Goal: Task Accomplishment & Management: Manage account settings

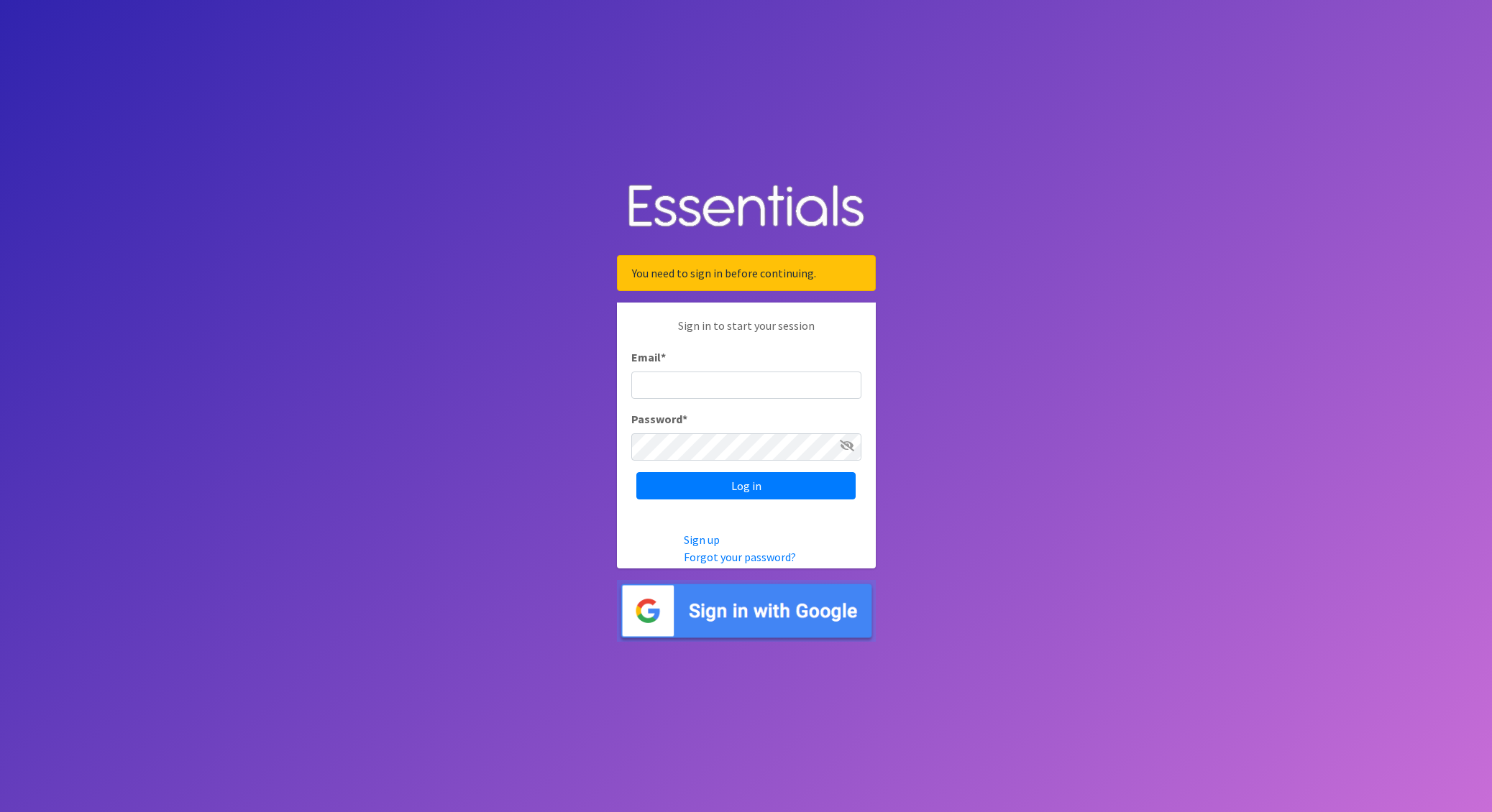
type input "nick@coverdgc.org"
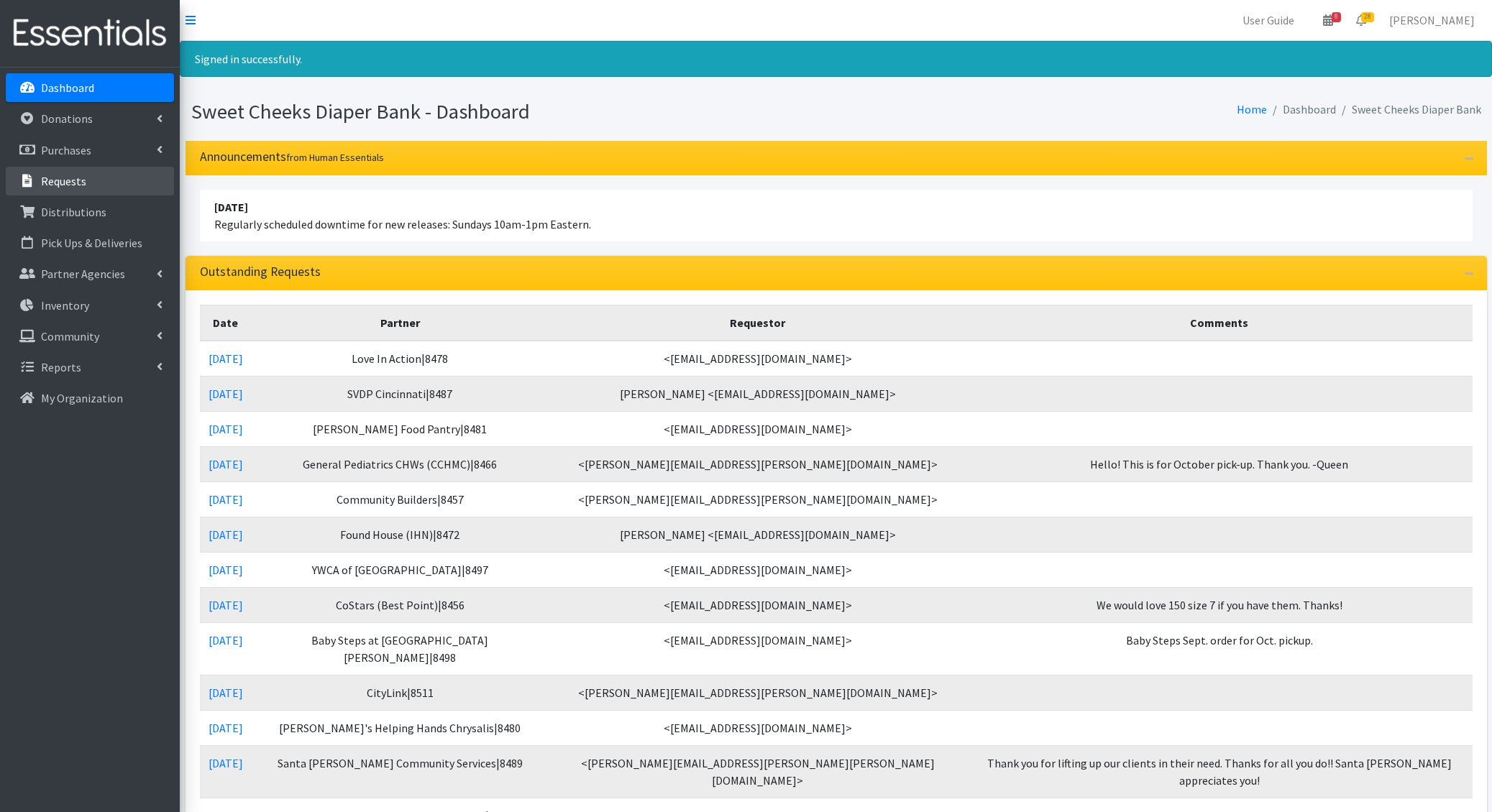
click at [68, 178] on p "Requests" at bounding box center [63, 181] width 46 height 15
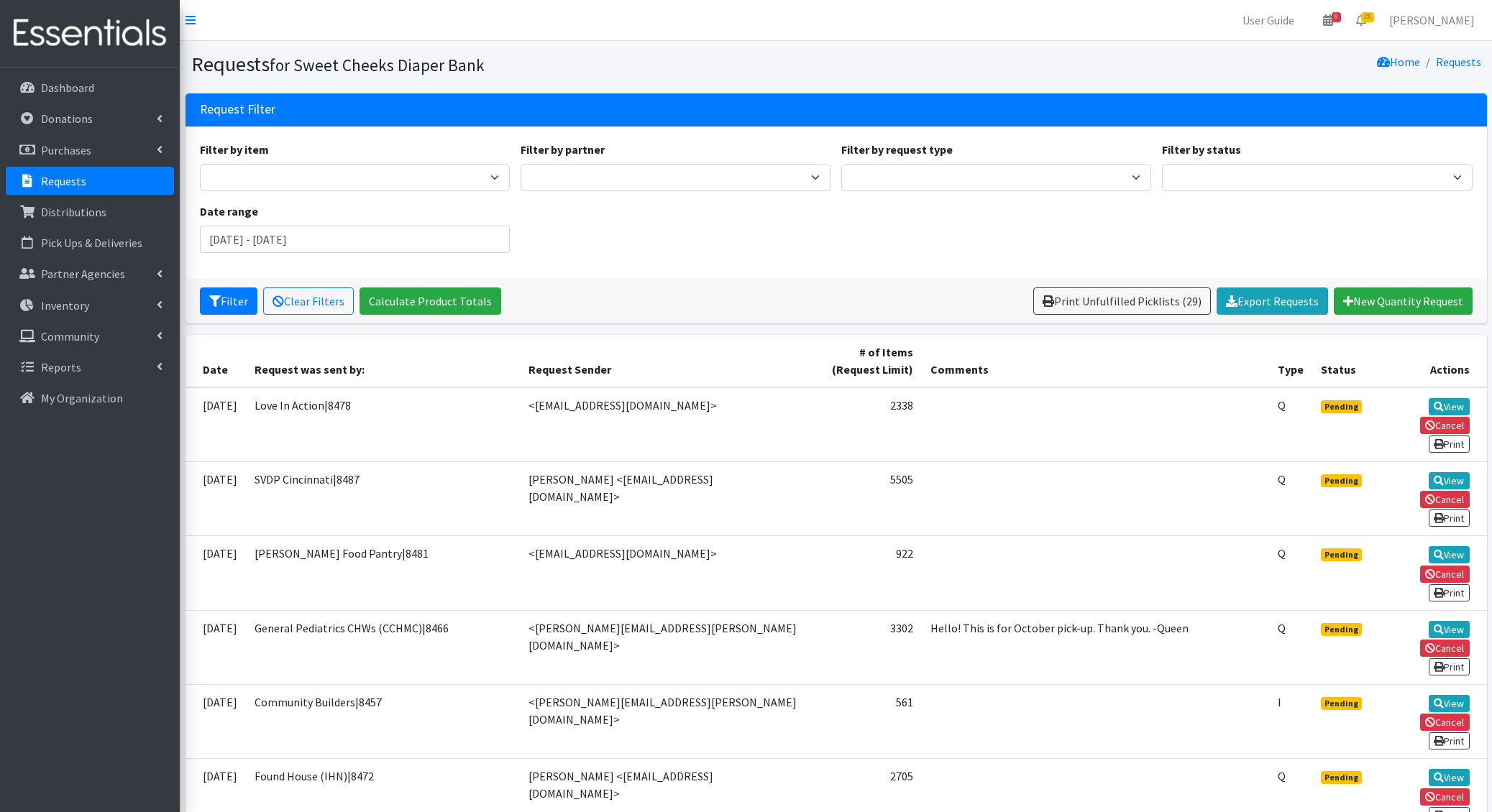
click at [791, 266] on div "Filter by item Adult Briefs - Generic Large Adult Briefs - Generic Medium Adult…" at bounding box center [836, 202] width 1302 height 152
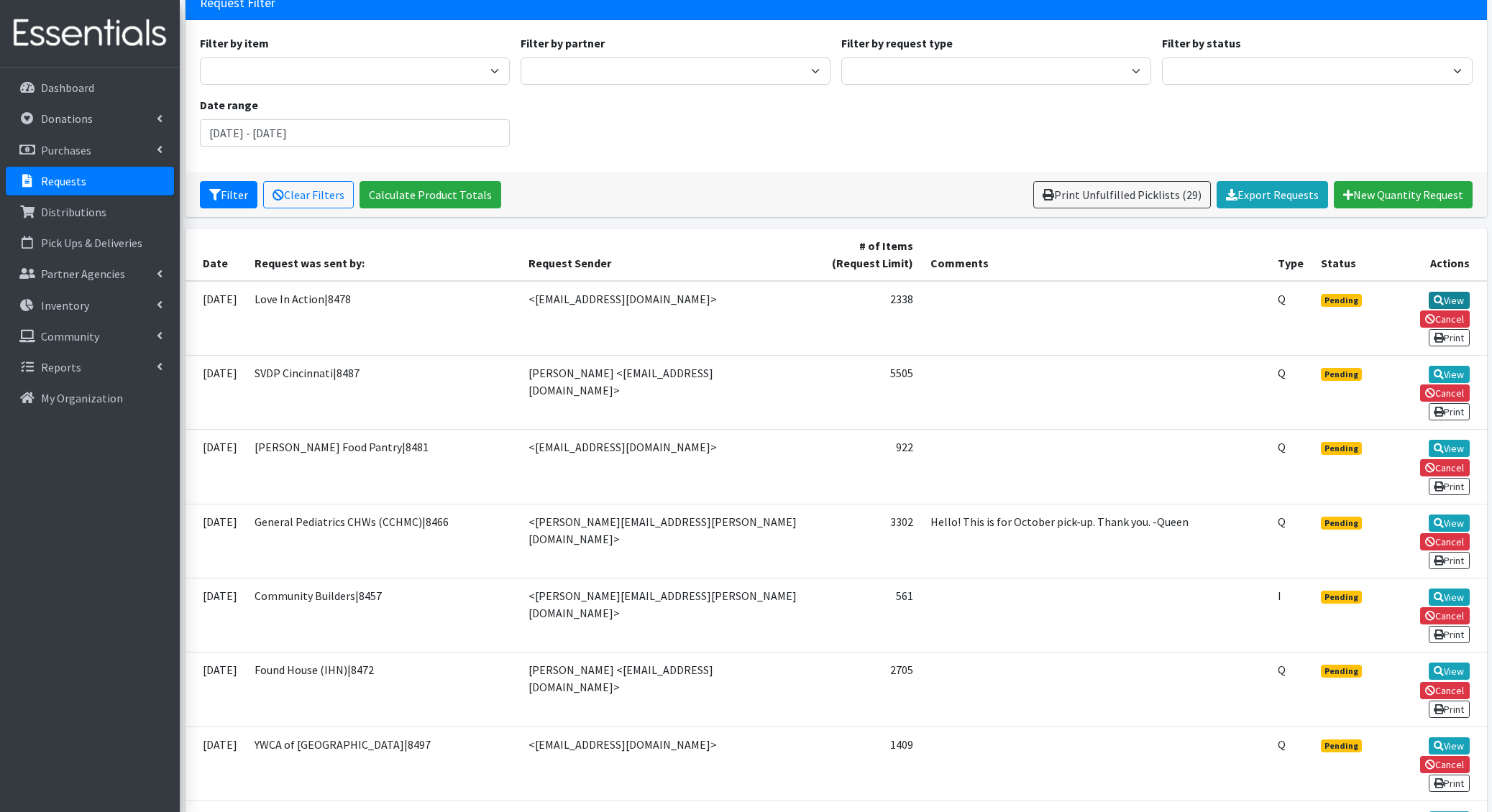
click at [1429, 297] on link "View" at bounding box center [1449, 300] width 41 height 17
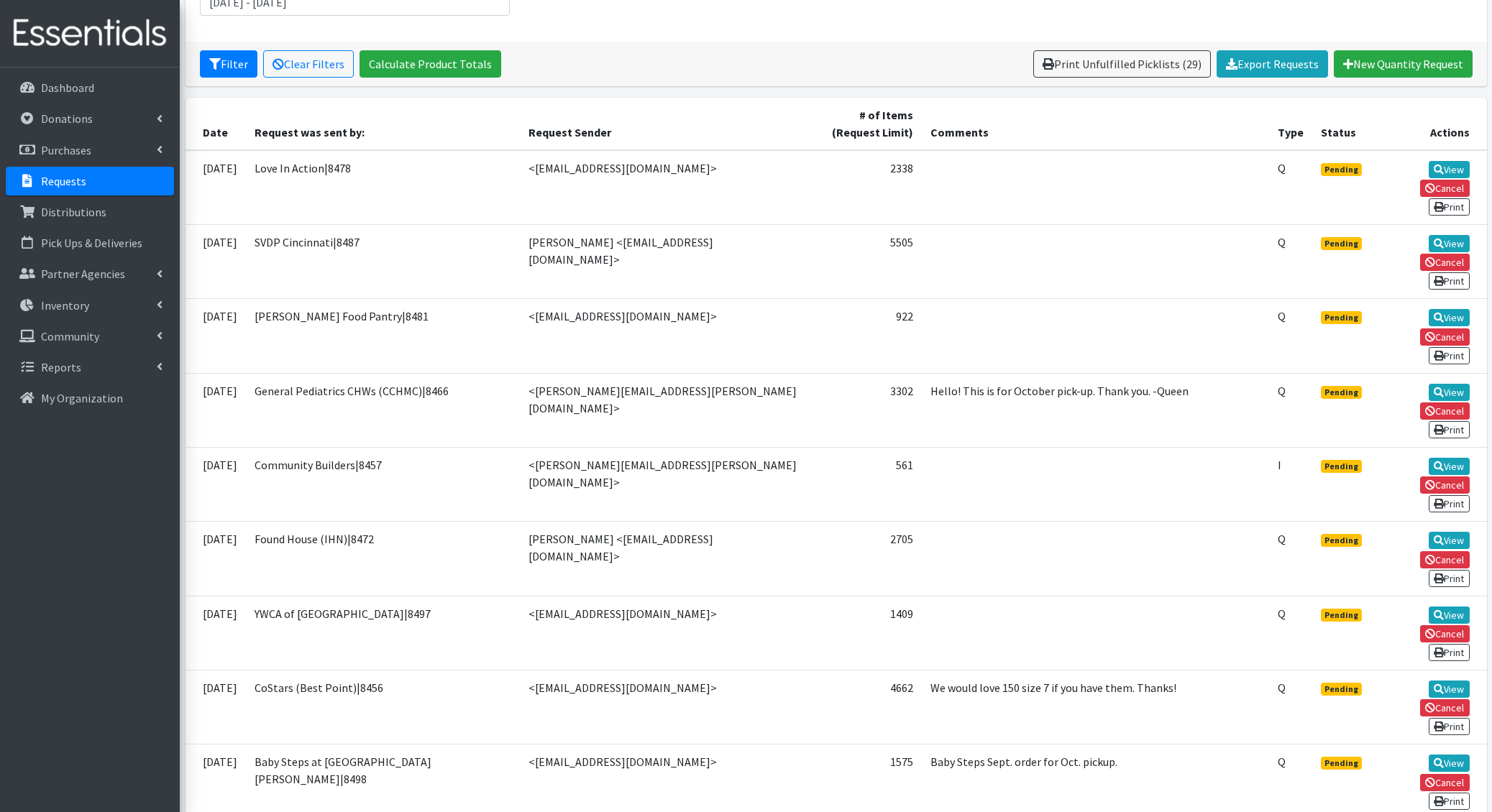
scroll to position [238, 0]
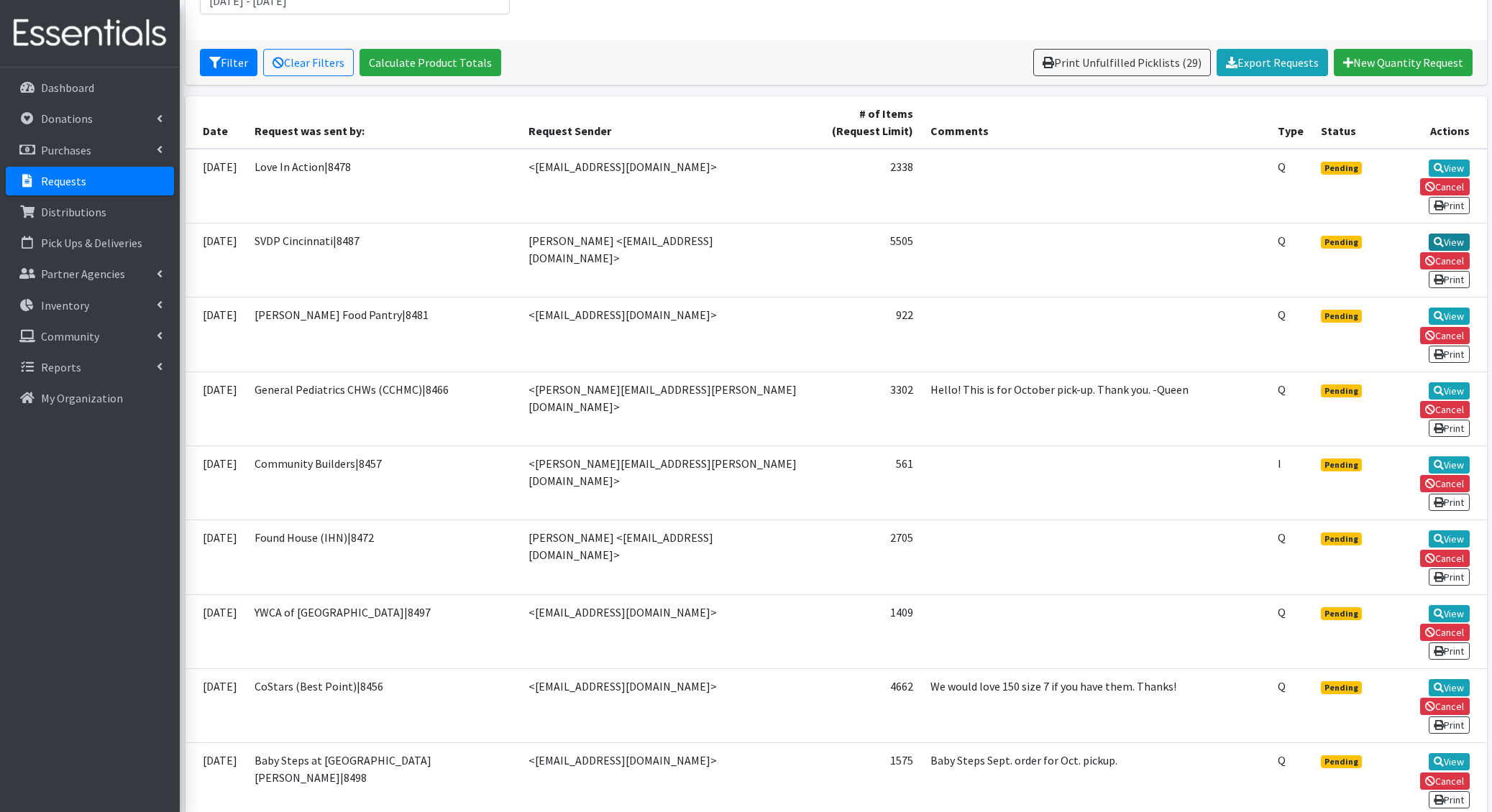
click at [1429, 234] on link "View" at bounding box center [1449, 242] width 41 height 17
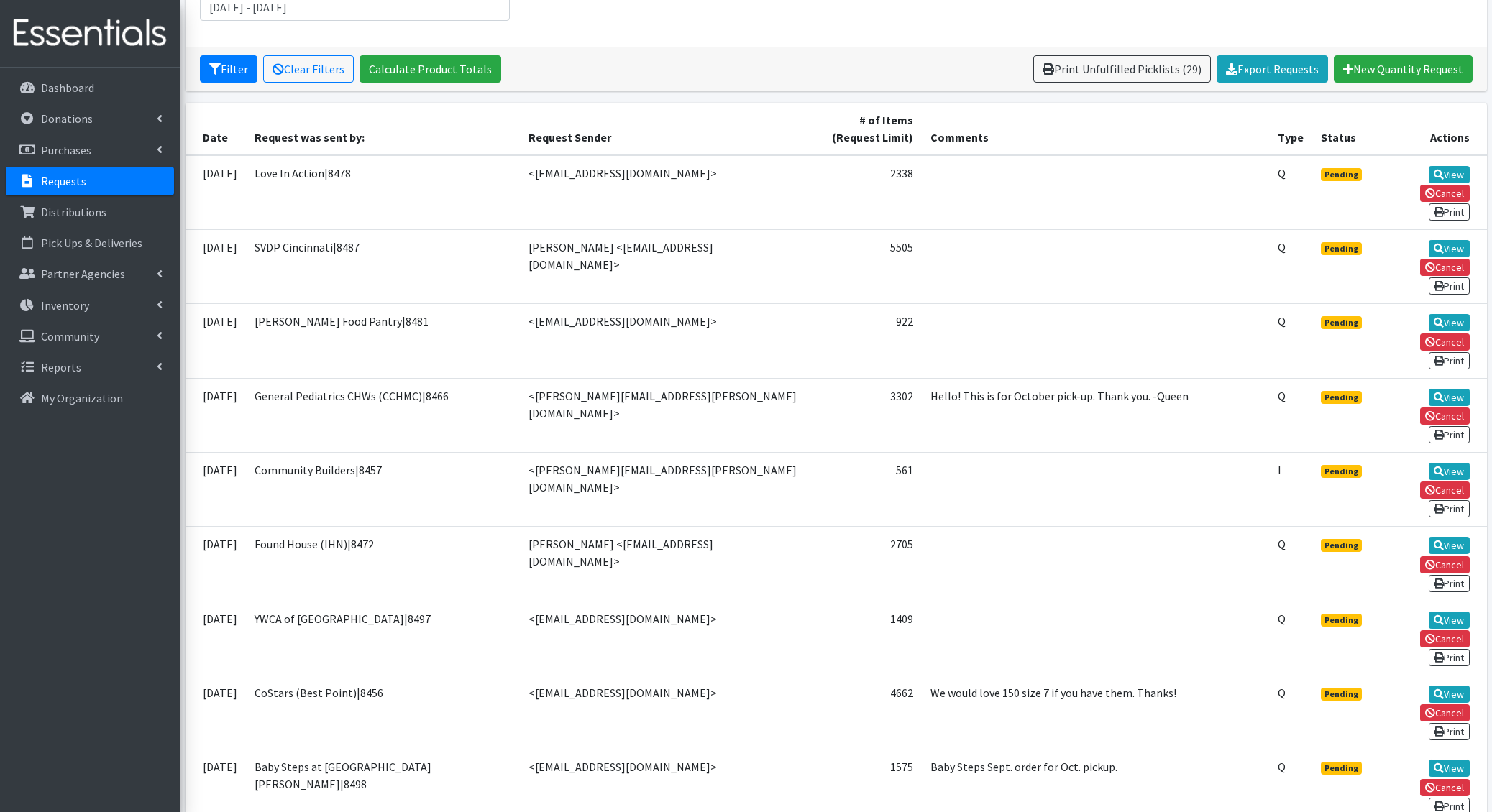
scroll to position [1455, 0]
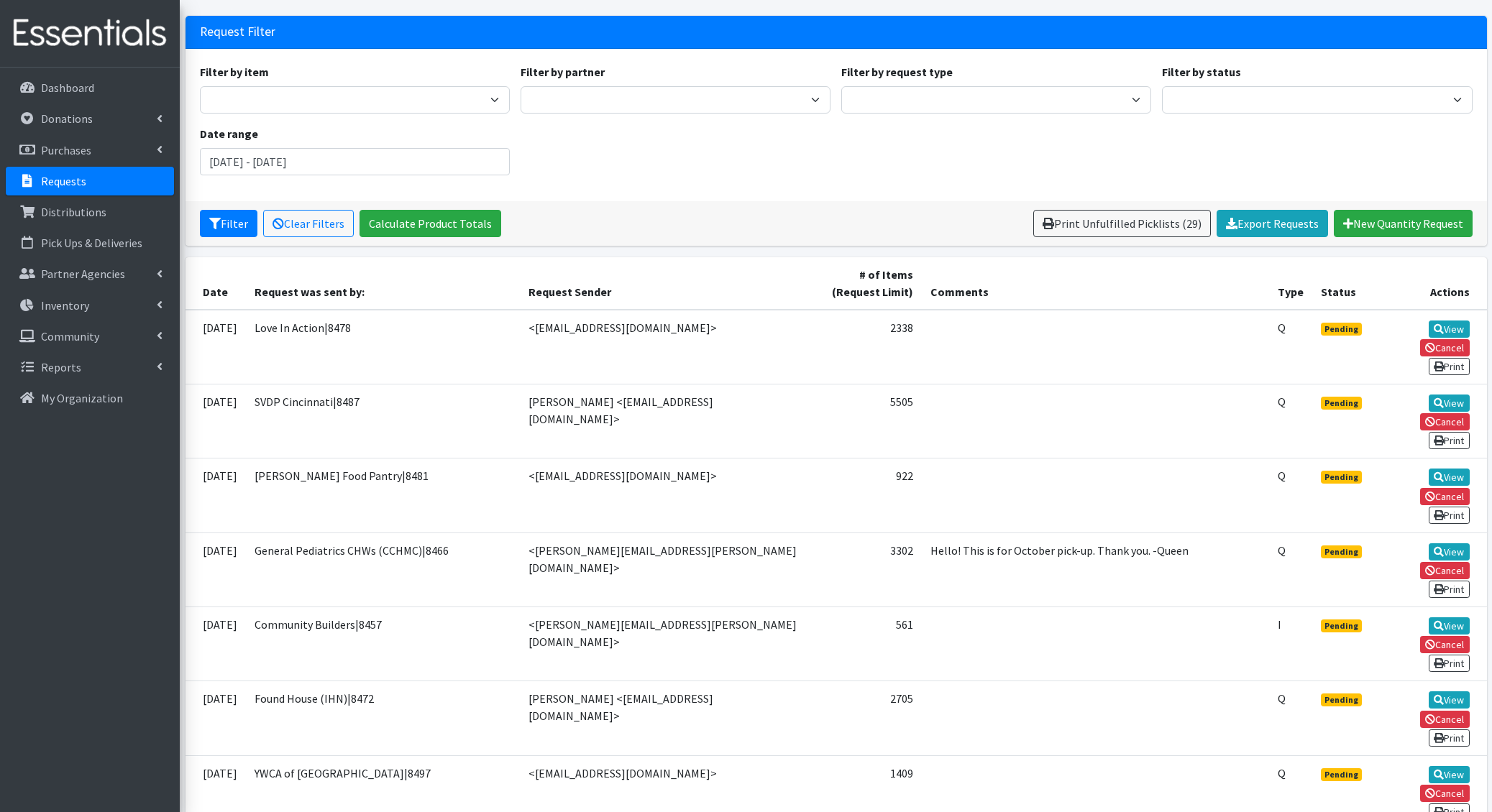
scroll to position [74, 0]
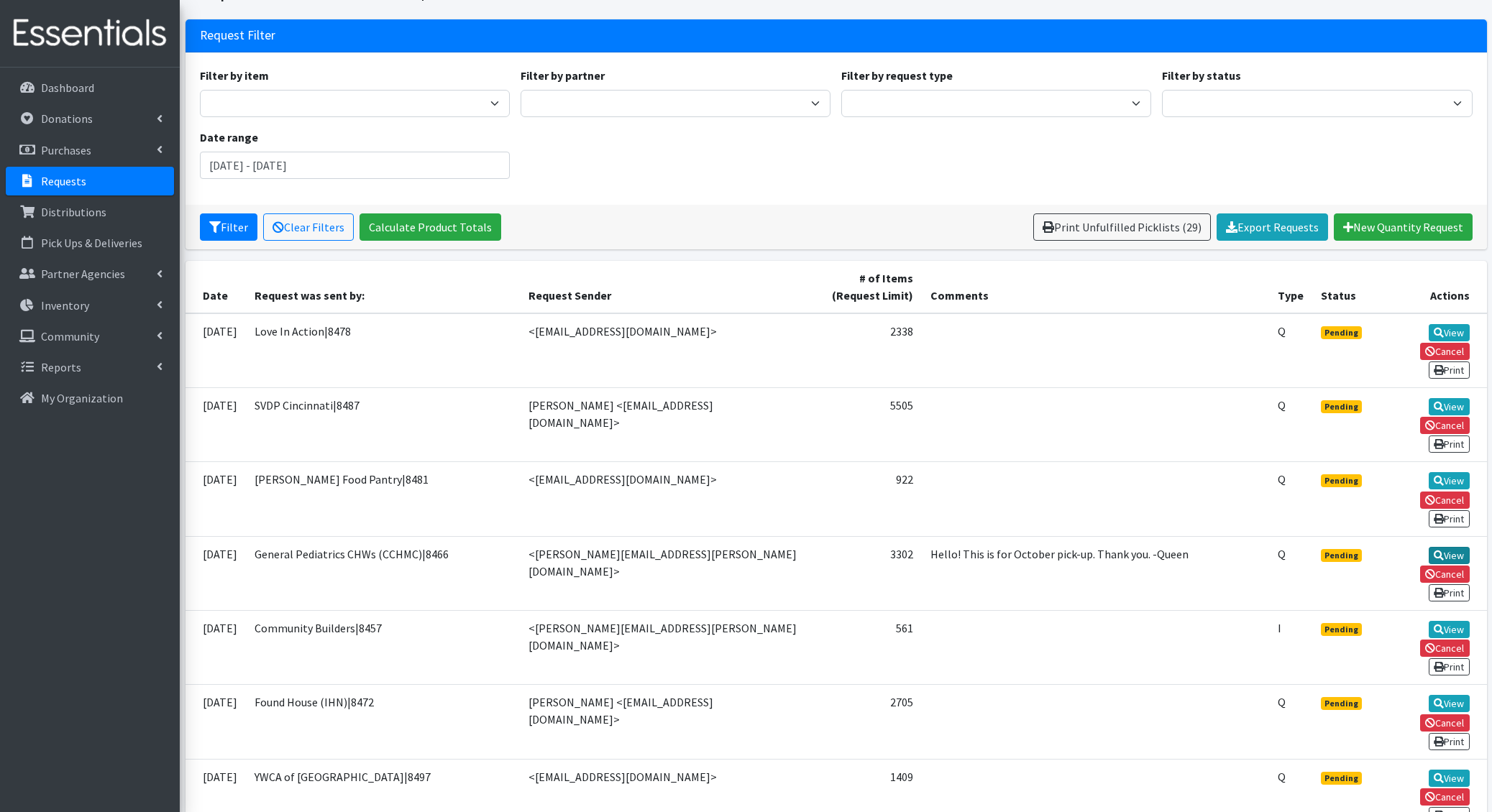
click at [1429, 547] on link "View" at bounding box center [1449, 555] width 41 height 17
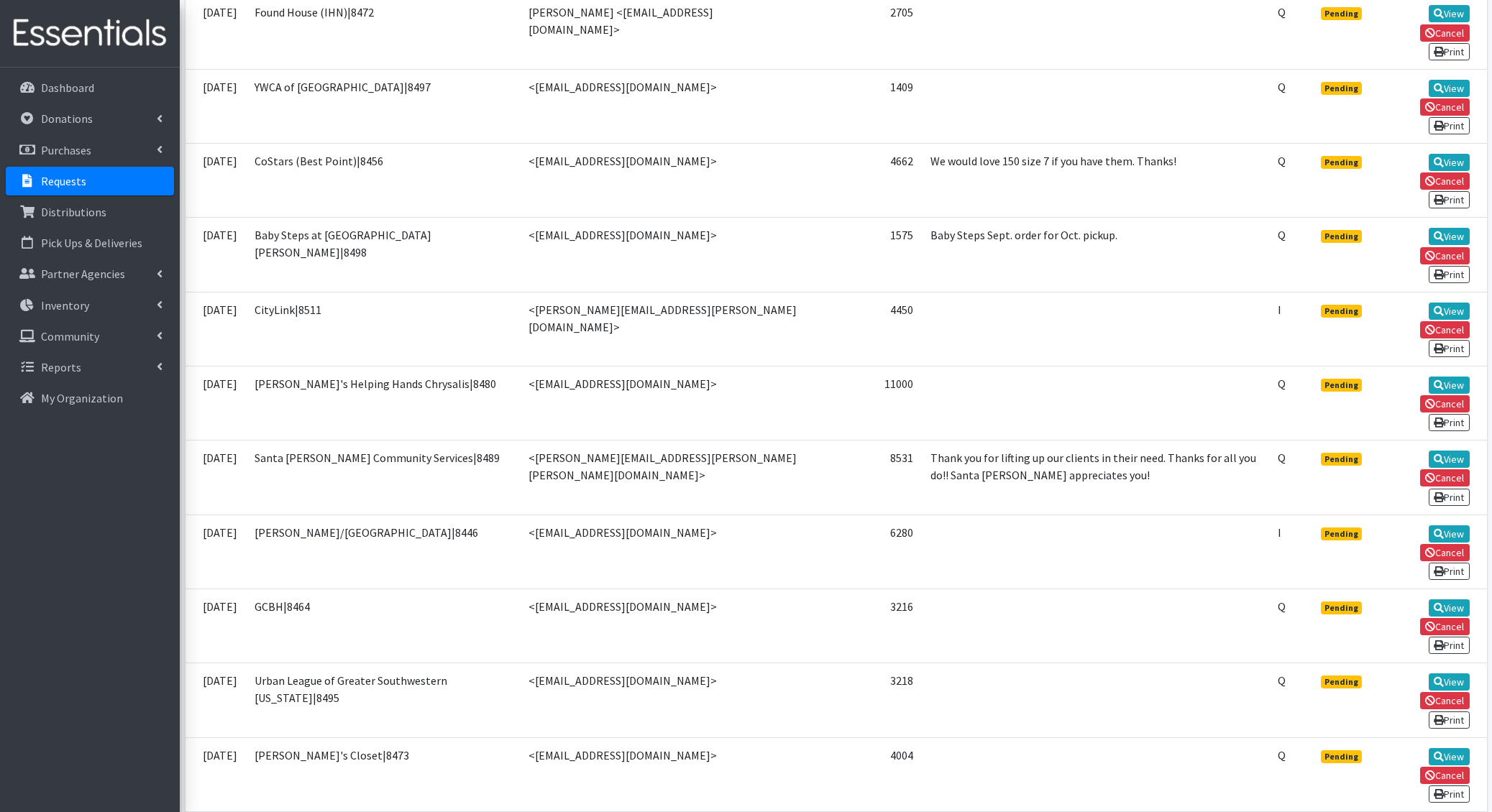
scroll to position [761, 0]
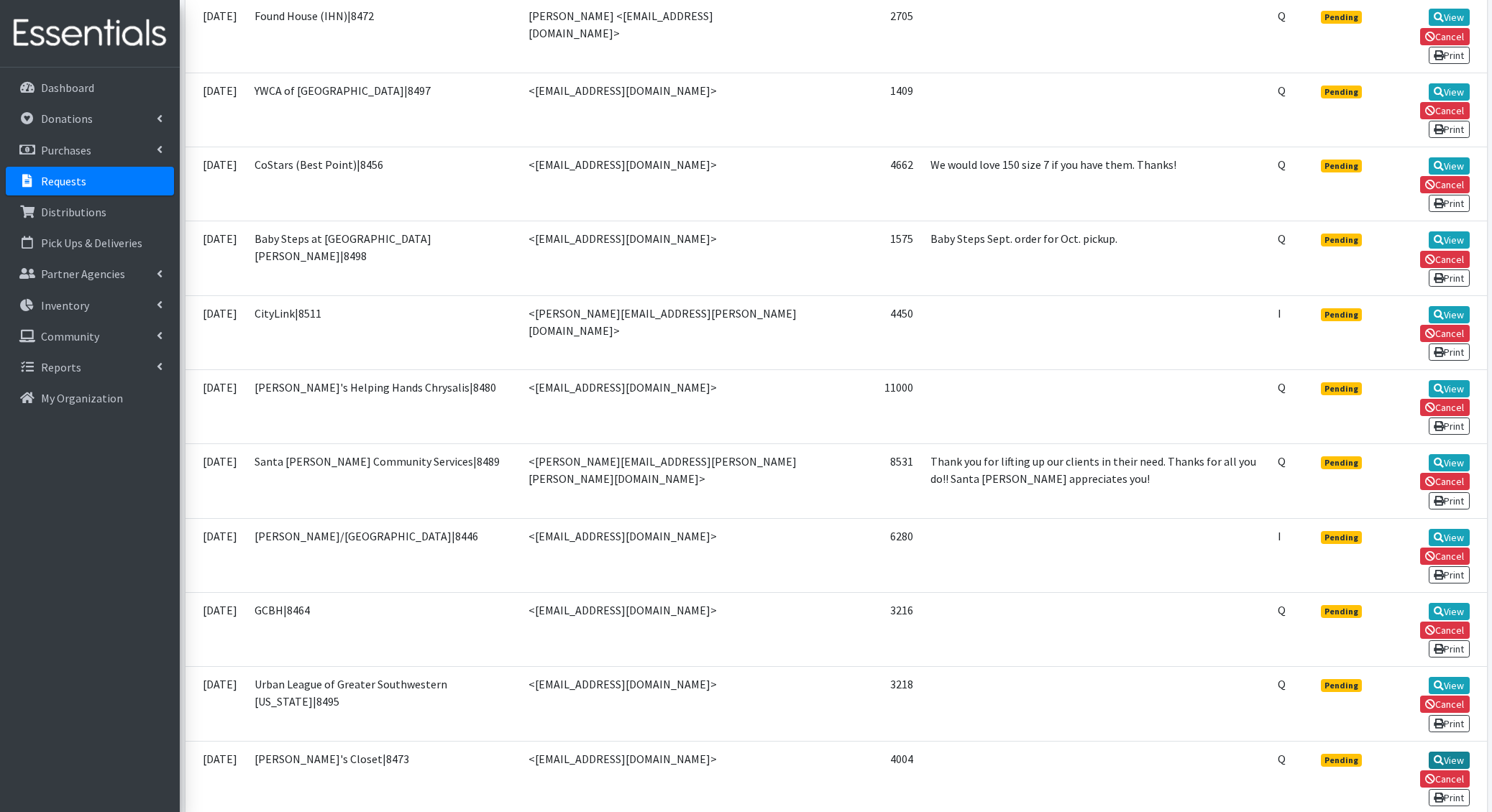
click at [1433, 755] on icon at bounding box center [1438, 760] width 10 height 10
click at [715, 592] on td "<anagel@gcbhs.com>" at bounding box center [666, 629] width 292 height 74
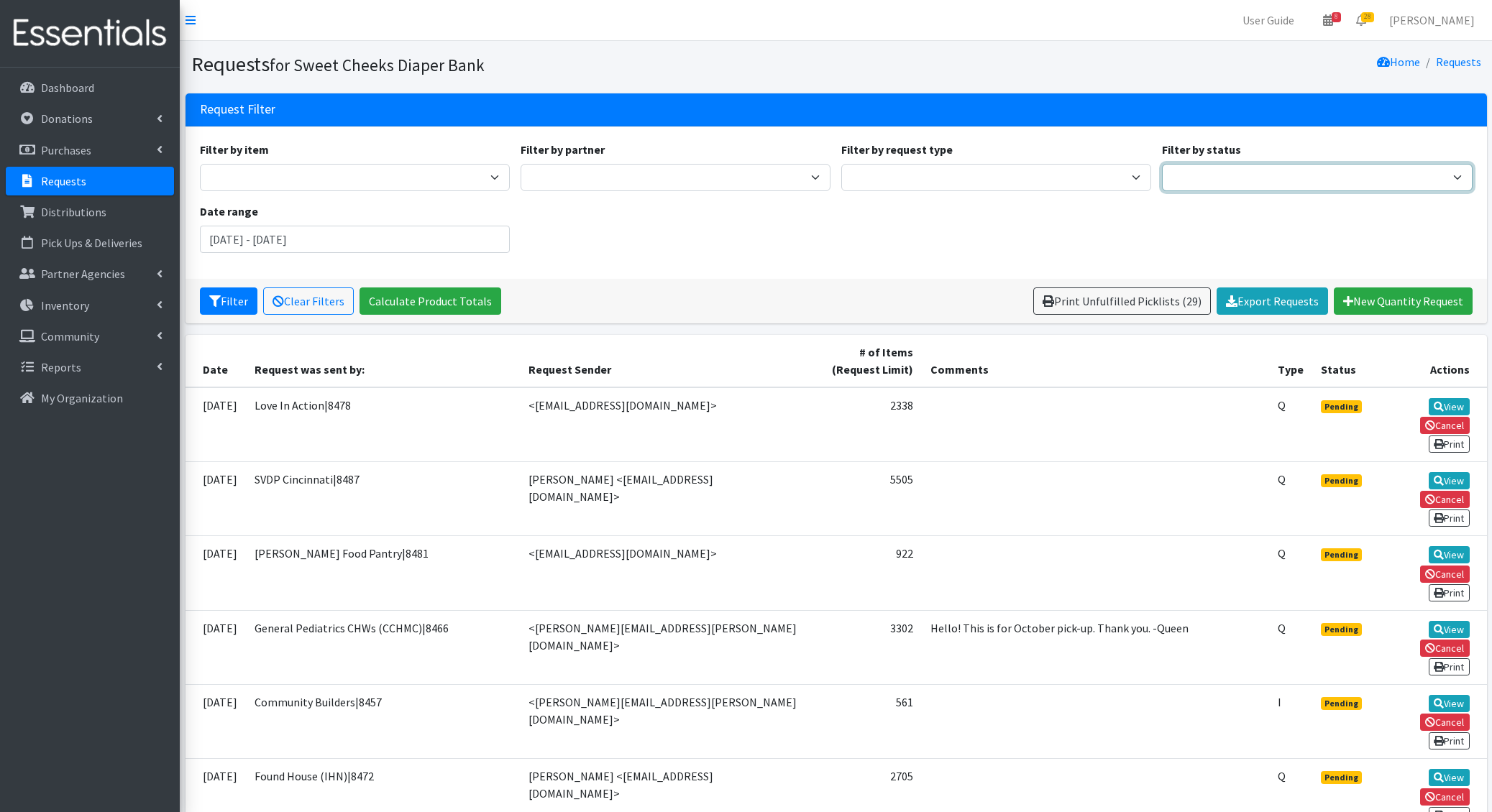
click at [1196, 168] on select "Pending Started Fulfilled Discarded" at bounding box center [1316, 177] width 310 height 28
select select "0"
click at [1162, 164] on select "Pending Started Fulfilled Discarded" at bounding box center [1316, 177] width 310 height 28
click at [217, 309] on button "Filter" at bounding box center [229, 301] width 58 height 28
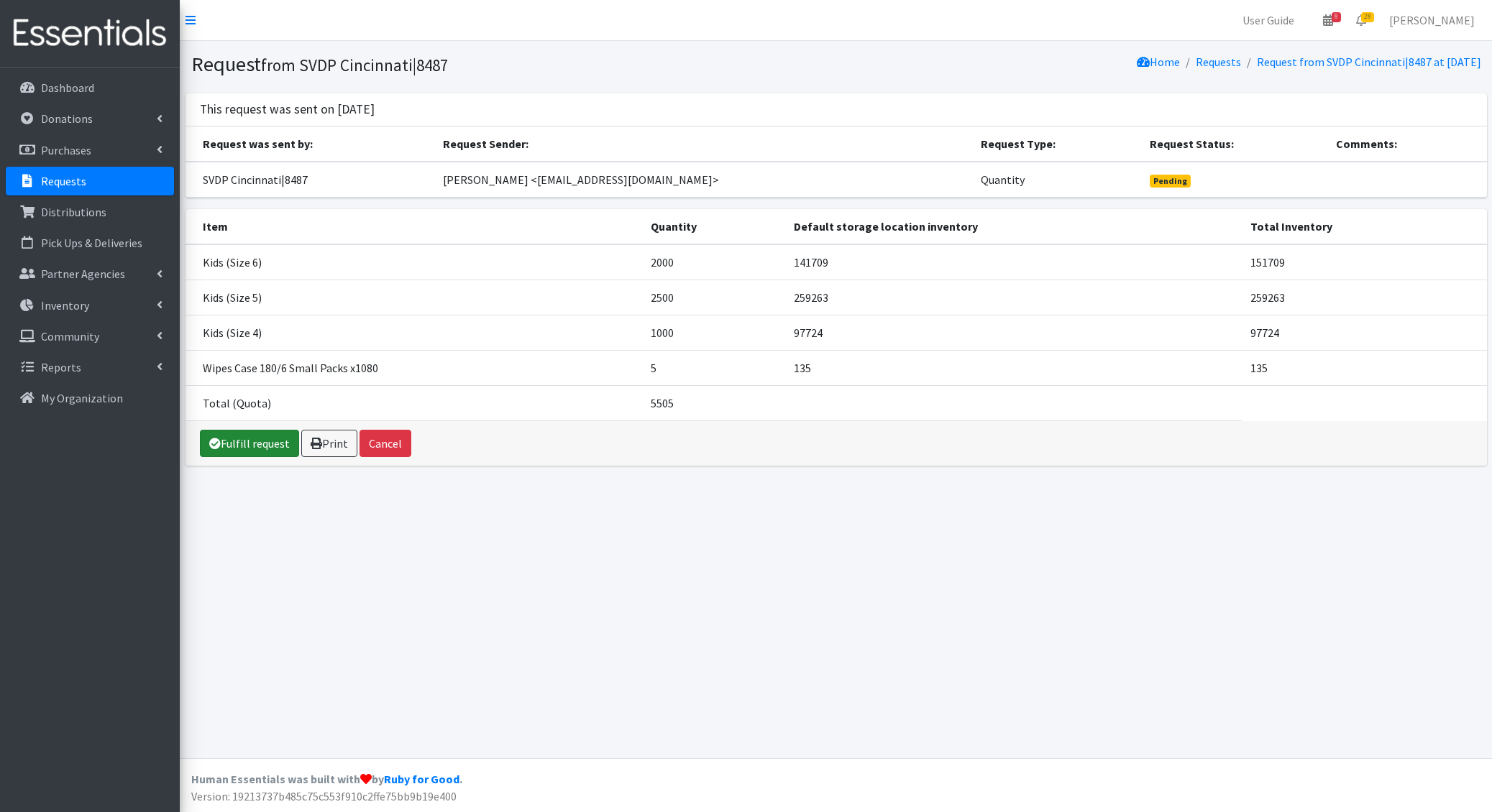
click at [260, 444] on link "Fulfill request" at bounding box center [250, 443] width 99 height 28
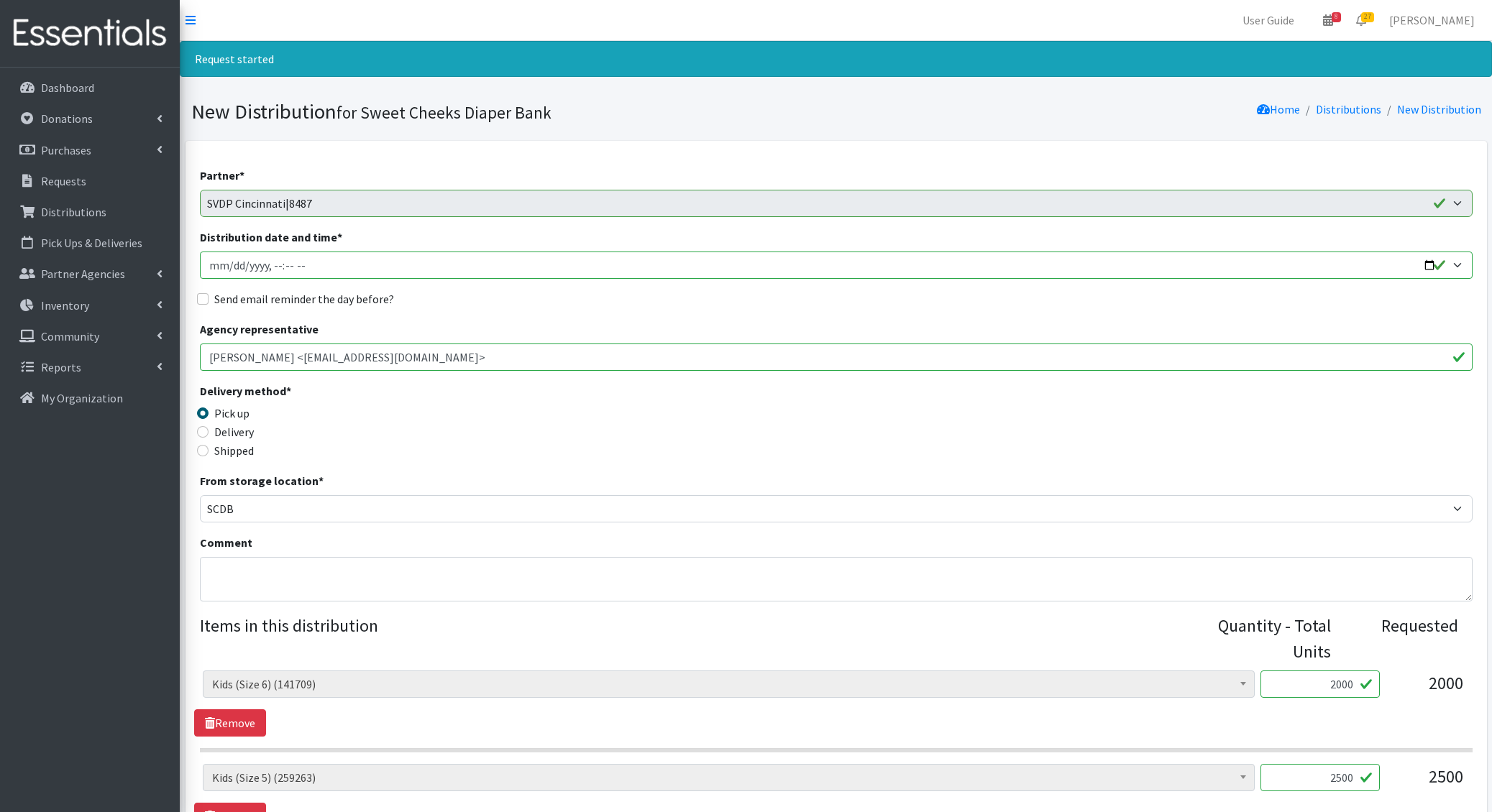
click at [230, 263] on input "Distribution date and time *" at bounding box center [836, 265] width 1272 height 28
type input "2025-10-14T10:00"
click at [197, 293] on input "Send email reminder the day before?" at bounding box center [203, 299] width 11 height 11
checkbox input "true"
click at [295, 592] on textarea "Comment" at bounding box center [836, 579] width 1272 height 45
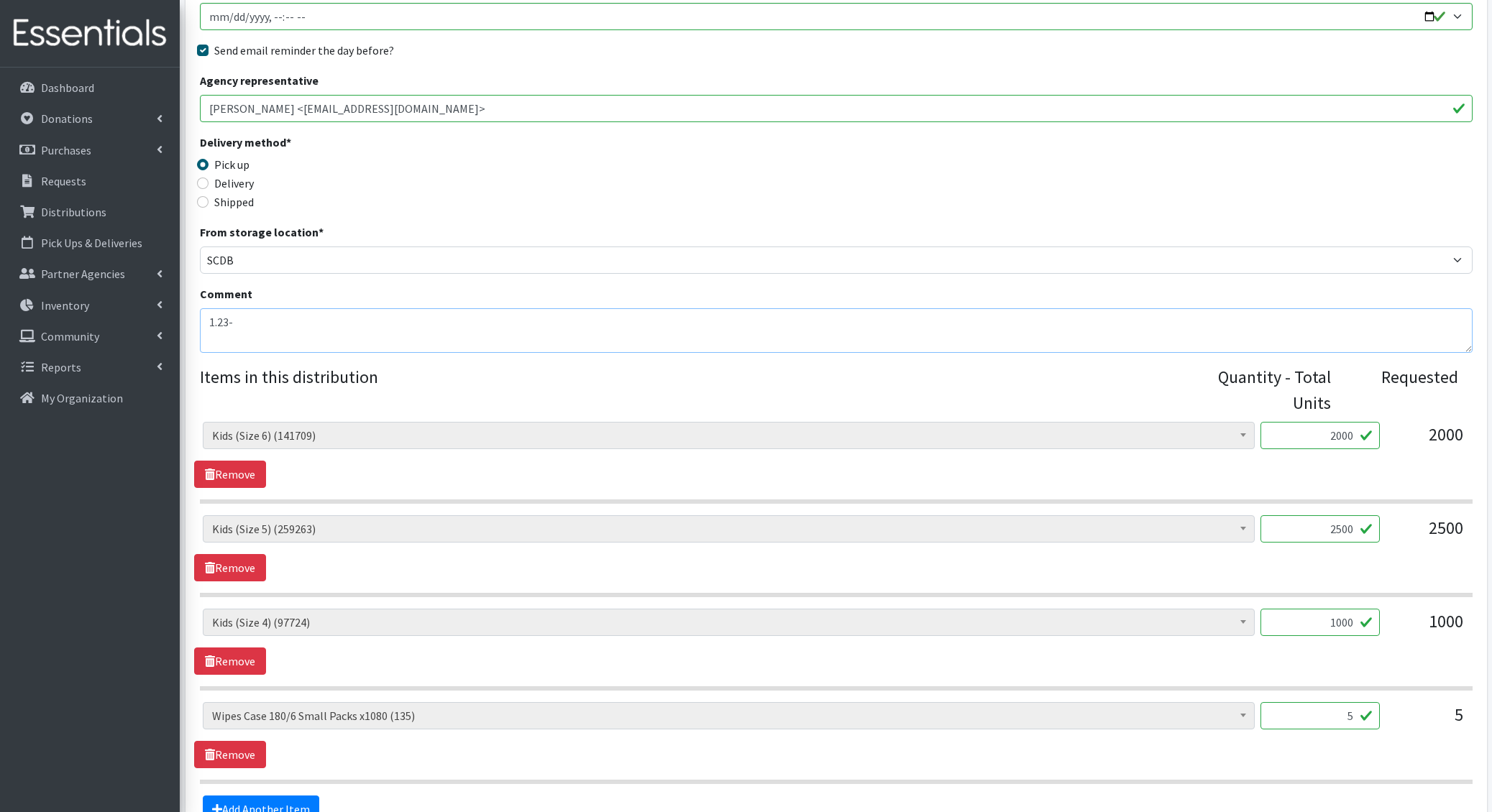
scroll to position [400, 0]
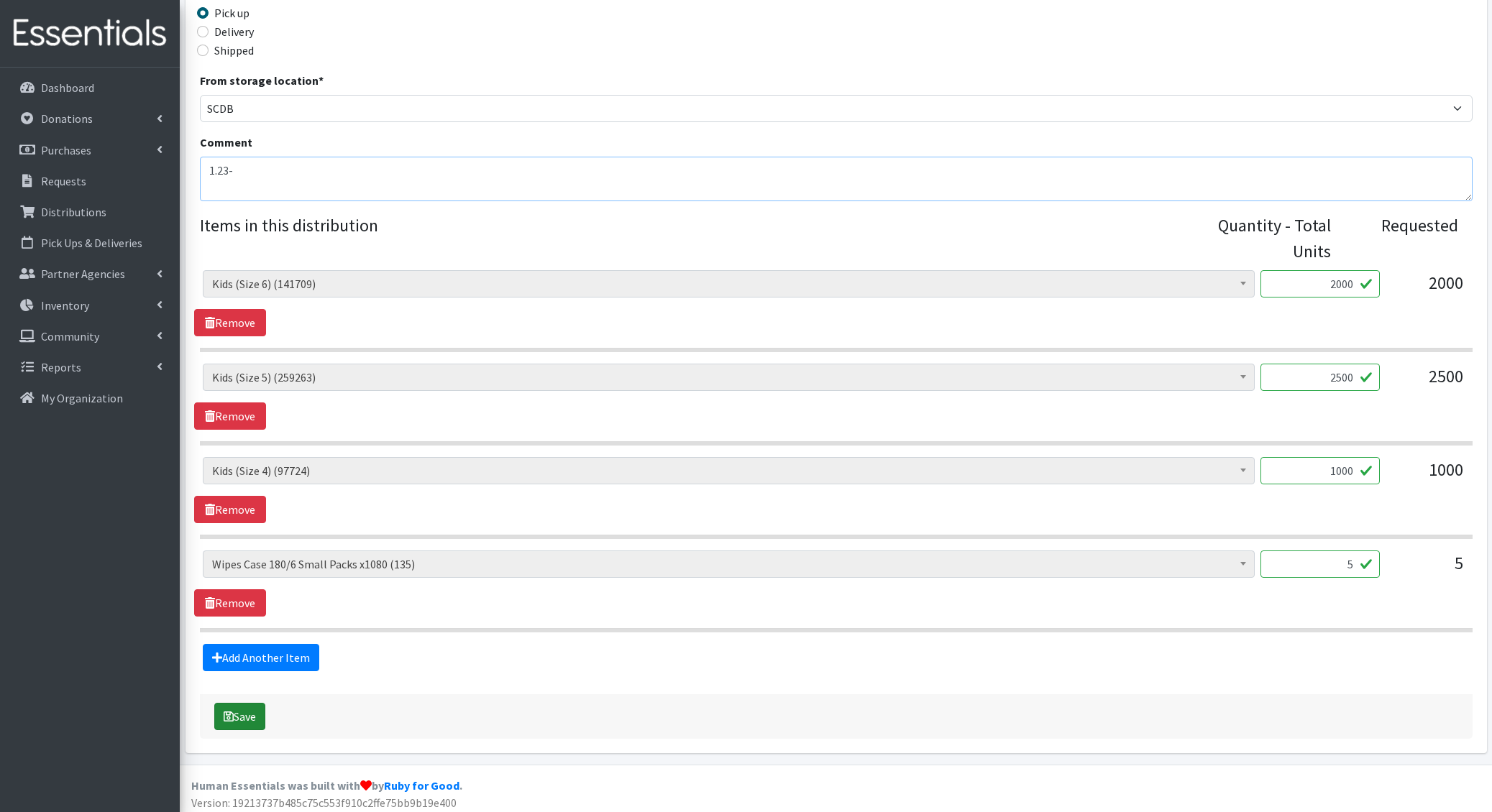
type textarea "1.23-"
click at [244, 711] on button "Save" at bounding box center [239, 717] width 51 height 28
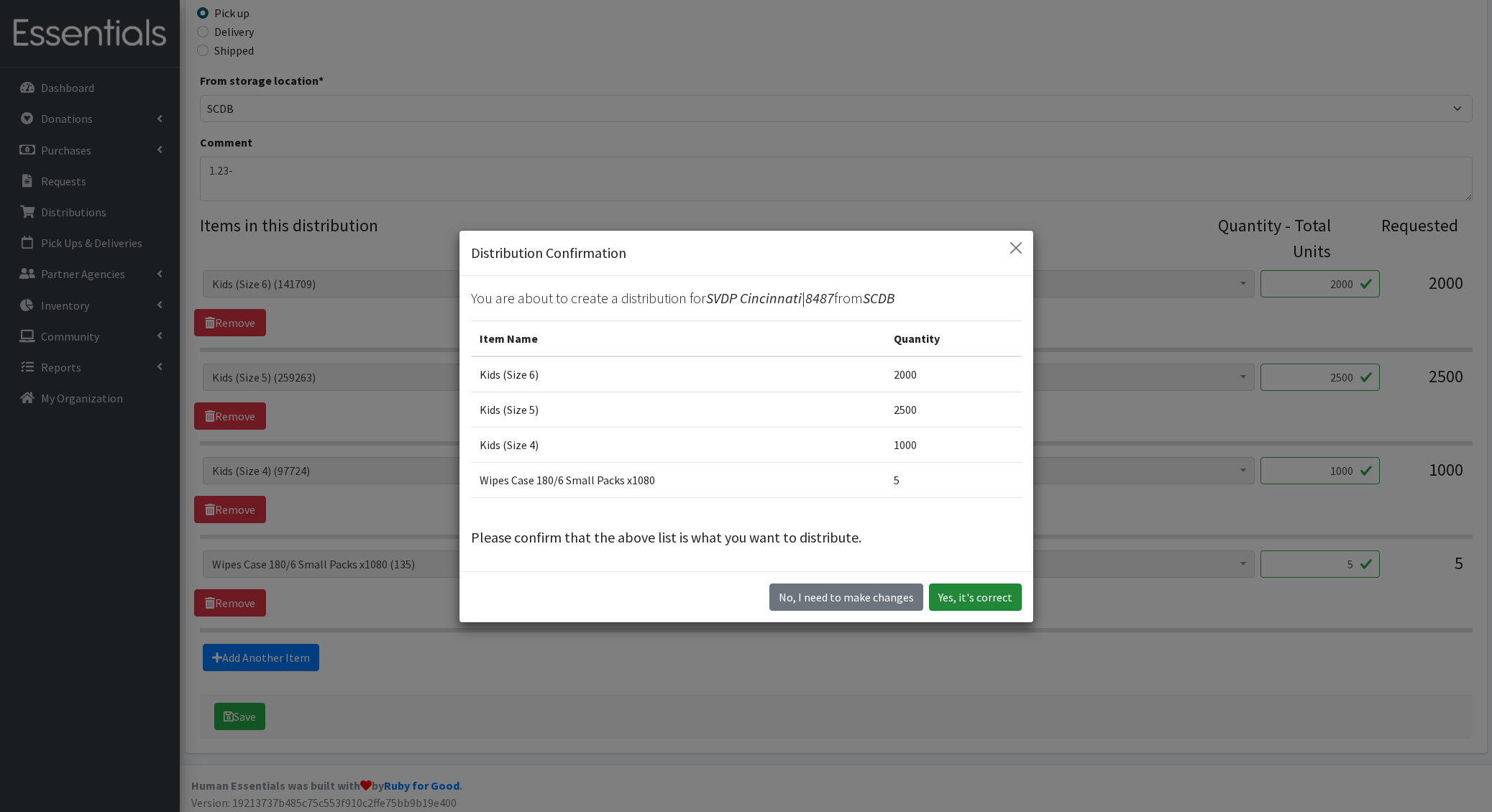
click at [1001, 596] on button "Yes, it's correct" at bounding box center [975, 597] width 93 height 28
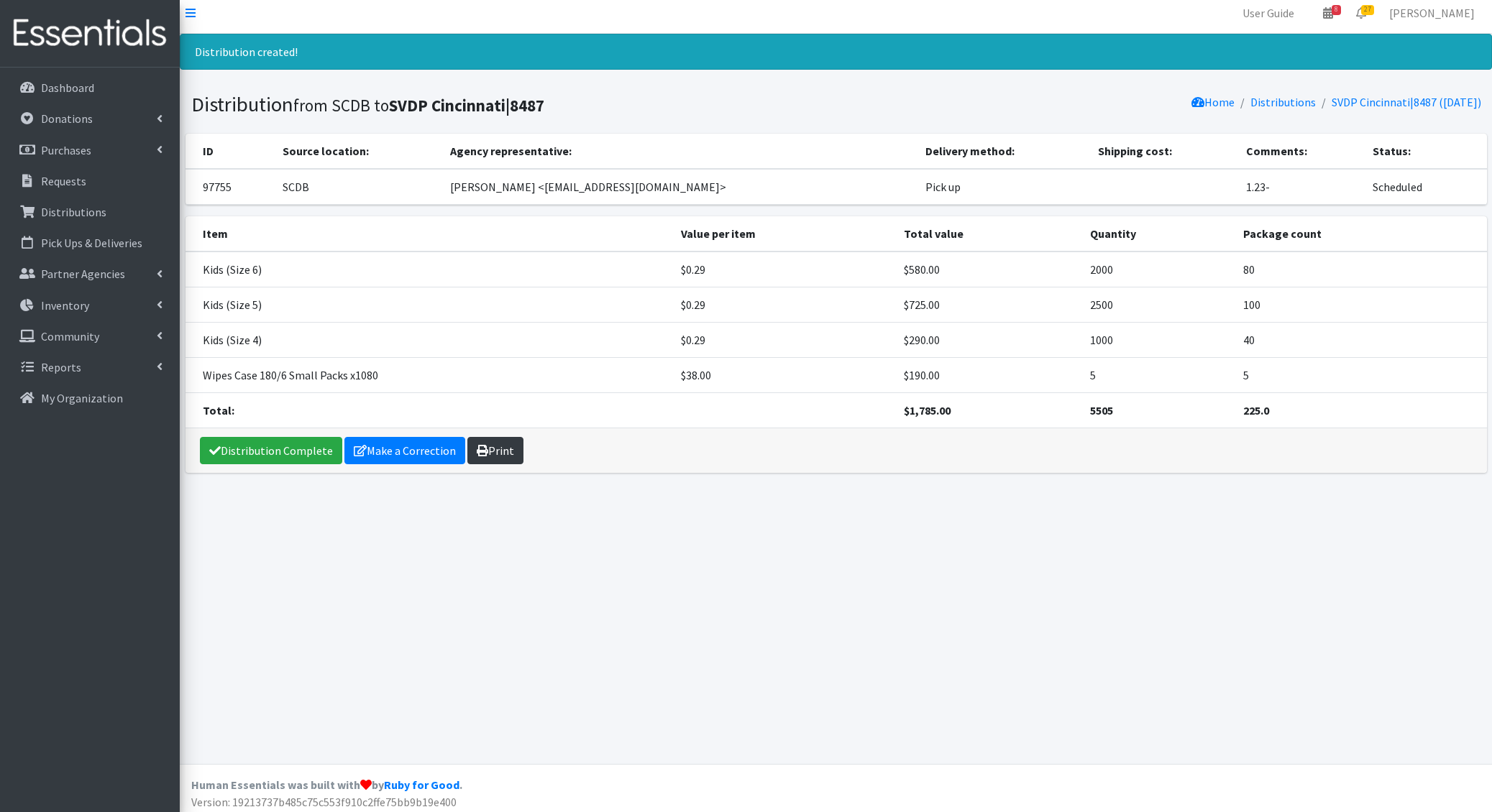
scroll to position [9, 0]
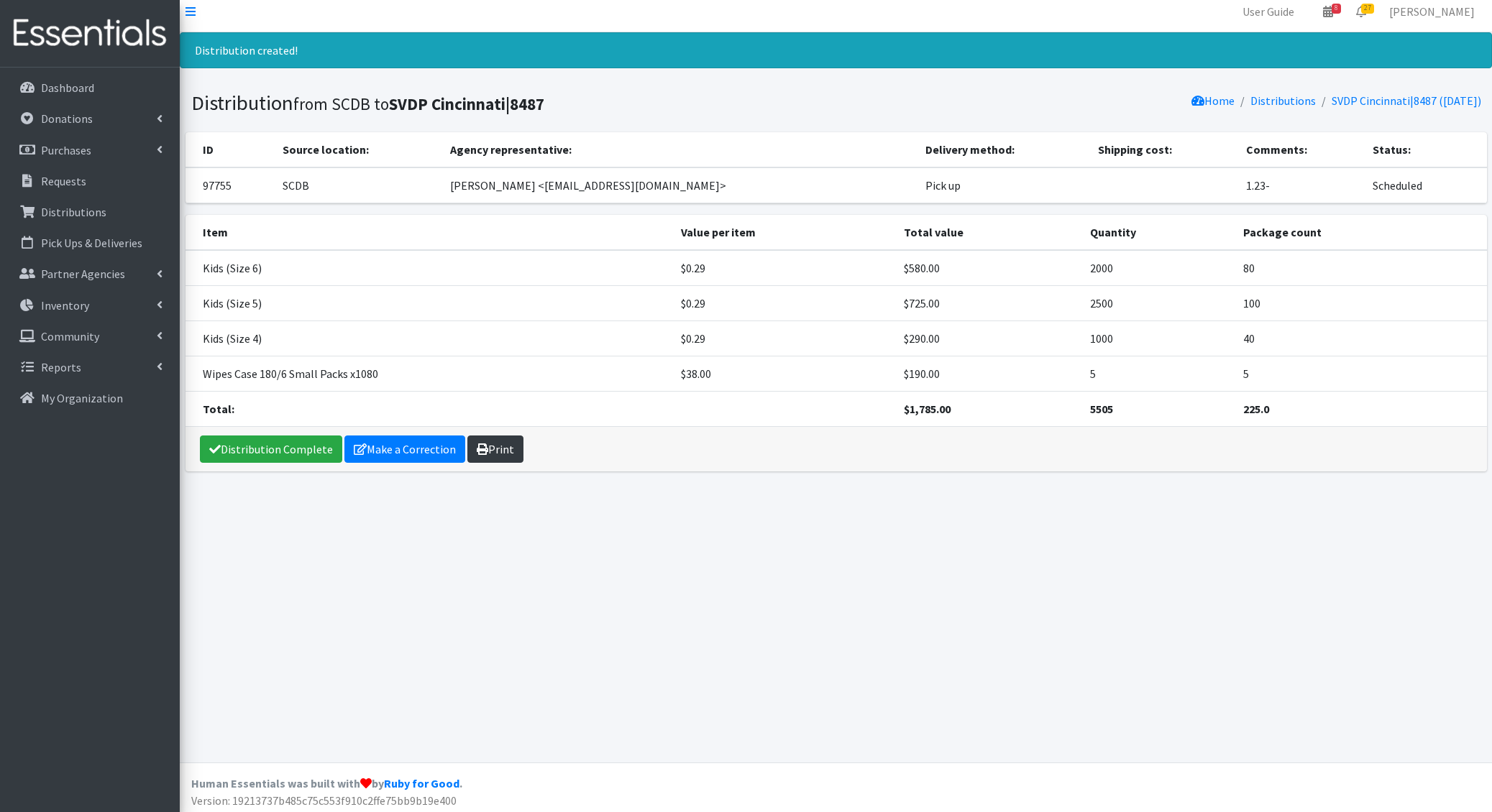
click at [494, 447] on link "Print" at bounding box center [495, 449] width 56 height 28
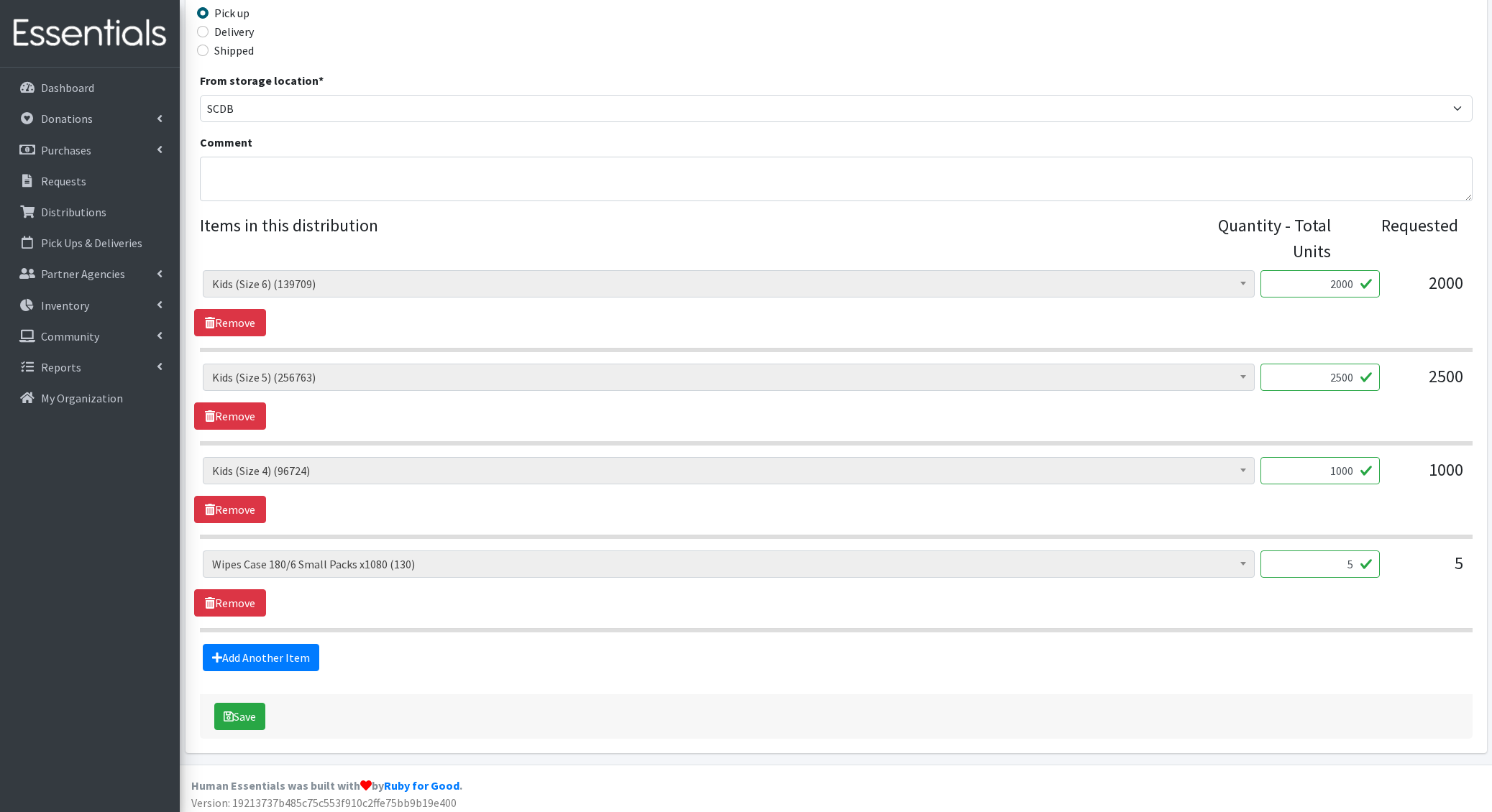
scroll to position [354, 0]
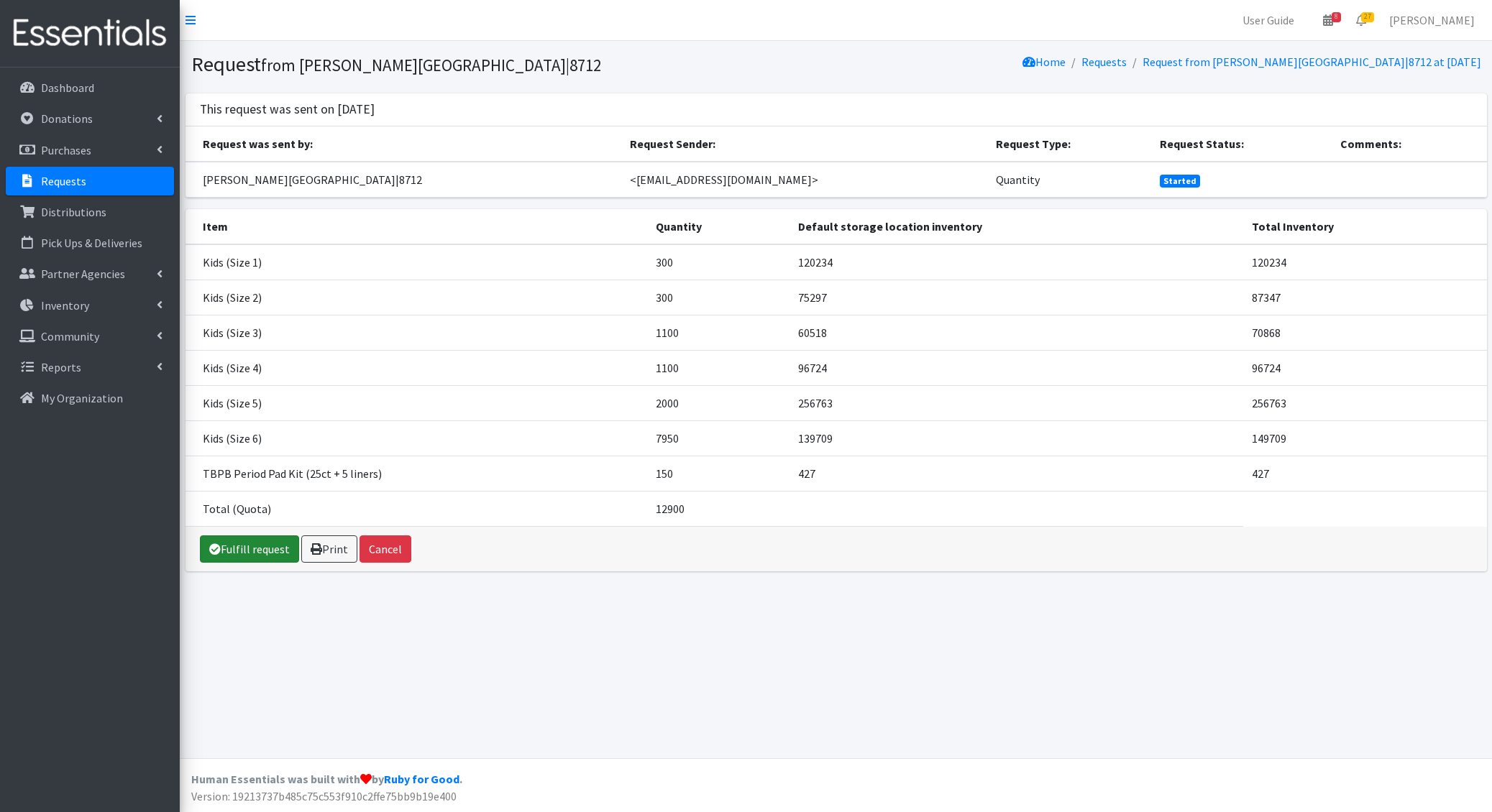
click at [247, 551] on link "Fulfill request" at bounding box center [250, 549] width 99 height 28
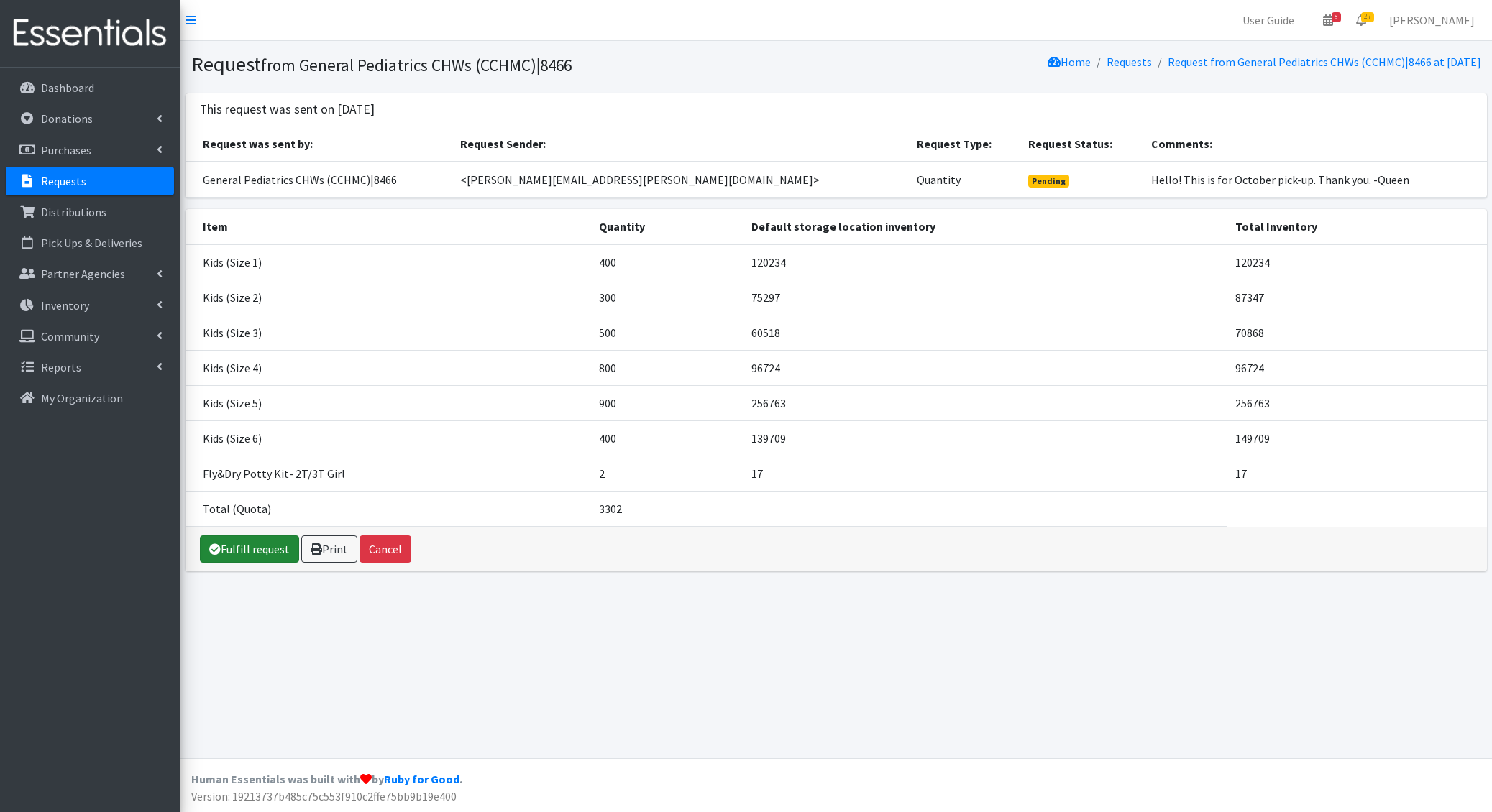
click at [258, 539] on link "Fulfill request" at bounding box center [250, 549] width 99 height 28
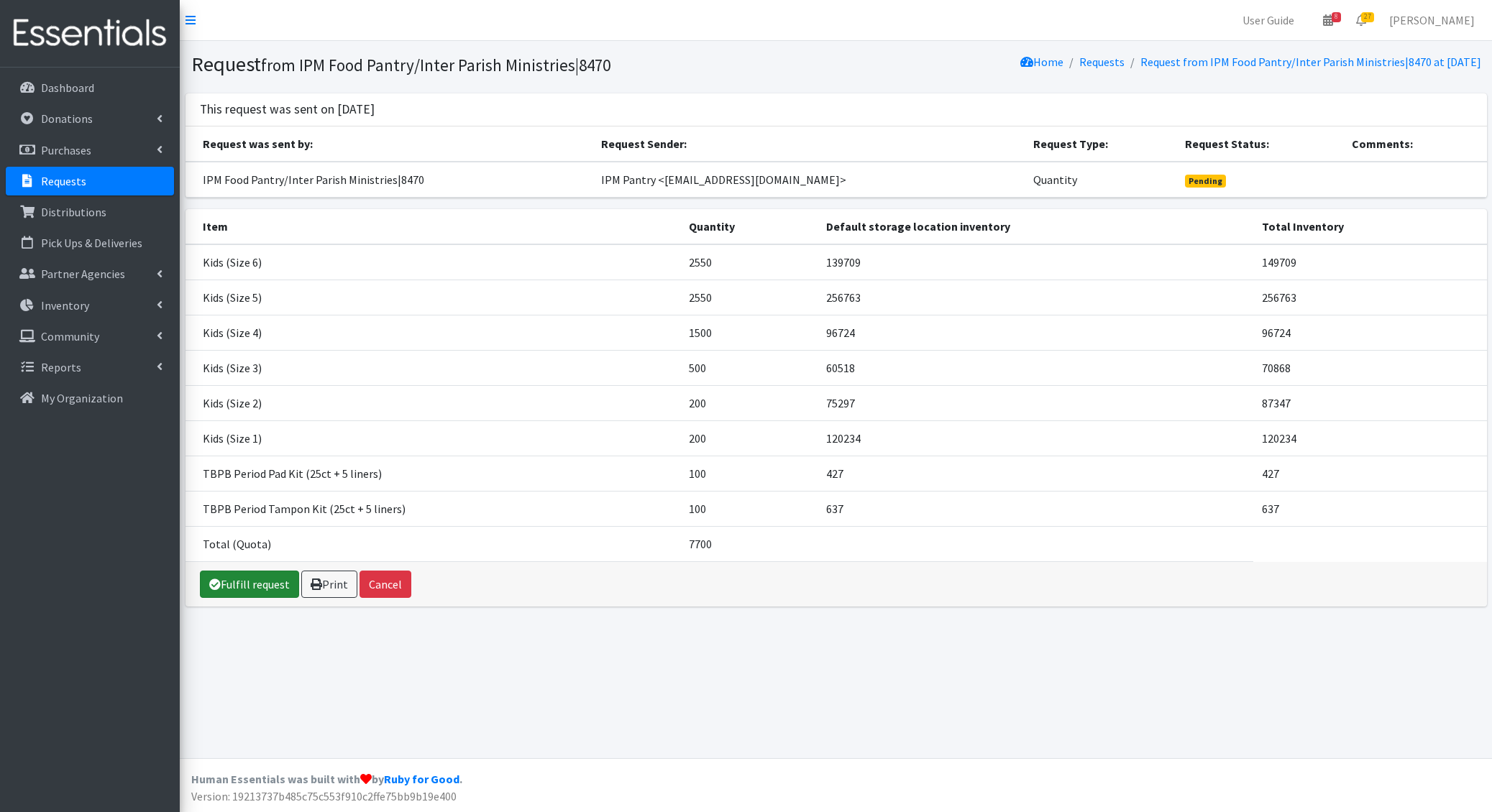
click at [234, 586] on link "Fulfill request" at bounding box center [250, 584] width 99 height 28
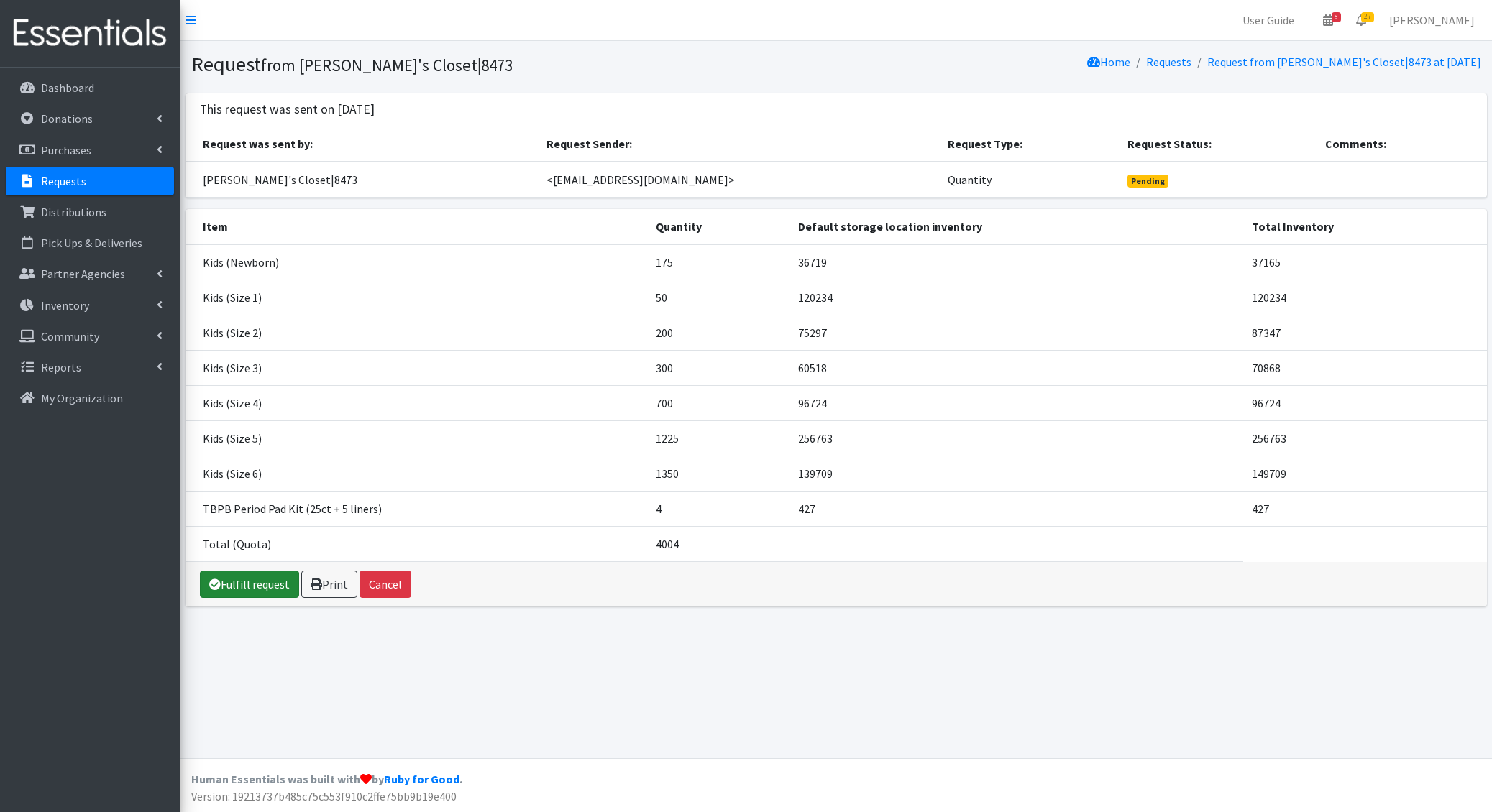
click at [253, 578] on link "Fulfill request" at bounding box center [250, 584] width 99 height 28
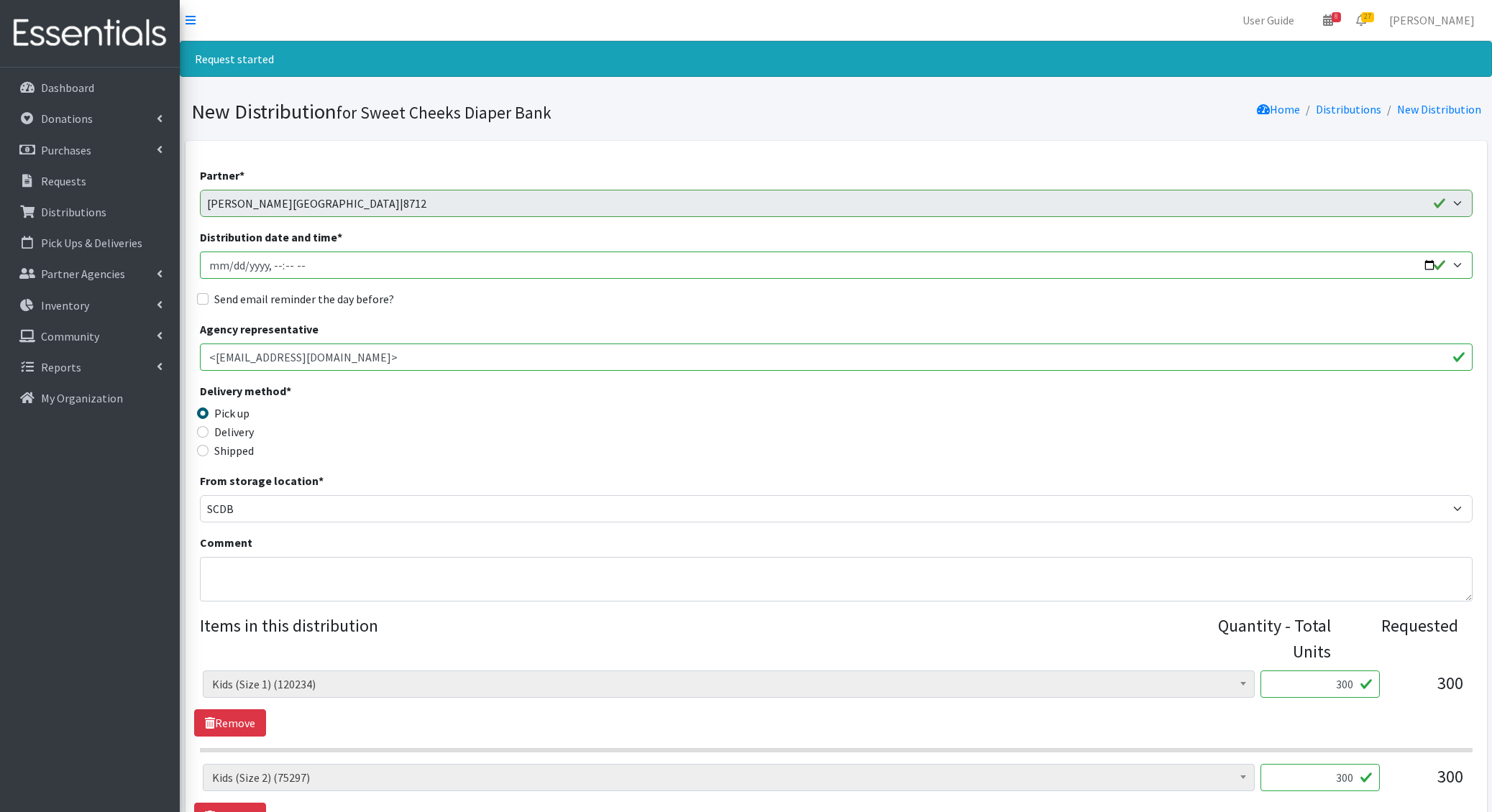
click at [223, 267] on input "Distribution date and time *" at bounding box center [836, 265] width 1272 height 28
click at [225, 264] on input "Distribution date and time *" at bounding box center [836, 265] width 1272 height 28
type input "[DATE]T09:00"
click at [197, 293] on input "Send email reminder the day before?" at bounding box center [203, 299] width 11 height 11
checkbox input "true"
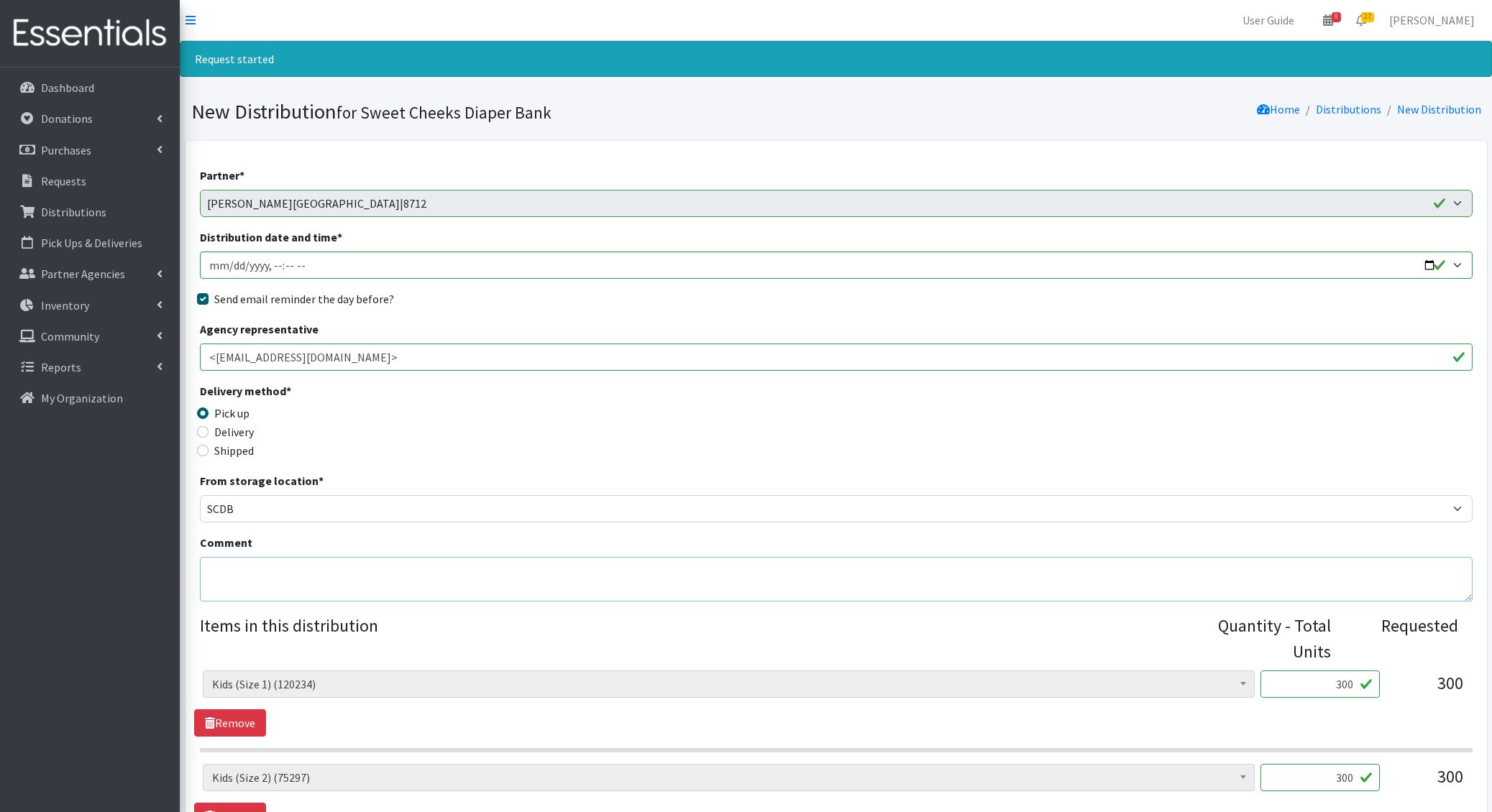
click at [318, 592] on textarea "Comment" at bounding box center [836, 579] width 1272 height 45
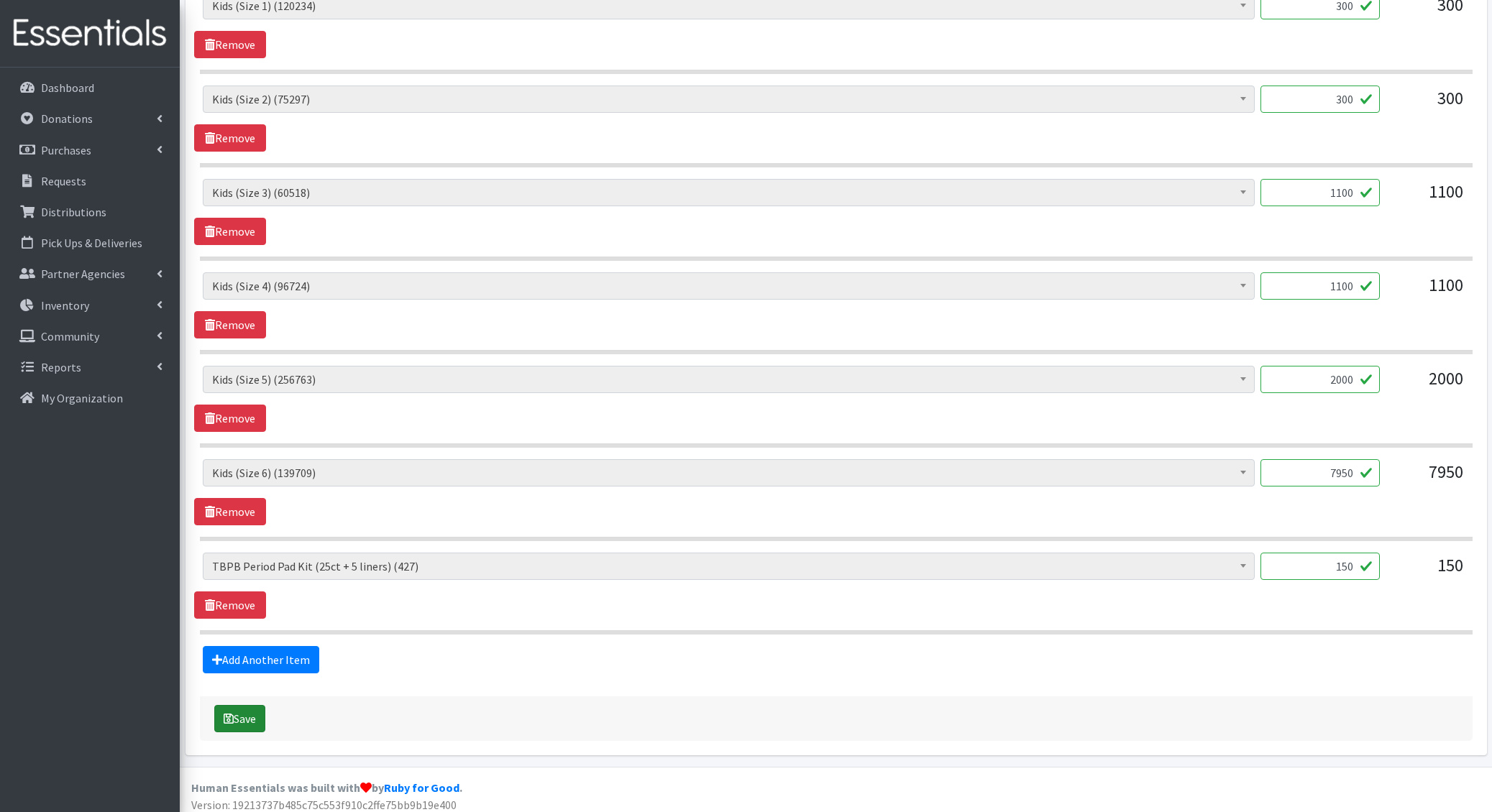
type textarea "1.11-"
click at [252, 711] on button "Save" at bounding box center [239, 719] width 51 height 28
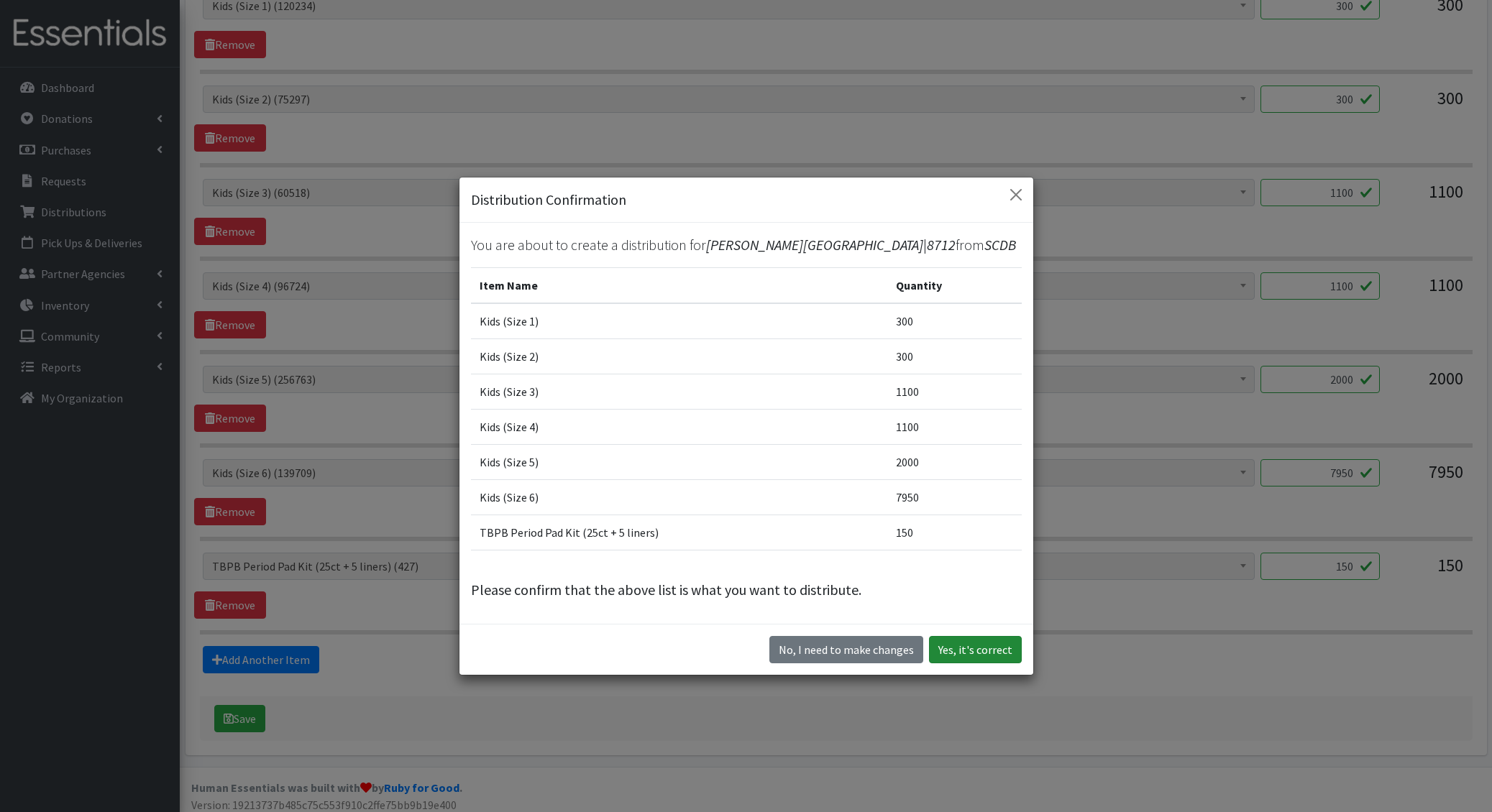
click at [965, 642] on button "Yes, it's correct" at bounding box center [975, 650] width 93 height 28
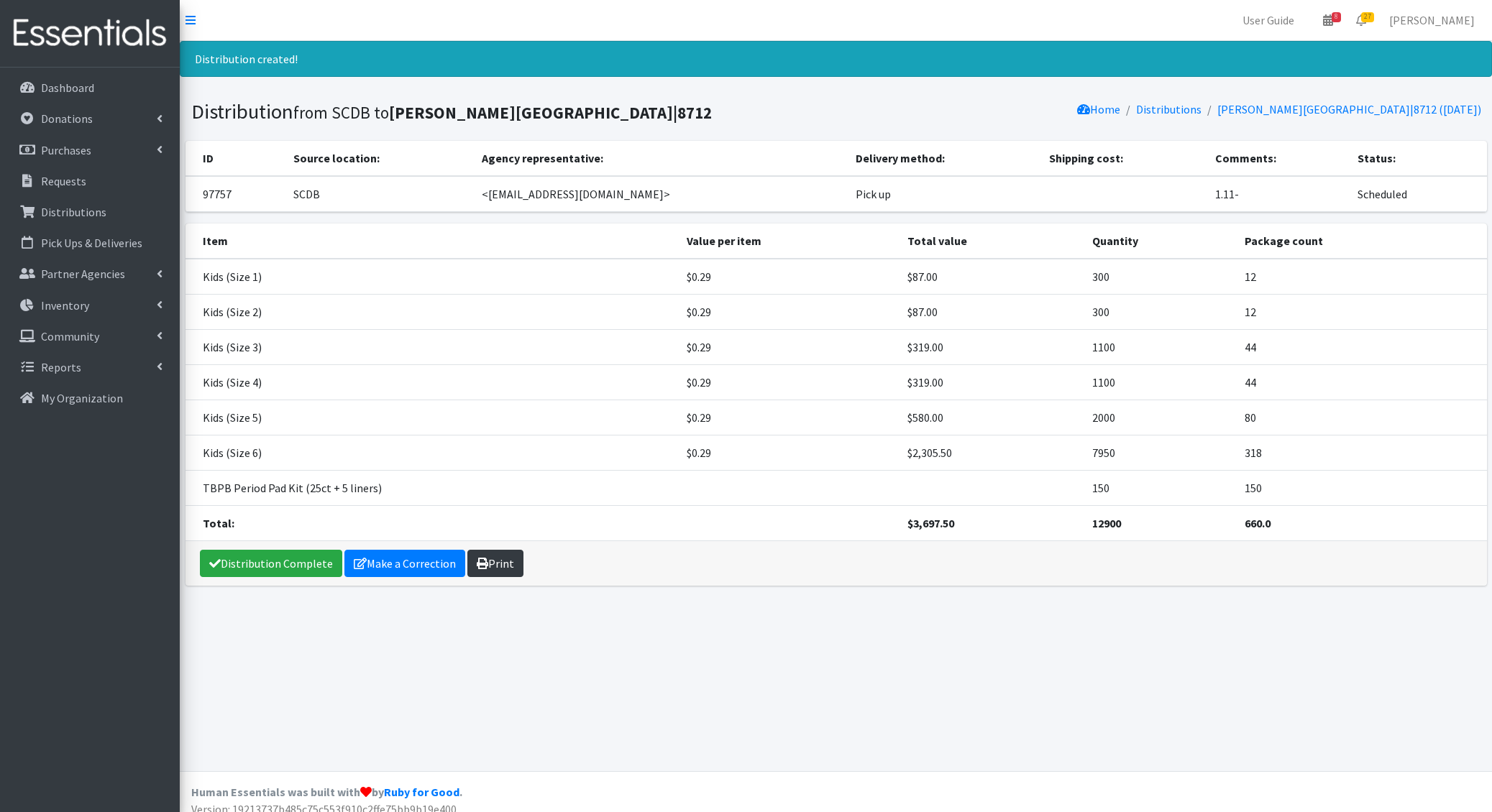
click at [489, 561] on link "Print" at bounding box center [495, 564] width 56 height 28
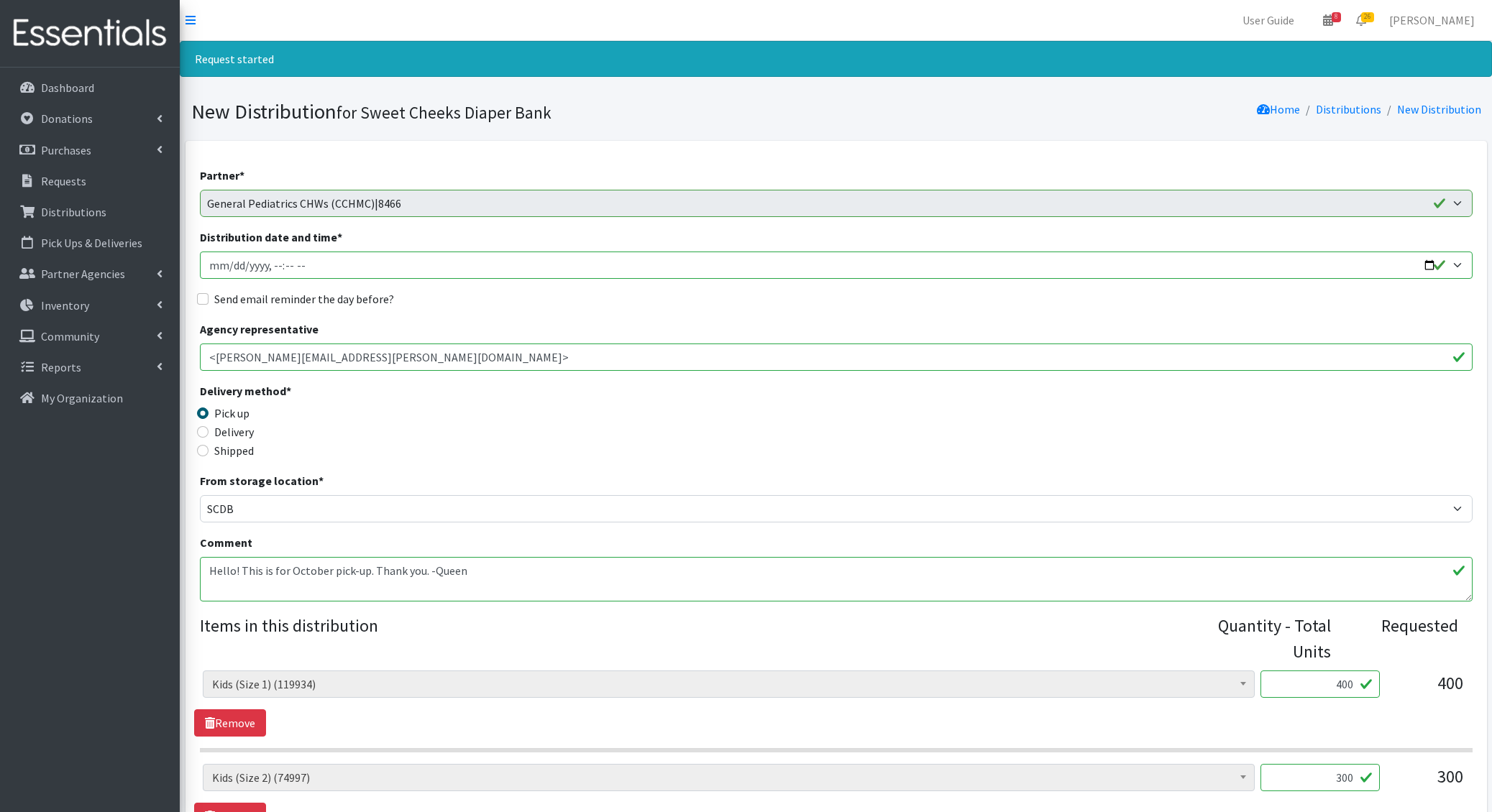
click at [230, 267] on input "Distribution date and time *" at bounding box center [836, 265] width 1272 height 28
type input "[DATE]T09:00"
click at [197, 293] on input "Send email reminder the day before?" at bounding box center [203, 299] width 11 height 11
checkbox input "true"
drag, startPoint x: 208, startPoint y: 572, endPoint x: 335, endPoint y: 568, distance: 127.1
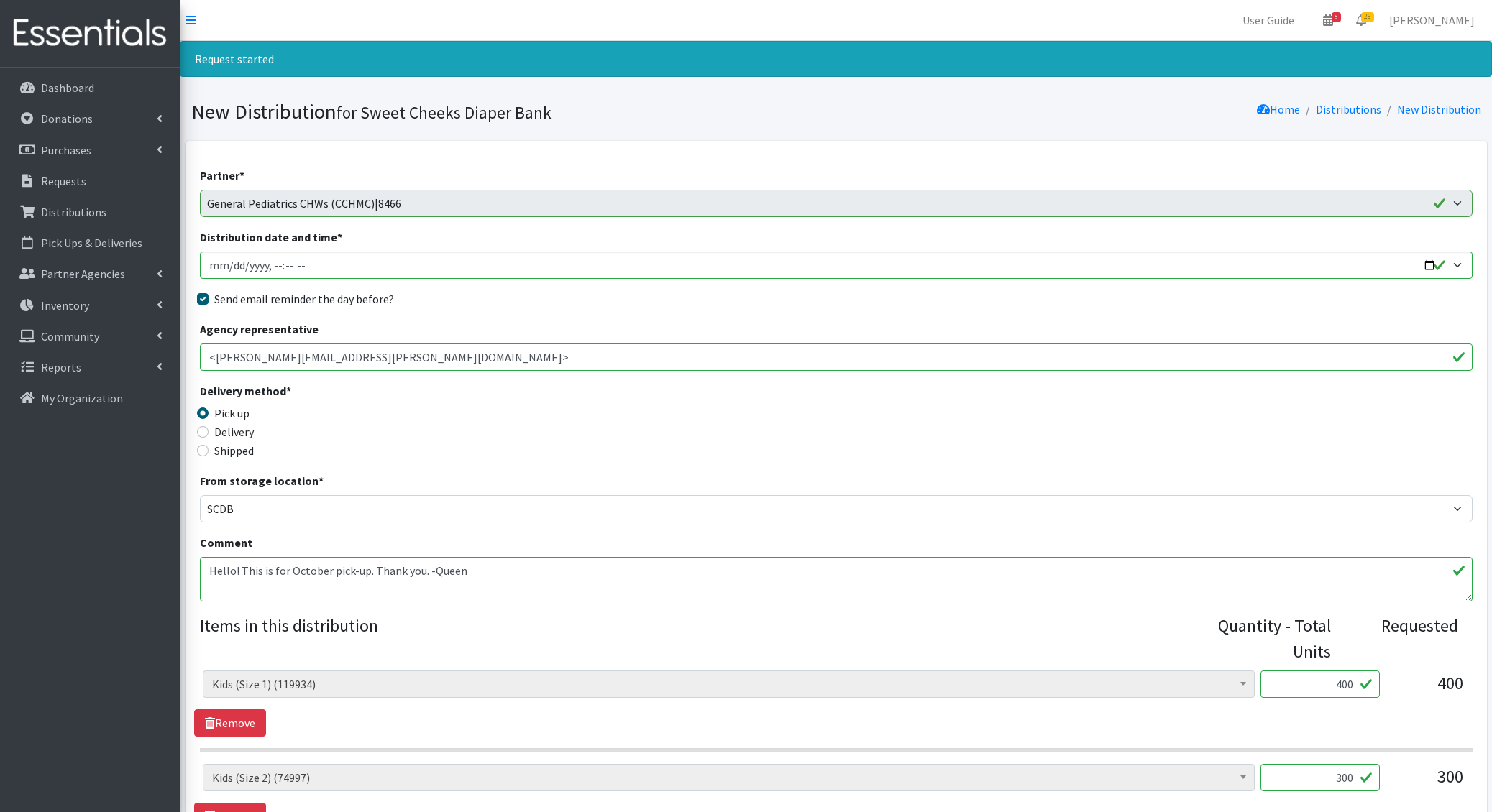
click at [208, 572] on textarea "Hello! This is for October pick-up. Thank you. -Queen" at bounding box center [836, 579] width 1272 height 45
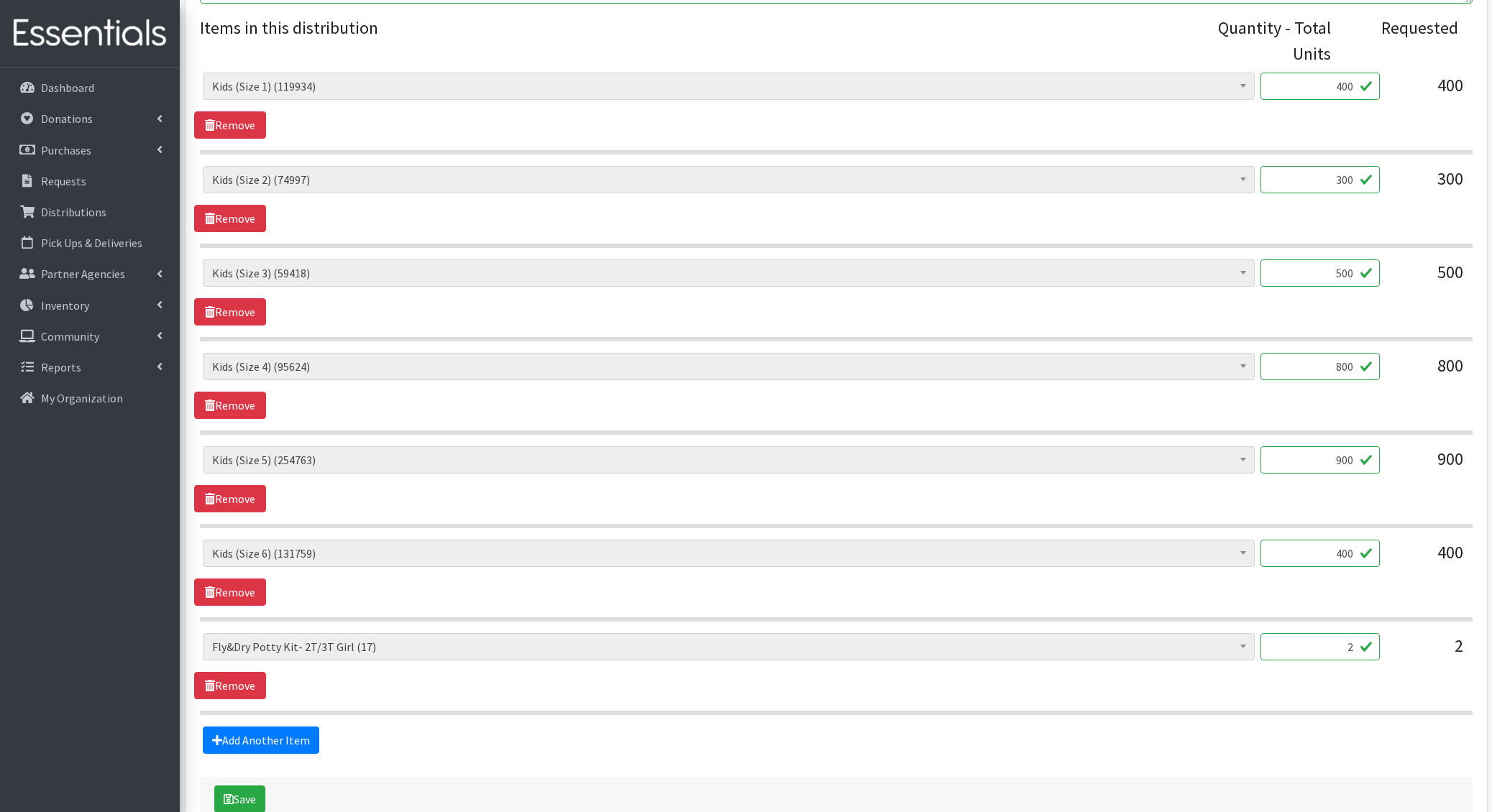
scroll to position [679, 0]
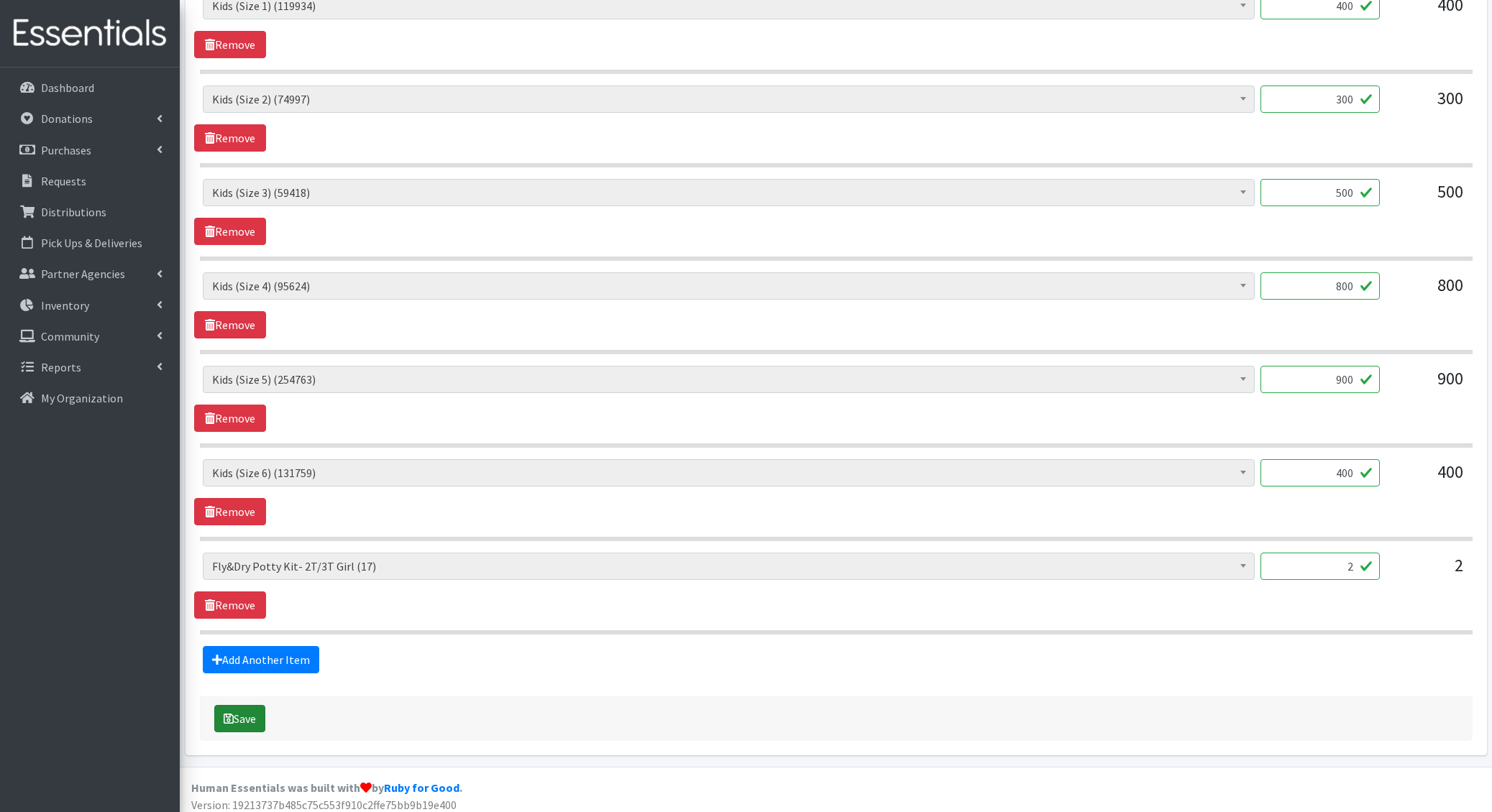
type textarea "1.12- Hello! This is for October pick-up. Thank you. -Queen"
click at [235, 705] on button "Save" at bounding box center [239, 719] width 51 height 28
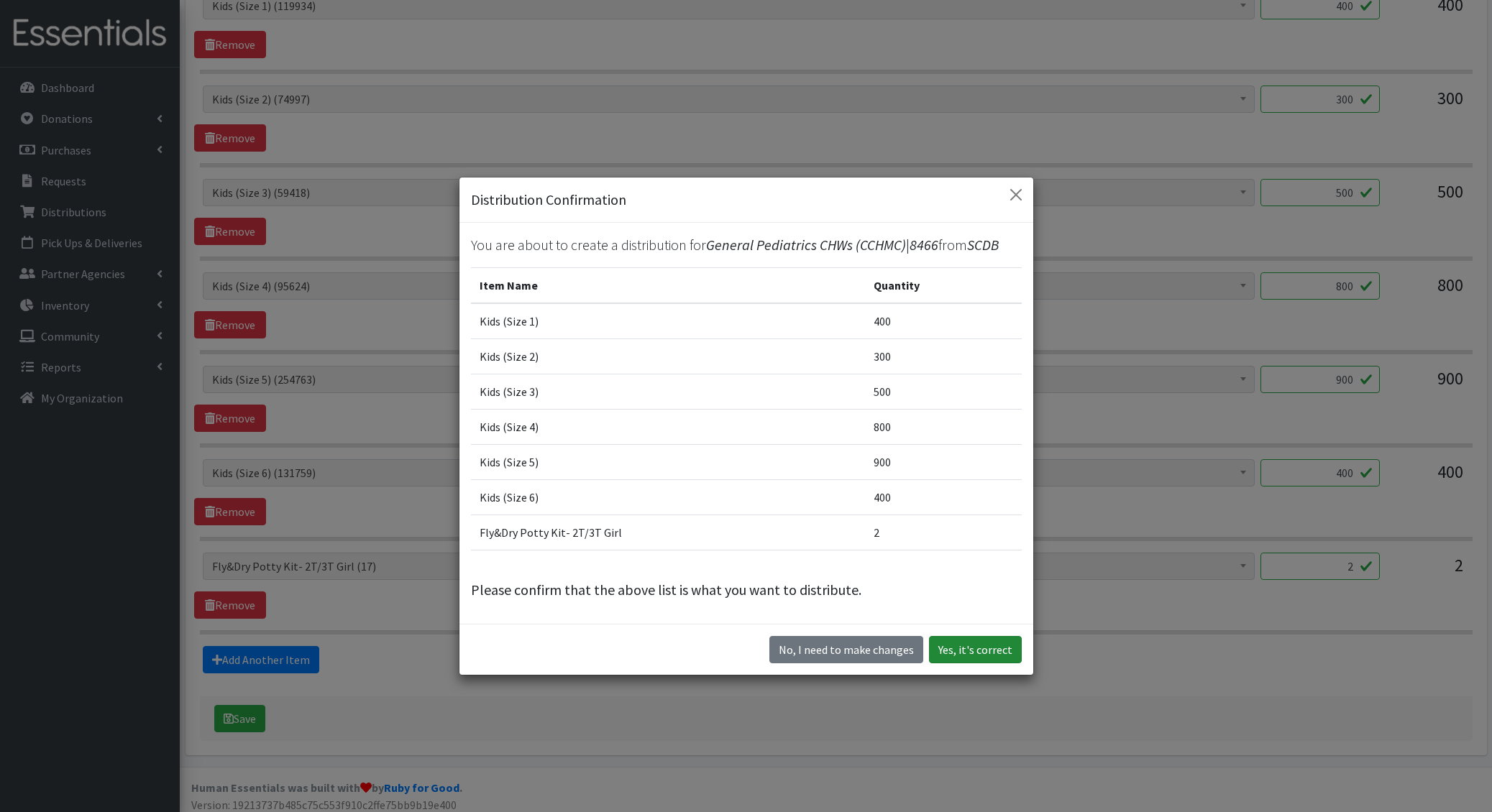
drag, startPoint x: 985, startPoint y: 653, endPoint x: 969, endPoint y: 654, distance: 16.0
click at [985, 653] on button "Yes, it's correct" at bounding box center [975, 650] width 93 height 28
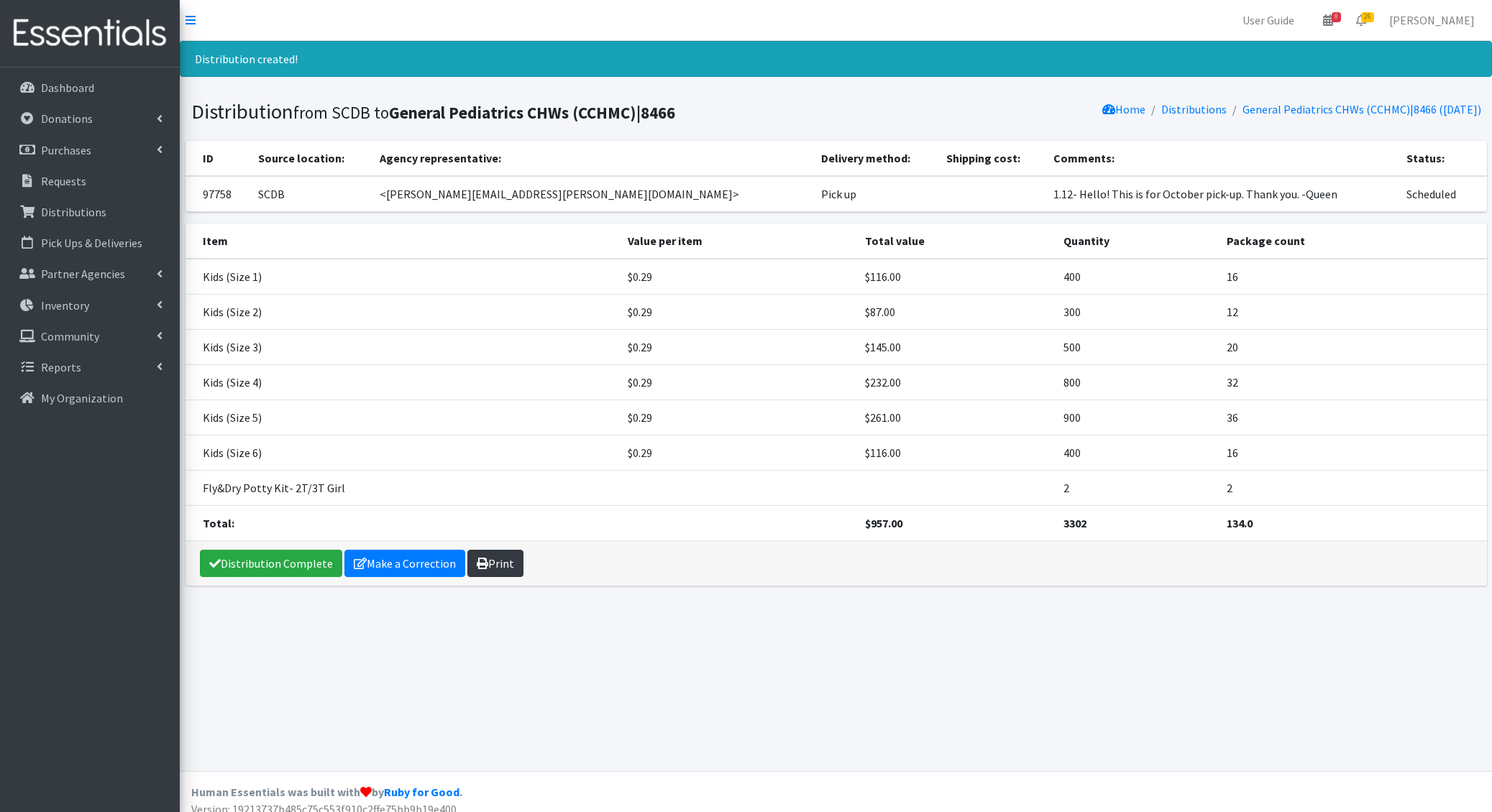
click at [492, 563] on link "Print" at bounding box center [495, 564] width 56 height 28
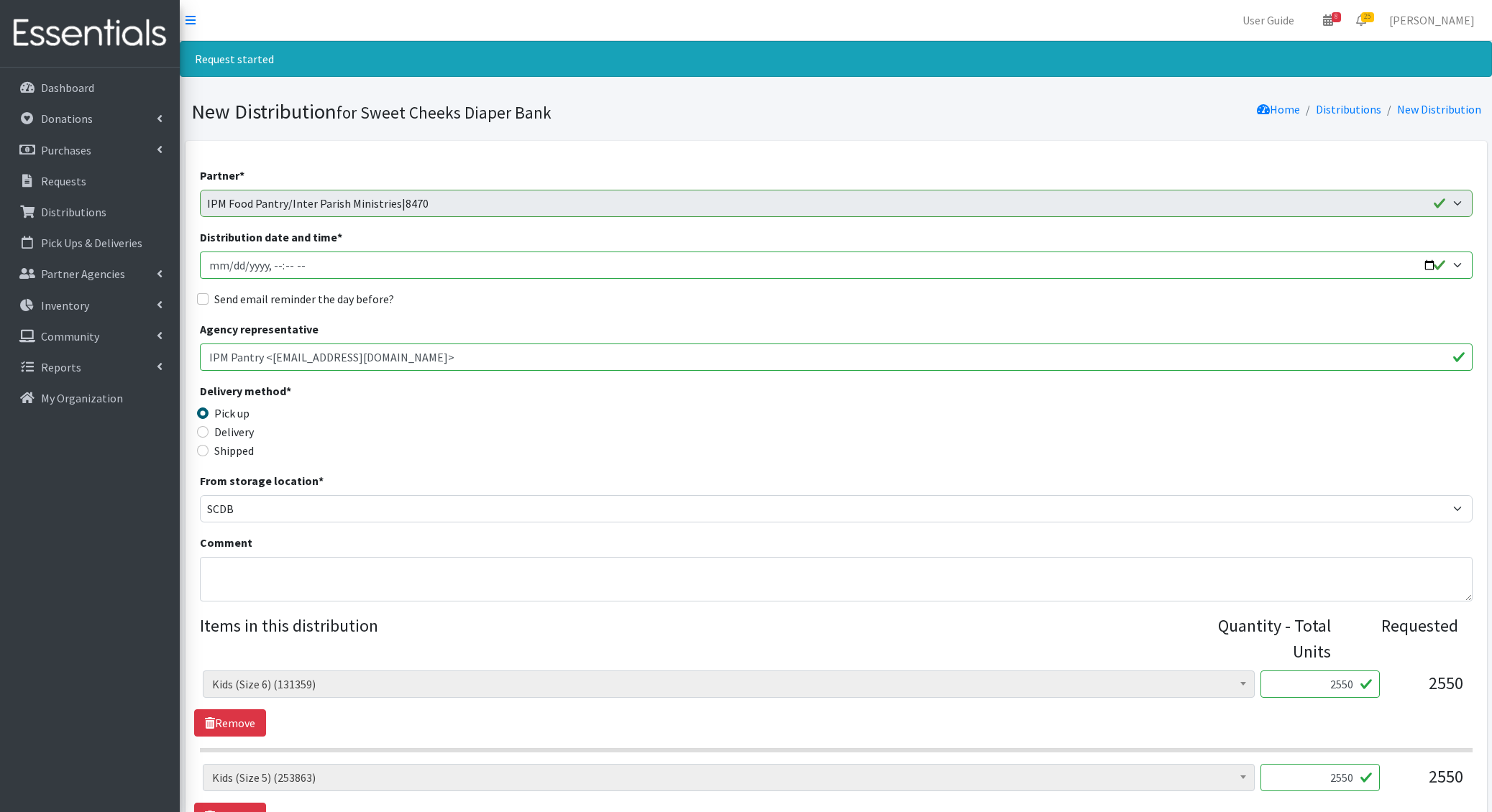
click at [230, 266] on input "Distribution date and time *" at bounding box center [836, 265] width 1272 height 28
type input "[DATE]T21:00"
click at [197, 293] on input "Send email reminder the day before?" at bounding box center [203, 299] width 11 height 11
checkbox input "true"
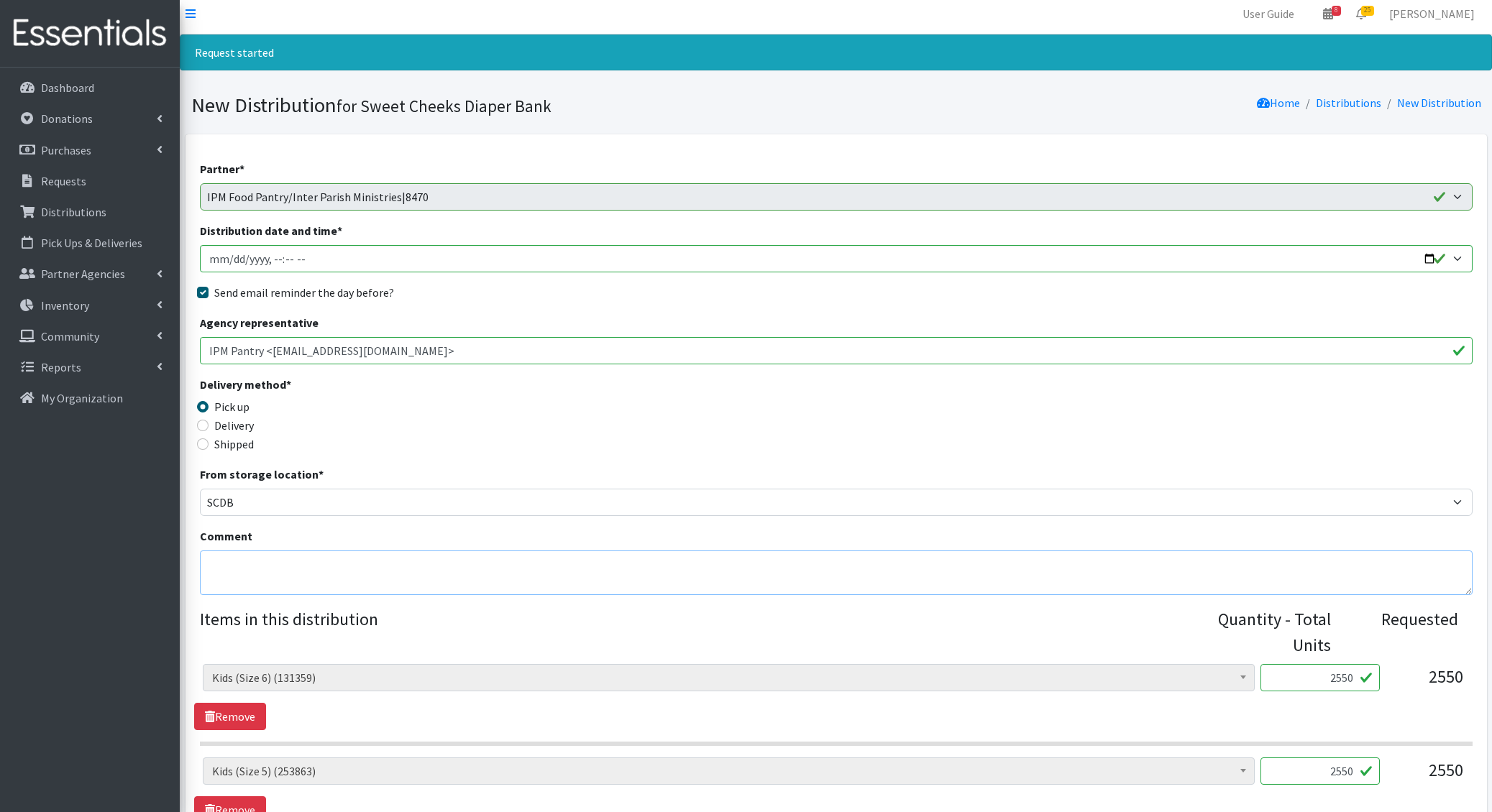
scroll to position [15, 0]
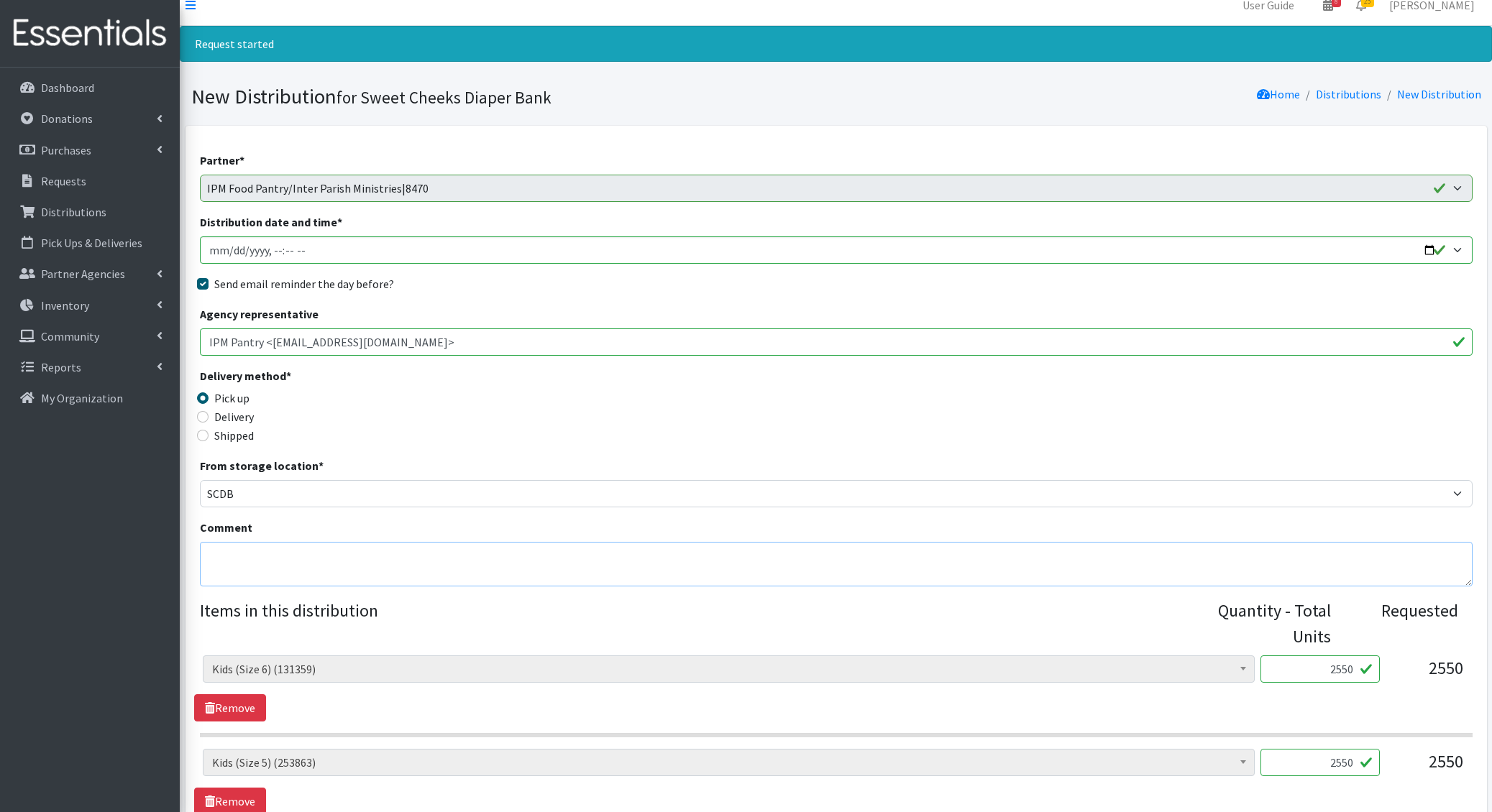
click at [262, 580] on textarea "Comment" at bounding box center [836, 564] width 1272 height 45
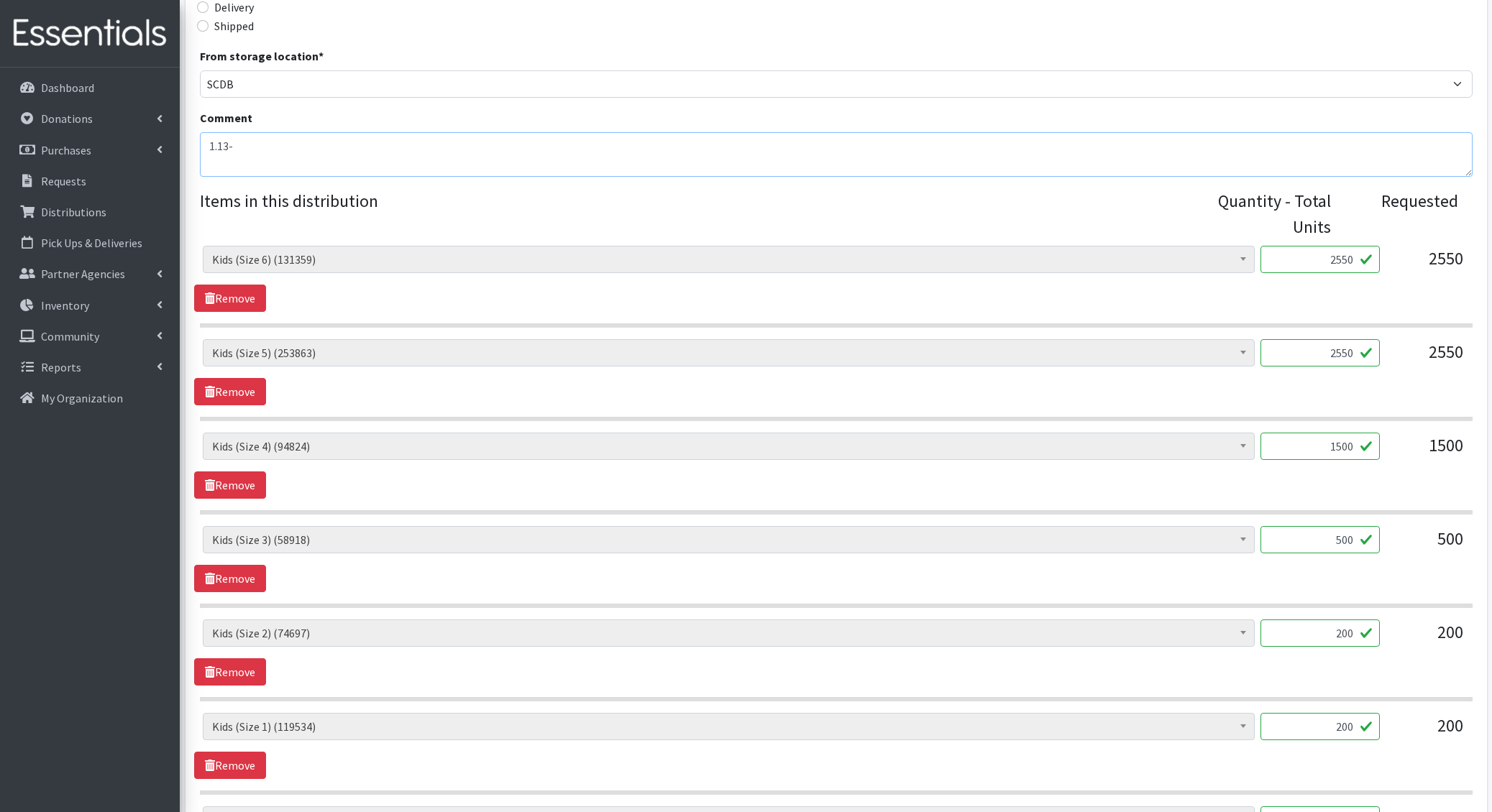
scroll to position [771, 0]
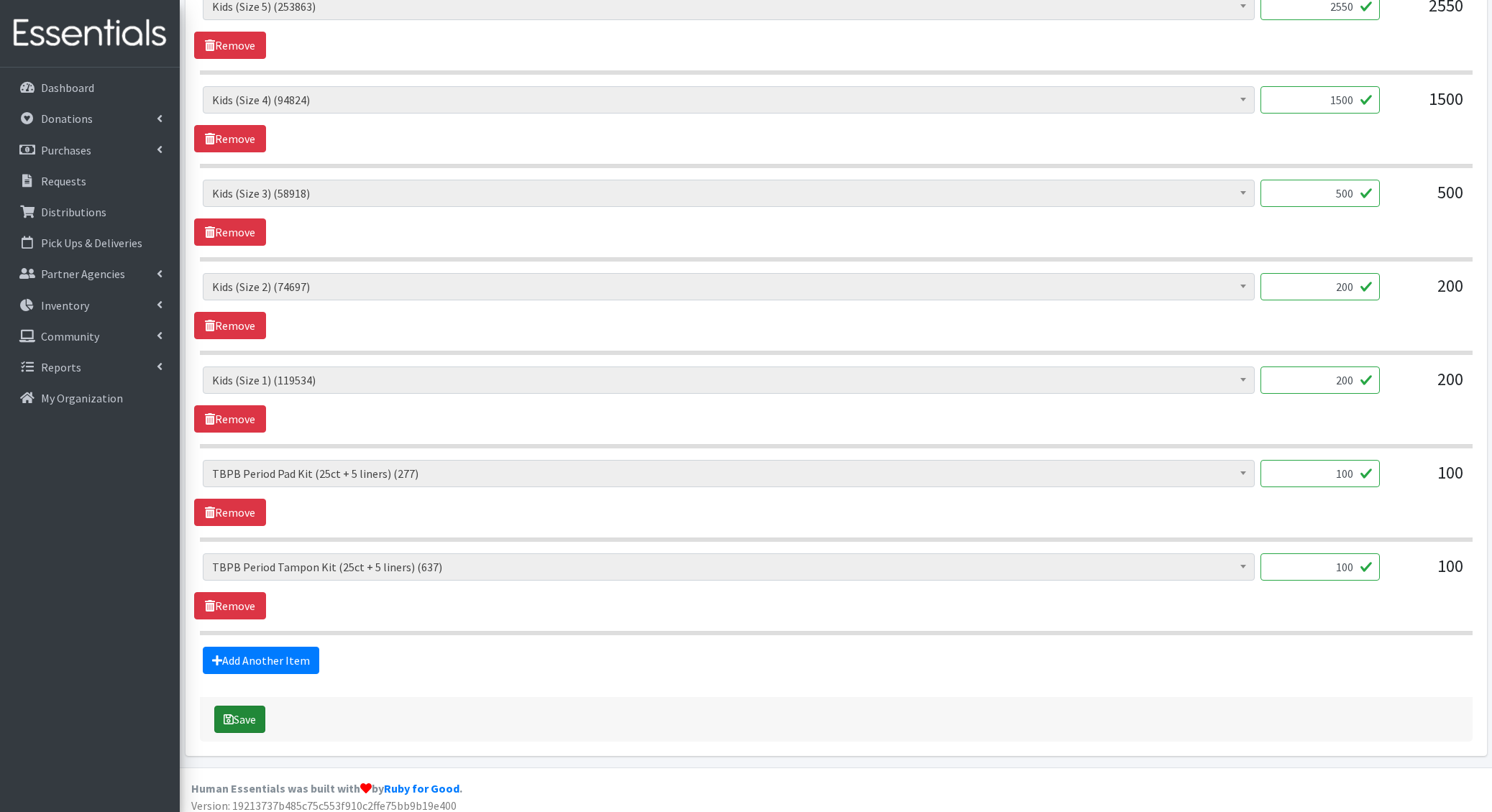
type textarea "1.13-"
click at [243, 705] on button "Save" at bounding box center [239, 719] width 51 height 28
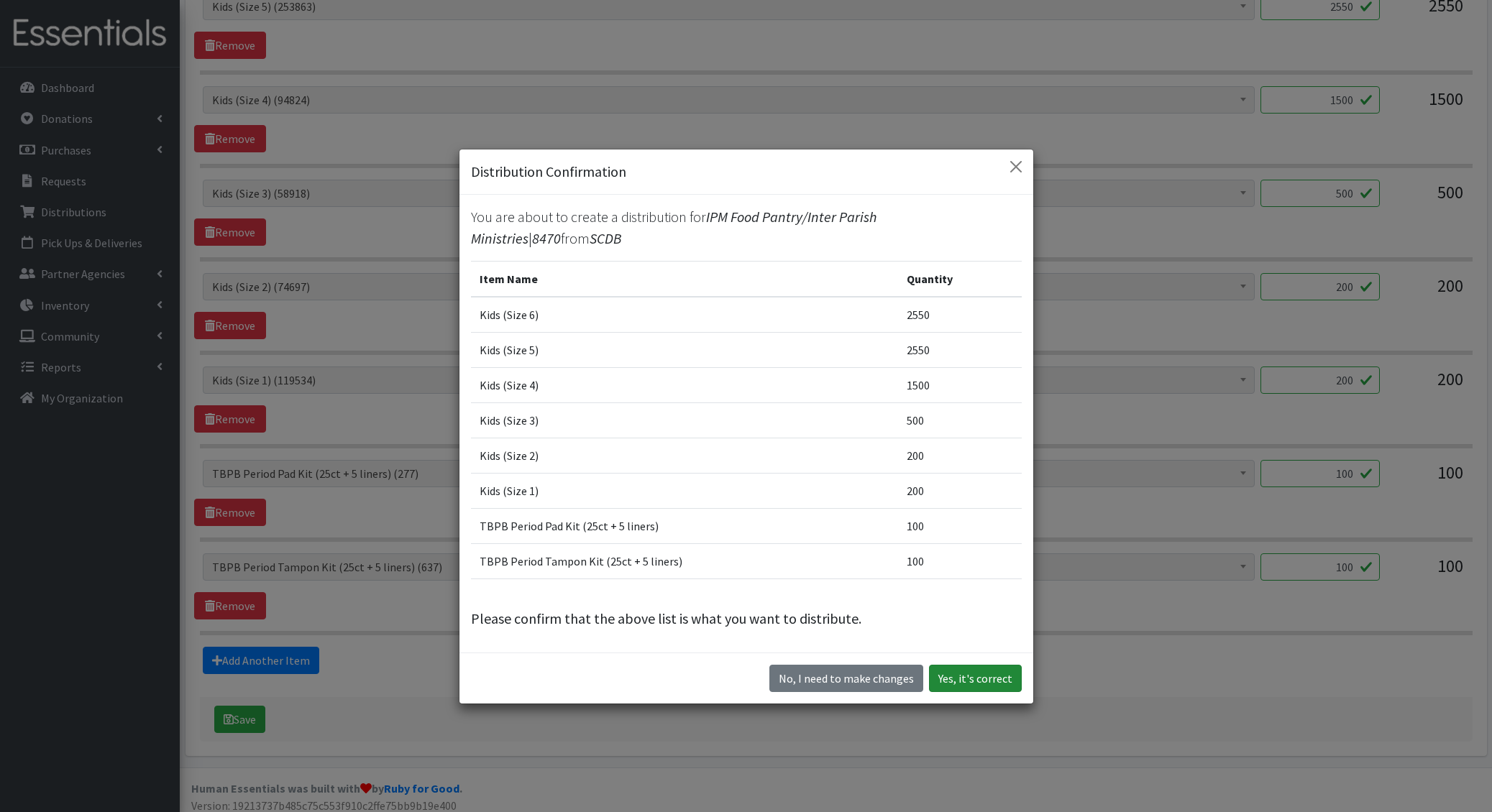
click at [977, 670] on button "Yes, it's correct" at bounding box center [975, 679] width 93 height 28
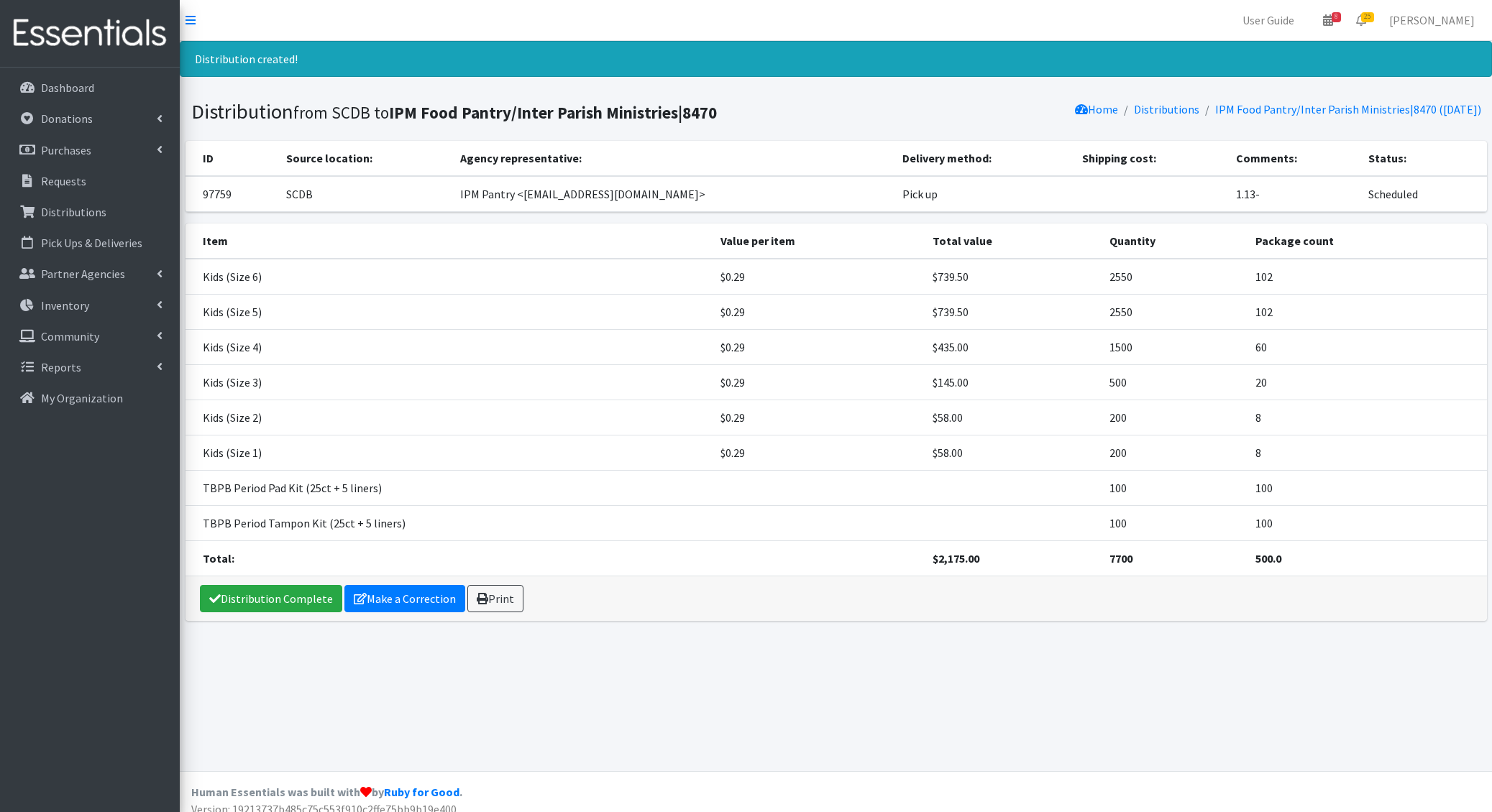
scroll to position [3, 0]
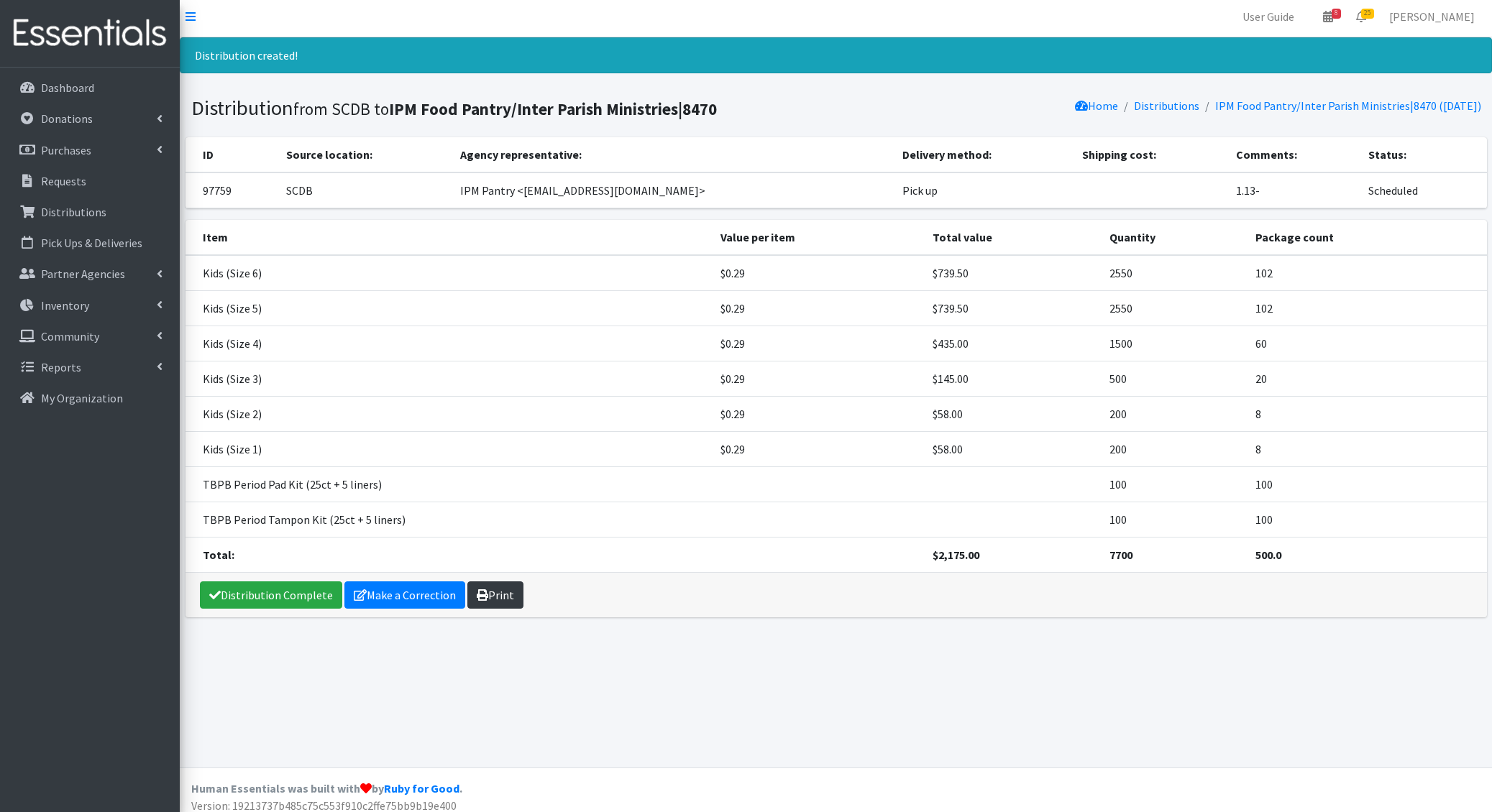
click at [505, 587] on link "Print" at bounding box center [495, 596] width 56 height 28
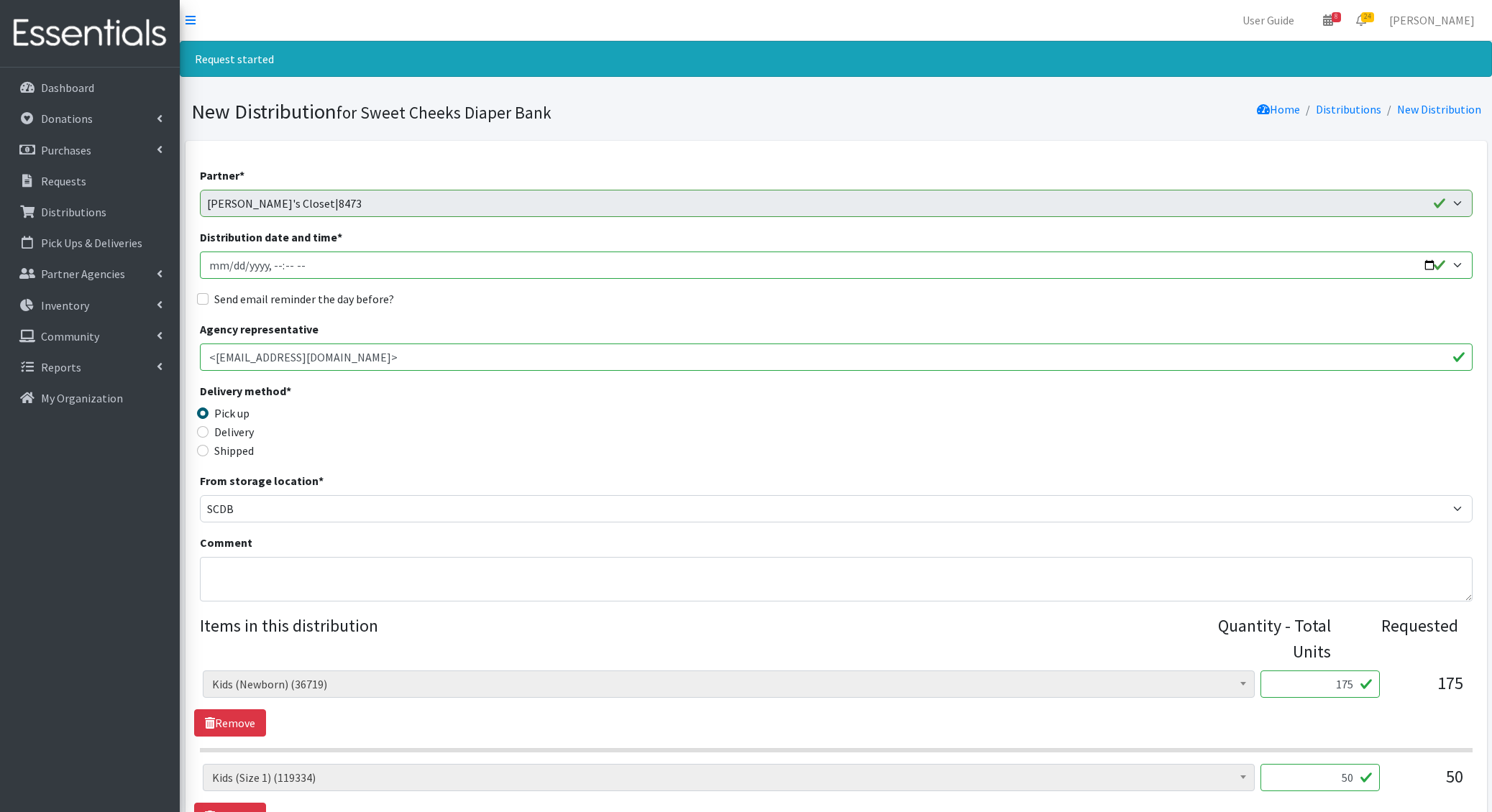
click at [230, 262] on input "Distribution date and time *" at bounding box center [836, 265] width 1272 height 28
type input "[DATE]T09:00"
click at [197, 293] on input "Send email reminder the day before?" at bounding box center [203, 299] width 11 height 11
checkbox input "true"
click at [286, 576] on textarea "Comment" at bounding box center [836, 579] width 1272 height 45
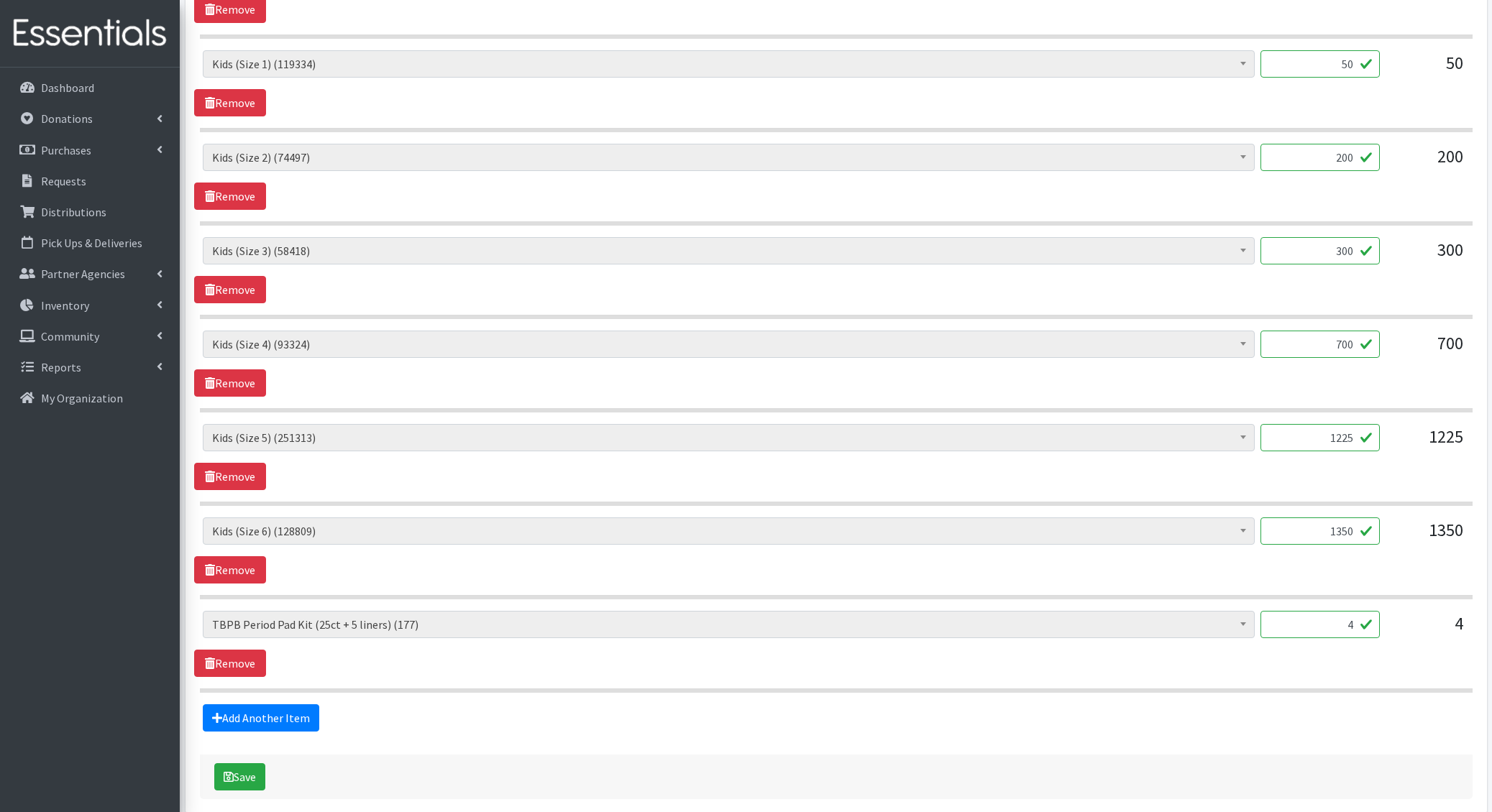
scroll to position [771, 0]
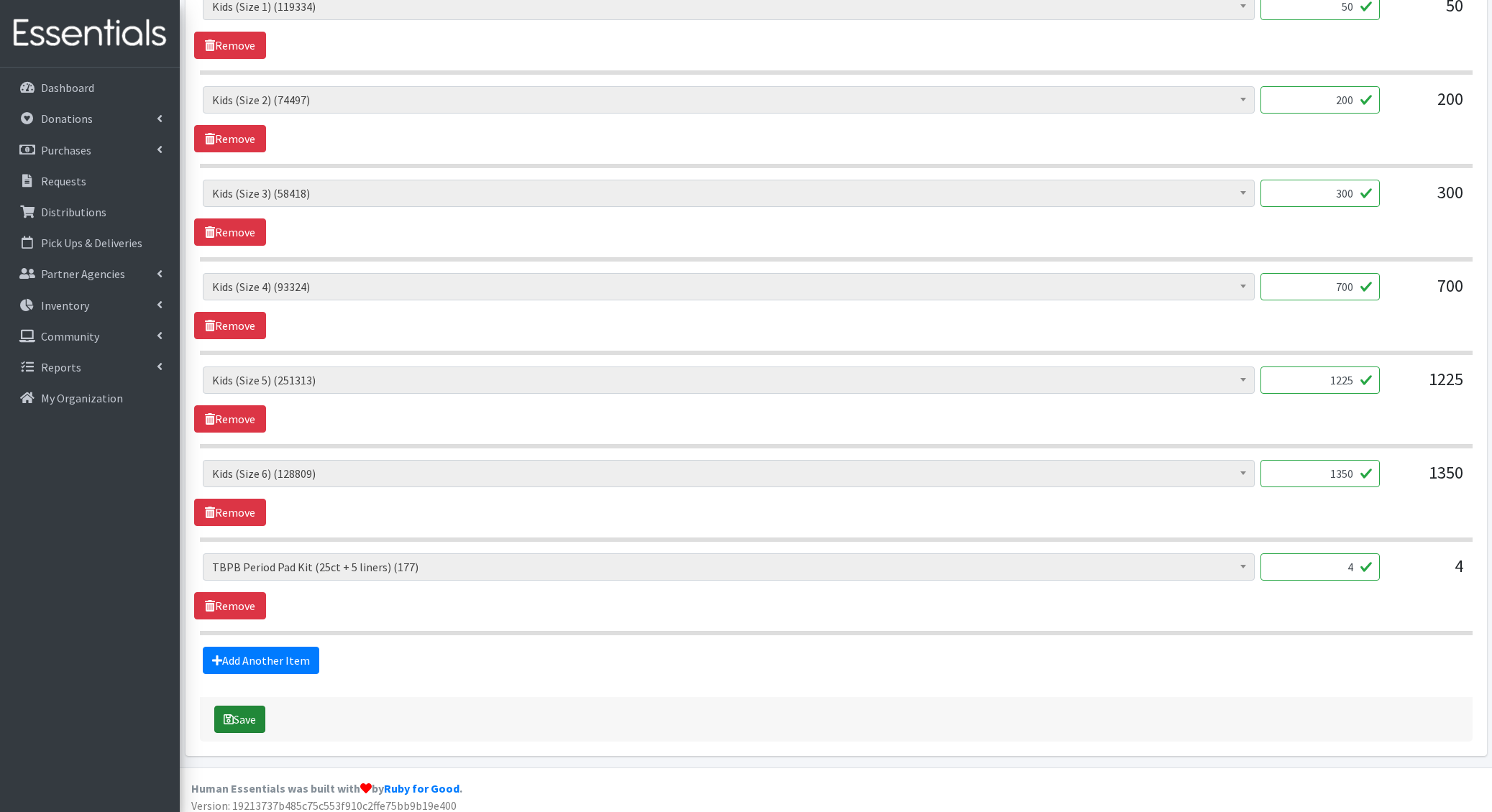
type textarea "1.14-"
click at [239, 708] on button "Save" at bounding box center [239, 719] width 51 height 28
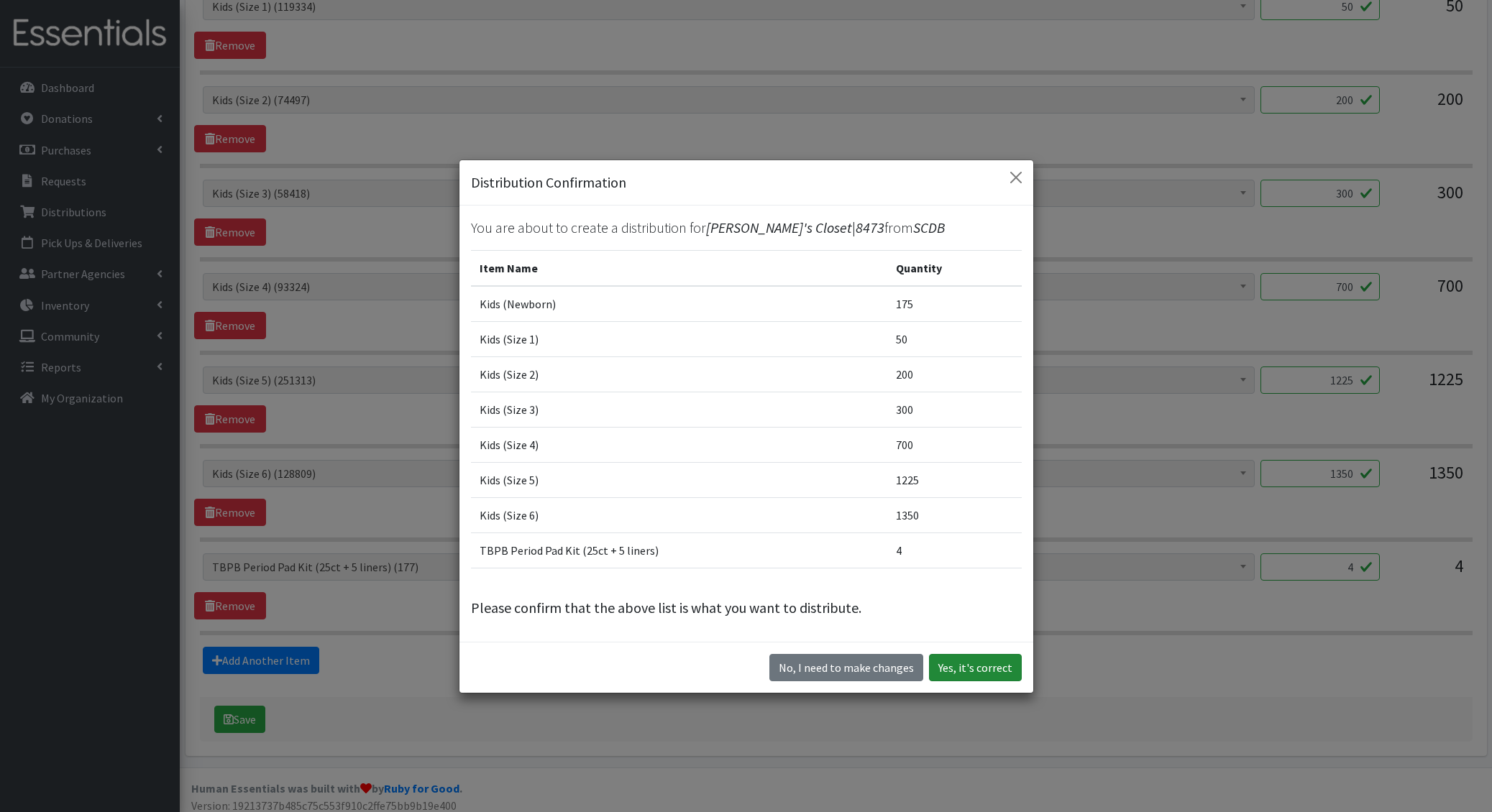
click at [998, 662] on button "Yes, it's correct" at bounding box center [975, 668] width 93 height 28
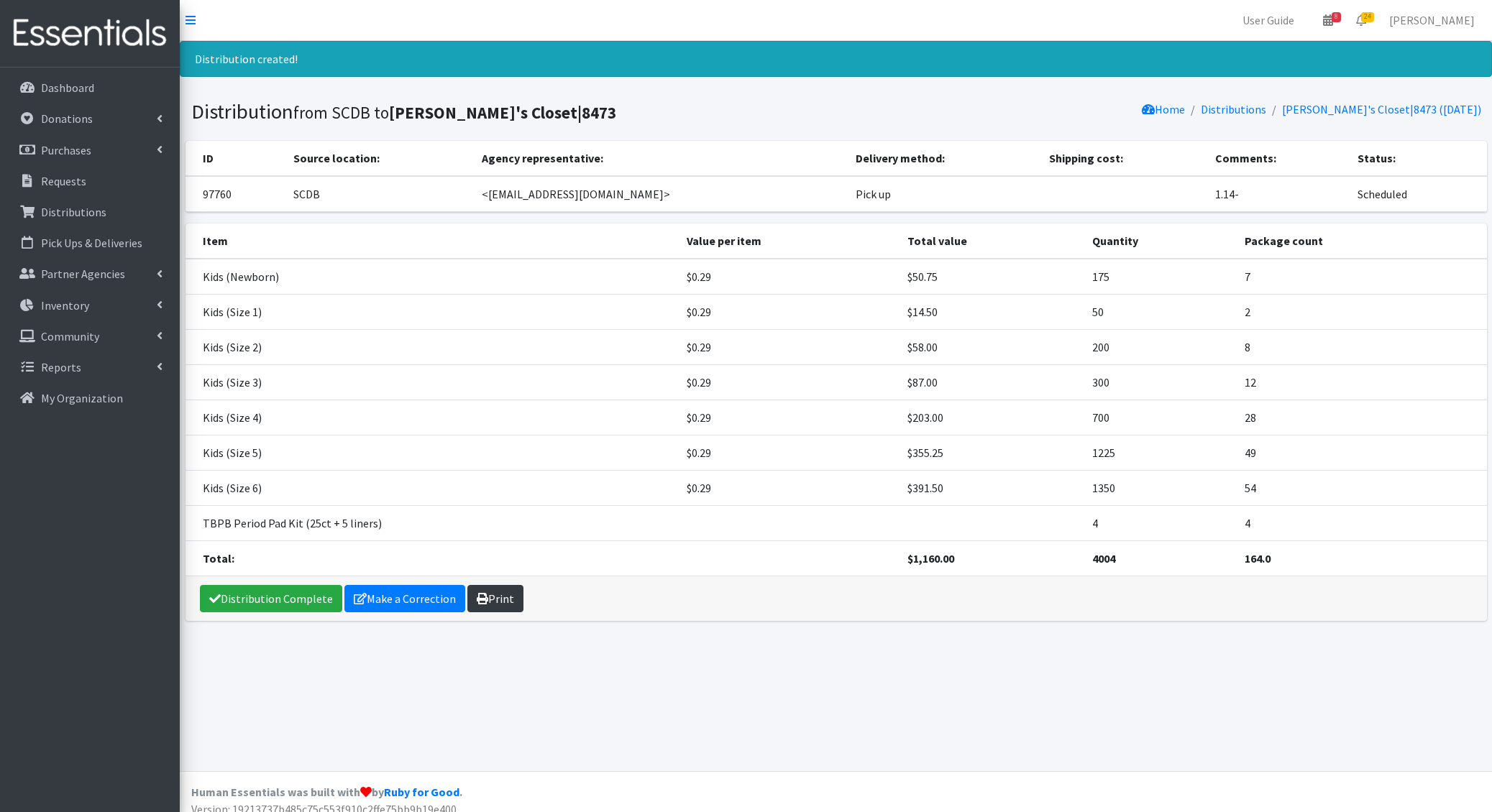
click at [489, 596] on link "Print" at bounding box center [495, 599] width 56 height 28
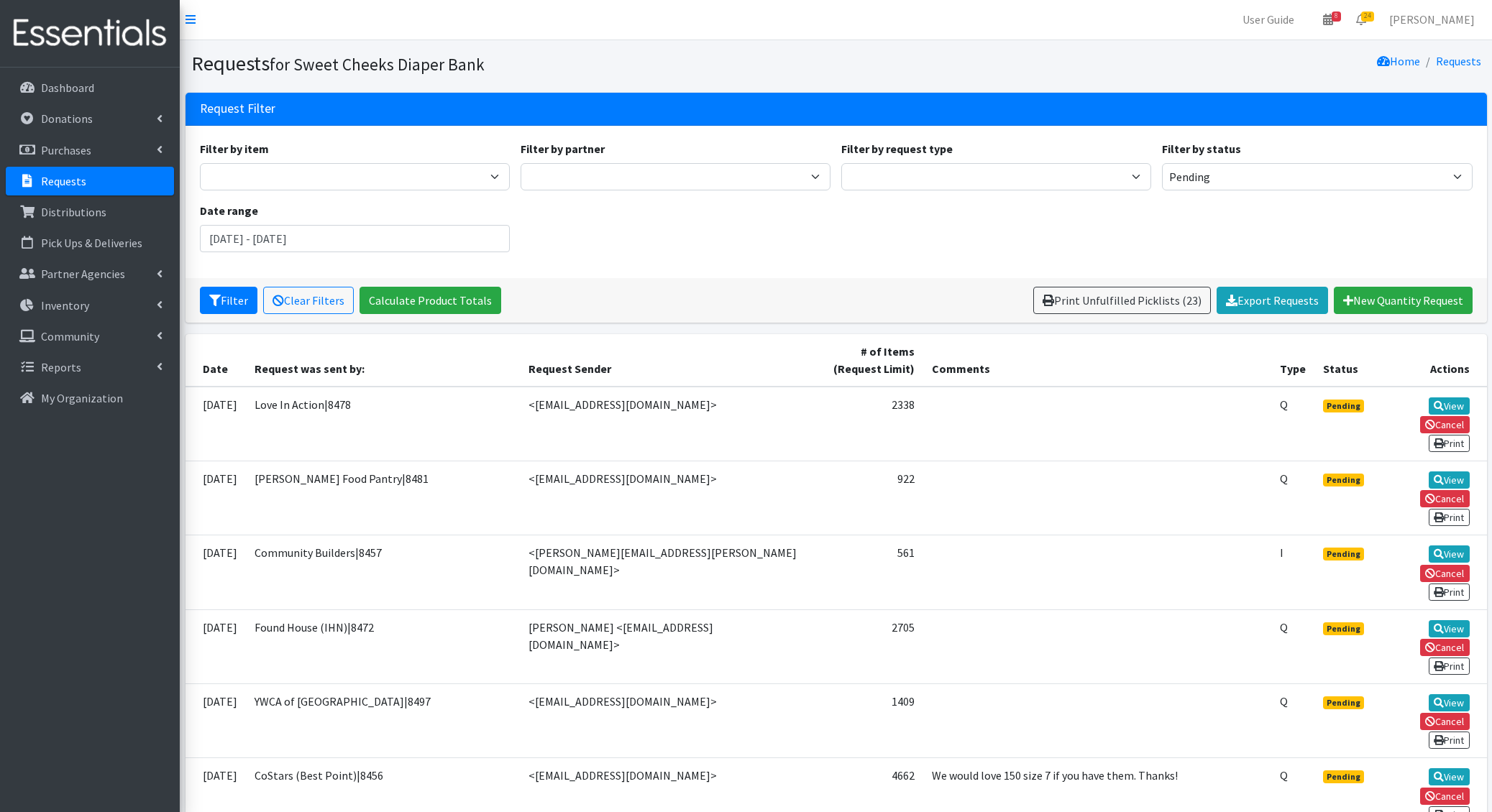
scroll to position [430, 0]
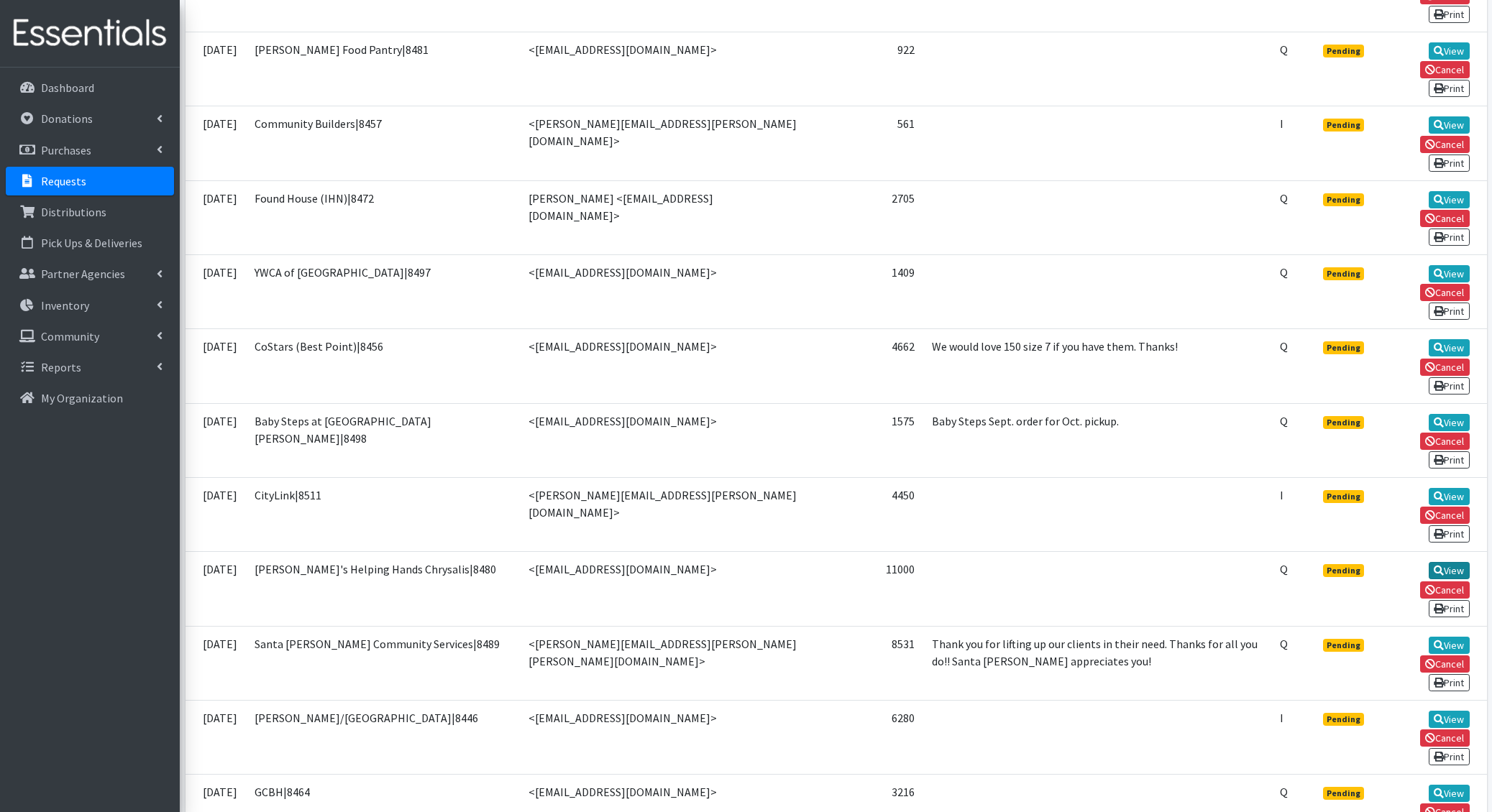
click at [1429, 562] on link "View" at bounding box center [1449, 570] width 41 height 17
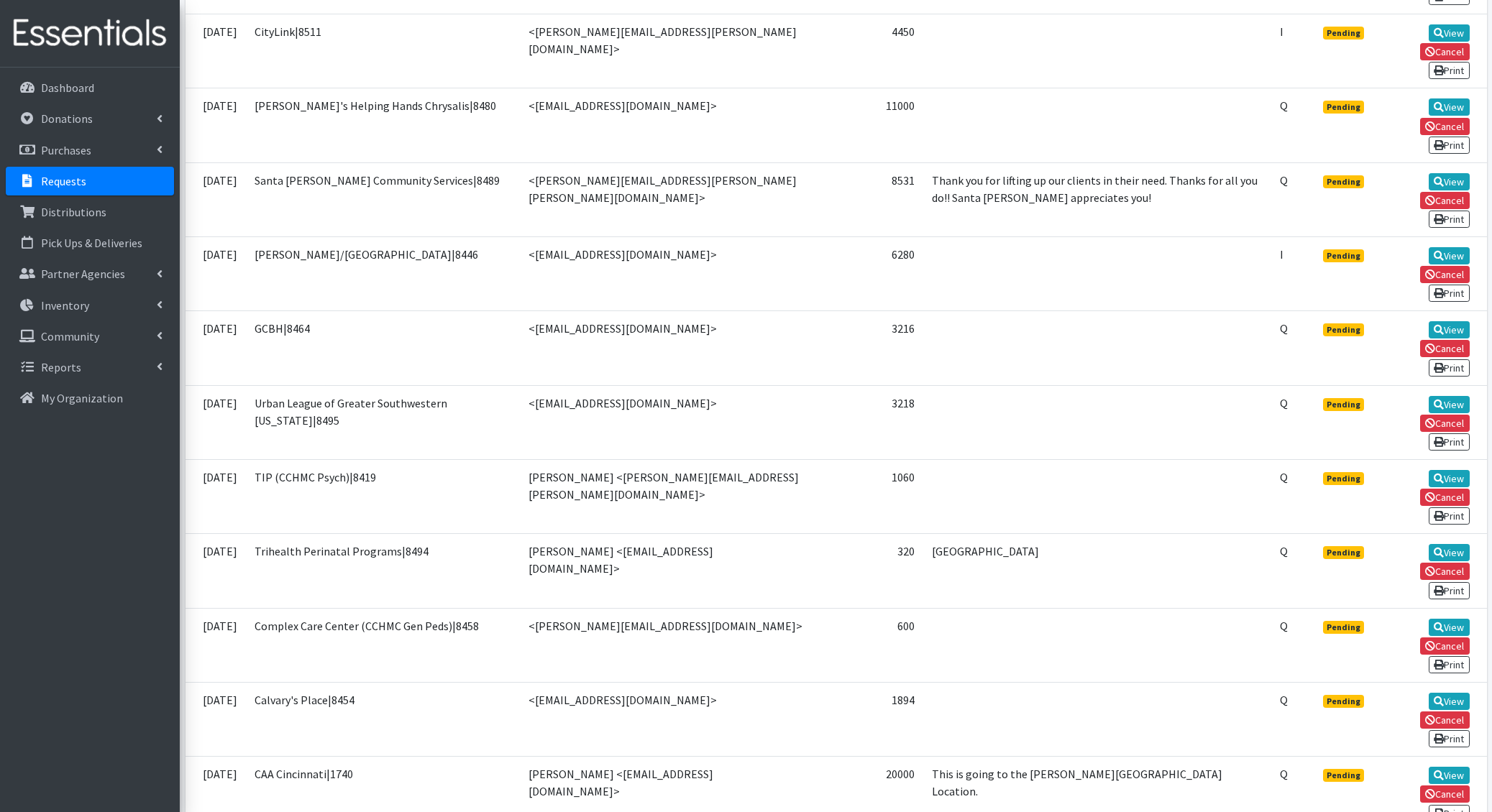
scroll to position [895, 0]
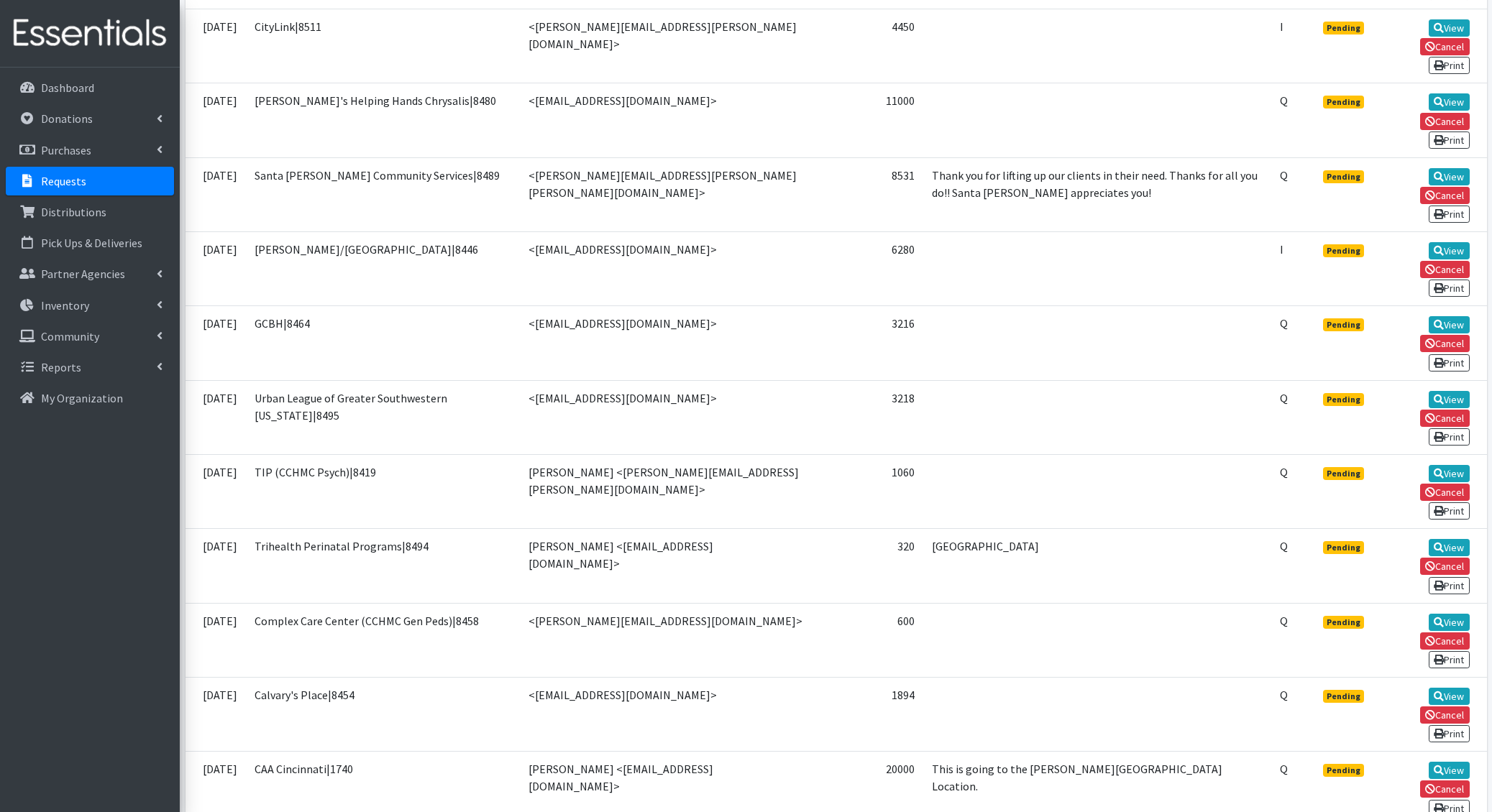
scroll to position [376, 0]
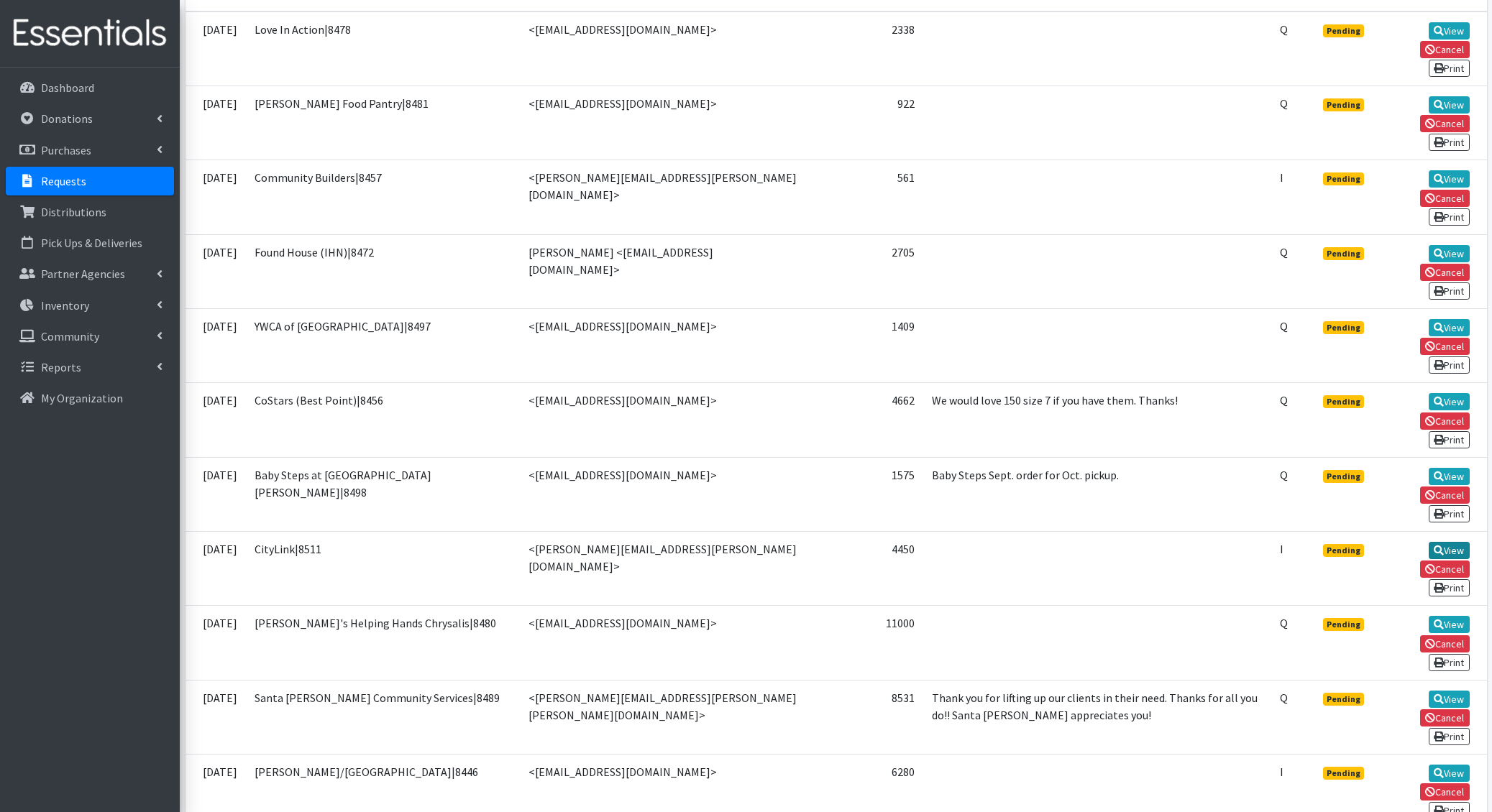
click at [1429, 542] on link "View" at bounding box center [1449, 550] width 41 height 17
drag, startPoint x: 1383, startPoint y: 194, endPoint x: 1372, endPoint y: 195, distance: 11.0
click at [1433, 249] on icon at bounding box center [1438, 254] width 10 height 10
click at [1433, 100] on icon at bounding box center [1438, 105] width 10 height 10
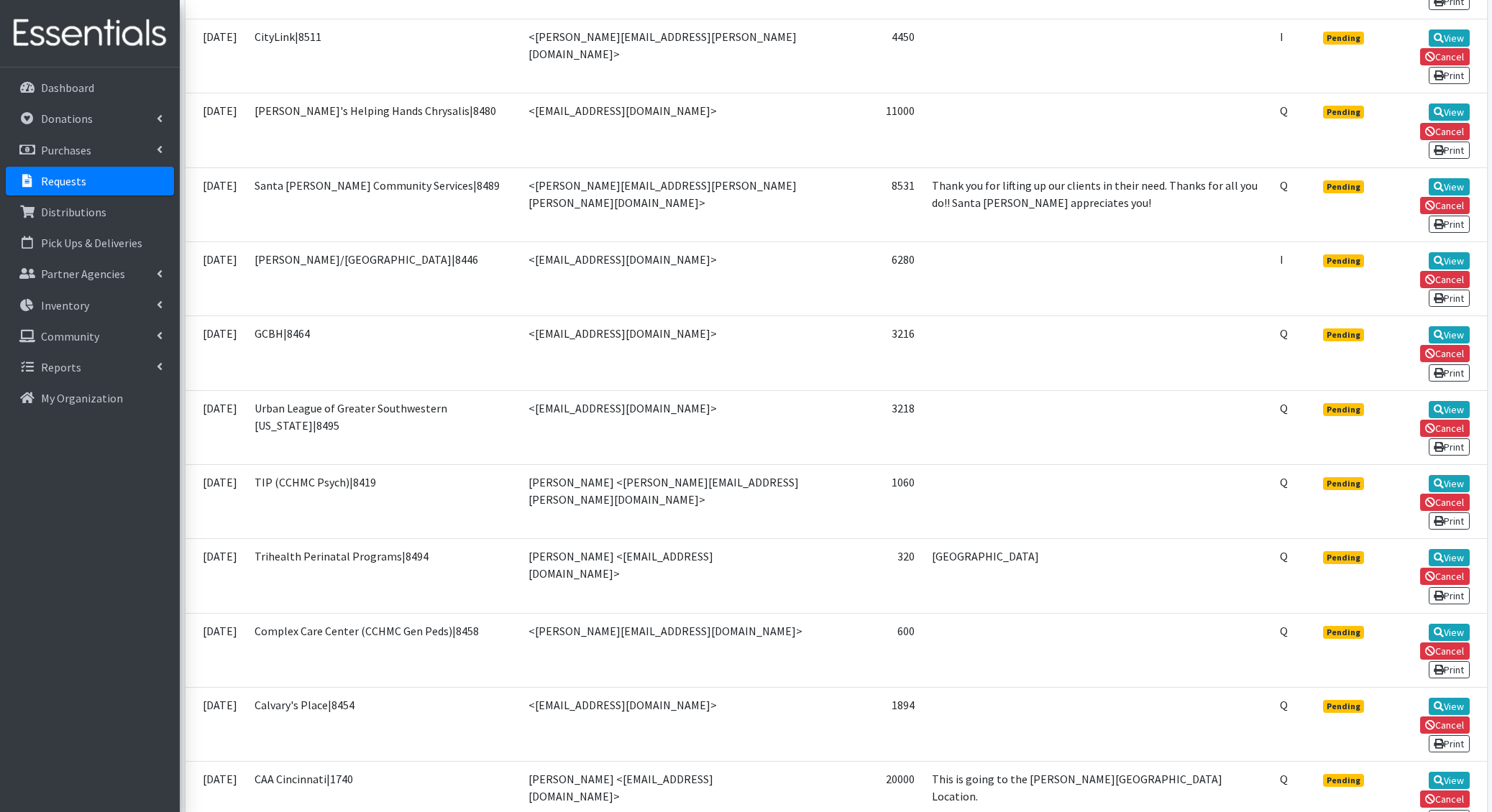
scroll to position [891, 0]
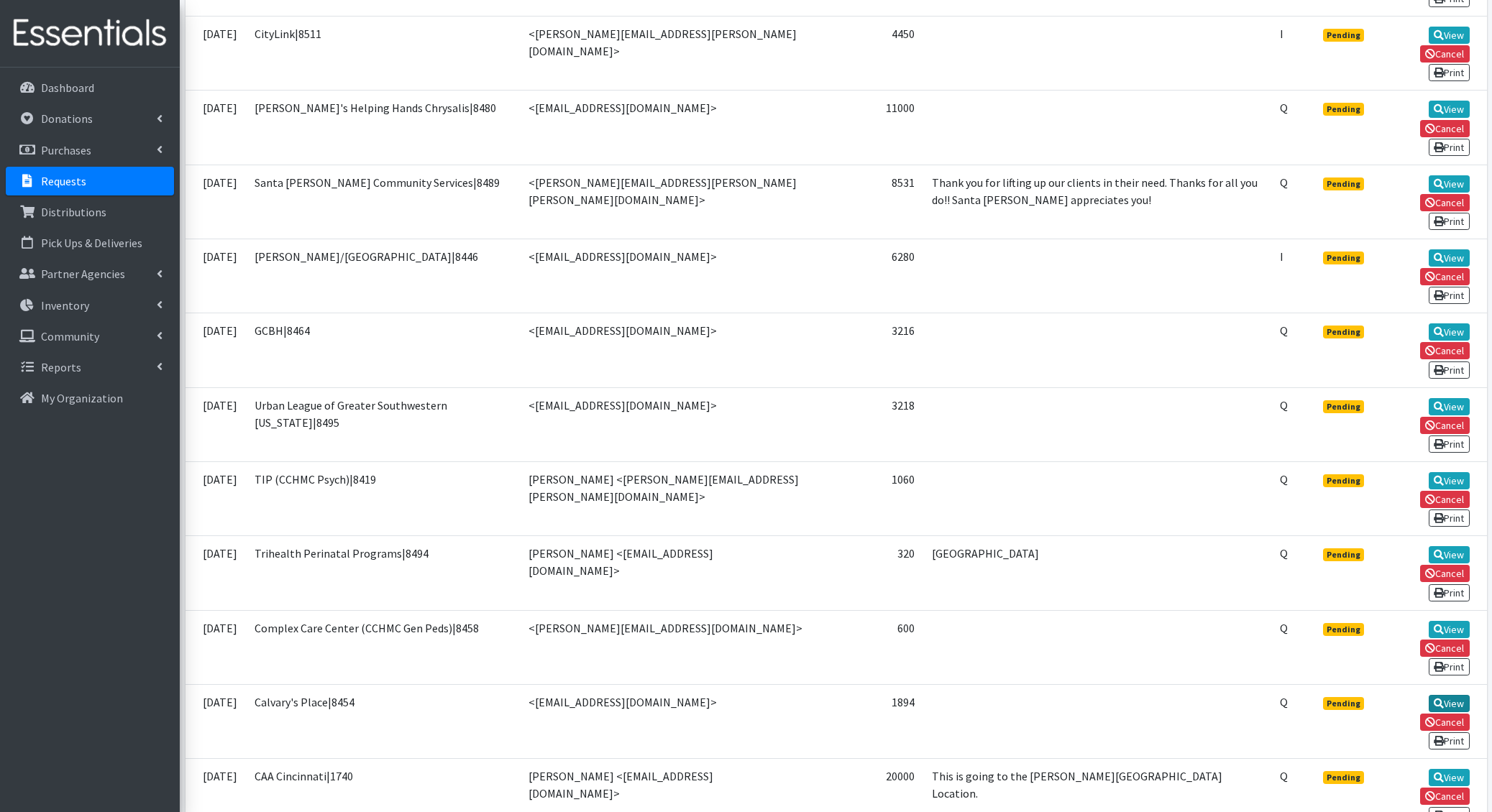
click at [1429, 695] on link "View" at bounding box center [1449, 703] width 41 height 17
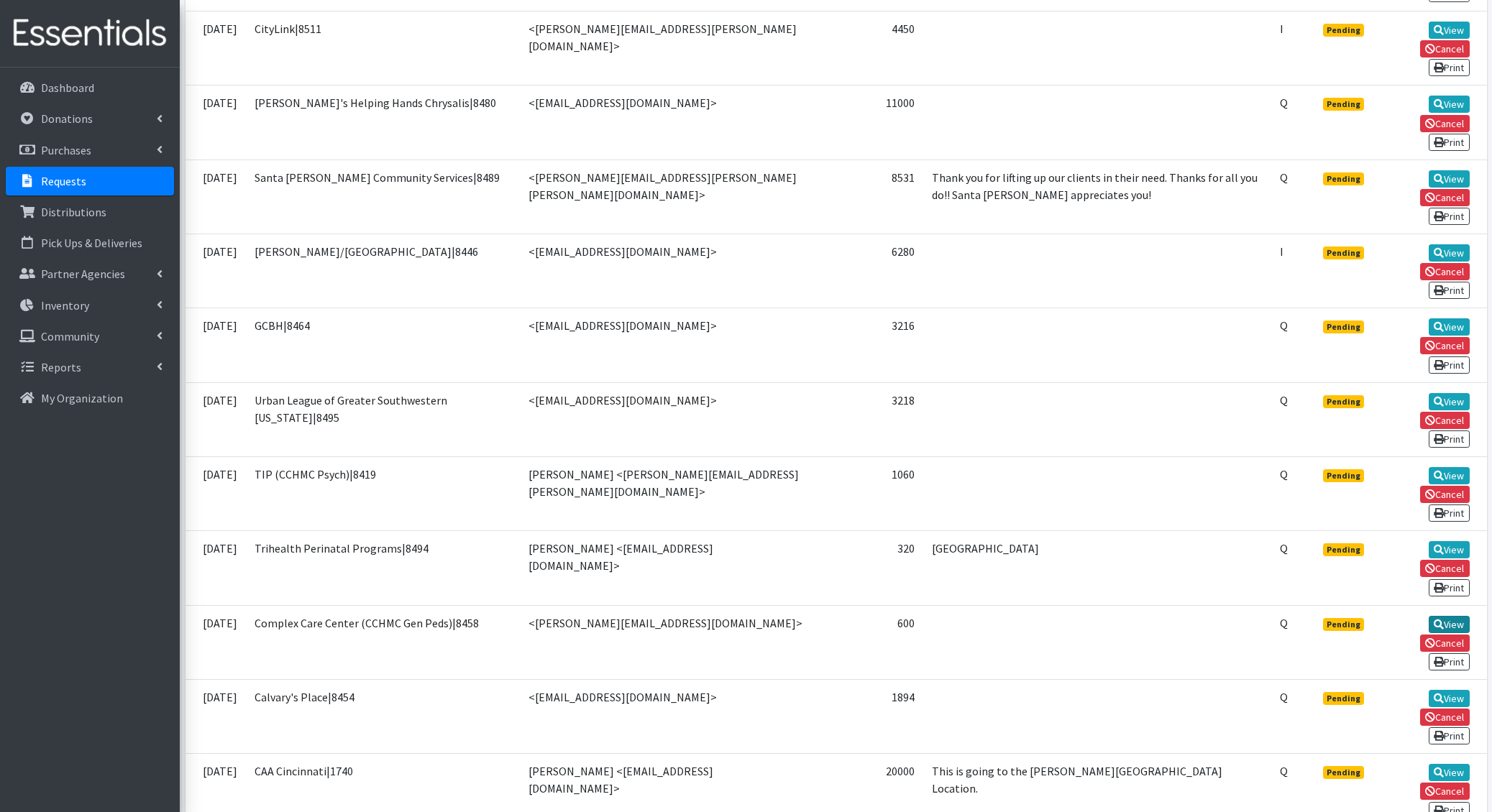
click at [1387, 605] on td "View Cancel Print" at bounding box center [1429, 642] width 114 height 74
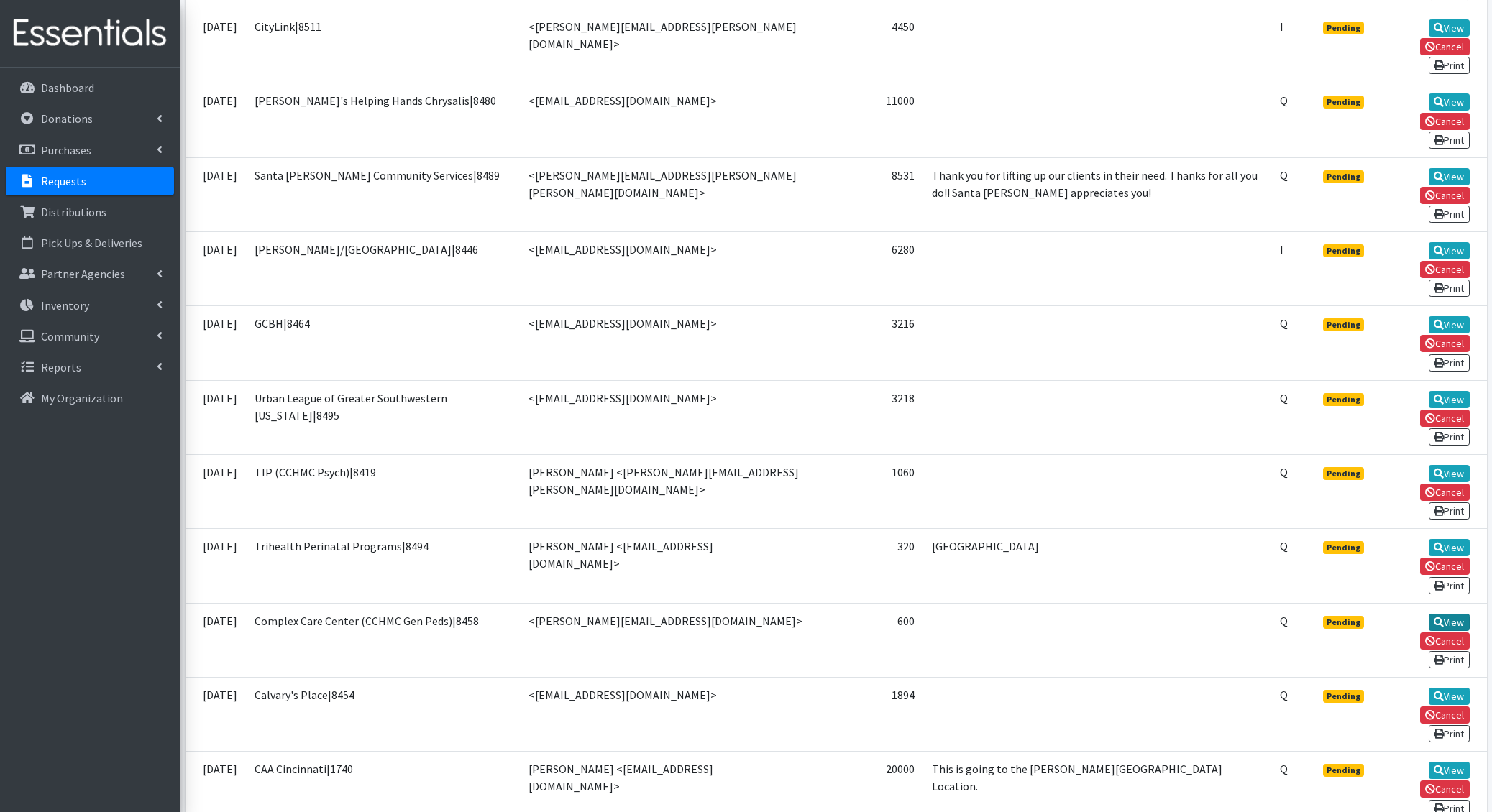
scroll to position [898, 0]
click at [1429, 539] on link "View" at bounding box center [1449, 547] width 41 height 17
click at [1429, 391] on link "View" at bounding box center [1449, 399] width 41 height 17
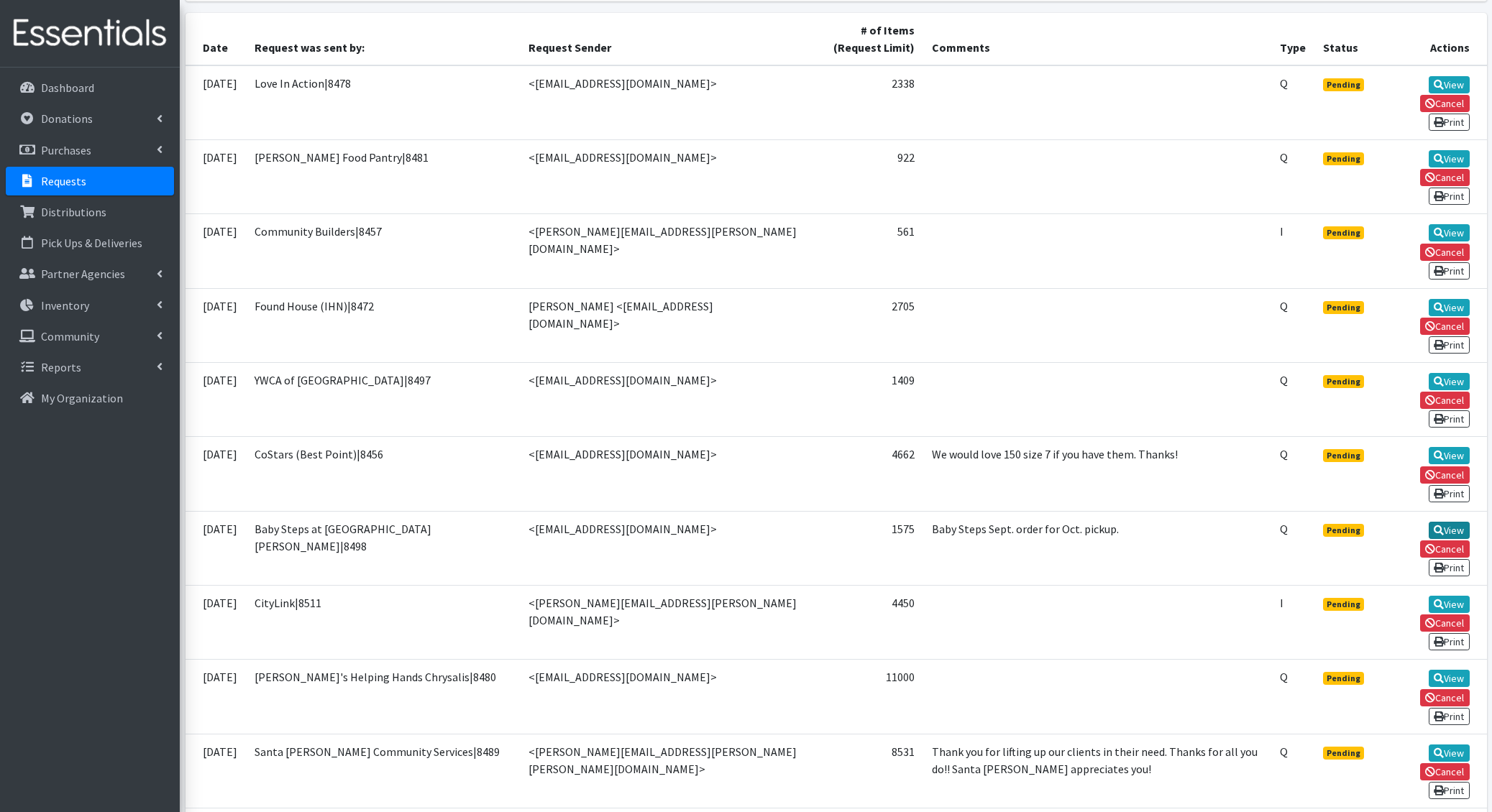
click at [1429, 522] on link "View" at bounding box center [1449, 530] width 41 height 17
click at [1429, 670] on link "View" at bounding box center [1449, 678] width 41 height 17
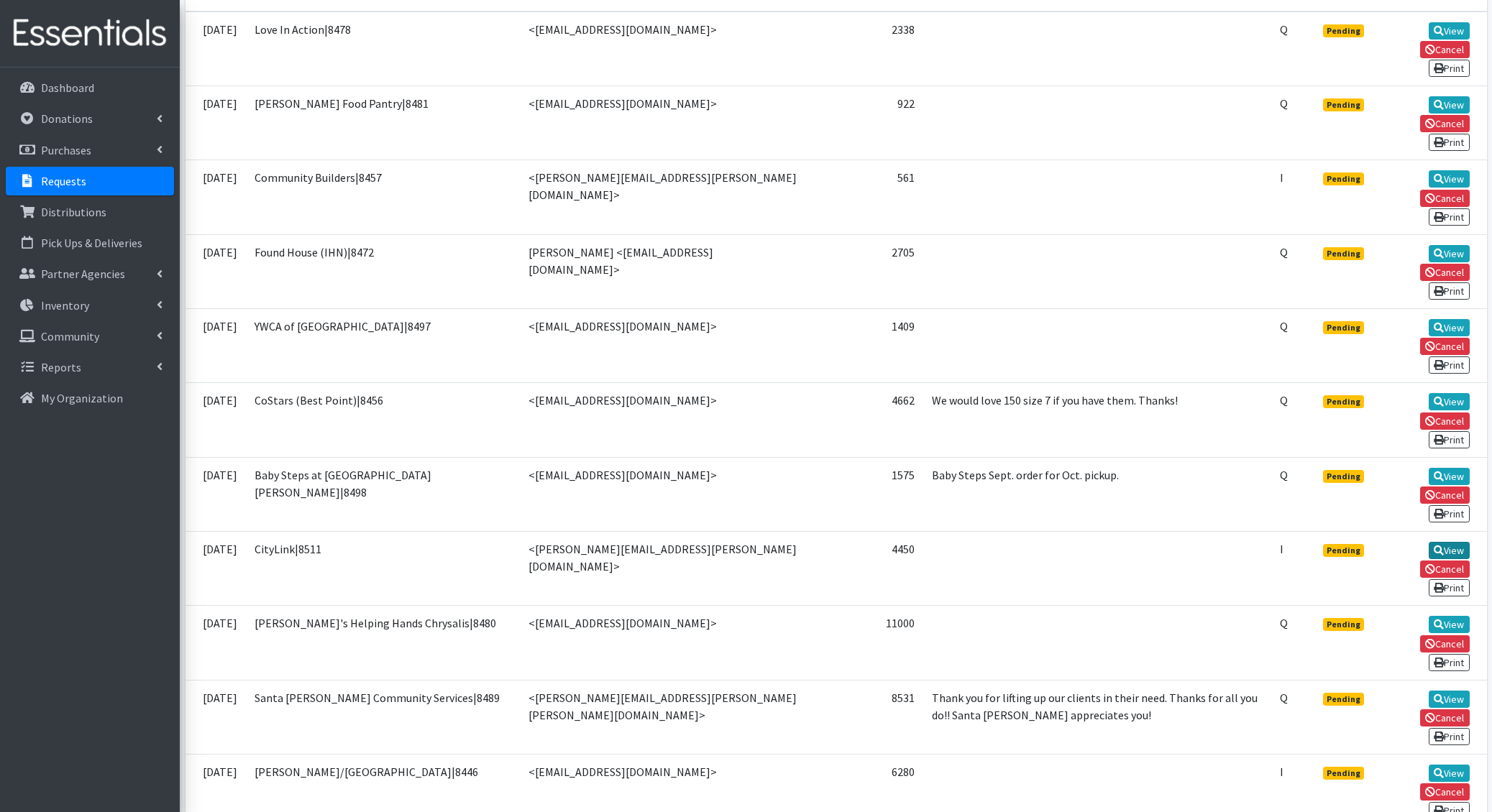
click at [1429, 542] on link "View" at bounding box center [1449, 550] width 41 height 17
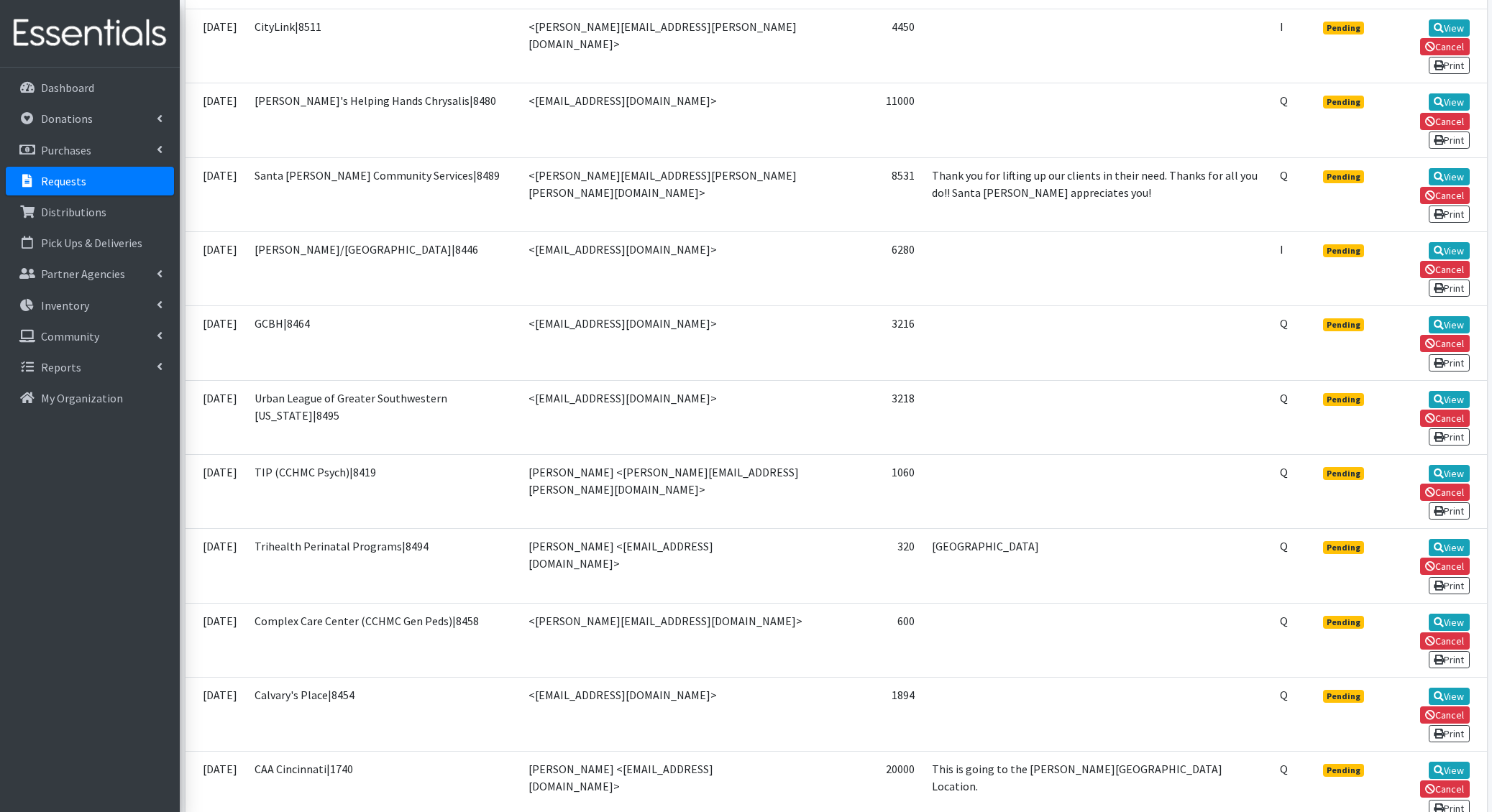
scroll to position [0, 0]
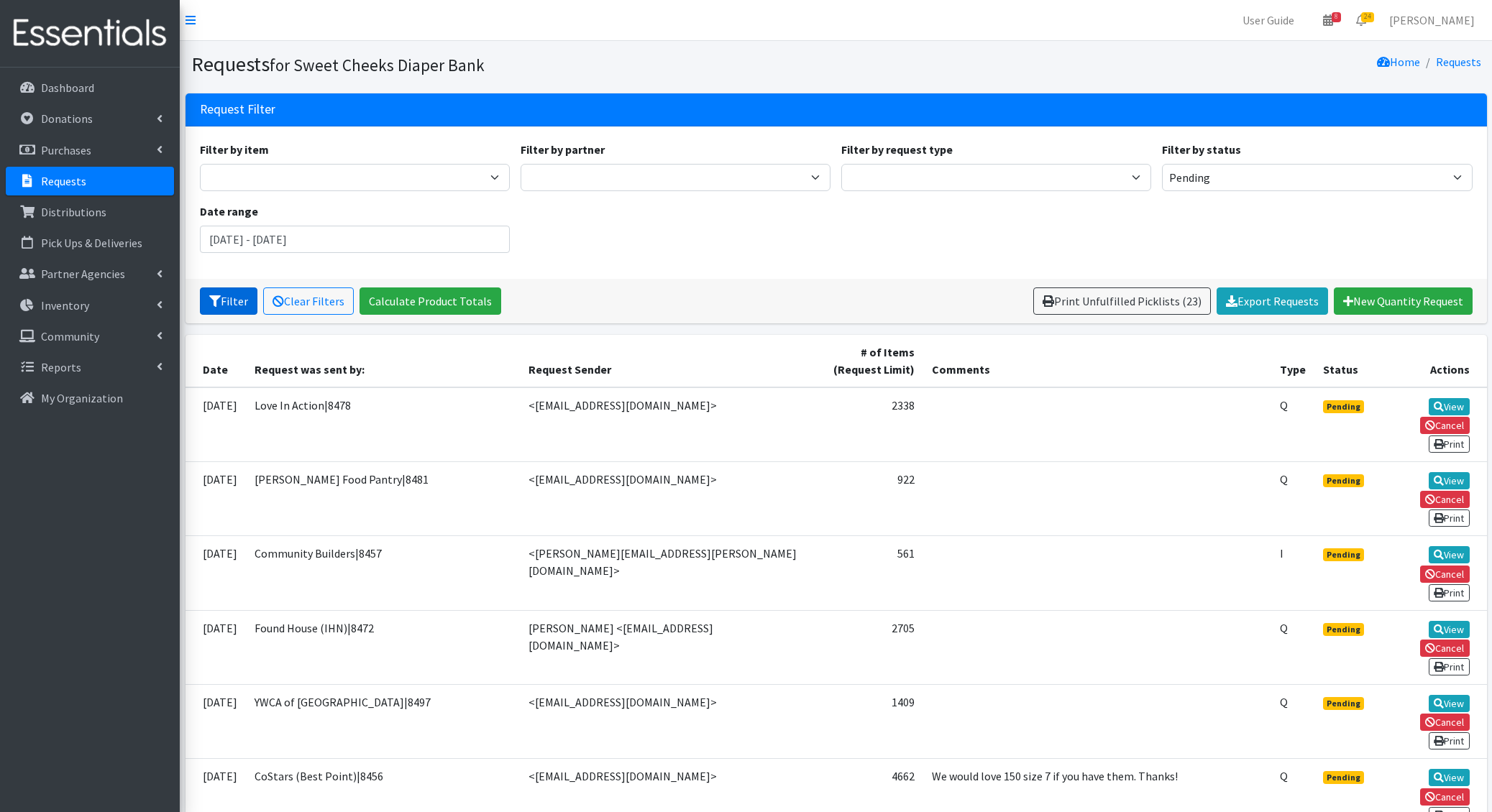
click at [230, 305] on button "Filter" at bounding box center [229, 301] width 58 height 28
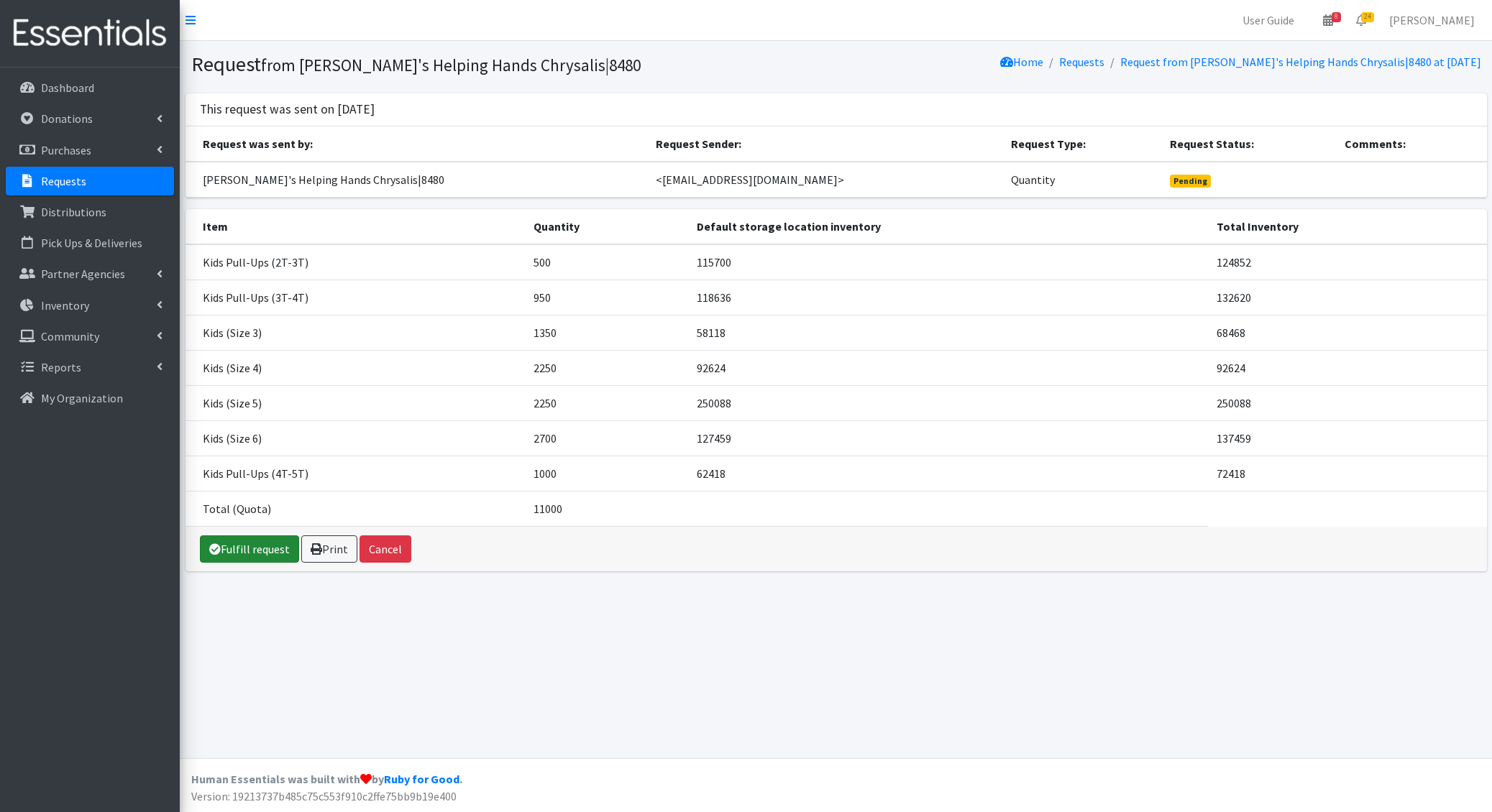
click at [246, 535] on link "Fulfill request" at bounding box center [250, 549] width 99 height 28
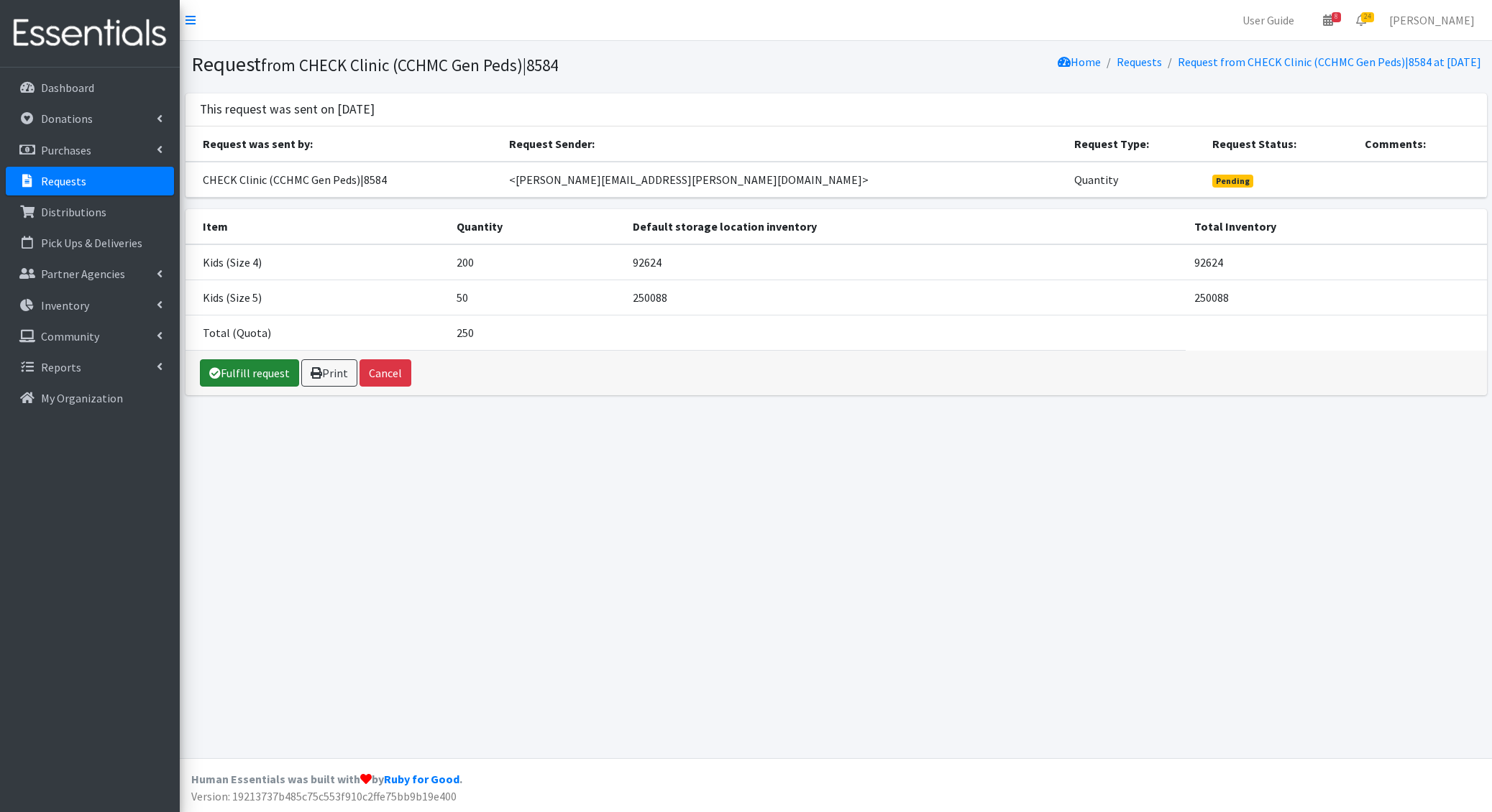
click at [269, 366] on link "Fulfill request" at bounding box center [250, 373] width 99 height 28
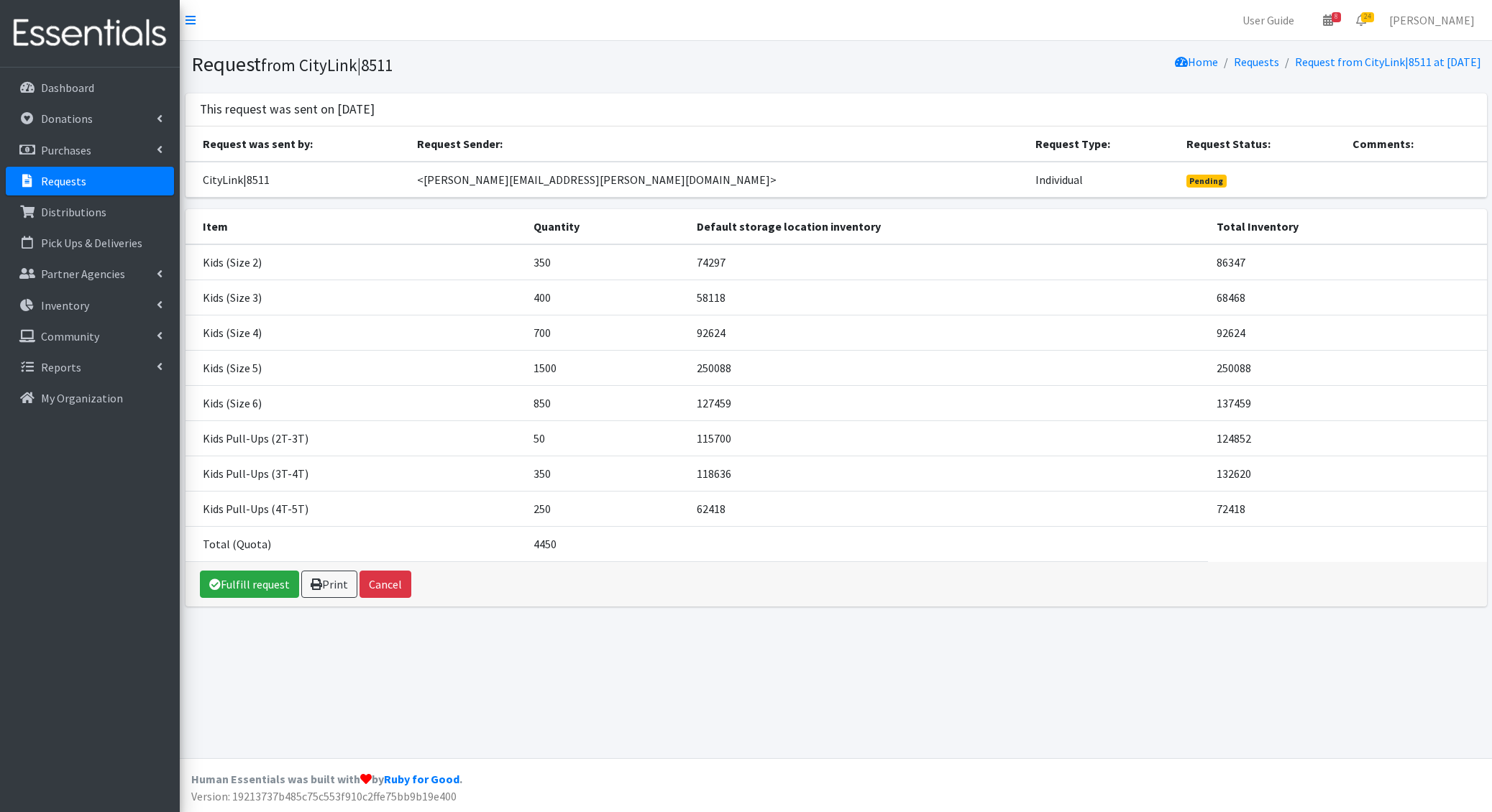
click at [880, 385] on td "127459" at bounding box center [947, 402] width 520 height 35
click at [218, 572] on link "Fulfill request" at bounding box center [250, 584] width 99 height 28
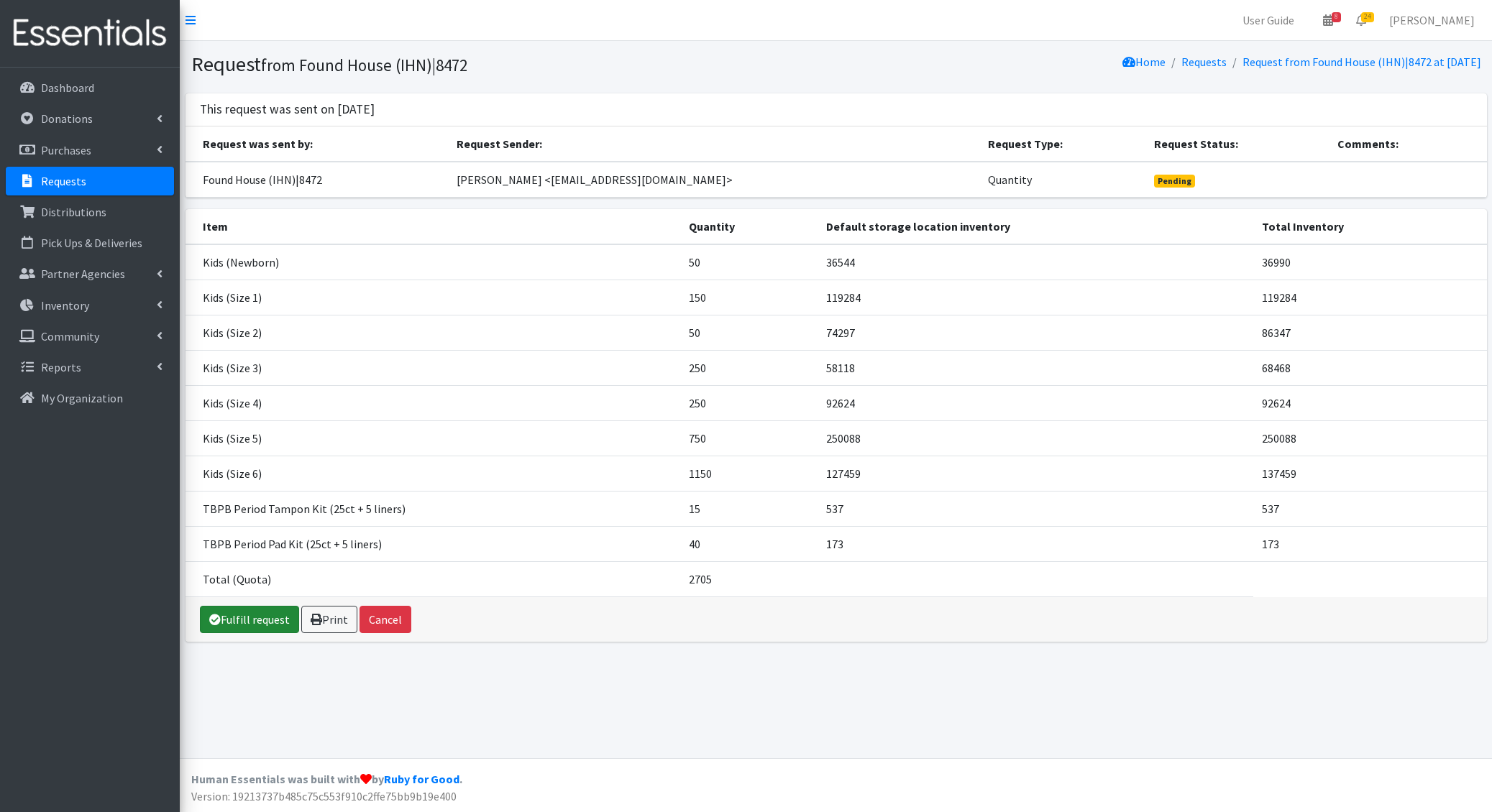
click at [256, 607] on link "Fulfill request" at bounding box center [250, 620] width 99 height 28
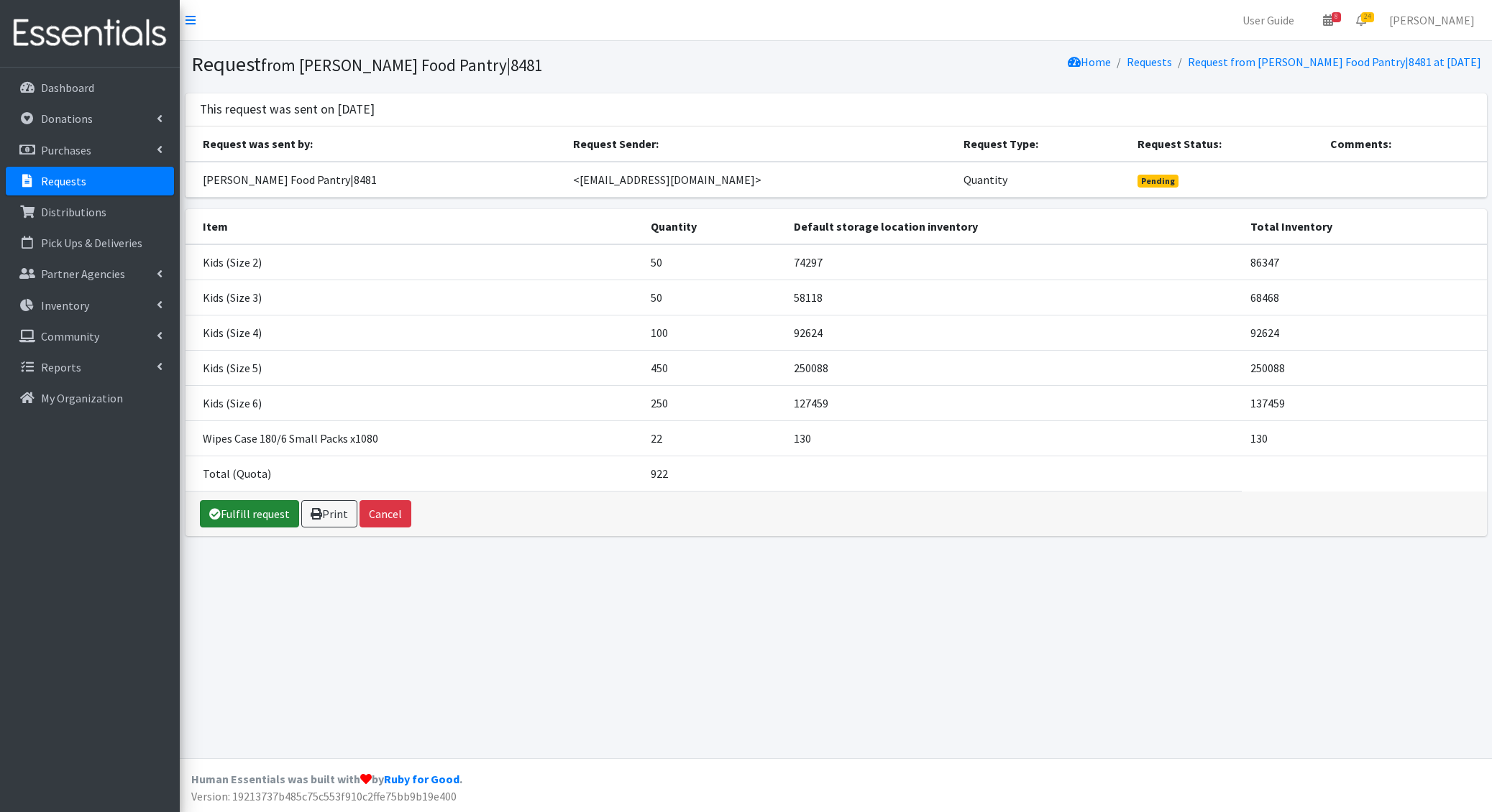
click at [233, 501] on link "Fulfill request" at bounding box center [250, 514] width 99 height 28
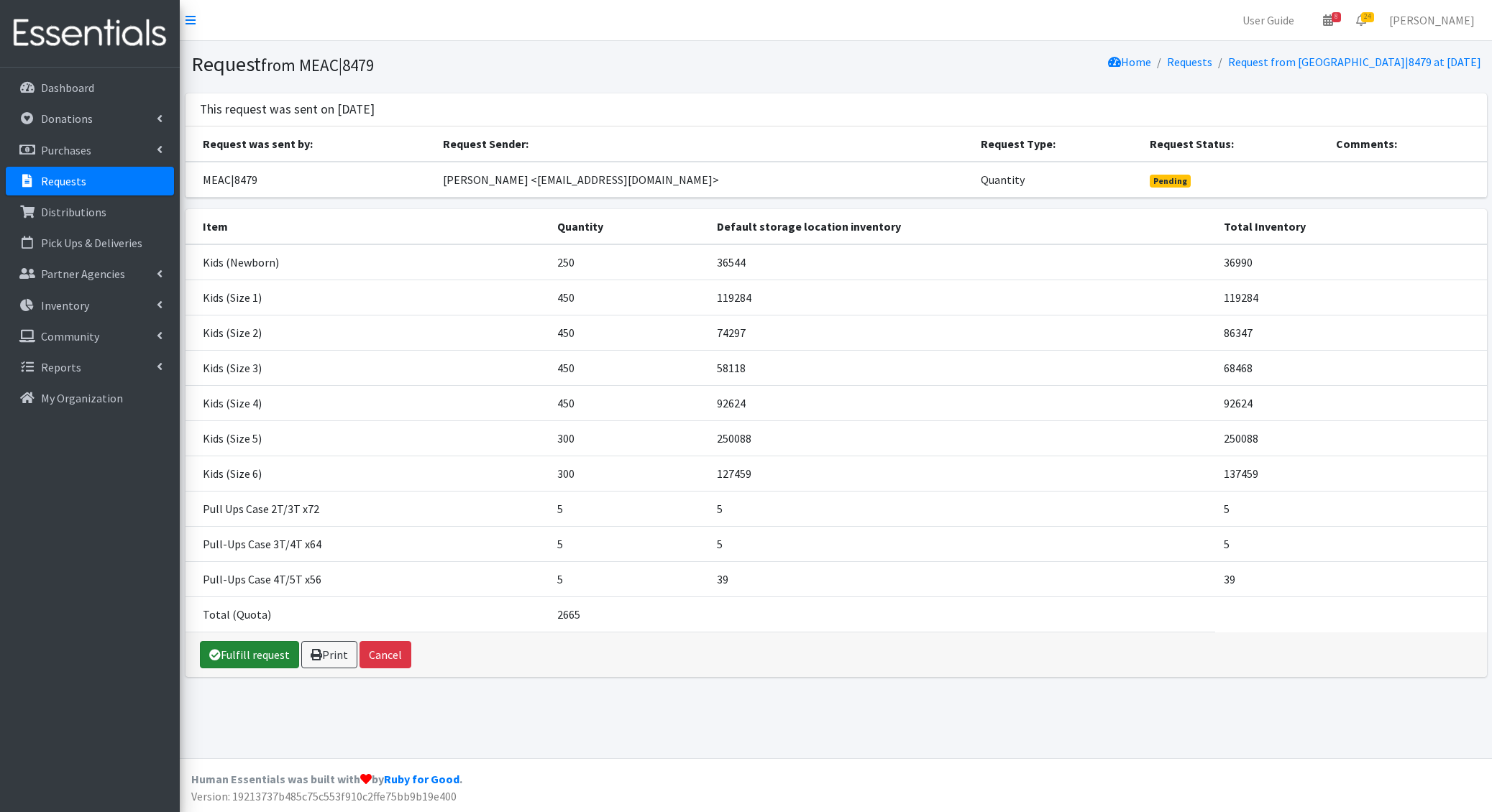
click at [235, 654] on link "Fulfill request" at bounding box center [250, 655] width 99 height 28
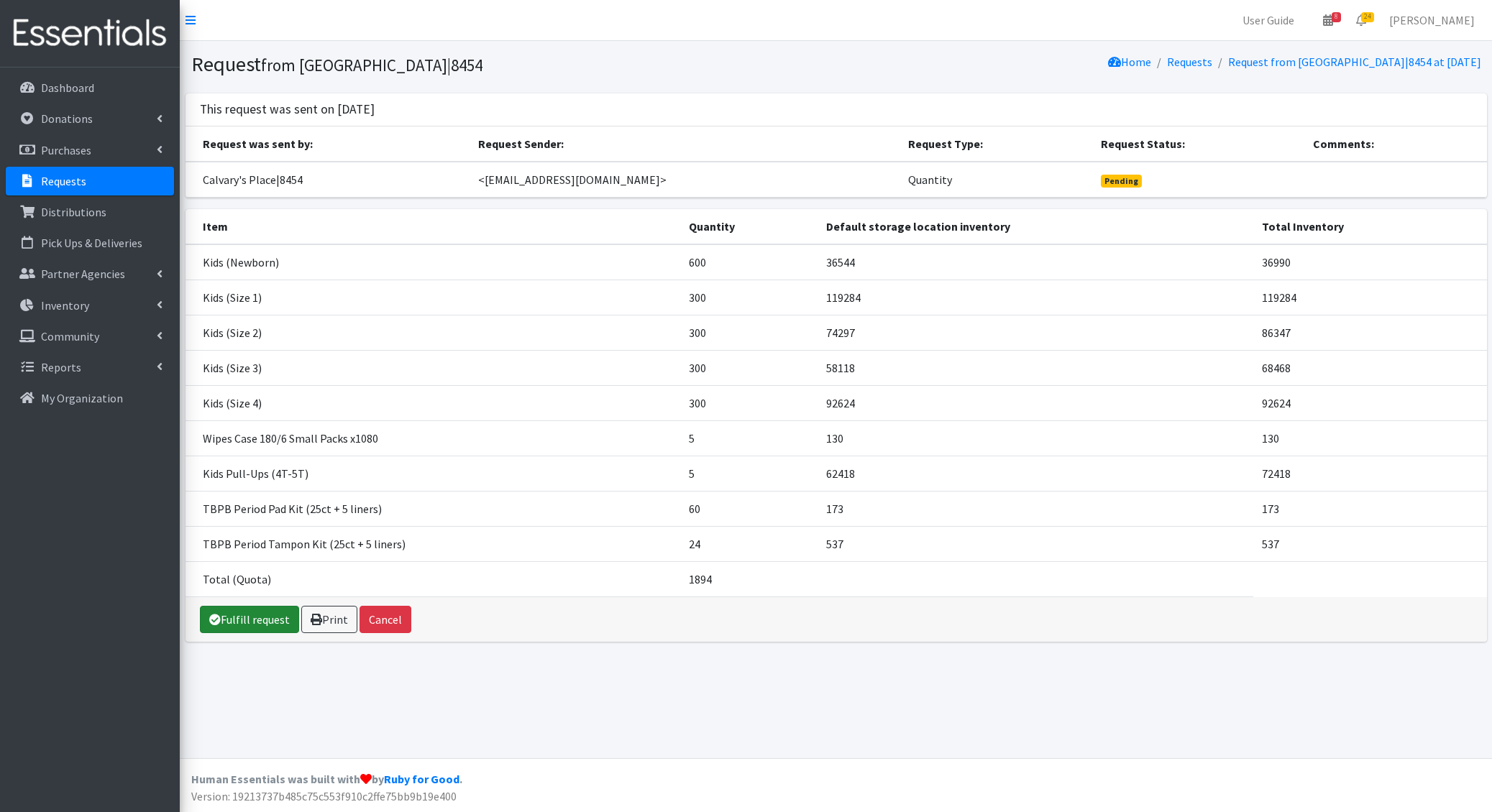
click at [262, 615] on link "Fulfill request" at bounding box center [250, 620] width 99 height 28
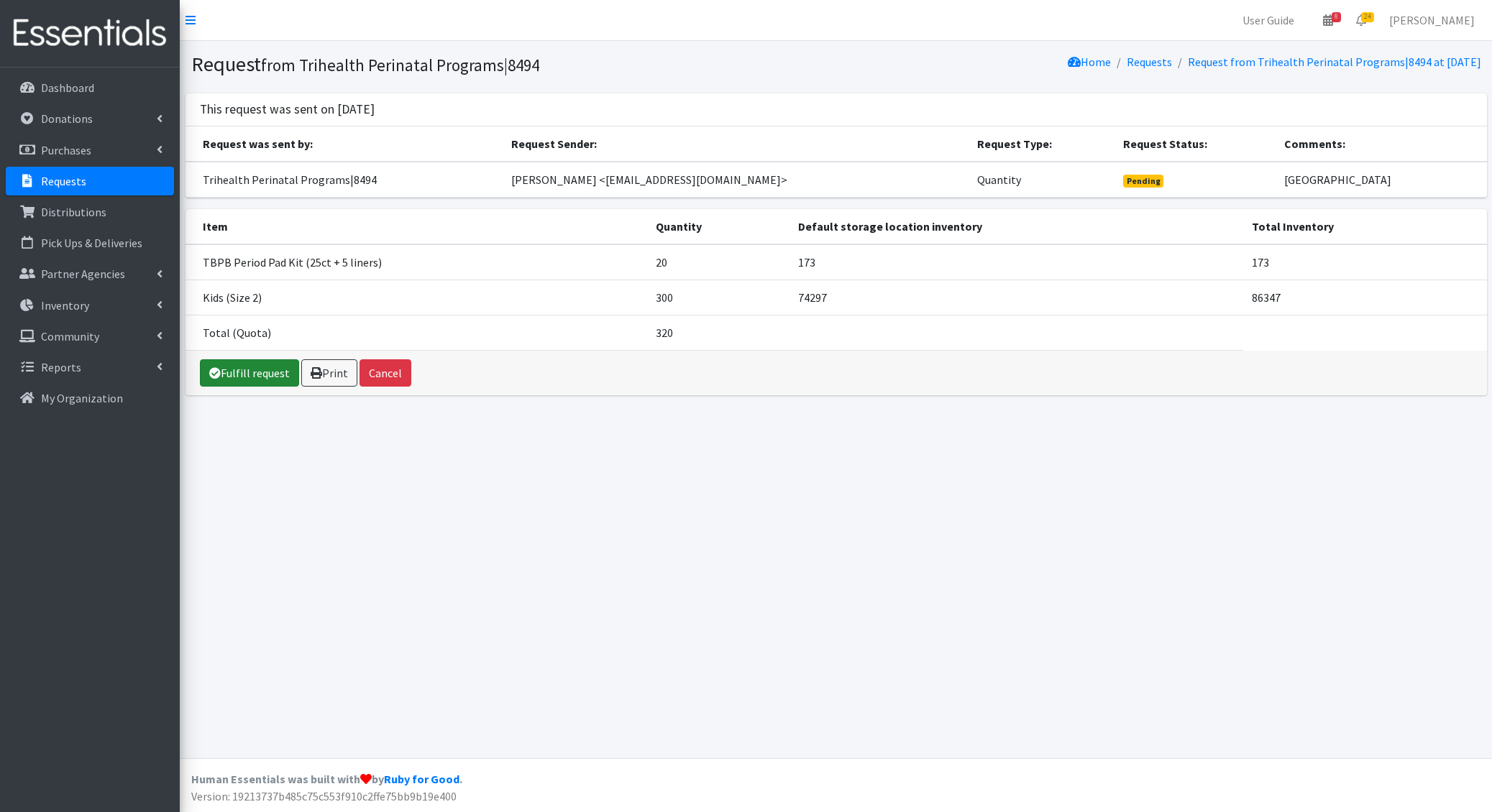
click at [244, 375] on link "Fulfill request" at bounding box center [250, 373] width 99 height 28
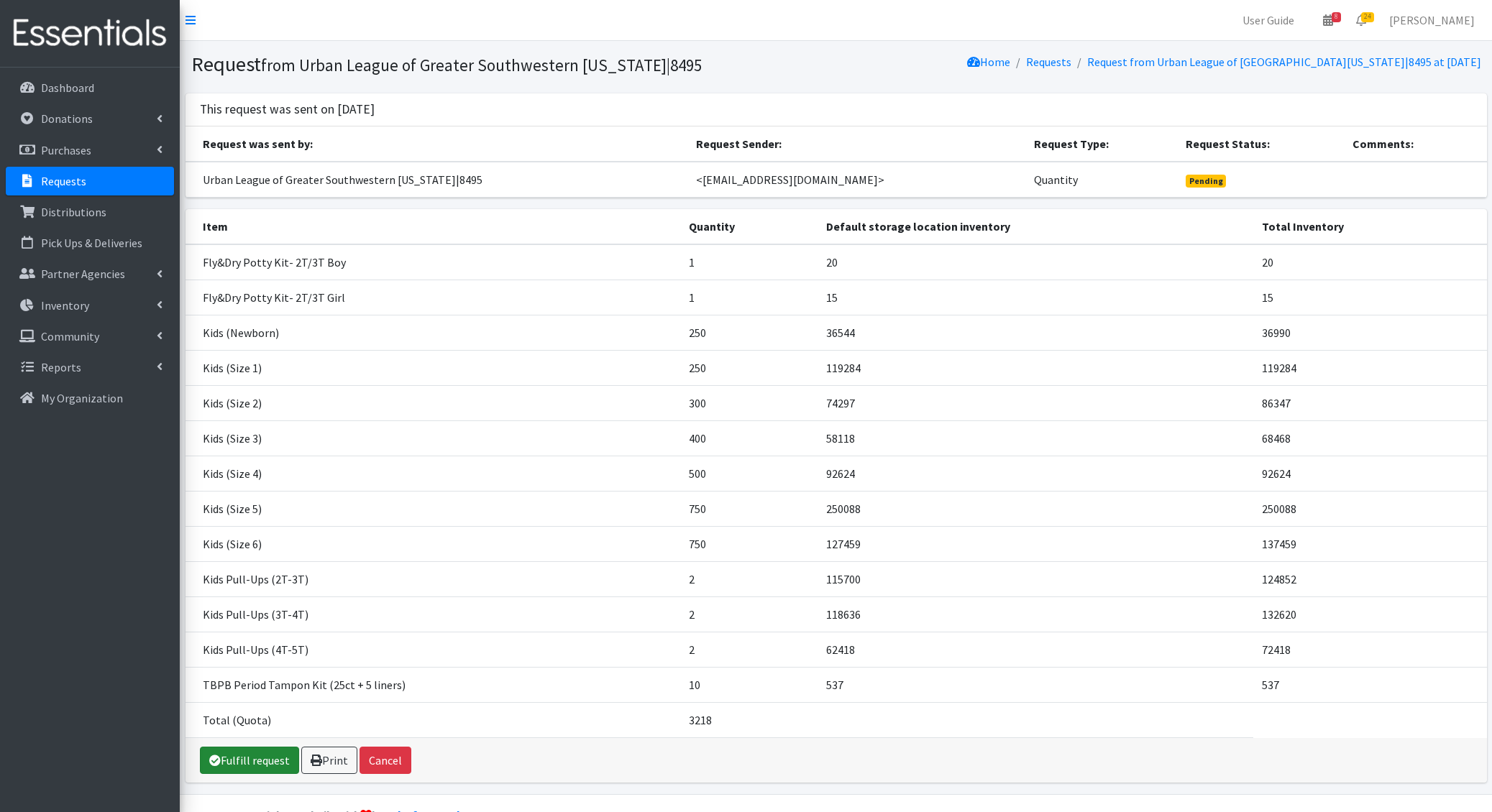
click at [225, 762] on link "Fulfill request" at bounding box center [250, 761] width 99 height 28
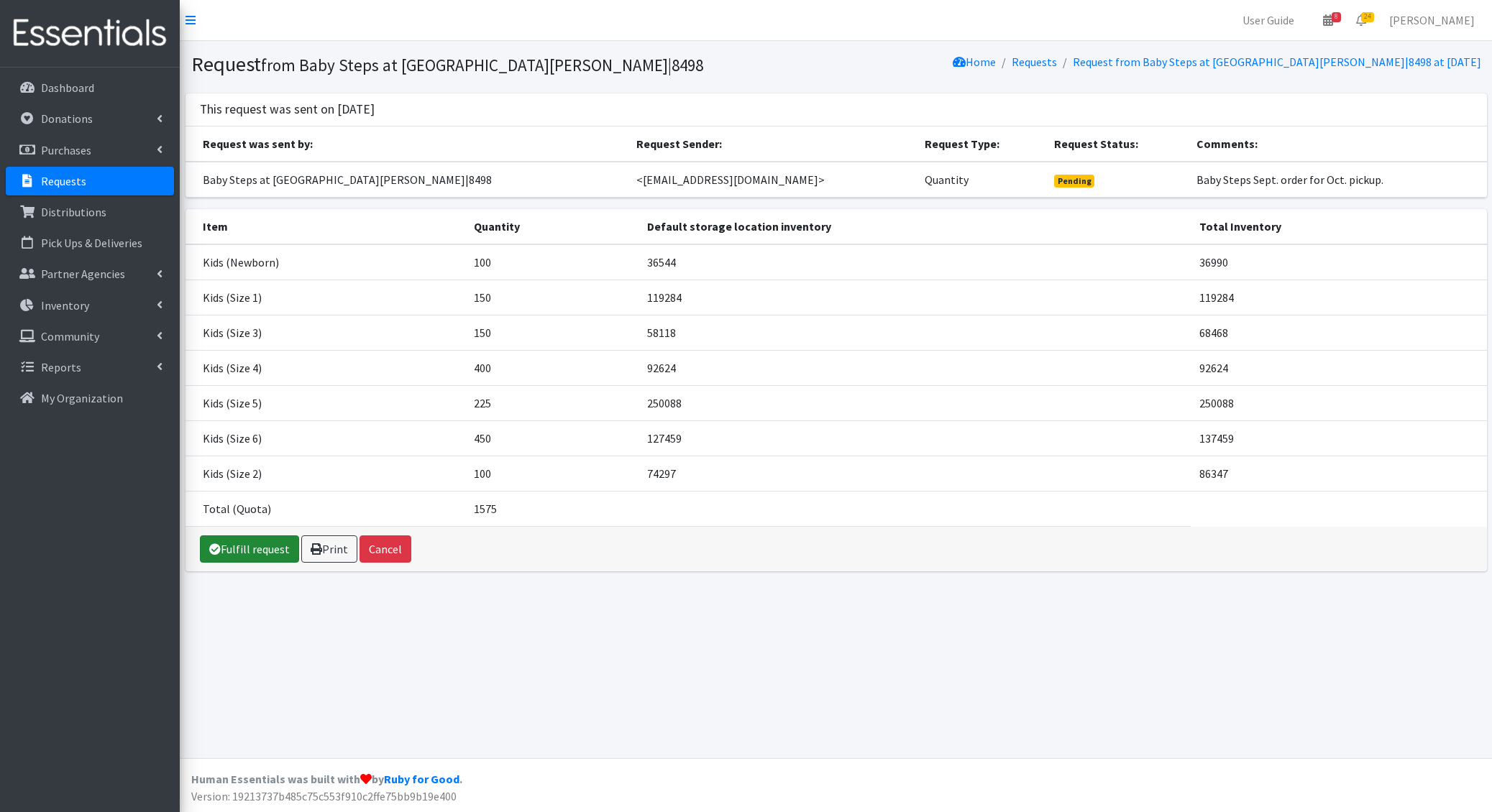
click at [267, 548] on link "Fulfill request" at bounding box center [250, 549] width 99 height 28
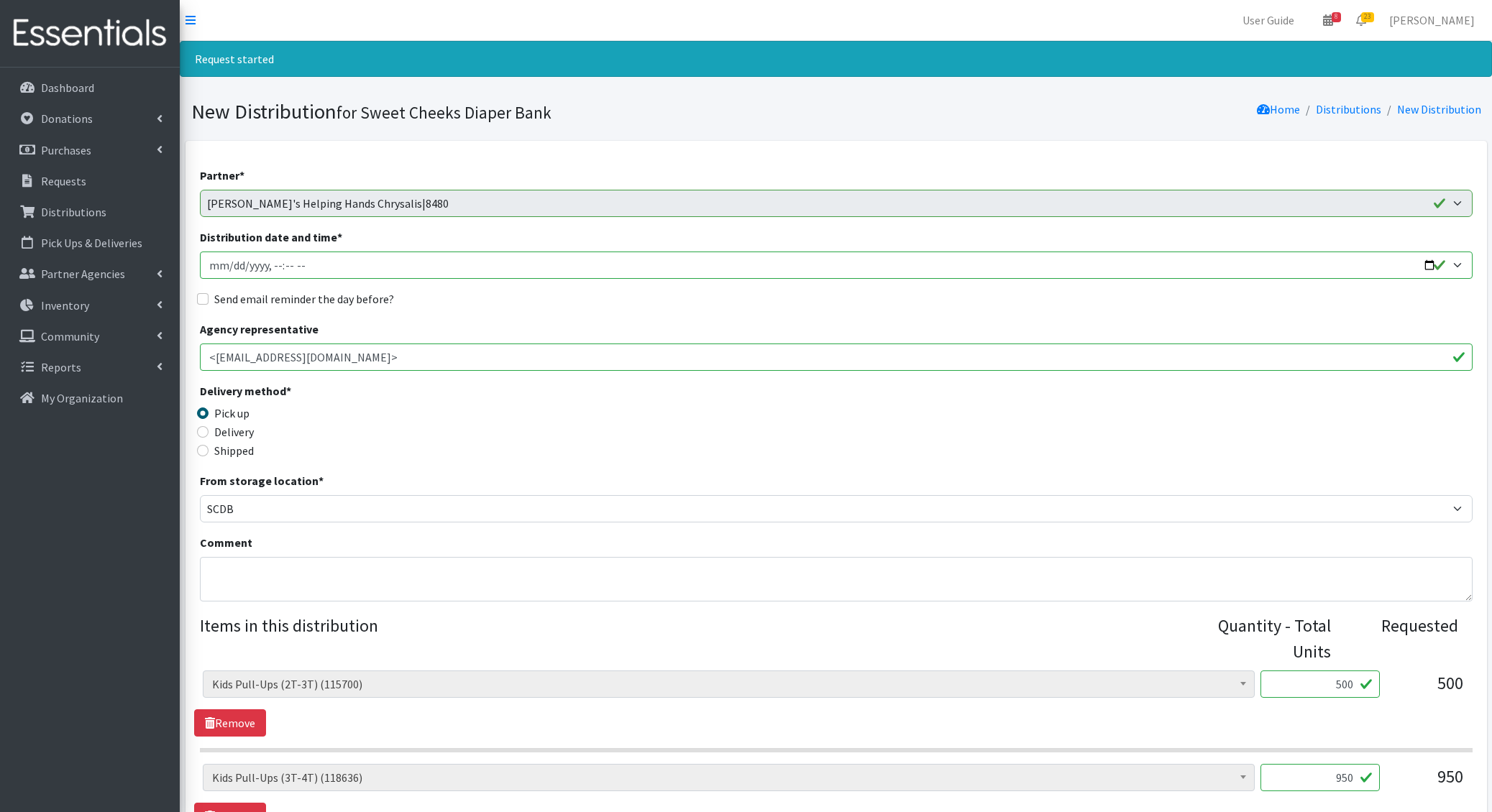
click at [229, 265] on input "Distribution date and time *" at bounding box center [836, 265] width 1272 height 28
type input "[DATE]T09:00"
click at [197, 293] on input "Send email reminder the day before?" at bounding box center [203, 299] width 11 height 11
checkbox input "true"
click at [316, 573] on textarea "Comment" at bounding box center [836, 579] width 1272 height 45
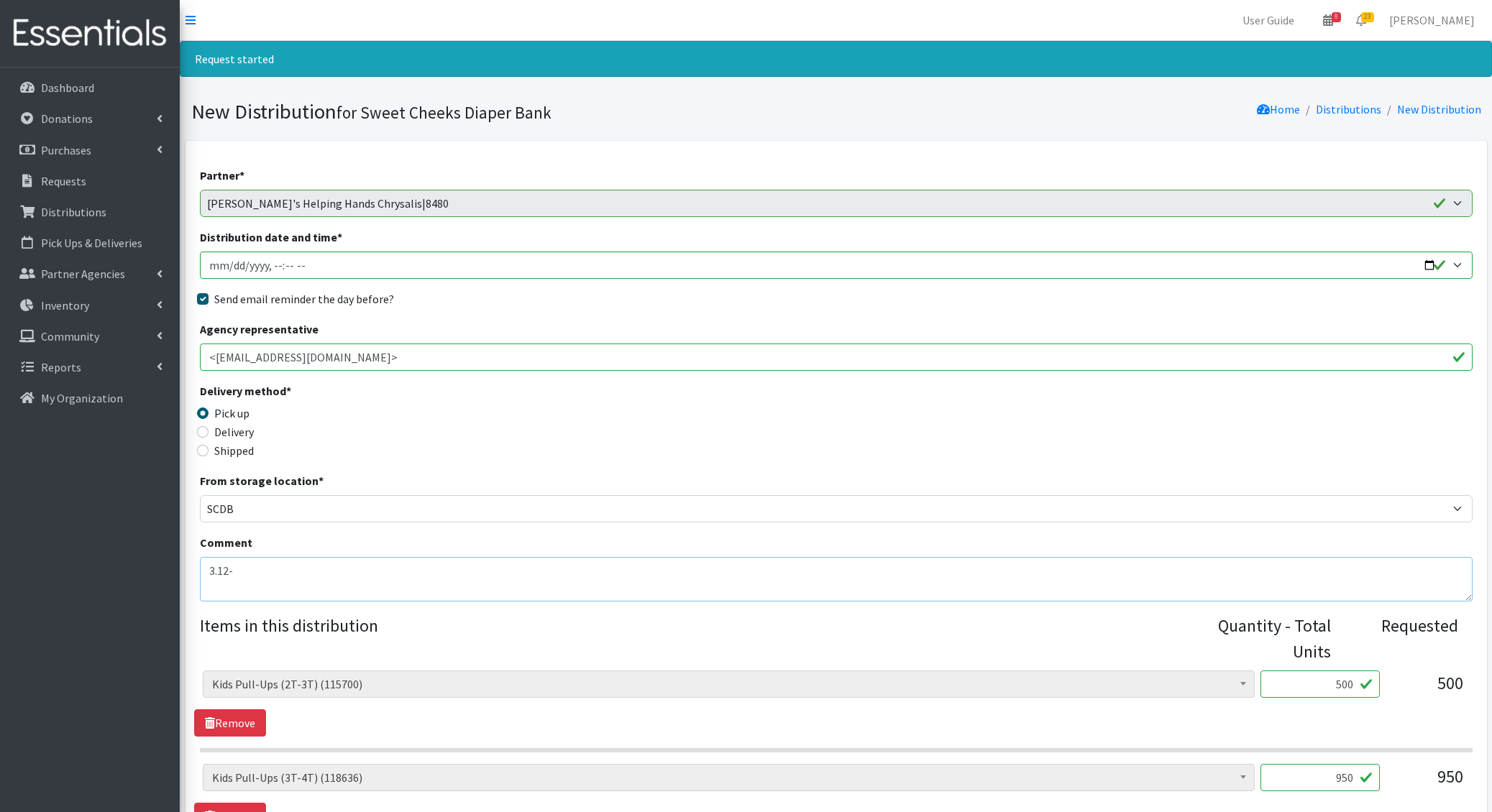
scroll to position [679, 0]
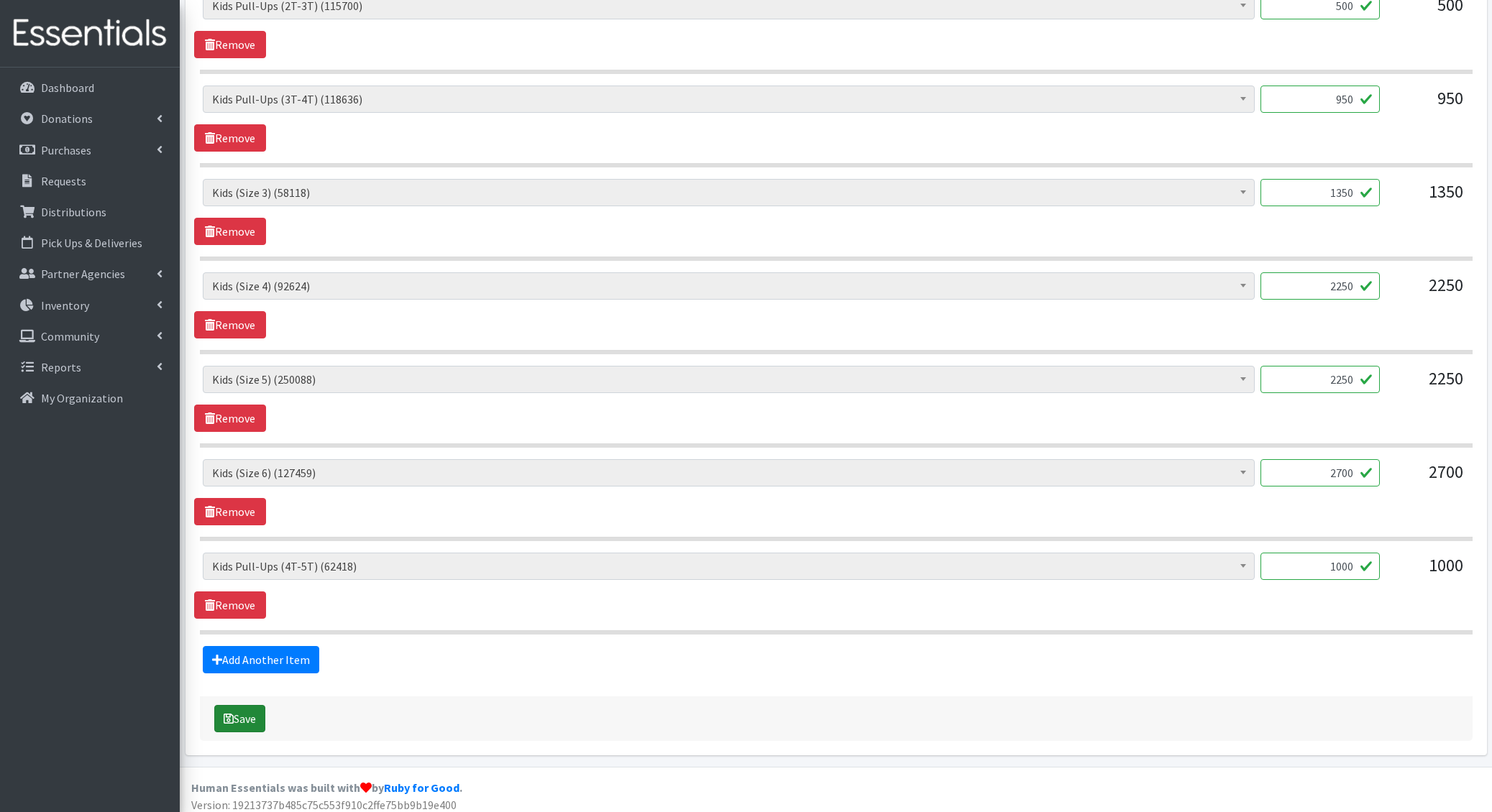
type textarea "3.12-"
click at [243, 714] on button "Save" at bounding box center [239, 719] width 51 height 28
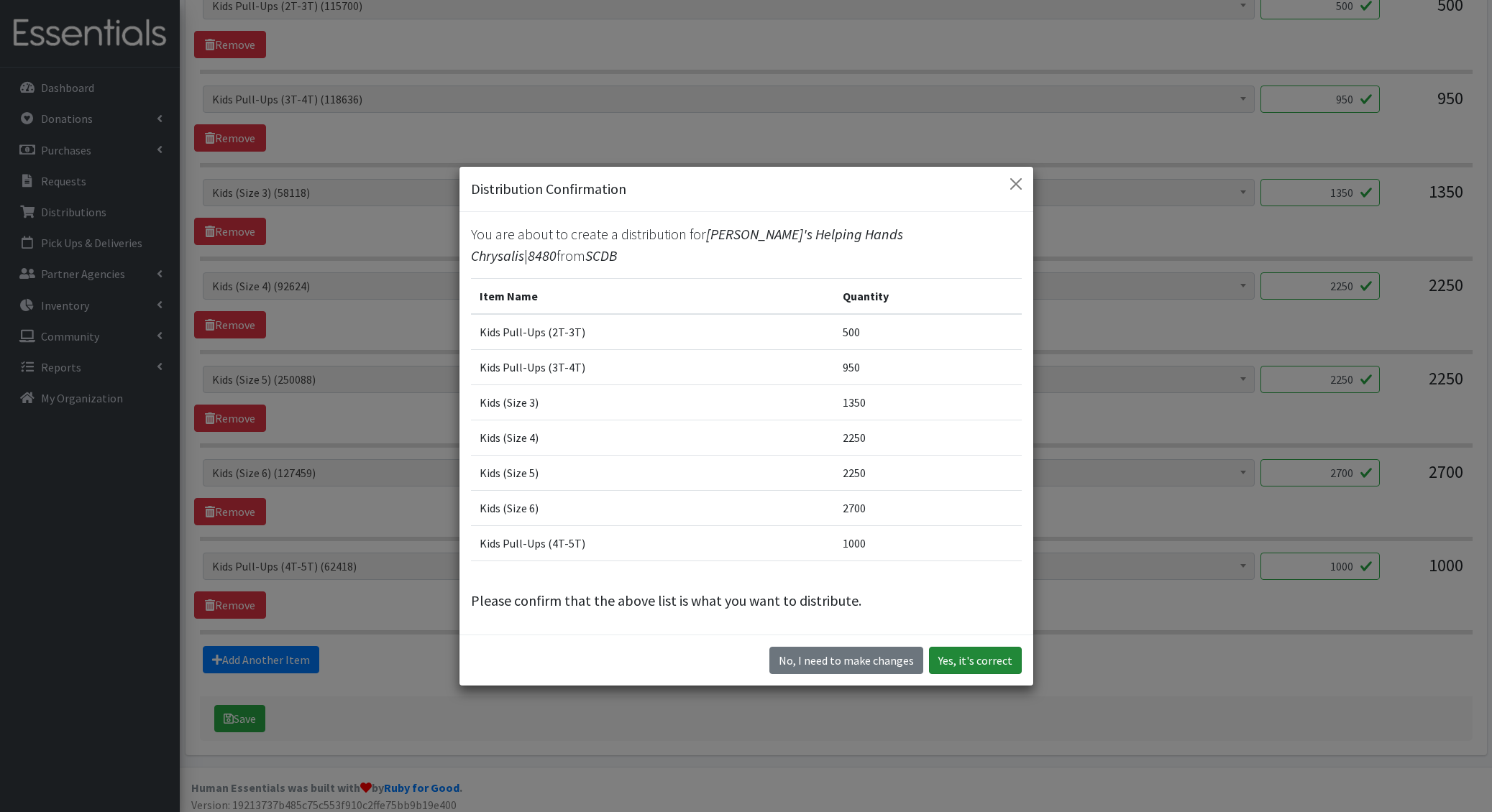
click at [965, 647] on button "Yes, it's correct" at bounding box center [975, 661] width 93 height 28
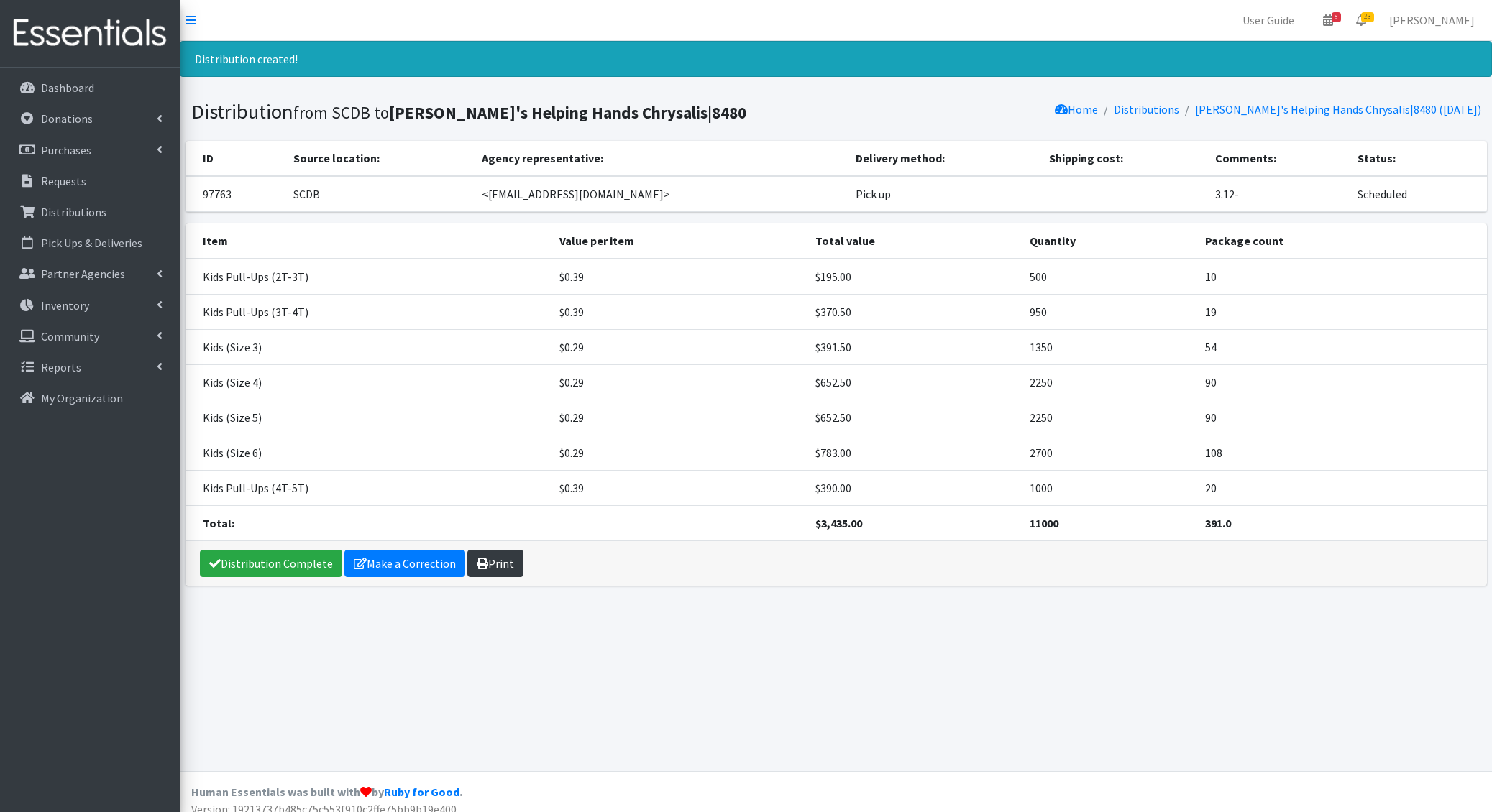
click at [502, 564] on link "Print" at bounding box center [495, 564] width 56 height 28
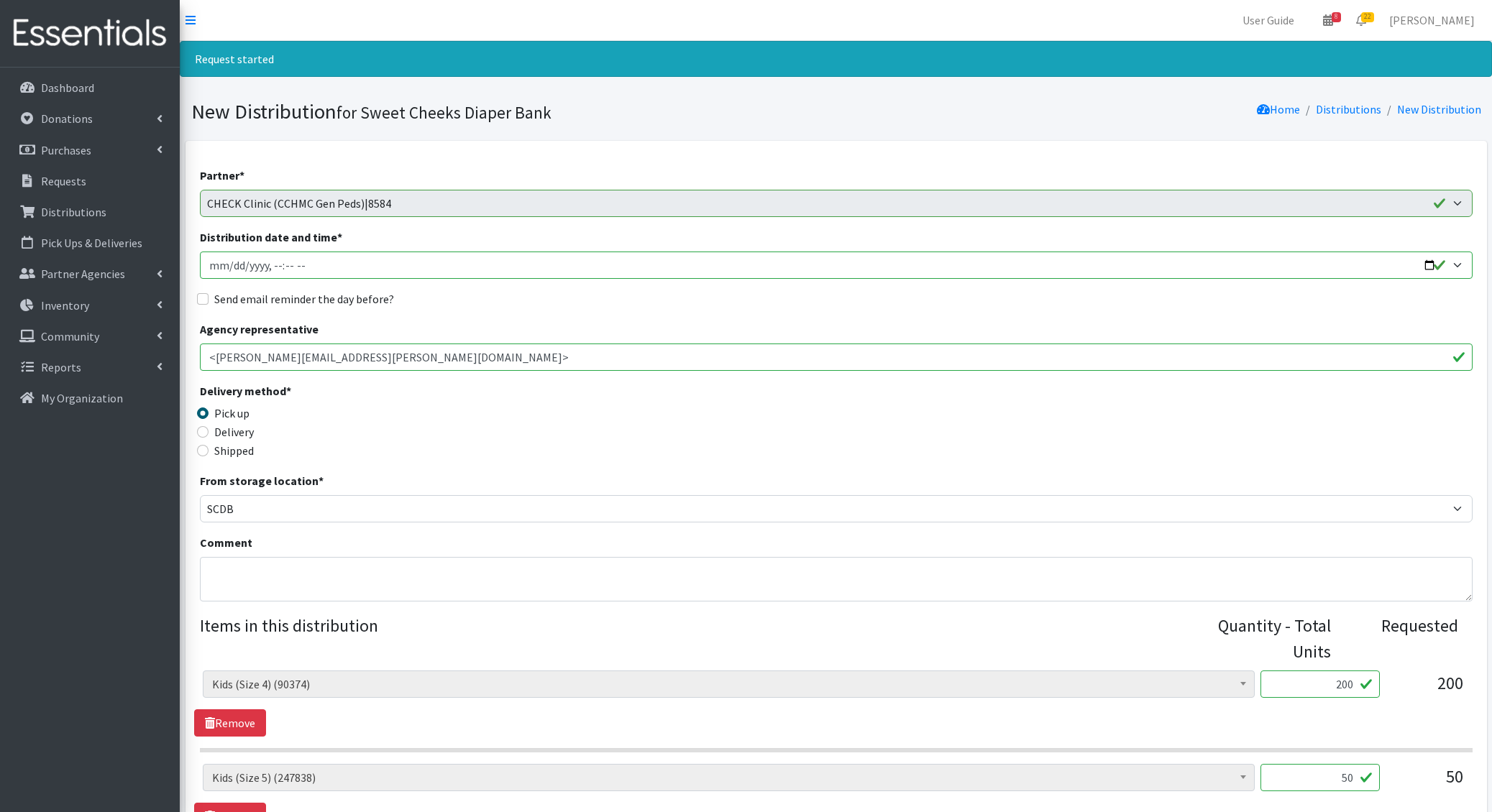
click at [231, 262] on input "Distribution date and time *" at bounding box center [836, 265] width 1272 height 28
type input "[DATE]T09:00"
click at [197, 293] on input "Send email reminder the day before?" at bounding box center [203, 299] width 11 height 11
checkbox input "true"
click at [381, 565] on textarea "Comment" at bounding box center [836, 579] width 1272 height 45
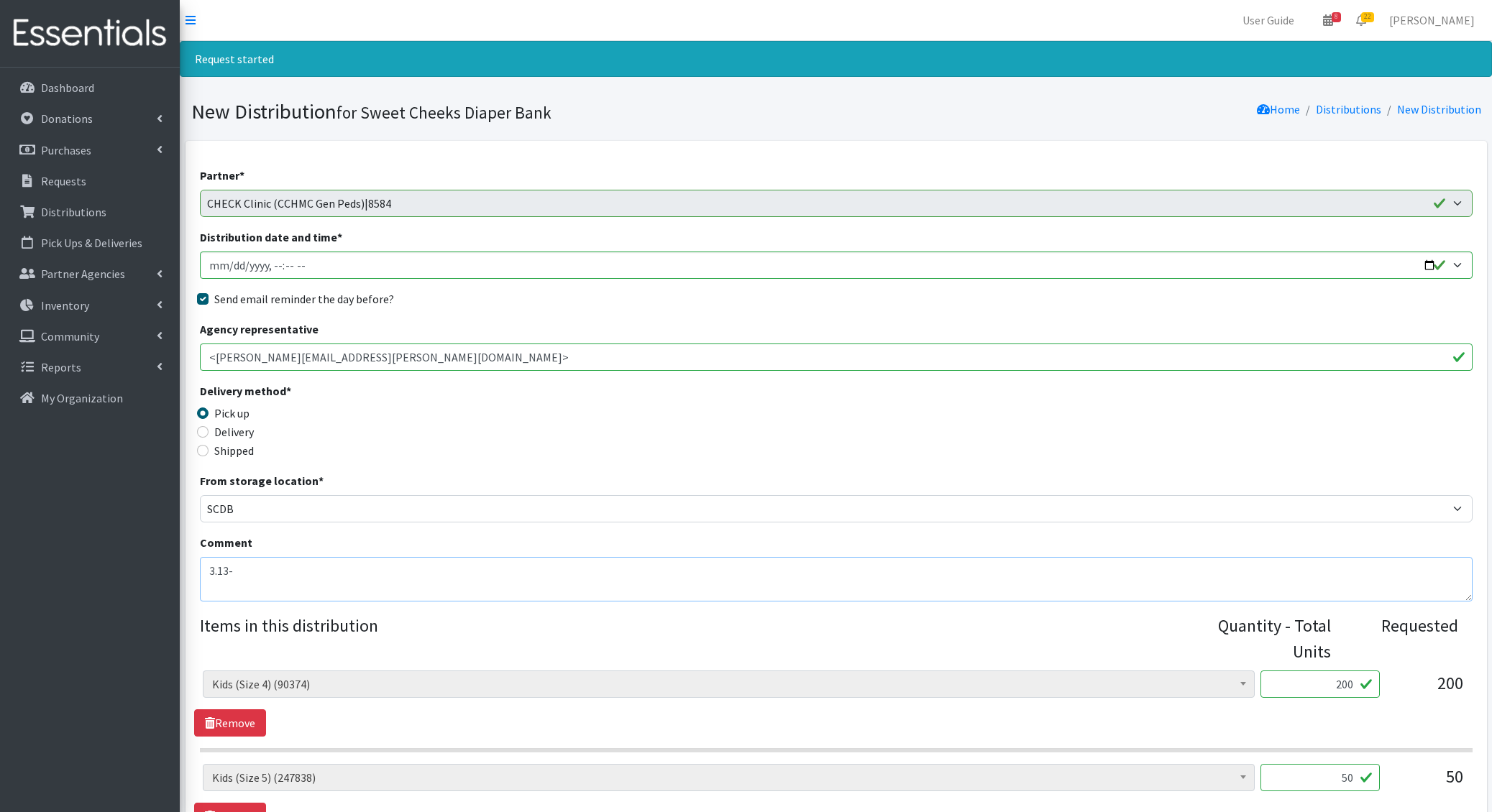
scroll to position [216, 0]
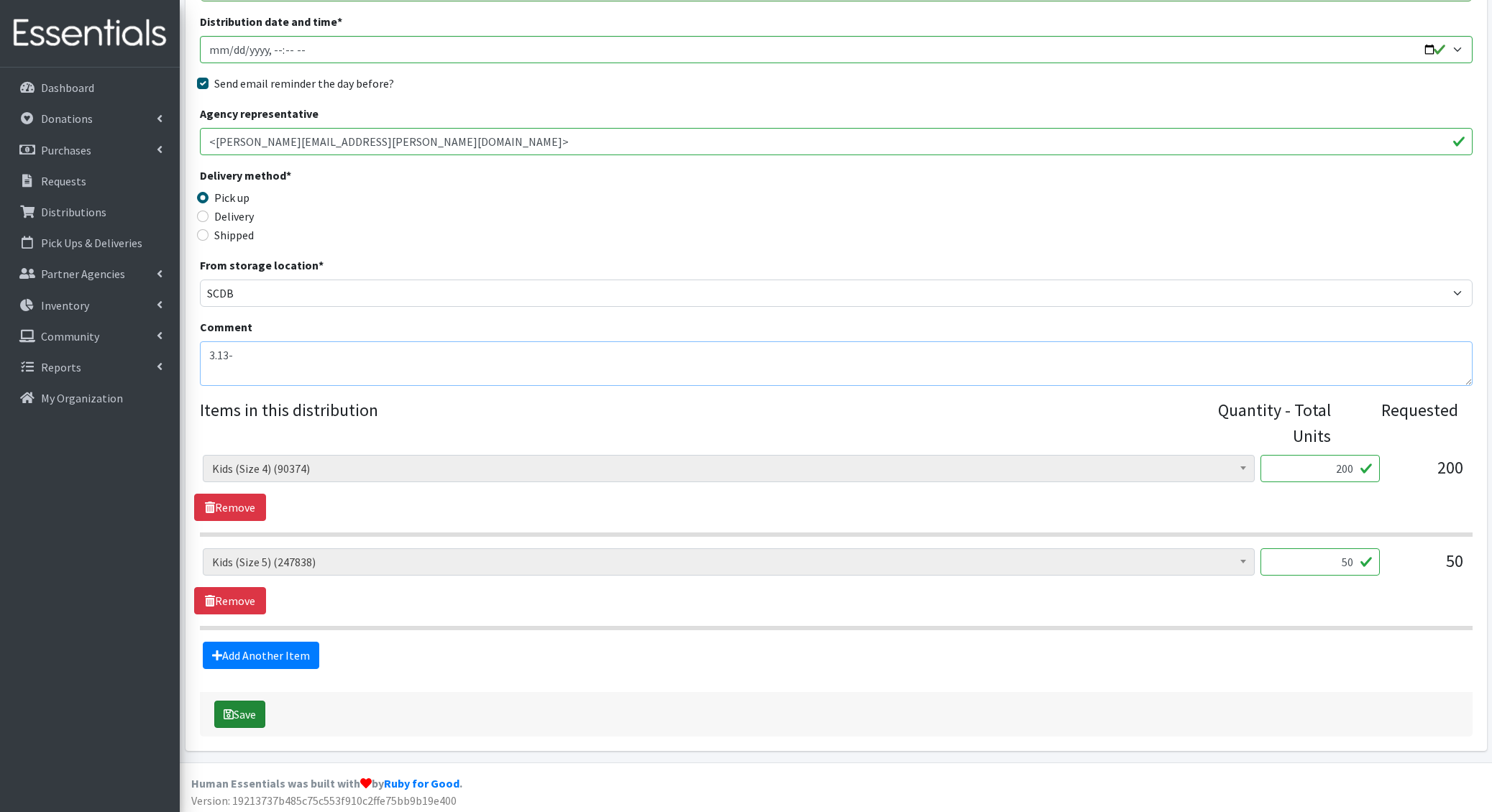
type textarea "3.13-"
click at [254, 716] on button "Save" at bounding box center [239, 714] width 51 height 28
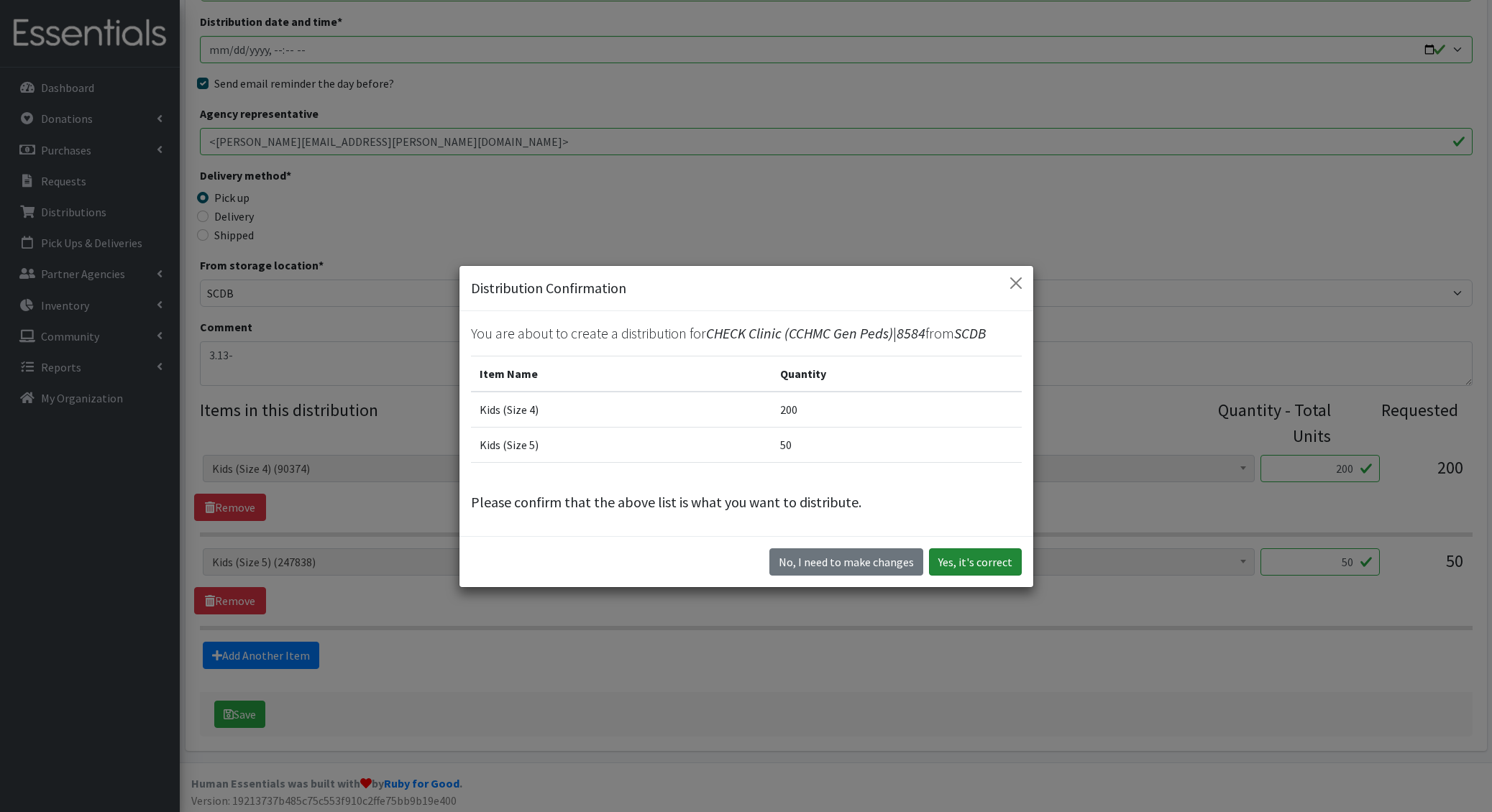
click at [984, 550] on button "Yes, it's correct" at bounding box center [975, 562] width 93 height 28
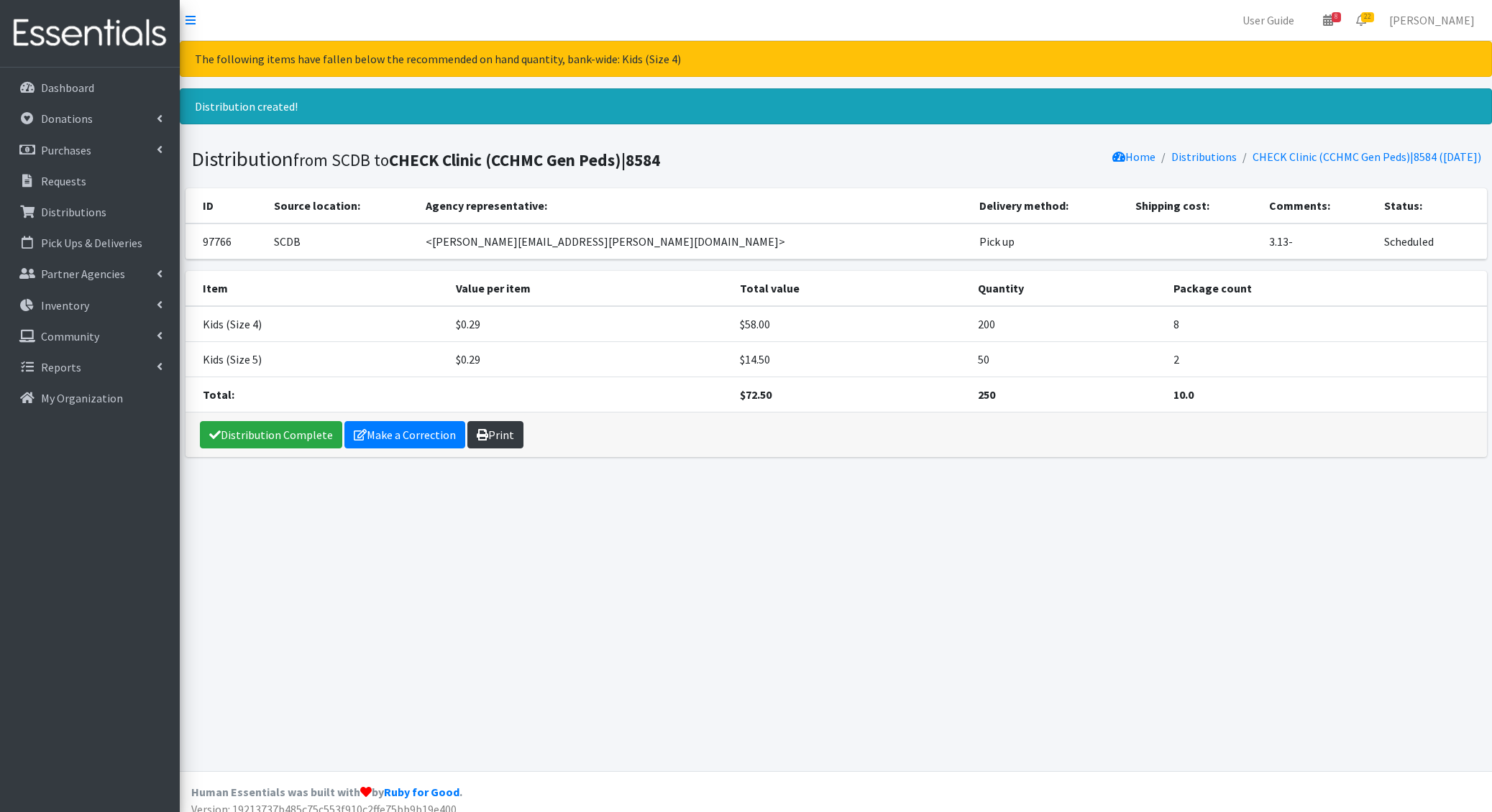
click at [479, 429] on icon at bounding box center [483, 434] width 11 height 11
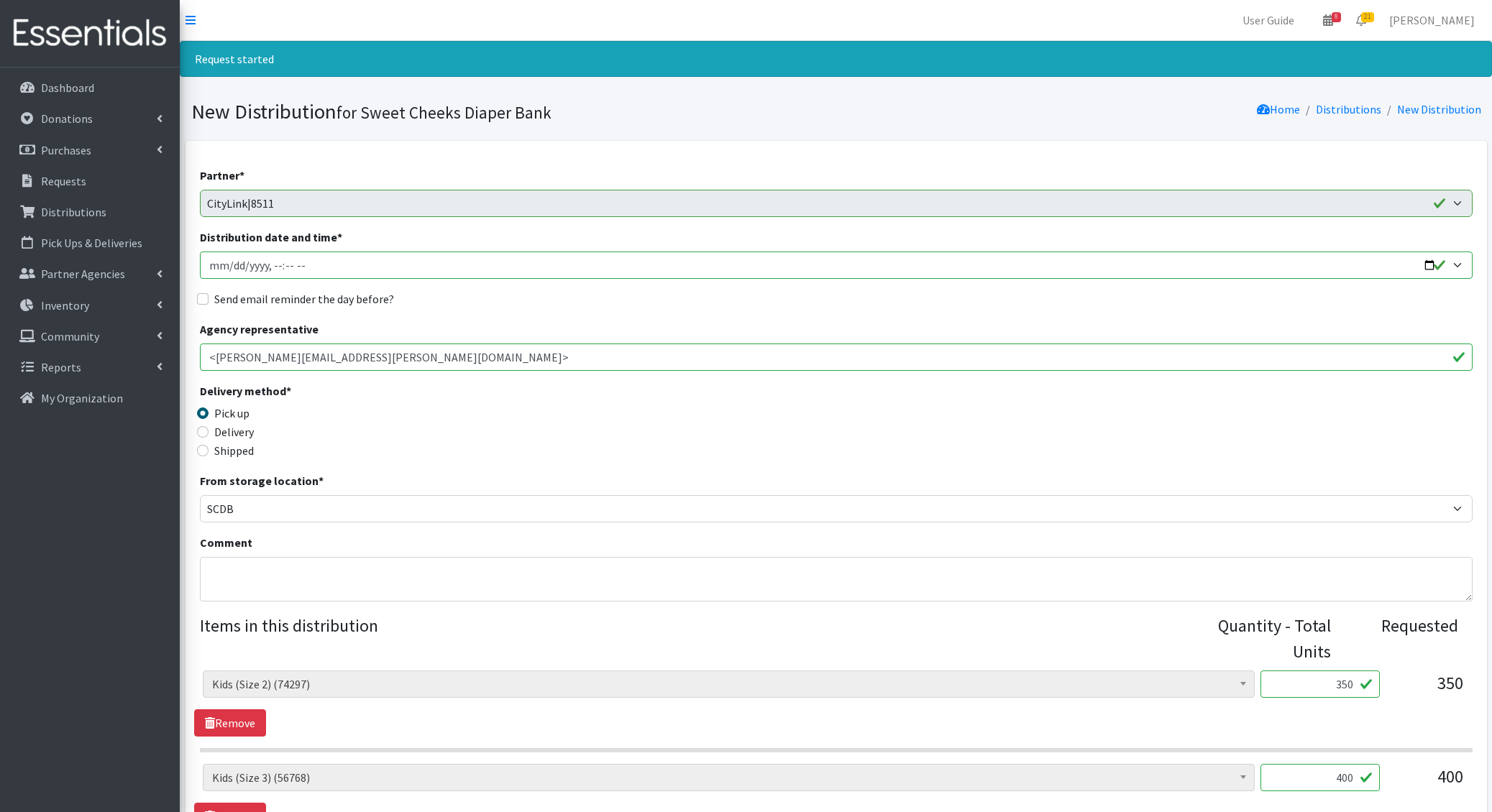
click at [228, 260] on input "Distribution date and time *" at bounding box center [836, 265] width 1272 height 28
type input "2025-10-21T09:00"
click at [197, 293] on input "Send email reminder the day before?" at bounding box center [203, 299] width 11 height 11
checkbox input "true"
click at [289, 586] on textarea "Comment" at bounding box center [836, 579] width 1272 height 45
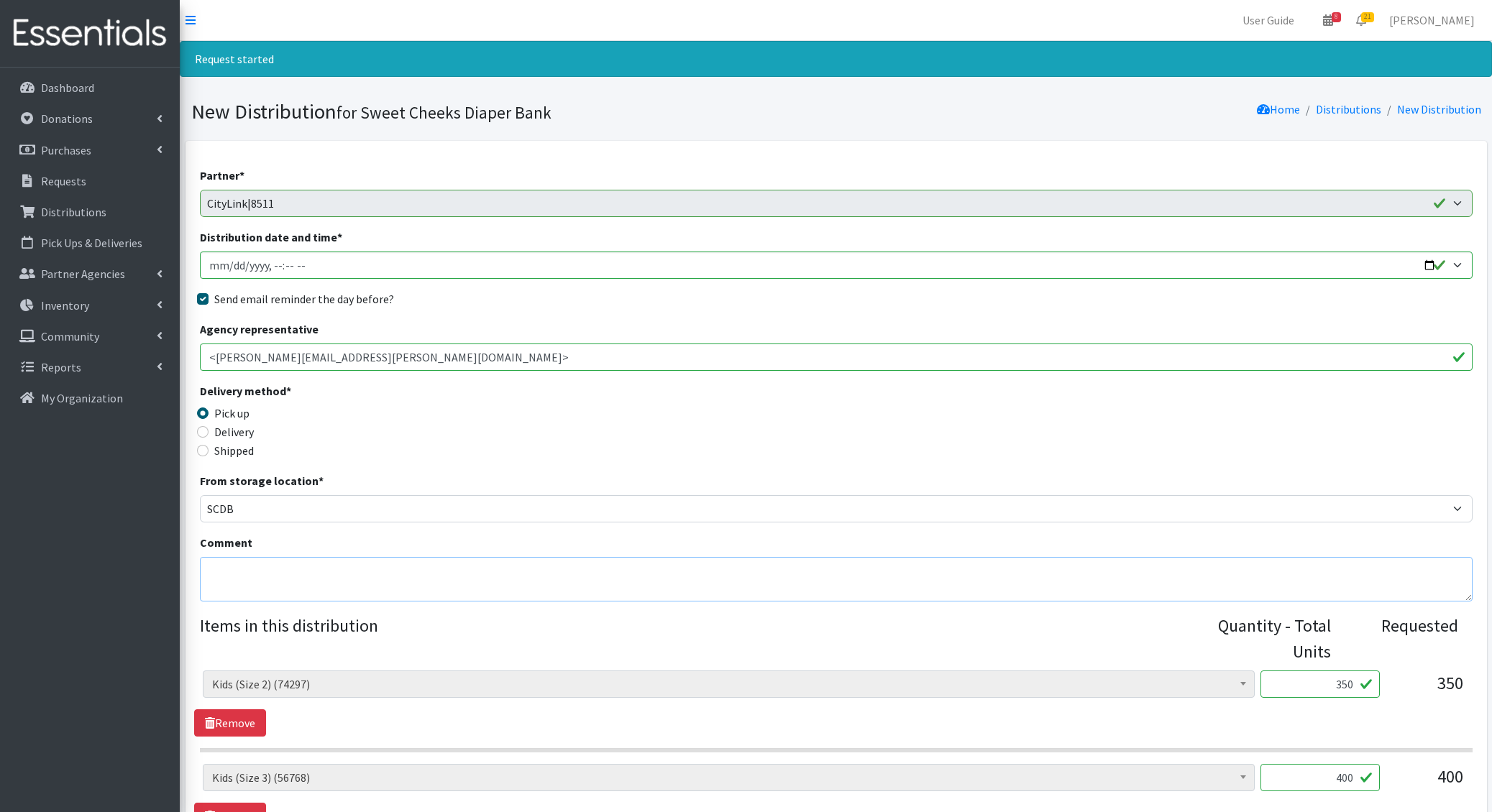
type textarea "1"
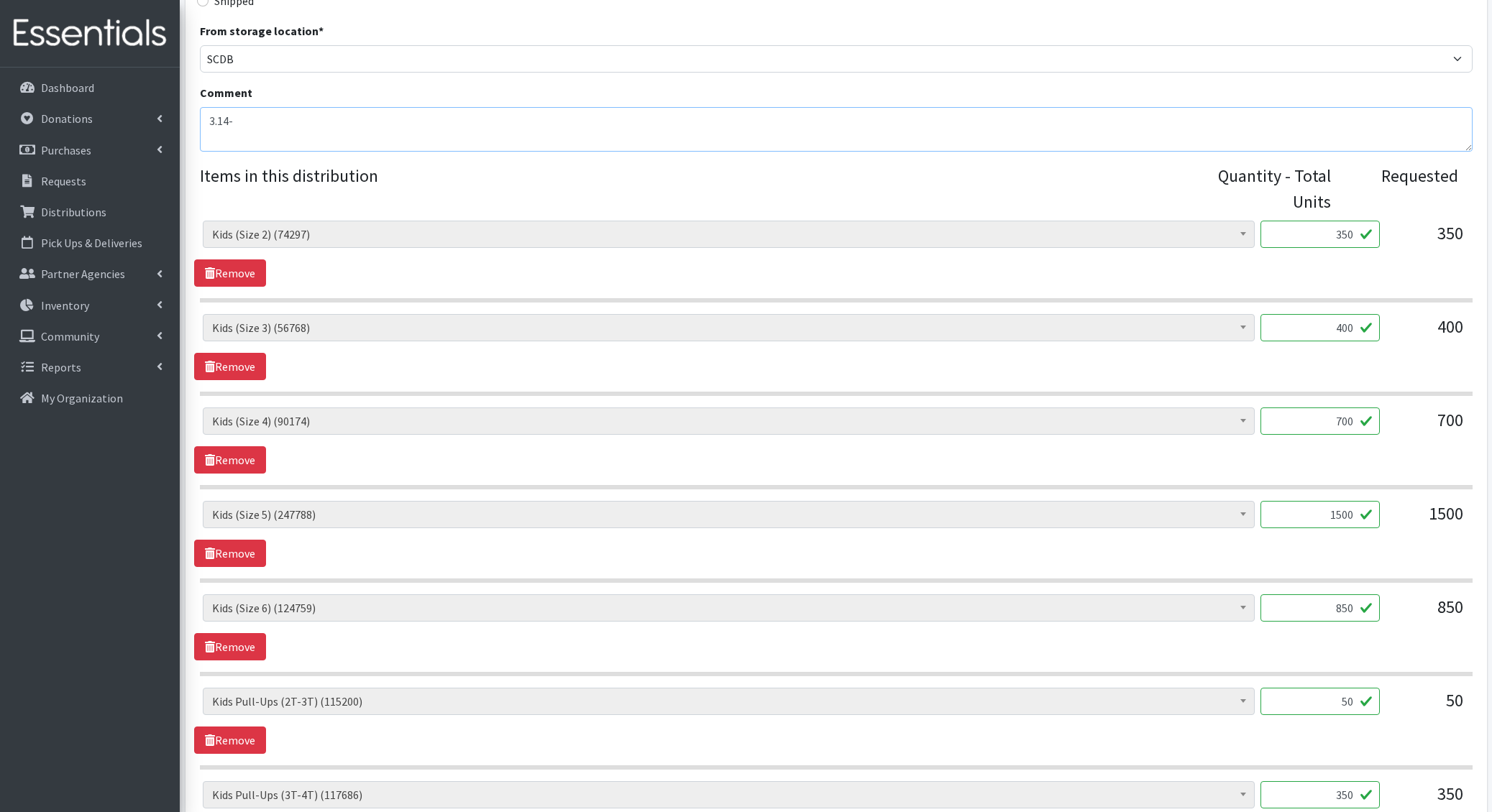
scroll to position [771, 0]
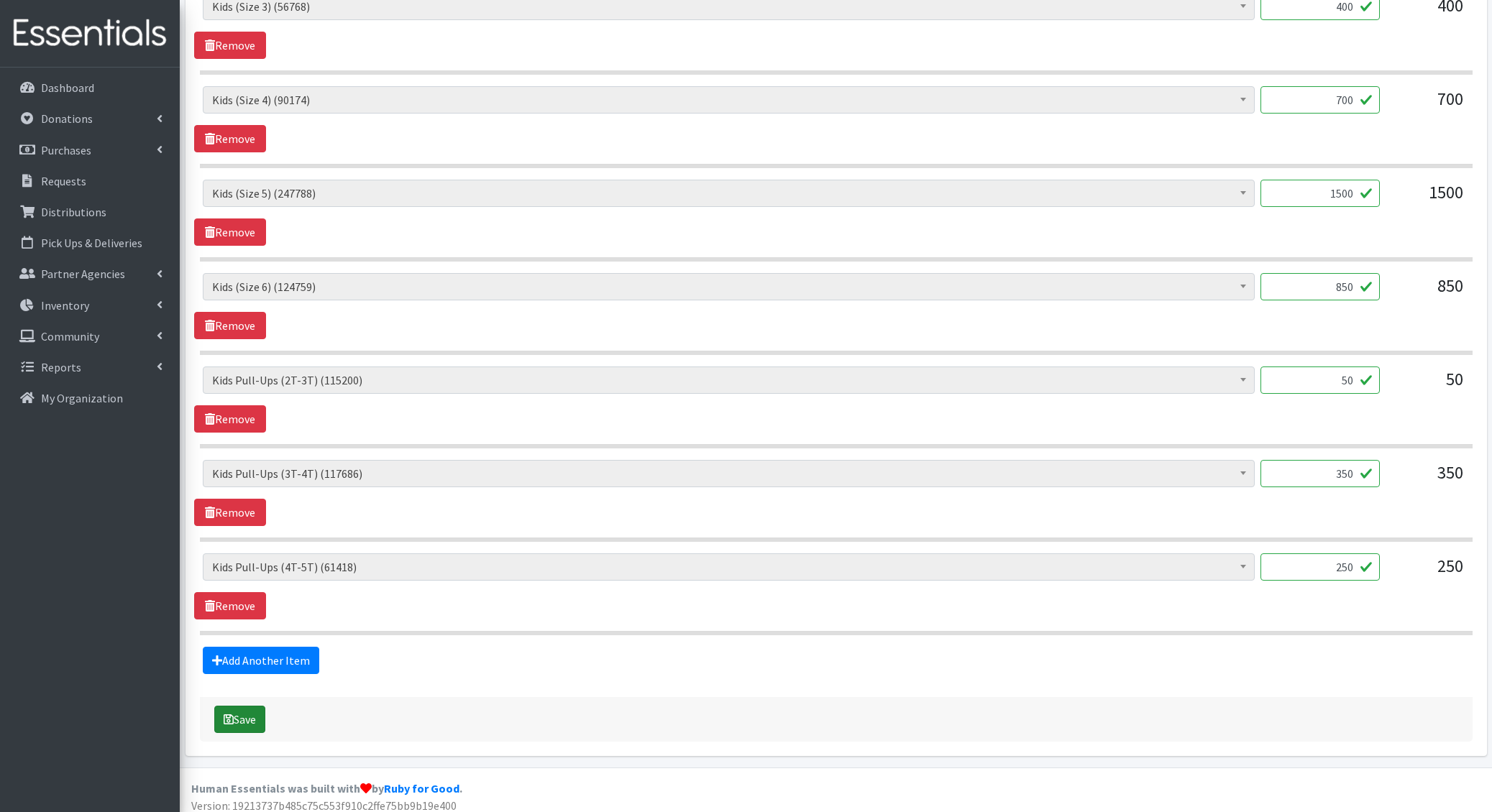
type textarea "3.14-"
click at [245, 705] on button "Save" at bounding box center [239, 719] width 51 height 28
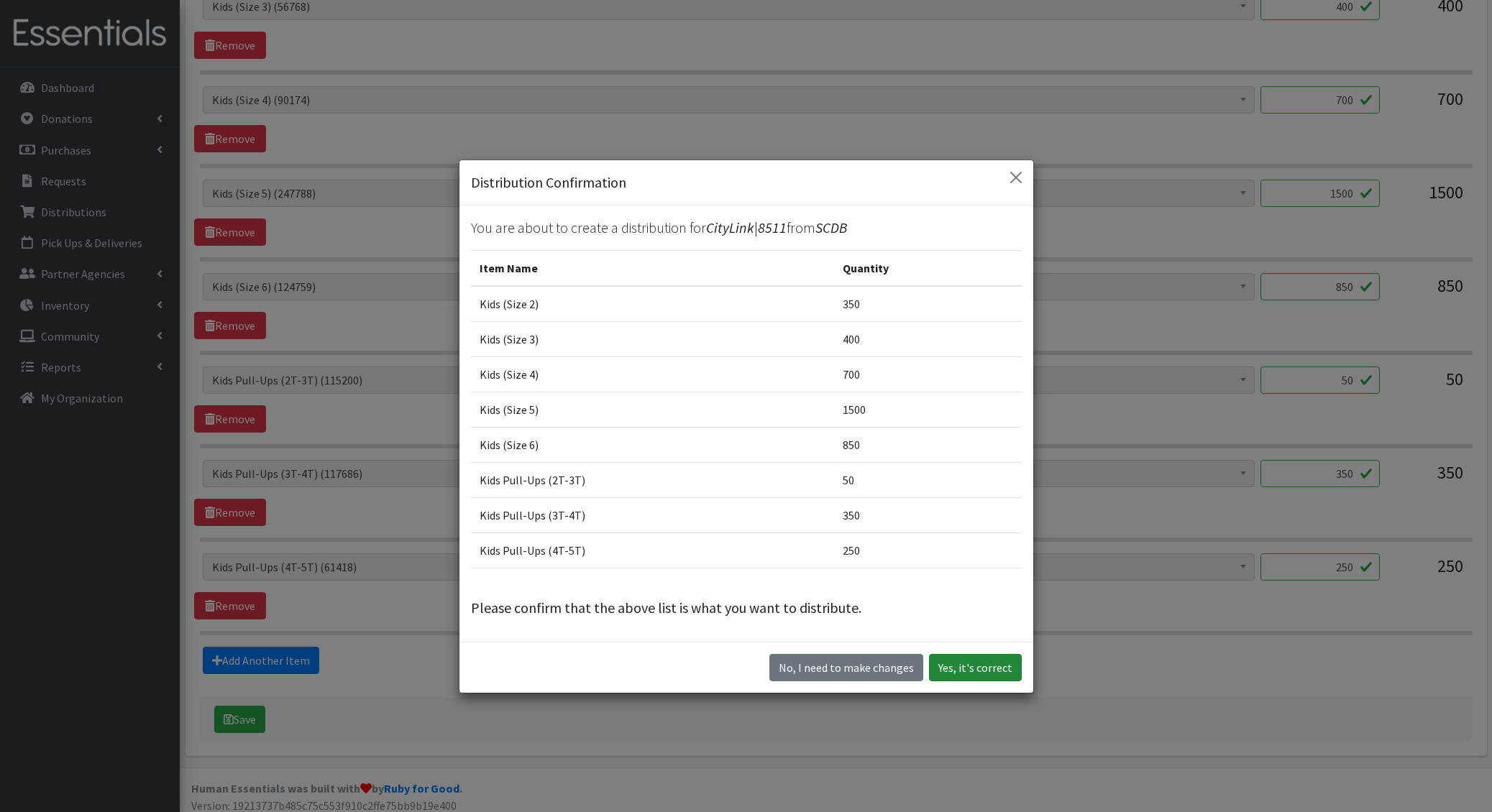
drag, startPoint x: 970, startPoint y: 674, endPoint x: 959, endPoint y: 674, distance: 11.0
click at [970, 674] on button "Yes, it's correct" at bounding box center [975, 668] width 93 height 28
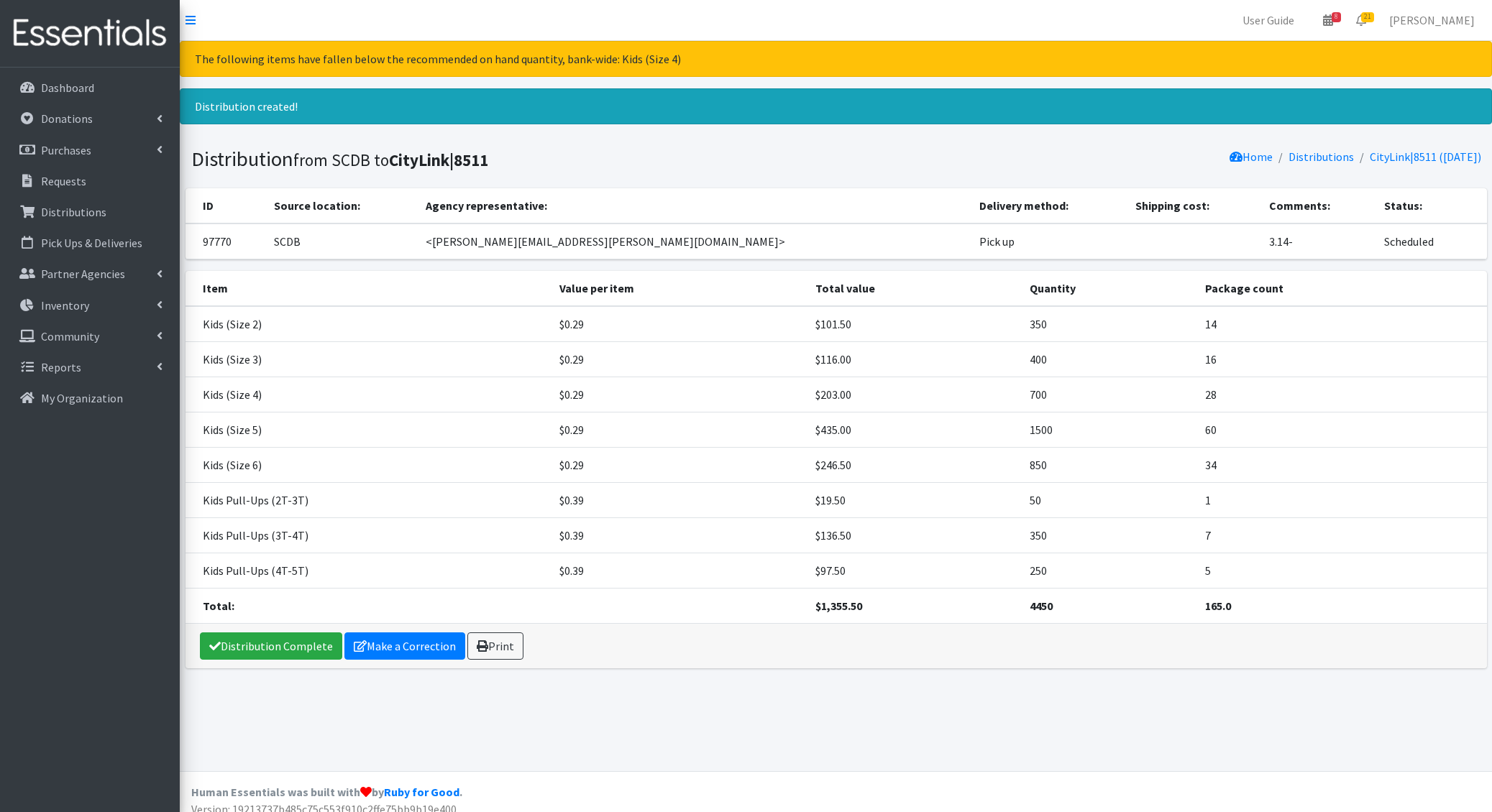
scroll to position [8, 0]
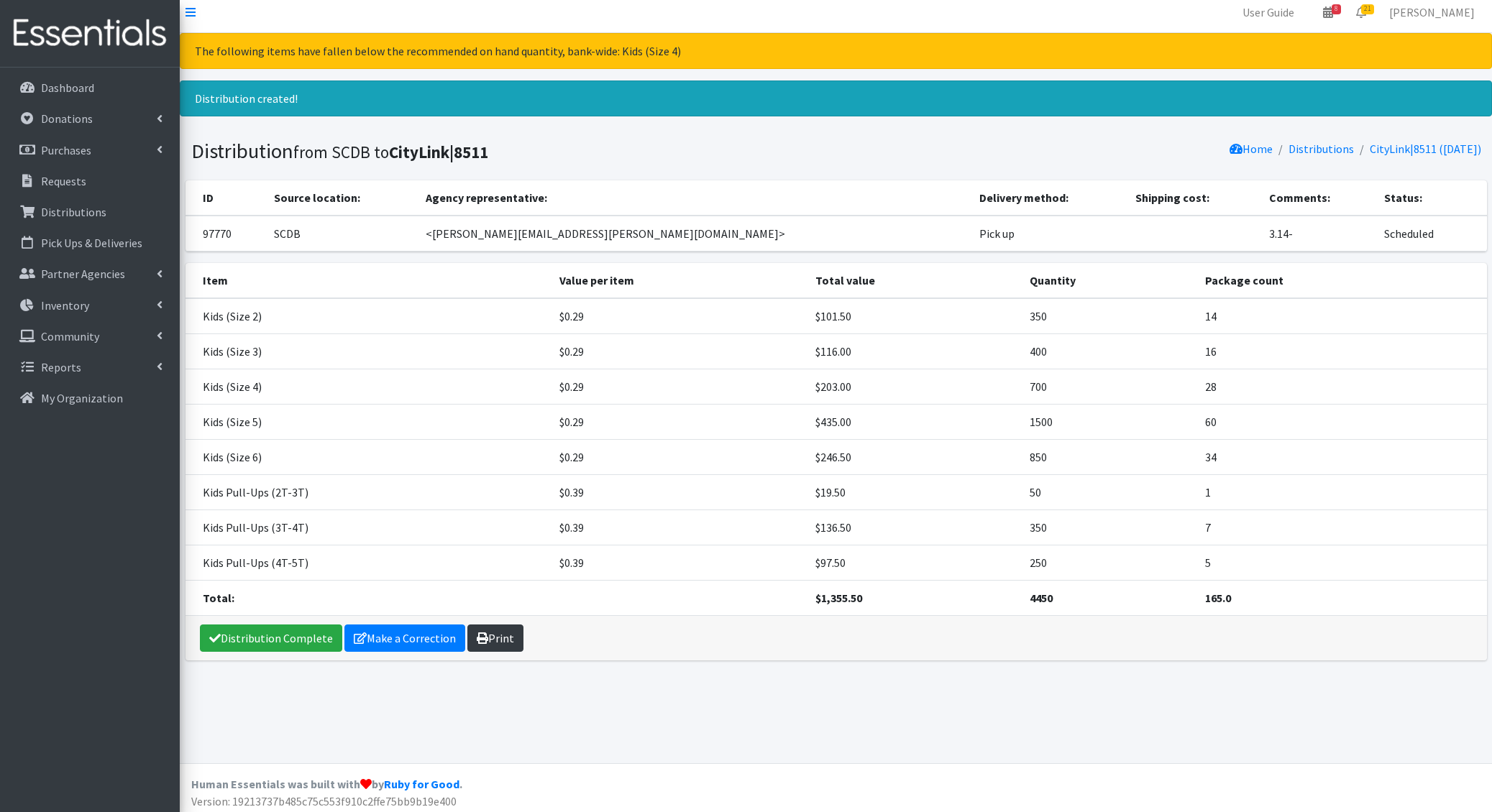
click at [492, 633] on link "Print" at bounding box center [495, 639] width 56 height 28
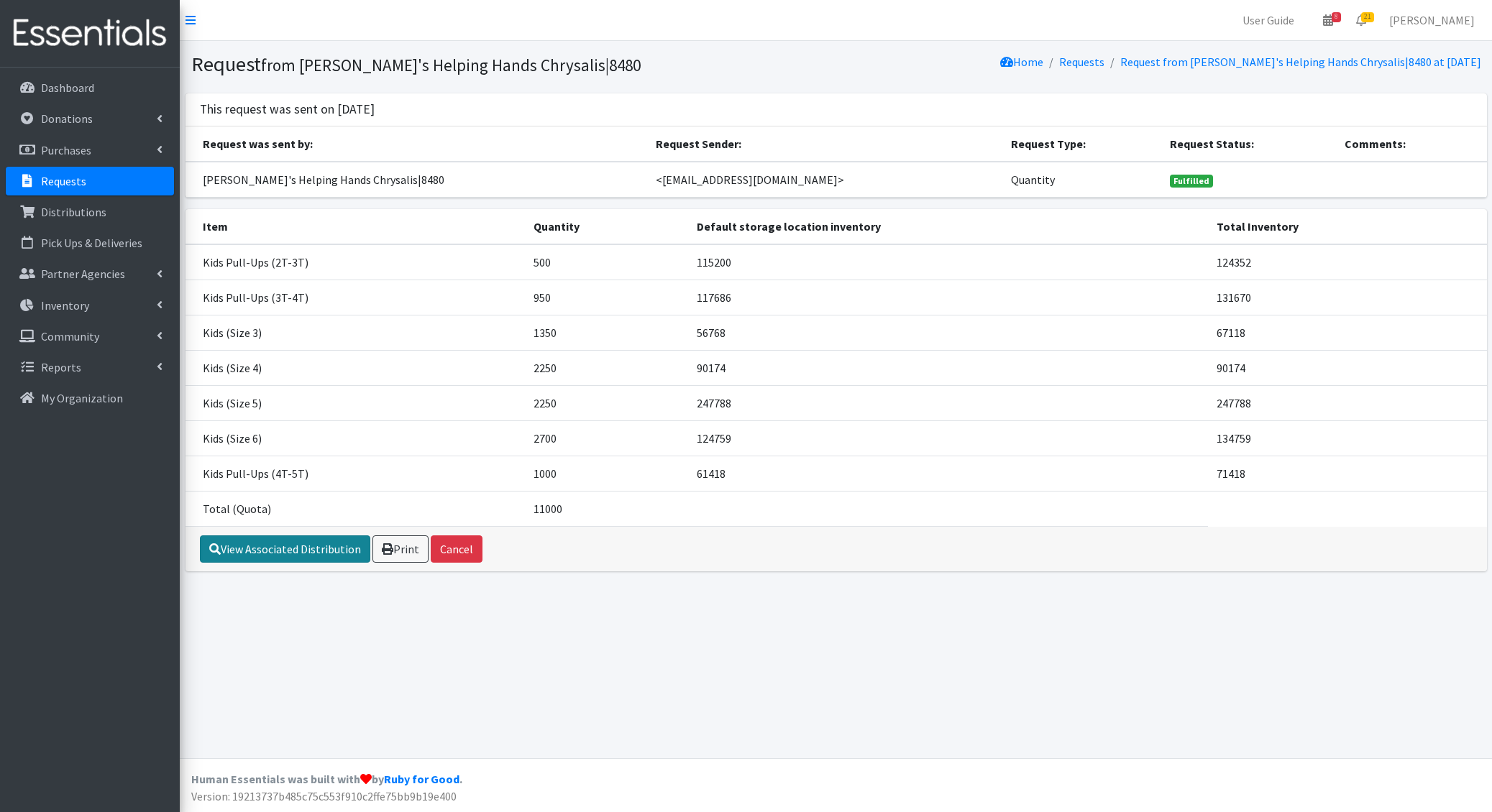
click at [277, 544] on link "View Associated Distribution" at bounding box center [285, 549] width 170 height 28
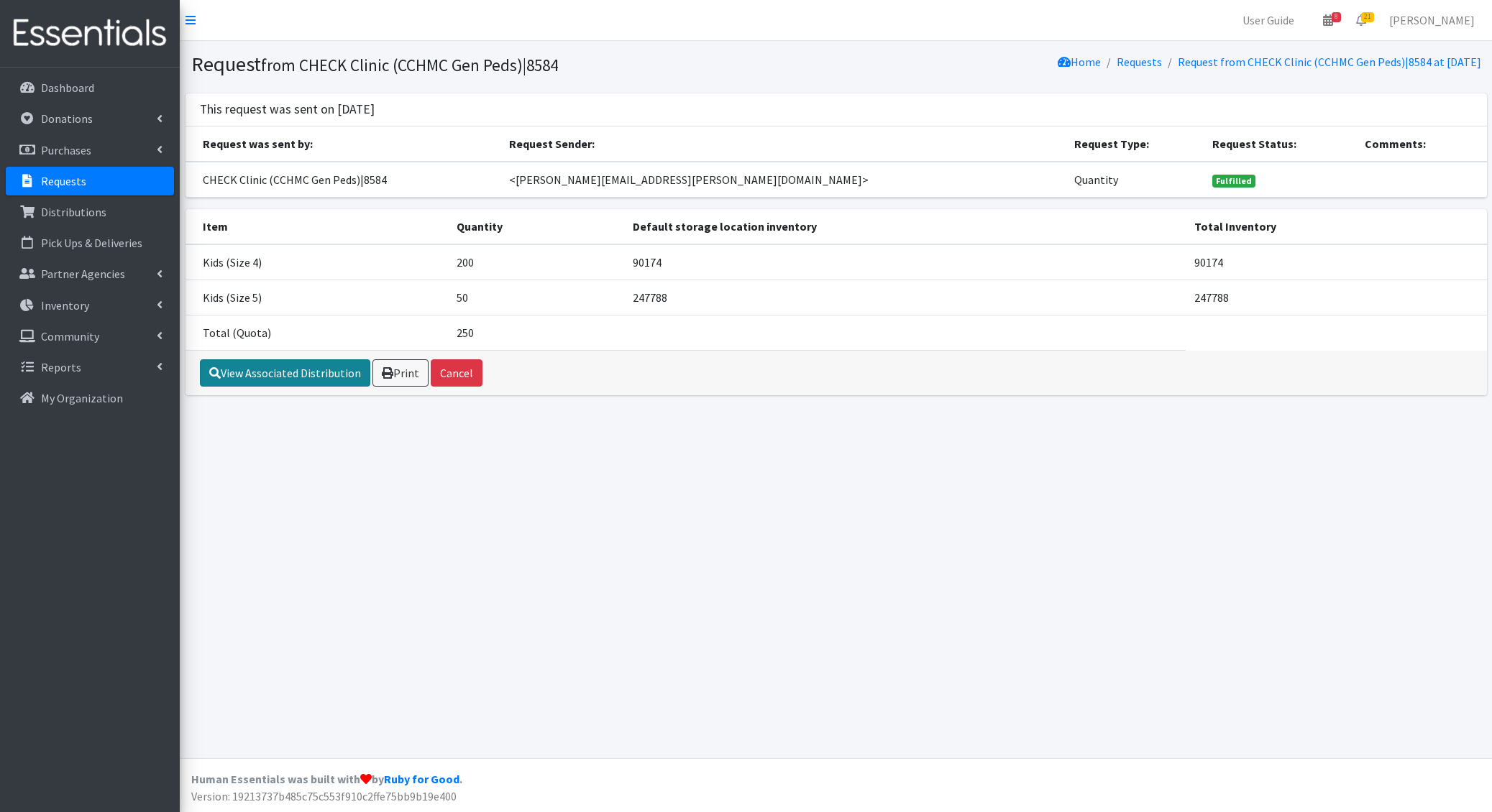
click at [327, 377] on link "View Associated Distribution" at bounding box center [285, 373] width 170 height 28
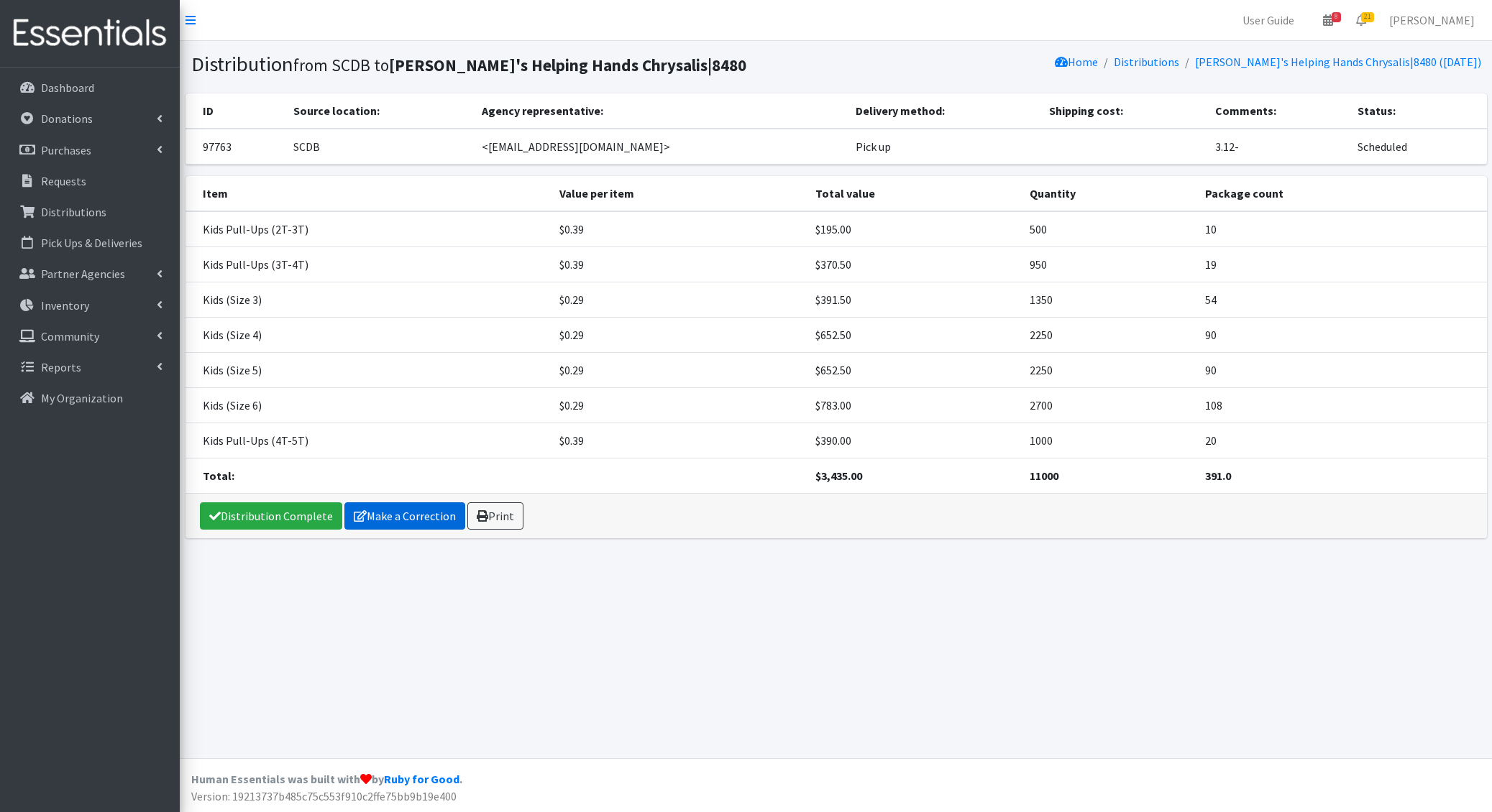
click at [365, 515] on link "Make a Correction" at bounding box center [405, 516] width 120 height 28
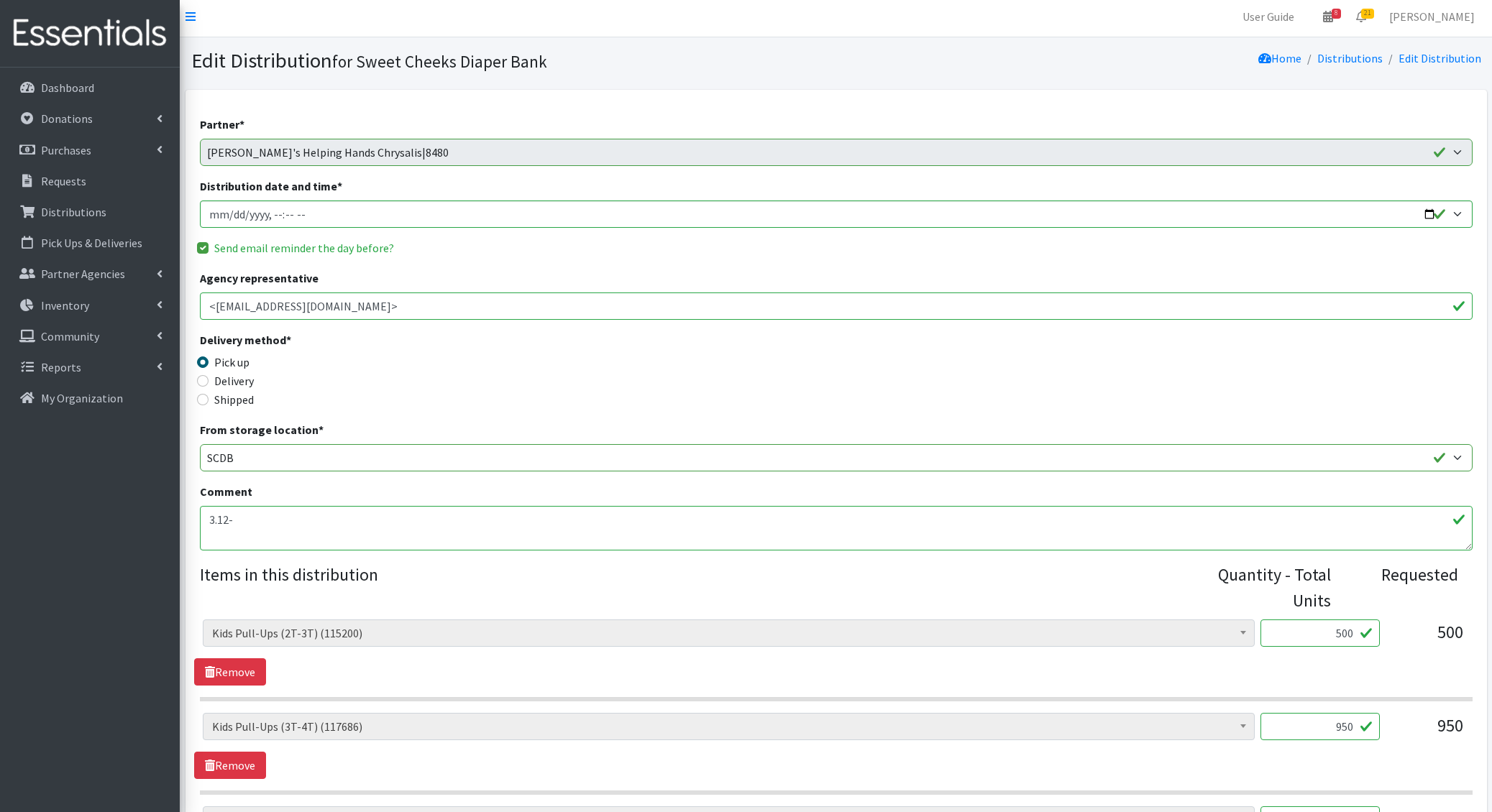
scroll to position [3, 0]
click at [227, 209] on input "Distribution date and time *" at bounding box center [836, 215] width 1272 height 28
type input "[DATE]T09:00"
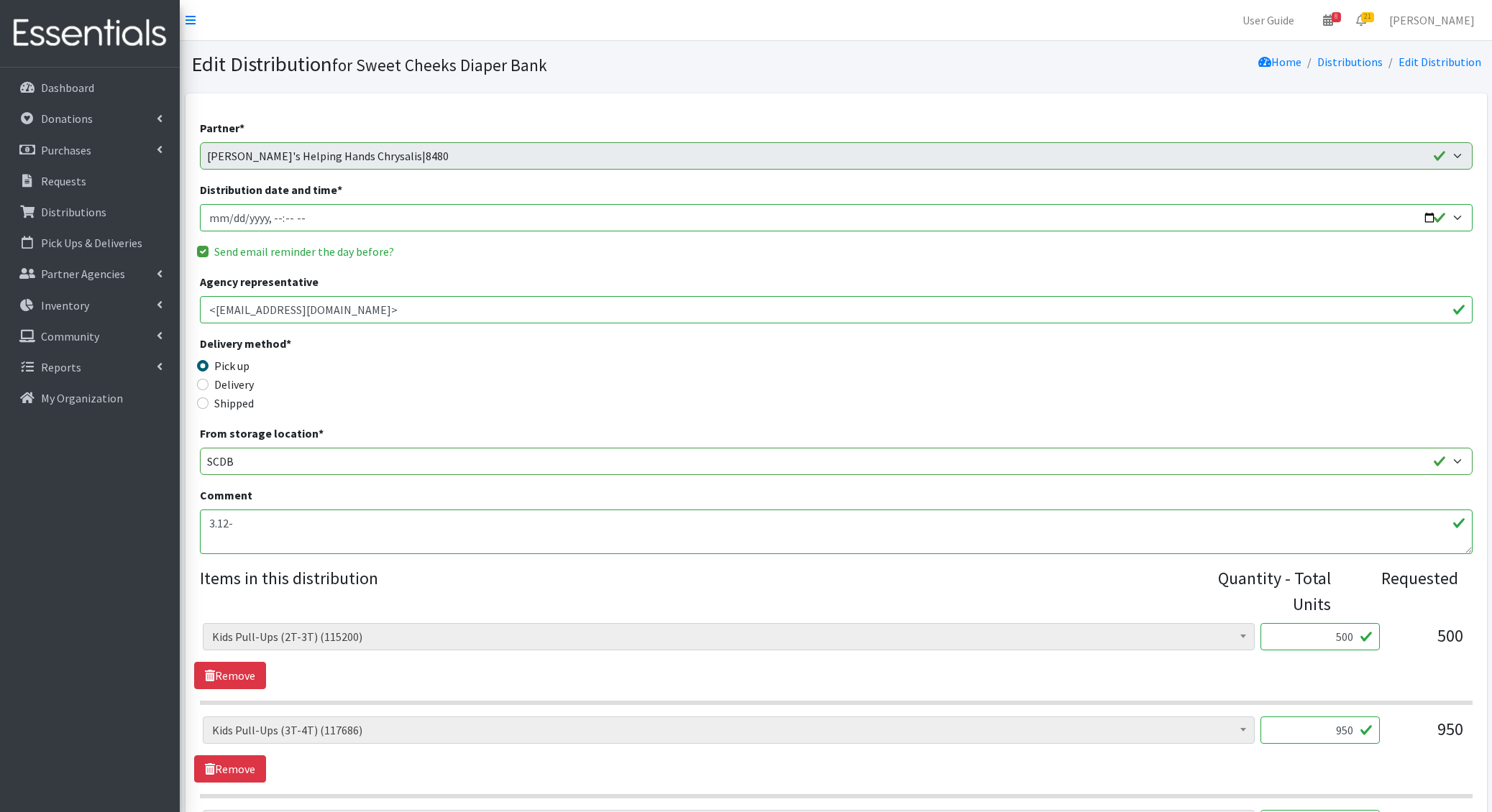
scroll to position [631, 0]
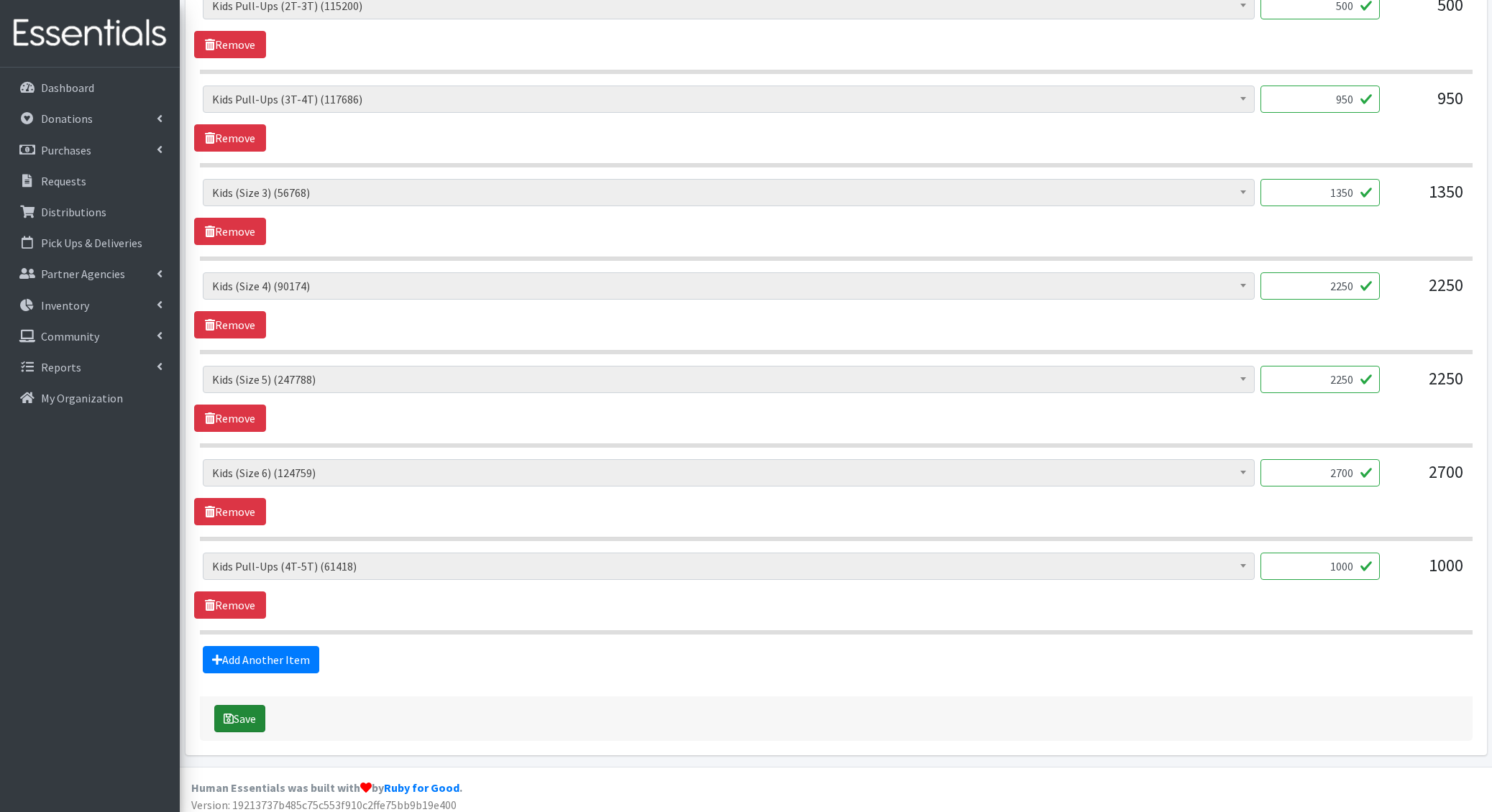
click at [253, 713] on button "Save" at bounding box center [239, 719] width 51 height 28
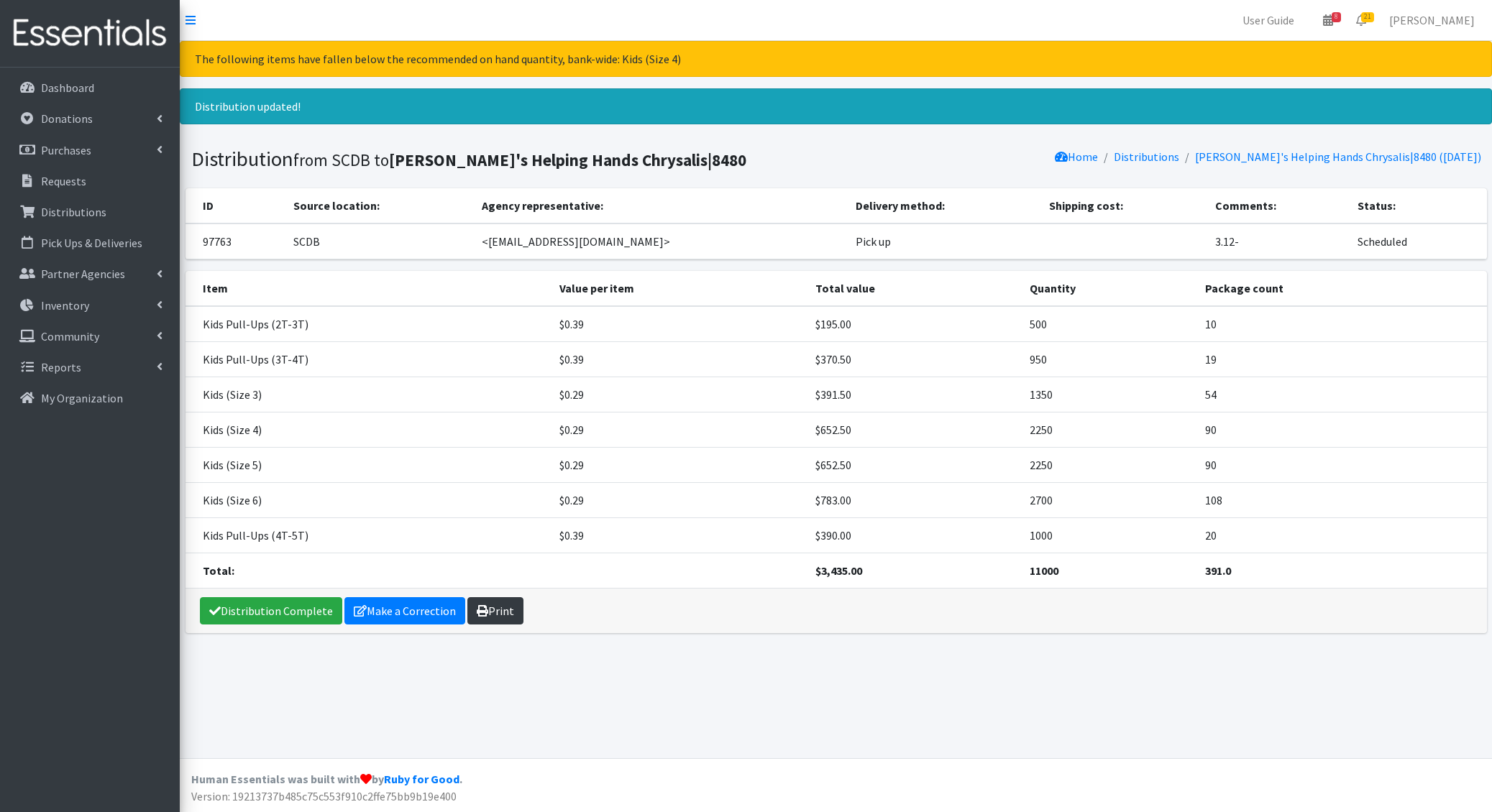
drag, startPoint x: 494, startPoint y: 599, endPoint x: 505, endPoint y: 594, distance: 12.1
click at [494, 598] on link "Print" at bounding box center [495, 611] width 56 height 28
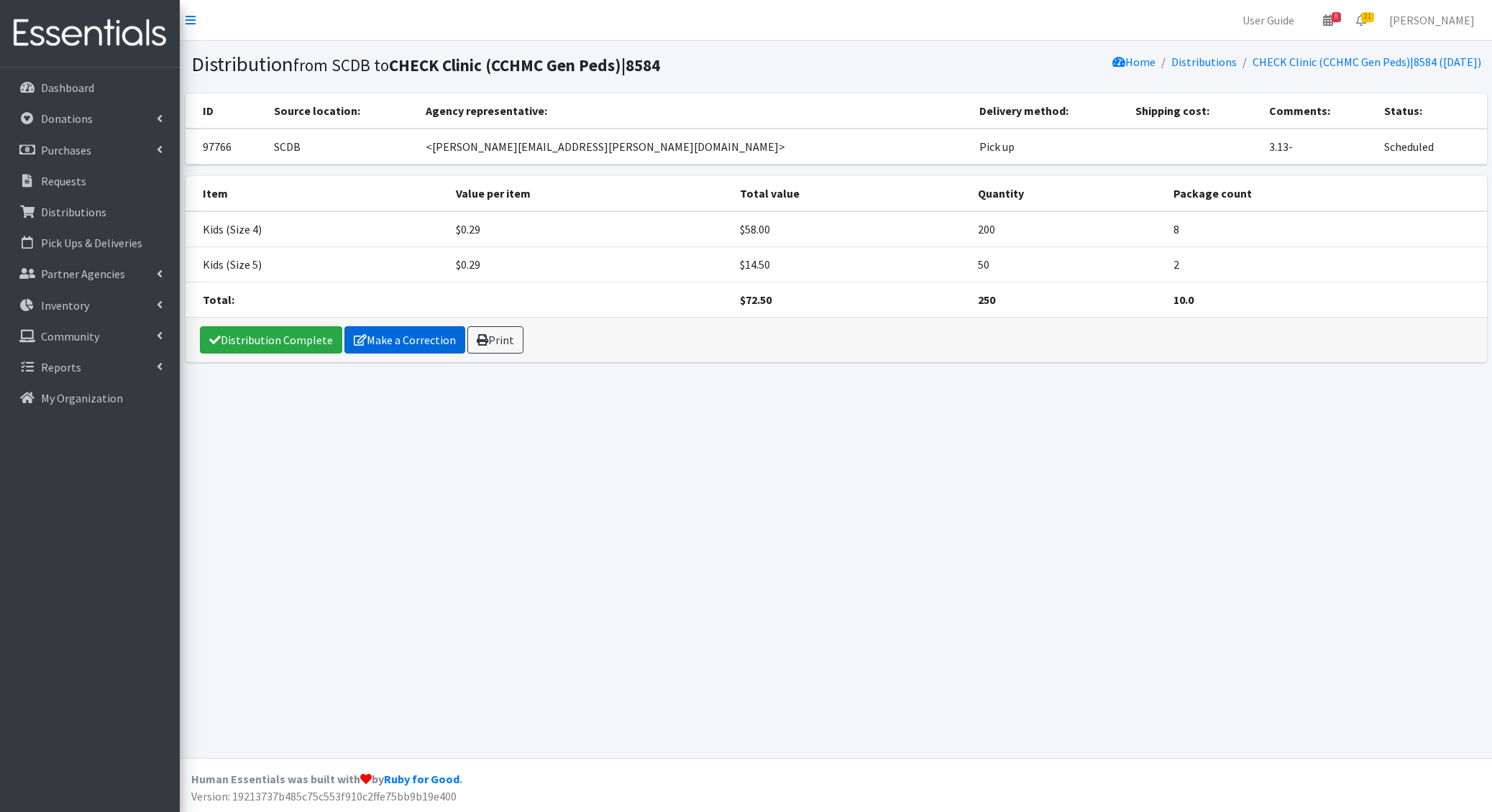
click at [390, 338] on link "Make a Correction" at bounding box center [405, 340] width 120 height 28
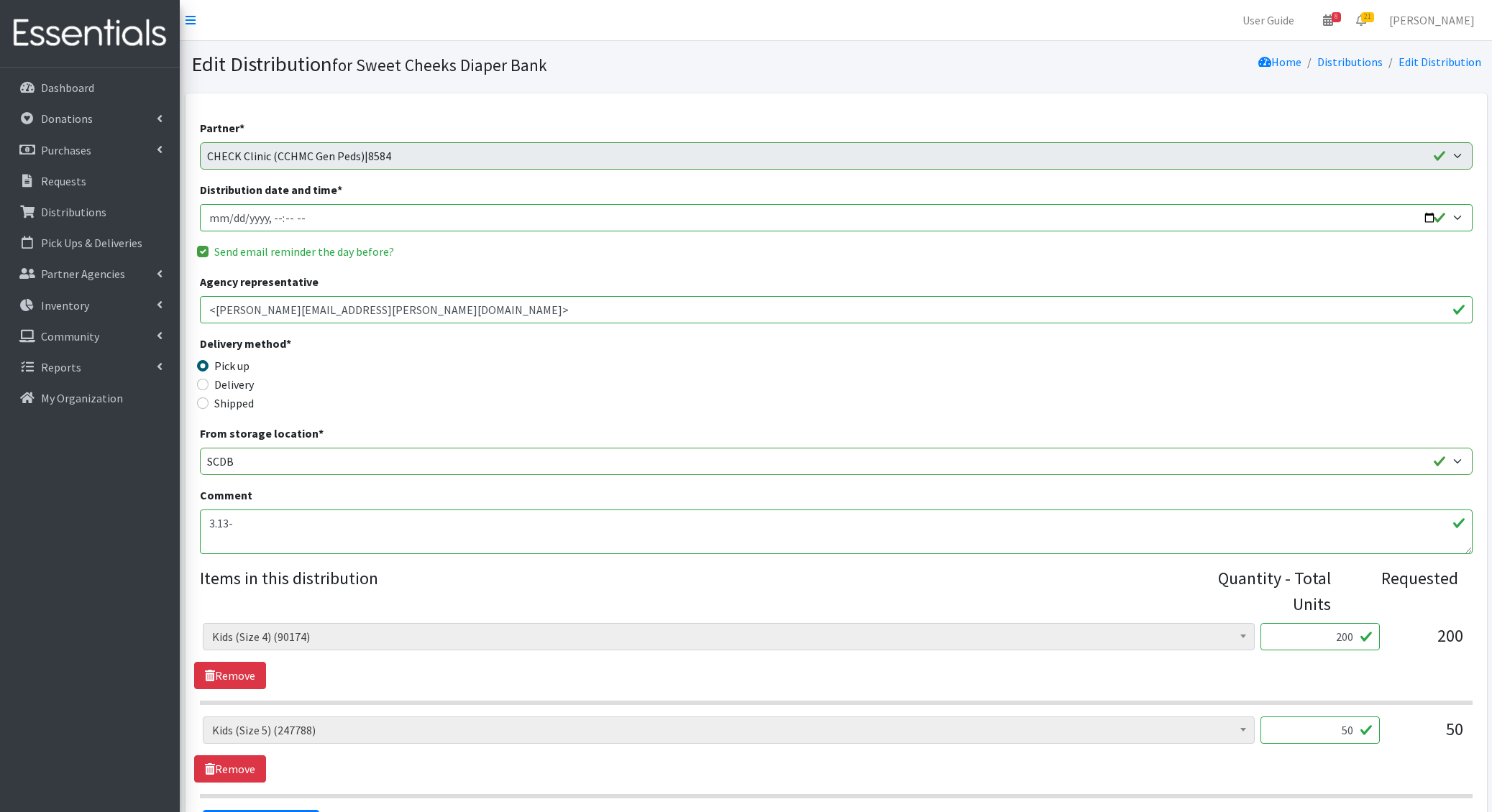
click at [234, 218] on input "Distribution date and time *" at bounding box center [836, 218] width 1272 height 28
type input "2025-10-21T09:00"
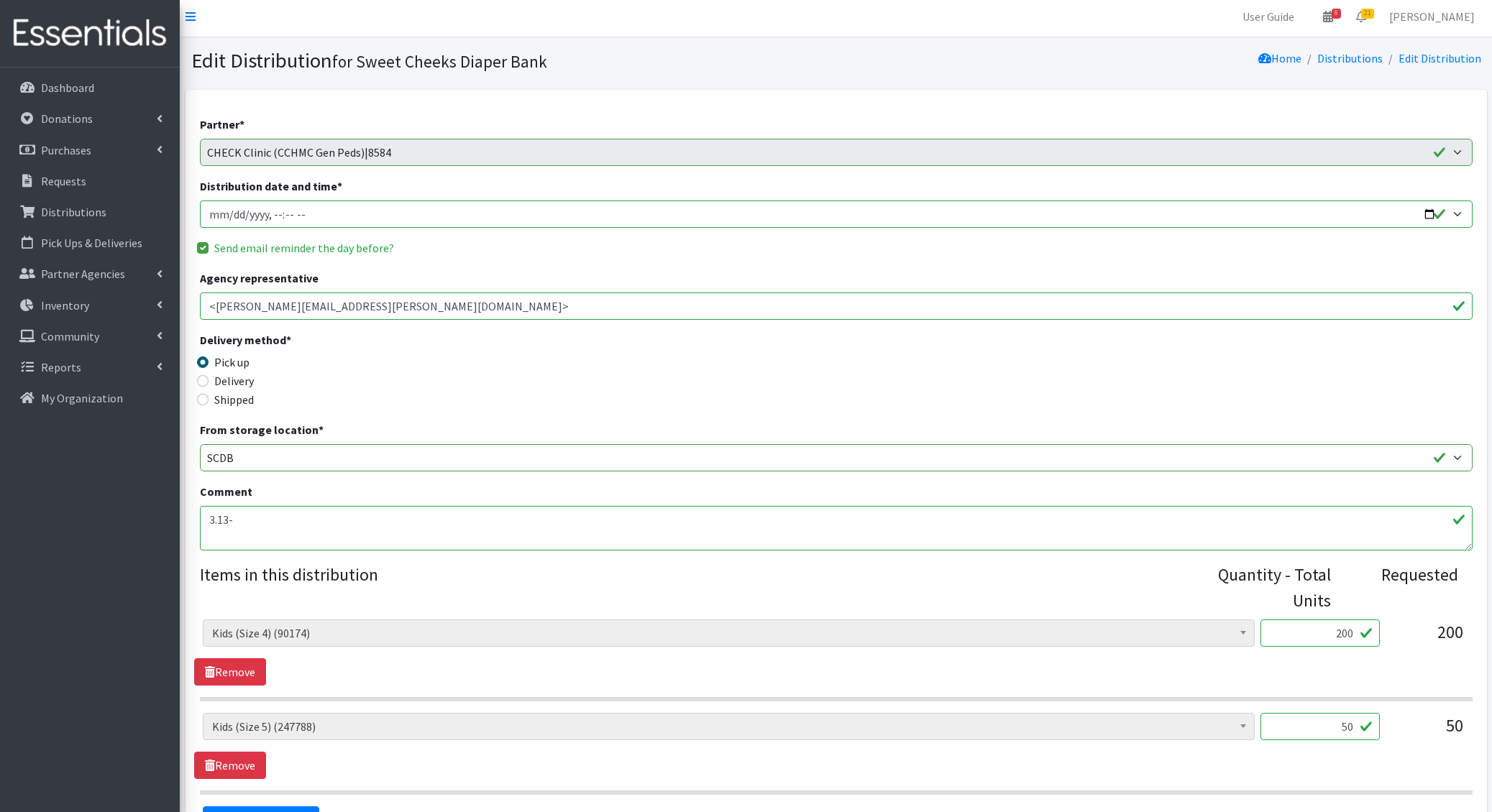
scroll to position [169, 0]
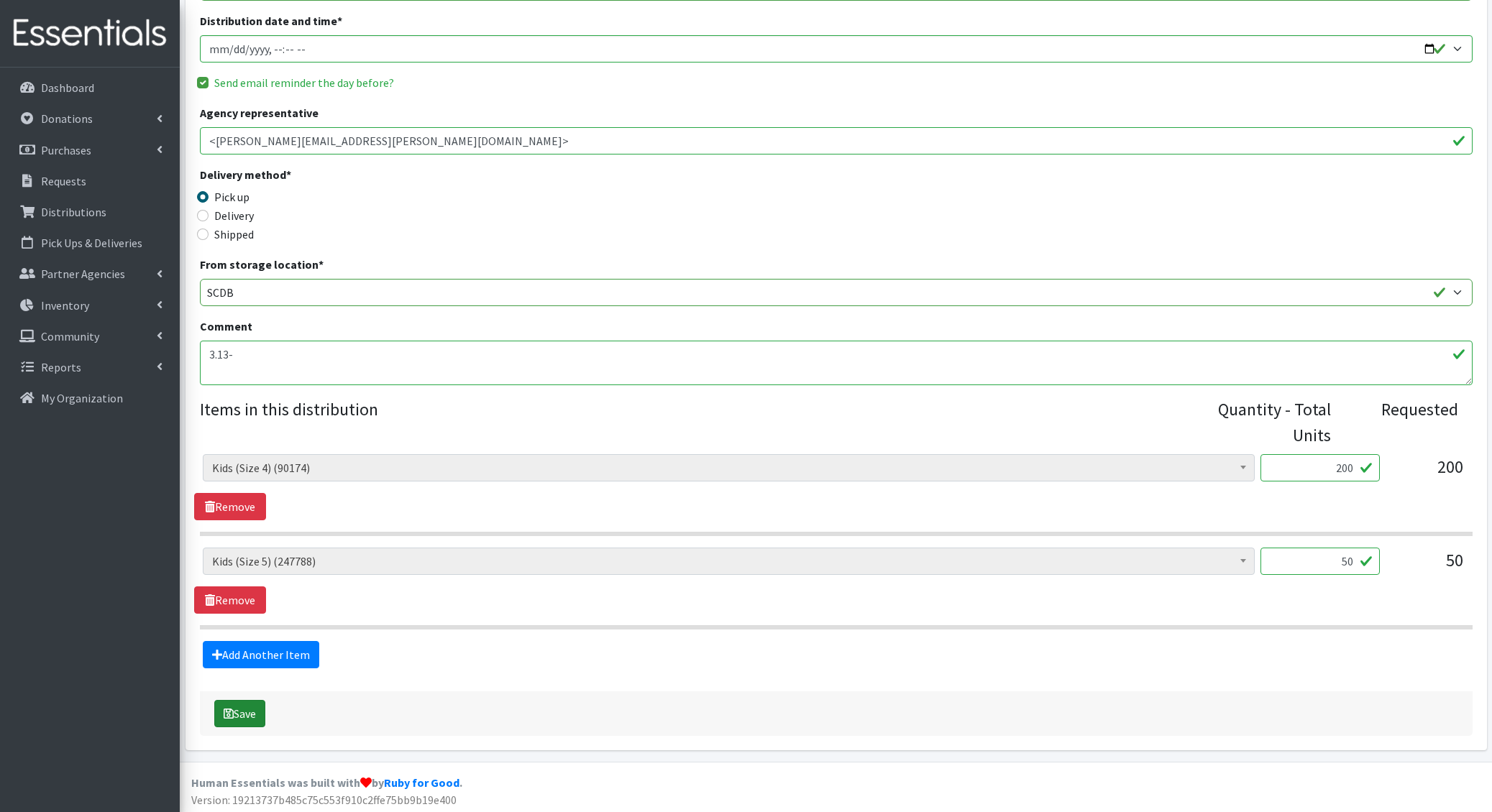
drag, startPoint x: 248, startPoint y: 712, endPoint x: 261, endPoint y: 711, distance: 13.0
click at [248, 712] on button "Save" at bounding box center [239, 714] width 51 height 28
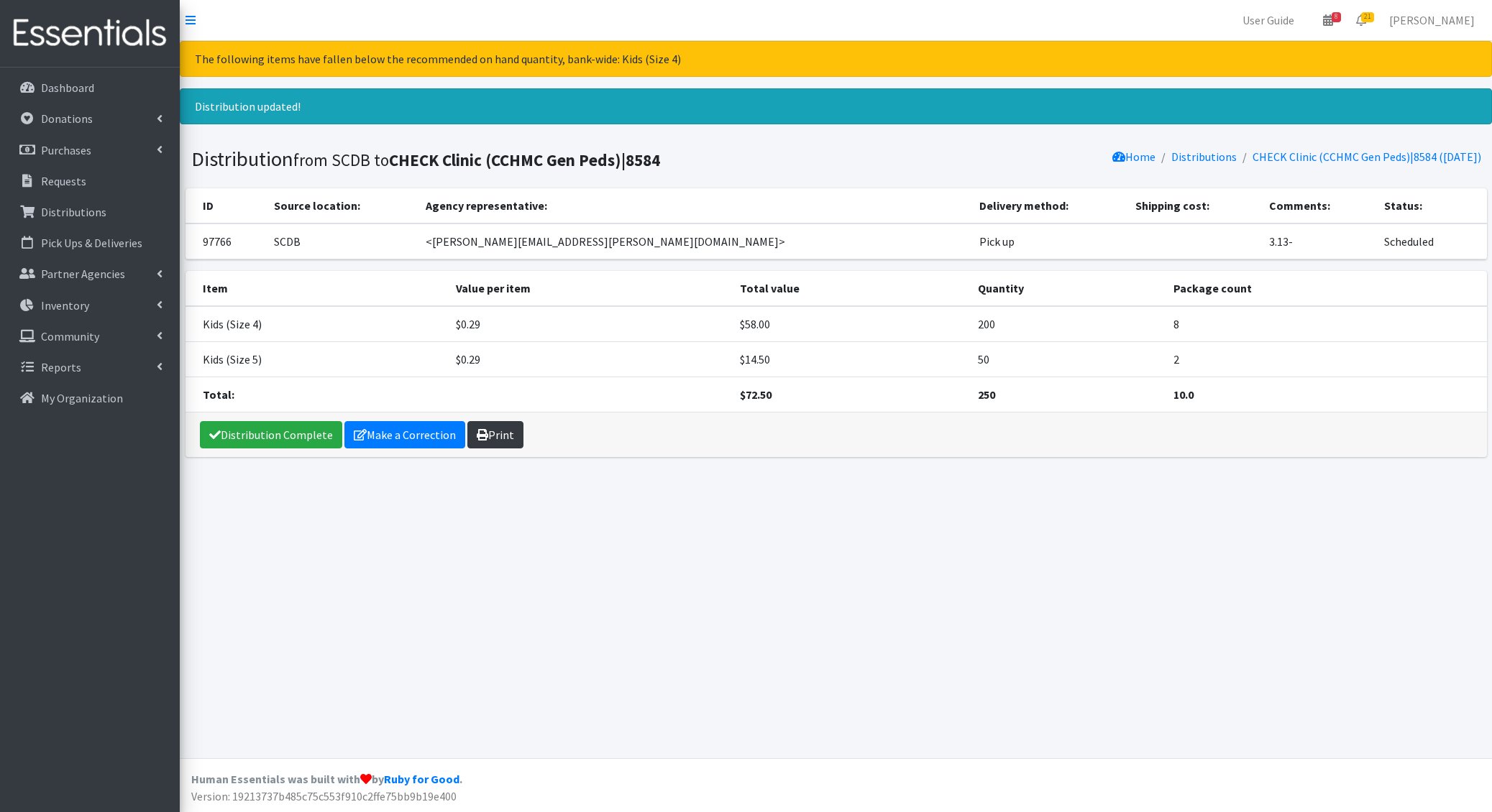
click at [500, 425] on link "Print" at bounding box center [495, 435] width 56 height 28
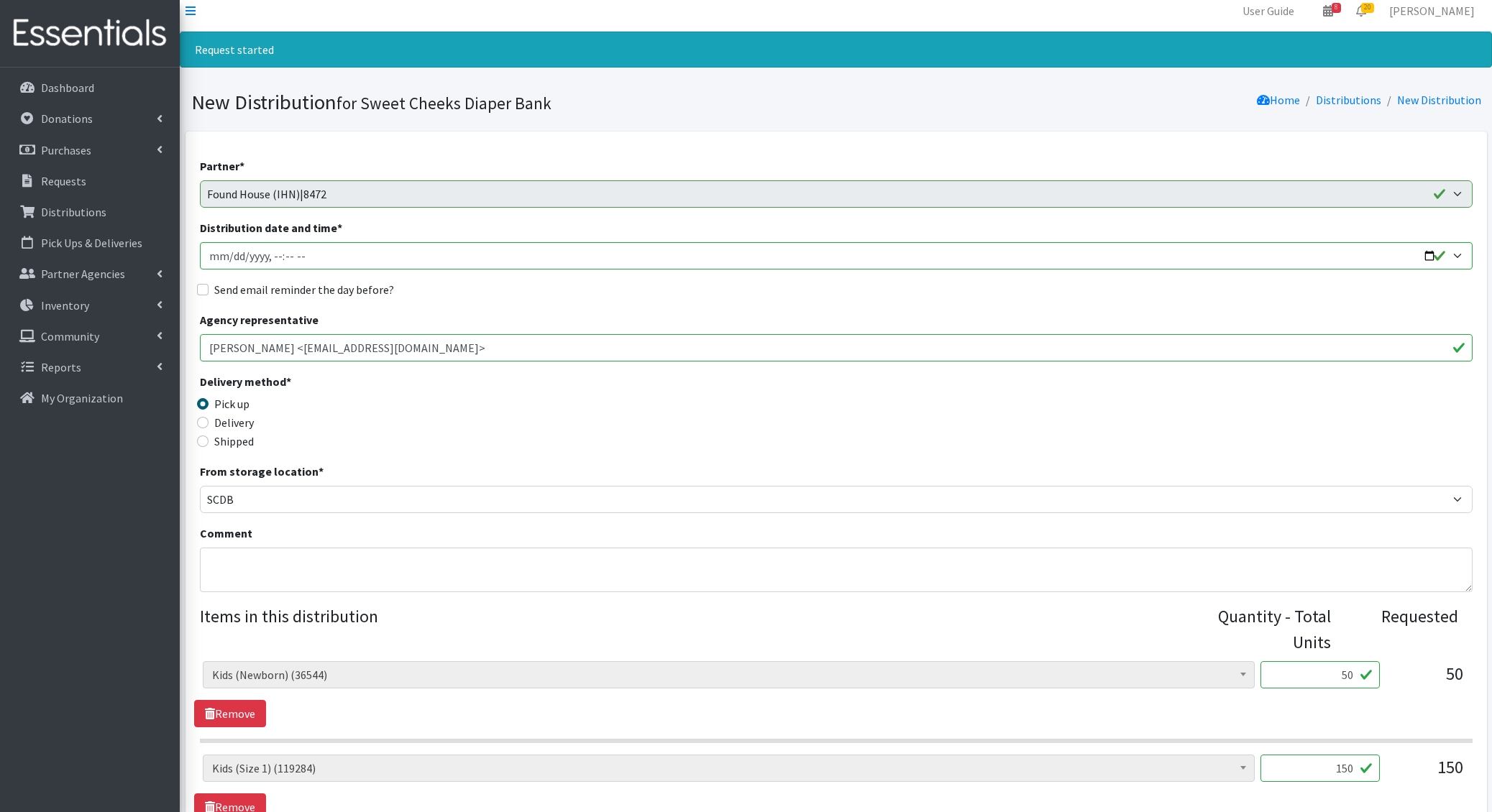
scroll to position [8, 0]
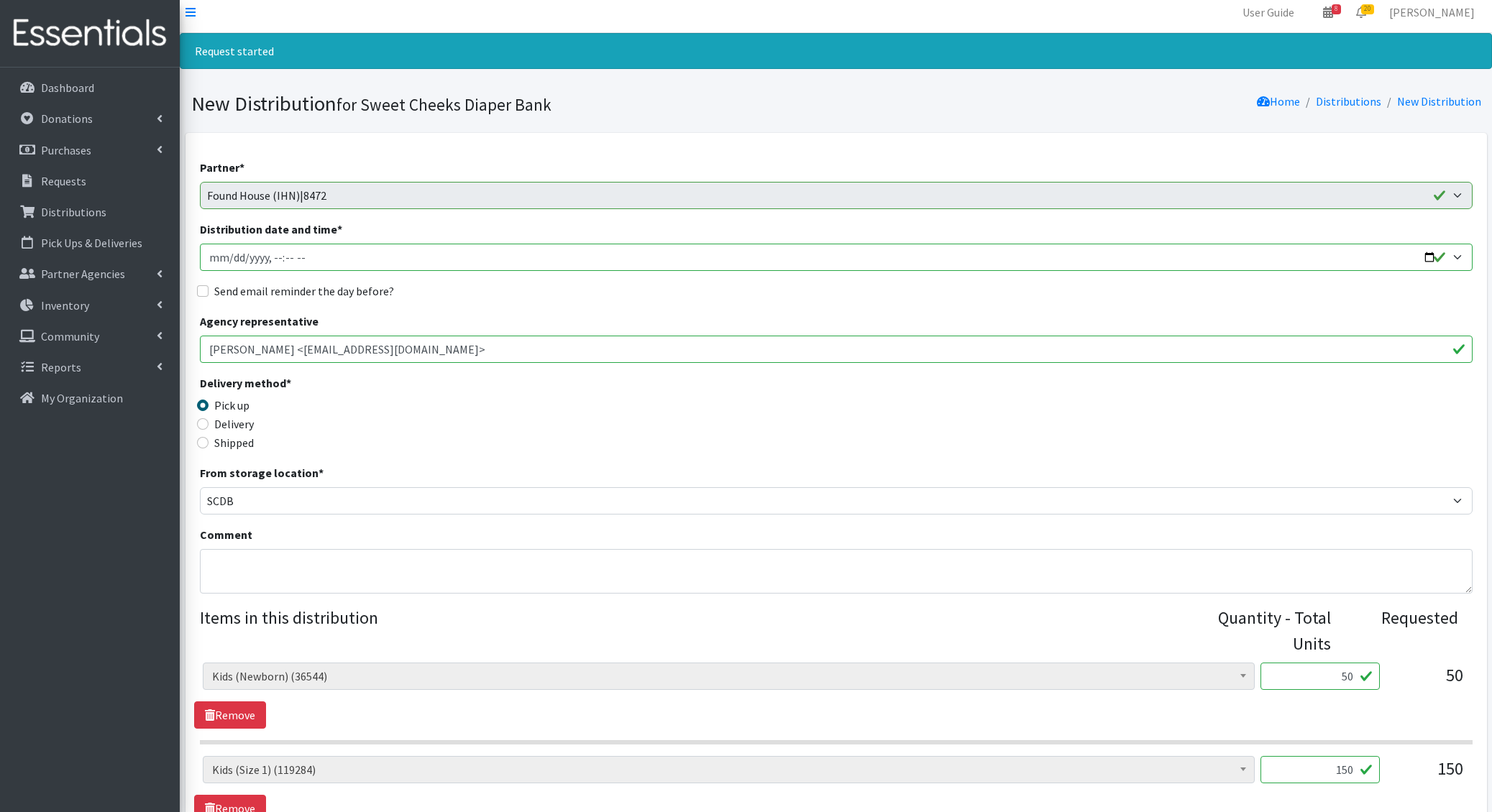
click at [228, 254] on input "Distribution date and time *" at bounding box center [836, 257] width 1272 height 28
type input "[DATE]T10:00"
click at [197, 286] on input "Send email reminder the day before?" at bounding box center [203, 291] width 11 height 11
checkbox input "true"
click at [248, 561] on textarea "Comment" at bounding box center [836, 571] width 1272 height 45
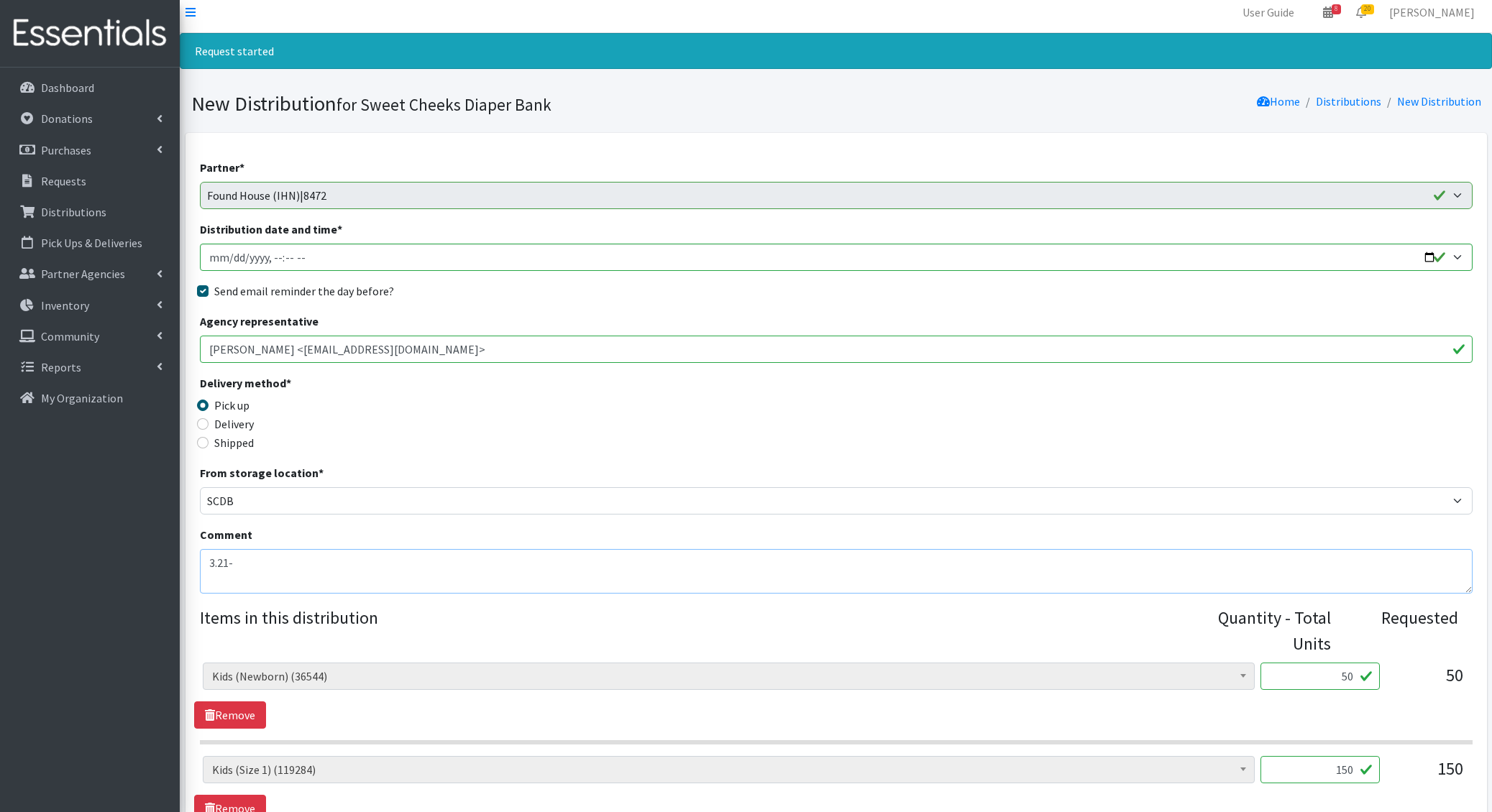
scroll to position [863, 0]
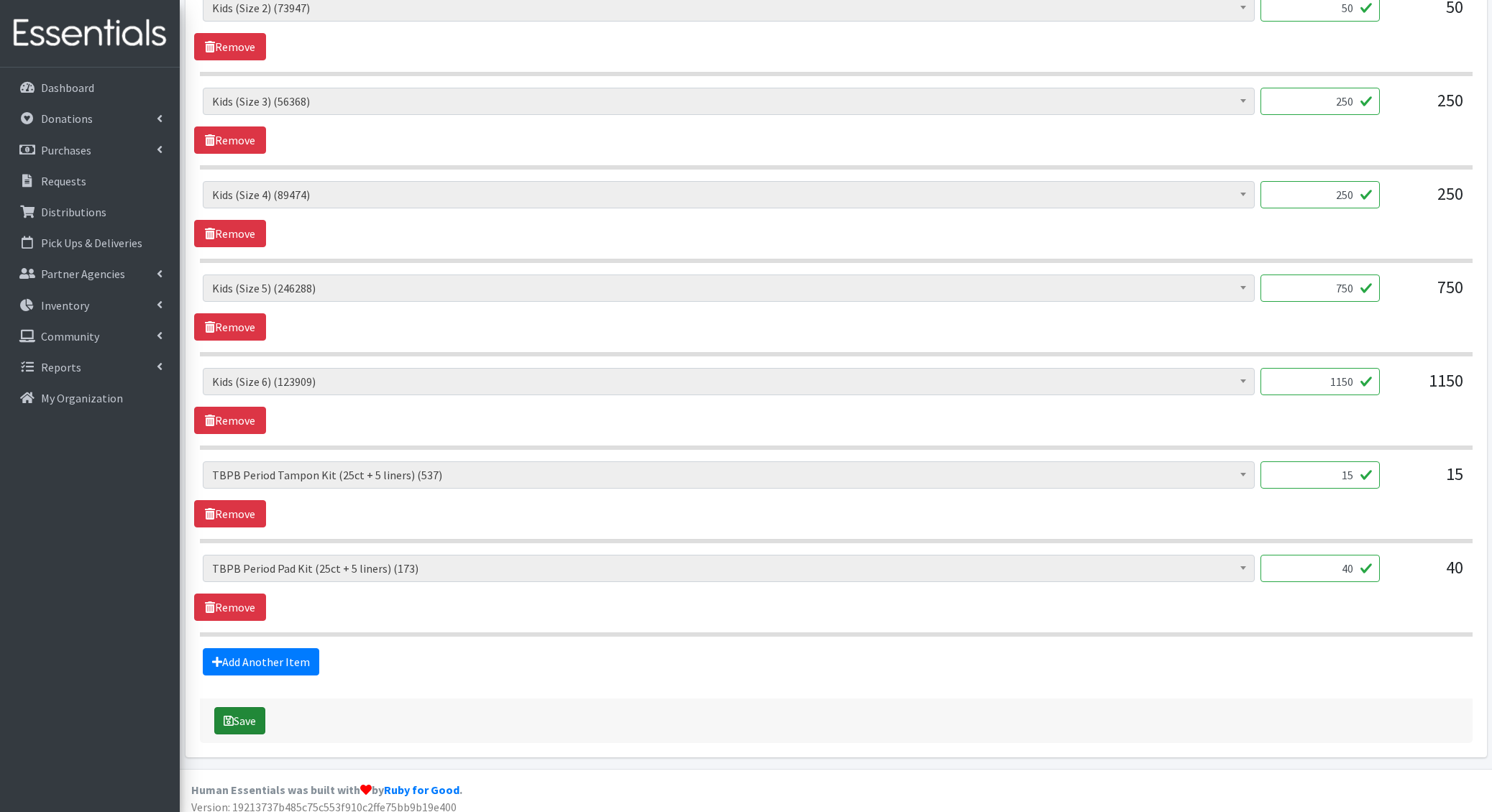
type textarea "3.21-"
click at [231, 715] on icon "submit" at bounding box center [229, 721] width 10 height 11
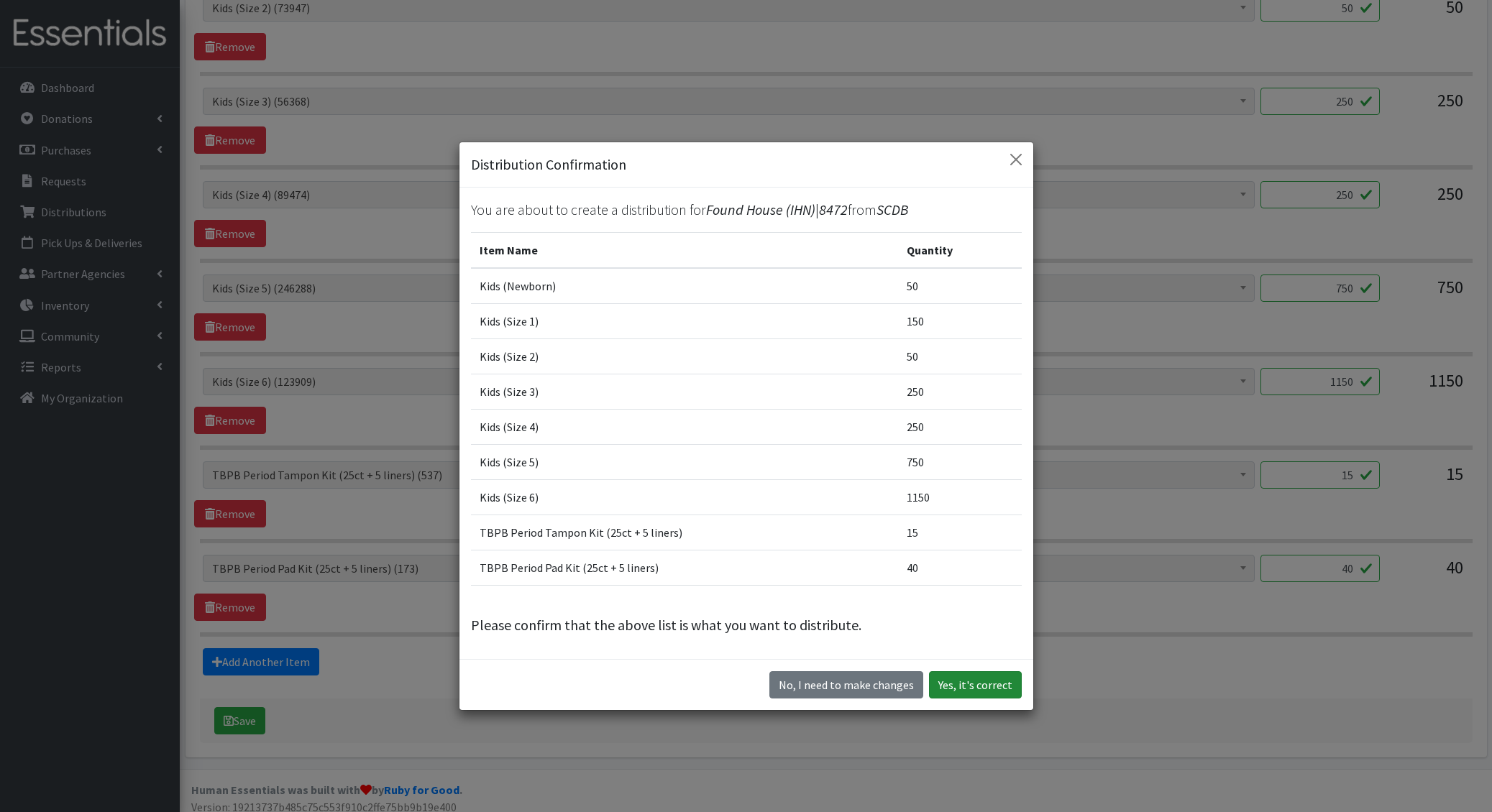
click at [952, 690] on button "Yes, it's correct" at bounding box center [975, 685] width 93 height 28
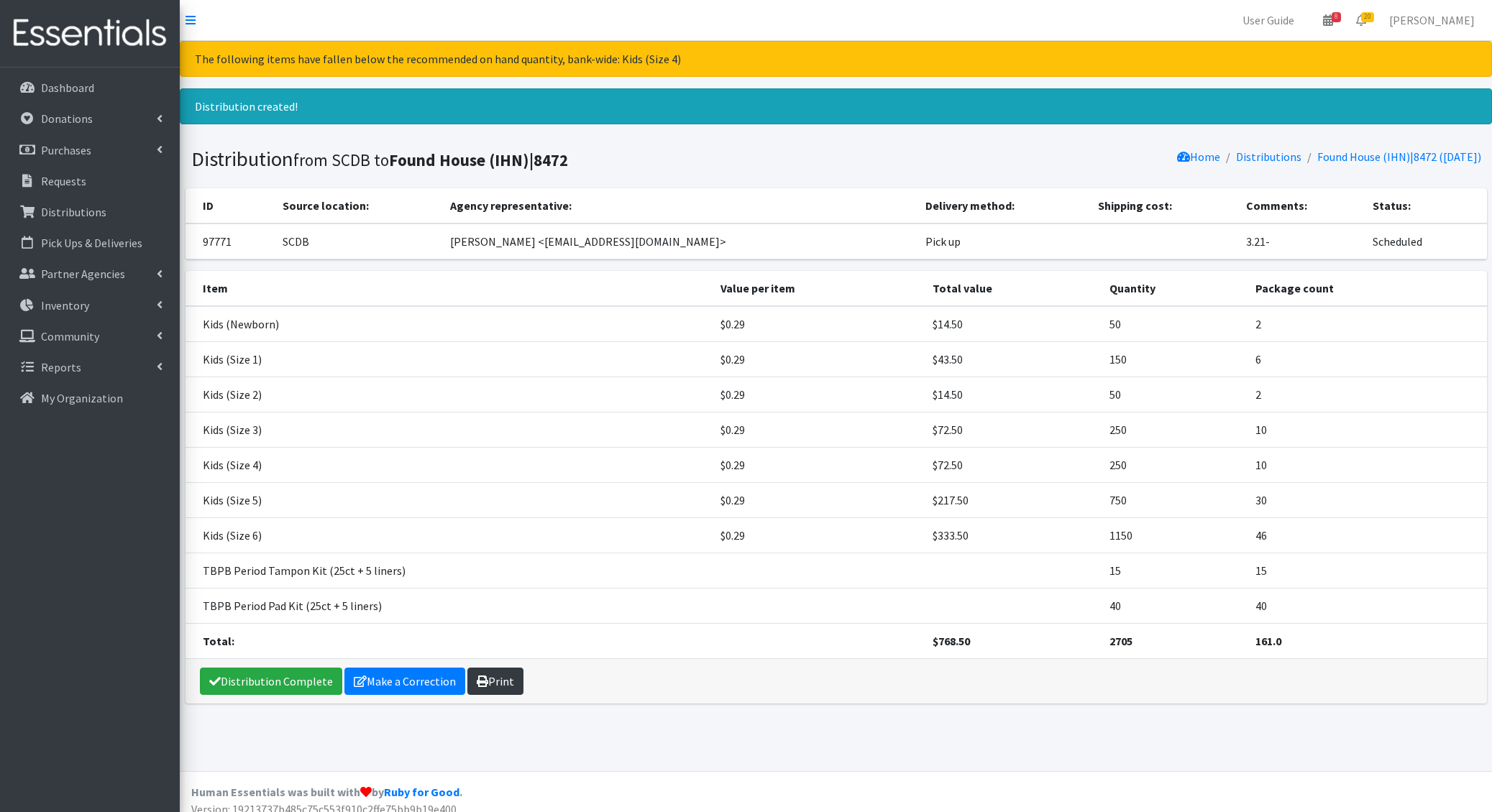
click at [500, 674] on link "Print" at bounding box center [495, 682] width 56 height 28
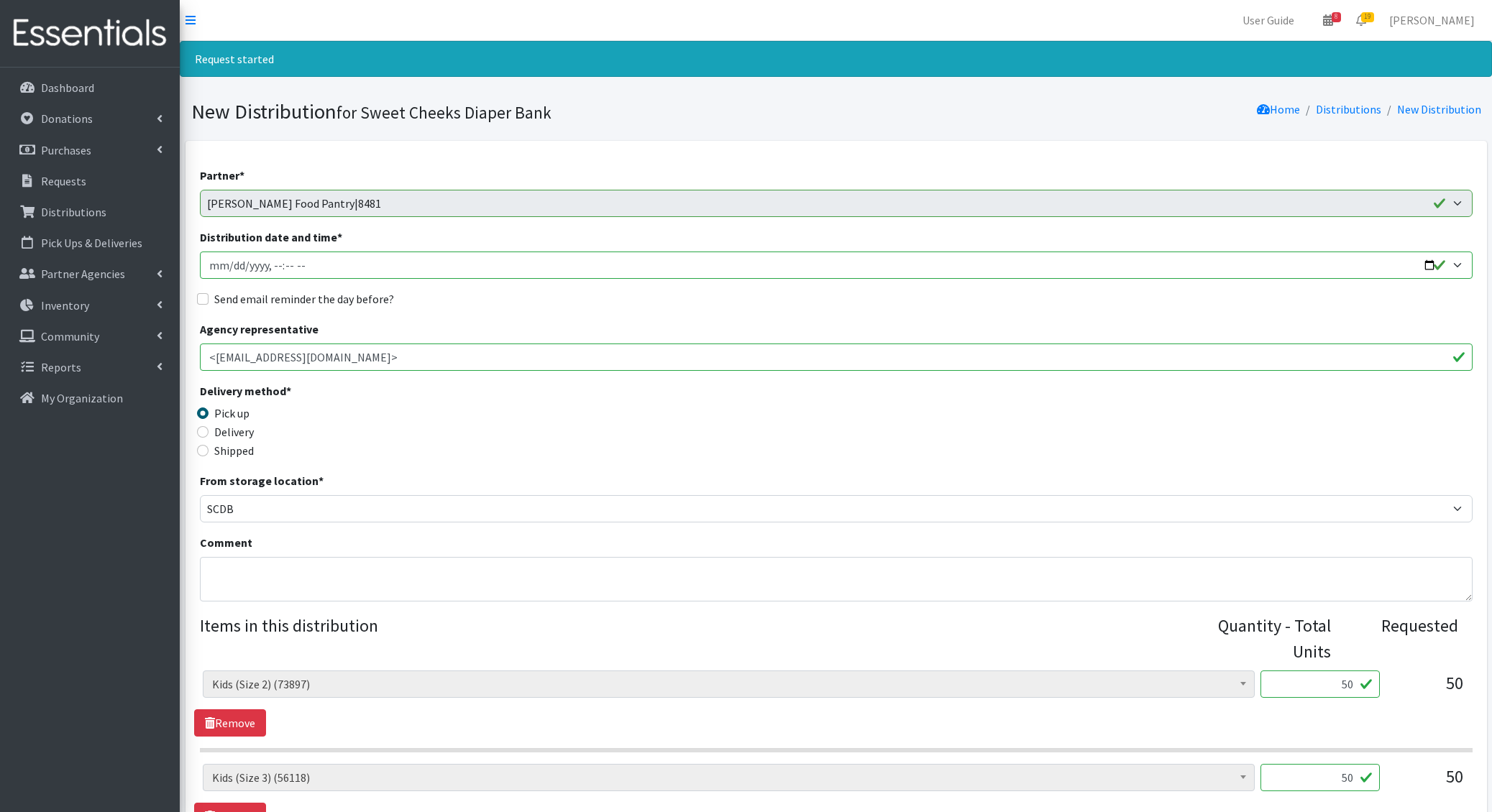
click at [231, 264] on input "Distribution date and time *" at bounding box center [836, 265] width 1272 height 28
type input "[DATE]T10:00"
click at [197, 293] on input "Send email reminder the day before?" at bounding box center [203, 299] width 11 height 11
checkbox input "true"
click at [286, 571] on textarea "Comment" at bounding box center [836, 579] width 1272 height 45
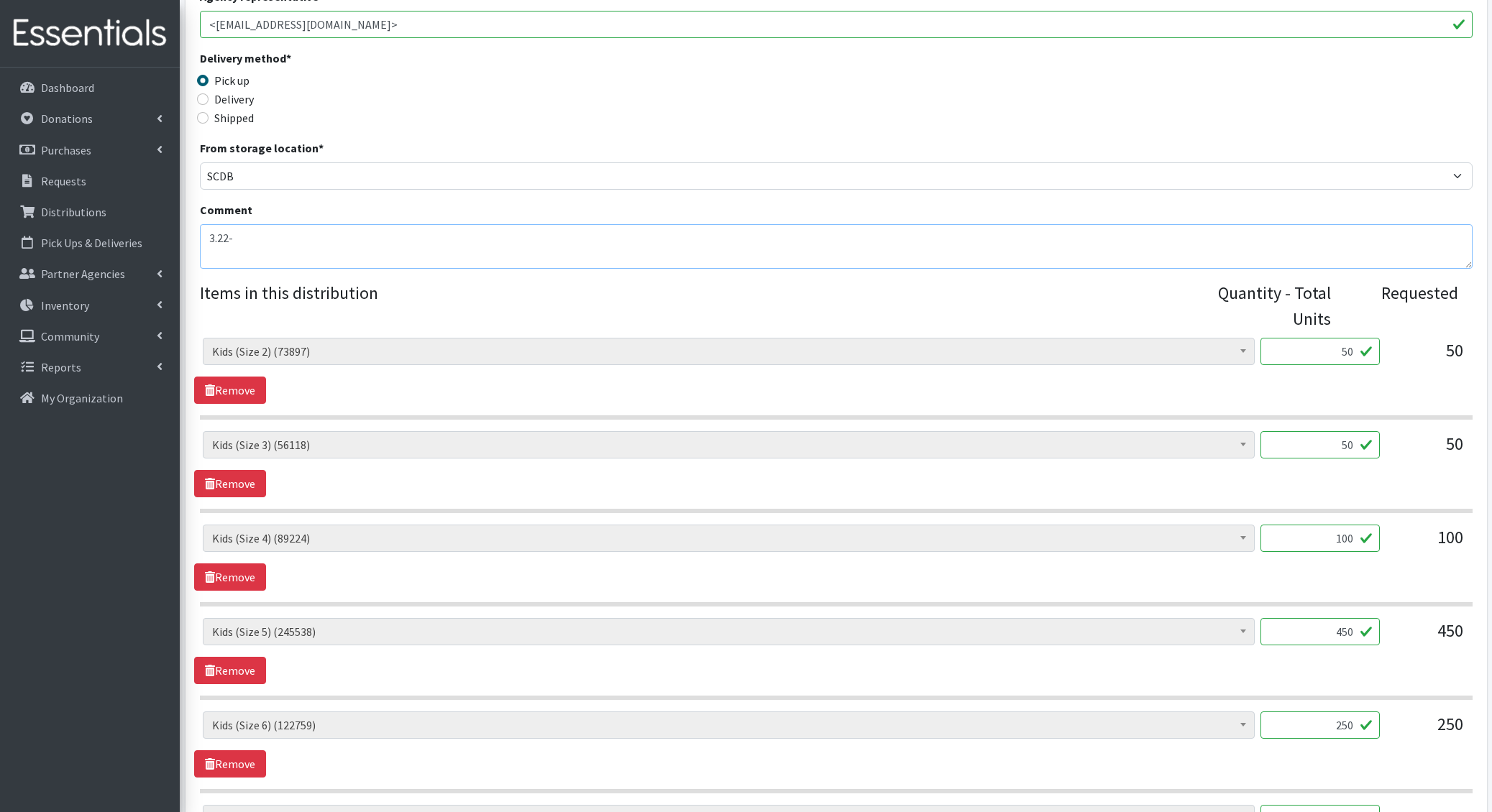
scroll to position [586, 0]
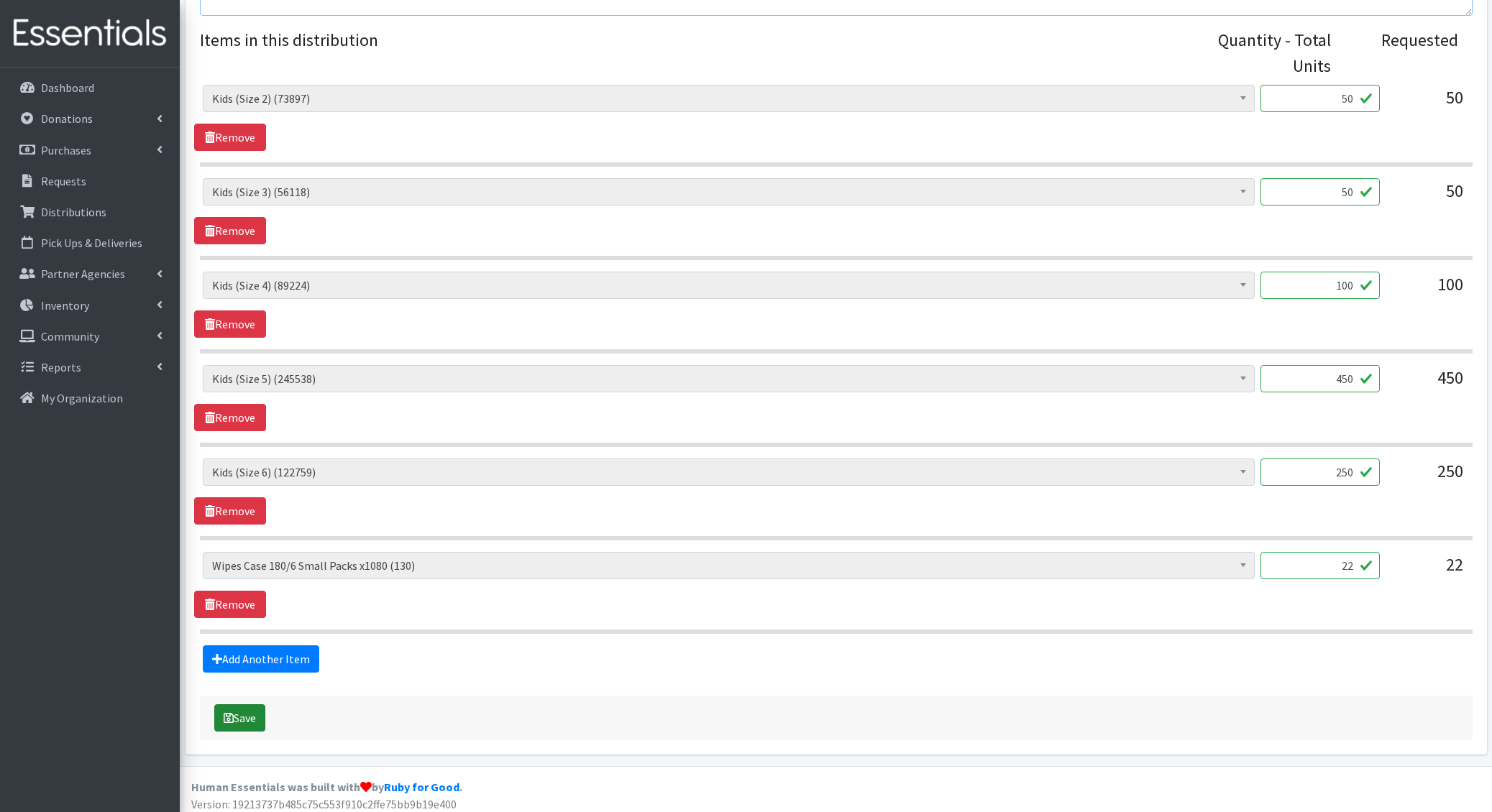
type textarea "3.22-"
click at [246, 705] on button "Save" at bounding box center [239, 718] width 51 height 28
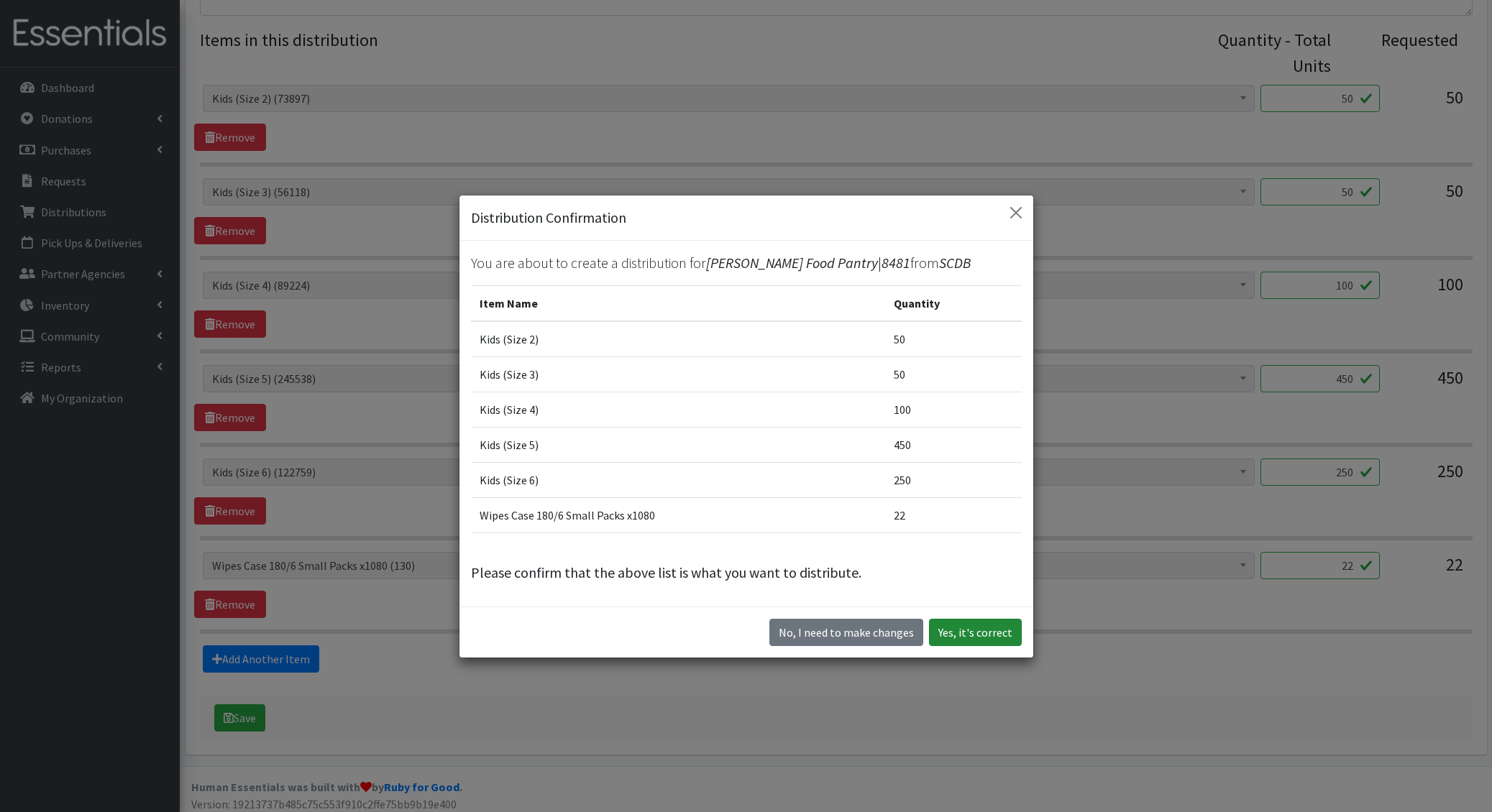
click at [988, 635] on button "Yes, it's correct" at bounding box center [975, 633] width 93 height 28
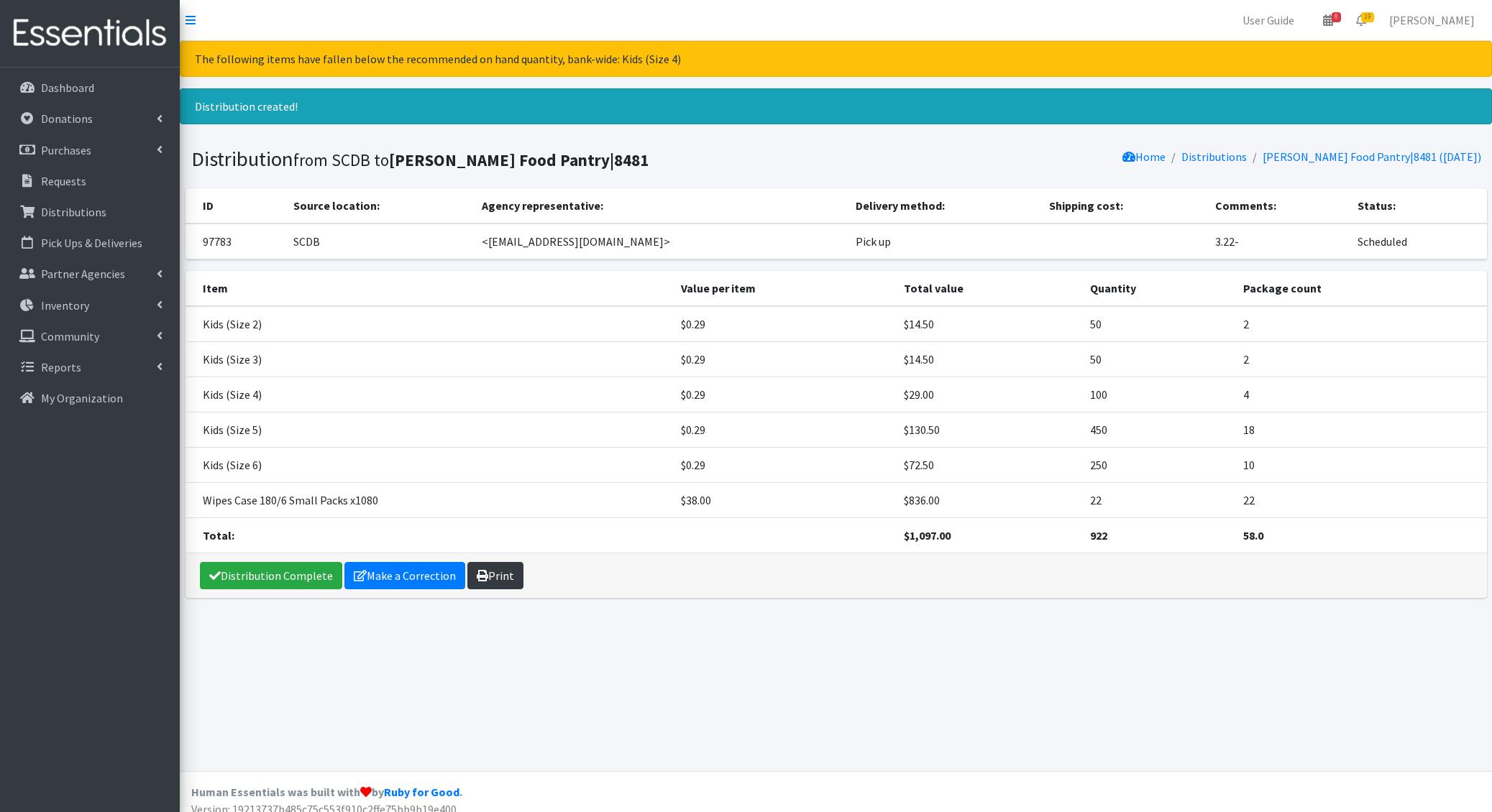
click at [505, 569] on link "Print" at bounding box center [495, 576] width 56 height 28
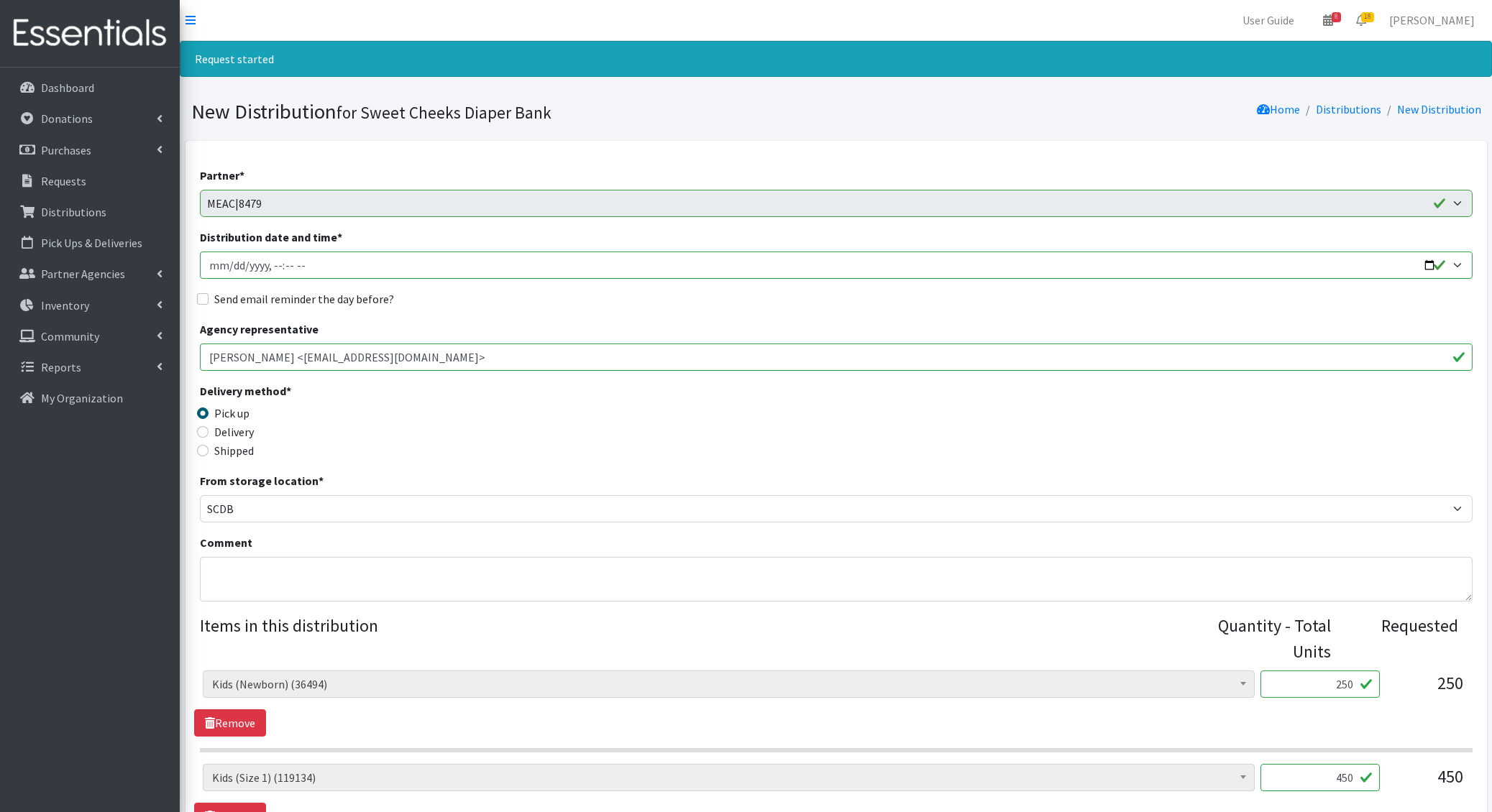
click at [225, 267] on input "Distribution date and time *" at bounding box center [836, 265] width 1272 height 28
type input "[DATE]T10:00"
click at [197, 293] on input "Send email reminder the day before?" at bounding box center [203, 299] width 11 height 11
checkbox input "true"
click at [290, 575] on textarea "Comment" at bounding box center [836, 579] width 1272 height 45
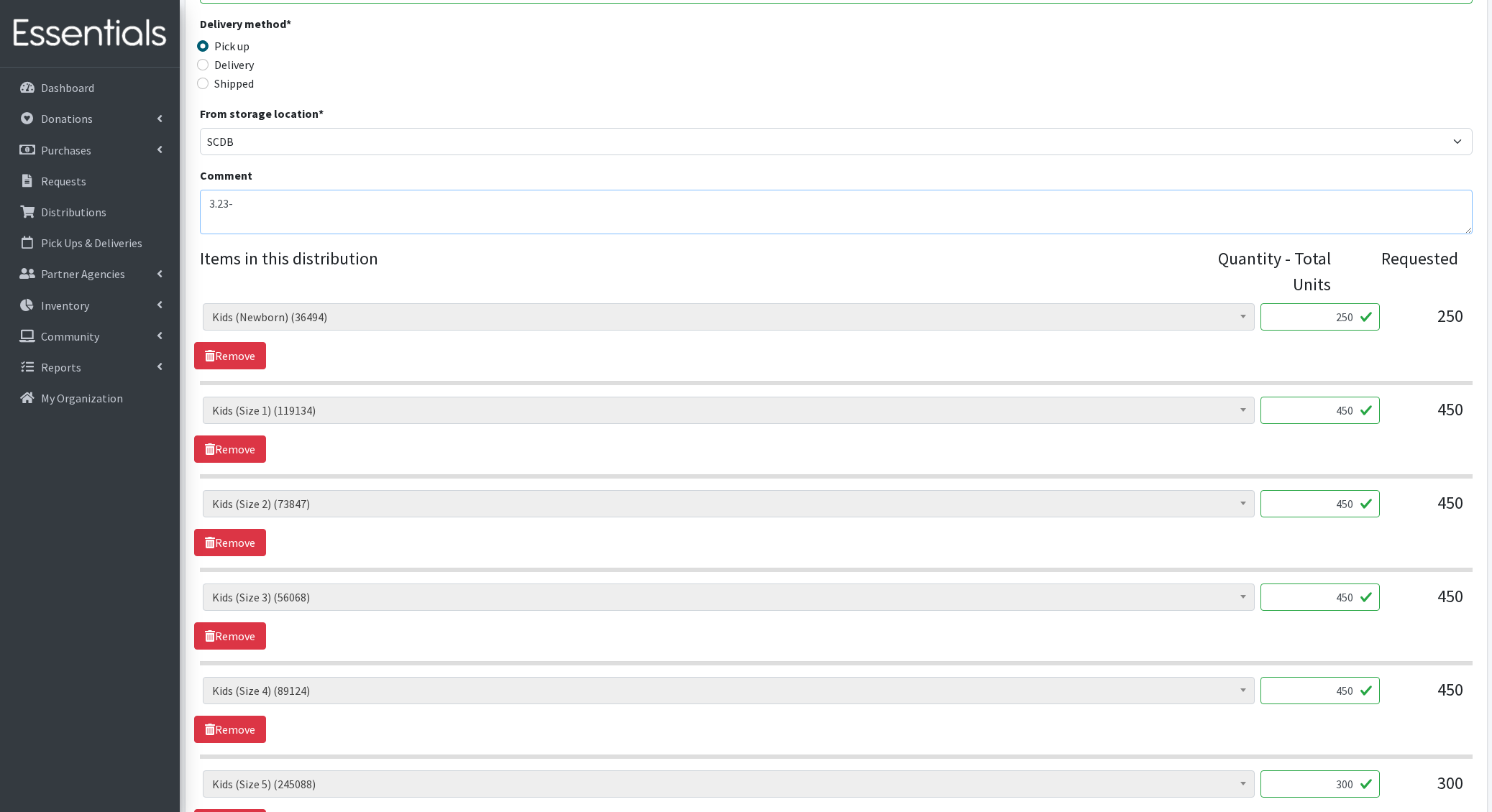
scroll to position [956, 0]
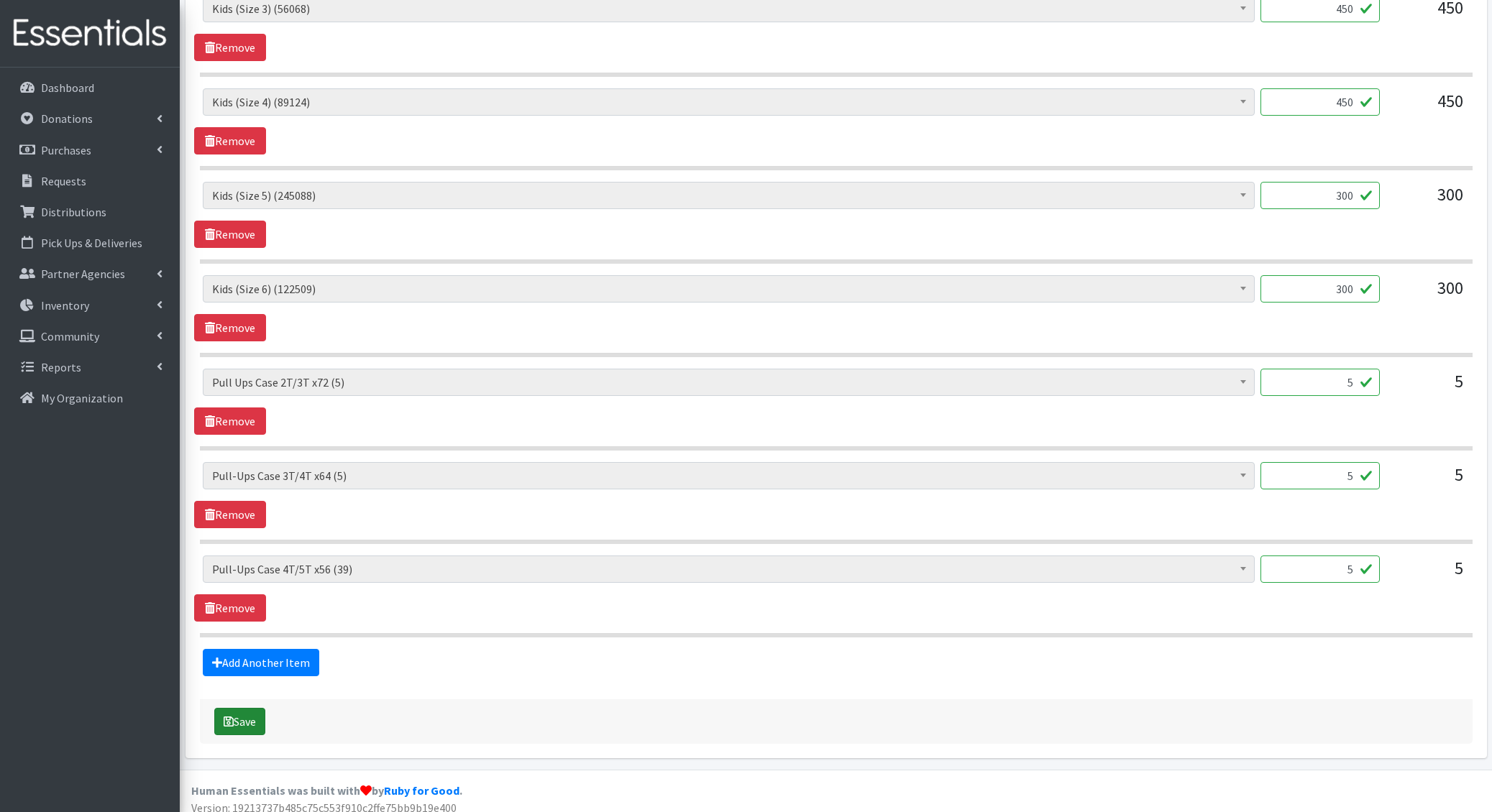
type textarea "3.23-"
click at [243, 708] on button "Save" at bounding box center [239, 722] width 51 height 28
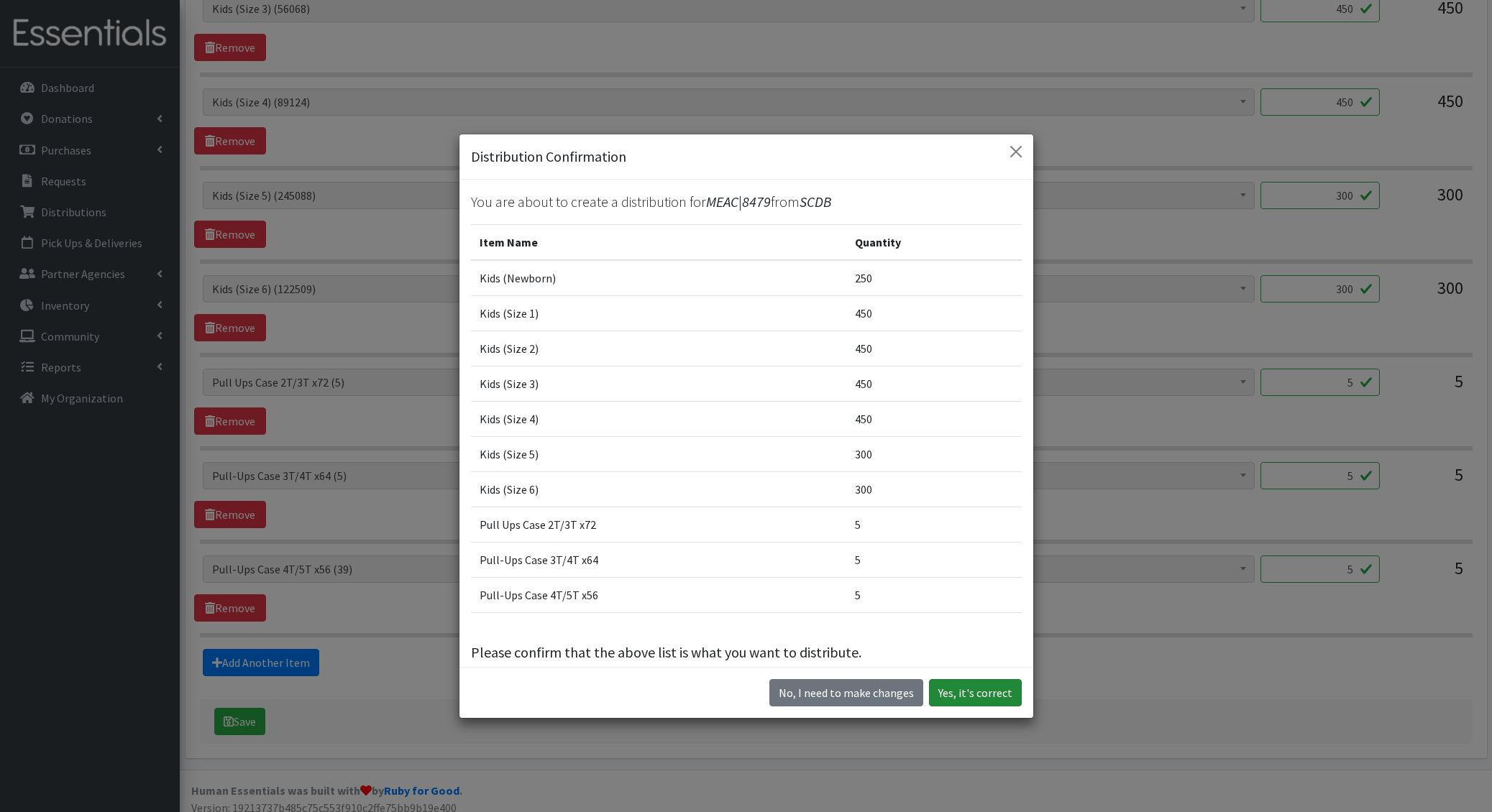
click at [989, 692] on button "Yes, it's correct" at bounding box center [975, 693] width 93 height 28
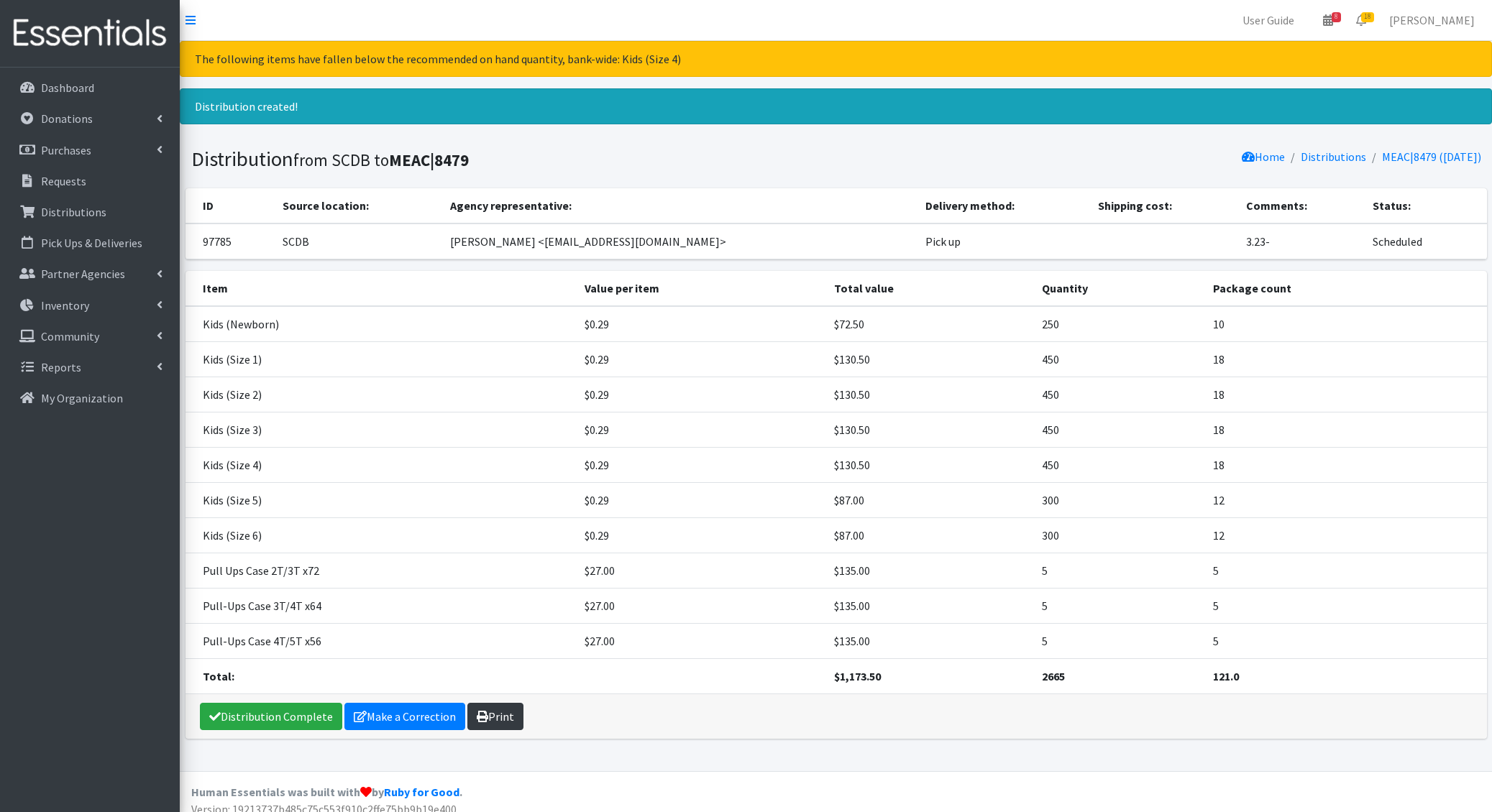
click at [479, 711] on icon at bounding box center [483, 717] width 11 height 11
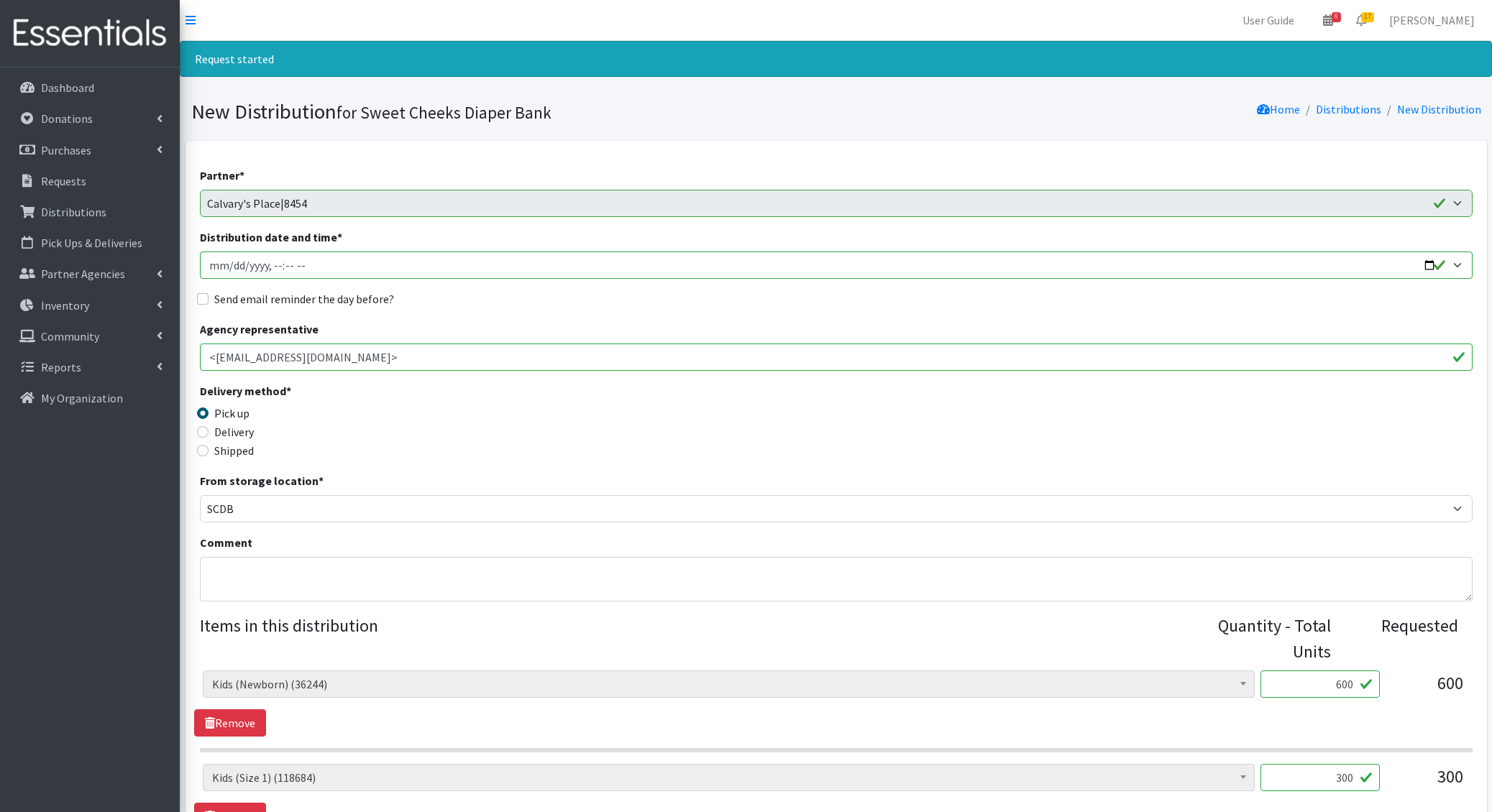
click at [230, 268] on input "Distribution date and time *" at bounding box center [836, 265] width 1272 height 28
type input "[DATE]T11:00"
click at [197, 293] on input "Send email reminder the day before?" at bounding box center [203, 299] width 11 height 11
checkbox input "true"
click at [257, 584] on textarea "Comment" at bounding box center [836, 579] width 1272 height 45
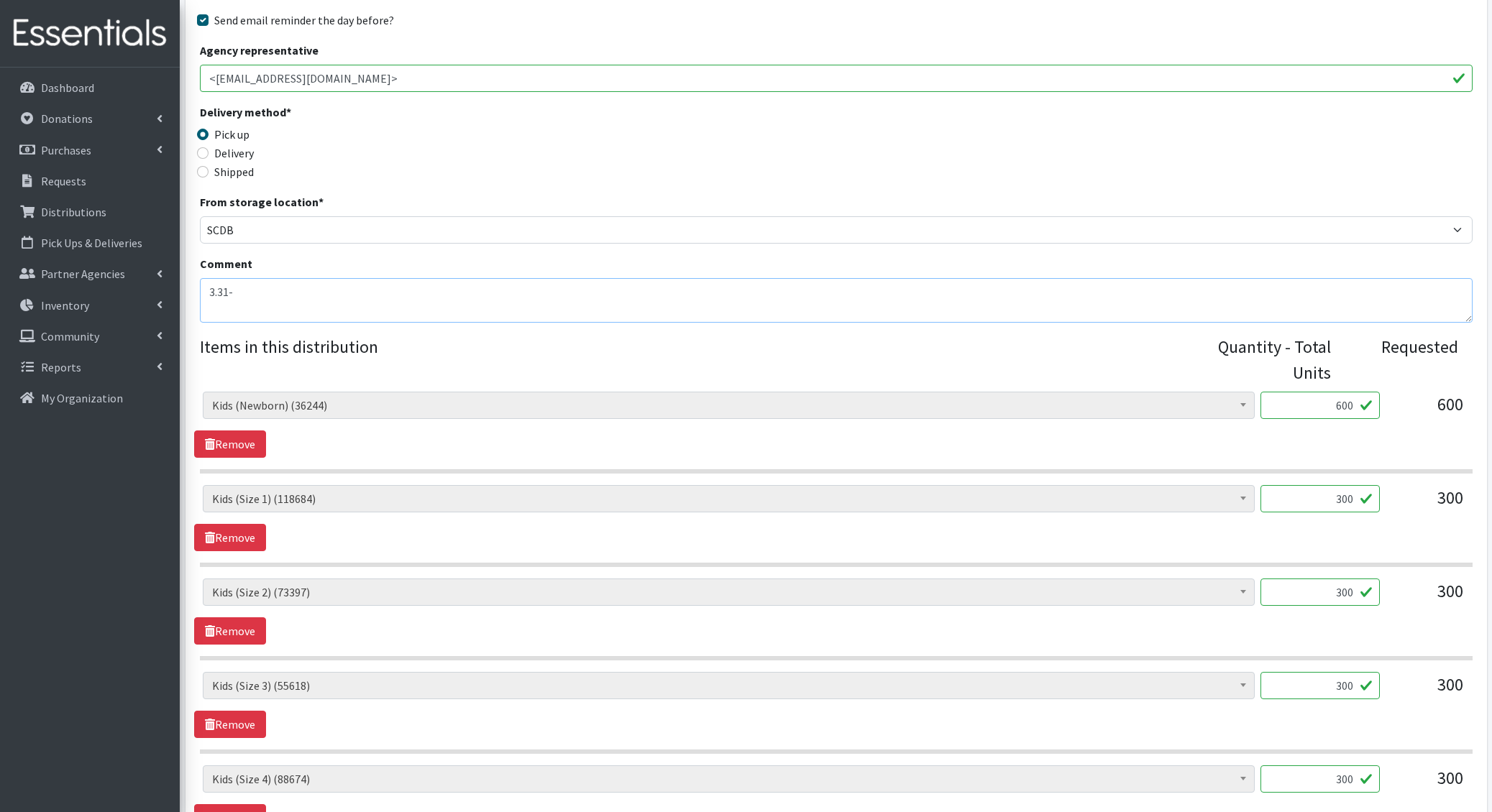
scroll to position [863, 0]
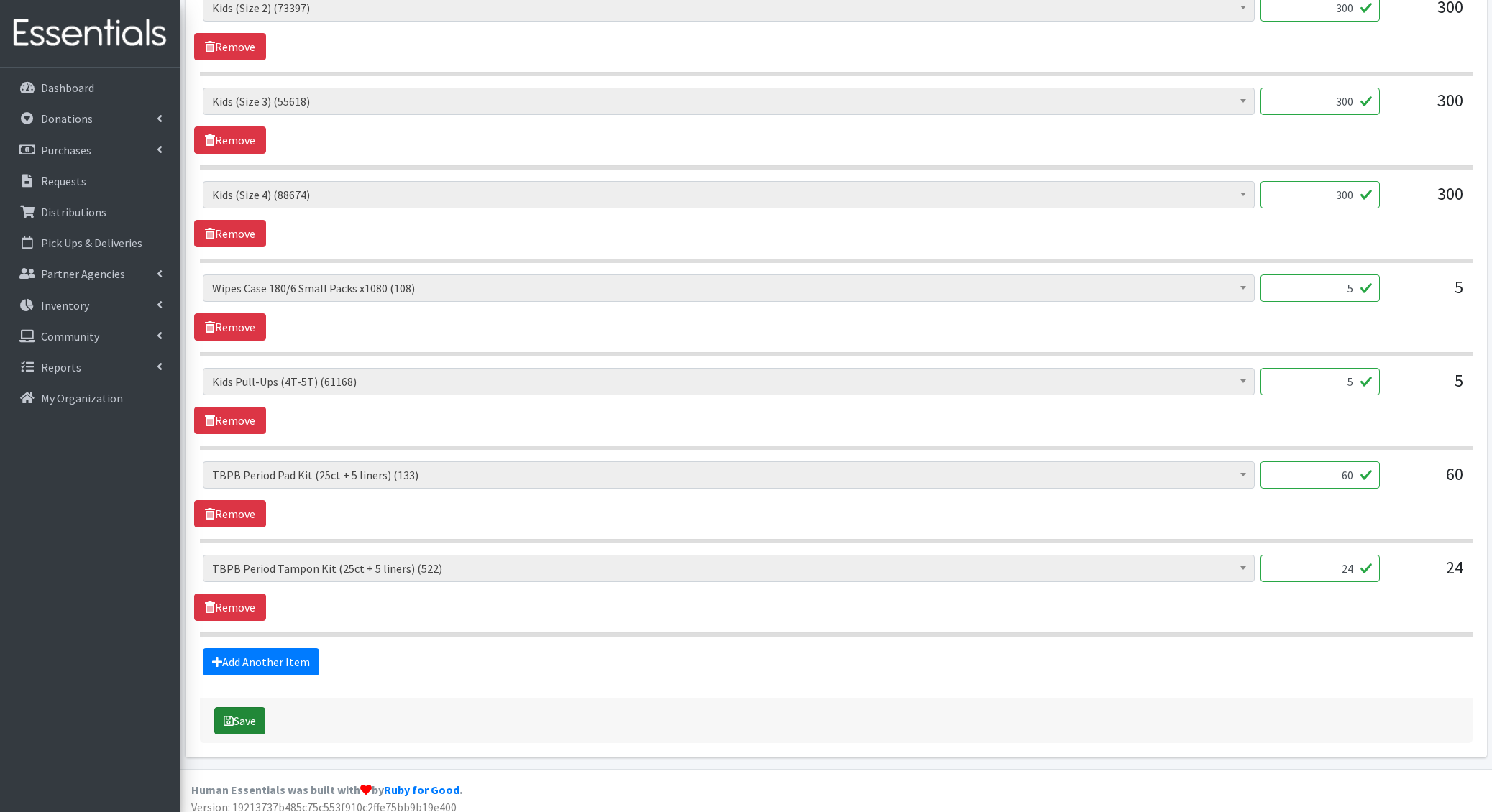
type textarea "3.31-"
click at [242, 714] on button "Save" at bounding box center [239, 721] width 51 height 28
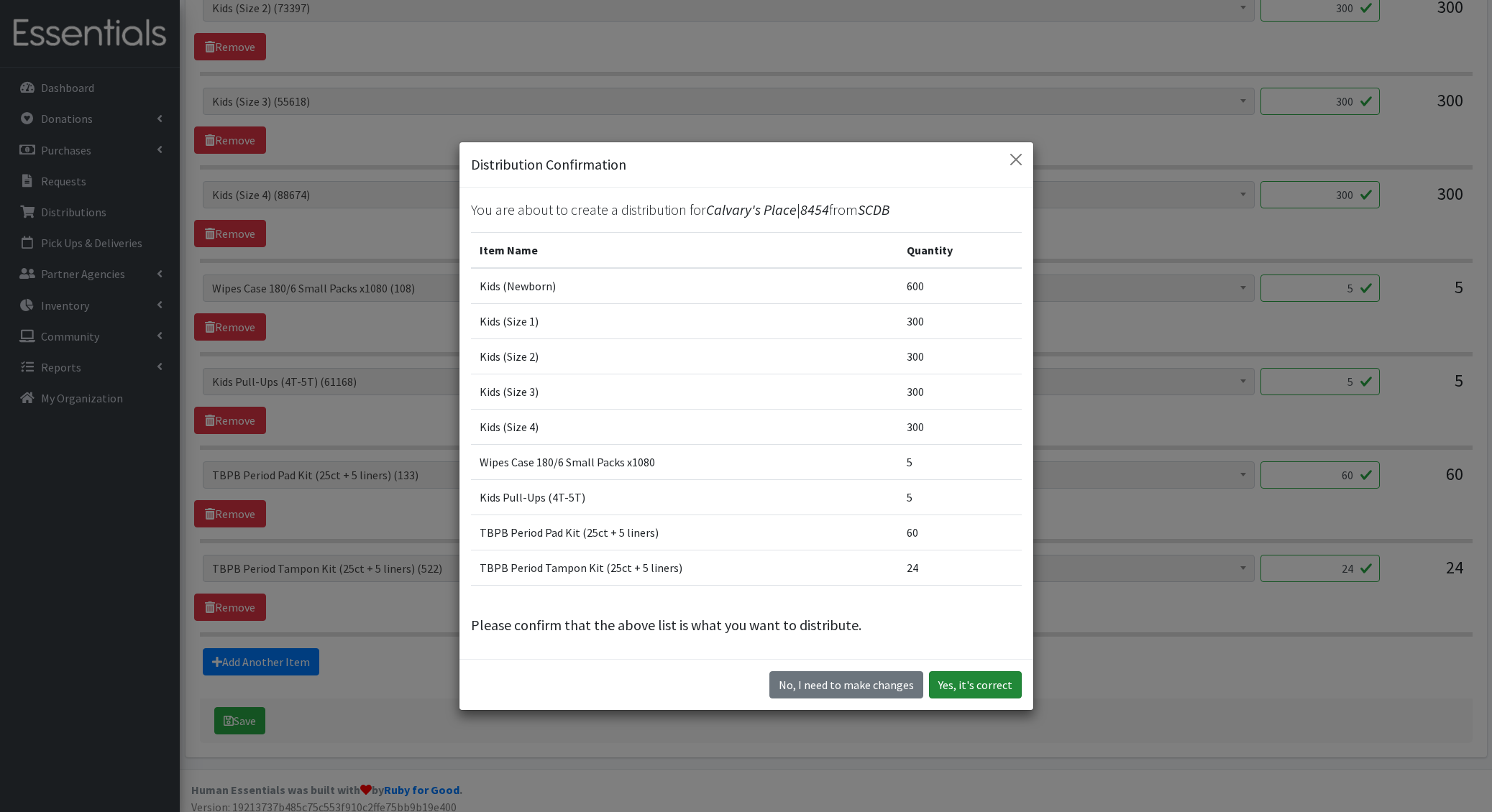
click at [992, 684] on button "Yes, it's correct" at bounding box center [975, 685] width 93 height 28
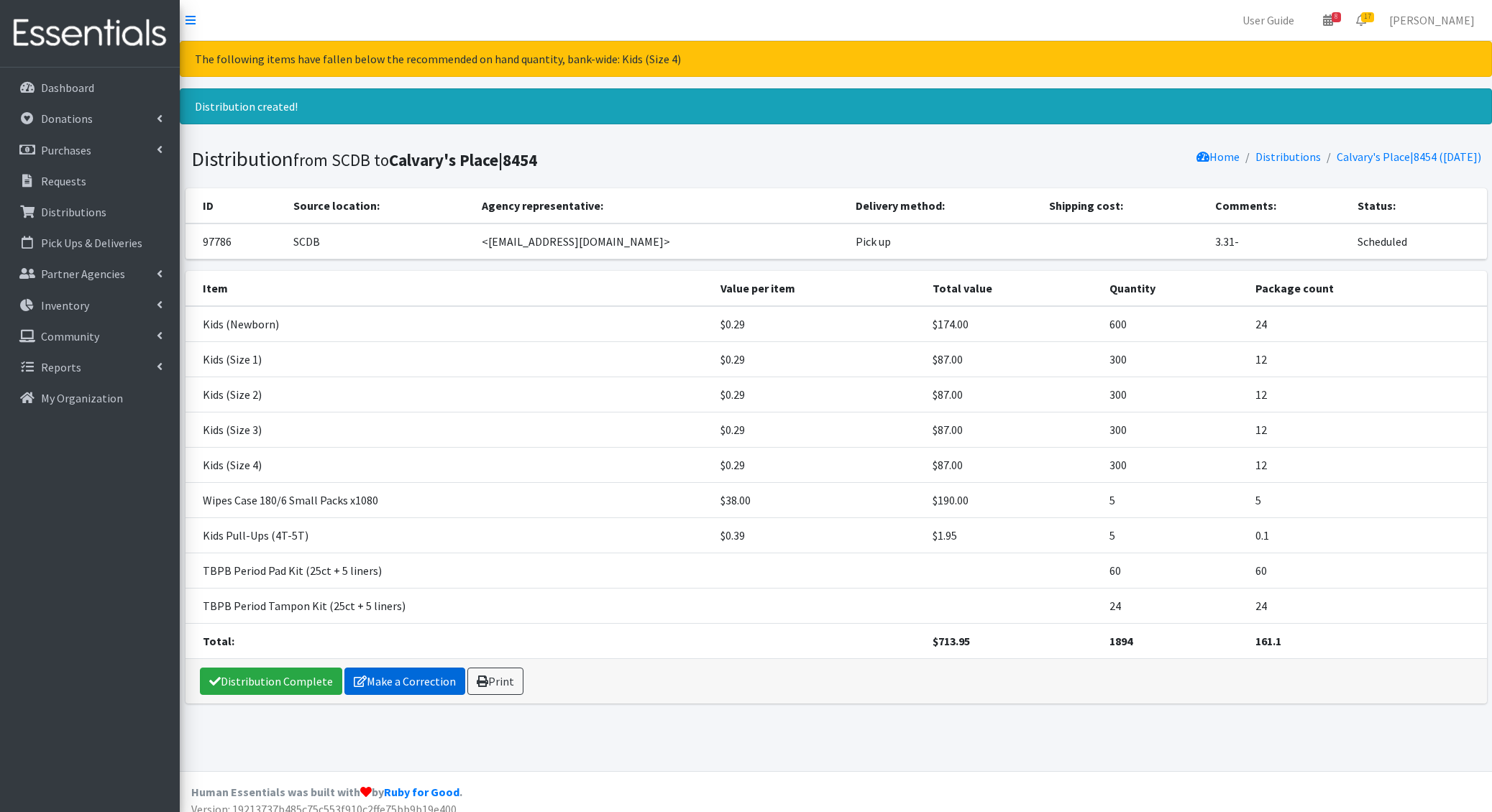
click at [384, 679] on link "Make a Correction" at bounding box center [405, 682] width 120 height 28
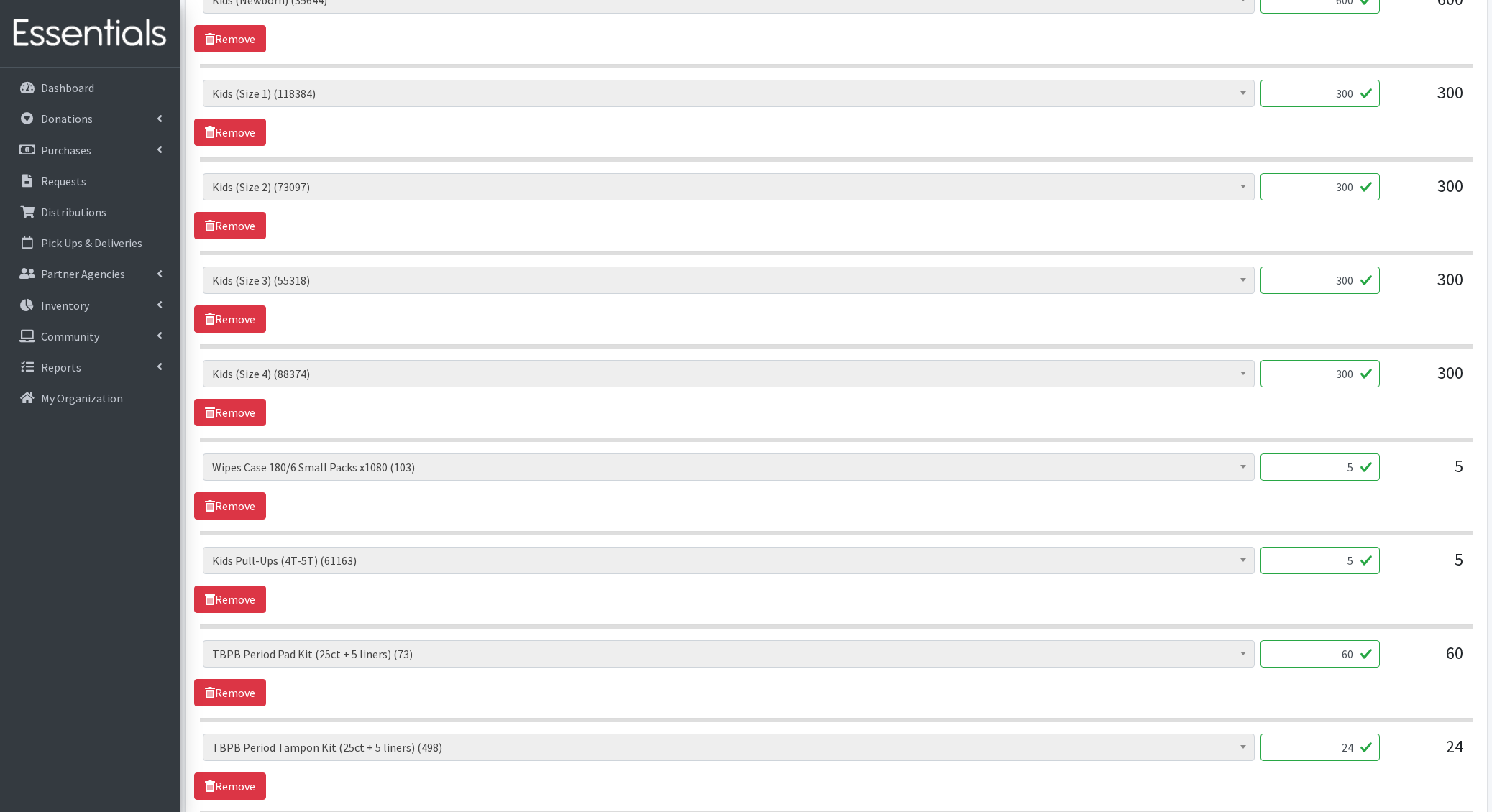
scroll to position [607, 0]
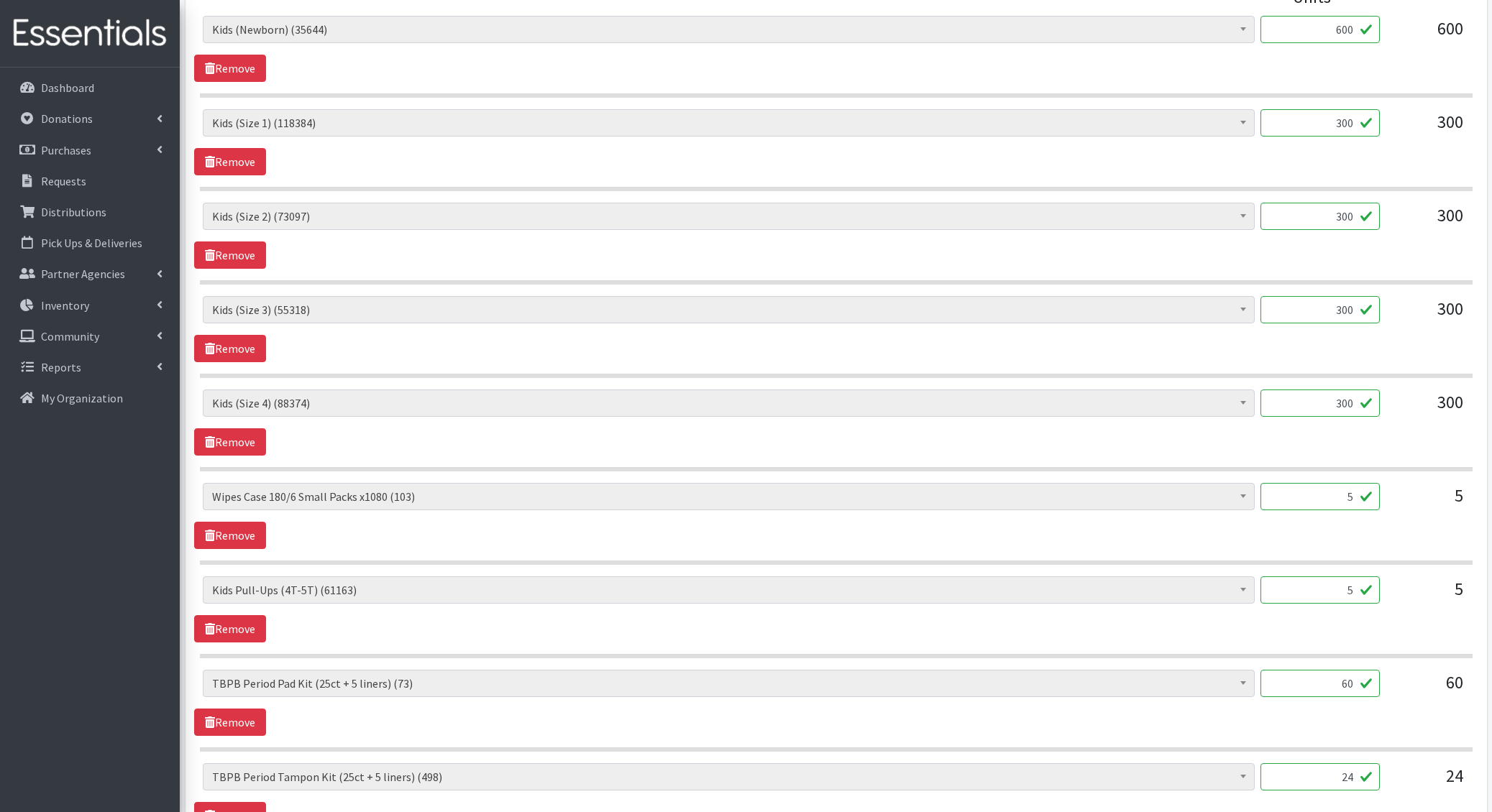
click at [1335, 588] on input "5" at bounding box center [1319, 590] width 120 height 28
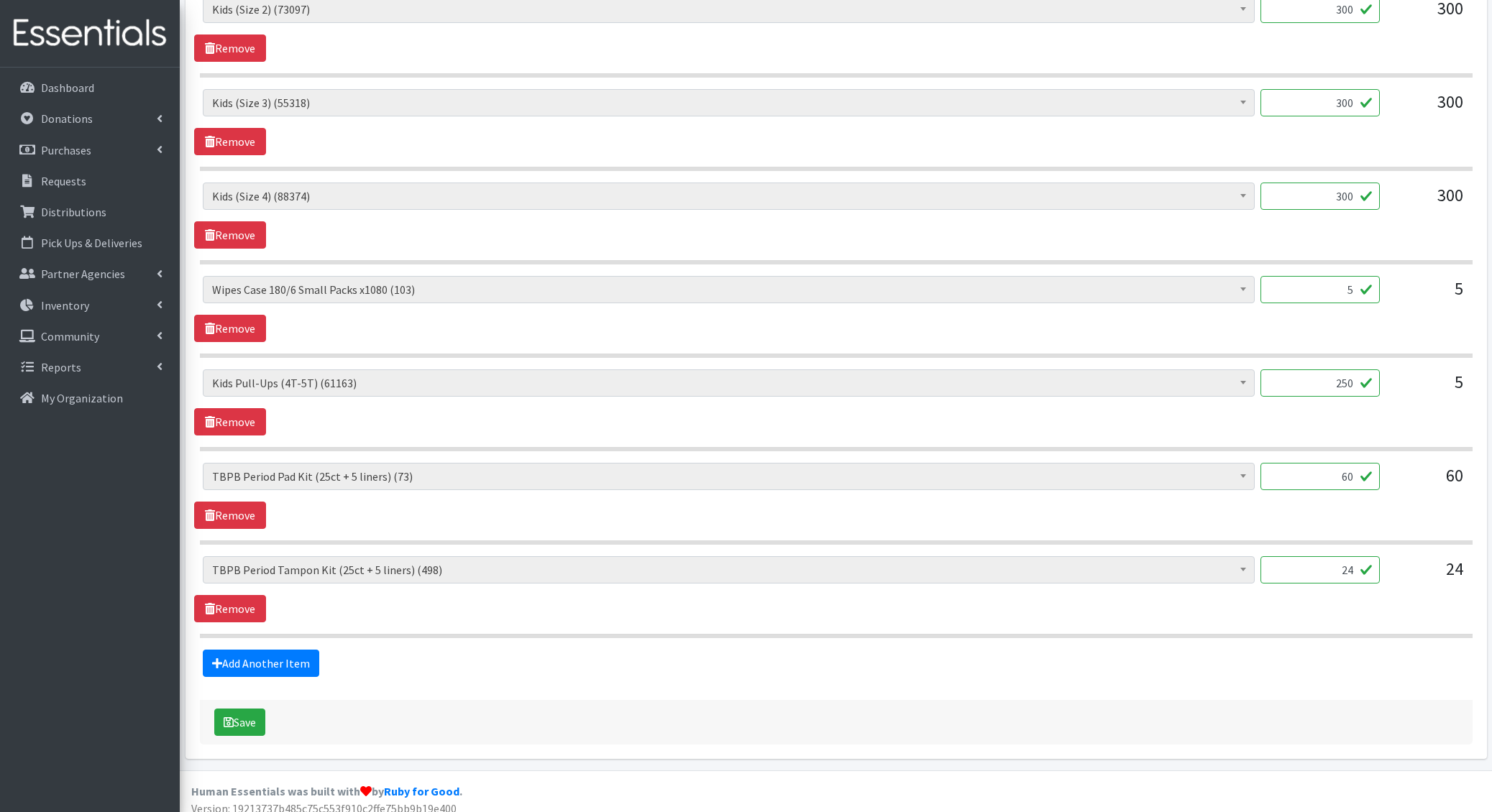
scroll to position [816, 0]
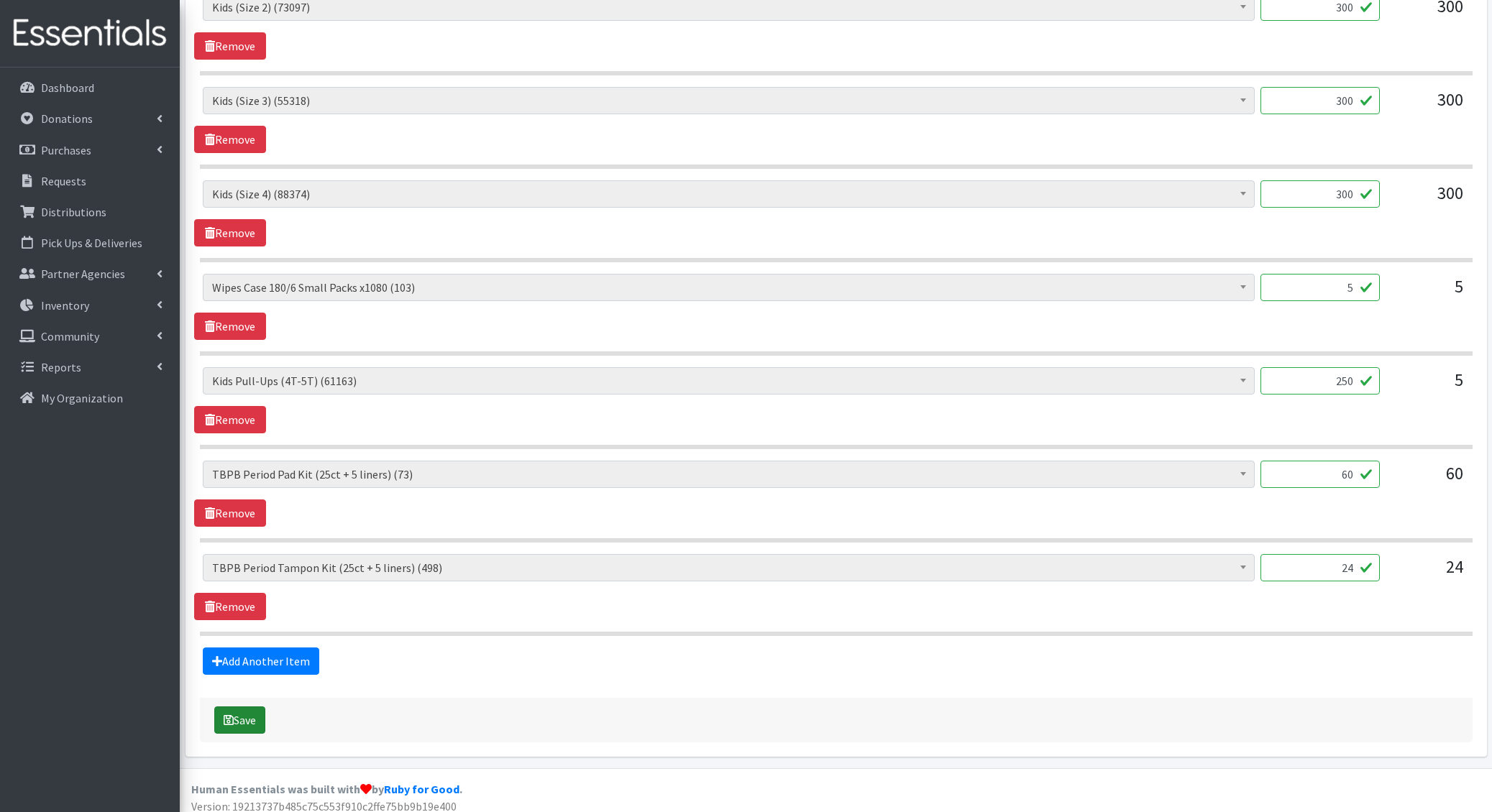
type input "250"
click at [250, 713] on button "Save" at bounding box center [239, 720] width 51 height 28
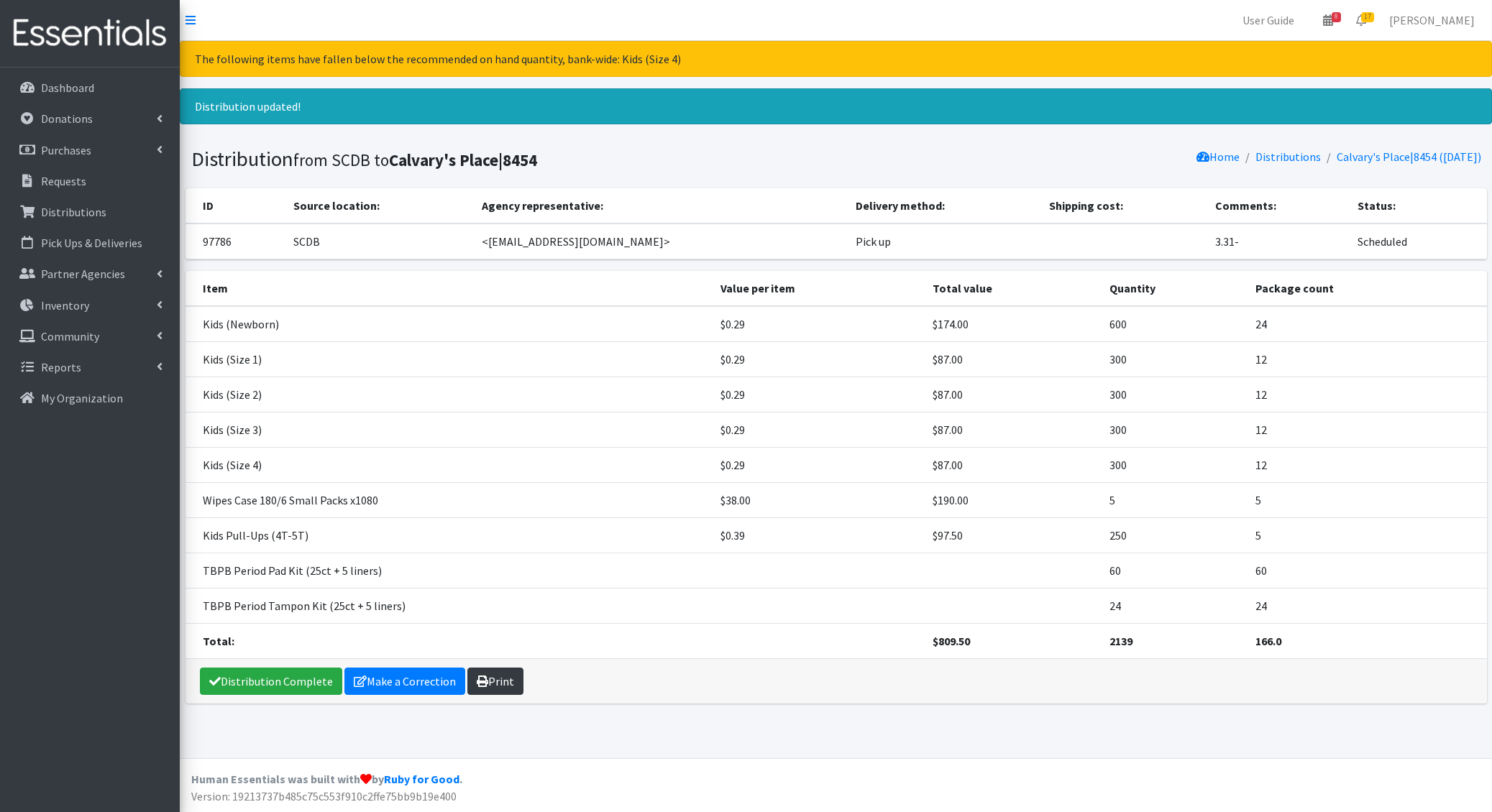
click at [484, 680] on link "Print" at bounding box center [495, 682] width 56 height 28
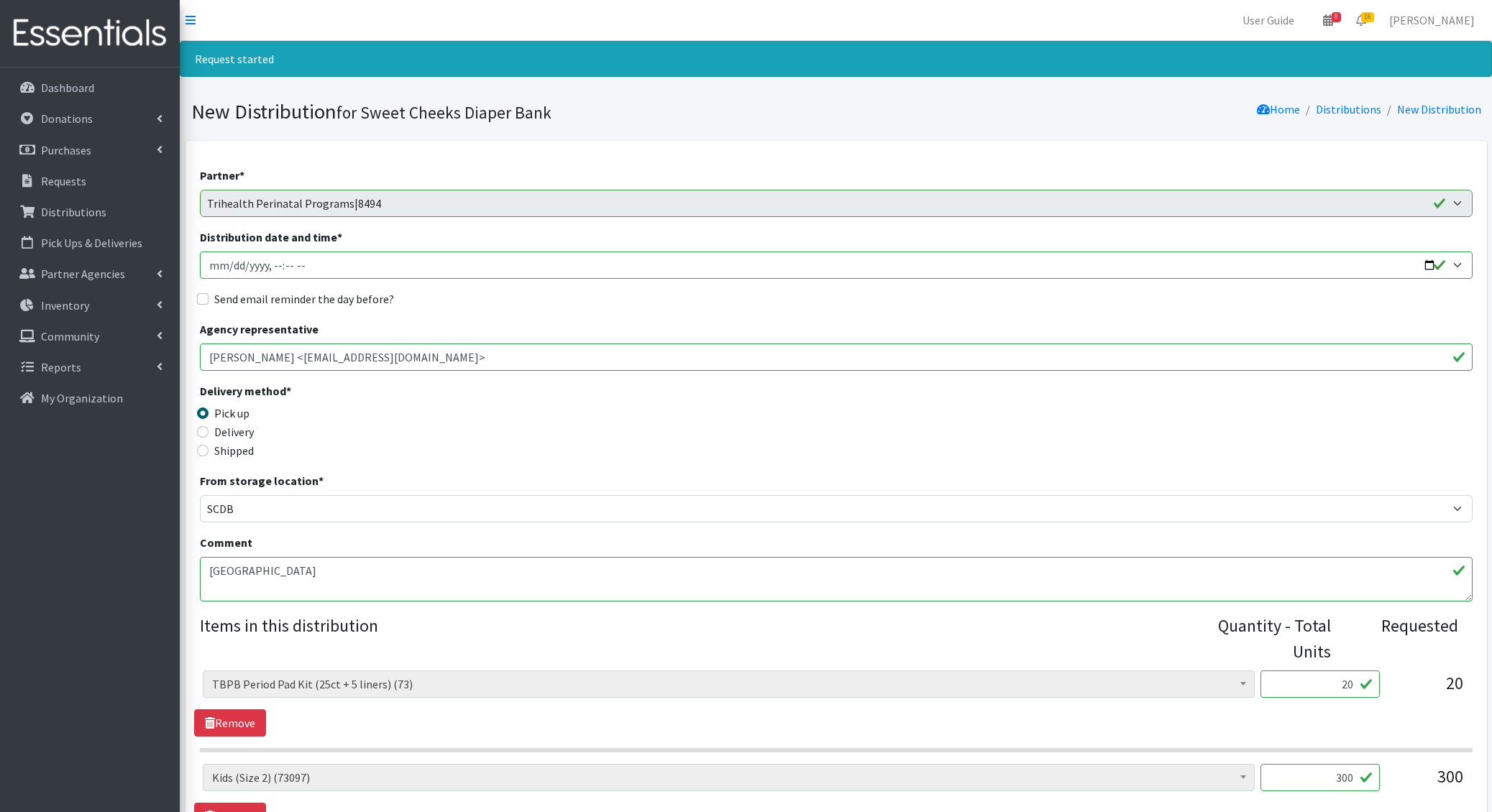
click at [227, 264] on input "Distribution date and time *" at bounding box center [836, 265] width 1272 height 28
type input "[DATE]T11:00"
click at [197, 293] on input "Send email reminder the day before?" at bounding box center [203, 299] width 11 height 11
checkbox input "true"
click at [211, 567] on textarea "Bethesda North" at bounding box center [836, 579] width 1272 height 45
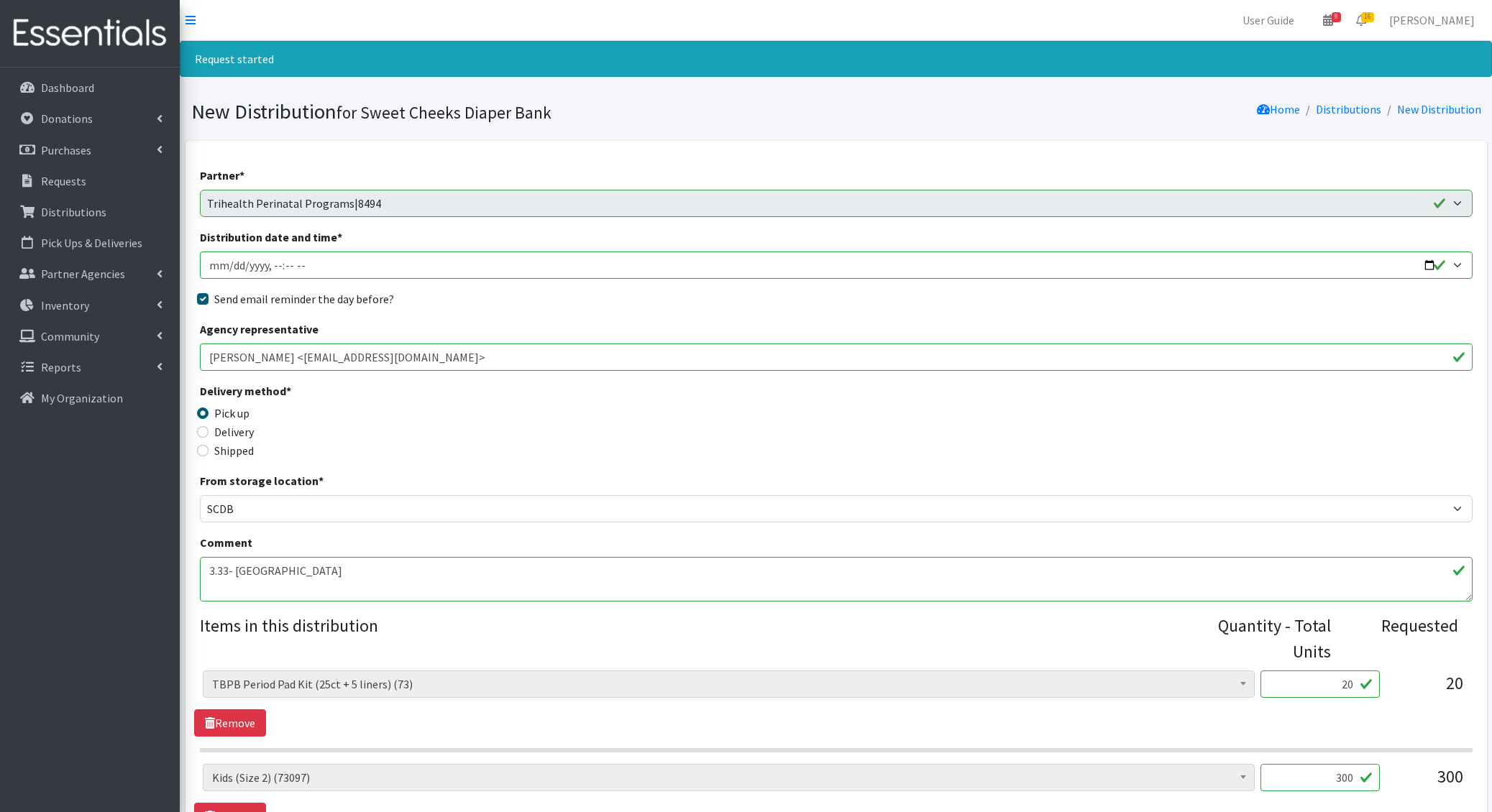
scroll to position [216, 0]
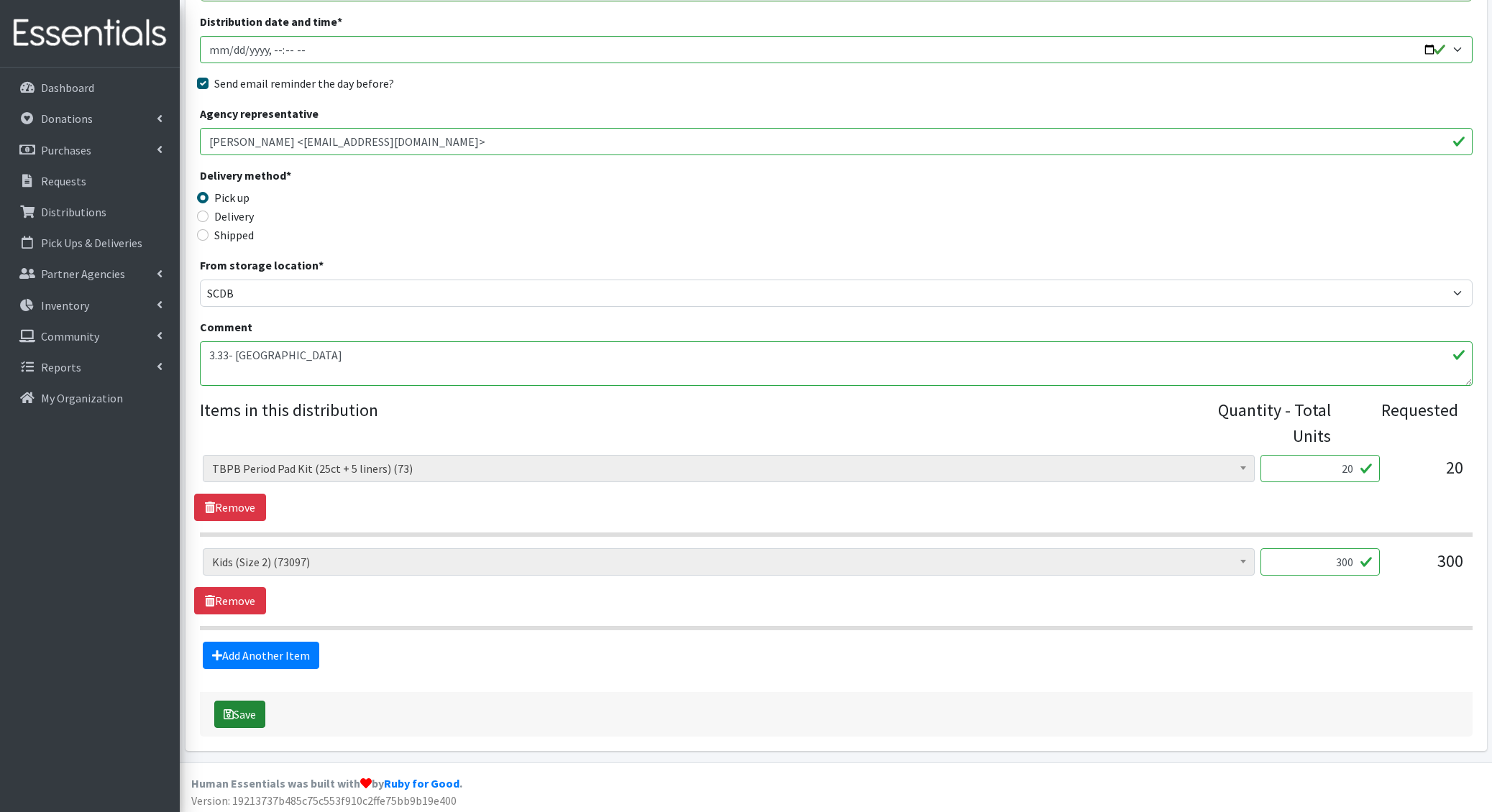
type textarea "3.33- Bethesda North"
click at [247, 709] on button "Save" at bounding box center [239, 714] width 51 height 28
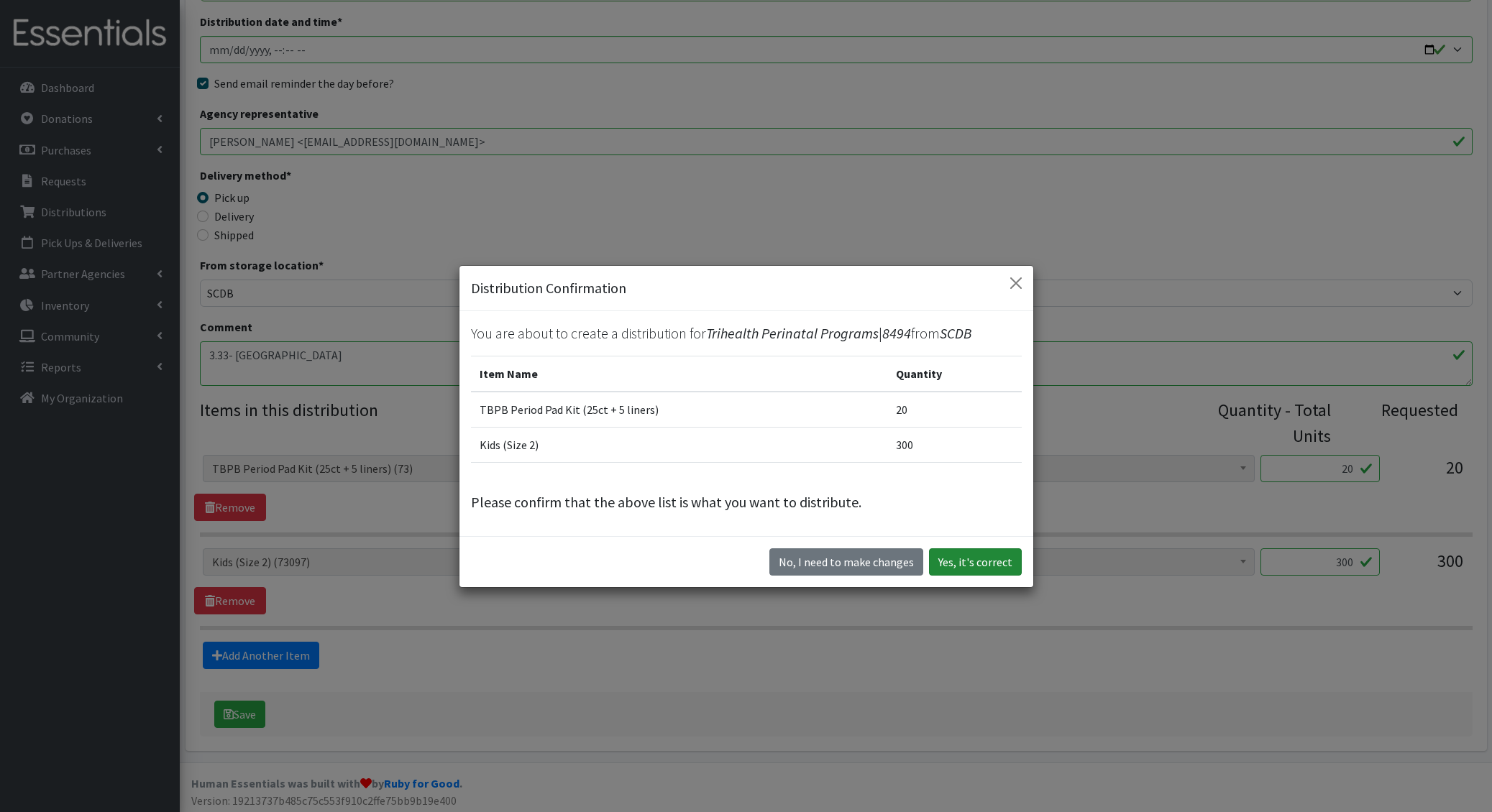
click at [973, 552] on button "Yes, it's correct" at bounding box center [975, 562] width 93 height 28
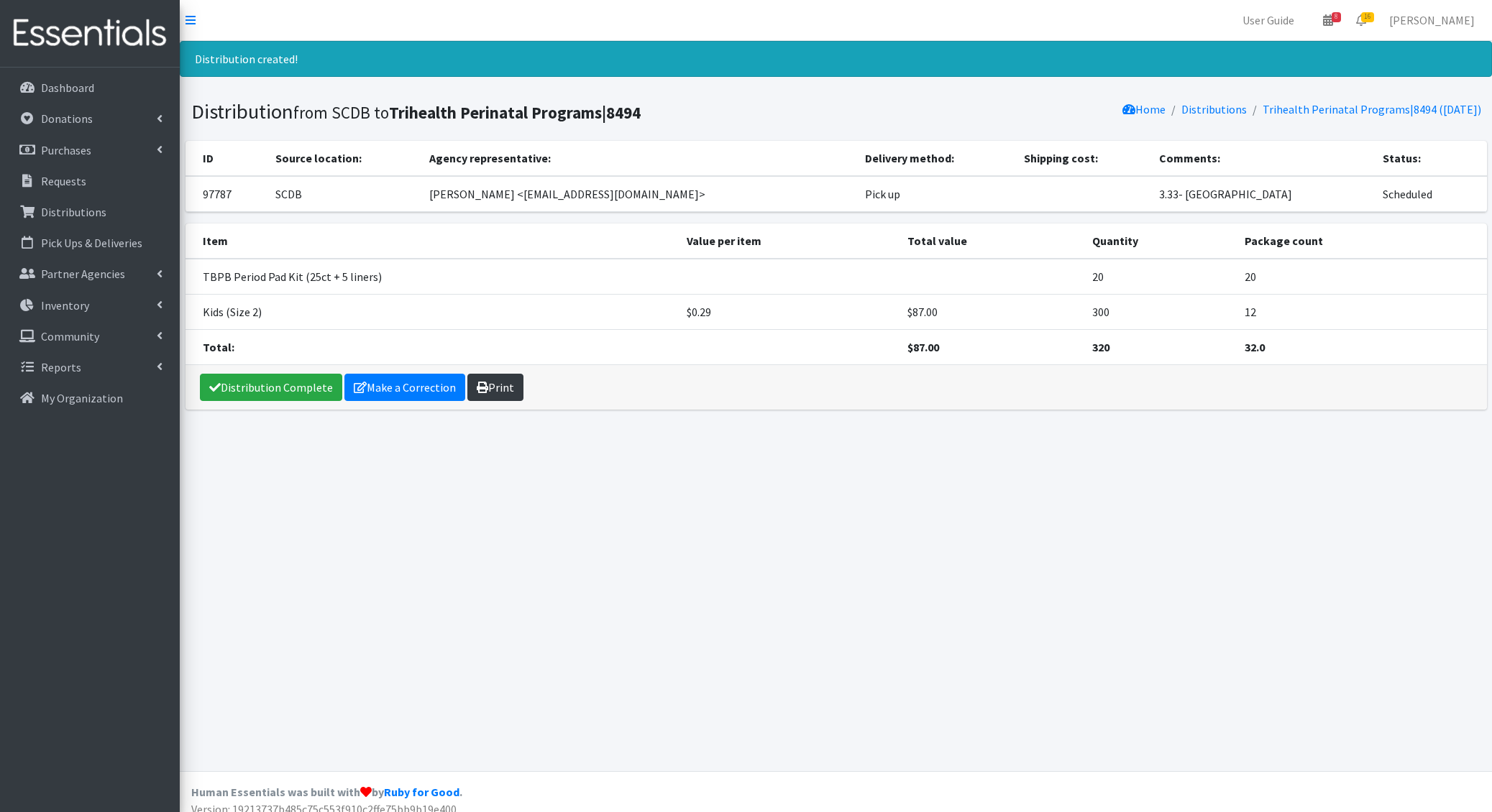
click at [496, 391] on link "Print" at bounding box center [495, 387] width 56 height 28
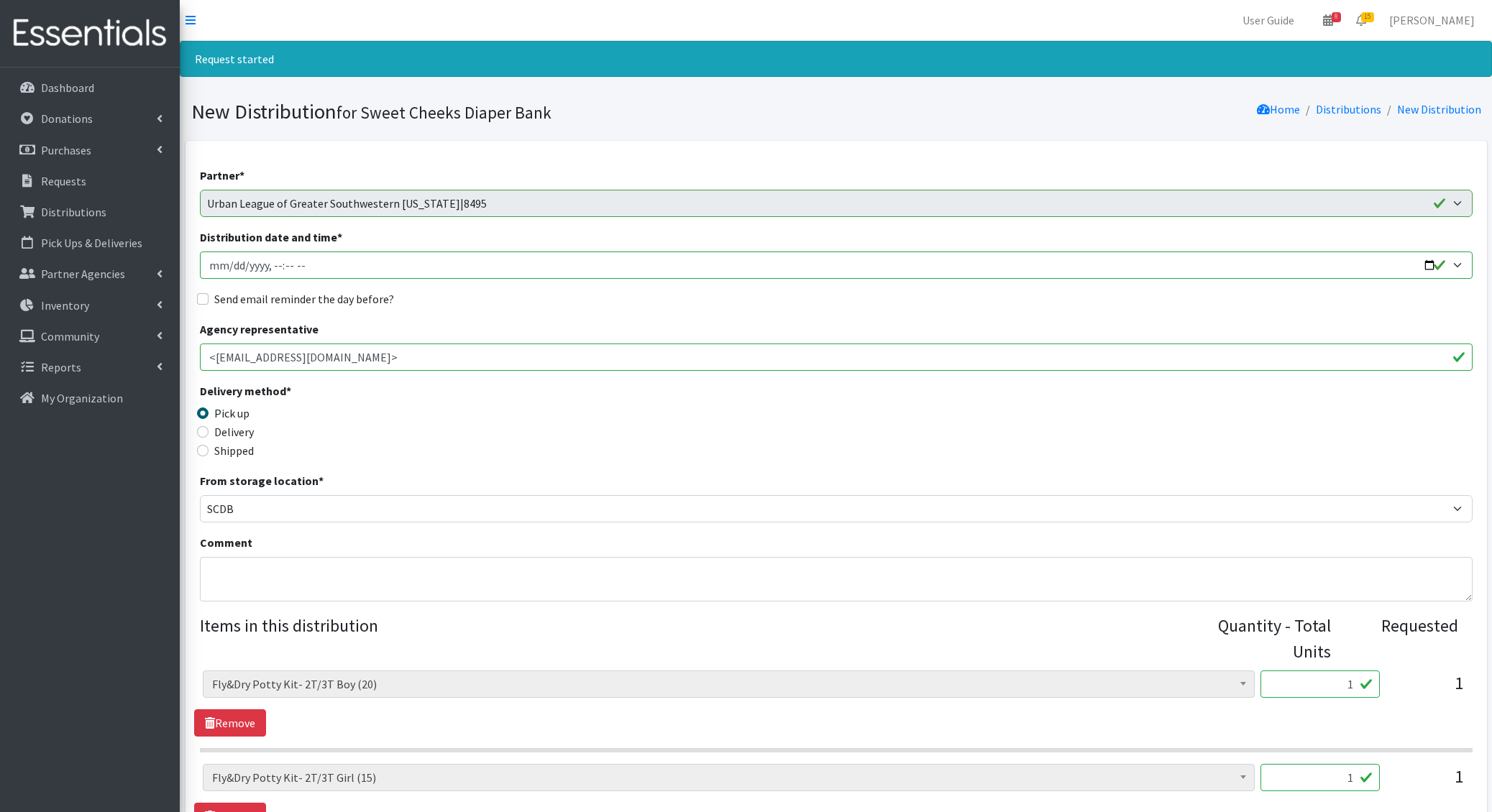
click at [230, 259] on input "Distribution date and time *" at bounding box center [836, 265] width 1272 height 28
type input "[DATE]T11:00"
click at [197, 293] on input "Send email reminder the day before?" at bounding box center [203, 299] width 11 height 11
checkbox input "true"
click at [225, 573] on textarea "Comment" at bounding box center [836, 579] width 1272 height 45
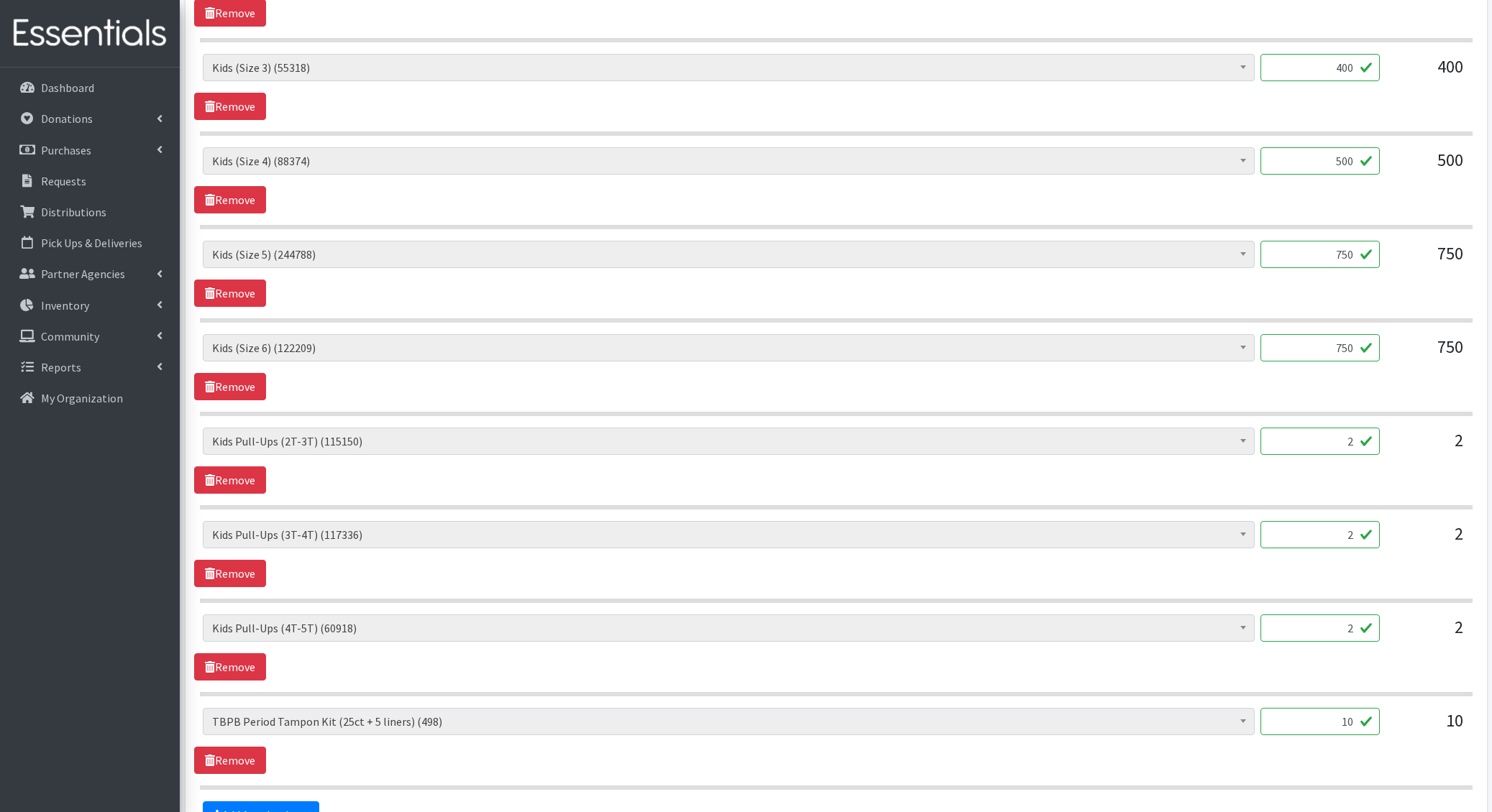
scroll to position [1234, 0]
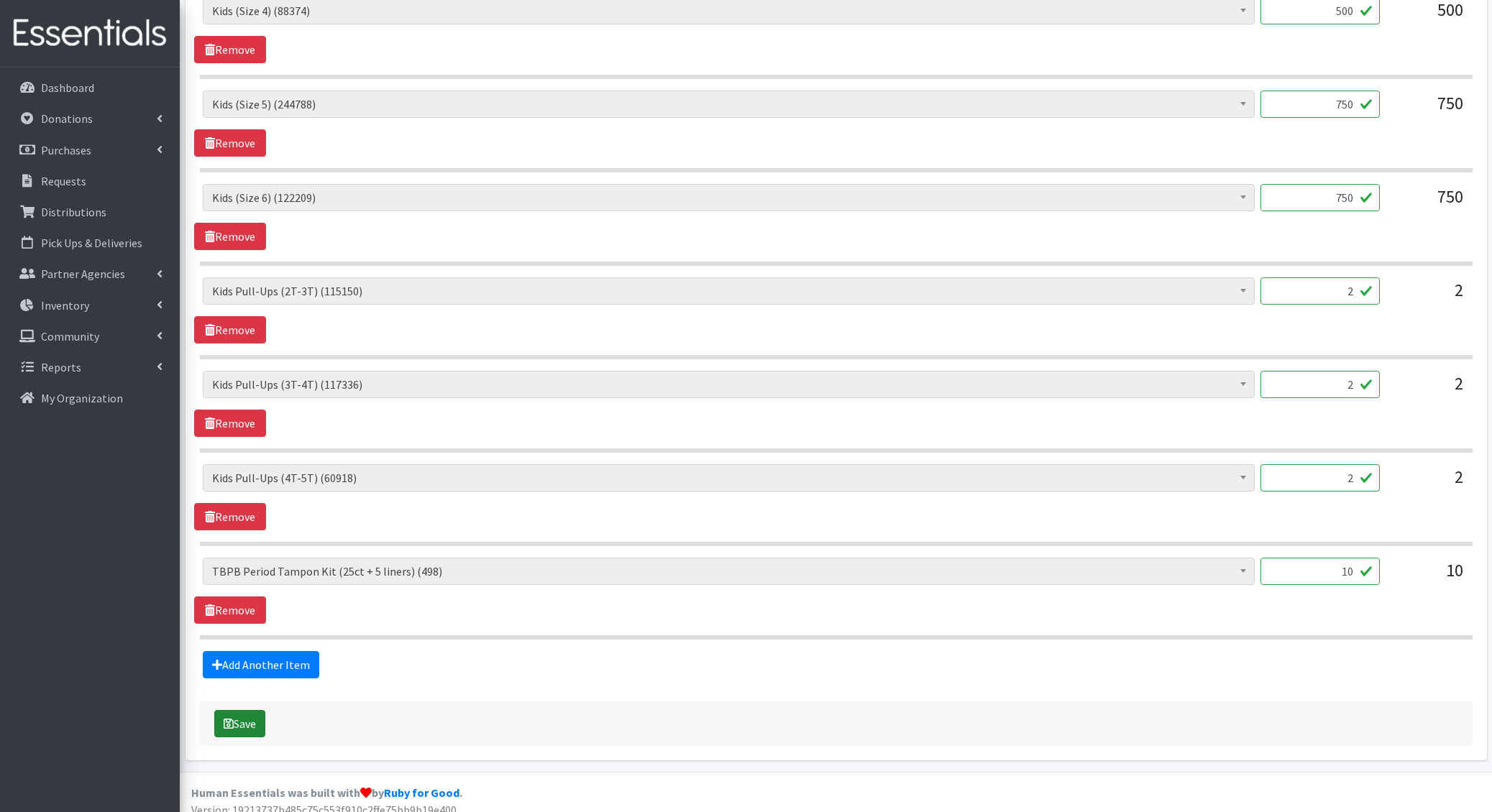
type textarea "3.34-"
click at [243, 710] on button "Save" at bounding box center [239, 724] width 51 height 28
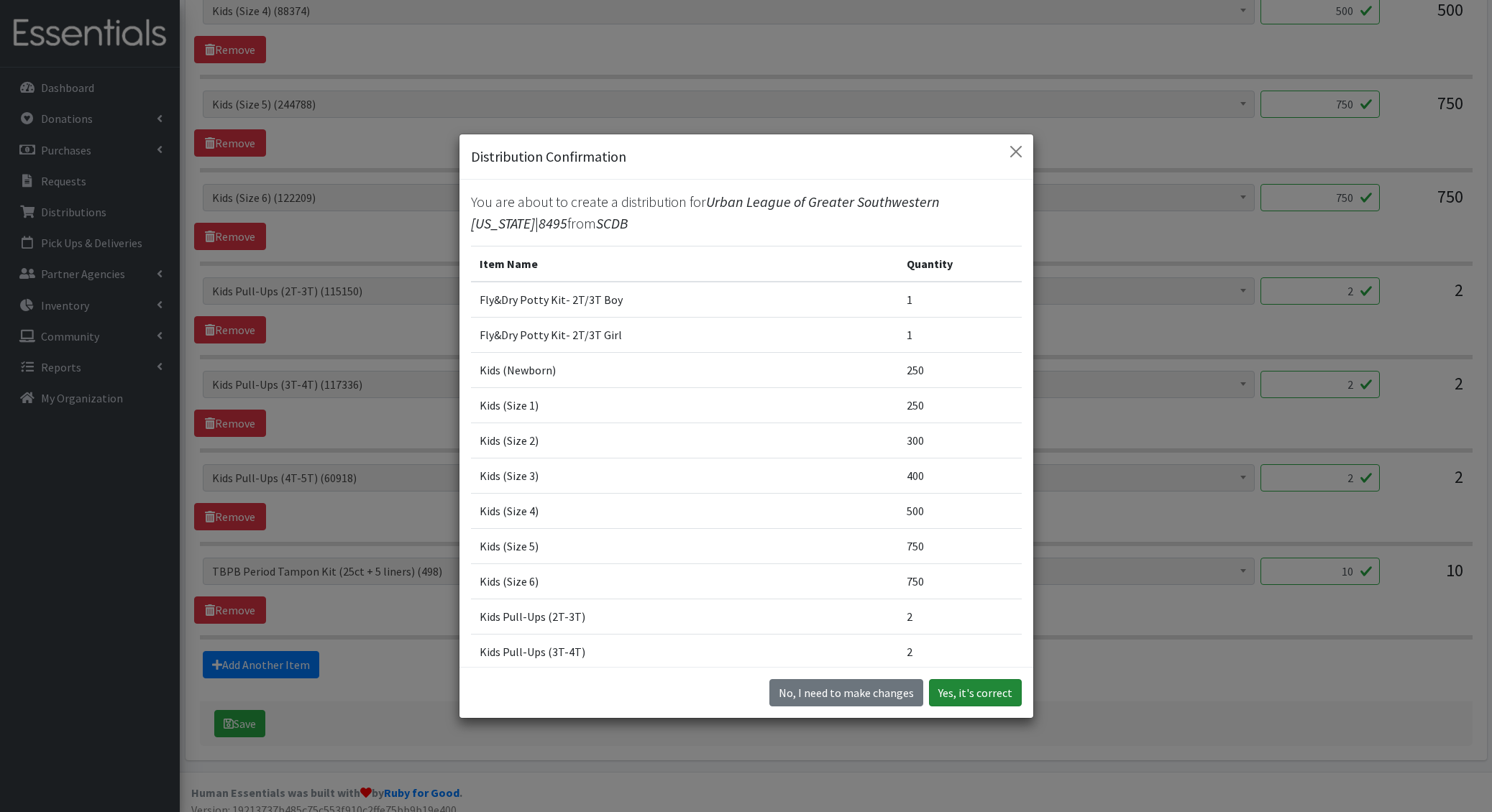
click at [999, 683] on button "Yes, it's correct" at bounding box center [975, 693] width 93 height 28
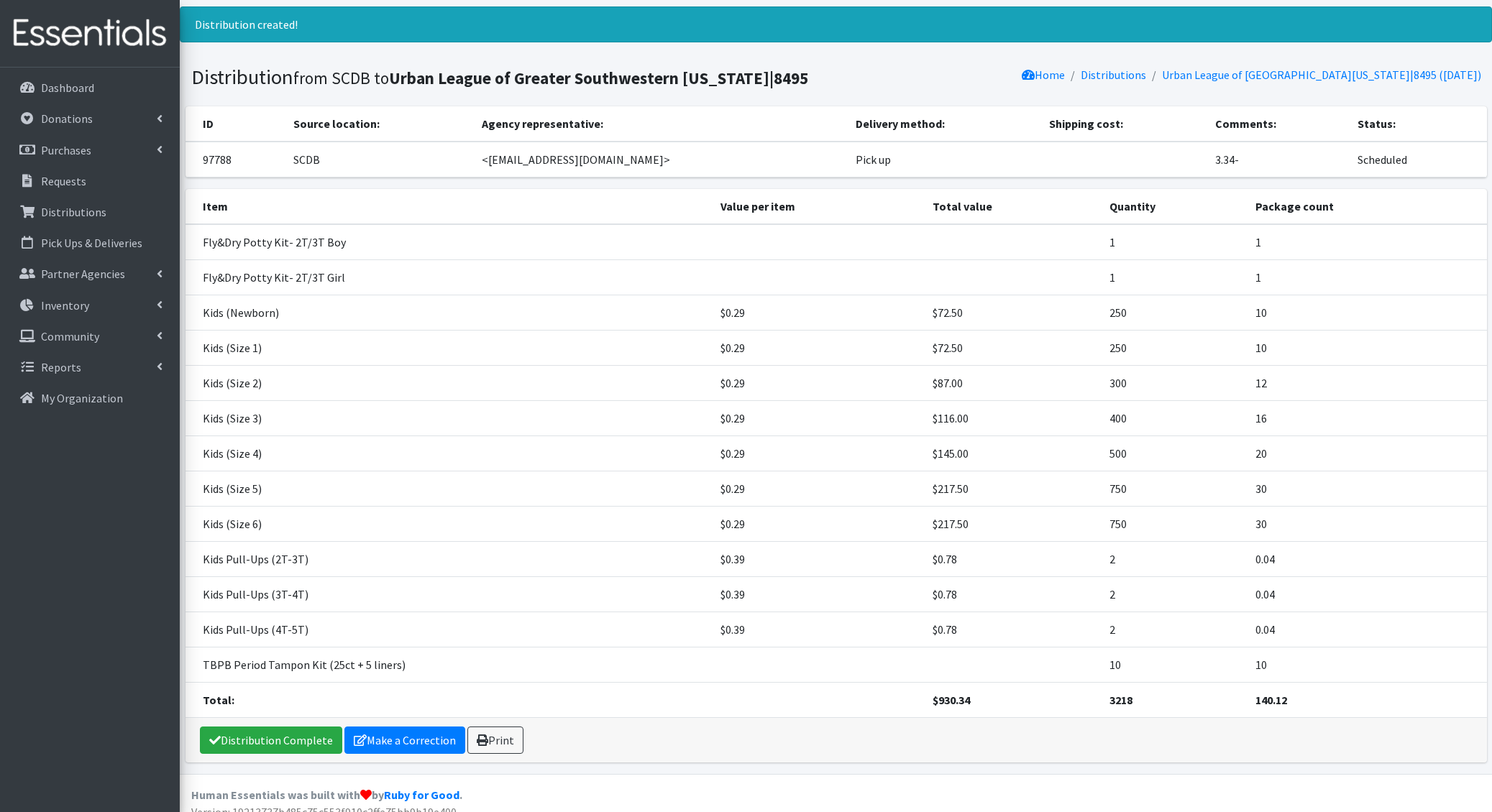
scroll to position [90, 0]
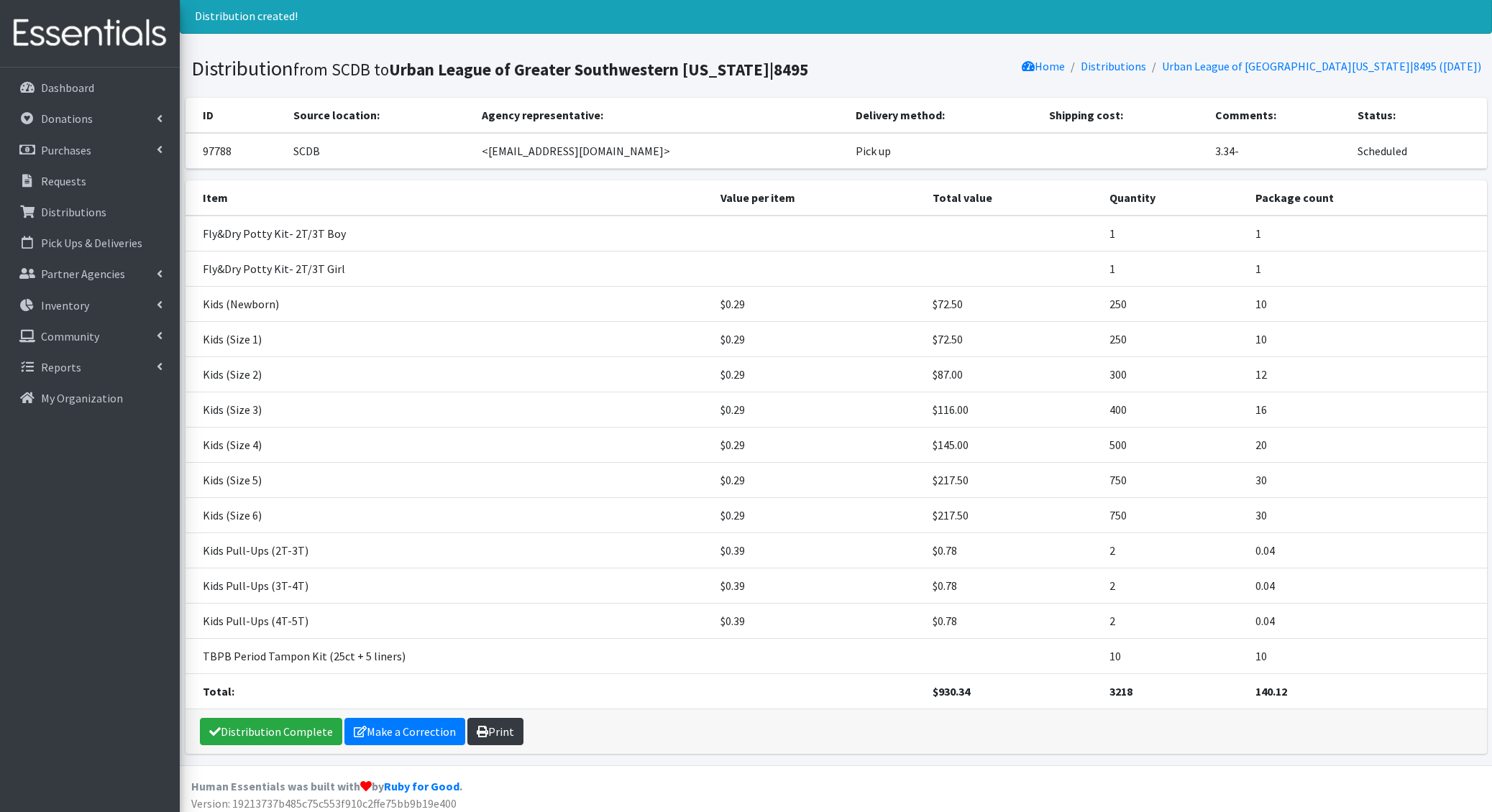
click at [479, 731] on link "Print" at bounding box center [495, 731] width 56 height 28
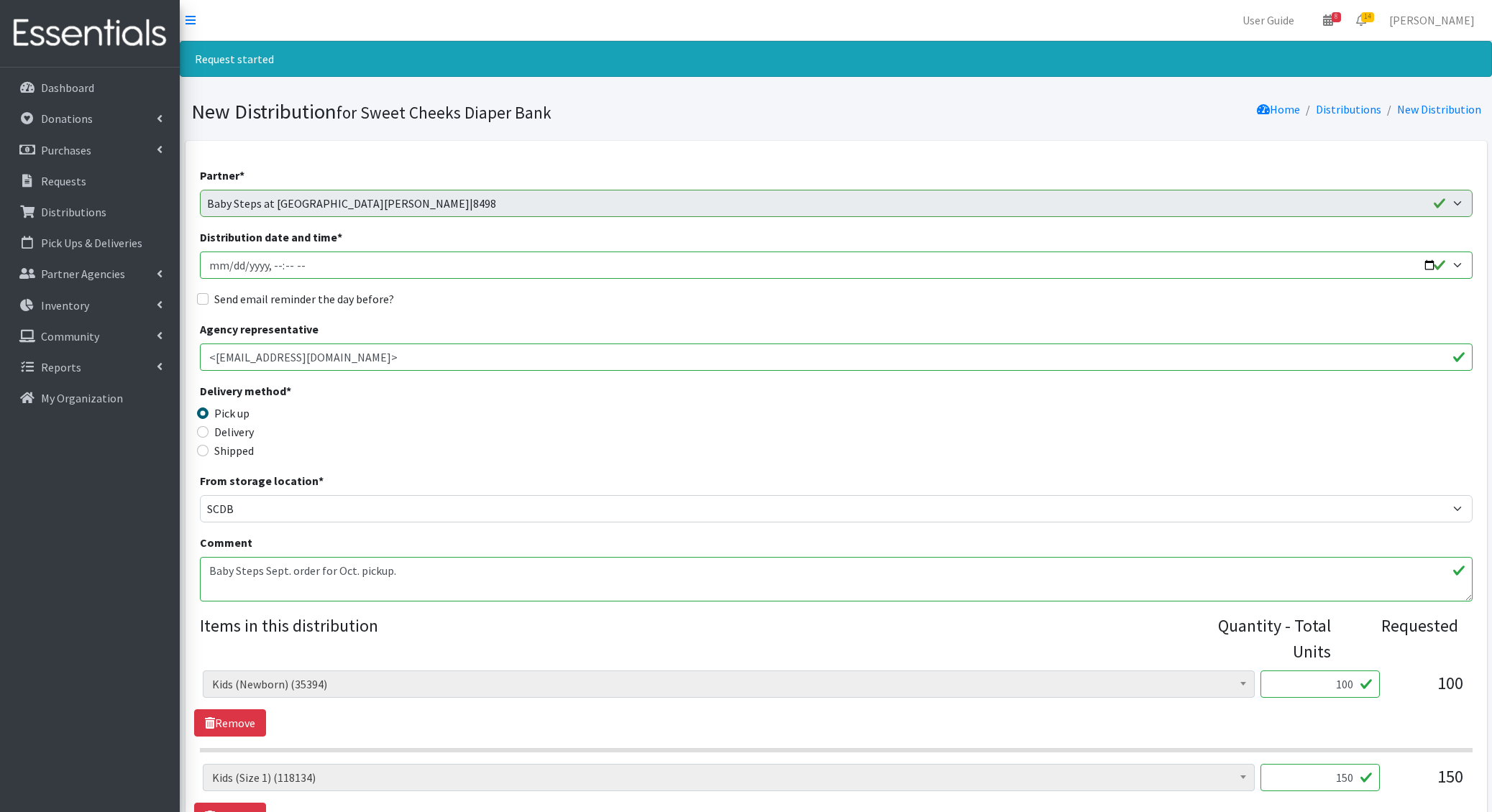
click at [235, 265] on input "Distribution date and time *" at bounding box center [836, 265] width 1272 height 28
click at [229, 264] on input "Distribution date and time *" at bounding box center [836, 265] width 1272 height 28
type input "[DATE]T11:00"
click at [197, 293] on input "Send email reminder the day before?" at bounding box center [203, 299] width 11 height 11
checkbox input "true"
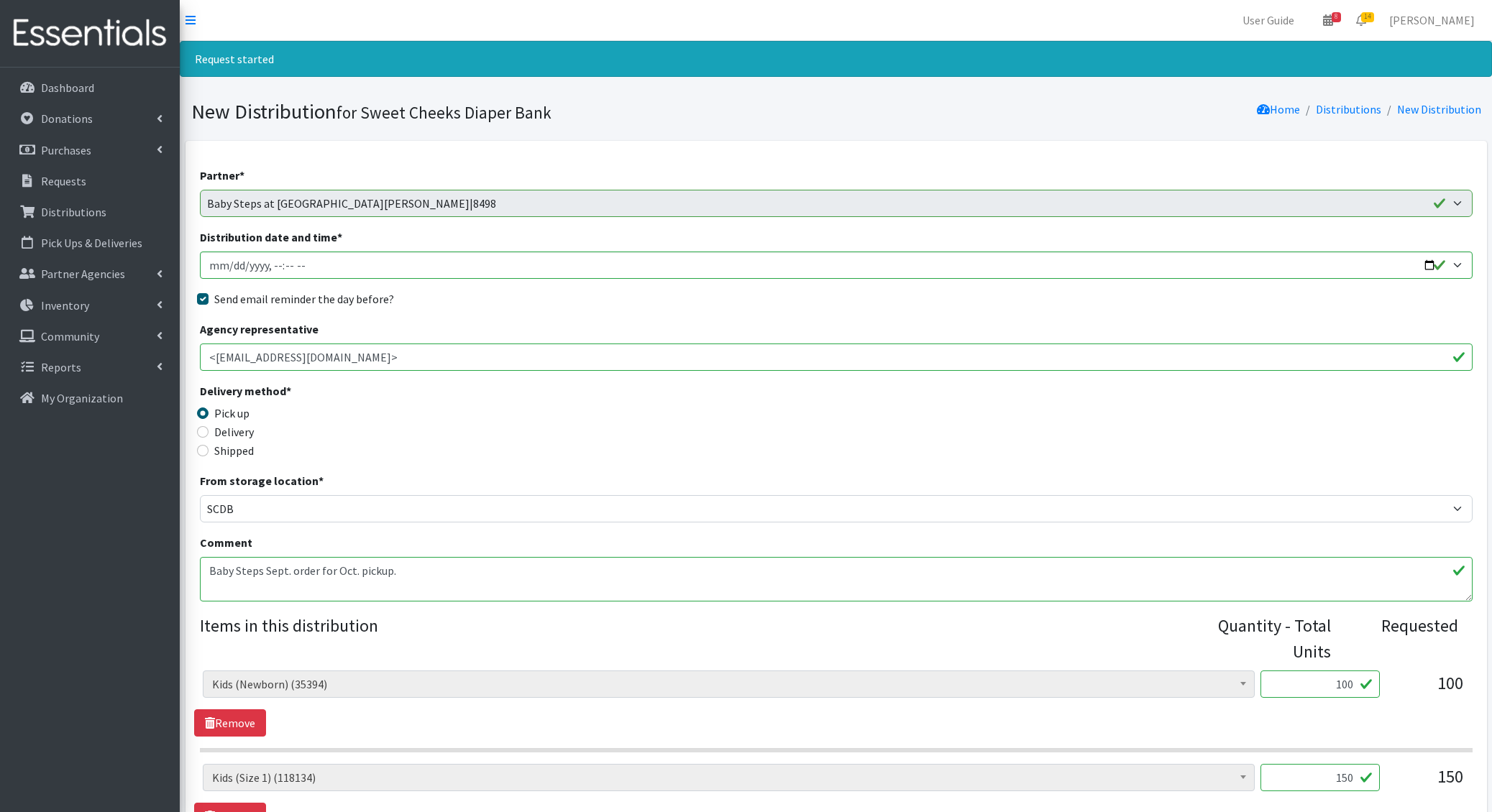
click at [207, 579] on textarea "Baby Steps Sept. order for Oct. pickup." at bounding box center [836, 579] width 1272 height 45
click at [208, 575] on textarea "Baby Steps Sept. order for Oct. pickup." at bounding box center [836, 579] width 1272 height 45
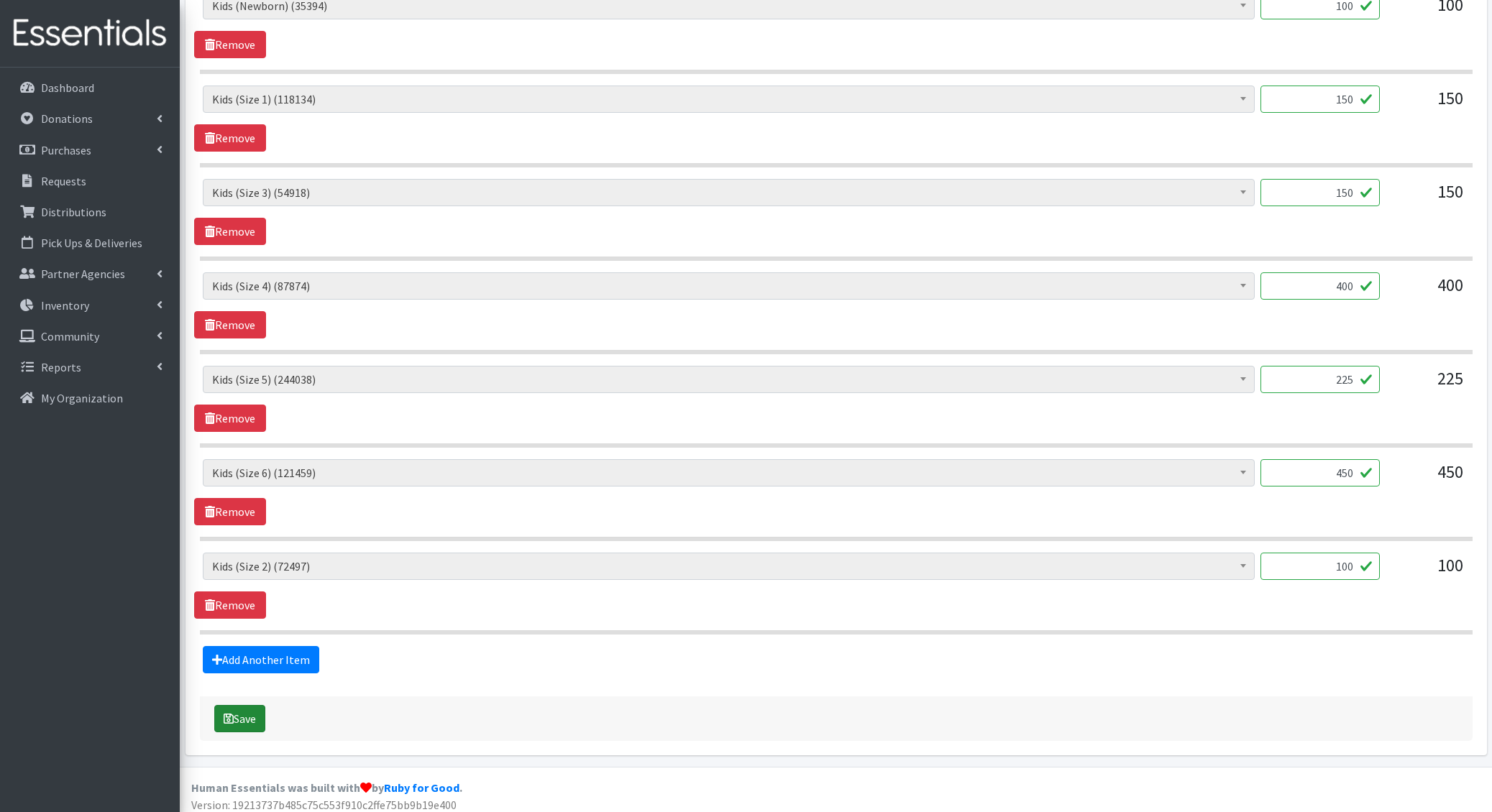
type textarea "3.35- Baby Steps Sept. order for Oct. pickup."
click at [248, 709] on button "Save" at bounding box center [239, 719] width 51 height 28
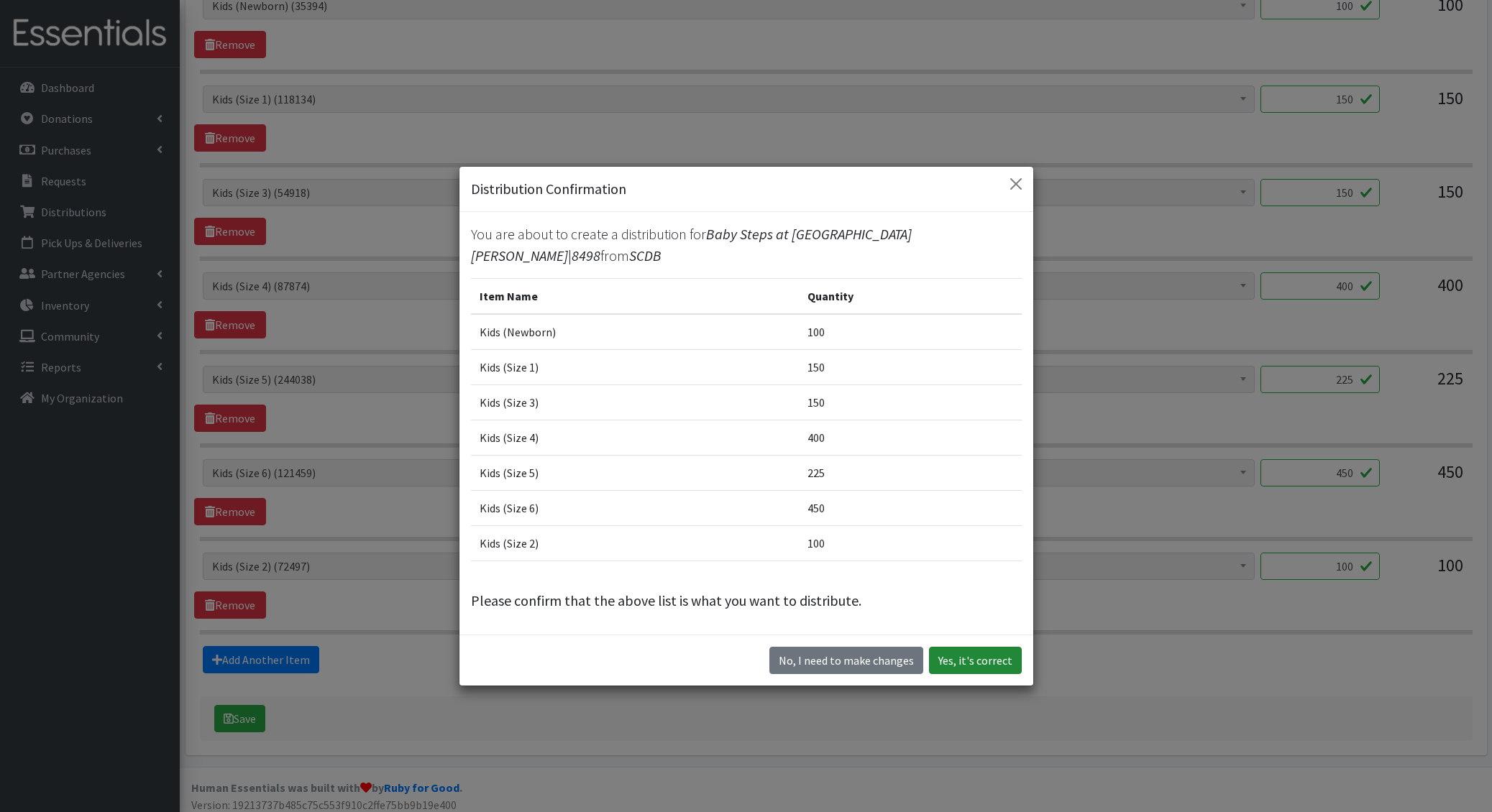
click at [991, 647] on button "Yes, it's correct" at bounding box center [975, 661] width 93 height 28
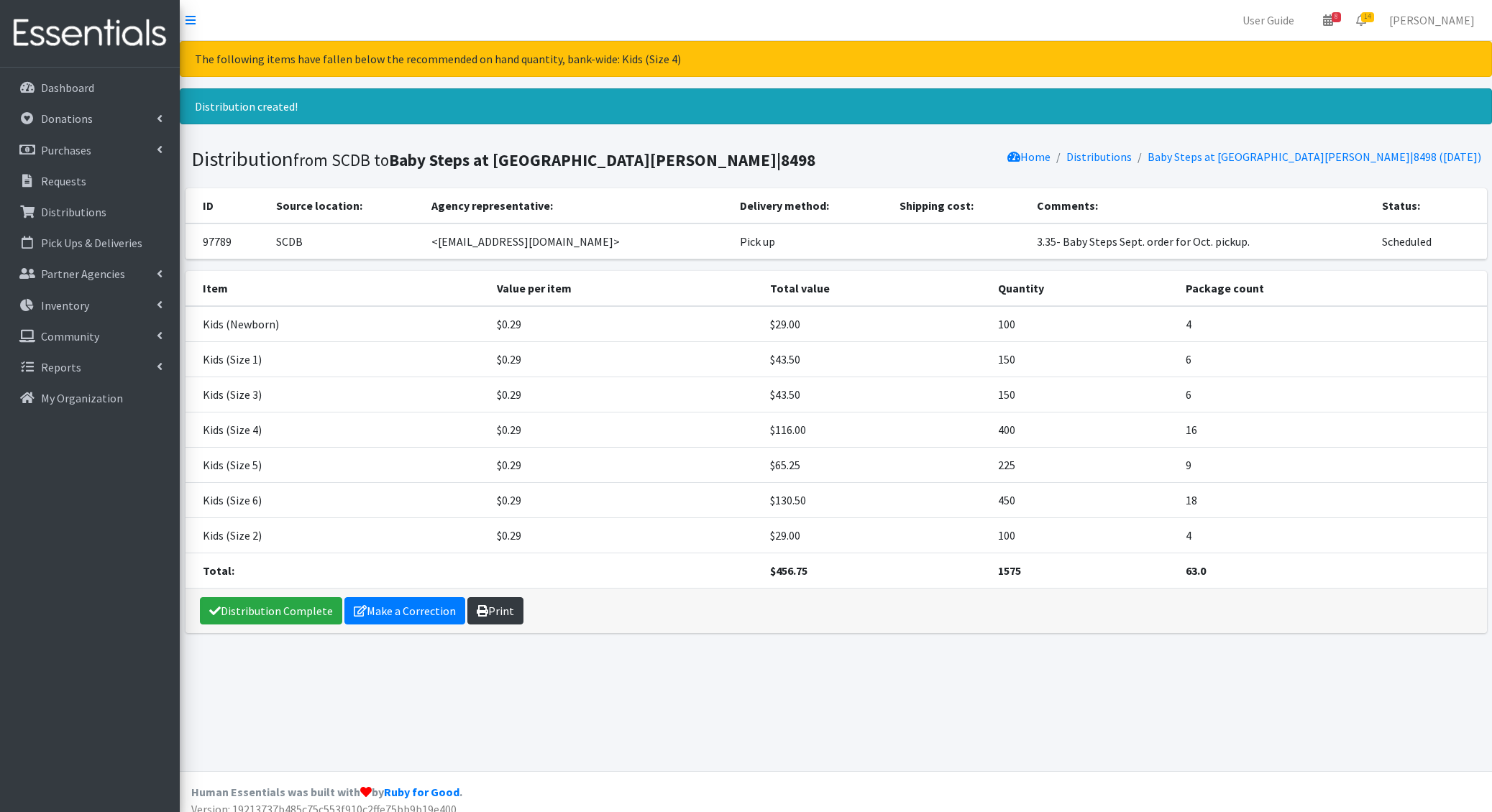
click at [495, 612] on link "Print" at bounding box center [495, 611] width 56 height 28
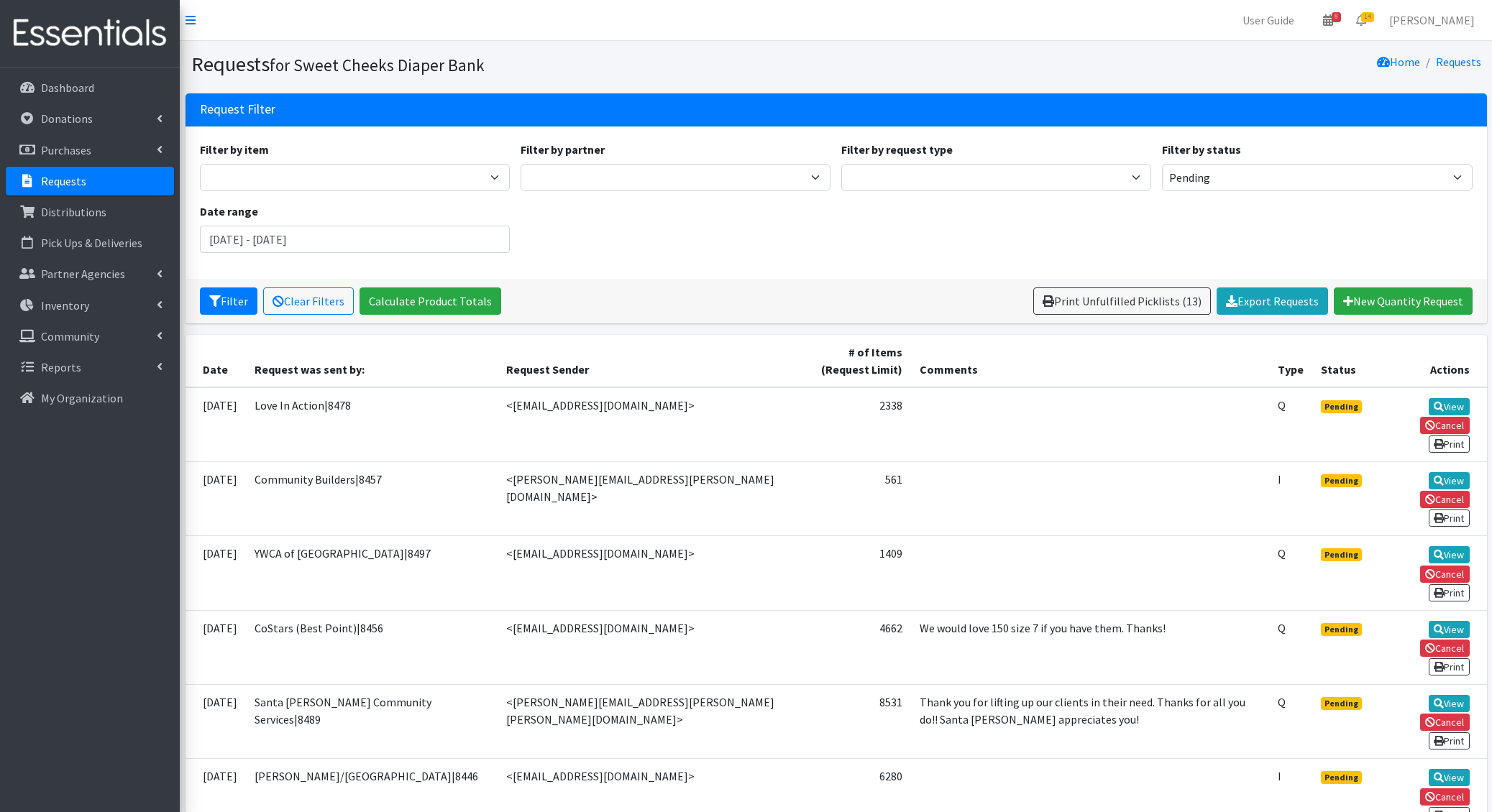
scroll to position [359, 0]
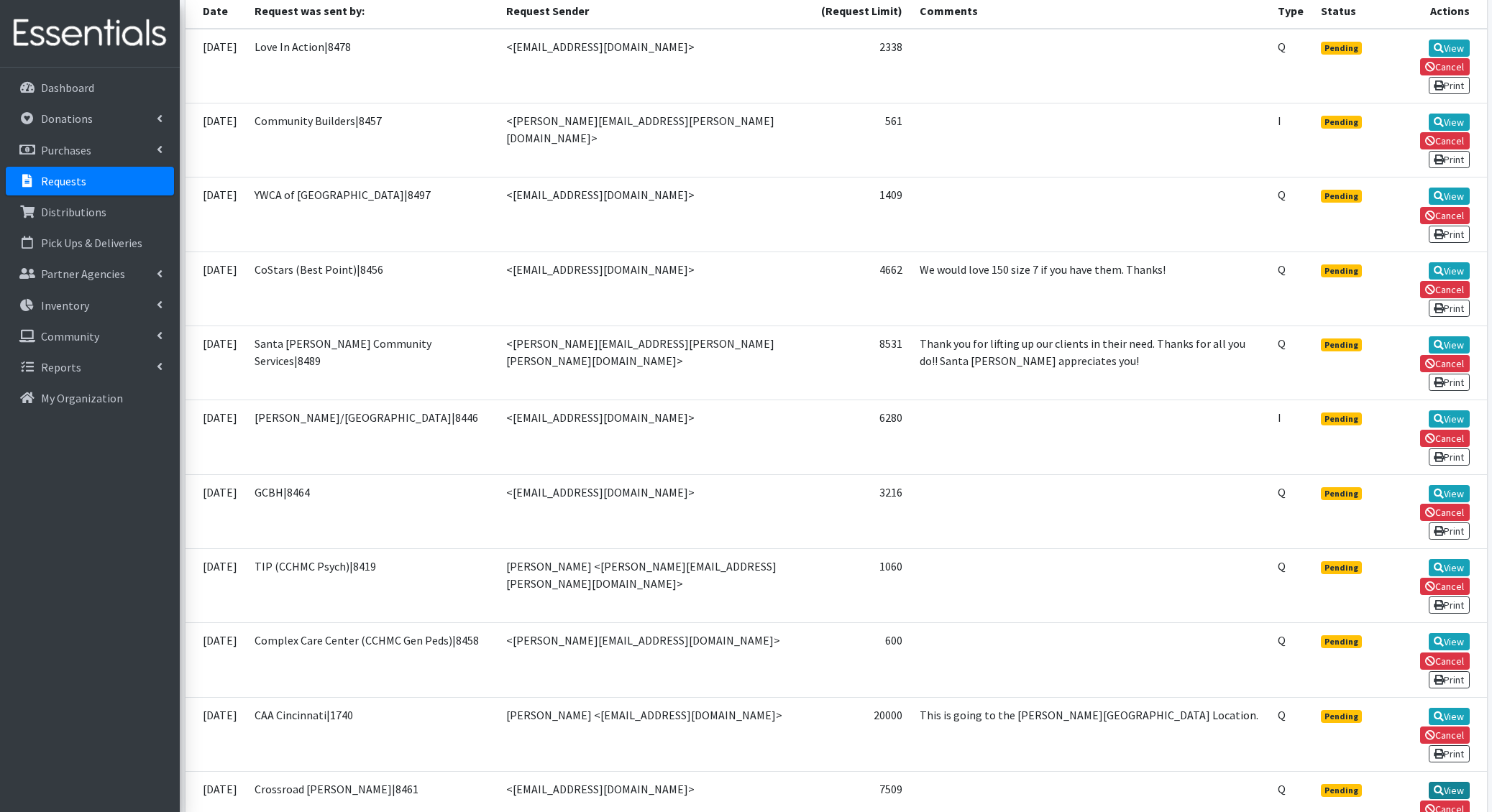
click at [1429, 782] on link "View" at bounding box center [1449, 790] width 41 height 17
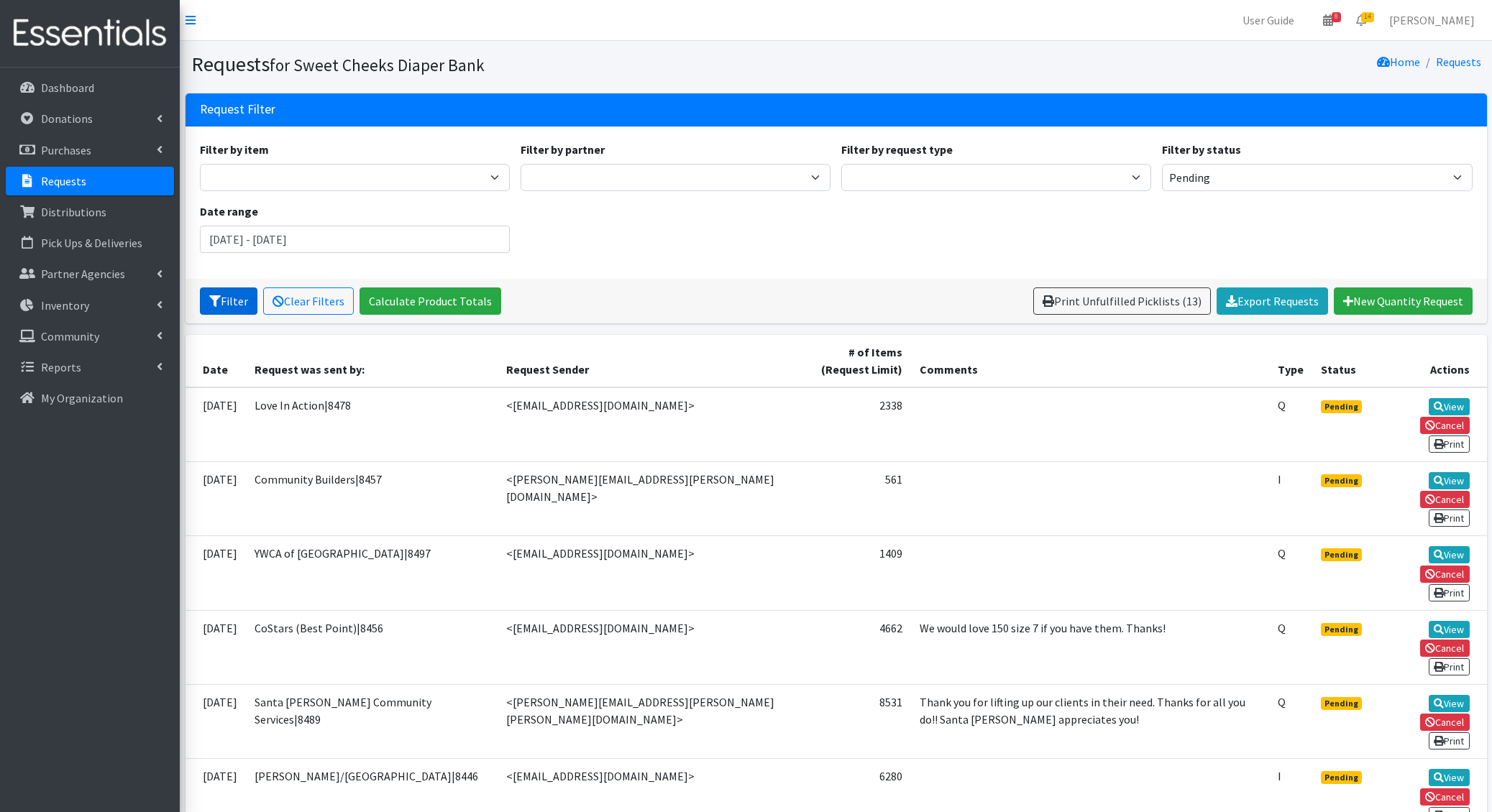
click at [236, 304] on button "Filter" at bounding box center [229, 301] width 58 height 28
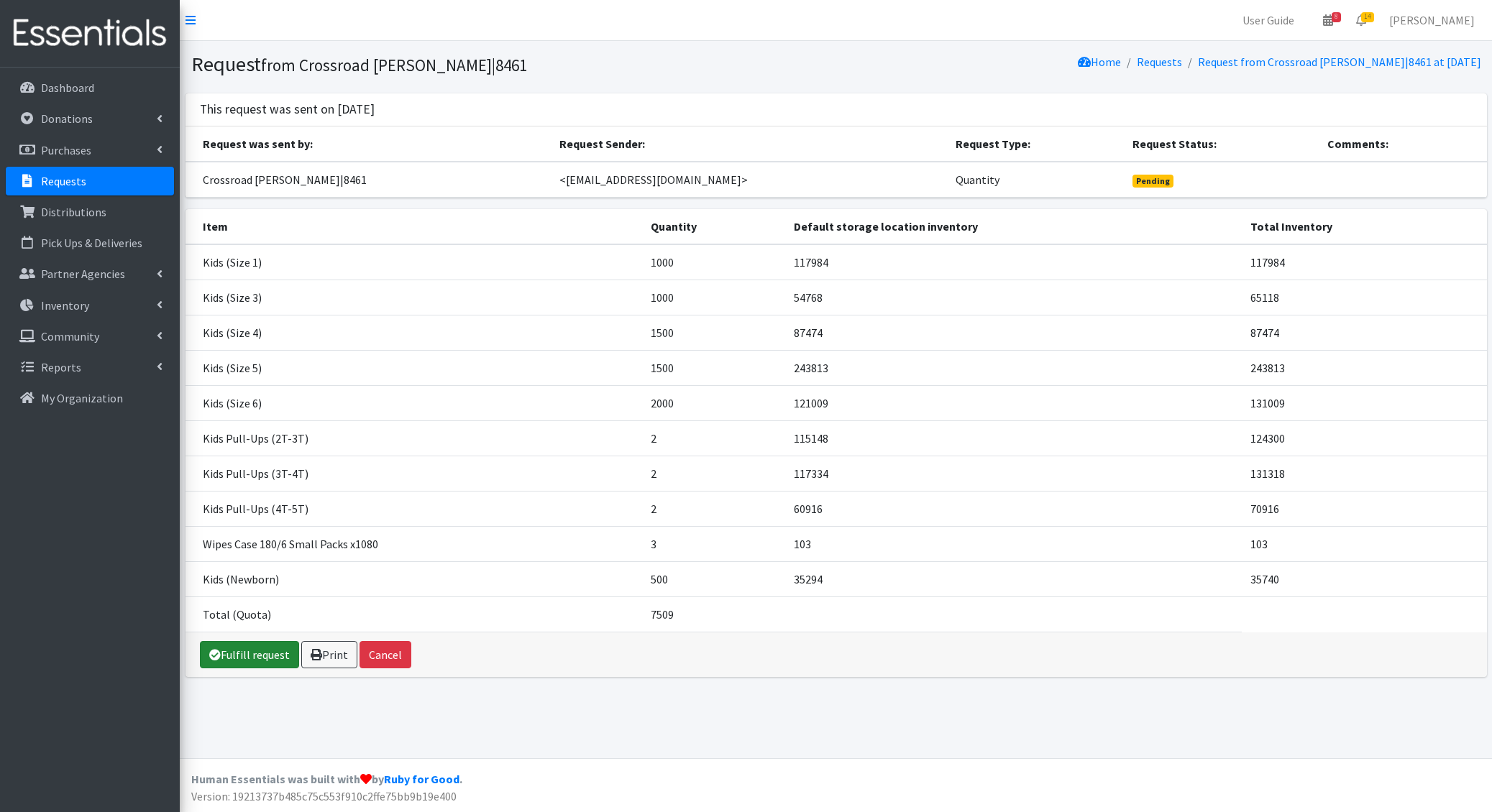
click at [252, 641] on link "Fulfill request" at bounding box center [250, 655] width 99 height 28
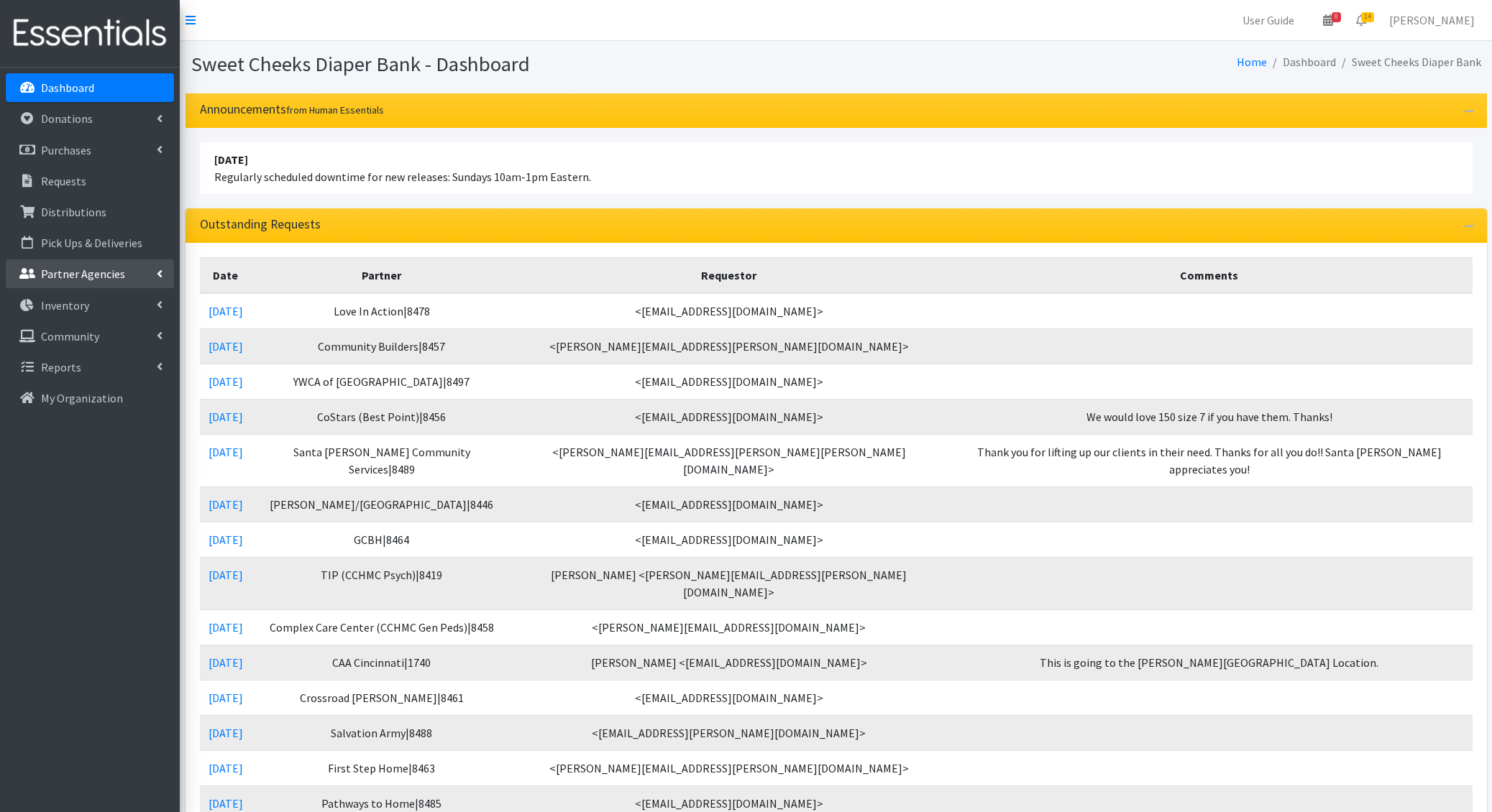
click at [96, 278] on p "Partner Agencies" at bounding box center [82, 274] width 84 height 15
click at [90, 303] on link "All Partners" at bounding box center [90, 305] width 168 height 28
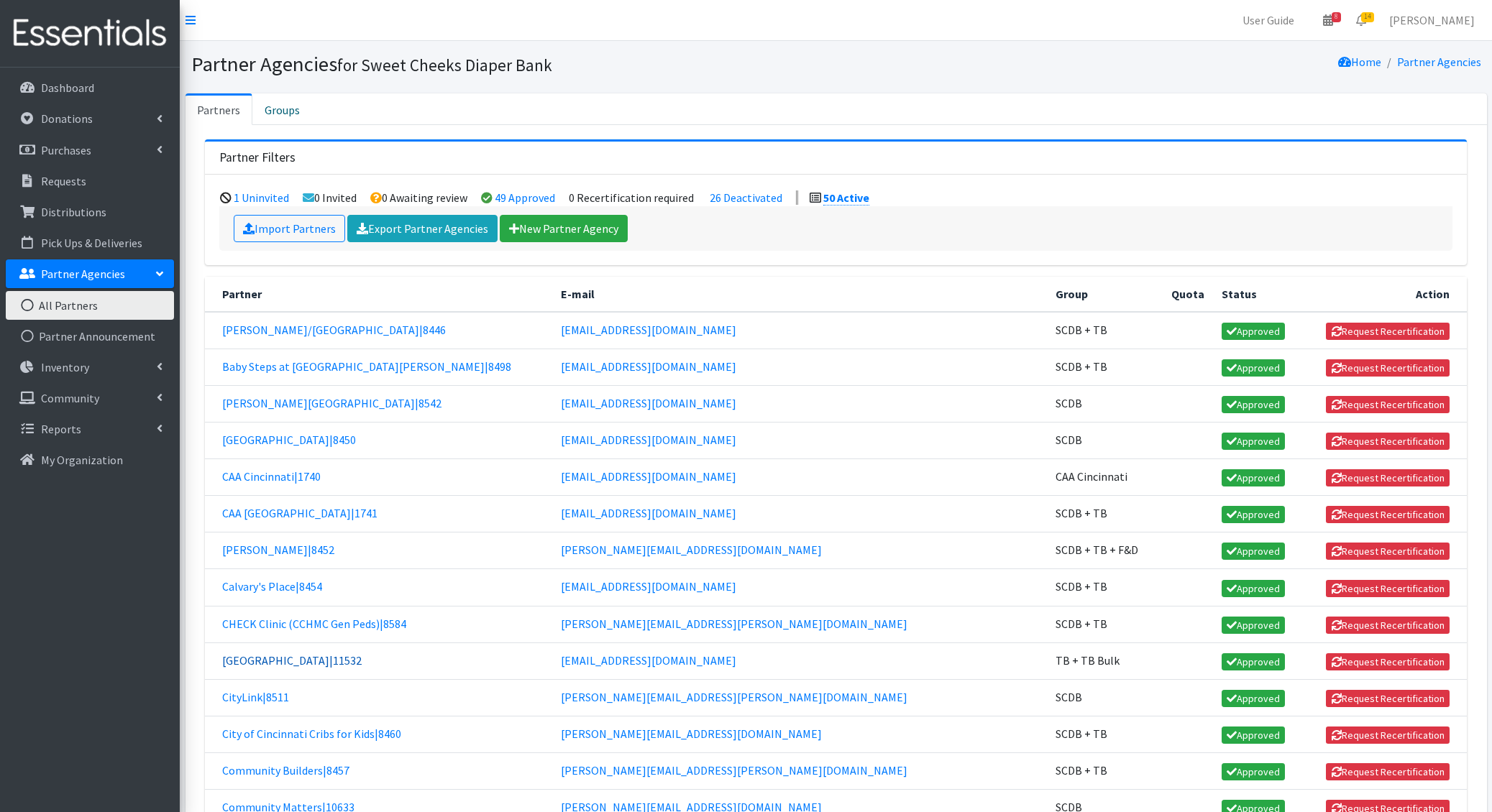
click at [361, 653] on link "[GEOGRAPHIC_DATA]|11532" at bounding box center [291, 661] width 139 height 15
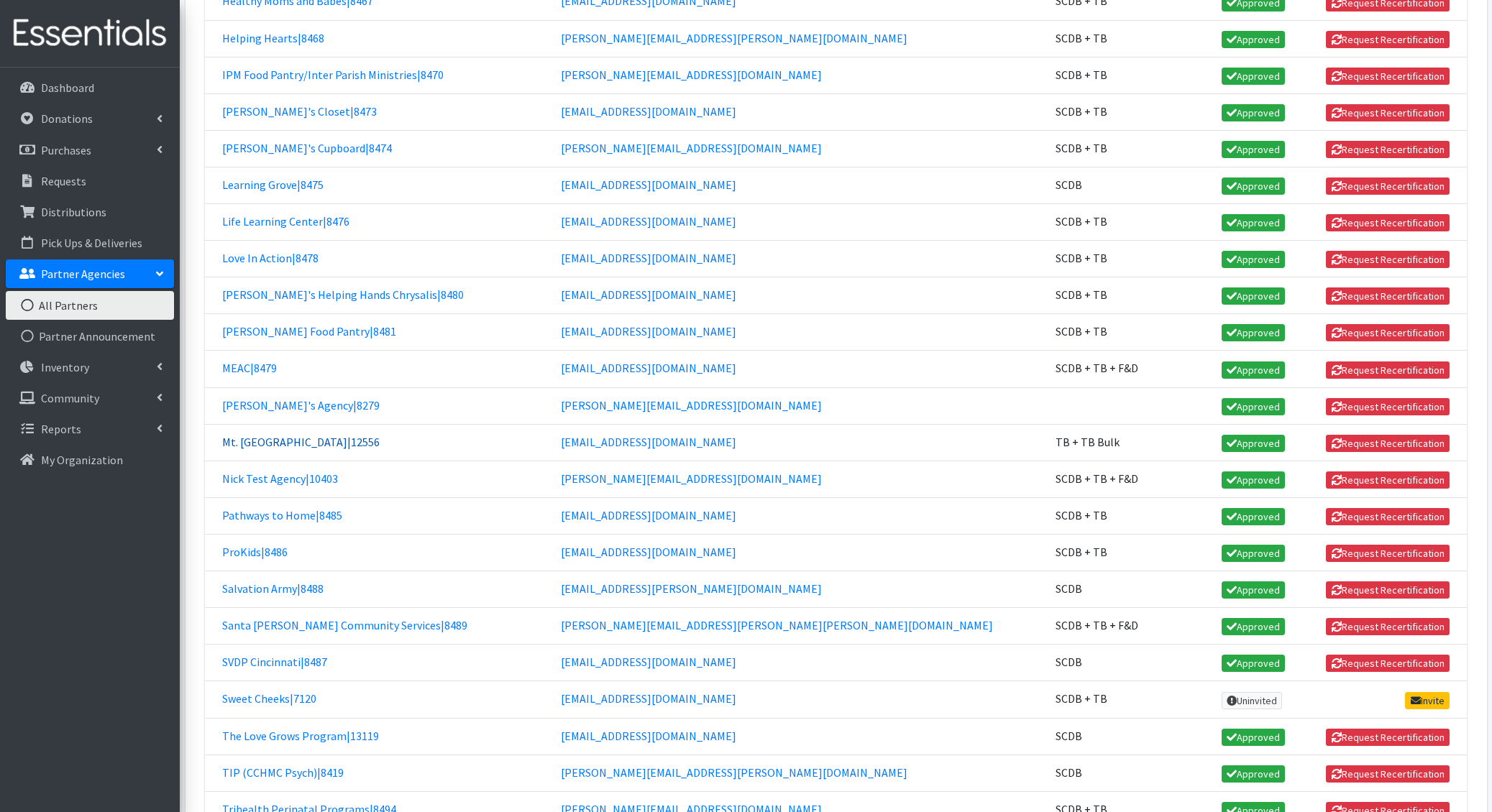
click at [316, 434] on link "Mt. Healthy City Schools|12556" at bounding box center [300, 442] width 157 height 15
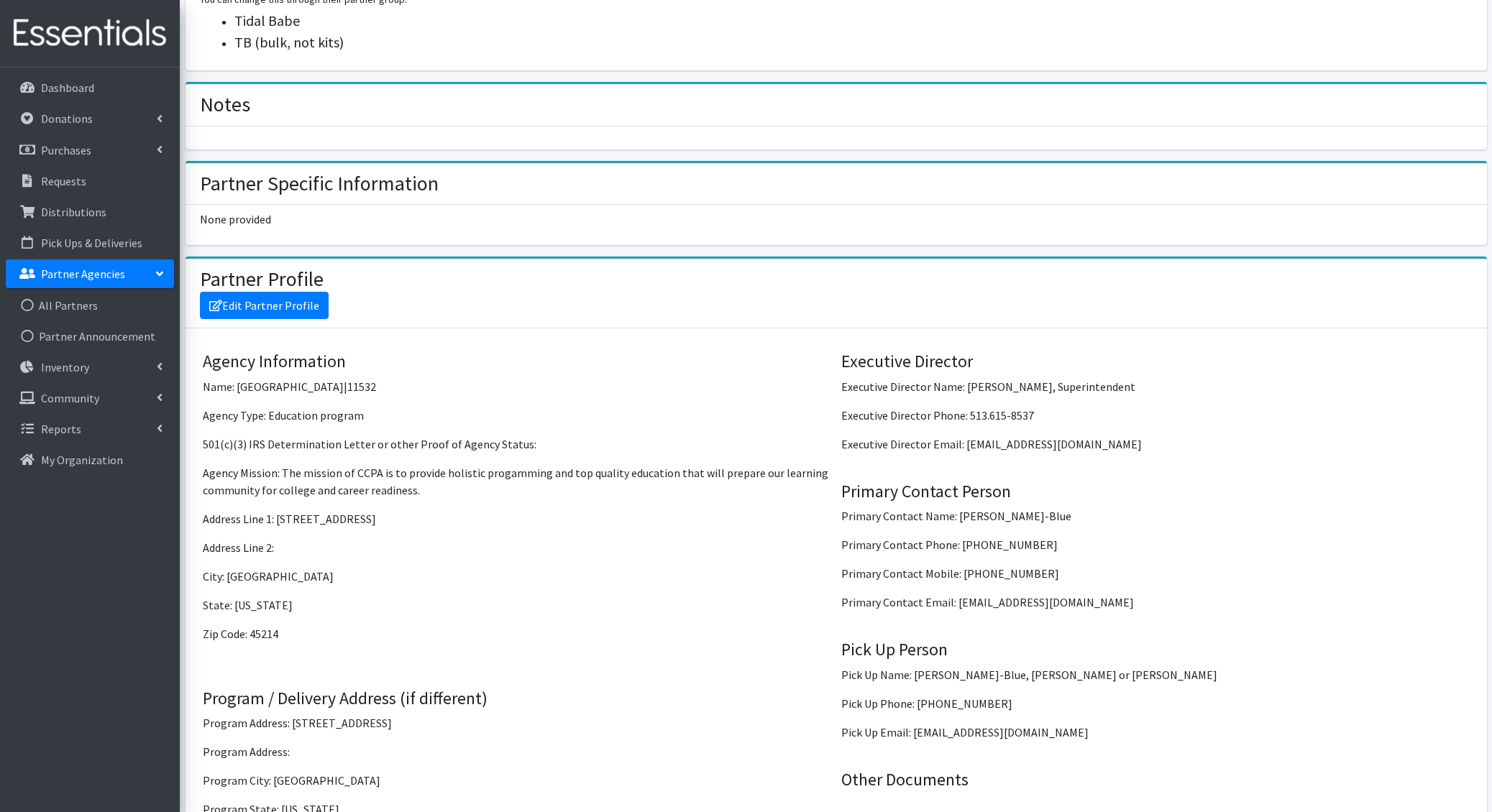
scroll to position [1460, 0]
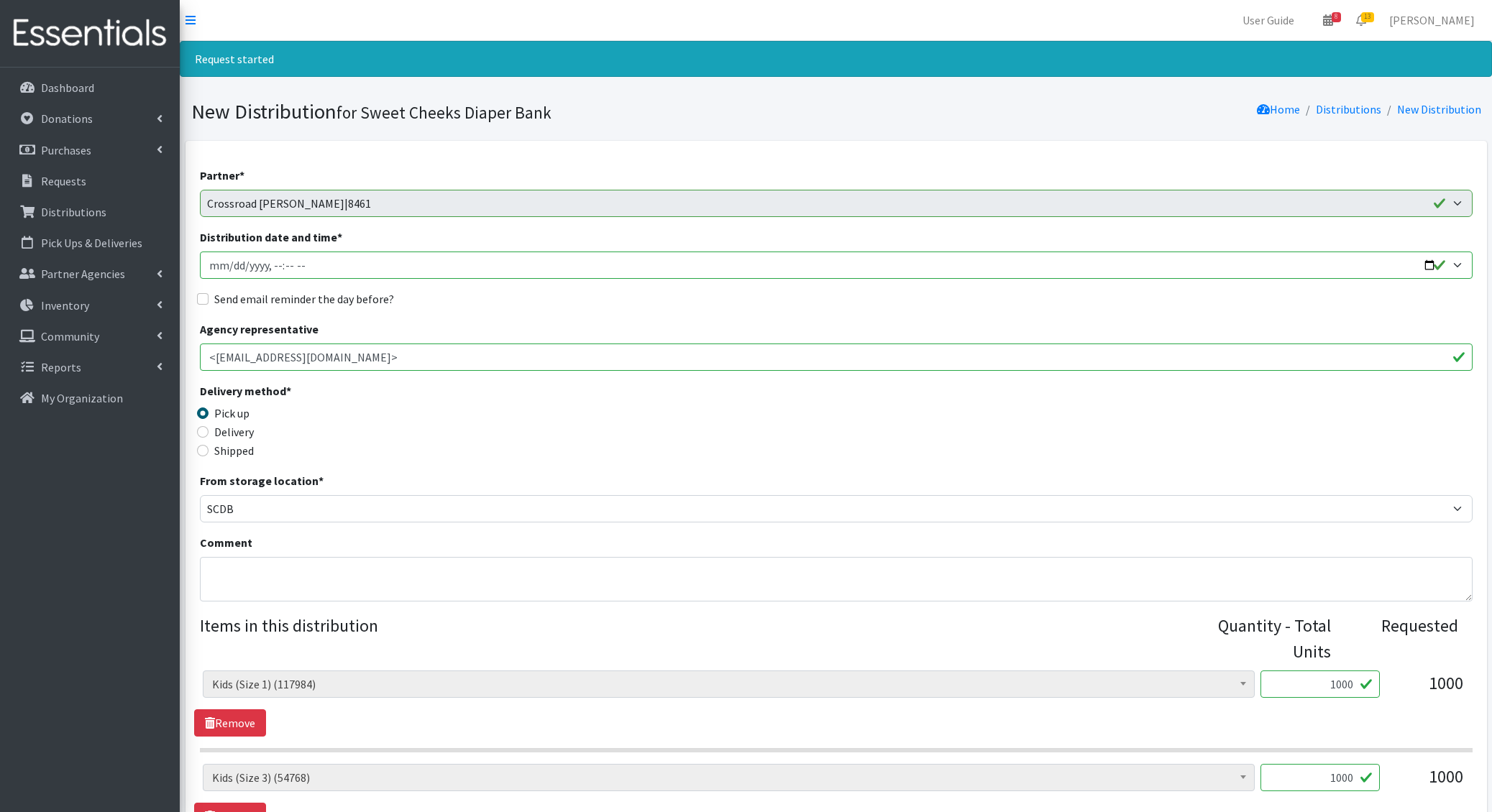
click at [231, 262] on input "Distribution date and time *" at bounding box center [836, 265] width 1272 height 28
type input "2025-10-21T12:00"
click at [197, 293] on input "Send email reminder the day before?" at bounding box center [203, 299] width 11 height 11
checkbox input "true"
click at [258, 557] on textarea "Comment" at bounding box center [836, 579] width 1272 height 45
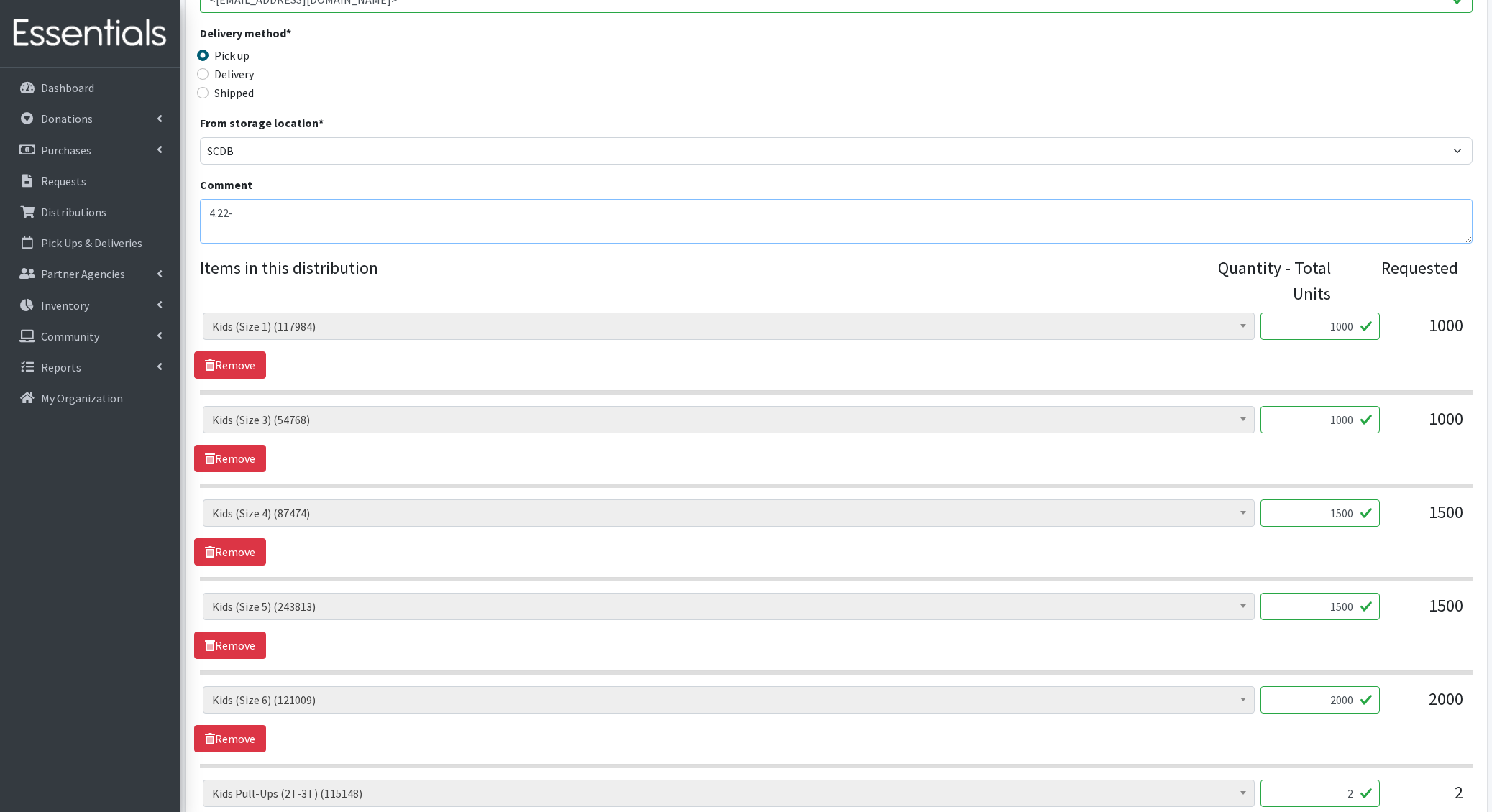
scroll to position [956, 0]
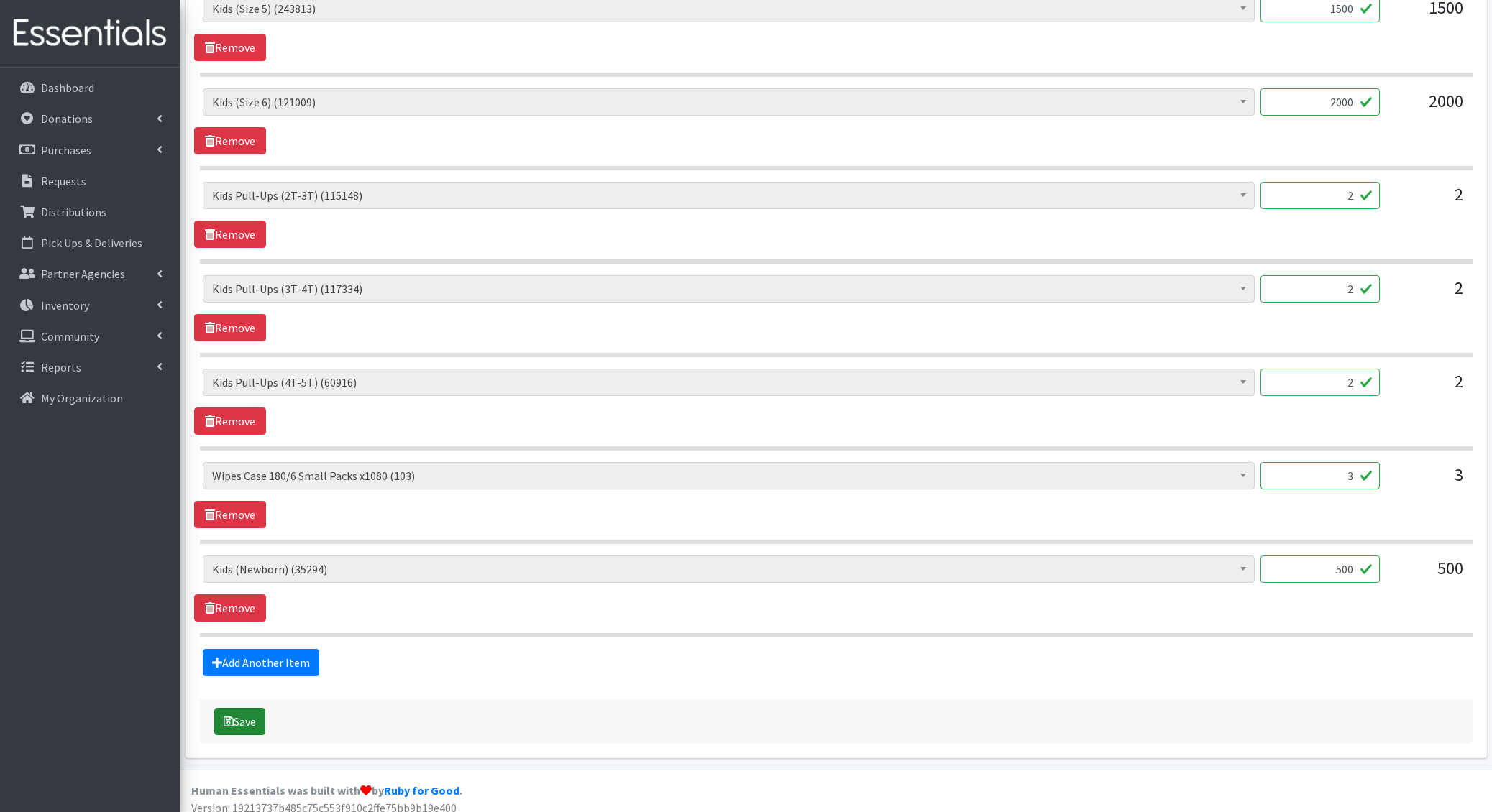
type textarea "4.22-"
click at [242, 708] on button "Save" at bounding box center [239, 722] width 51 height 28
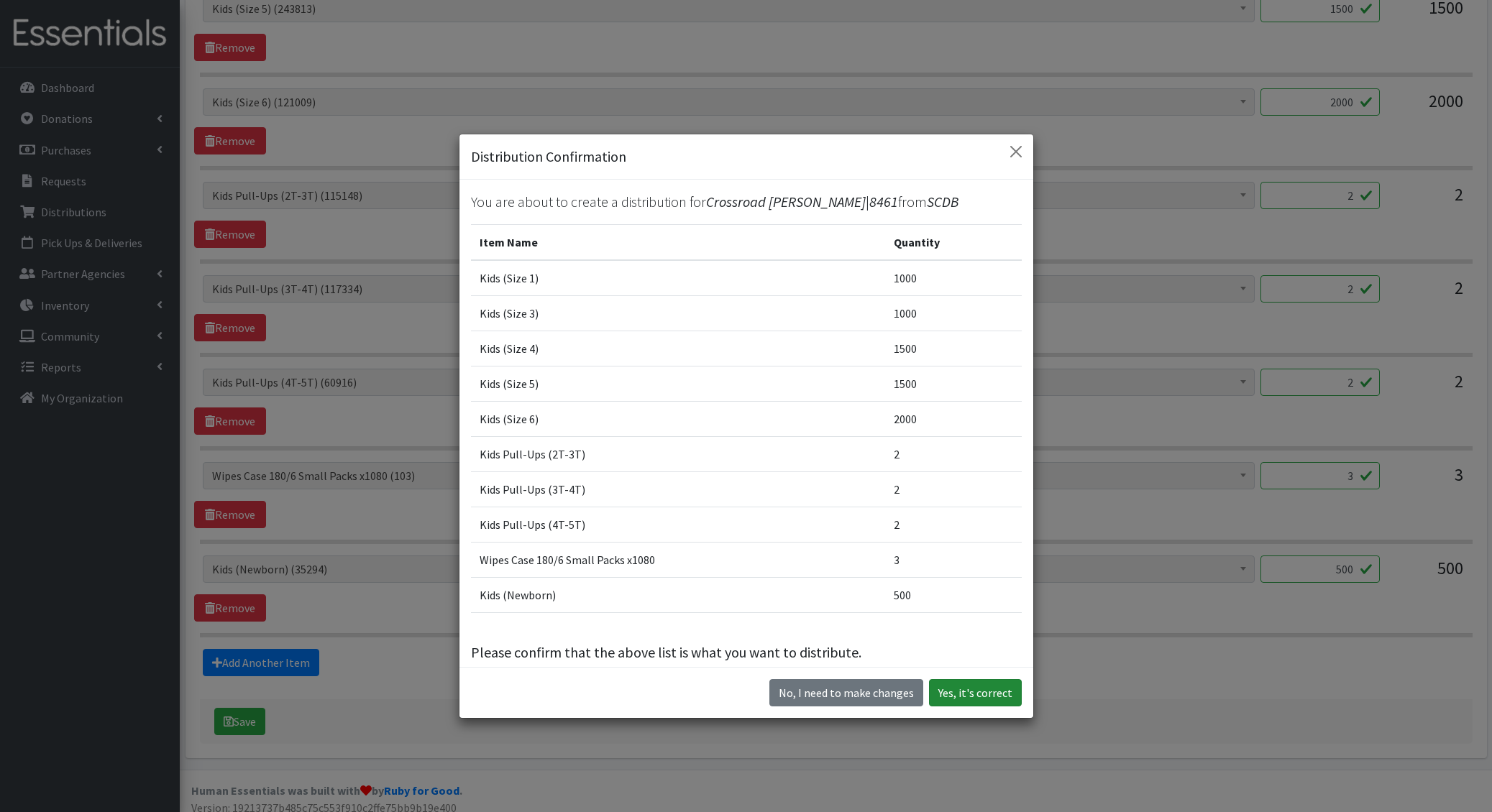
click at [948, 699] on button "Yes, it's correct" at bounding box center [975, 693] width 93 height 28
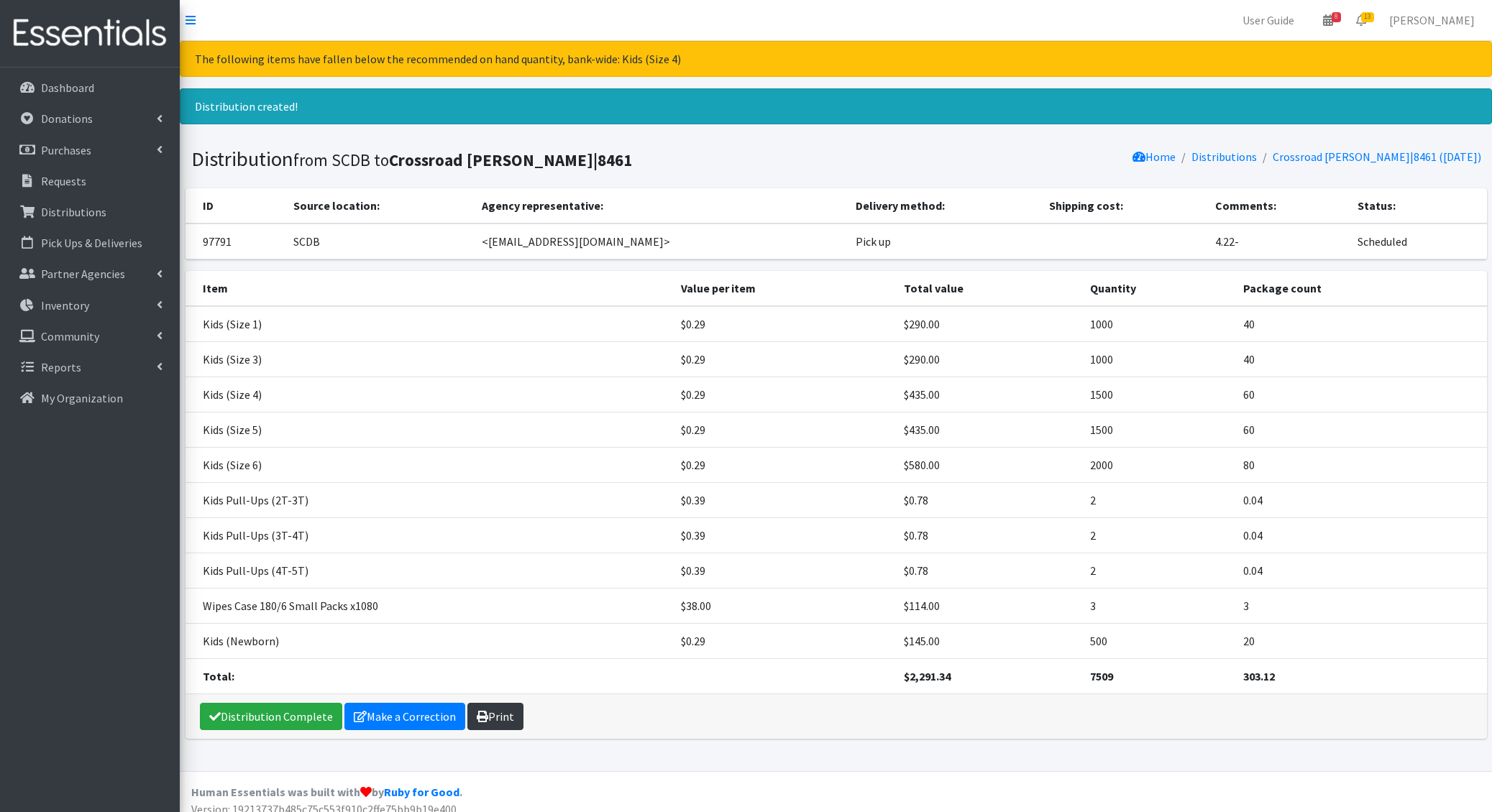
click at [489, 721] on link "Print" at bounding box center [495, 717] width 56 height 28
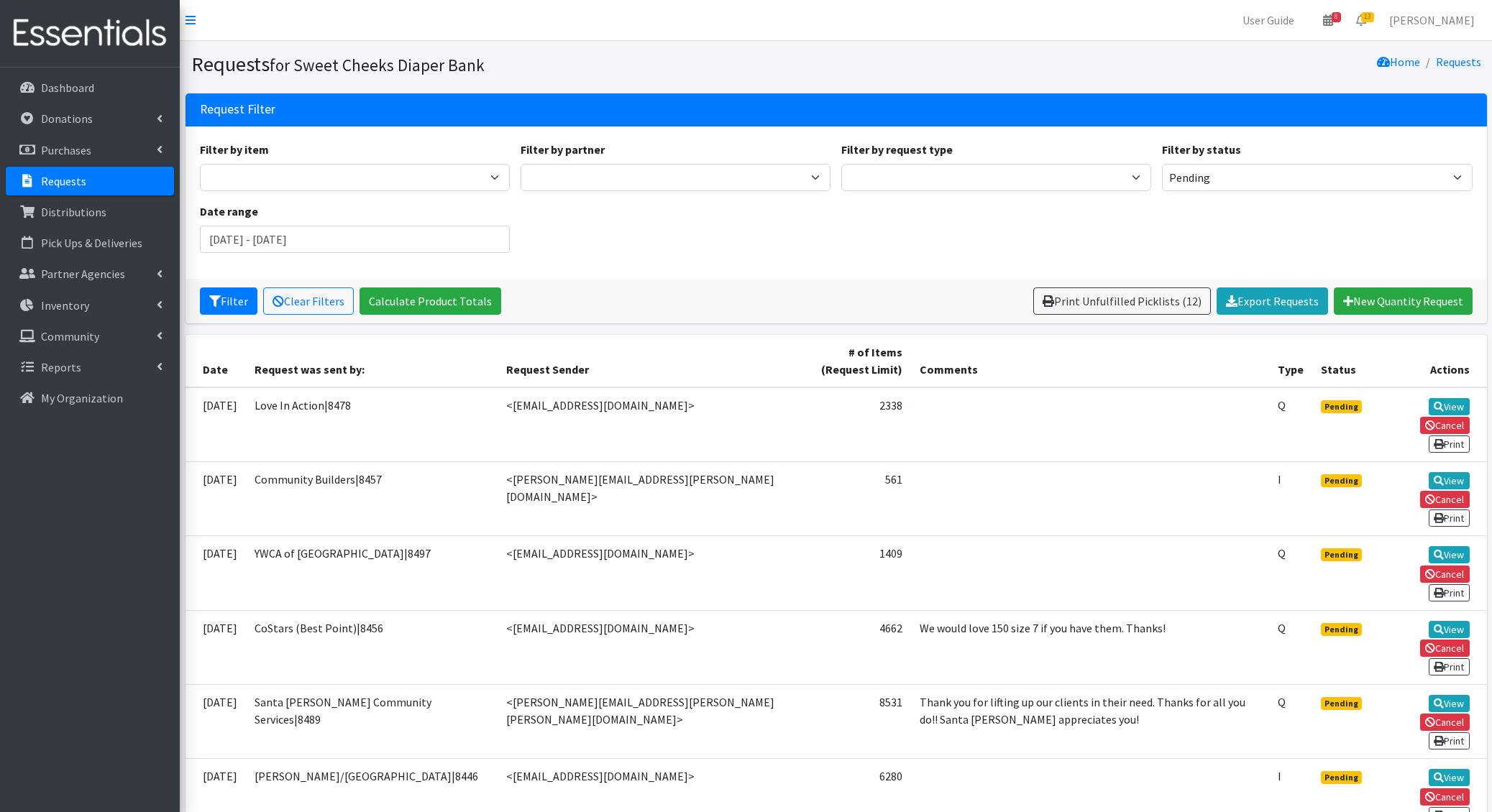
scroll to position [305, 0]
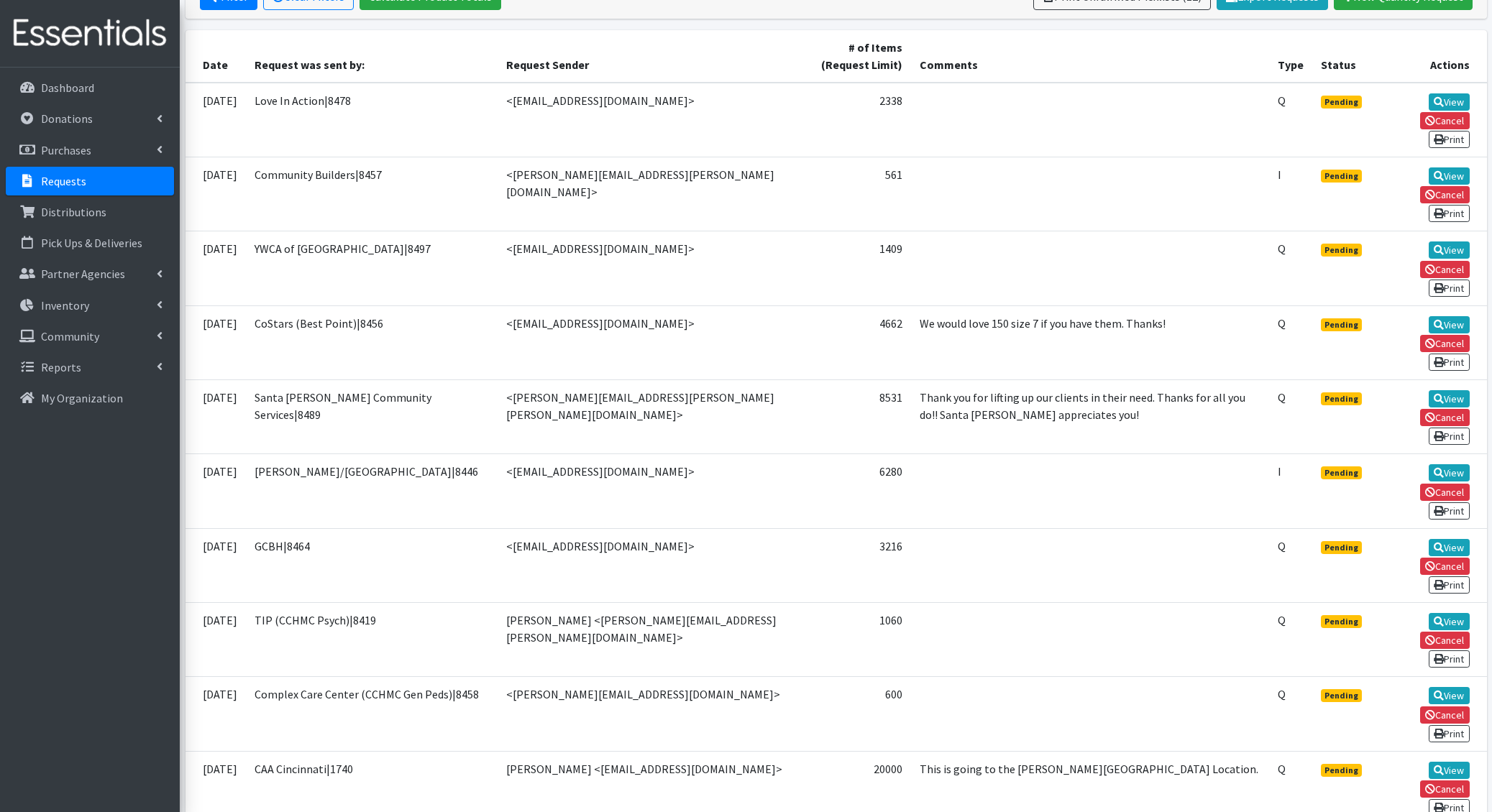
click at [1429, 613] on link "View" at bounding box center [1449, 621] width 41 height 17
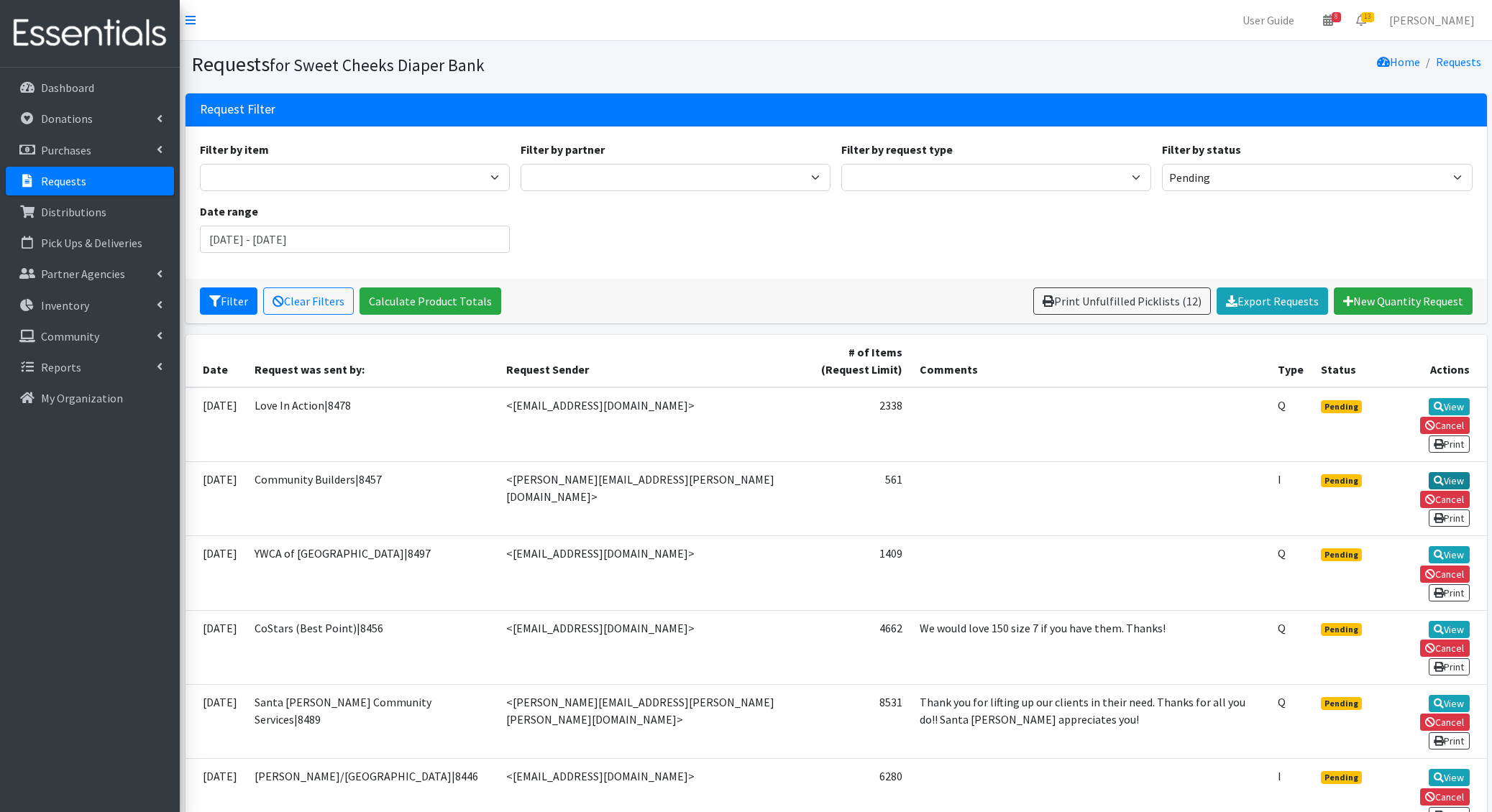
click at [1429, 472] on link "View" at bounding box center [1449, 480] width 41 height 17
click at [1429, 546] on link "View" at bounding box center [1449, 554] width 41 height 17
click at [226, 299] on button "Filter" at bounding box center [229, 301] width 58 height 28
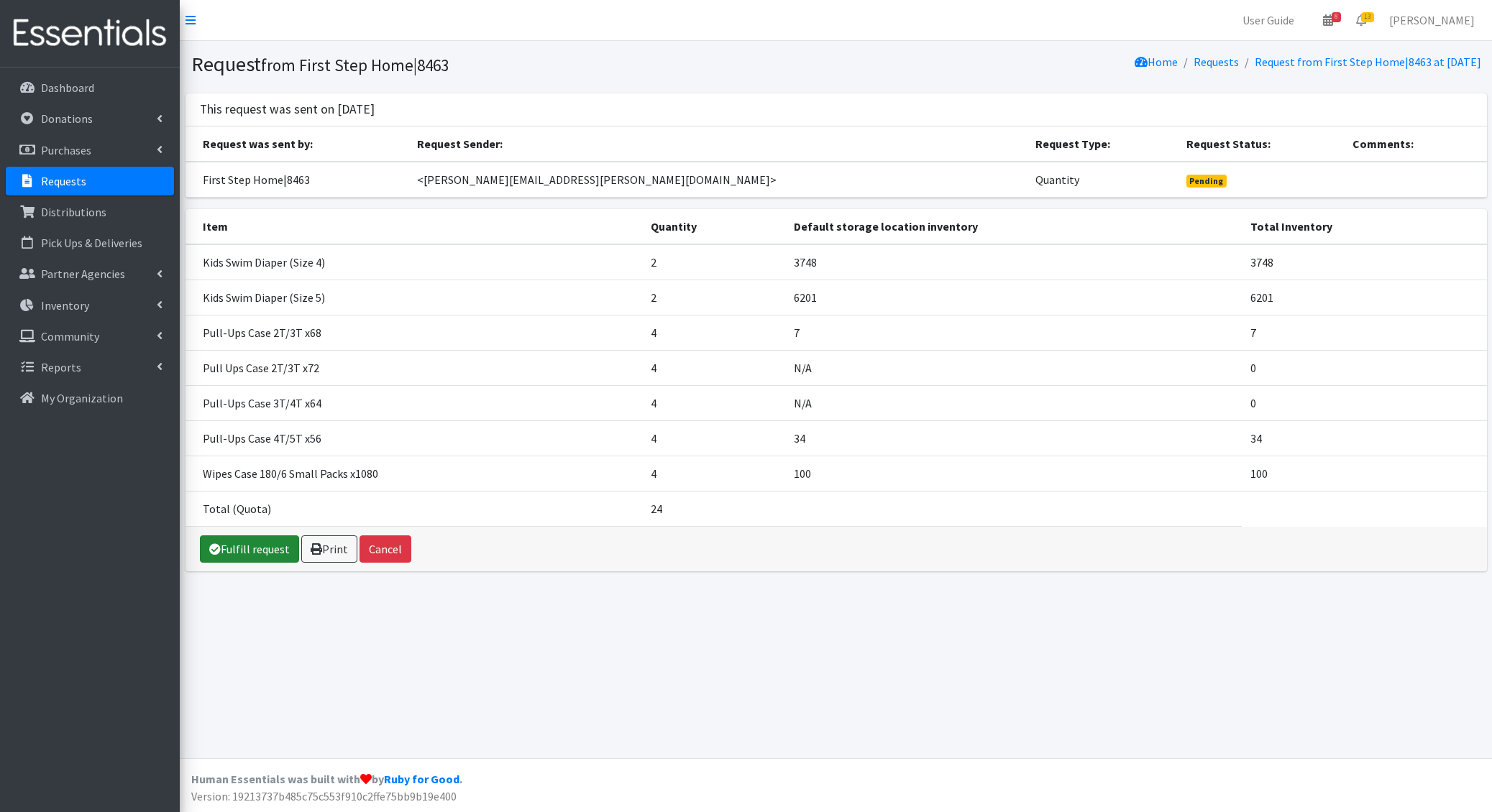
click at [261, 552] on link "Fulfill request" at bounding box center [250, 549] width 99 height 28
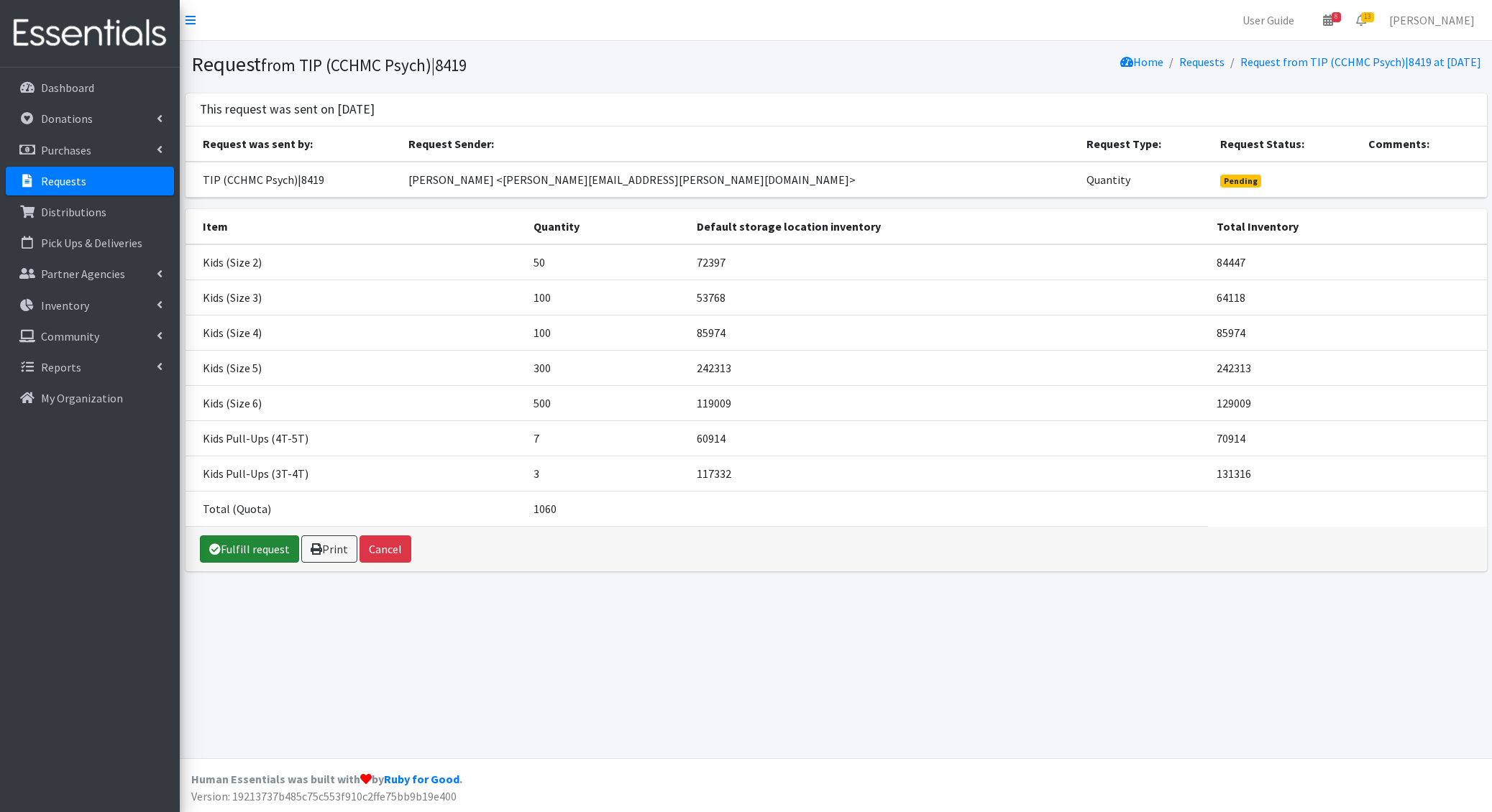
click at [279, 539] on link "Fulfill request" at bounding box center [250, 549] width 99 height 28
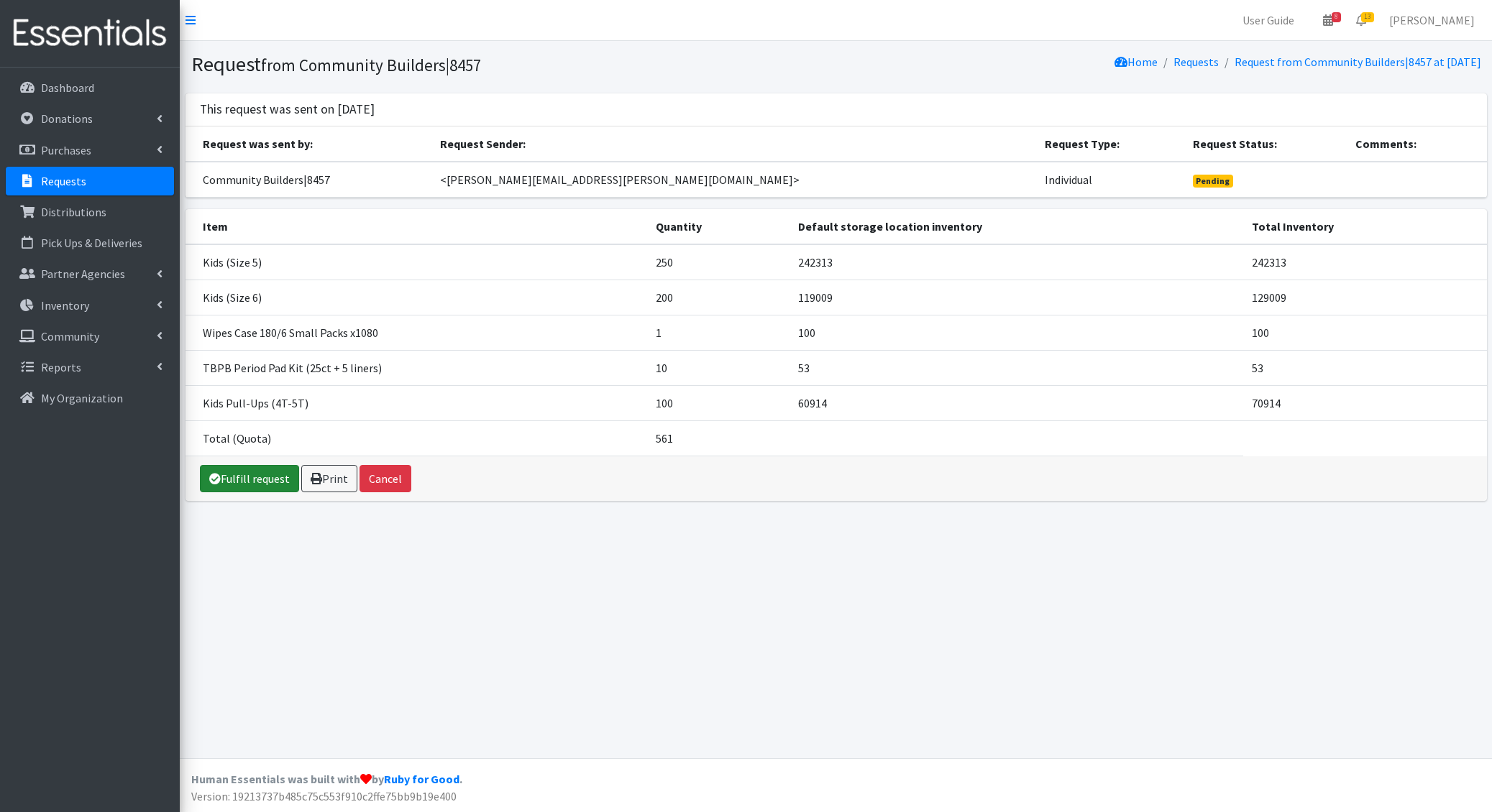
click at [247, 474] on link "Fulfill request" at bounding box center [250, 478] width 99 height 28
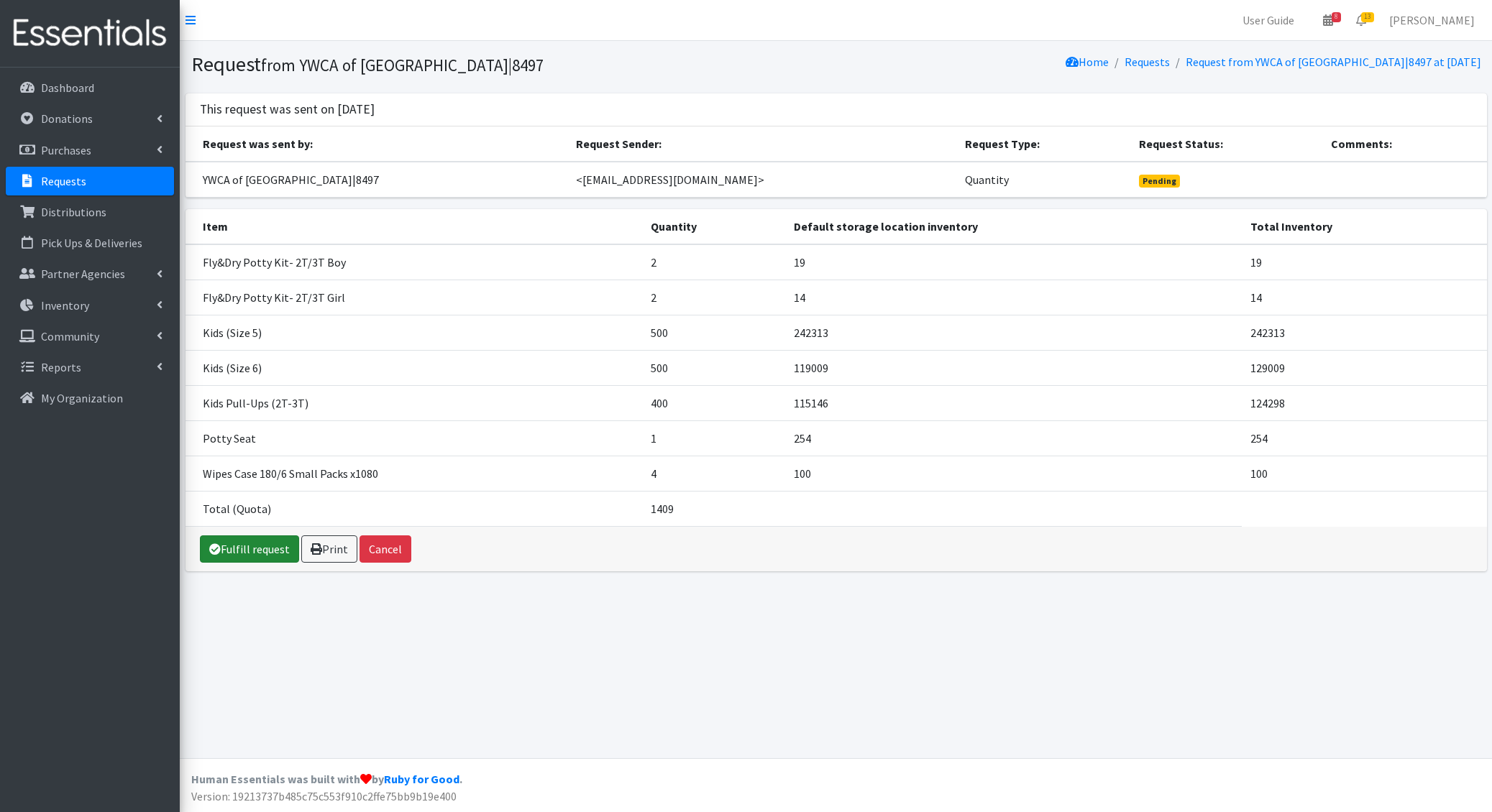
click at [255, 543] on link "Fulfill request" at bounding box center [250, 549] width 99 height 28
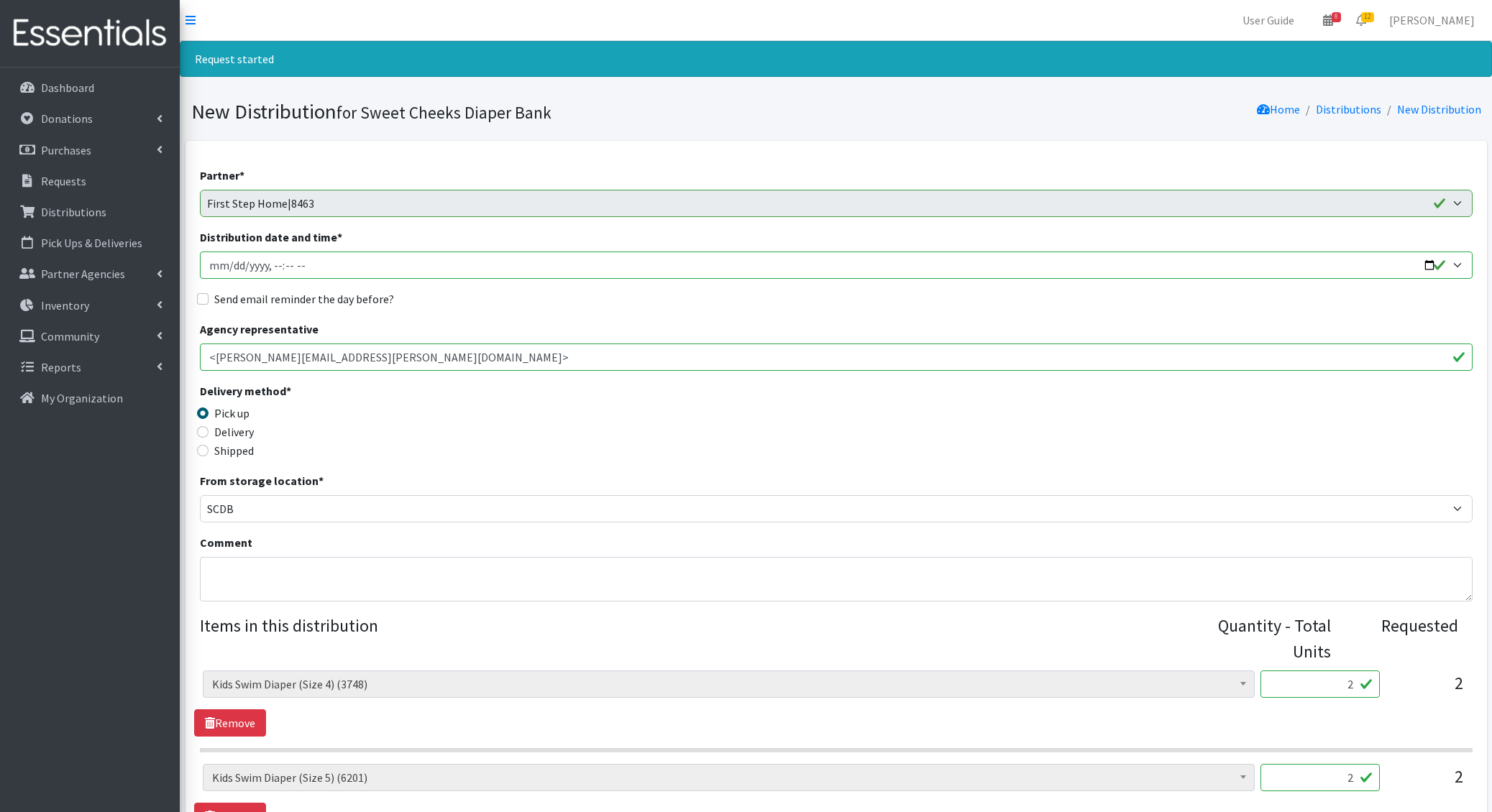
click at [233, 268] on input "Distribution date and time *" at bounding box center [836, 265] width 1272 height 28
type input "2025-10-21T13:00"
click at [197, 293] on input "Send email reminder the day before?" at bounding box center [203, 299] width 11 height 11
checkbox input "true"
click at [256, 570] on textarea "Comment" at bounding box center [836, 579] width 1272 height 45
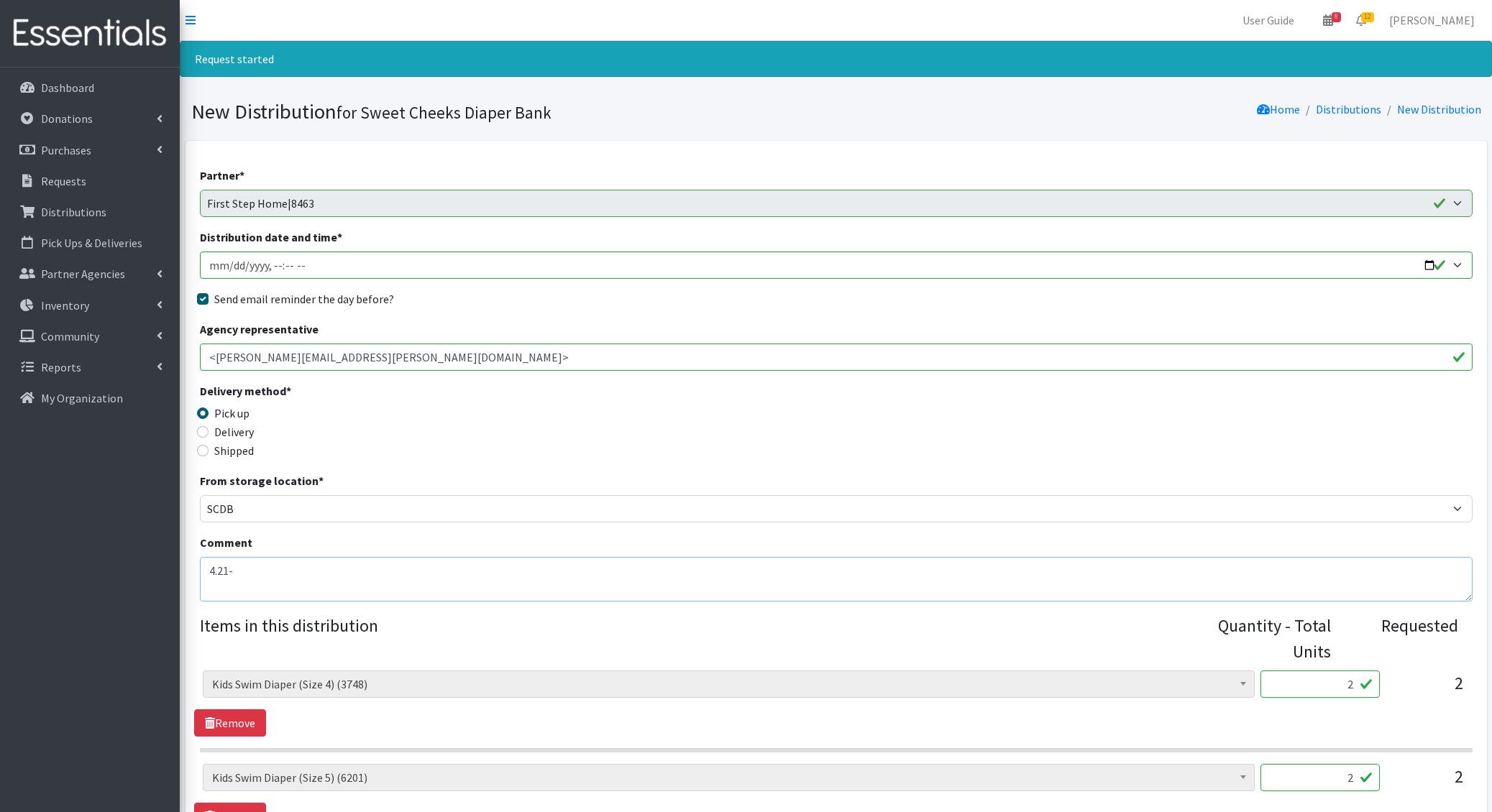
scroll to position [679, 0]
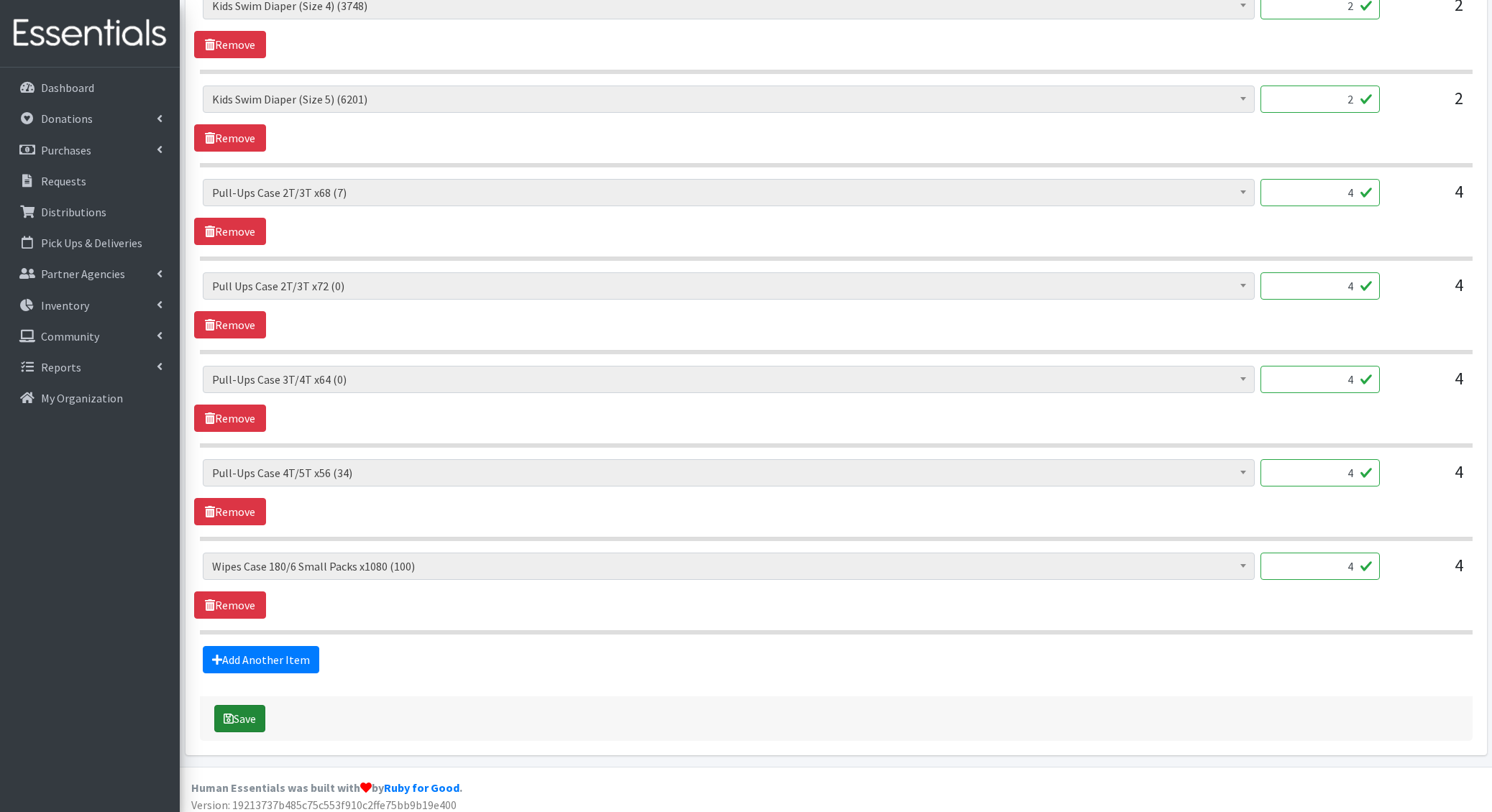
type textarea "4.21-"
click at [249, 705] on button "Save" at bounding box center [239, 719] width 51 height 28
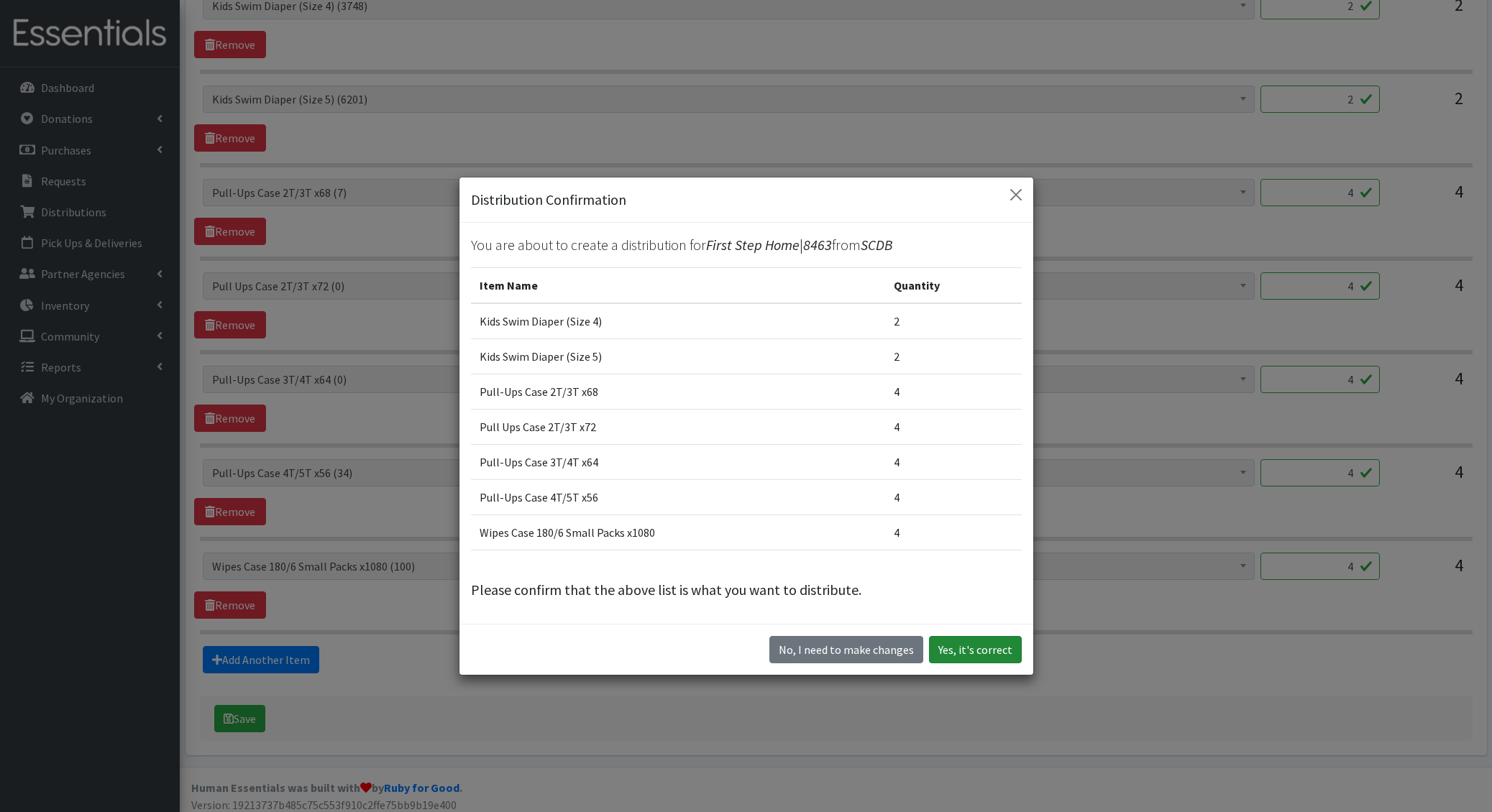
click at [984, 657] on button "Yes, it's correct" at bounding box center [975, 650] width 93 height 28
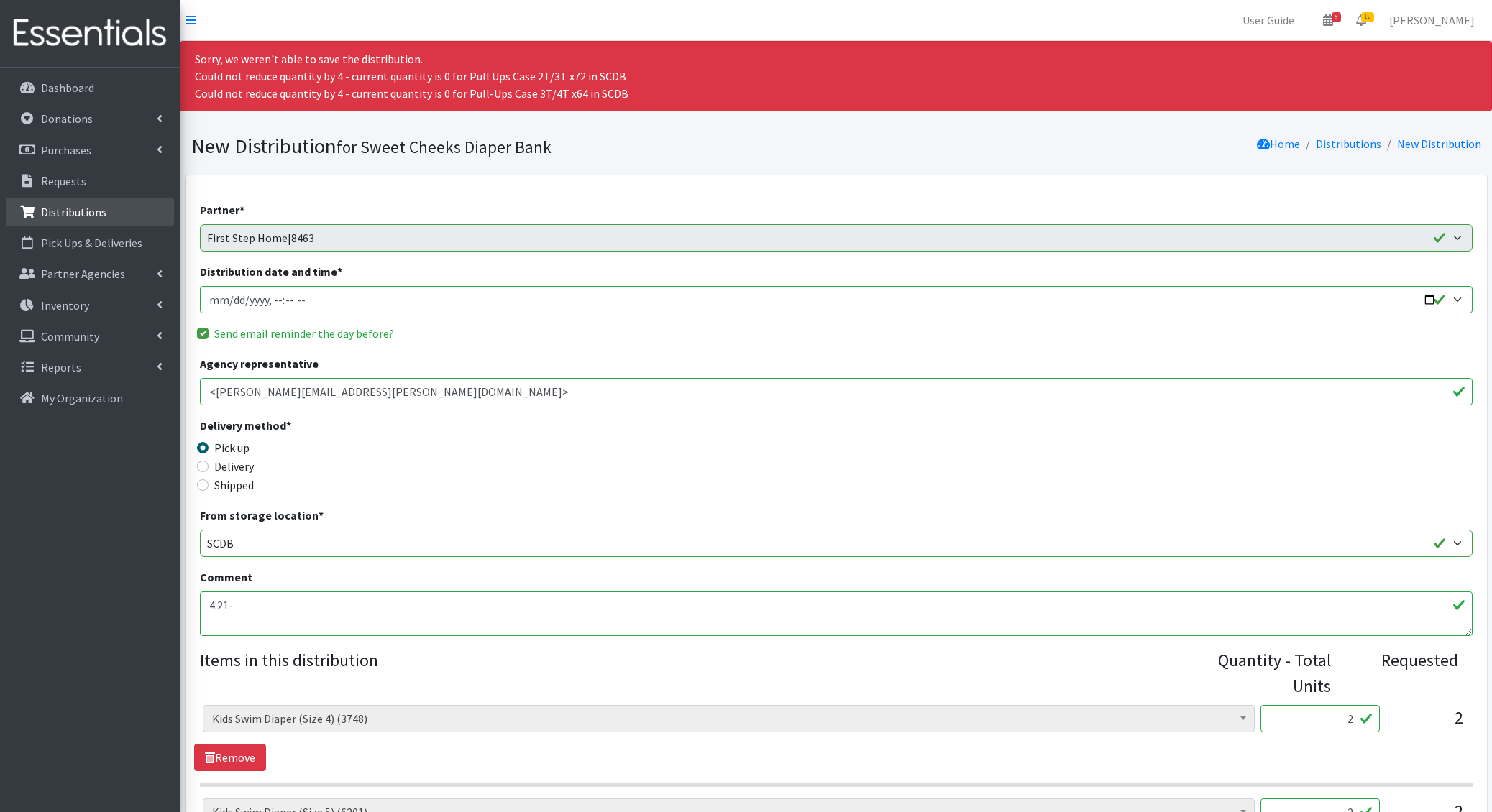
scroll to position [713, 0]
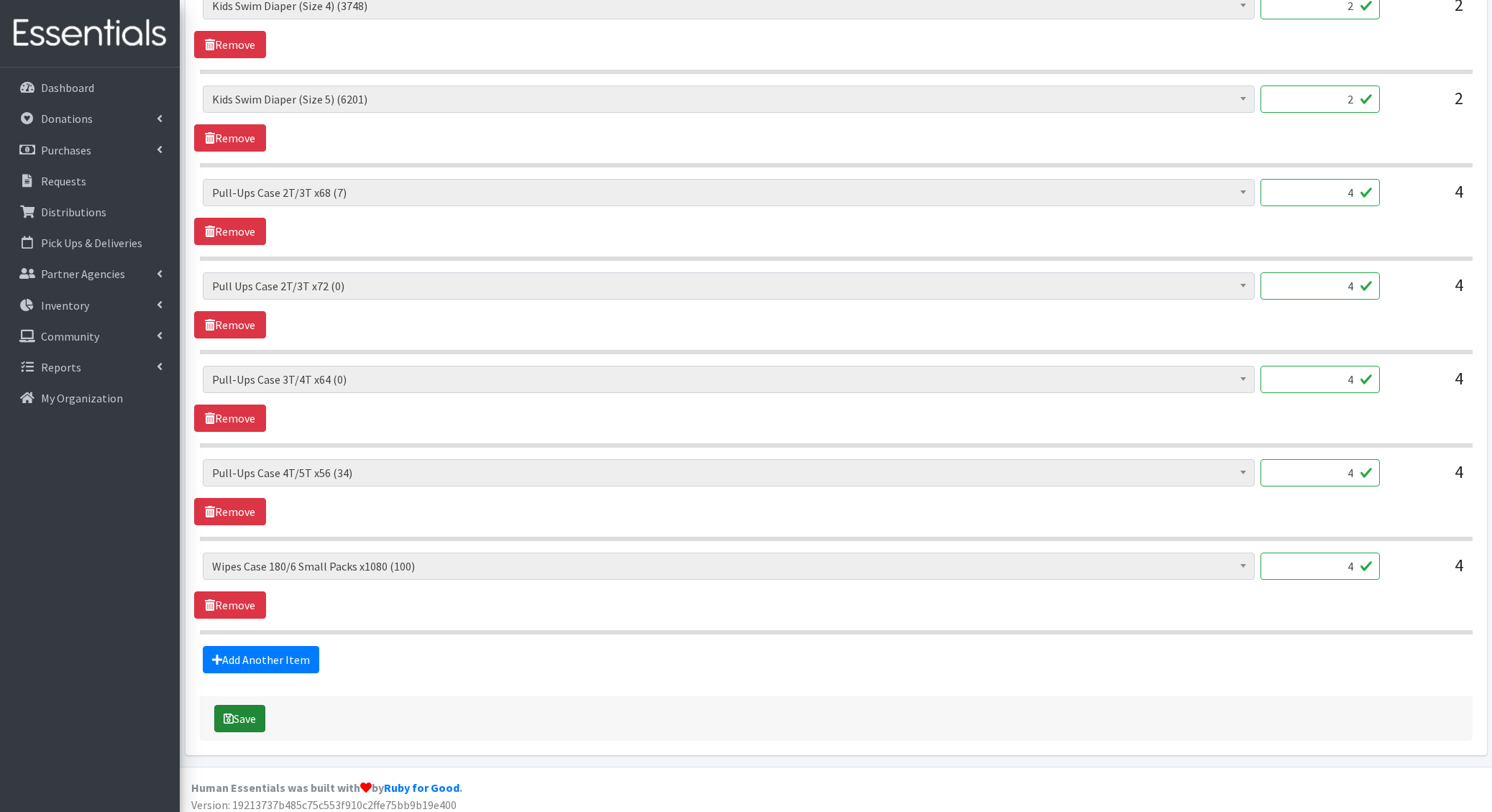
click at [256, 714] on button "Save" at bounding box center [239, 719] width 51 height 28
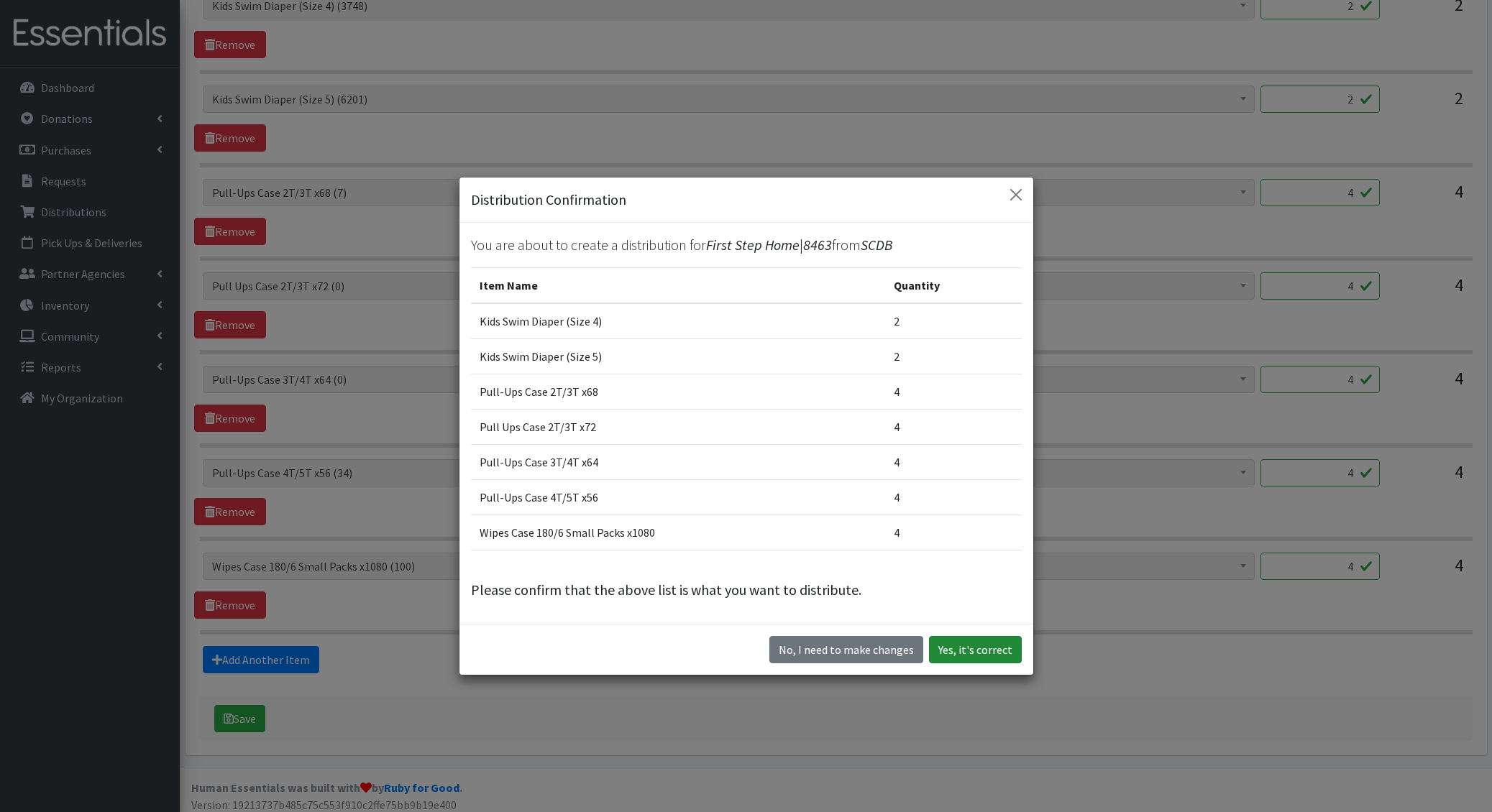
click at [998, 652] on button "Yes, it's correct" at bounding box center [975, 650] width 93 height 28
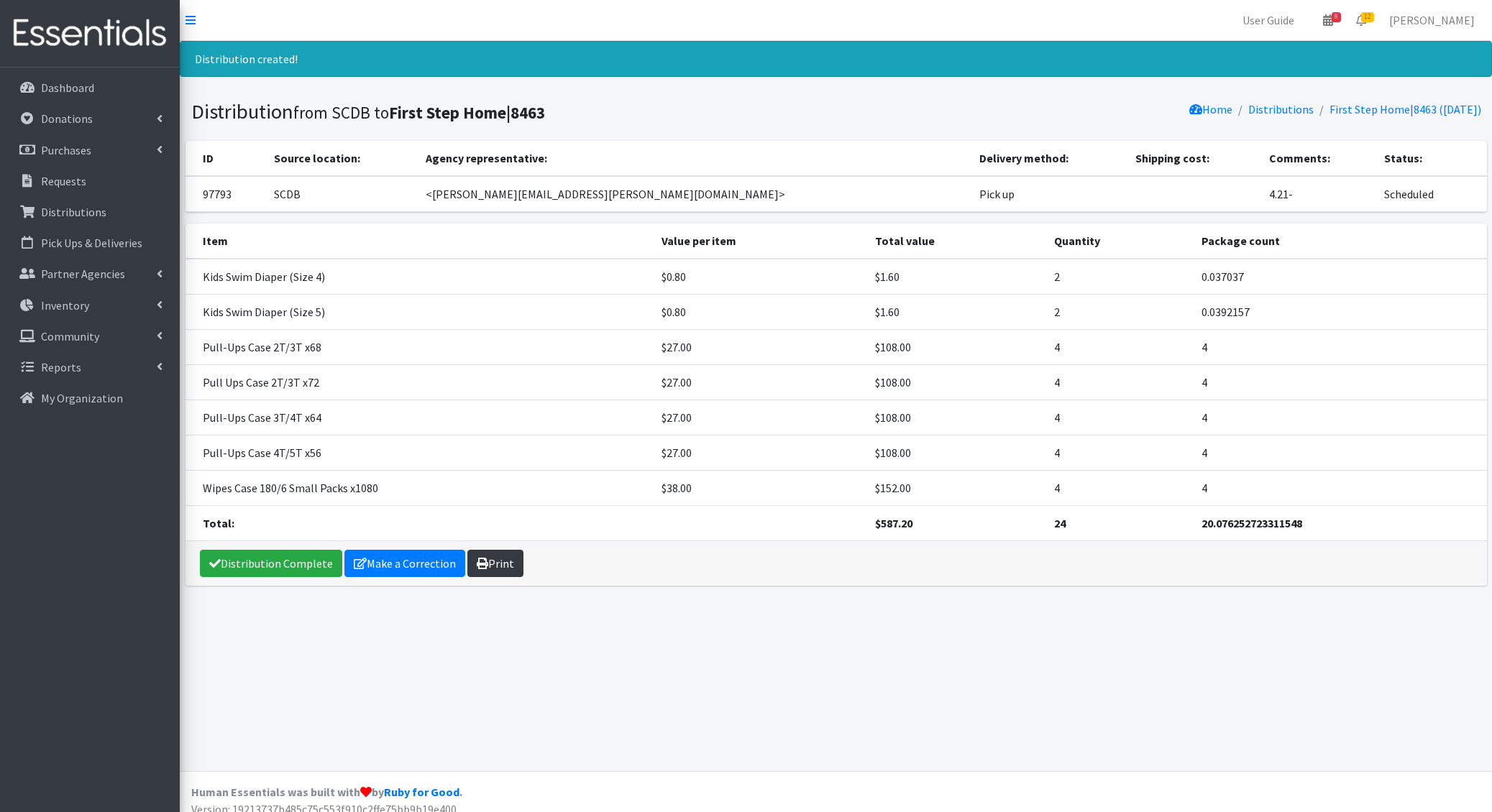
click at [510, 550] on link "Print" at bounding box center [495, 564] width 56 height 28
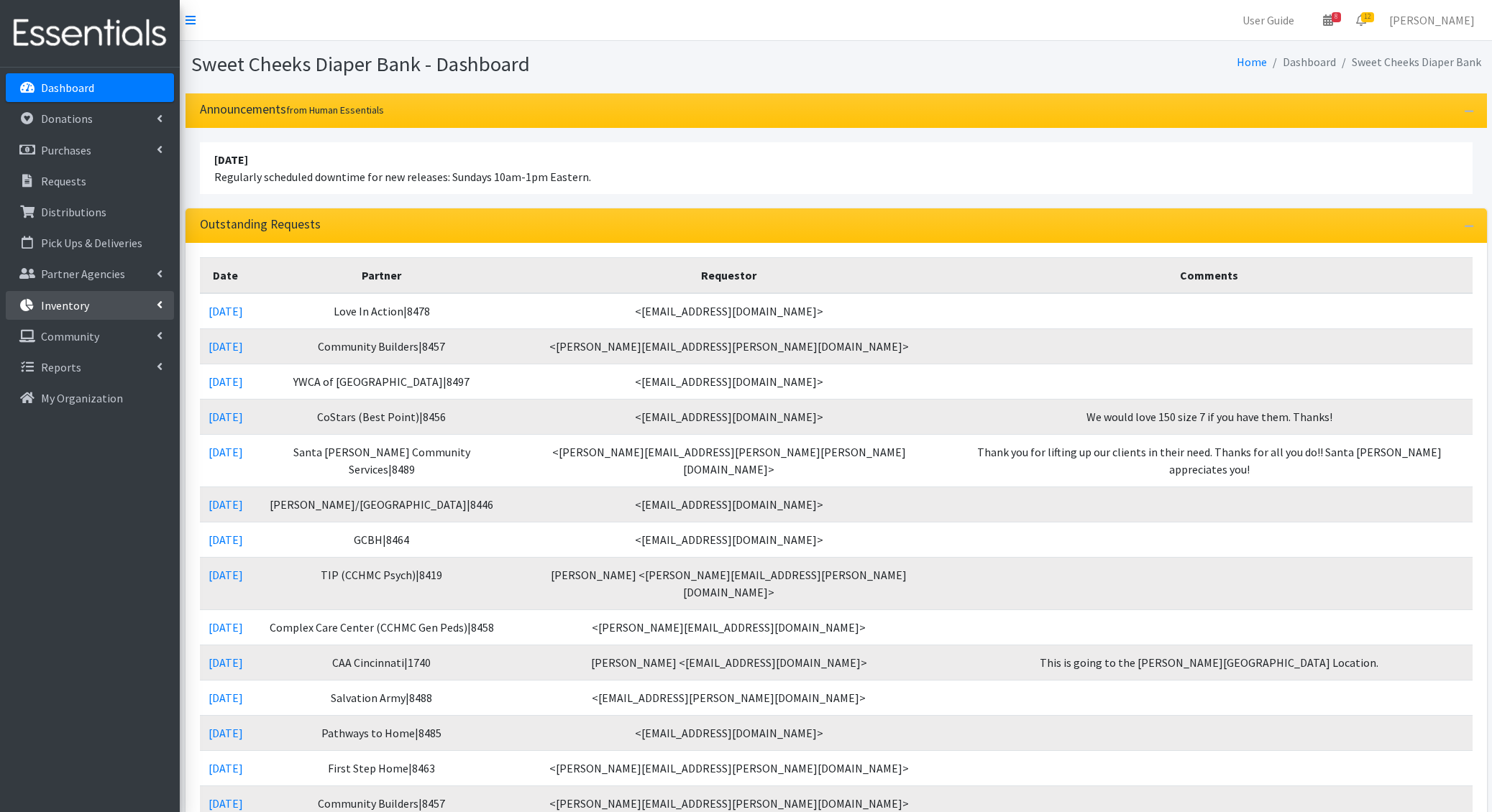
click at [98, 301] on link "Inventory" at bounding box center [90, 305] width 168 height 28
click at [83, 366] on link "Kits" at bounding box center [90, 367] width 168 height 28
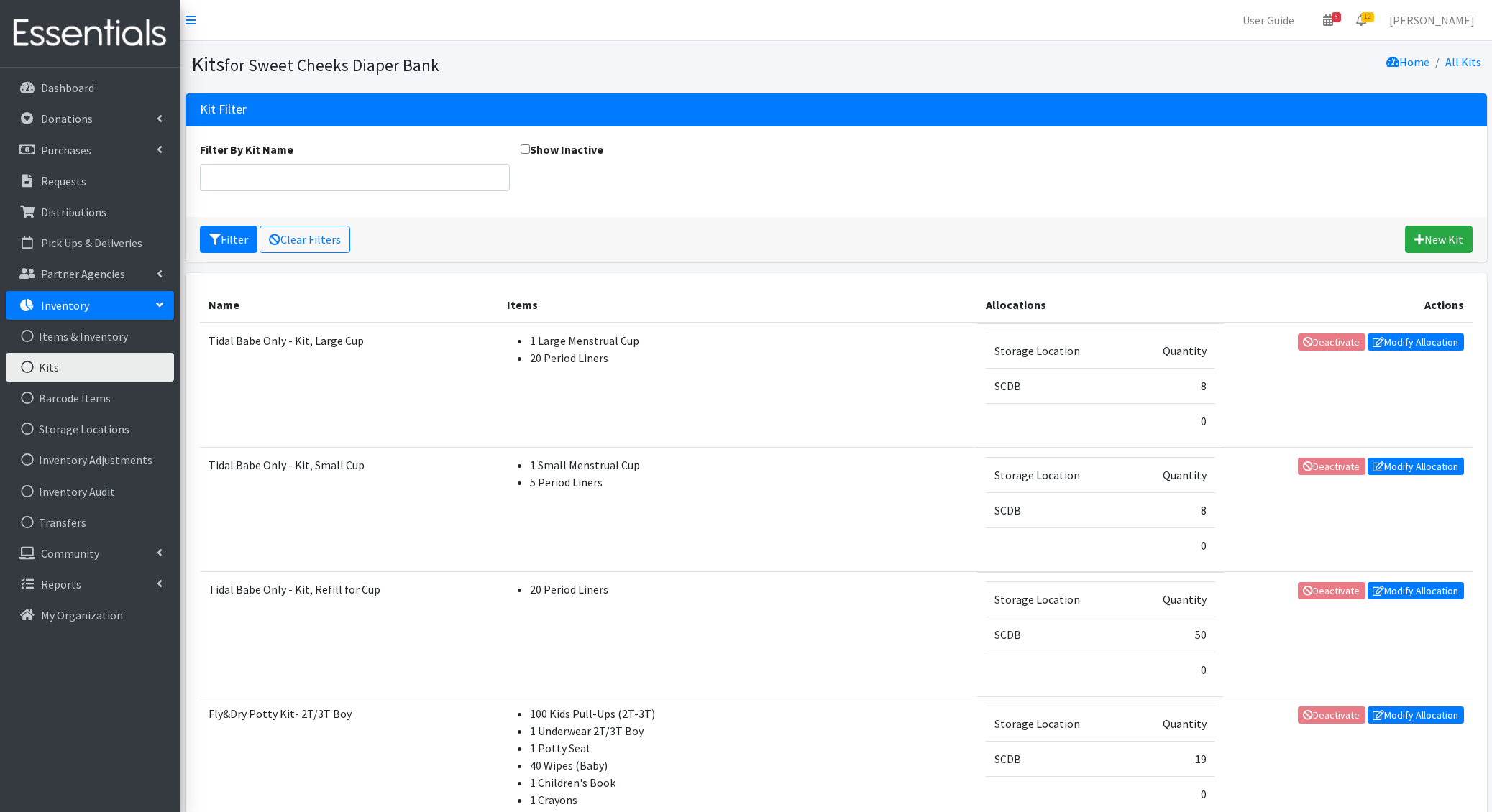
scroll to position [1255, 0]
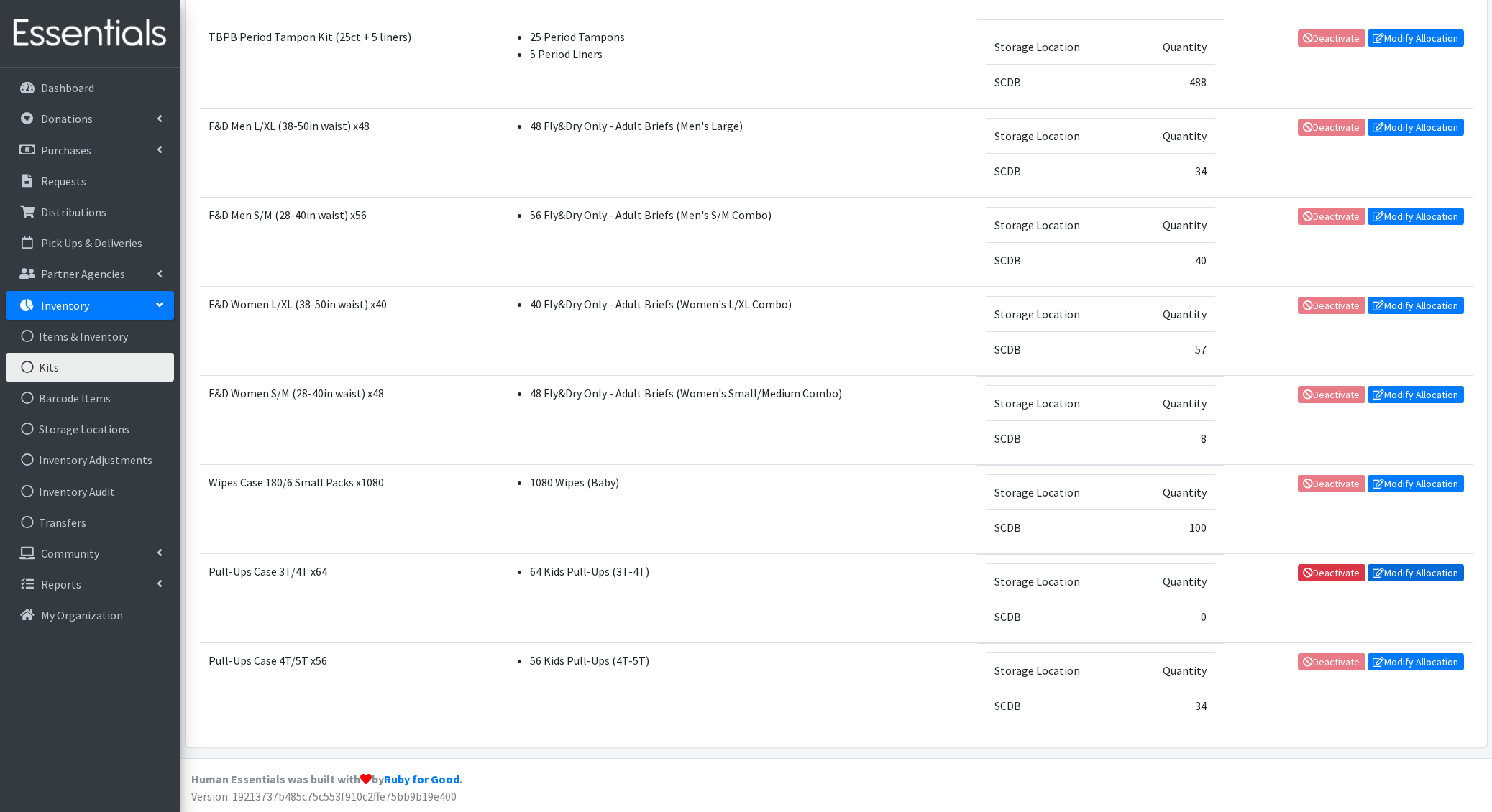
click at [1393, 575] on link "Modify Allocation" at bounding box center [1415, 572] width 96 height 17
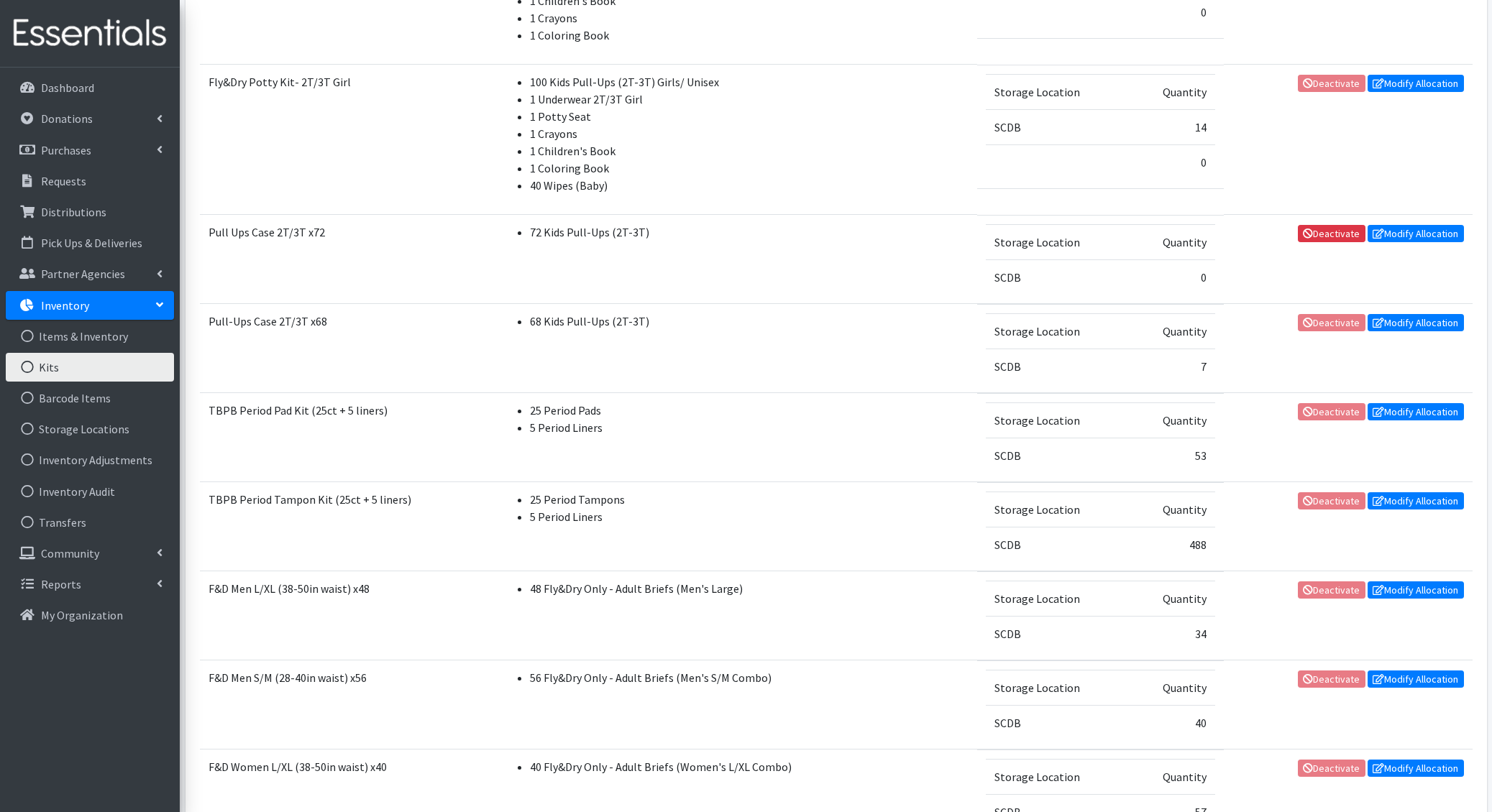
scroll to position [762, 0]
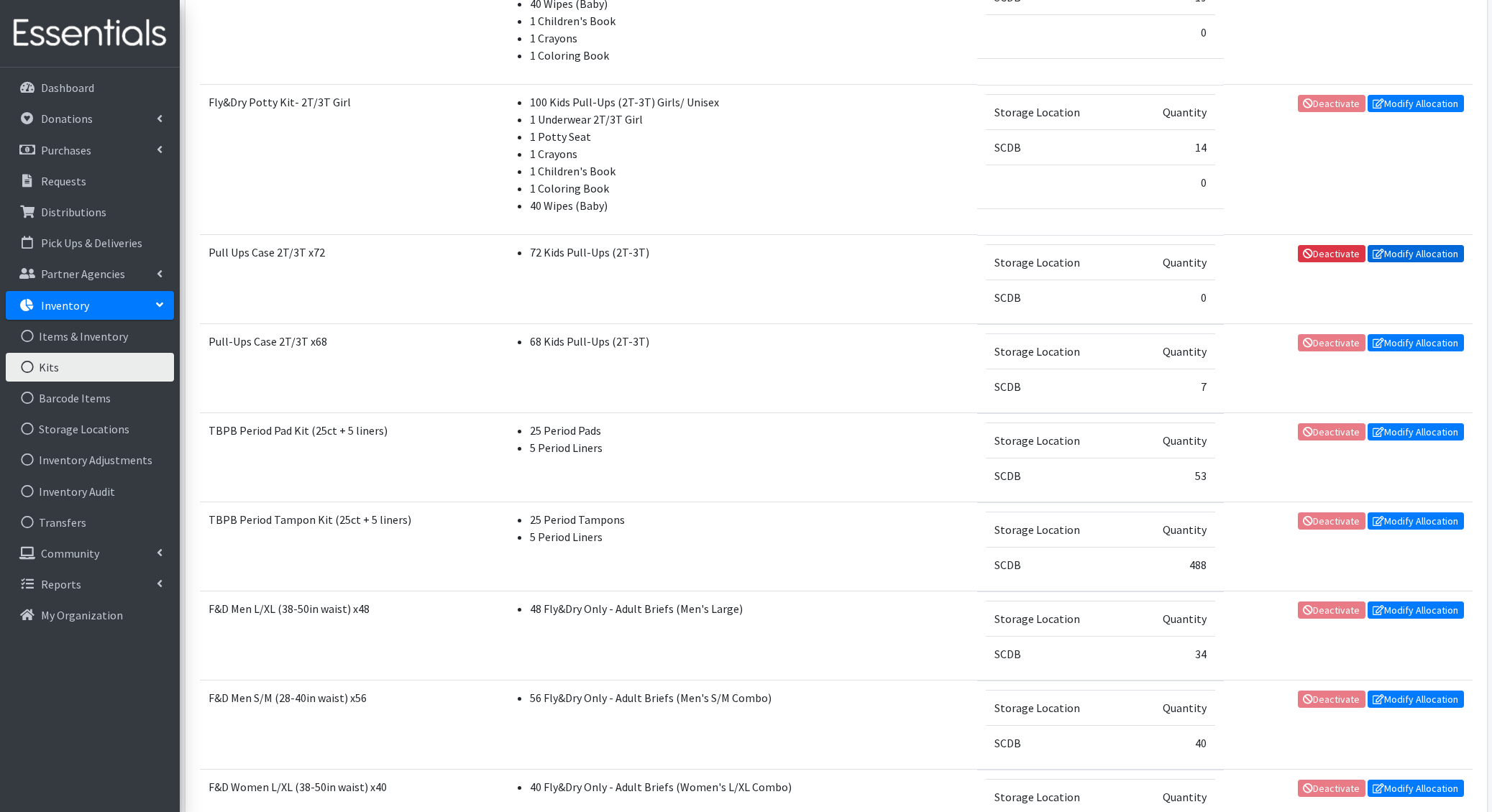
click at [1394, 255] on link "Modify Allocation" at bounding box center [1415, 253] width 96 height 17
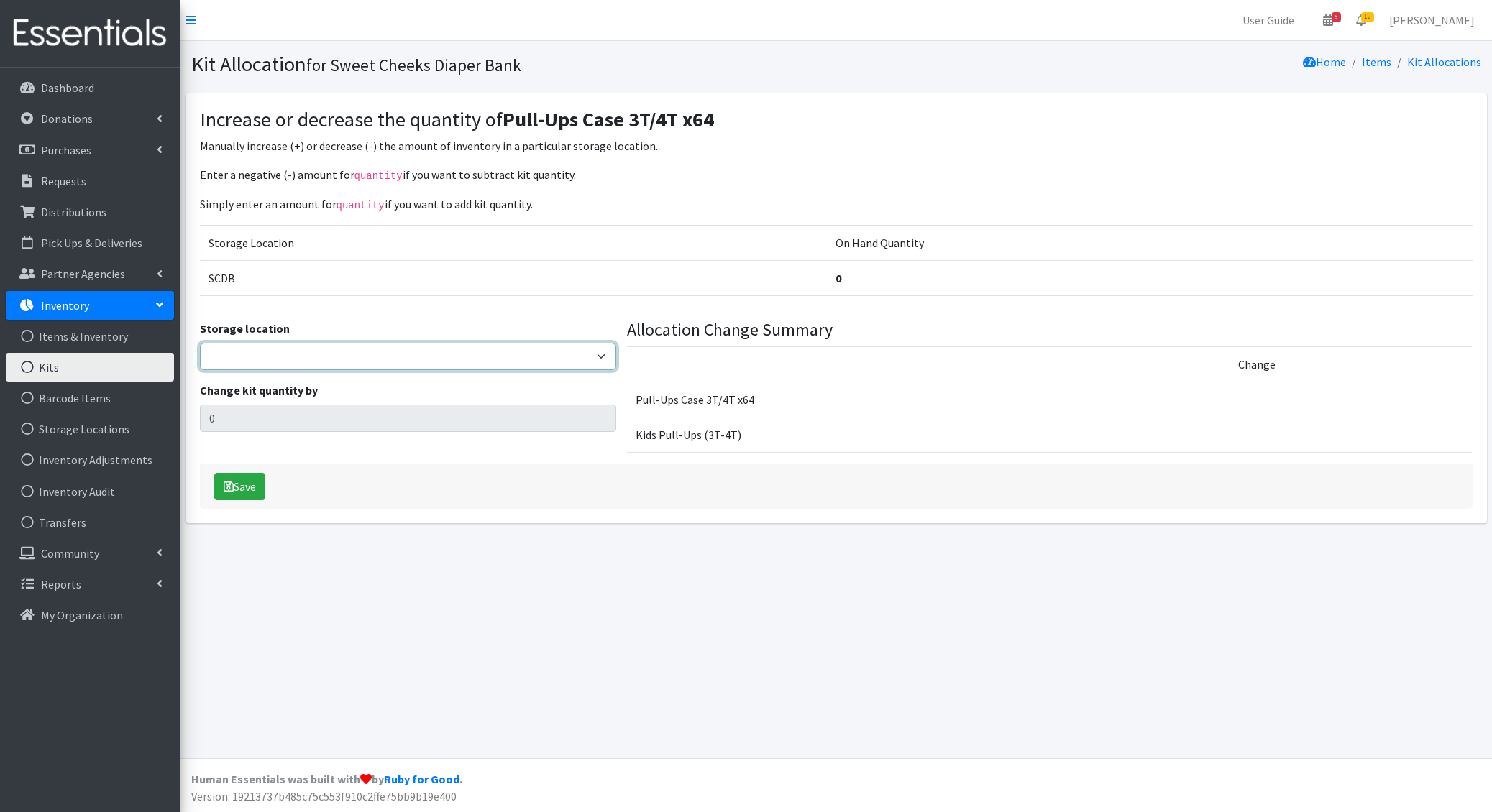
click at [515, 353] on select "SCDB DDDRP Dedicated Inventory" at bounding box center [409, 356] width 417 height 28
select select "12"
click at [200, 343] on select "SCDB DDDRP Dedicated Inventory" at bounding box center [409, 356] width 417 height 28
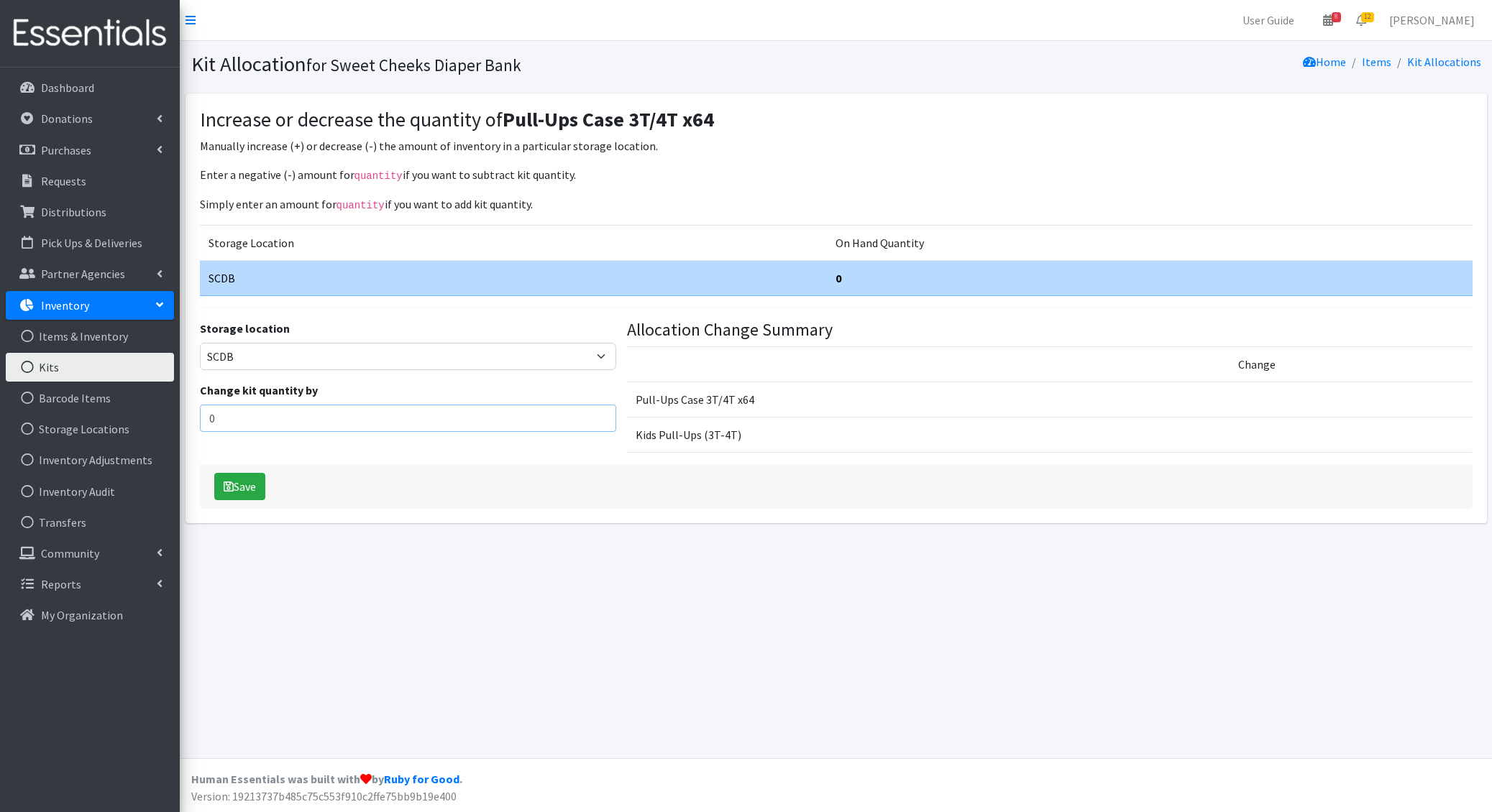
click at [282, 422] on input "0" at bounding box center [409, 418] width 417 height 28
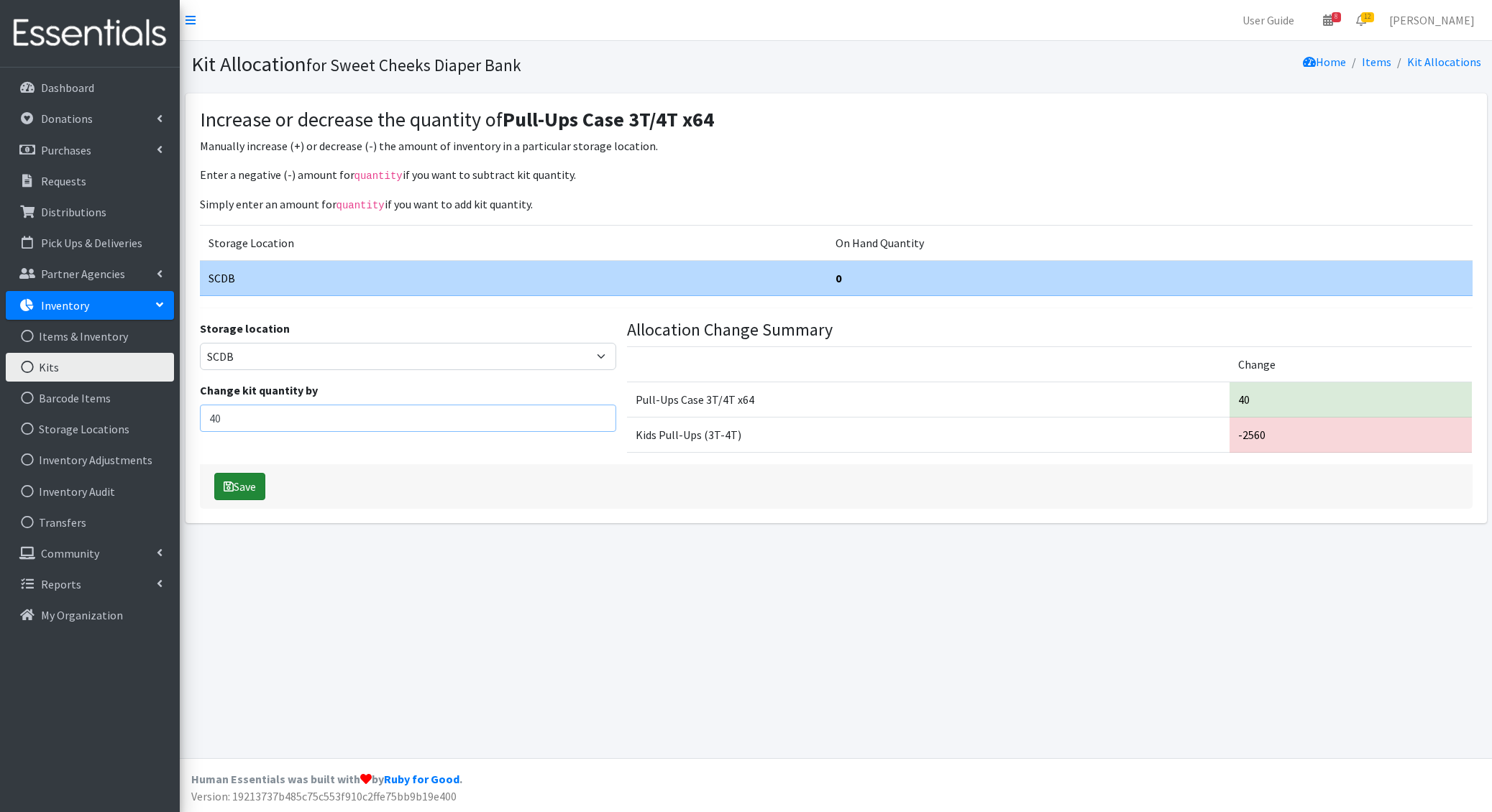
type input "40"
click at [244, 487] on button "Save" at bounding box center [239, 487] width 51 height 28
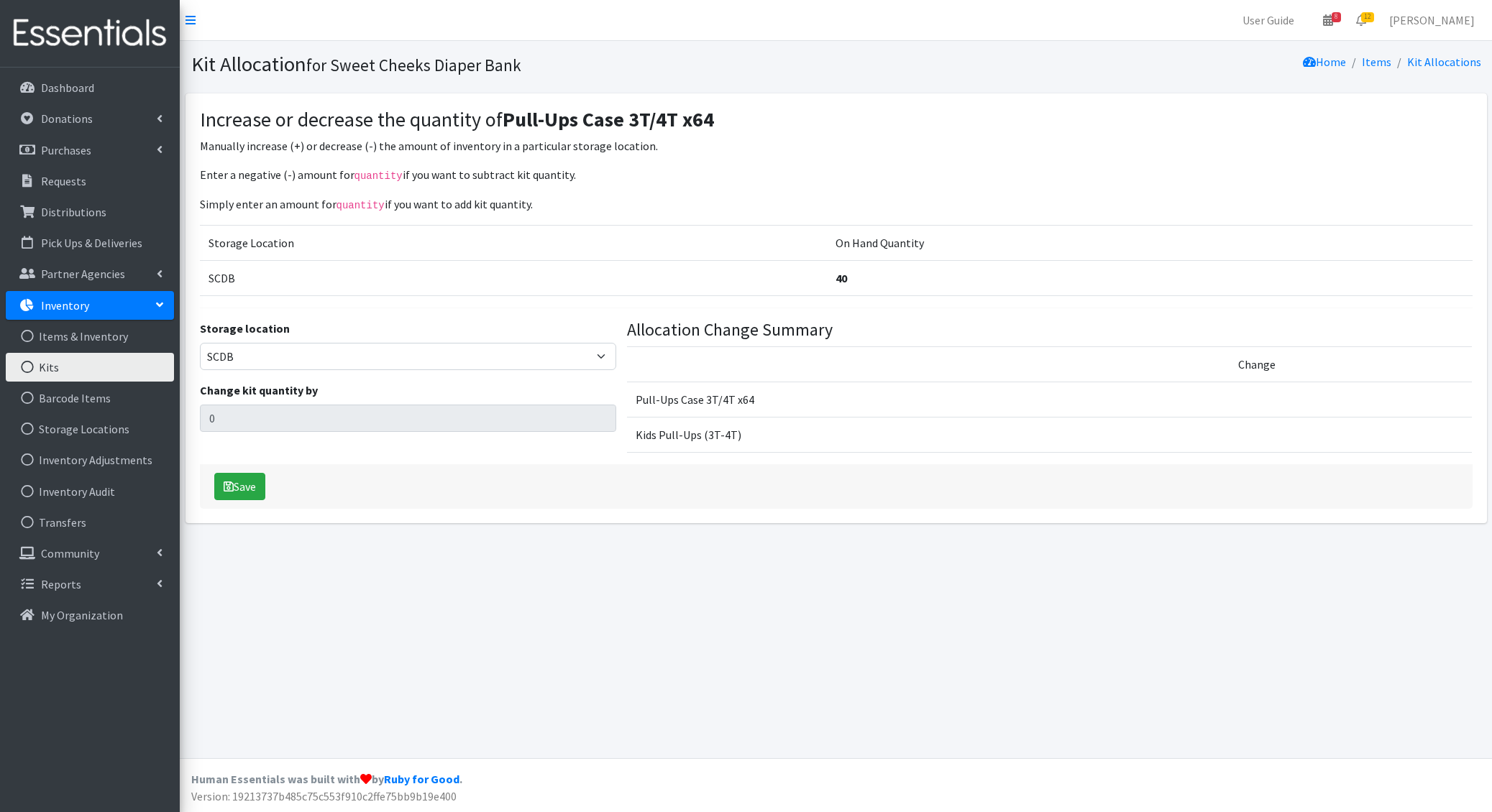
select select "12"
click at [539, 348] on select "SCDB DDDRP Dedicated Inventory" at bounding box center [409, 356] width 417 height 28
select select "12"
click at [200, 343] on select "SCDB DDDRP Dedicated Inventory" at bounding box center [409, 356] width 417 height 28
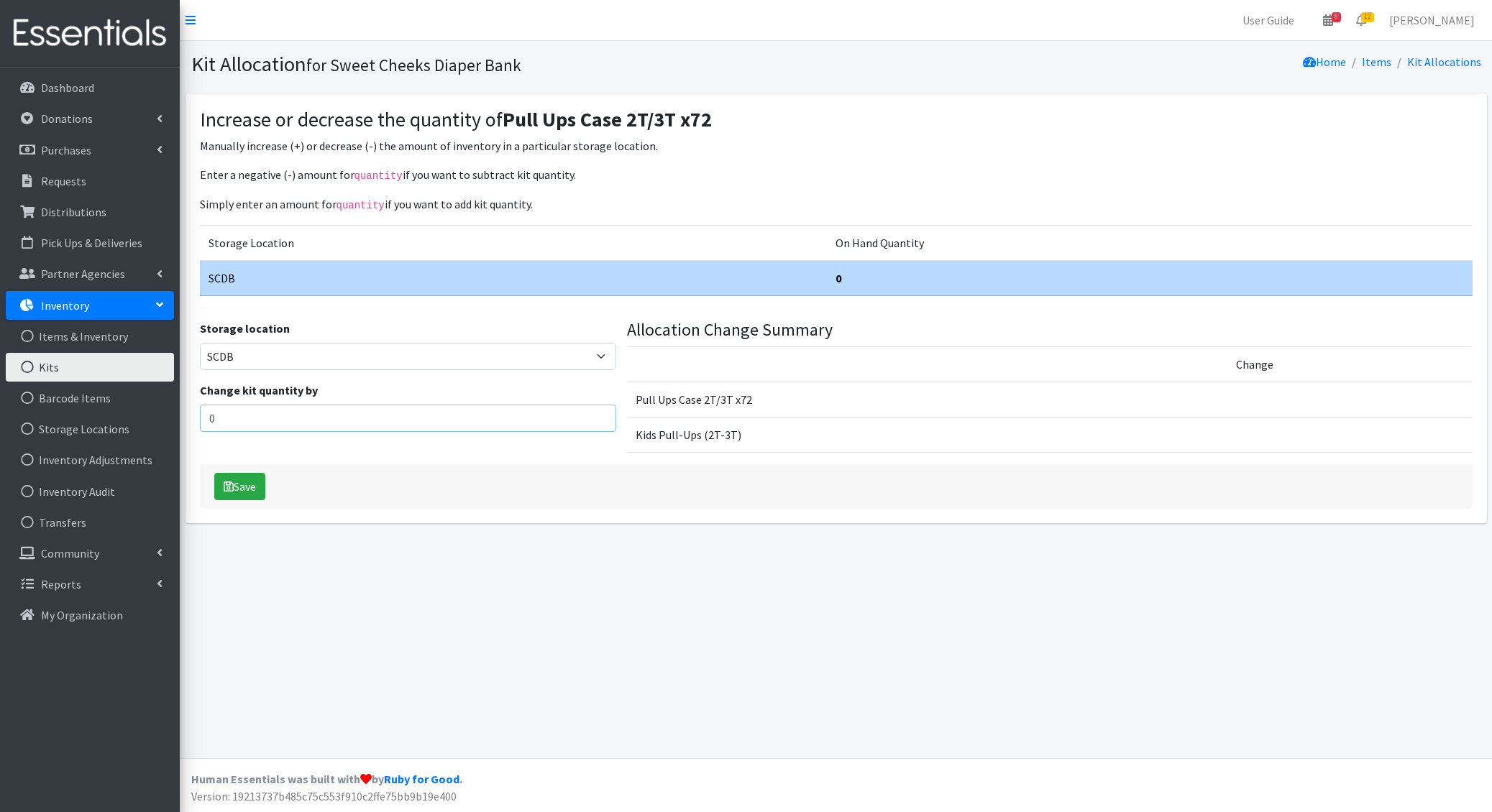
click at [413, 426] on input "0" at bounding box center [409, 418] width 417 height 28
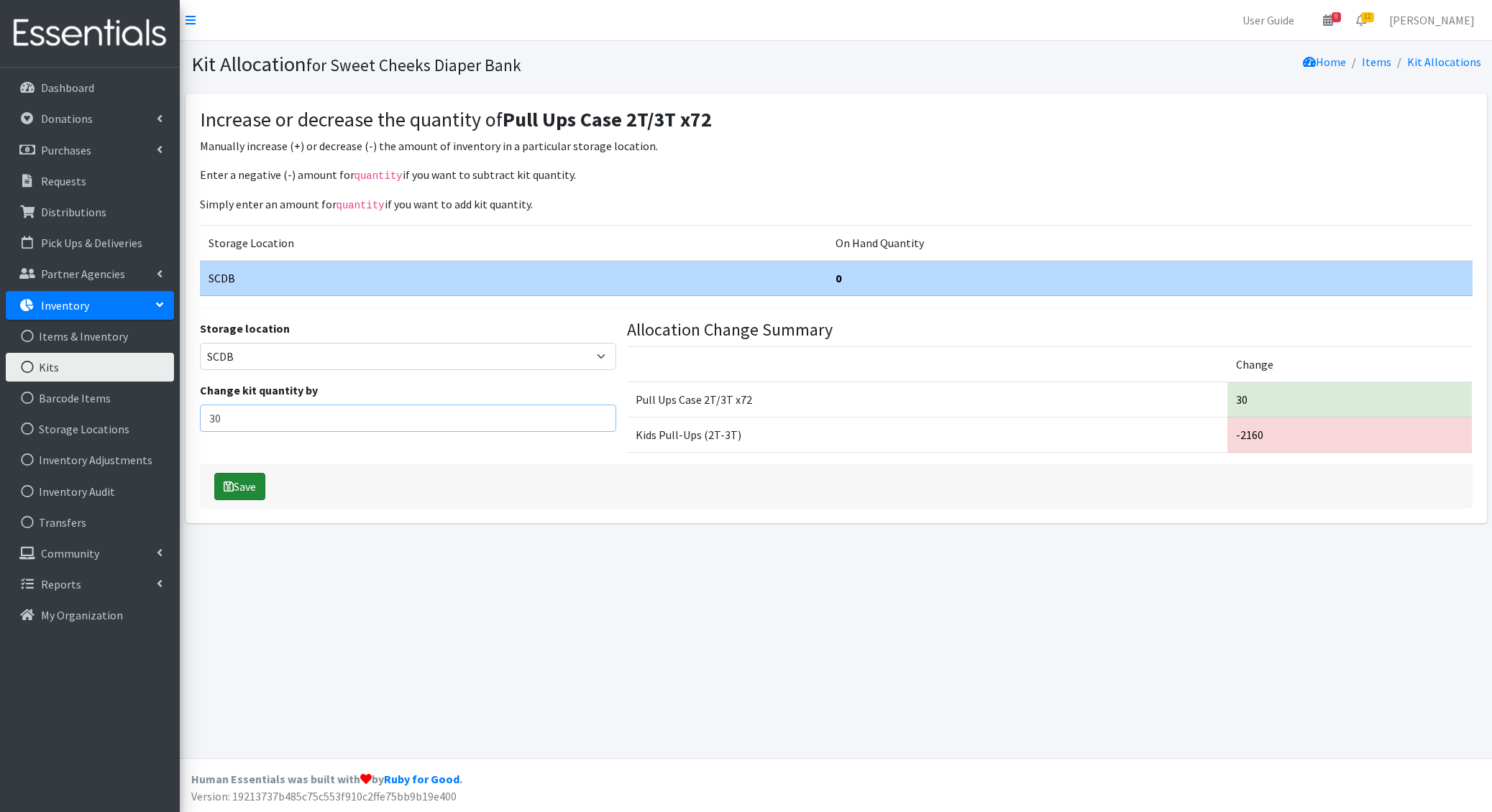
type input "30"
click at [236, 494] on button "Save" at bounding box center [239, 487] width 51 height 28
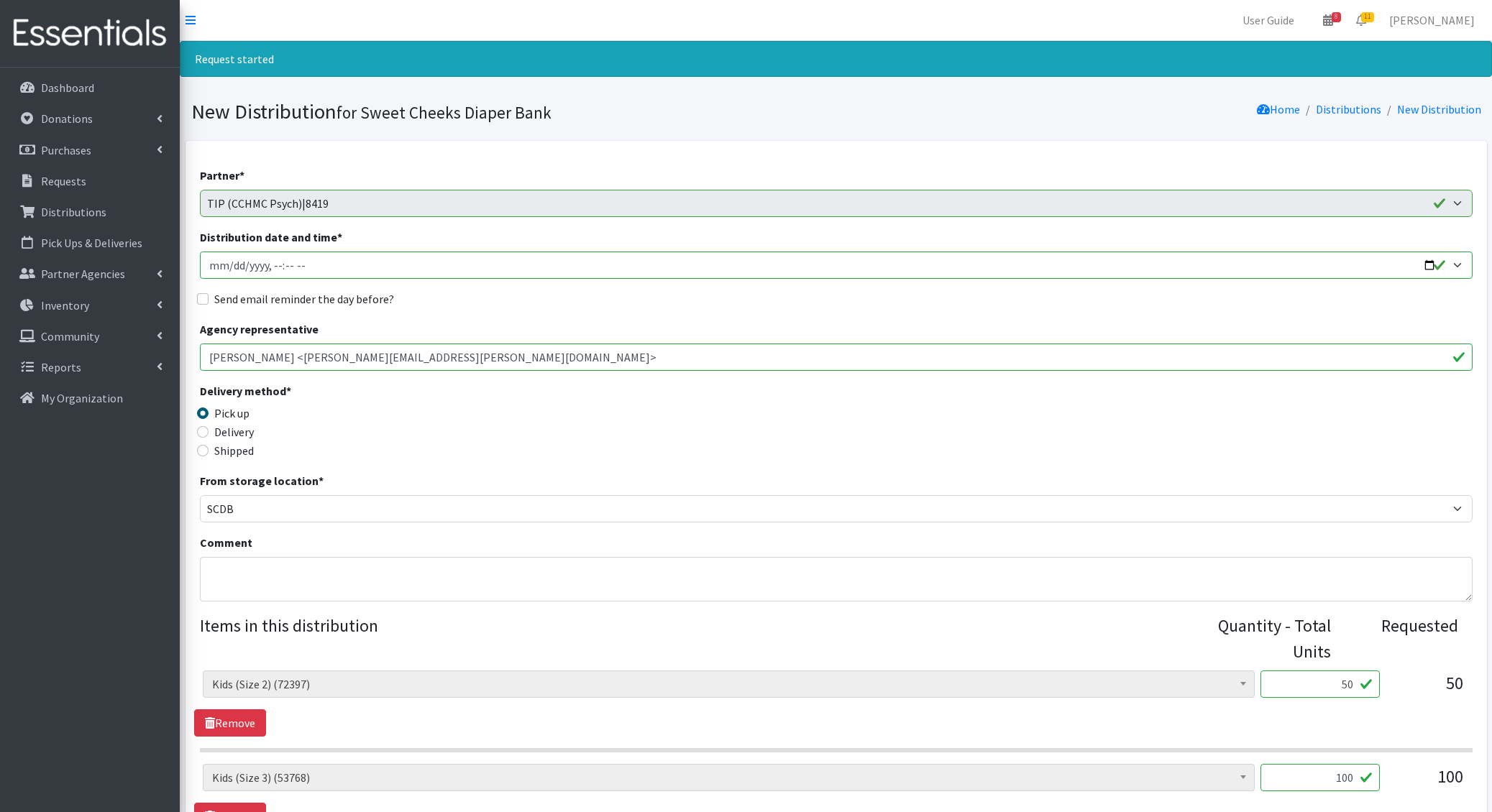
click at [227, 264] on input "Distribution date and time *" at bounding box center [836, 265] width 1272 height 28
type input "[DATE]T13:00"
click at [197, 293] on input "Send email reminder the day before?" at bounding box center [203, 299] width 11 height 11
checkbox input "true"
click at [256, 571] on textarea "Comment" at bounding box center [836, 579] width 1272 height 45
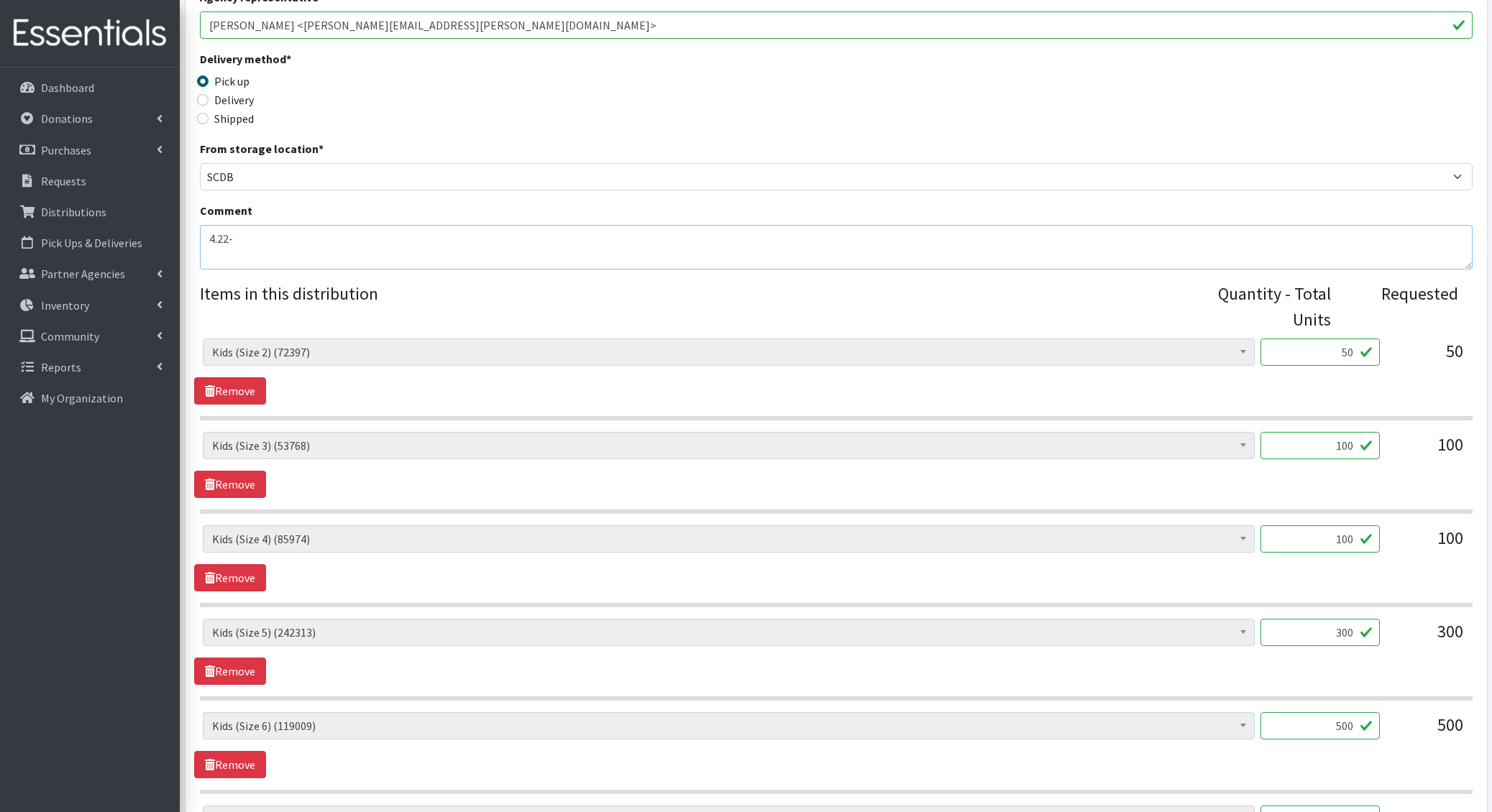
scroll to position [679, 0]
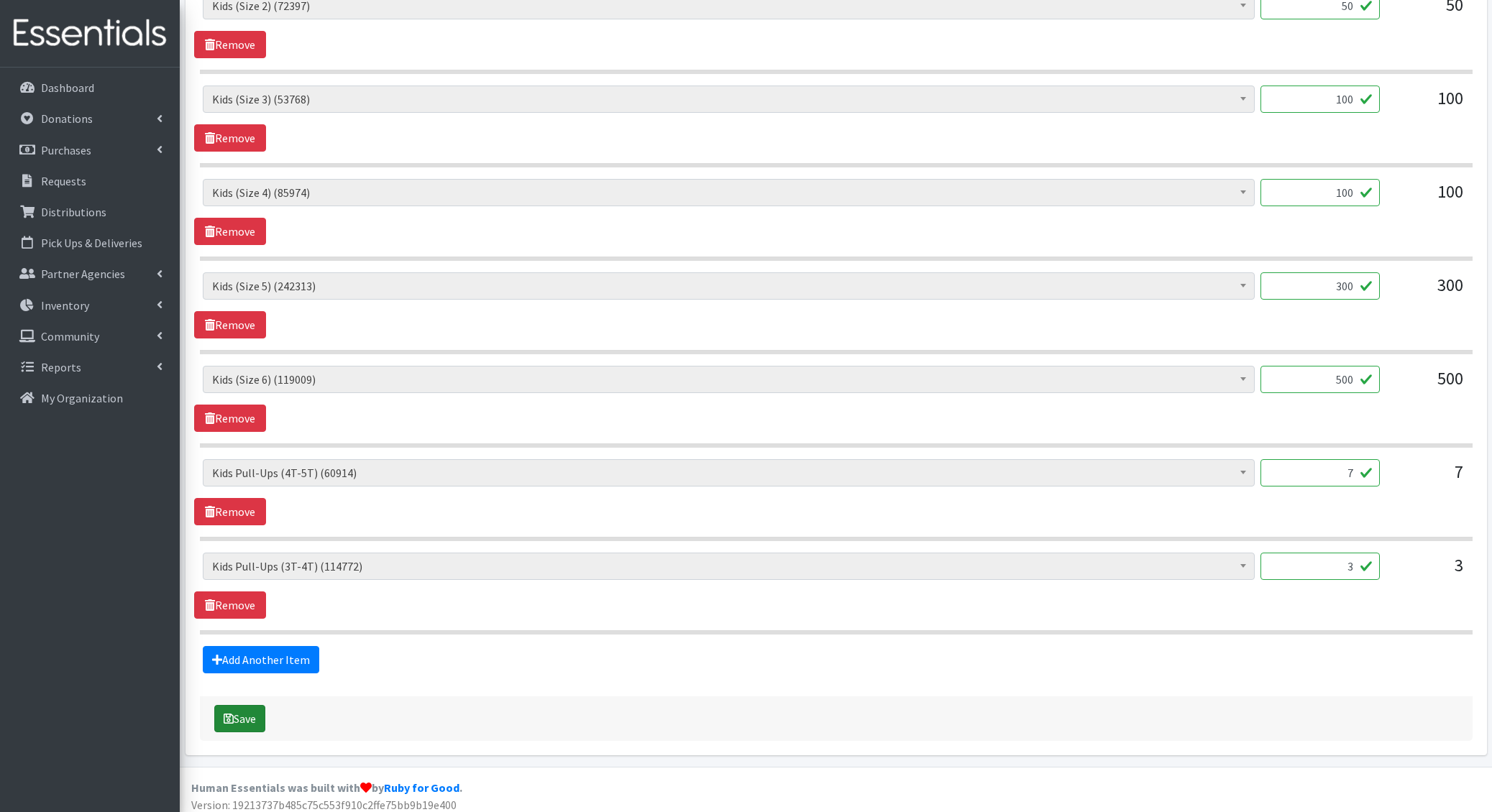
type textarea "4.22-"
click at [247, 720] on button "Save" at bounding box center [239, 719] width 51 height 28
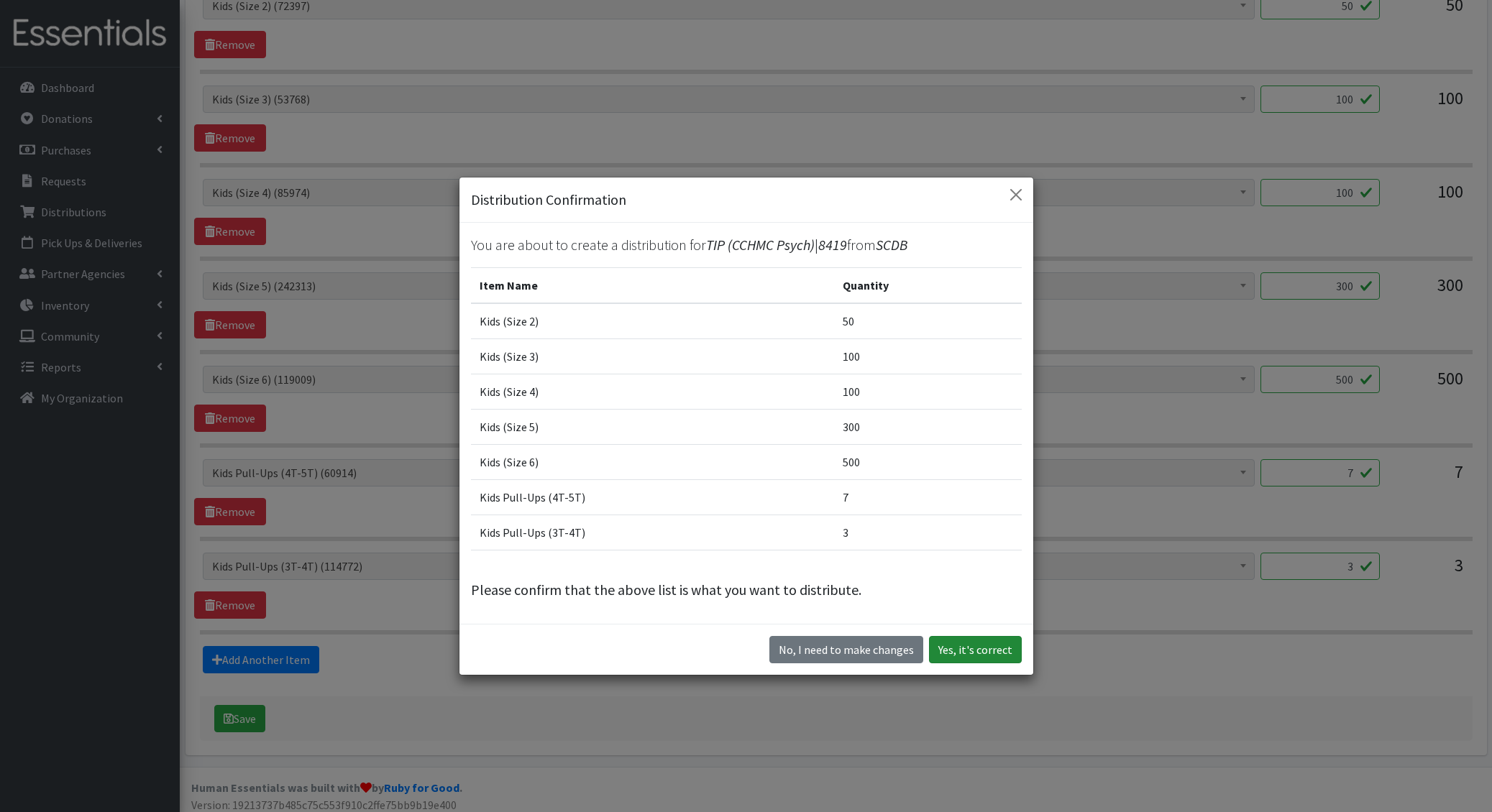
click at [951, 641] on button "Yes, it's correct" at bounding box center [975, 650] width 93 height 28
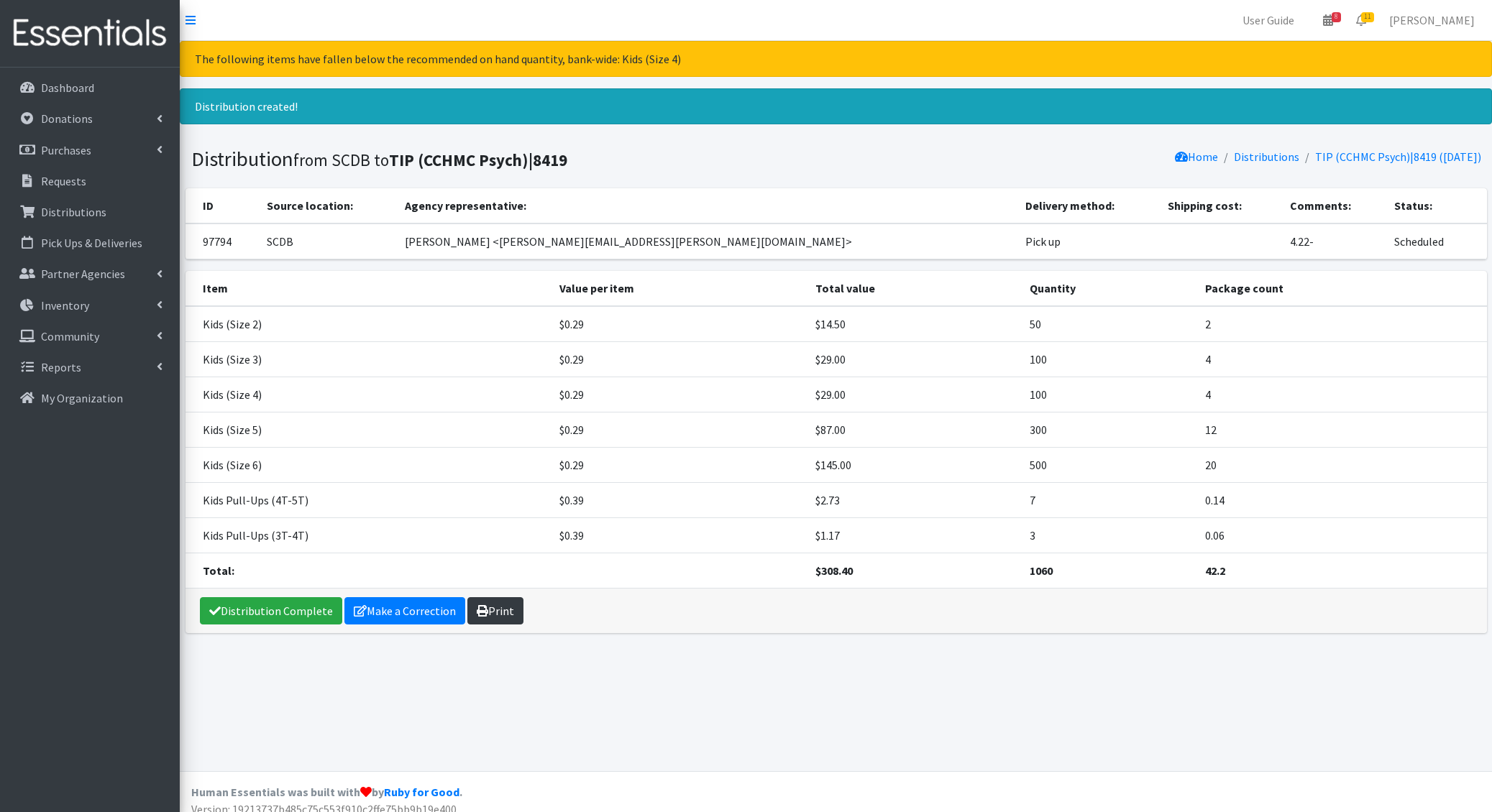
click at [476, 597] on link "Print" at bounding box center [495, 611] width 56 height 28
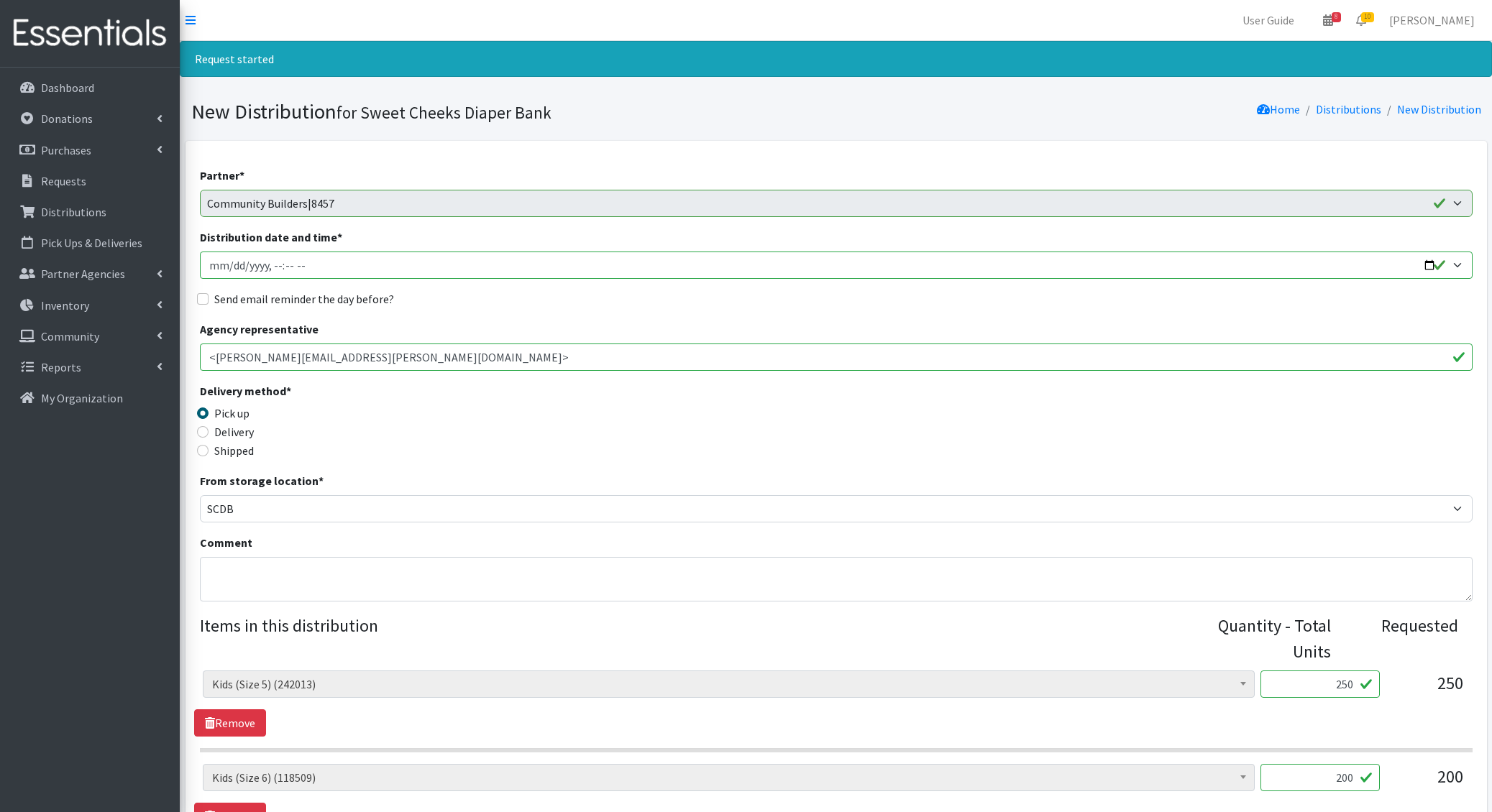
click at [231, 266] on input "Distribution date and time *" at bounding box center [836, 265] width 1272 height 28
type input "[DATE]T14:00"
click at [197, 293] on input "Send email reminder the day before?" at bounding box center [203, 299] width 11 height 11
checkbox input "true"
click at [247, 570] on textarea "Comment" at bounding box center [836, 579] width 1272 height 45
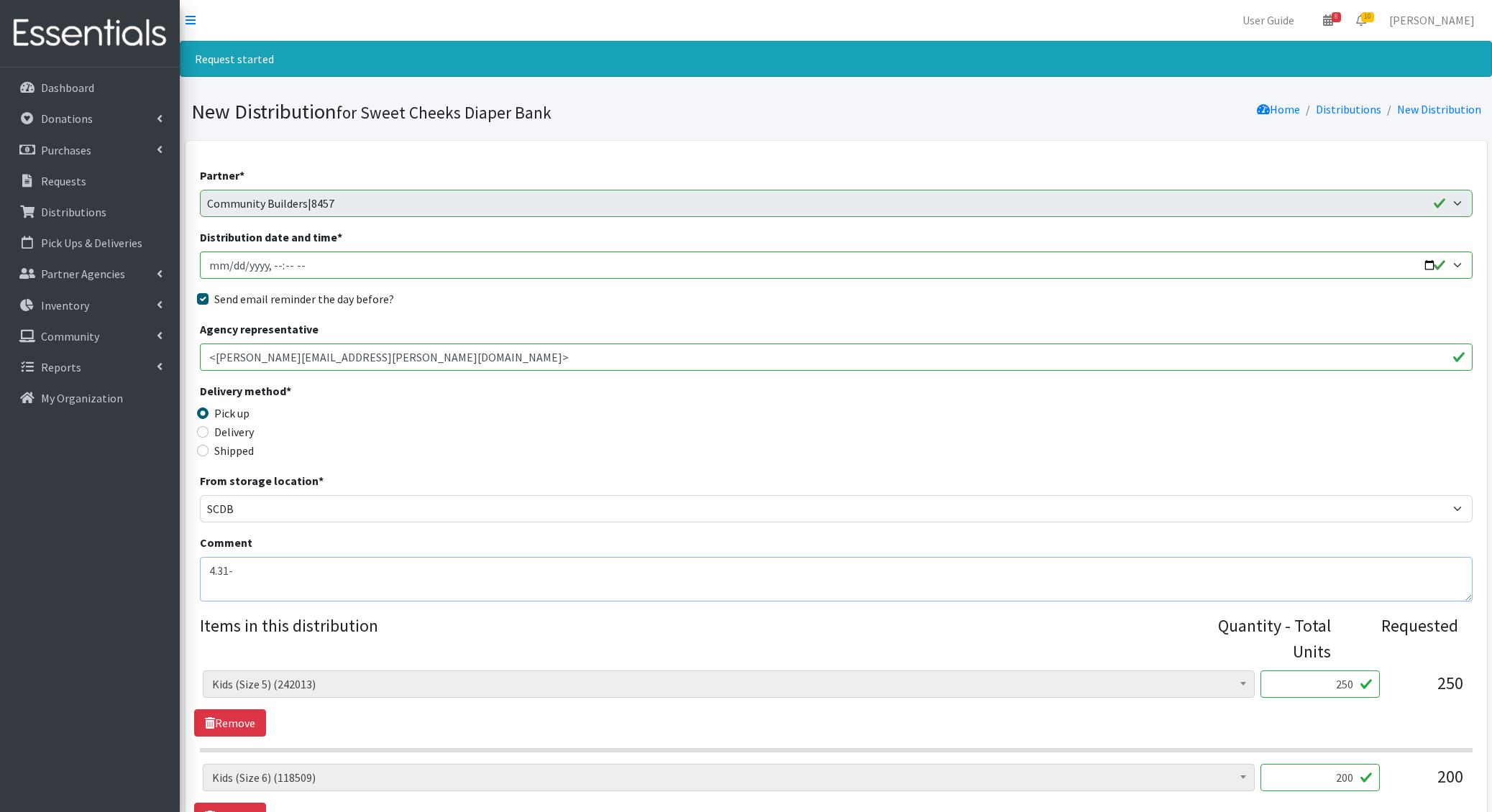
scroll to position [493, 0]
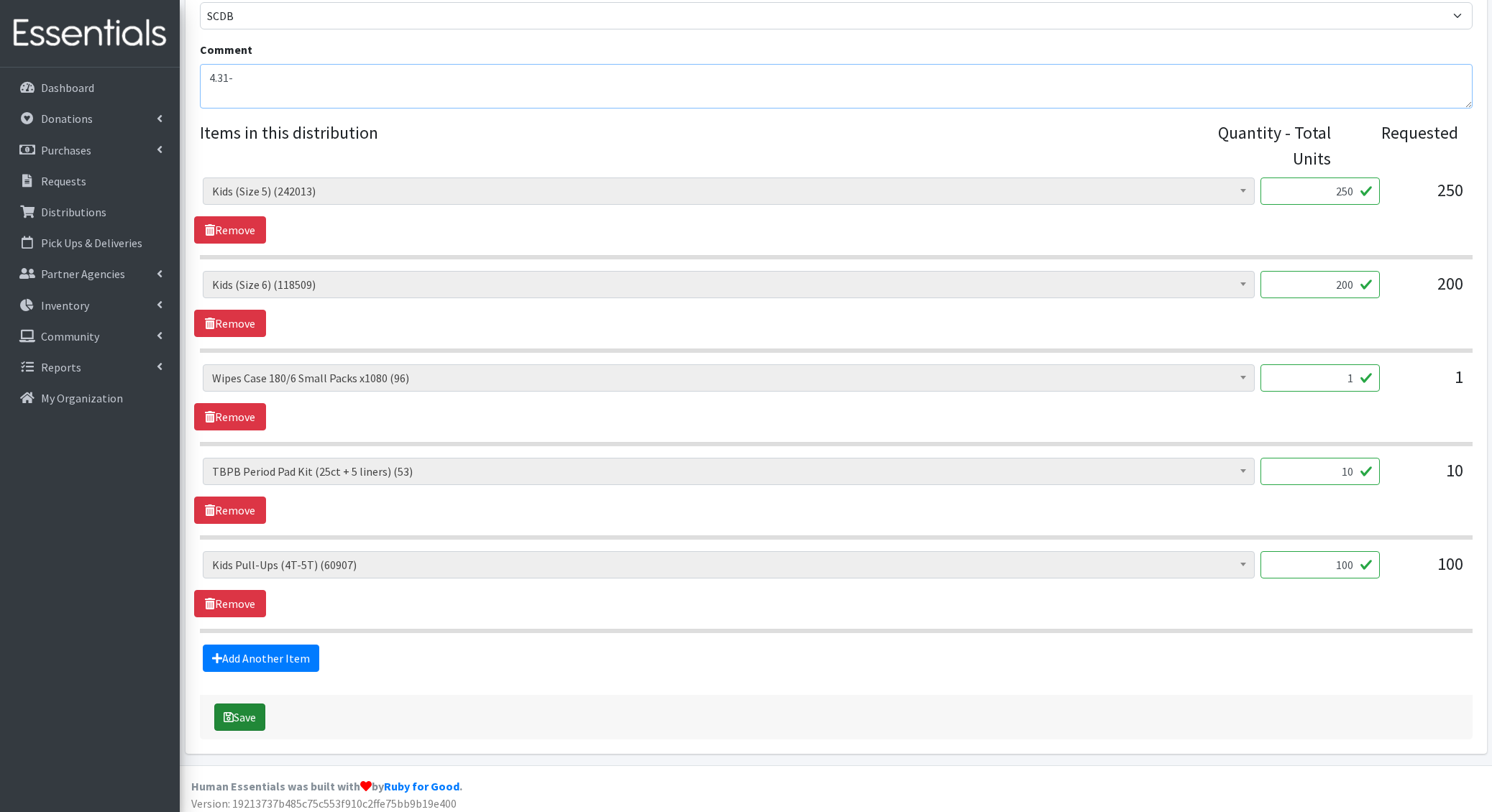
type textarea "4.31-"
click at [254, 713] on button "Save" at bounding box center [239, 718] width 51 height 28
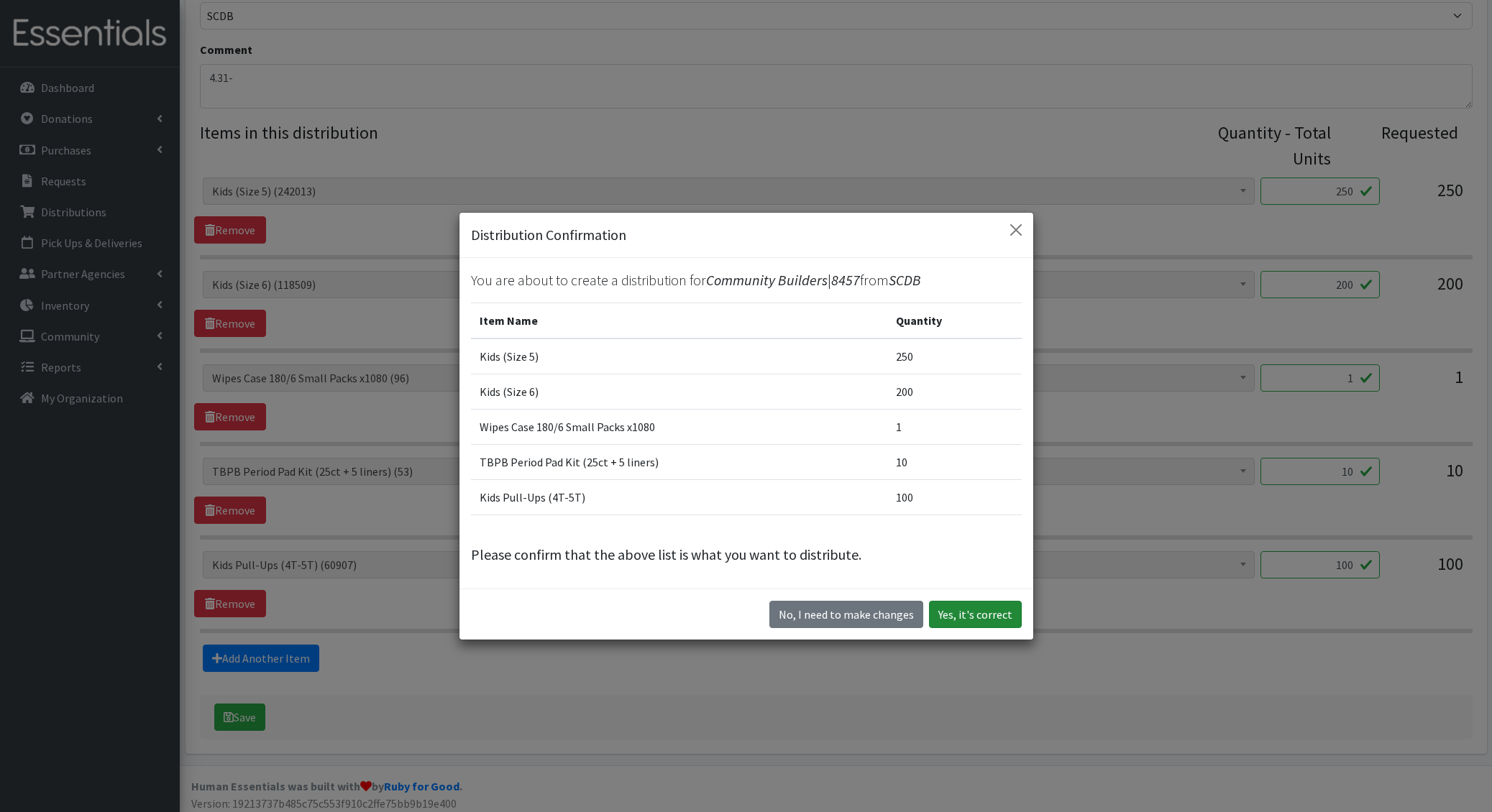
click at [951, 613] on button "Yes, it's correct" at bounding box center [975, 614] width 93 height 28
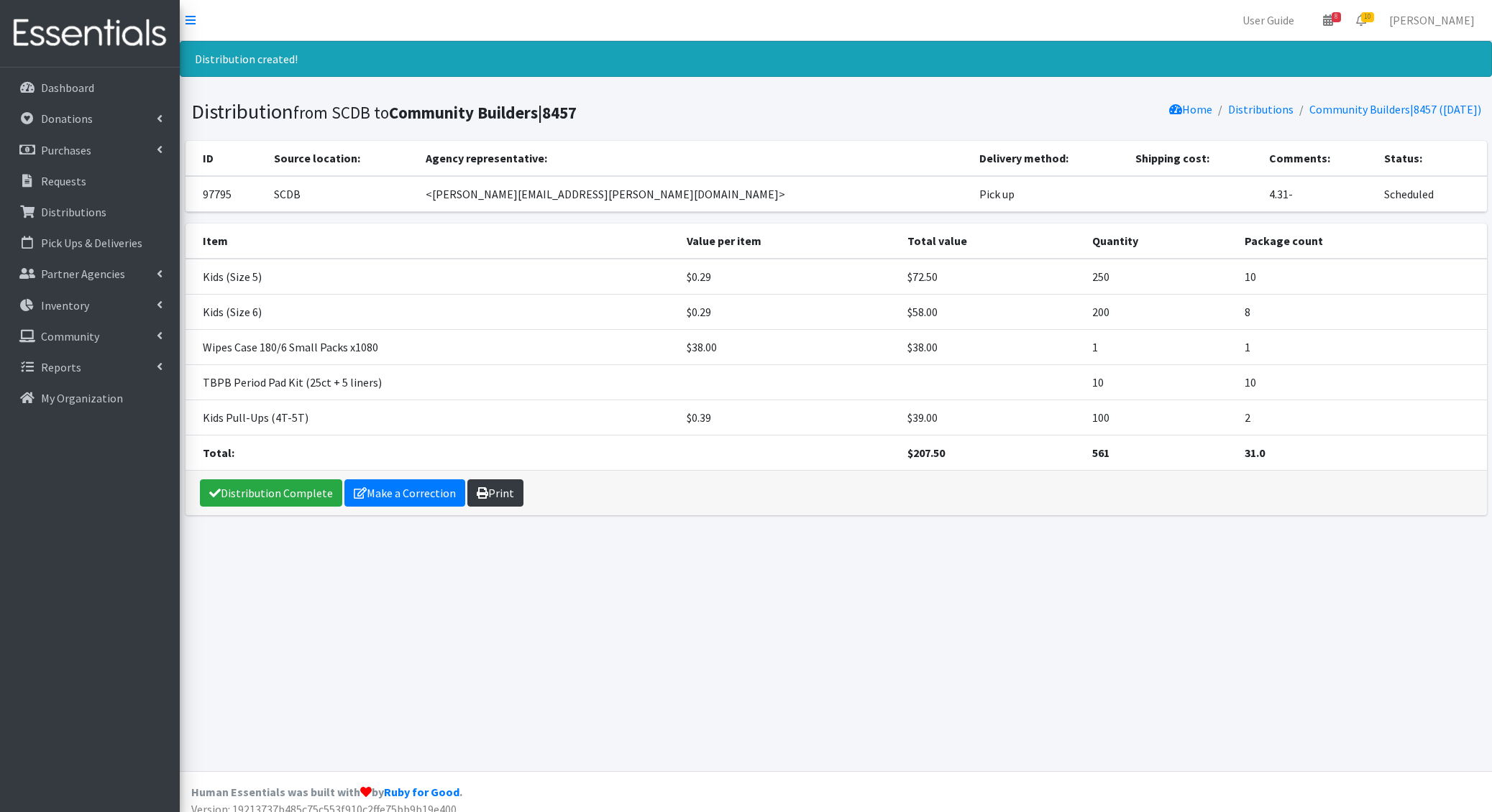
click at [484, 487] on link "Print" at bounding box center [495, 493] width 56 height 28
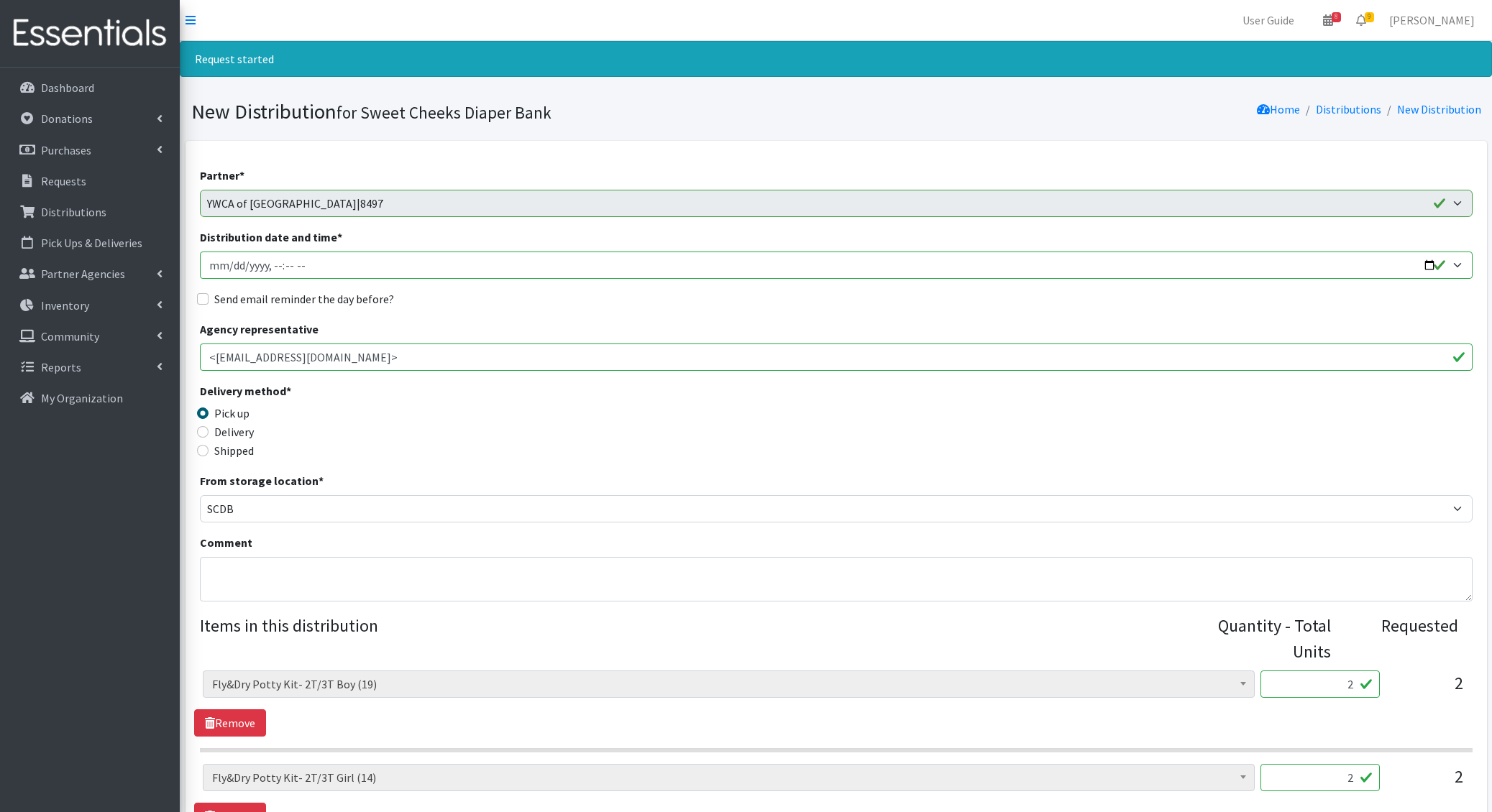
click at [230, 254] on input "Distribution date and time *" at bounding box center [836, 265] width 1272 height 28
click at [230, 263] on input "Distribution date and time *" at bounding box center [836, 265] width 1272 height 28
type input "2025-10-21T14:00"
click at [197, 293] on input "Send email reminder the day before?" at bounding box center [203, 299] width 11 height 11
checkbox input "true"
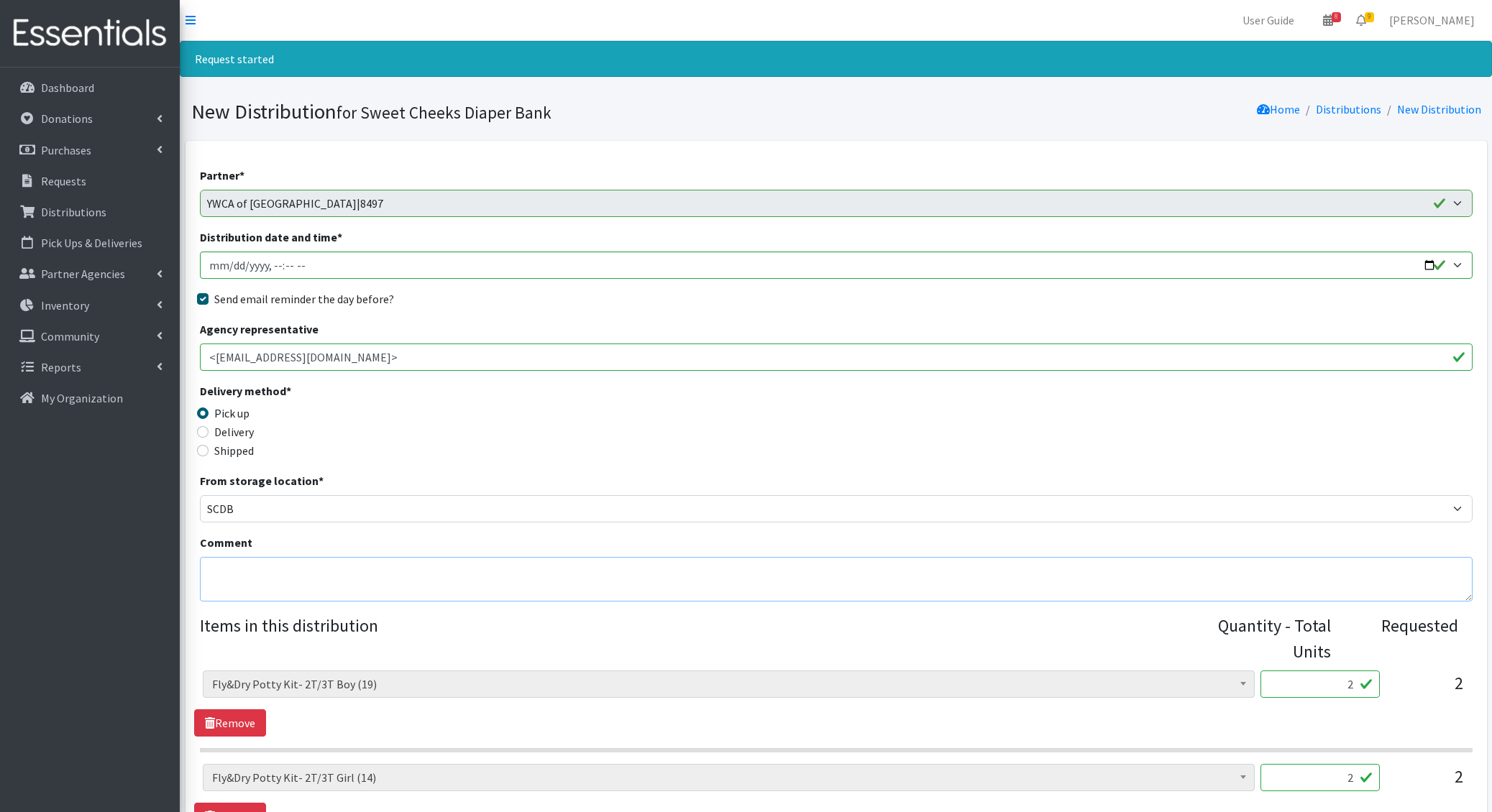
click at [238, 570] on textarea "Comment" at bounding box center [836, 579] width 1272 height 45
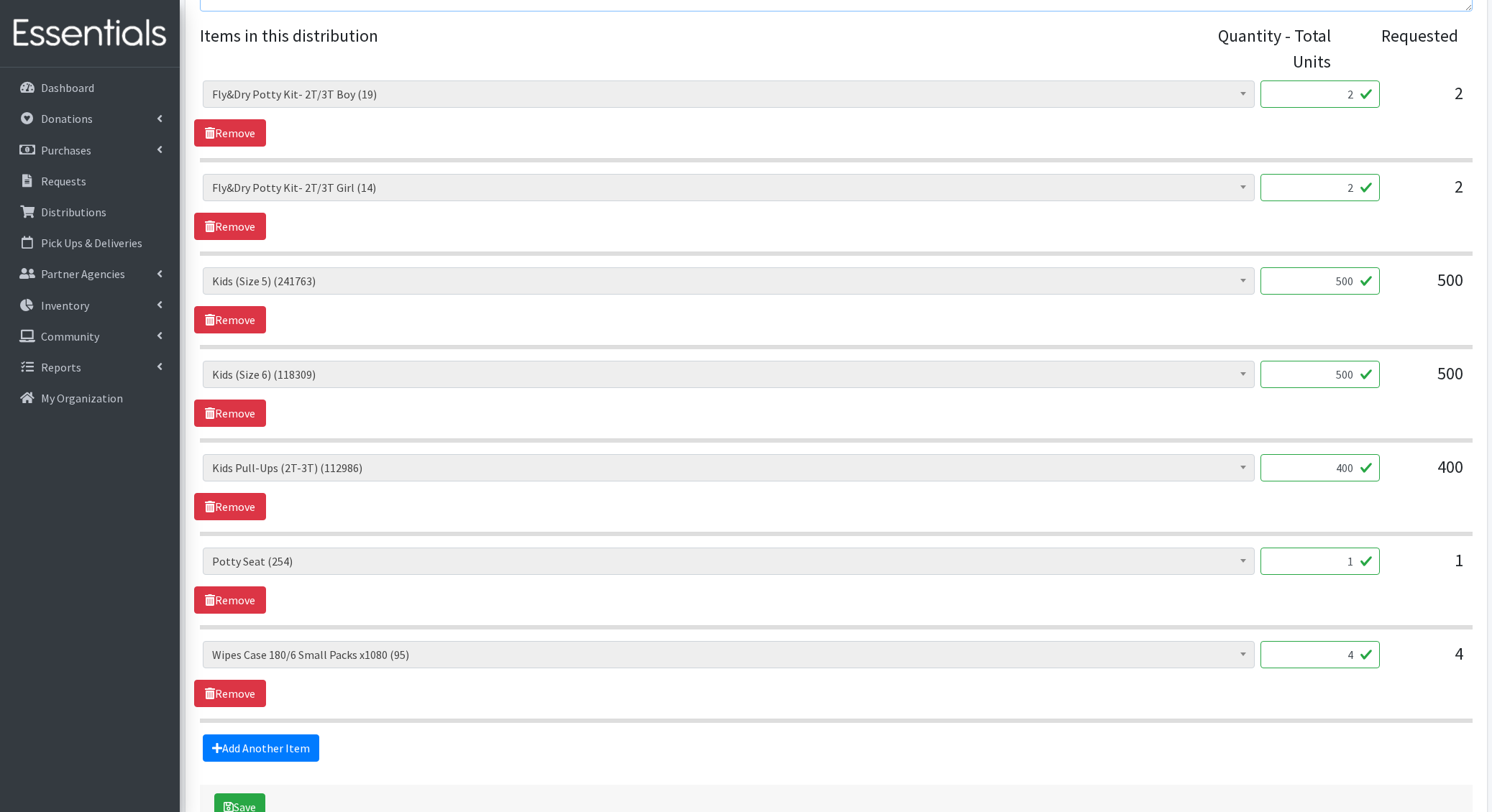
scroll to position [679, 0]
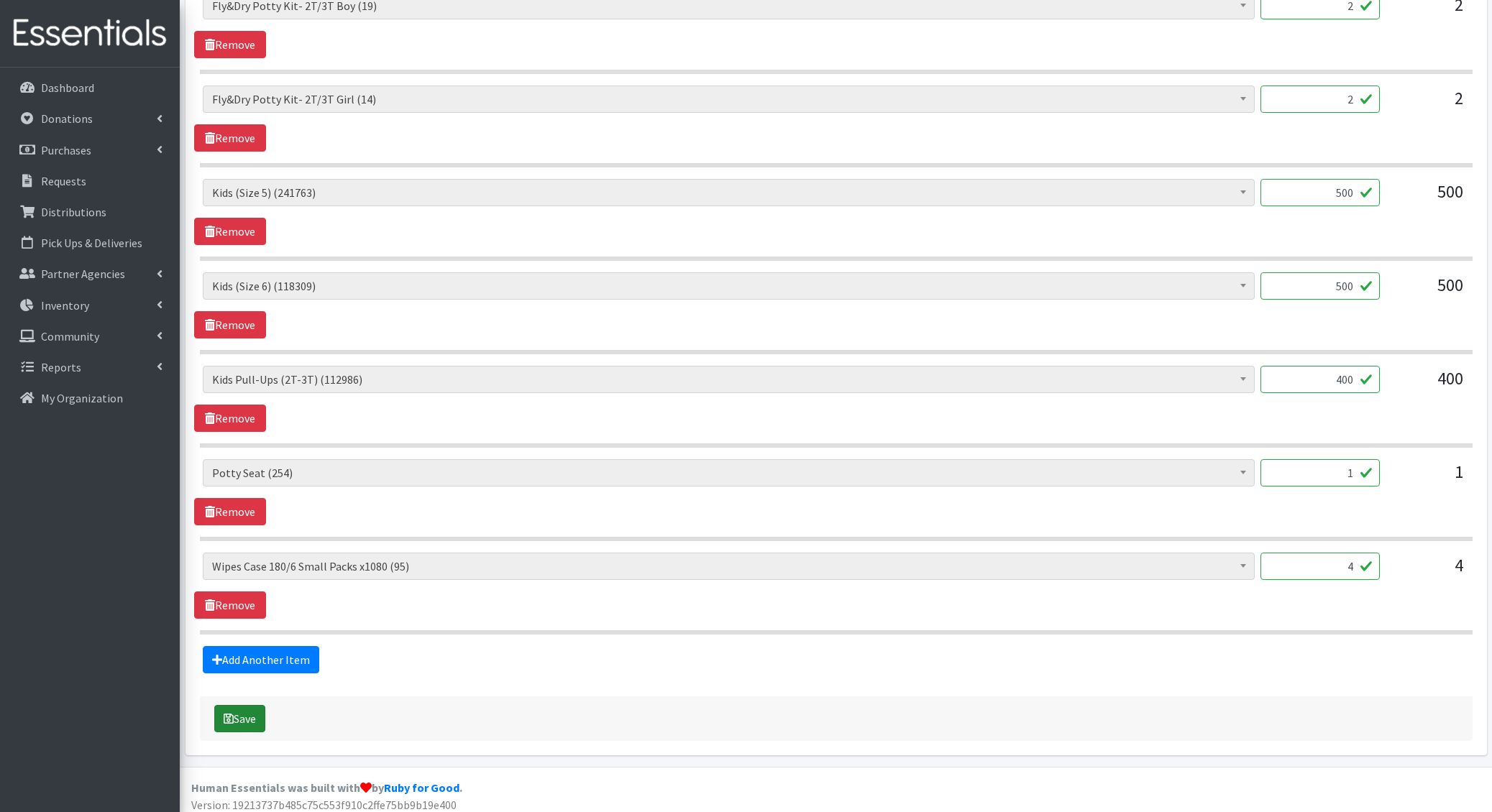
type textarea "4.33-"
click at [234, 721] on button "Save" at bounding box center [239, 719] width 51 height 28
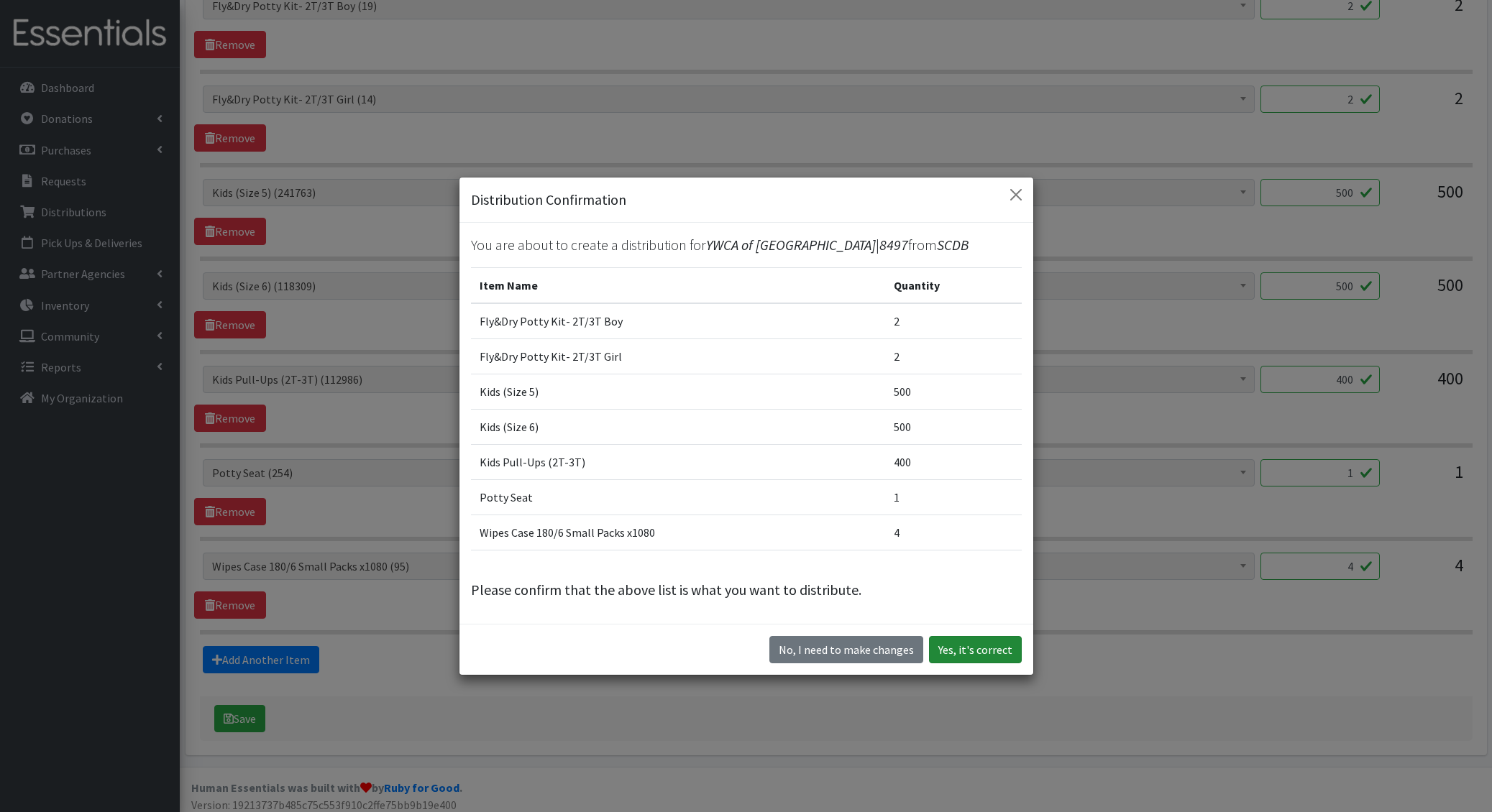
click at [958, 639] on button "Yes, it's correct" at bounding box center [975, 650] width 93 height 28
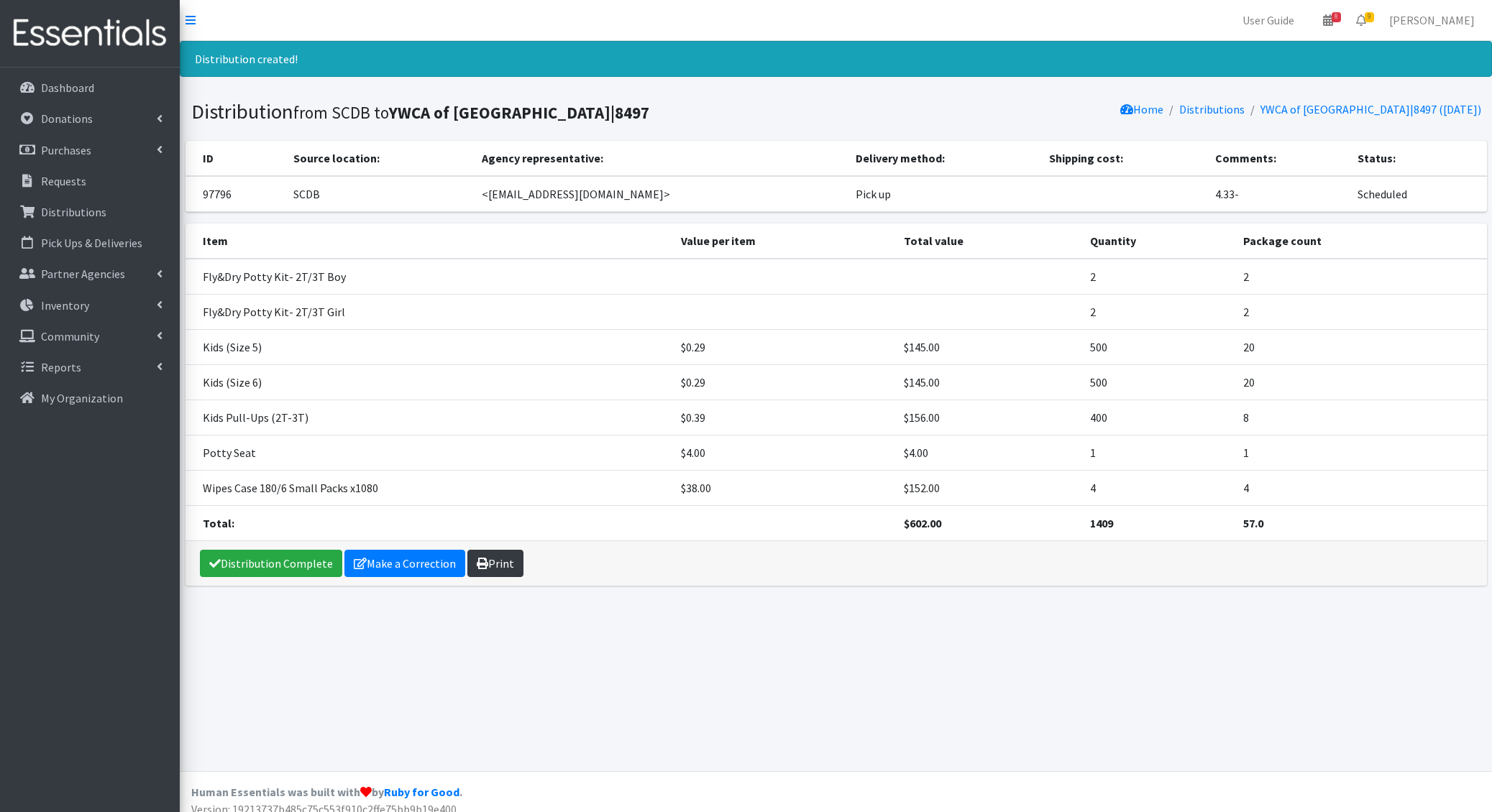
click at [496, 555] on link "Print" at bounding box center [495, 564] width 56 height 28
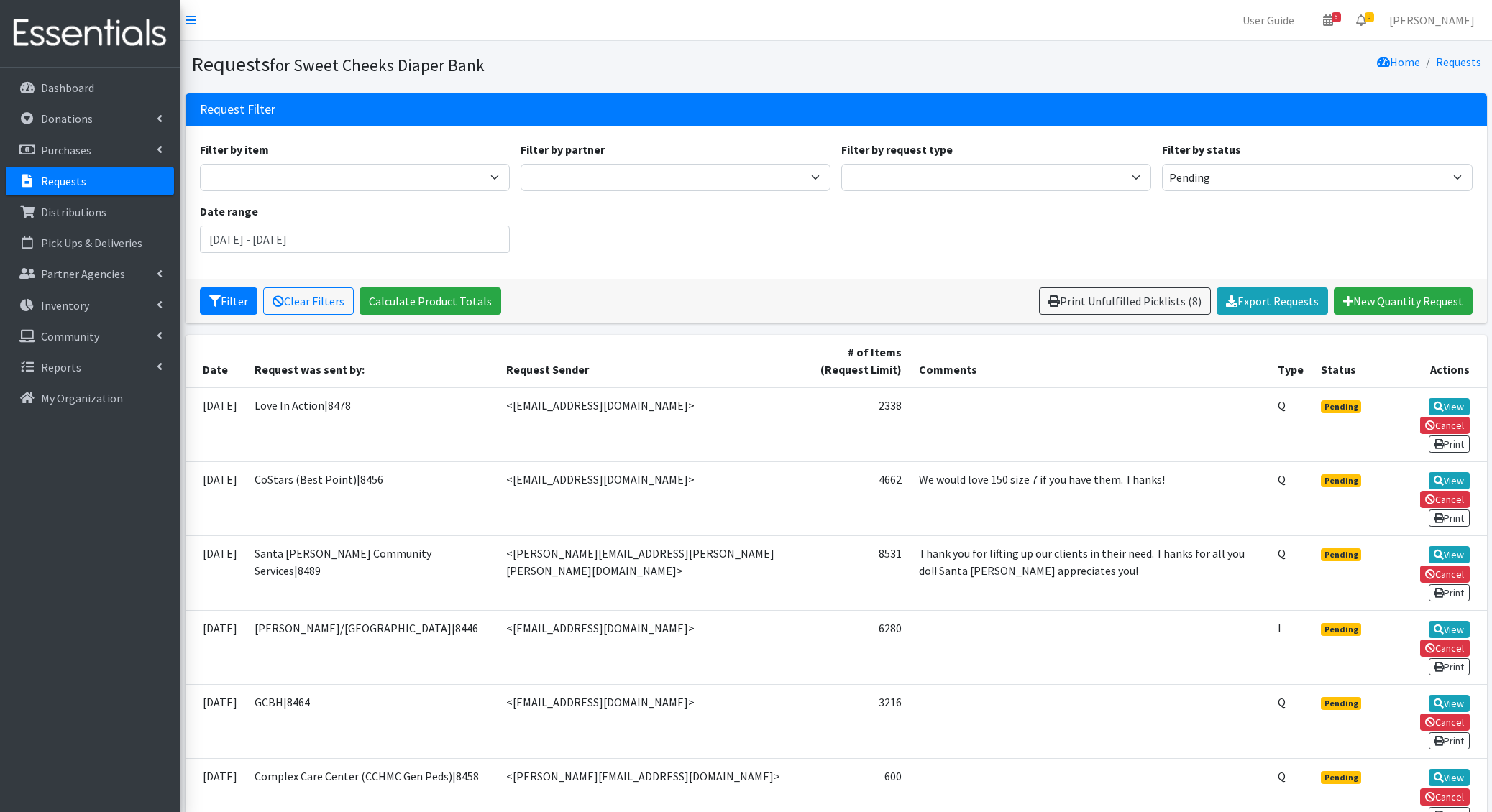
scroll to position [89, 0]
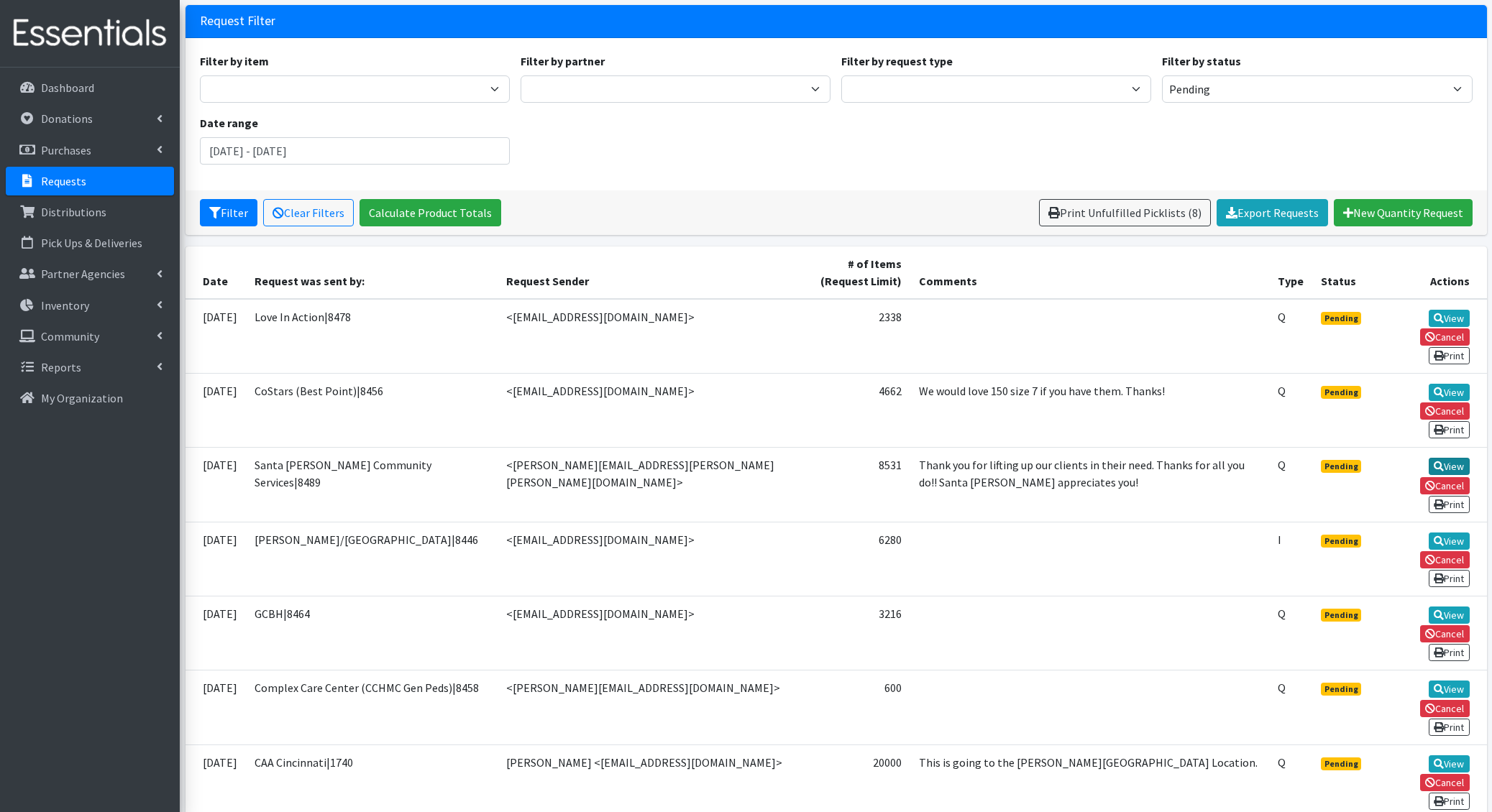
click at [1429, 458] on link "View" at bounding box center [1449, 466] width 41 height 17
click at [1429, 384] on link "View" at bounding box center [1449, 392] width 41 height 17
click at [231, 212] on button "Filter" at bounding box center [229, 213] width 58 height 28
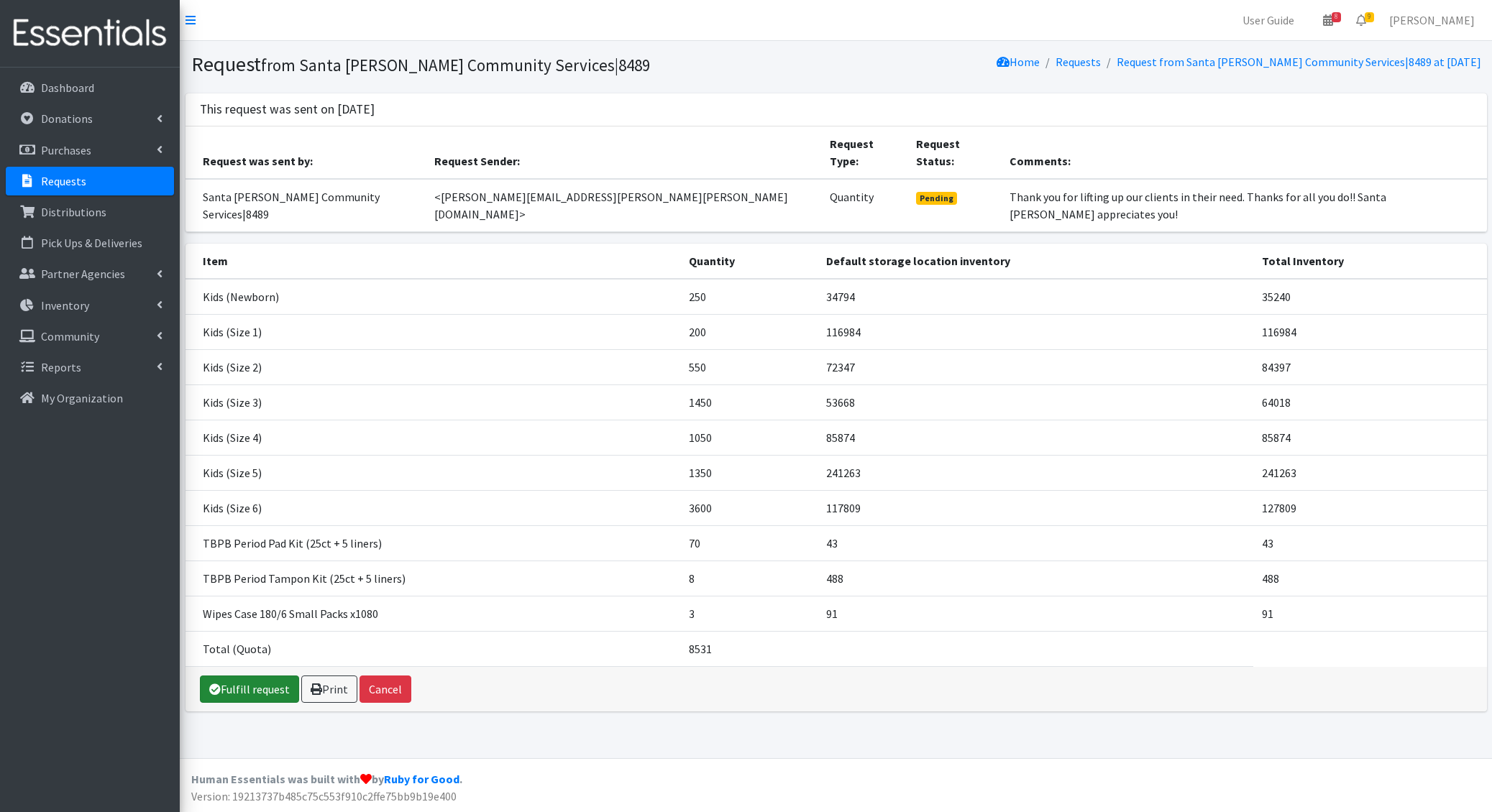
click at [259, 675] on link "Fulfill request" at bounding box center [250, 689] width 99 height 28
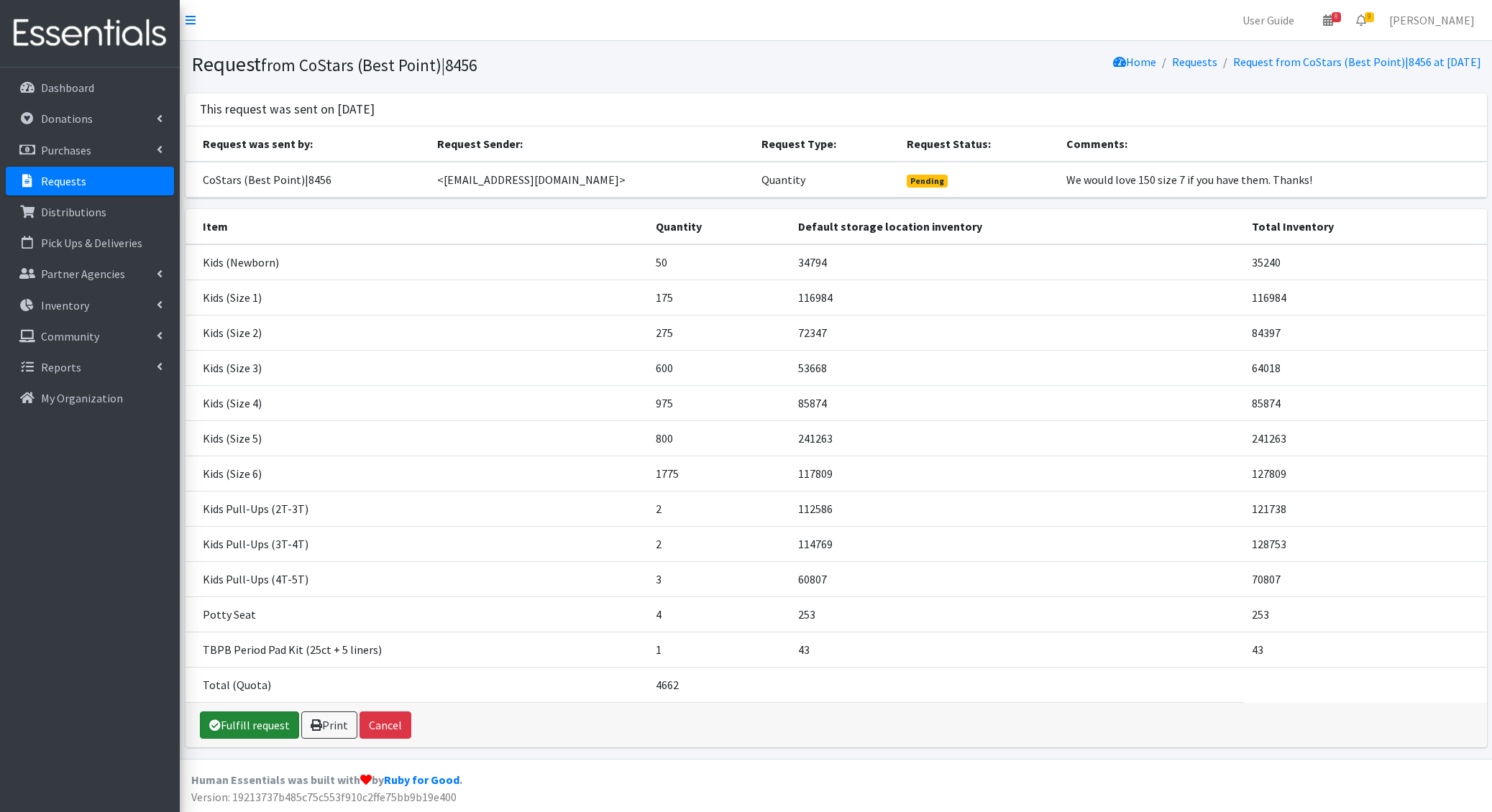
click at [247, 714] on link "Fulfill request" at bounding box center [250, 725] width 99 height 28
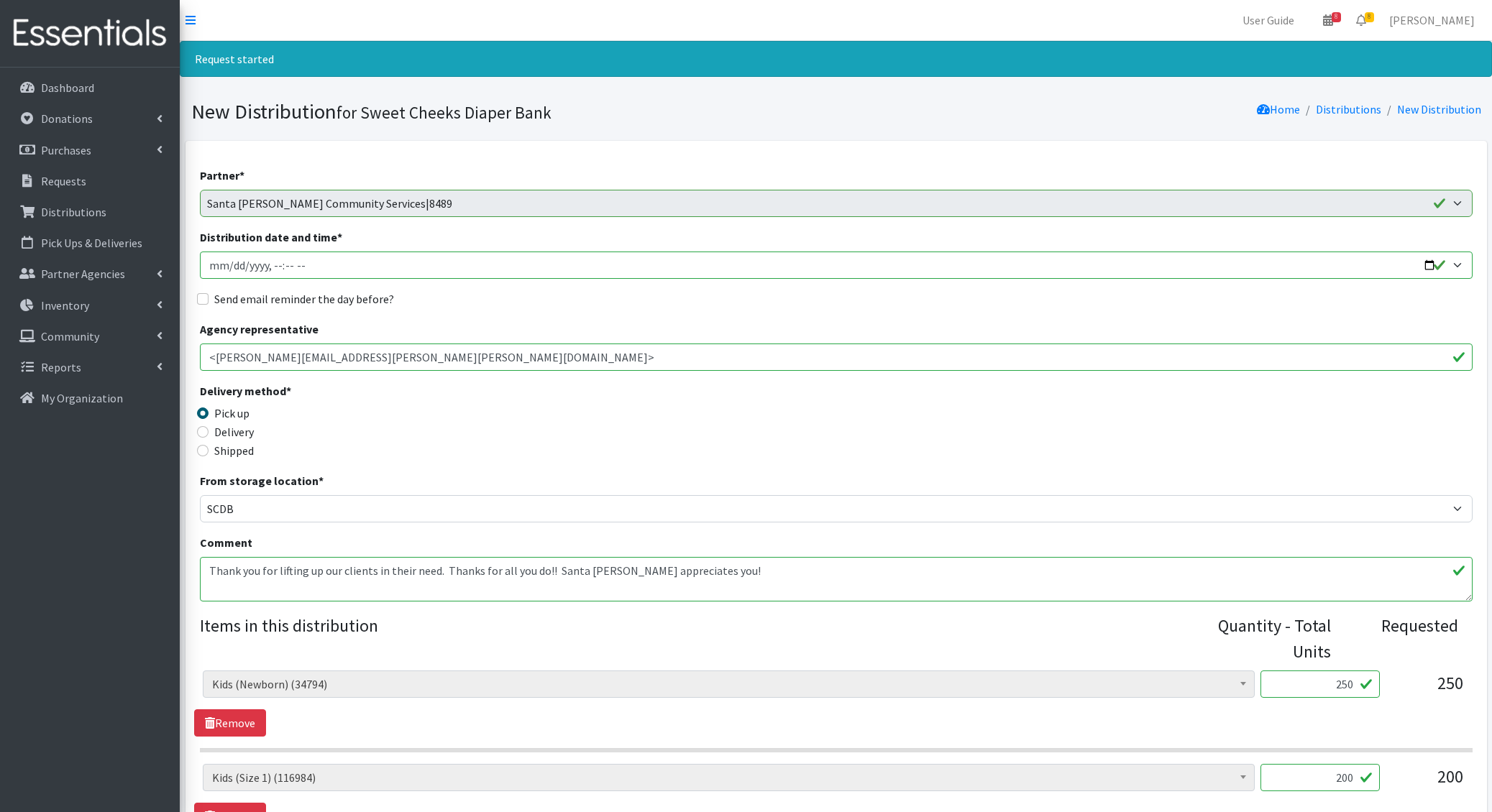
click at [228, 263] on input "Distribution date and time *" at bounding box center [836, 265] width 1272 height 28
type input "2025-10-14T11:00"
click at [197, 293] on input "Send email reminder the day before?" at bounding box center [203, 299] width 11 height 11
checkbox input "true"
click at [208, 565] on textarea "Thank you for lifting up our clients in their need. Thanks for all you do!! San…" at bounding box center [836, 579] width 1272 height 45
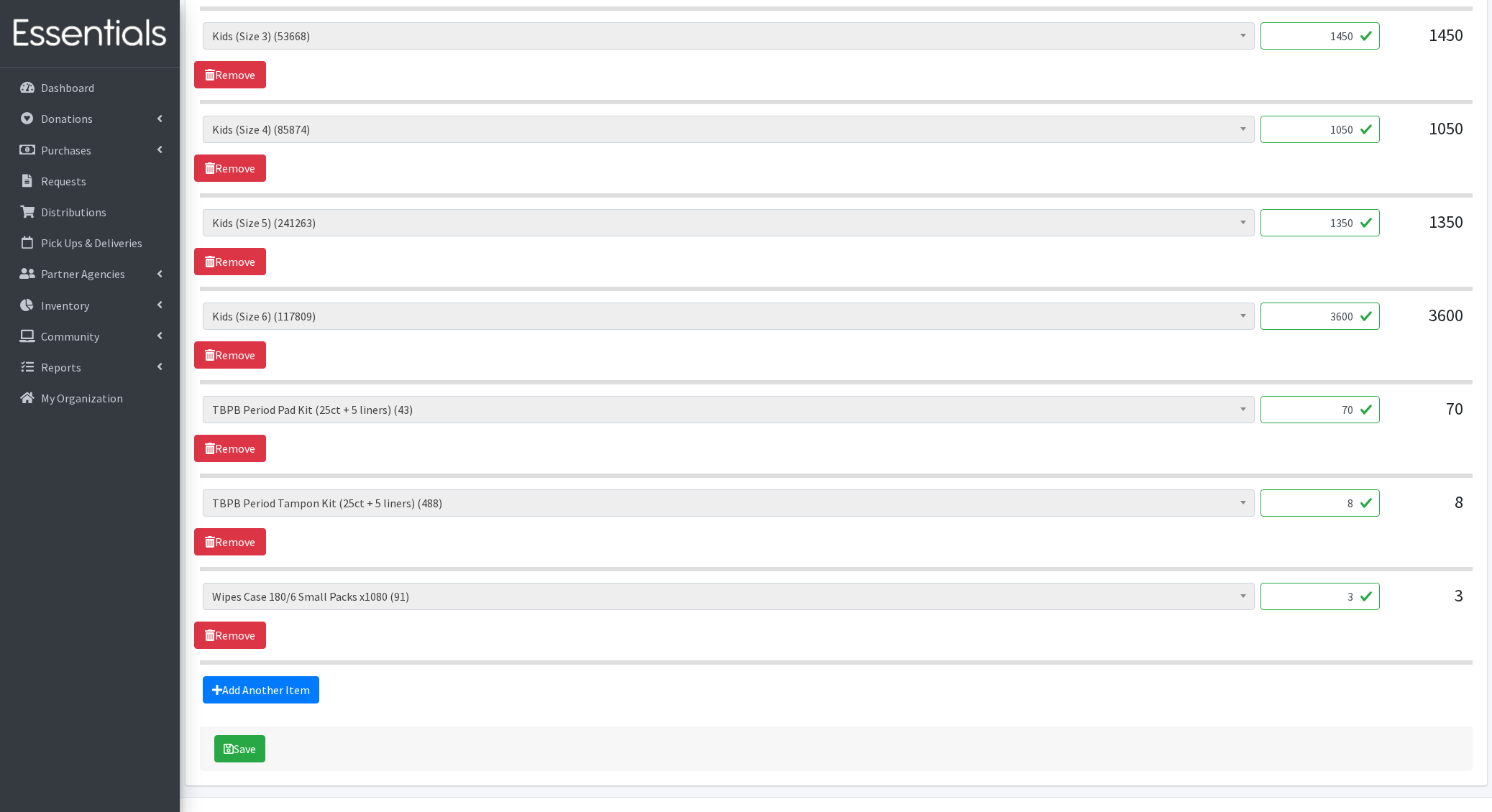
scroll to position [956, 0]
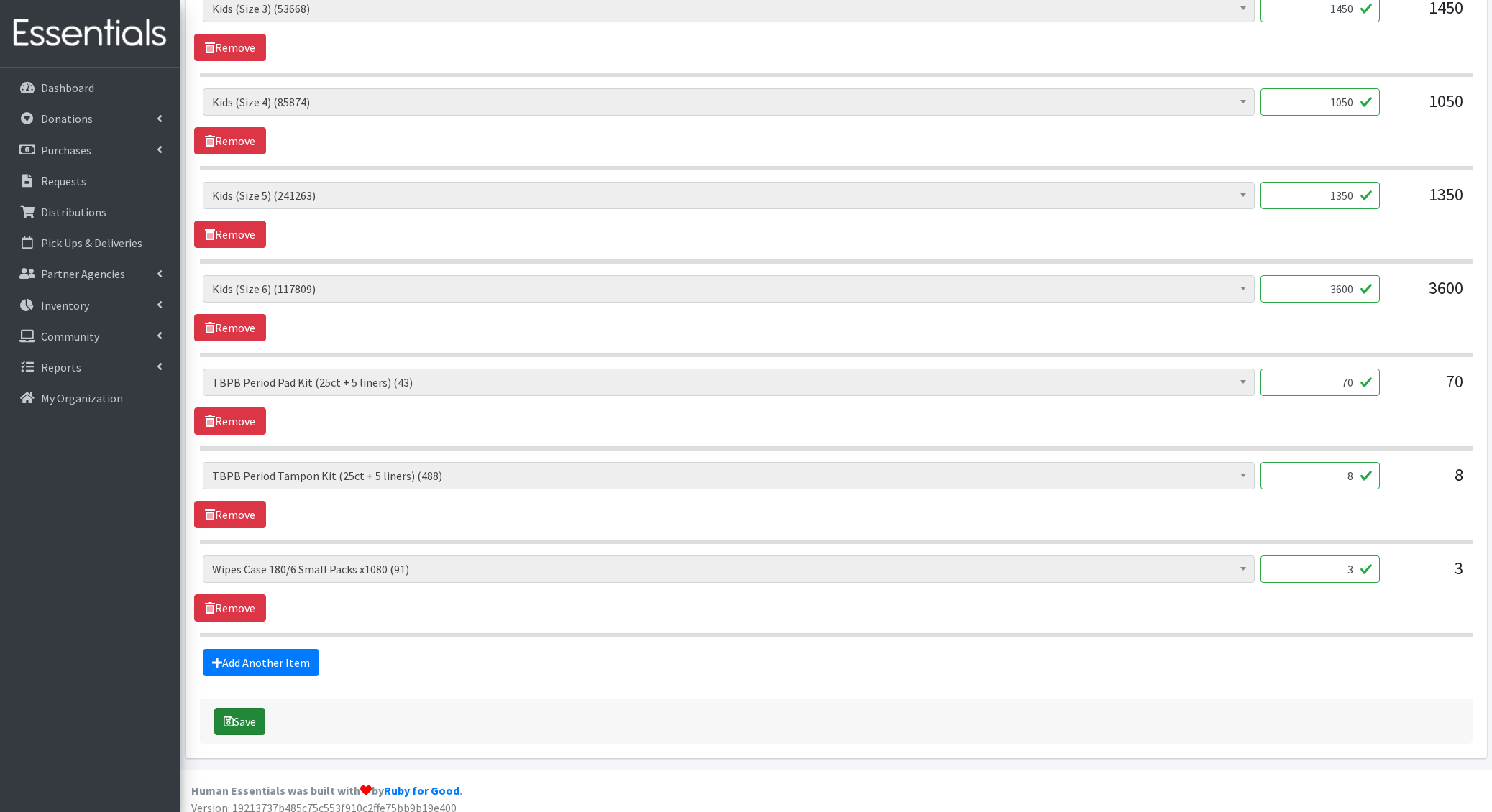
type textarea "1.31- Thank you for lifting up our clients in their need. Thanks for all you do…"
click at [256, 708] on button "Save" at bounding box center [239, 722] width 51 height 28
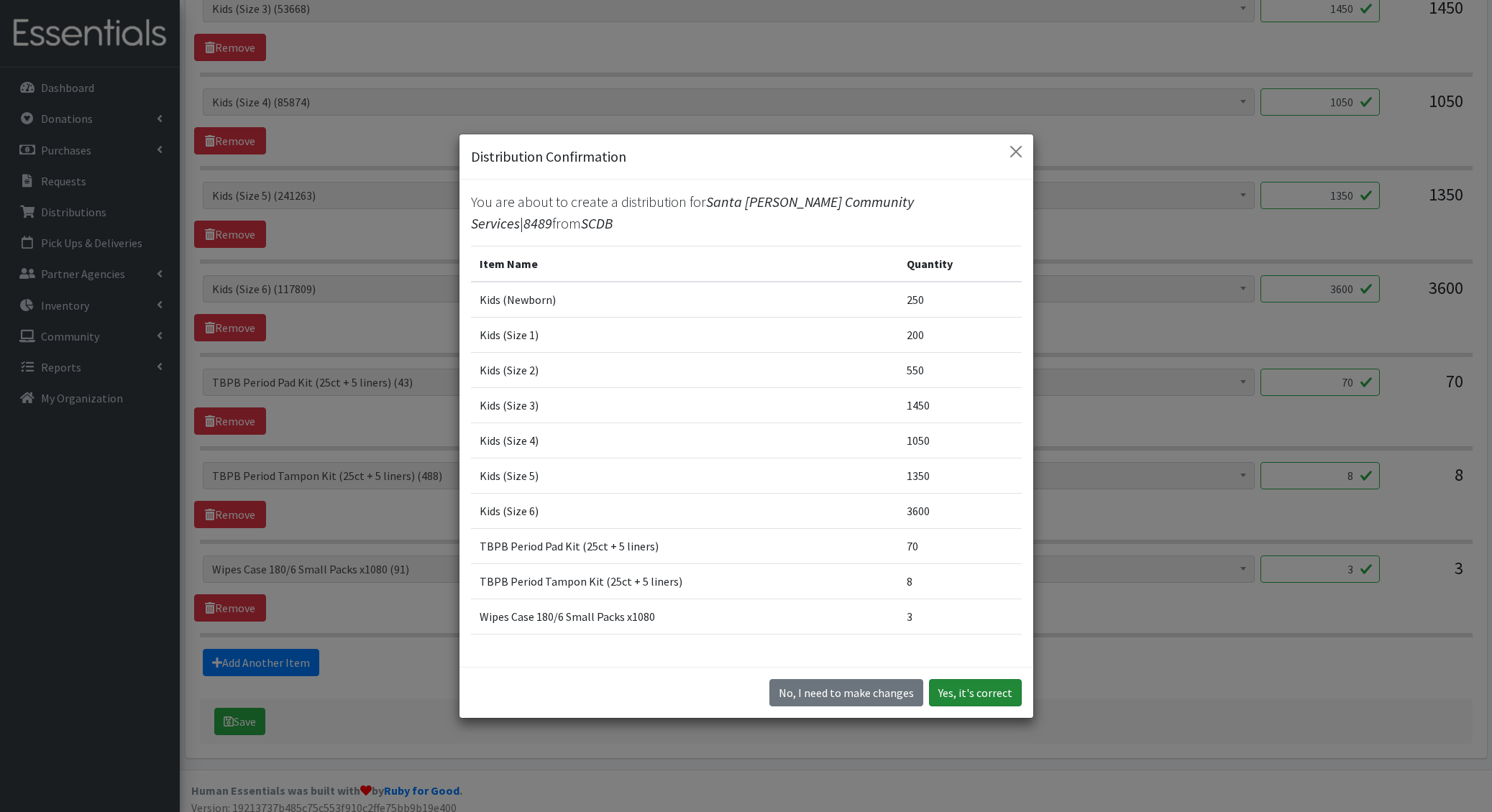
click button "Yes, it's correct"
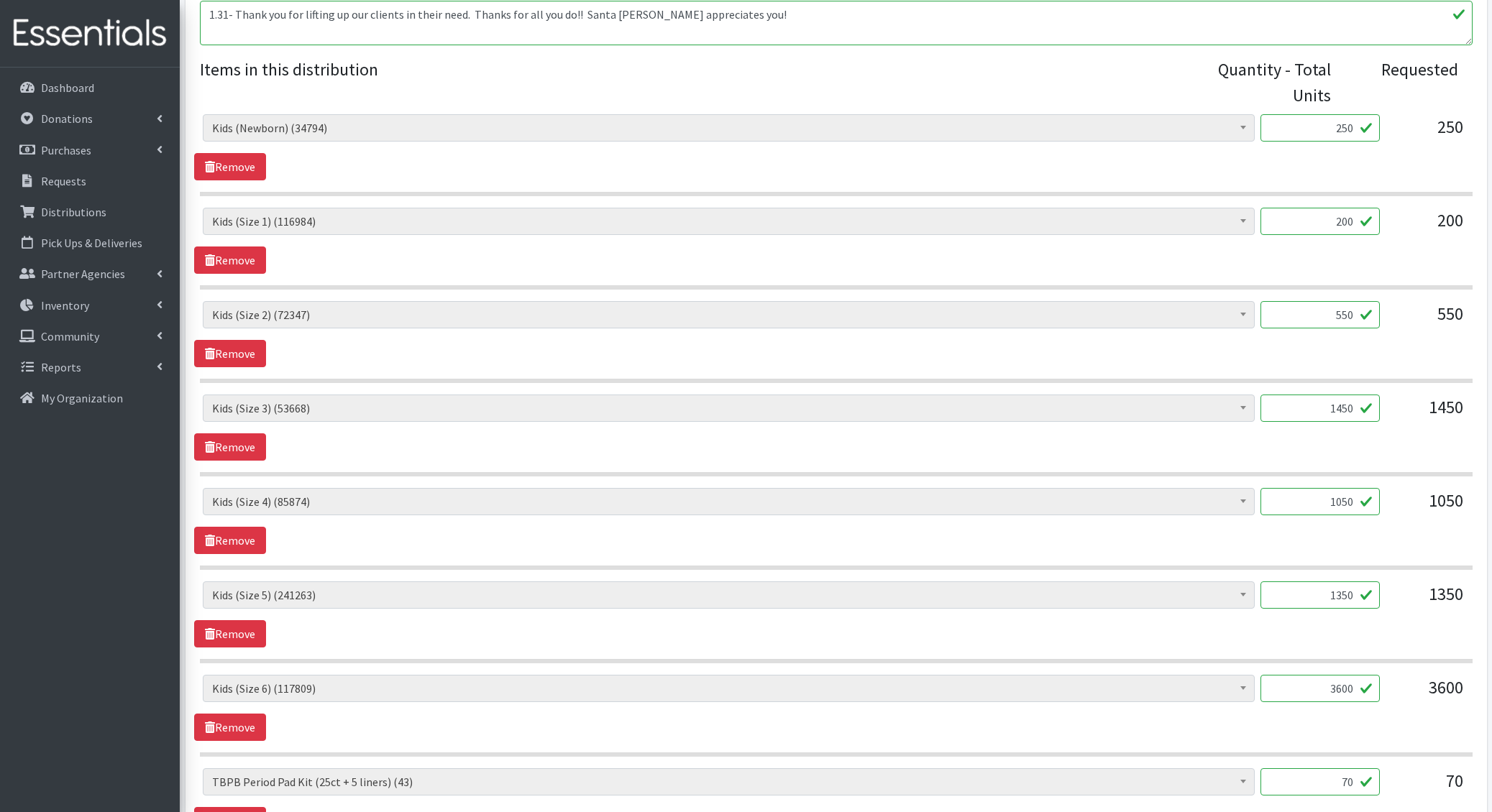
scroll to position [974, 0]
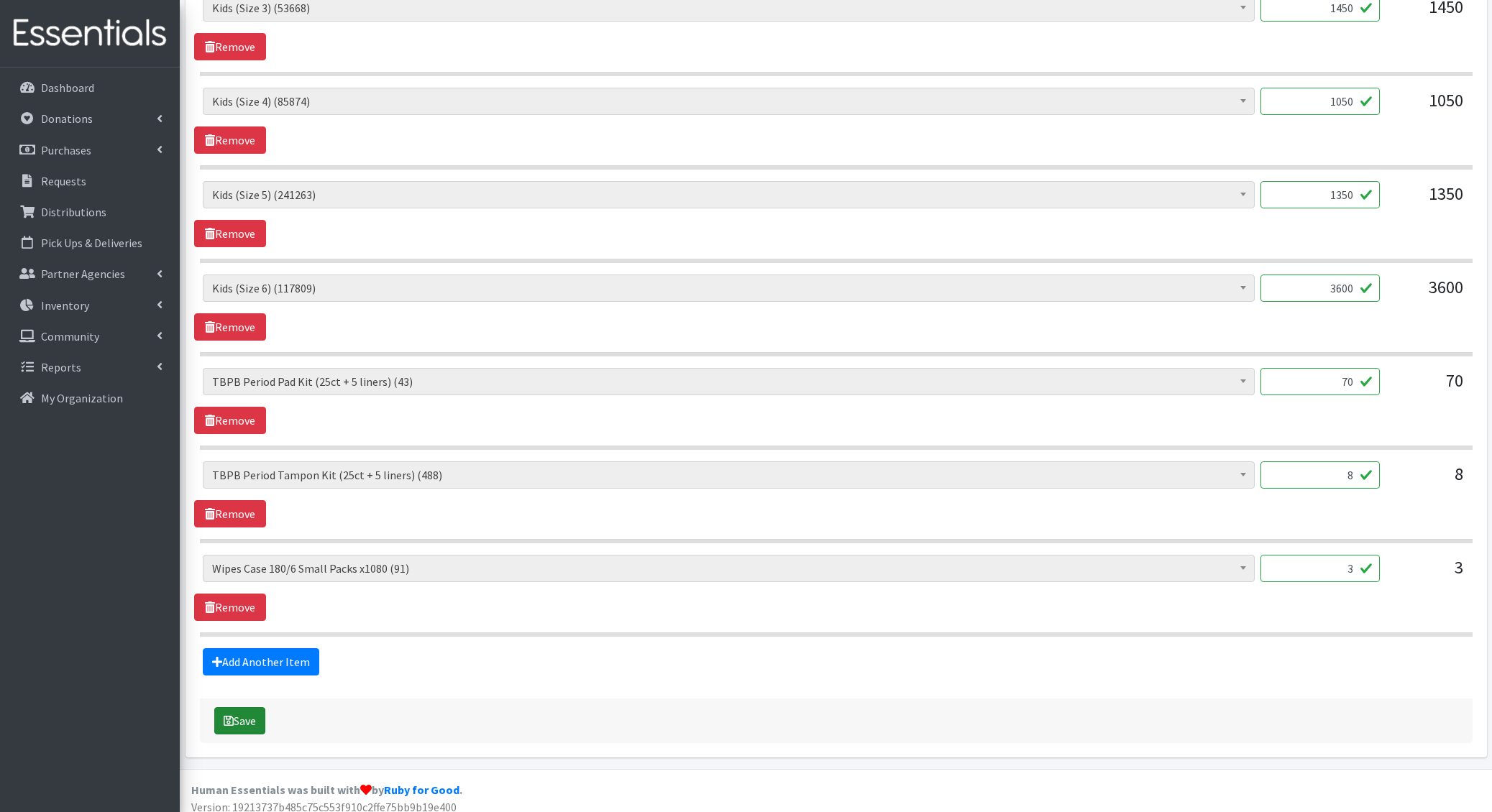
click icon "submit"
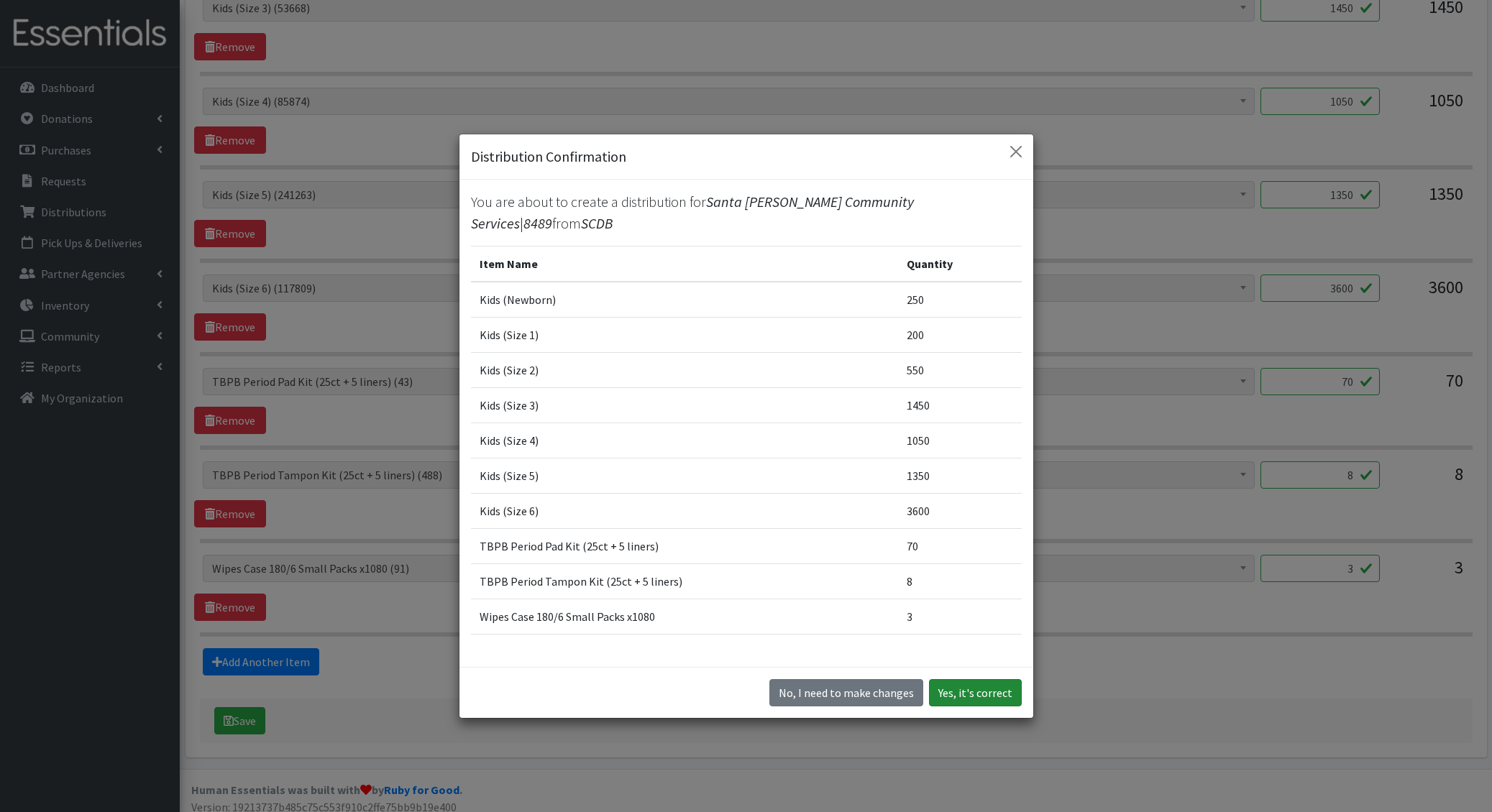
click button "Yes, it's correct"
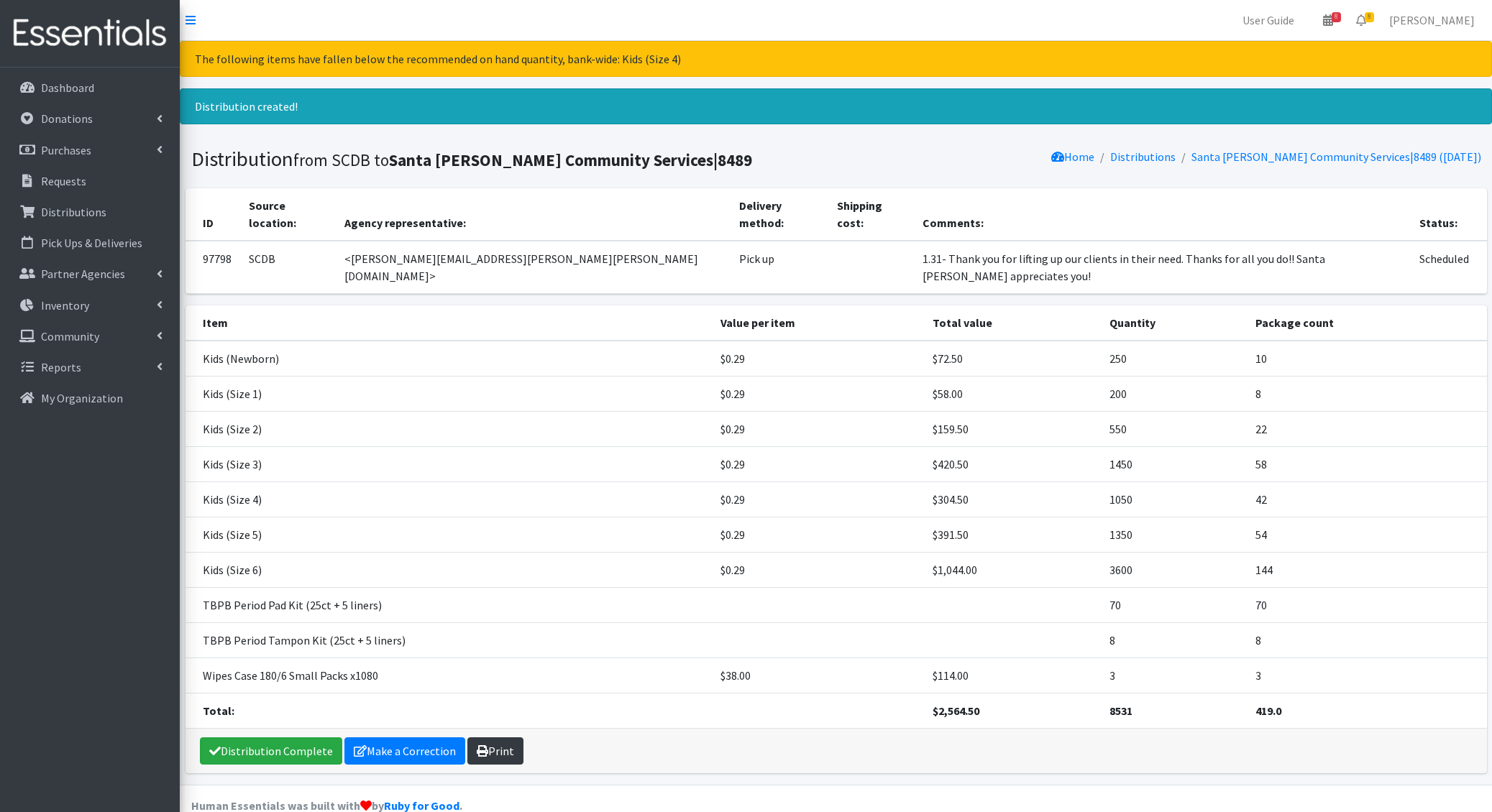
click link "Print"
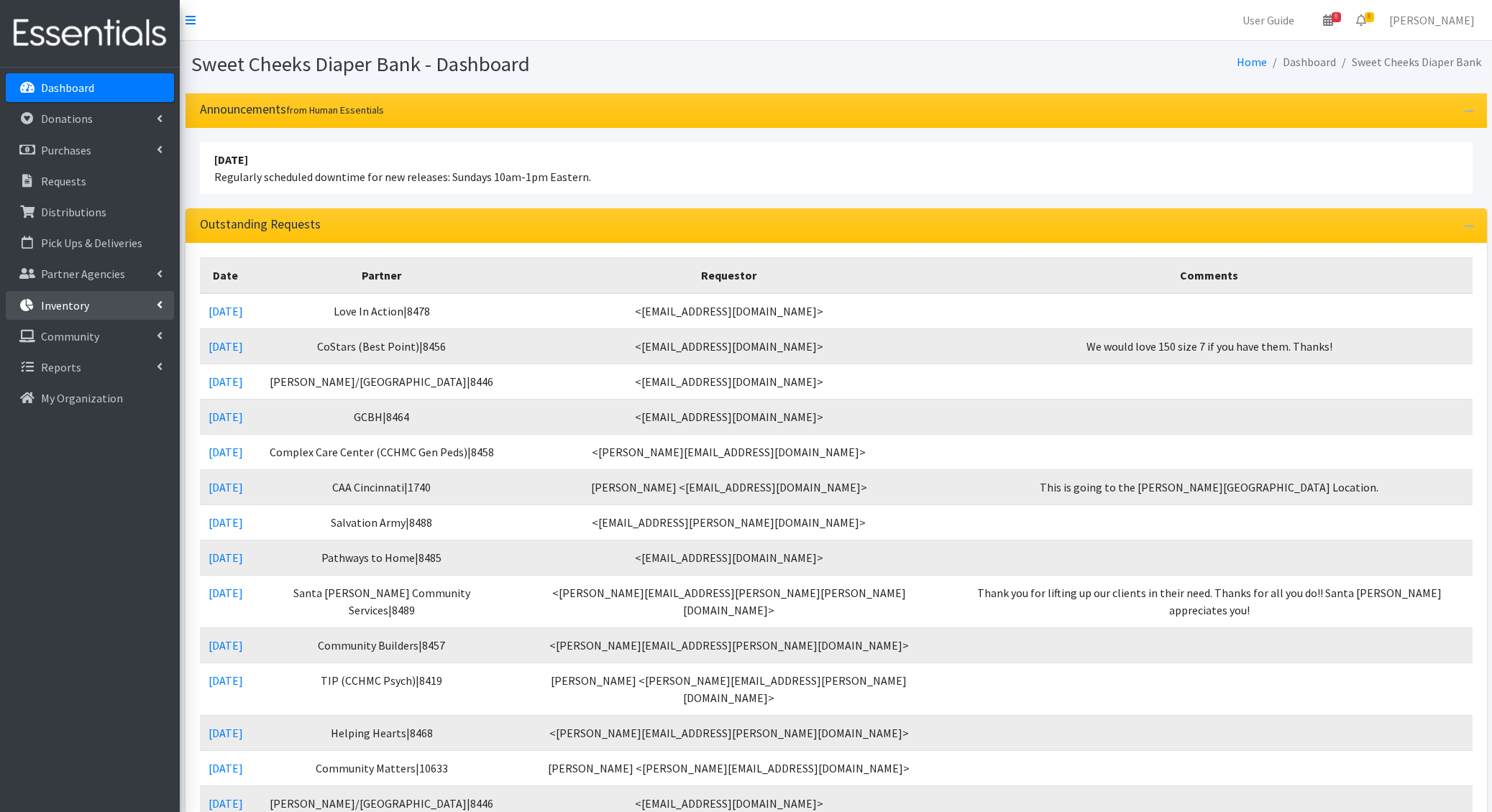
click at [73, 306] on p "Inventory" at bounding box center [64, 306] width 48 height 15
click at [81, 369] on link "Kits" at bounding box center [90, 367] width 168 height 28
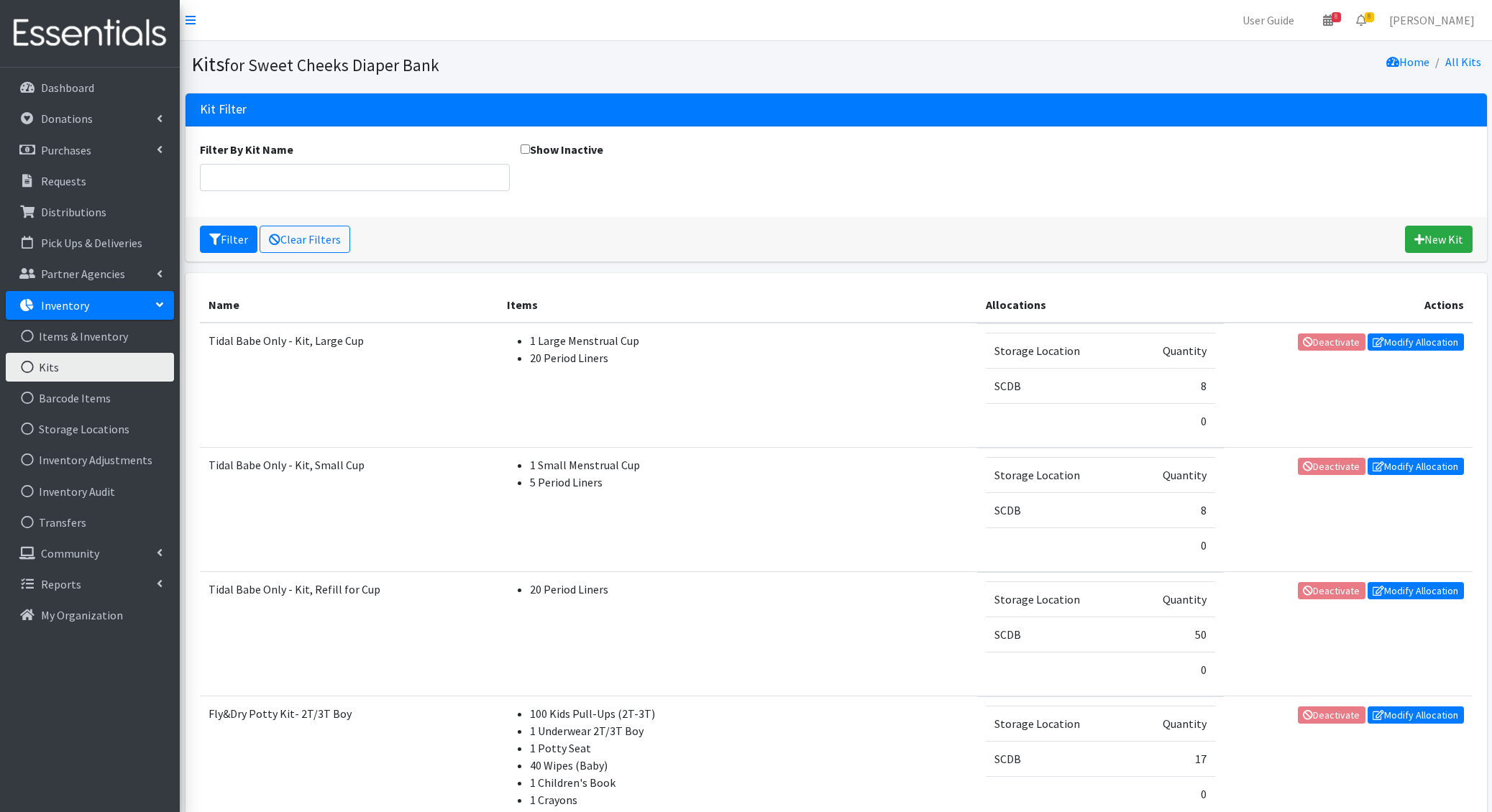
click at [422, 317] on th "Name" at bounding box center [349, 304] width 299 height 35
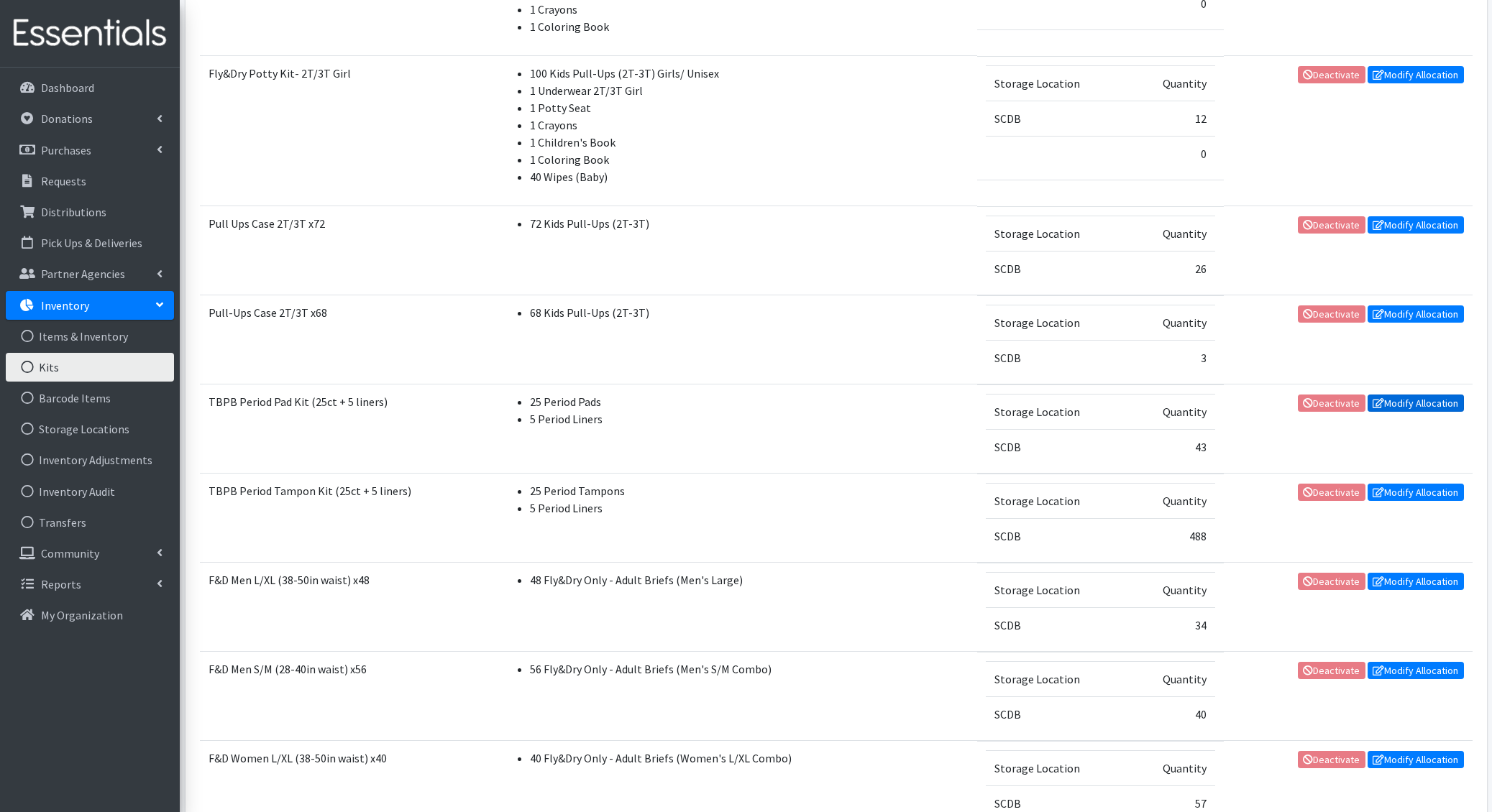
click at [1406, 404] on link "Modify Allocation" at bounding box center [1415, 403] width 96 height 17
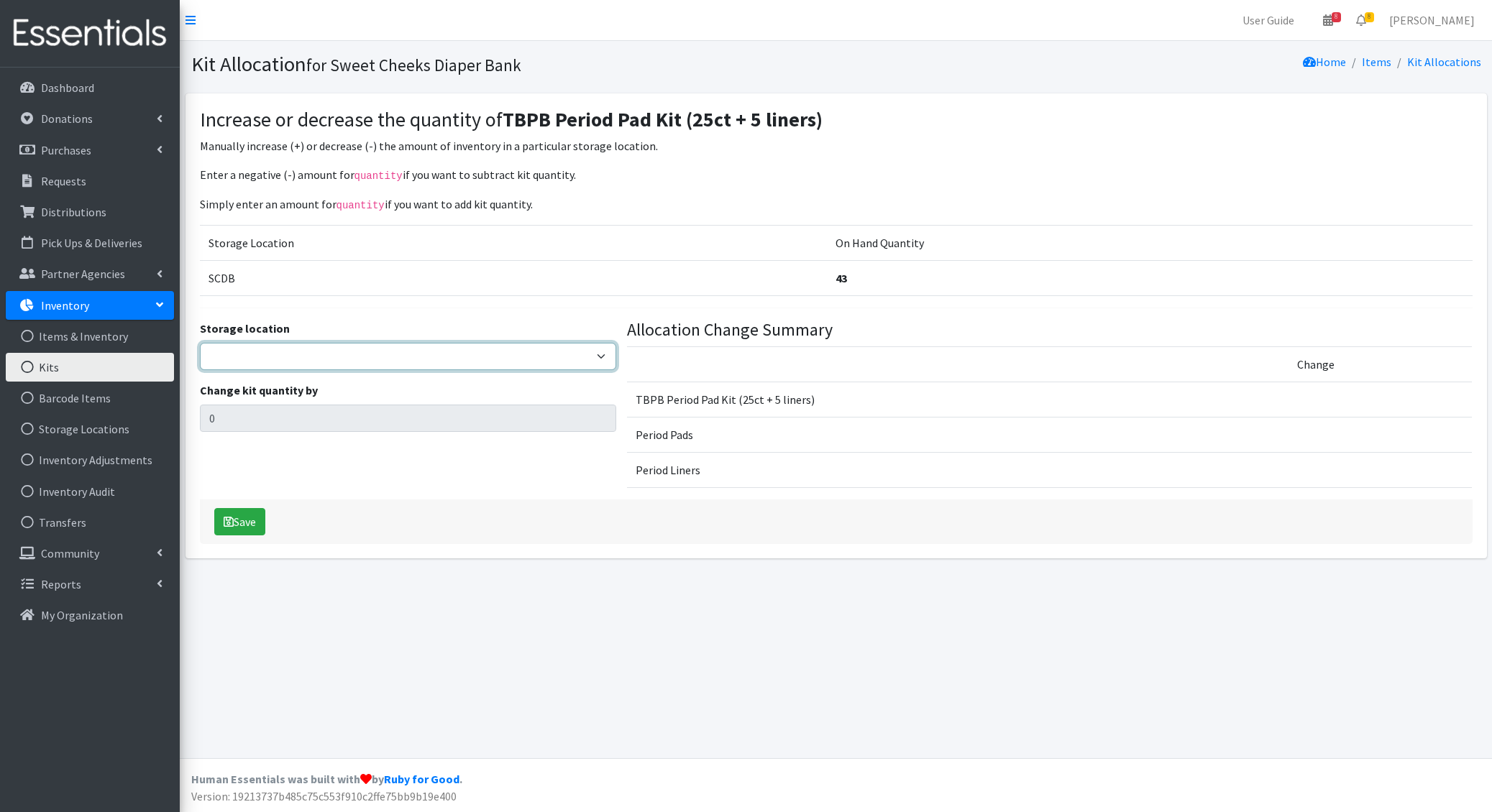
click at [272, 357] on select "SCDB DDDRP Dedicated Inventory" at bounding box center [409, 356] width 417 height 28
select select "12"
click at [200, 343] on select "SCDB DDDRP Dedicated Inventory" at bounding box center [409, 356] width 417 height 28
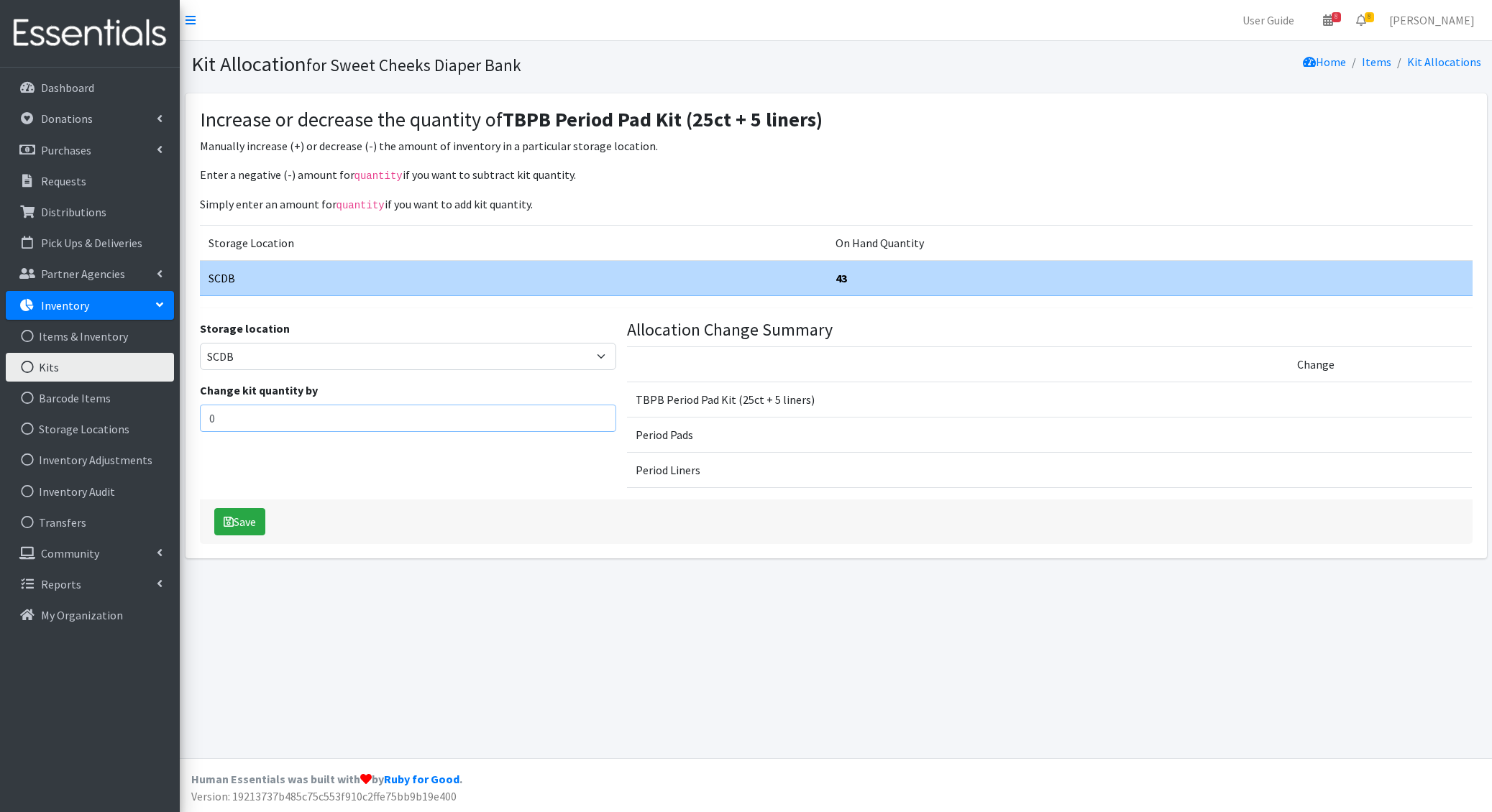
click at [258, 426] on input "0" at bounding box center [409, 418] width 417 height 28
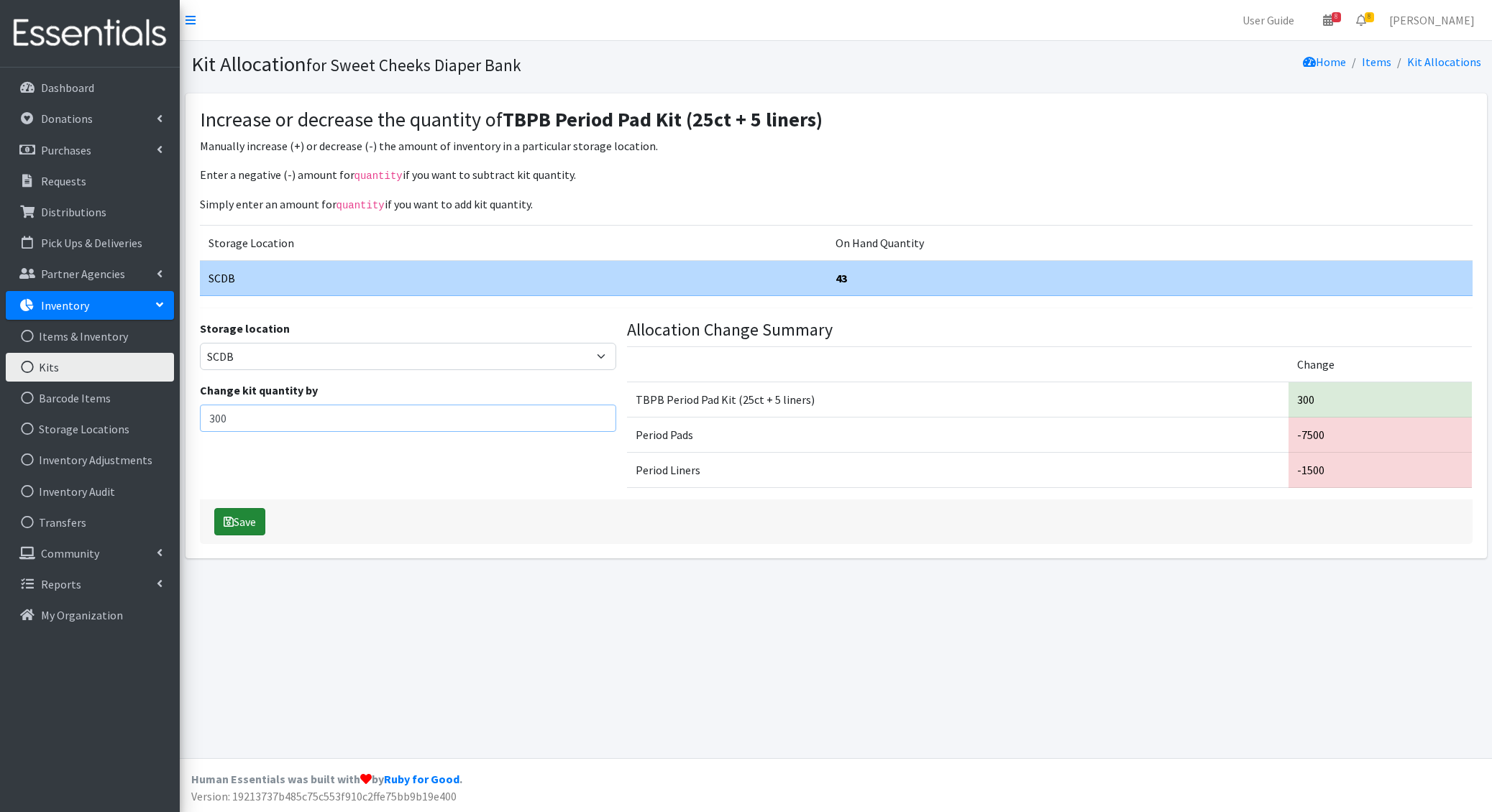
type input "300"
click at [242, 523] on button "Save" at bounding box center [239, 522] width 51 height 28
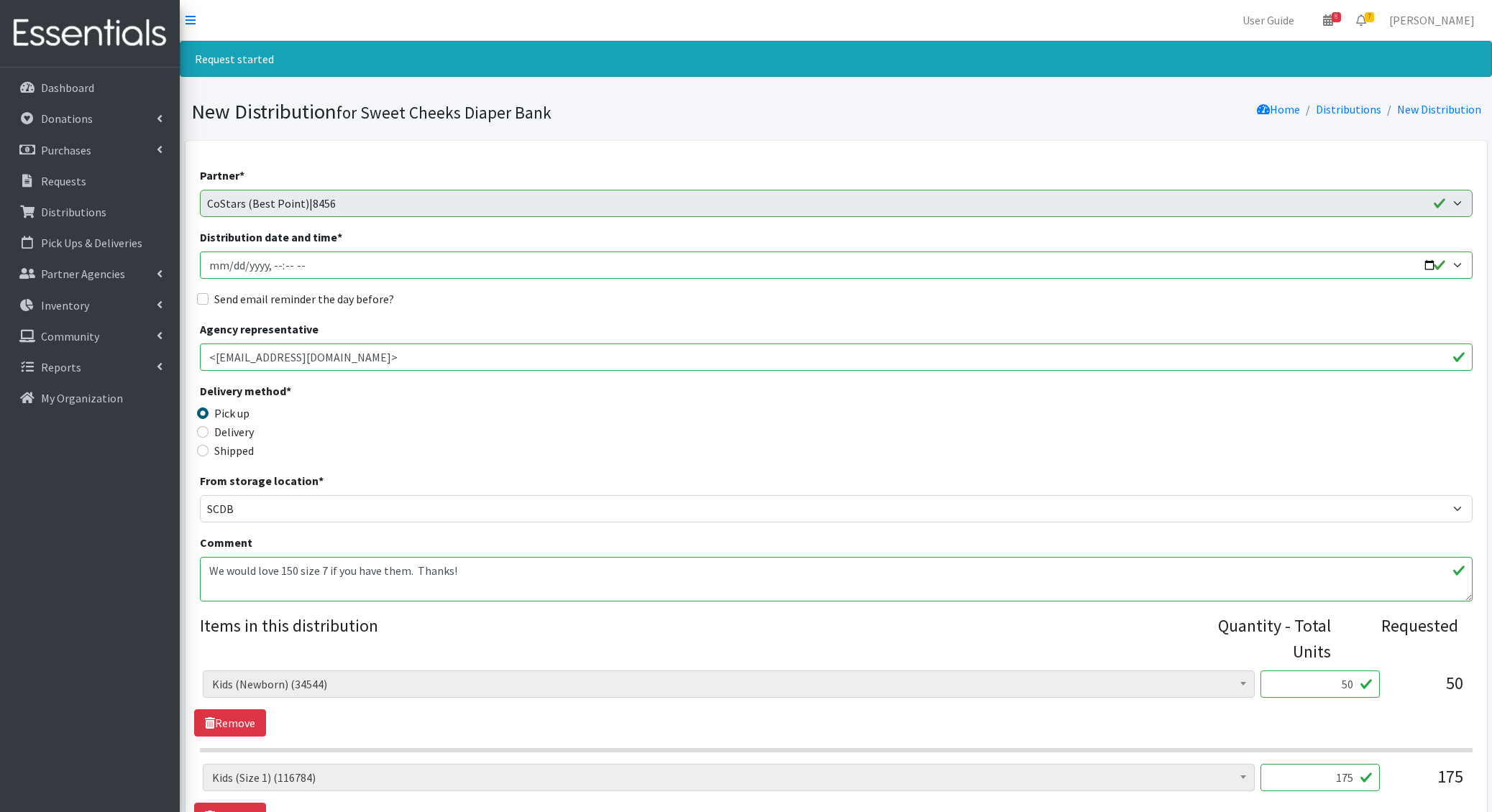
click at [232, 258] on input "Distribution date and time *" at bounding box center [836, 265] width 1272 height 28
type input "[DATE]T11:00"
click at [197, 293] on input "Send email reminder the day before?" at bounding box center [203, 299] width 11 height 11
checkbox input "true"
click at [207, 570] on textarea "We would love 150 size 7 if you have them. Thanks!" at bounding box center [836, 579] width 1272 height 45
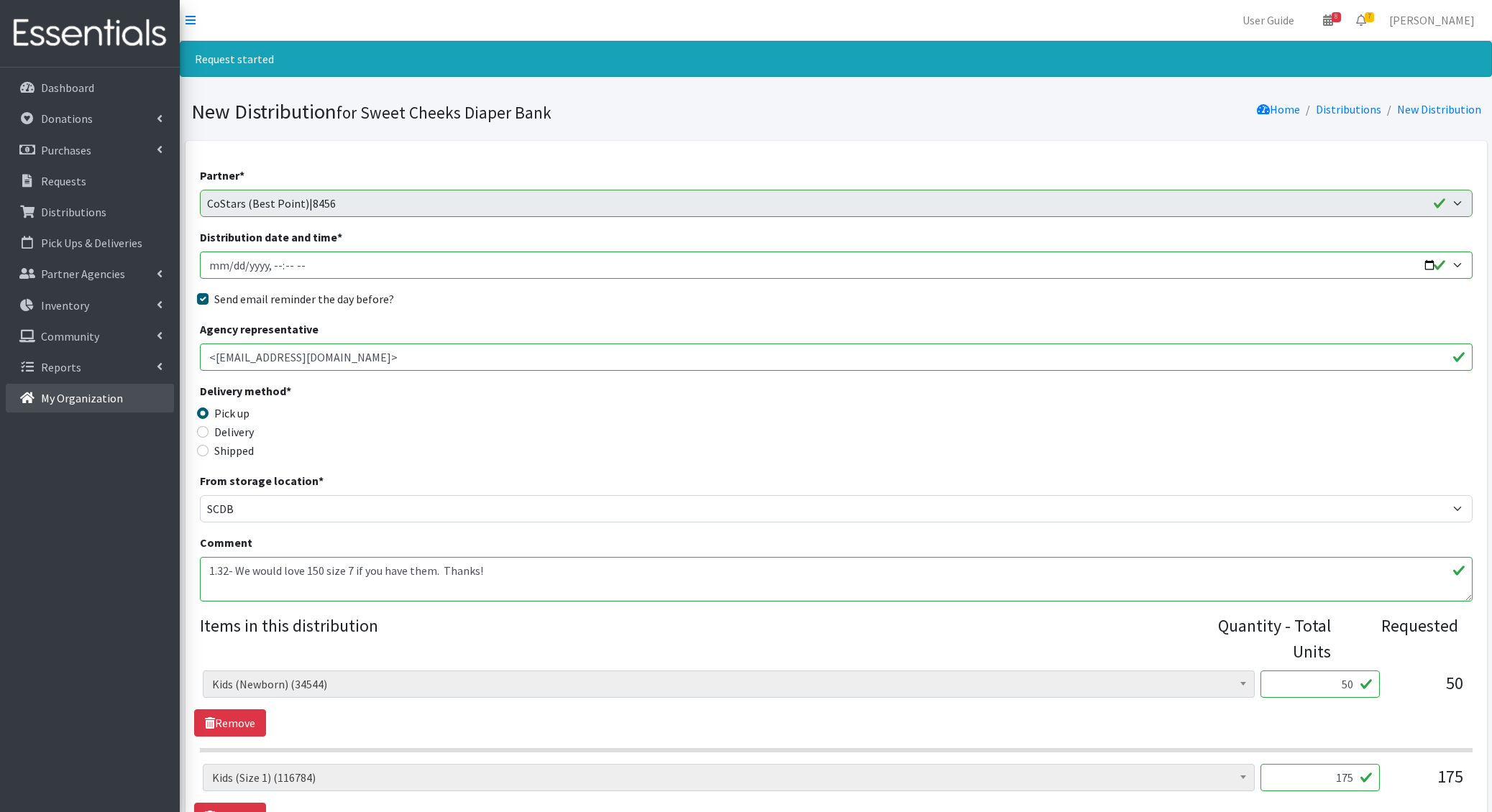
type textarea "1.32- We would love 150 size 7 if you have them. Thanks!"
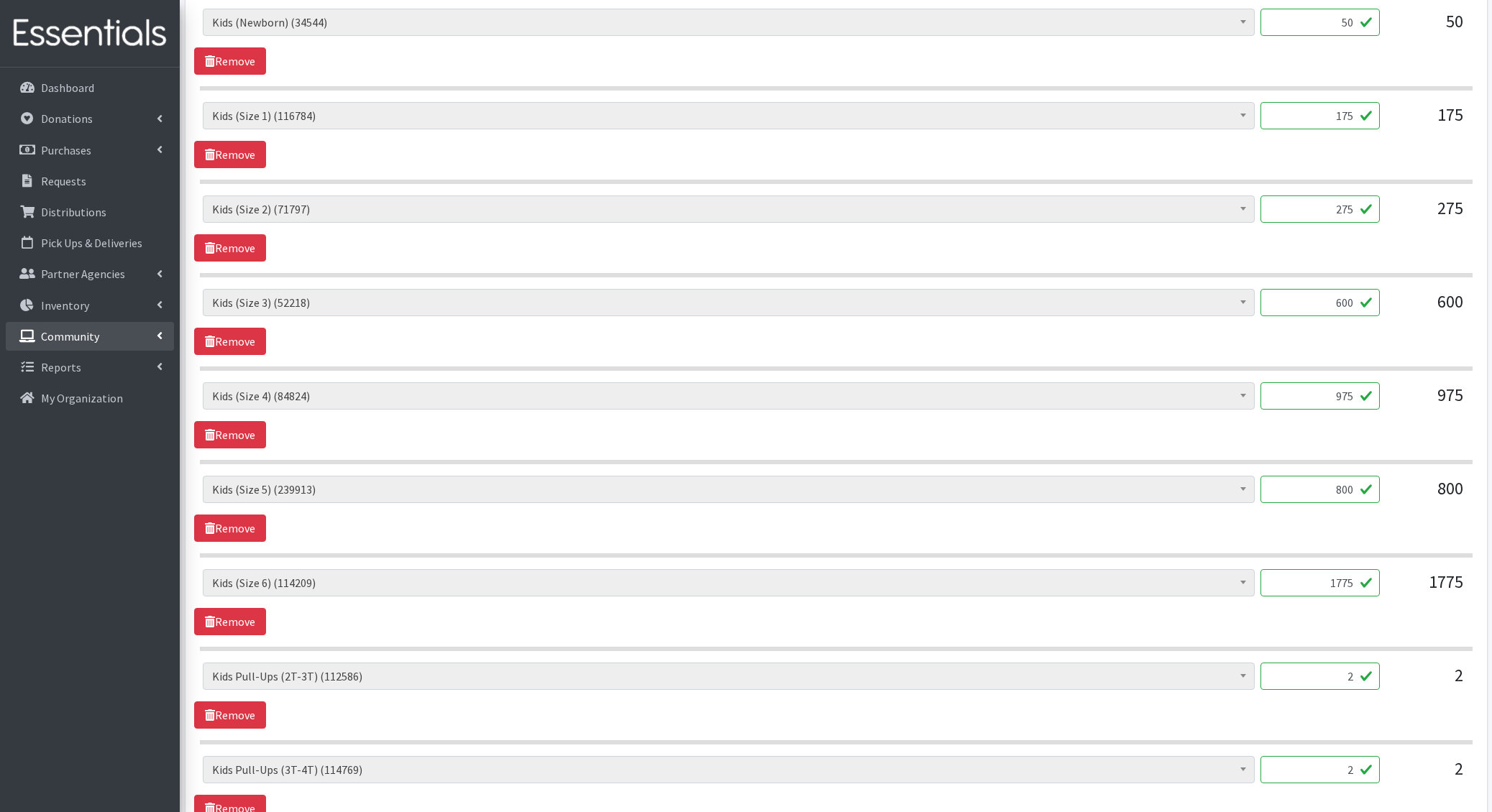
scroll to position [1142, 0]
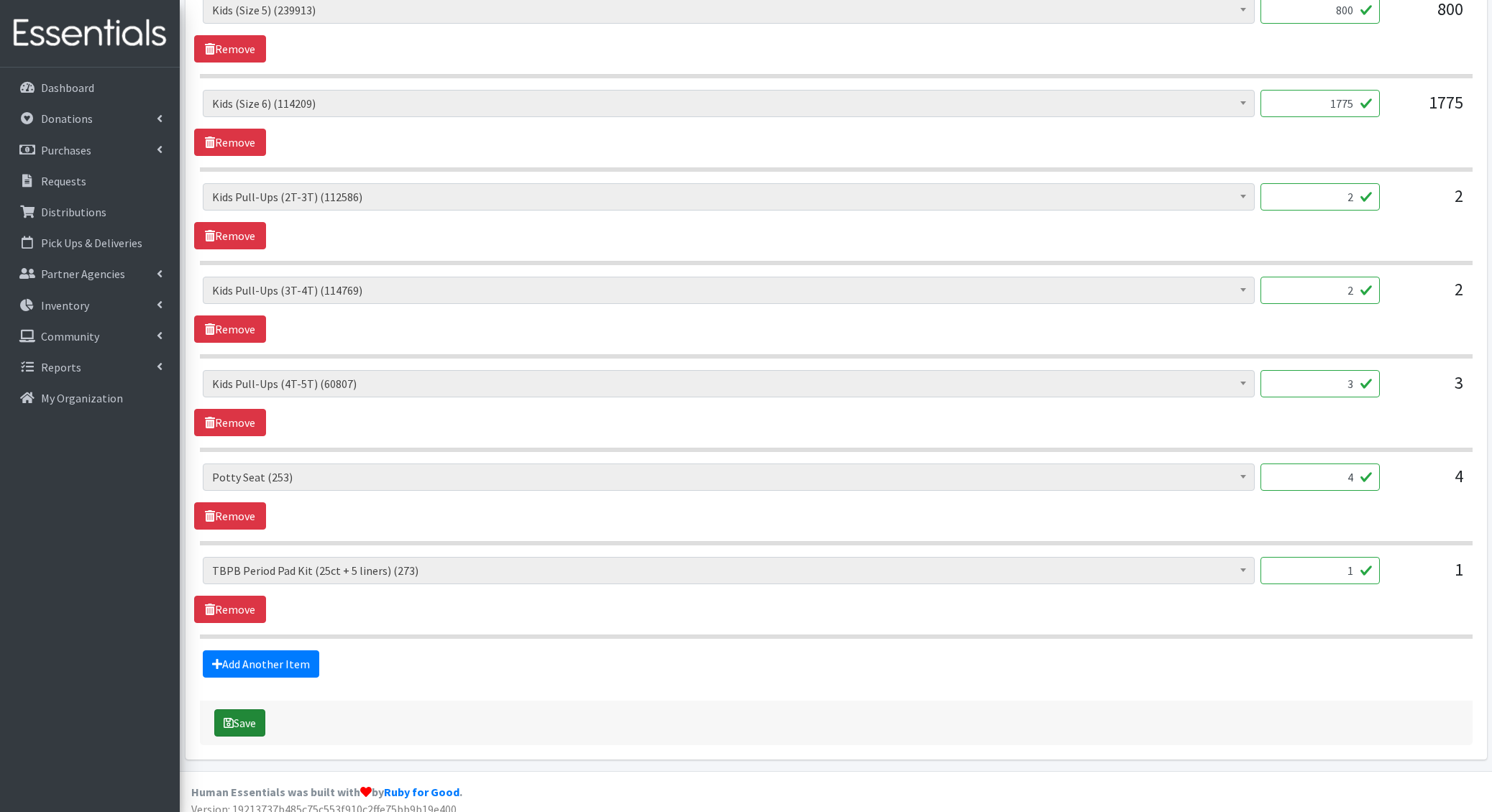
click at [238, 716] on button "Save" at bounding box center [239, 723] width 51 height 28
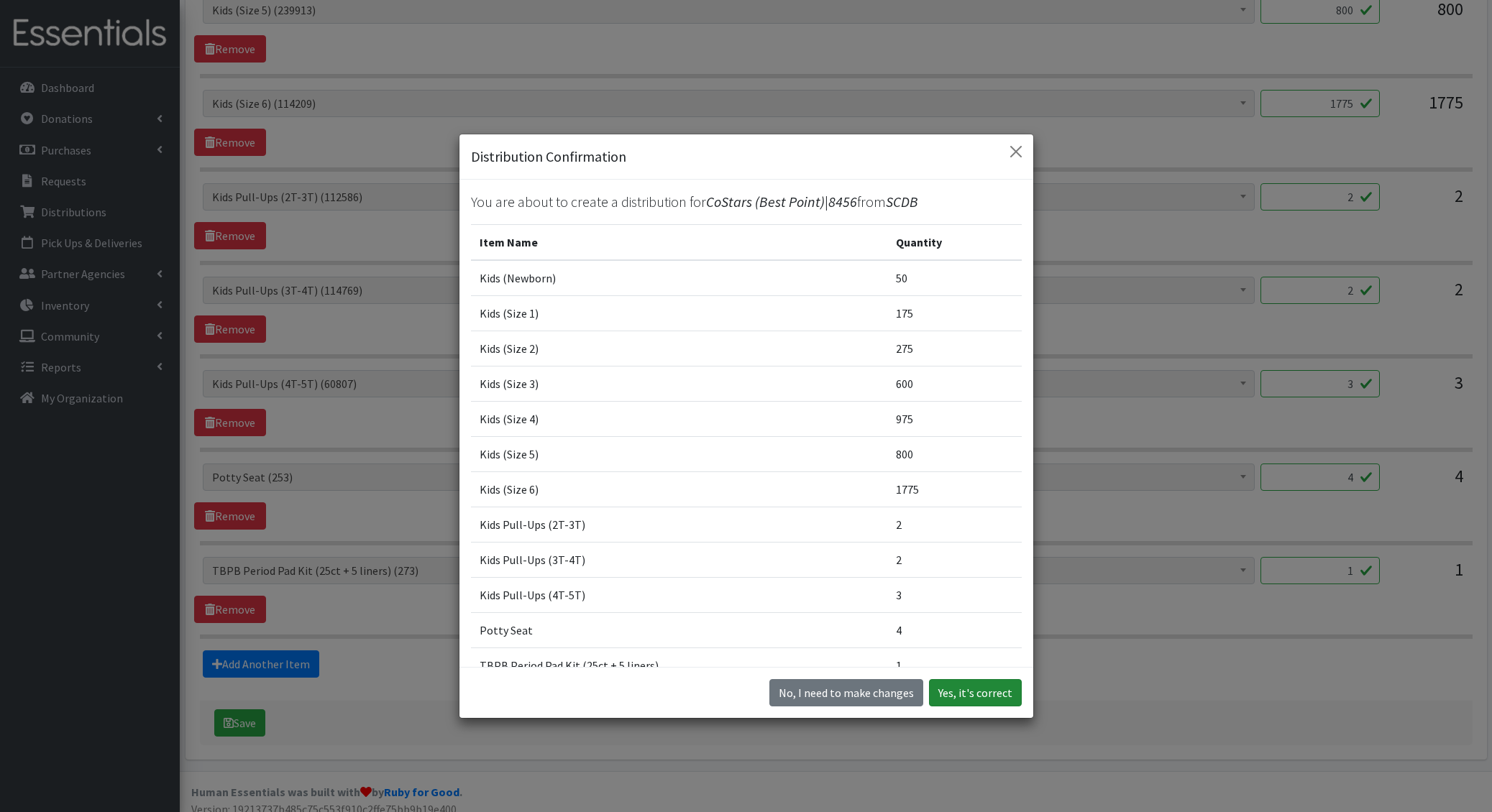
click at [1013, 691] on button "Yes, it's correct" at bounding box center [975, 693] width 93 height 28
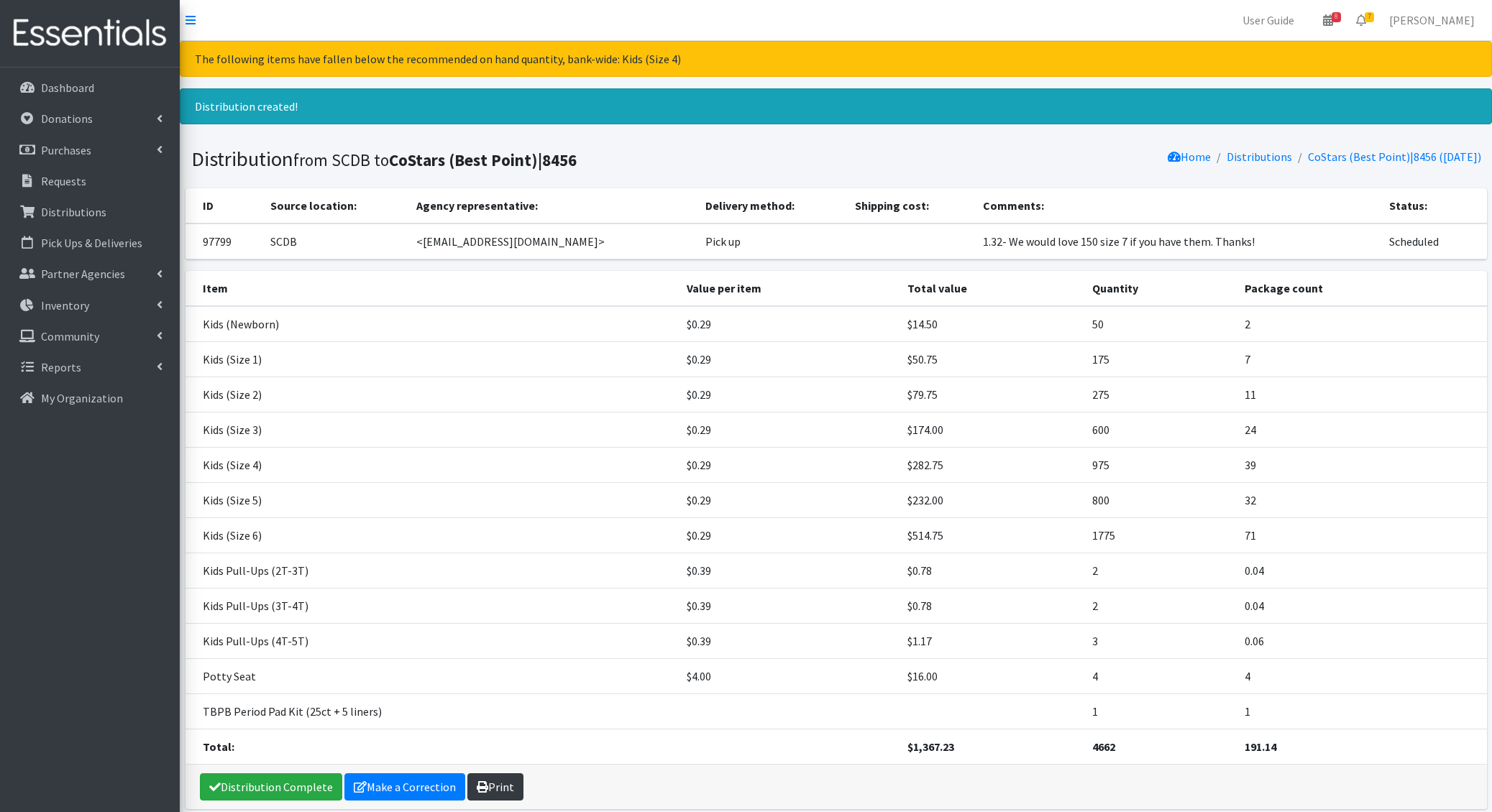
click at [498, 781] on link "Print" at bounding box center [495, 787] width 56 height 28
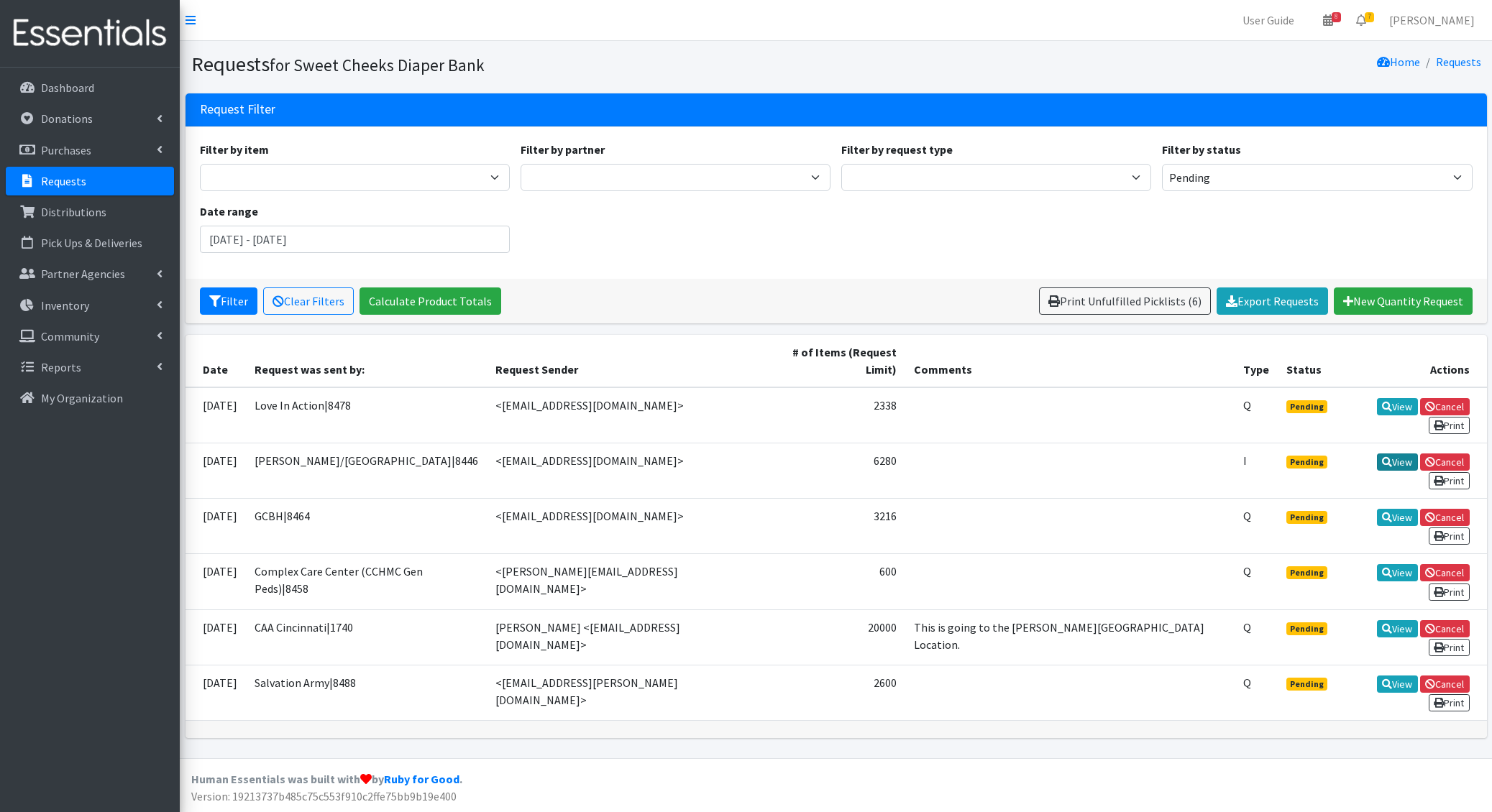
click at [1382, 457] on icon at bounding box center [1387, 462] width 10 height 10
click at [1377, 509] on link "View" at bounding box center [1398, 517] width 41 height 17
click at [1377, 675] on link "View" at bounding box center [1398, 683] width 41 height 17
click at [228, 292] on button "Filter" at bounding box center [229, 301] width 58 height 28
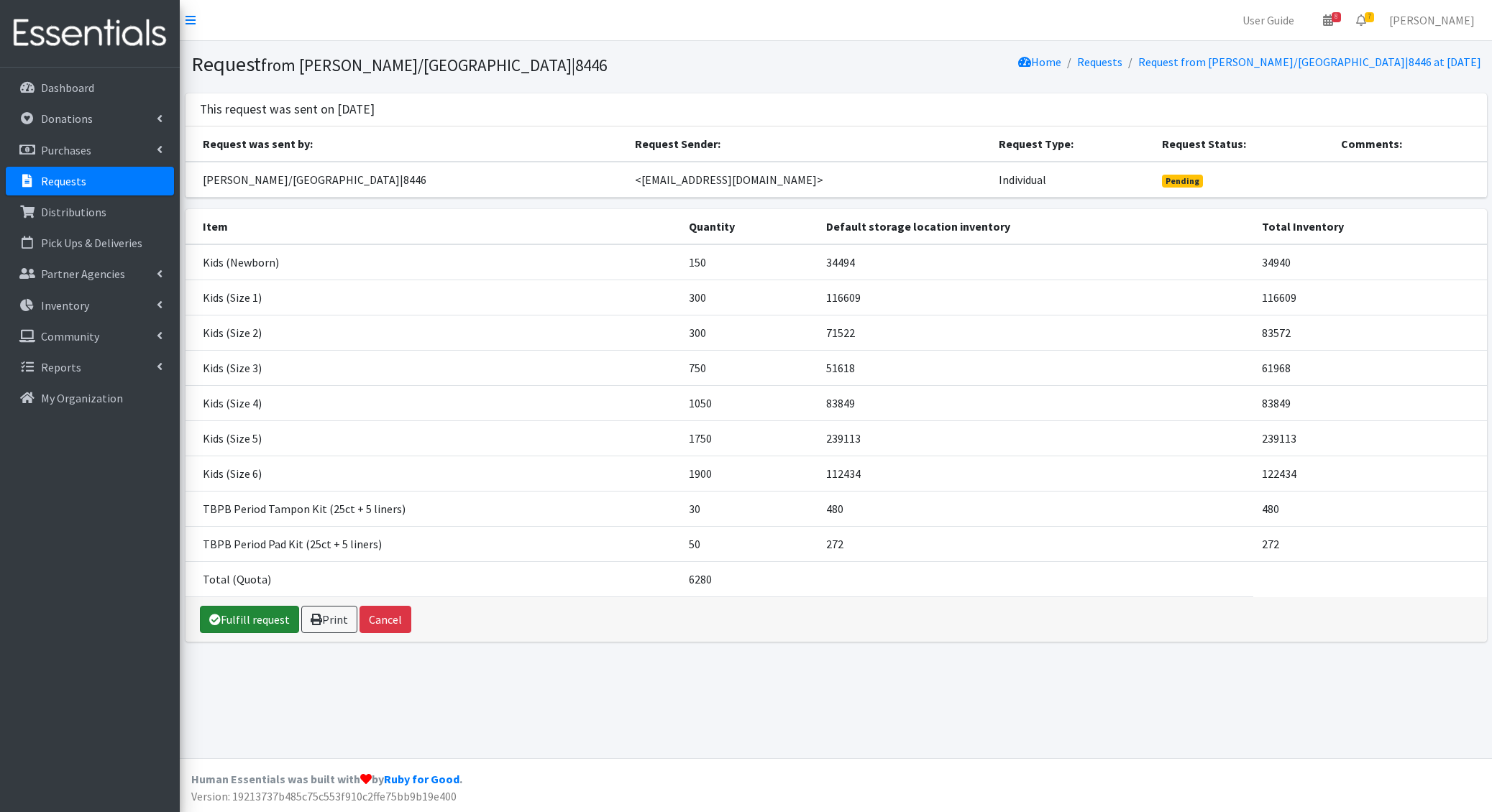
click at [219, 616] on icon at bounding box center [215, 619] width 11 height 11
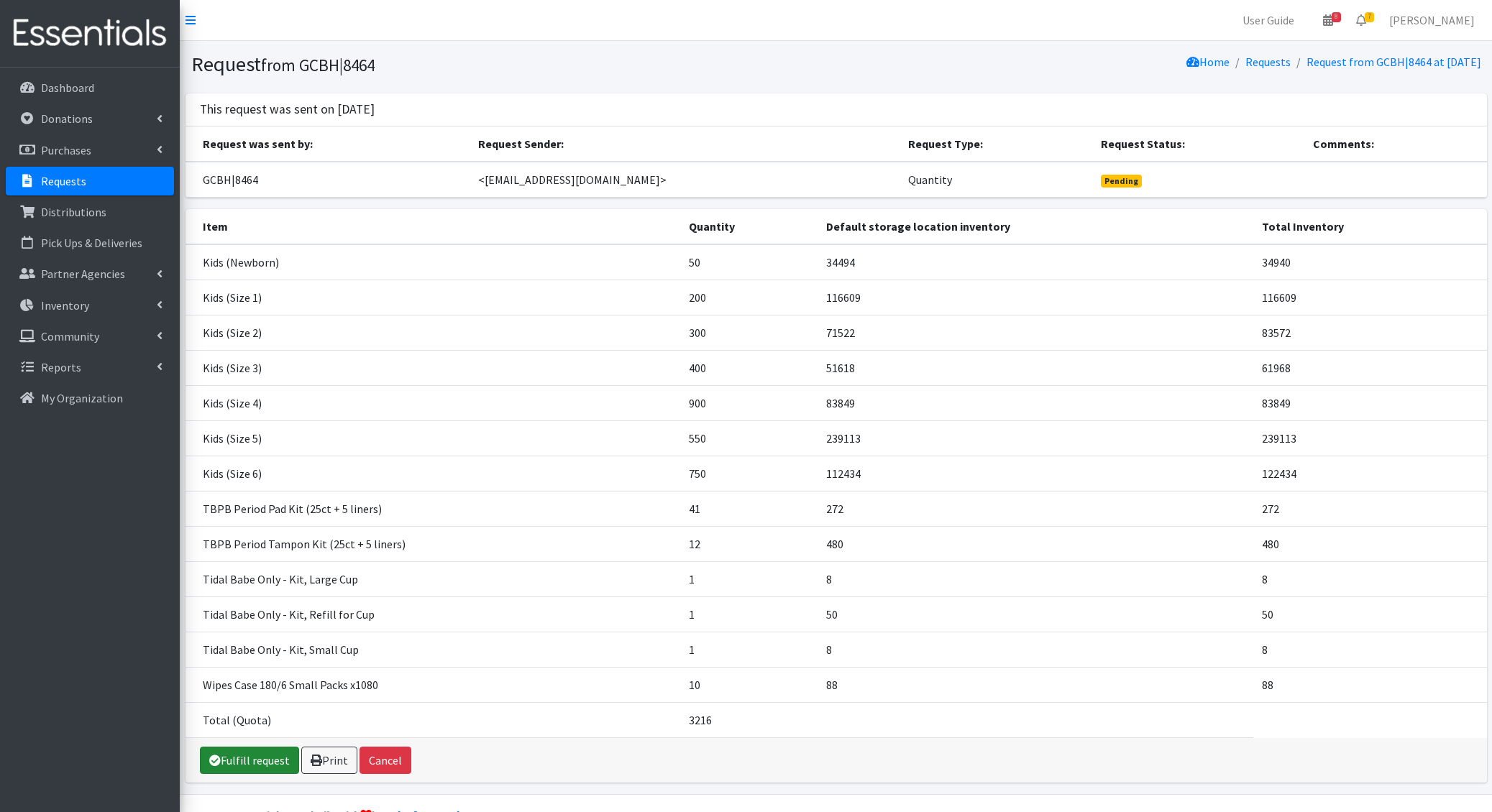
click at [241, 750] on link "Fulfill request" at bounding box center [250, 761] width 99 height 28
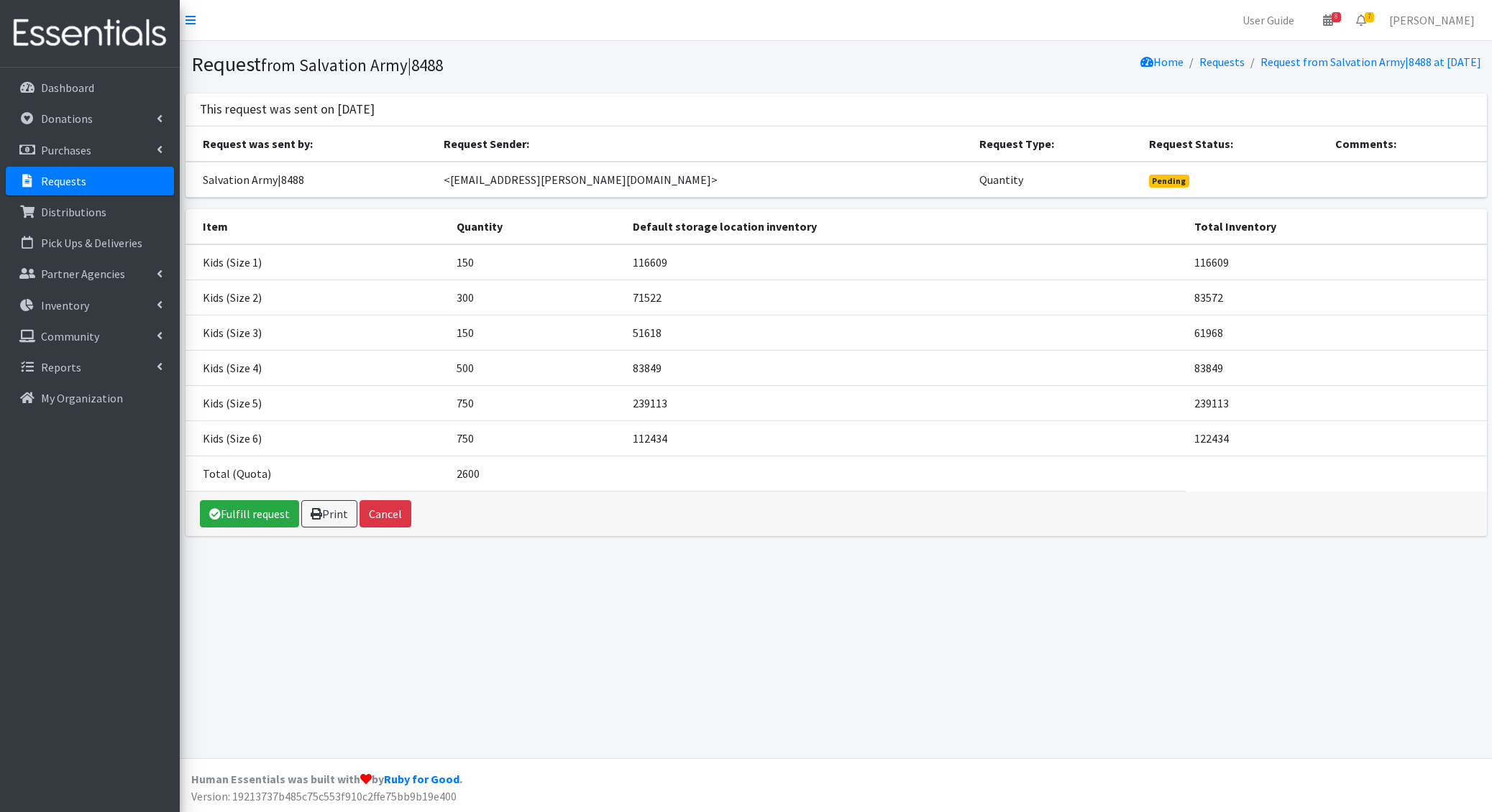
click at [231, 491] on div "Fulfill request Print Cancel" at bounding box center [836, 513] width 1302 height 45
click at [225, 526] on div "Fulfill request Print Cancel" at bounding box center [836, 513] width 1302 height 45
click at [231, 504] on link "Fulfill request" at bounding box center [250, 514] width 99 height 28
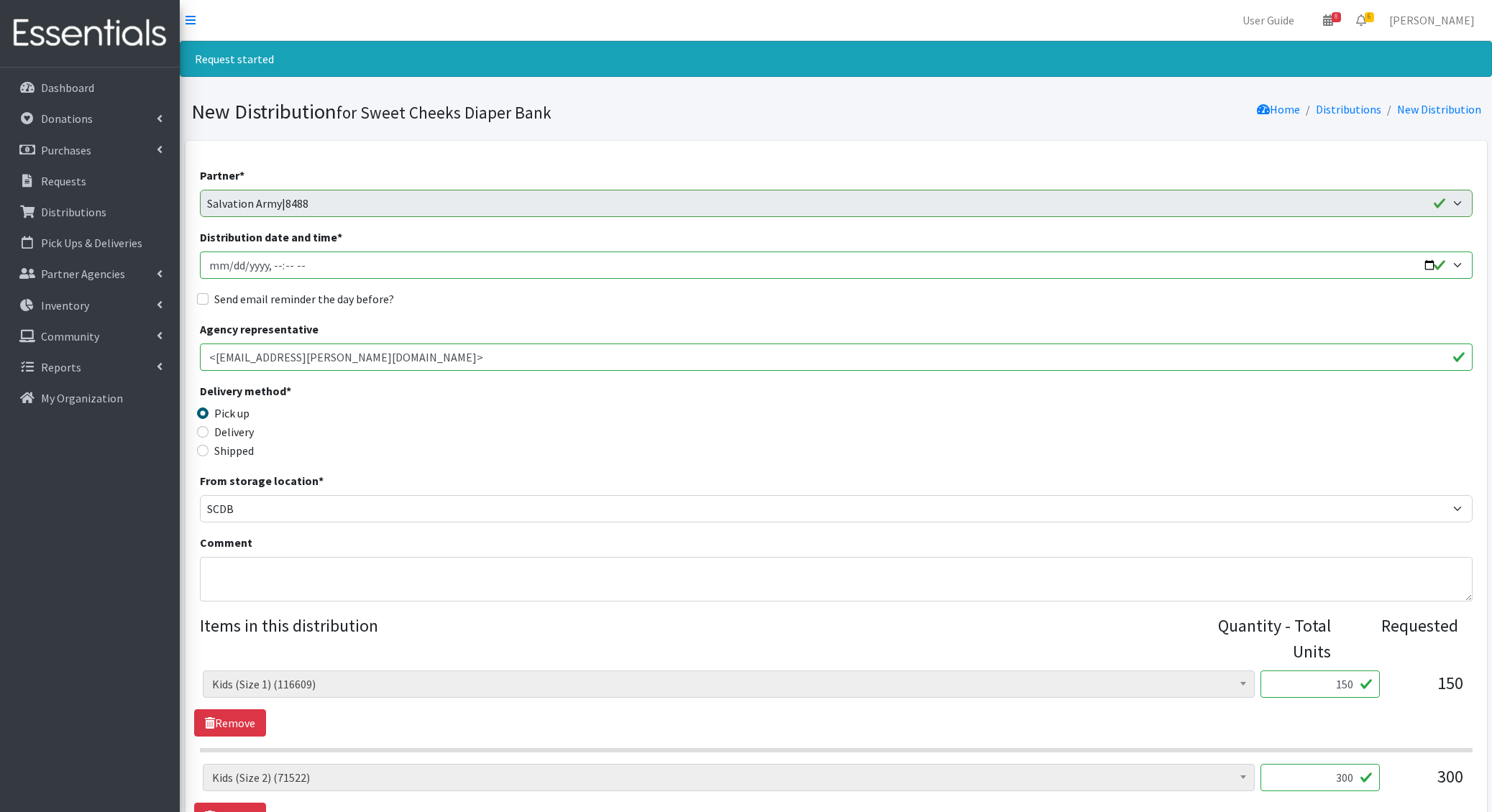
click at [234, 266] on input "Distribution date and time *" at bounding box center [836, 265] width 1272 height 28
click at [229, 265] on input "Distribution date and time *" at bounding box center [836, 265] width 1272 height 28
type input "[DATE]T14:00"
click at [197, 293] on input "Send email reminder the day before?" at bounding box center [203, 299] width 11 height 11
checkbox input "true"
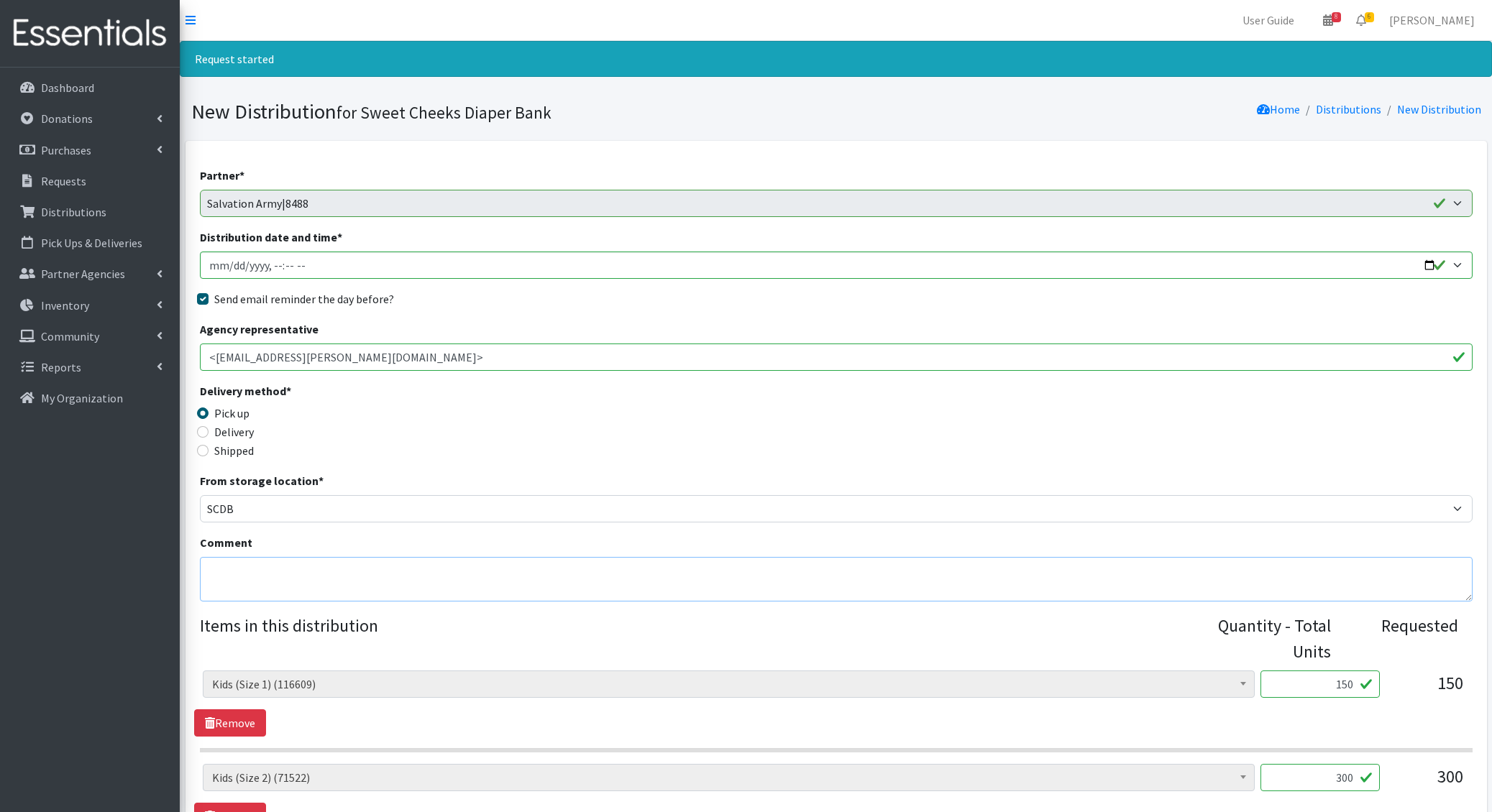
click at [247, 579] on textarea "Comment" at bounding box center [836, 579] width 1272 height 45
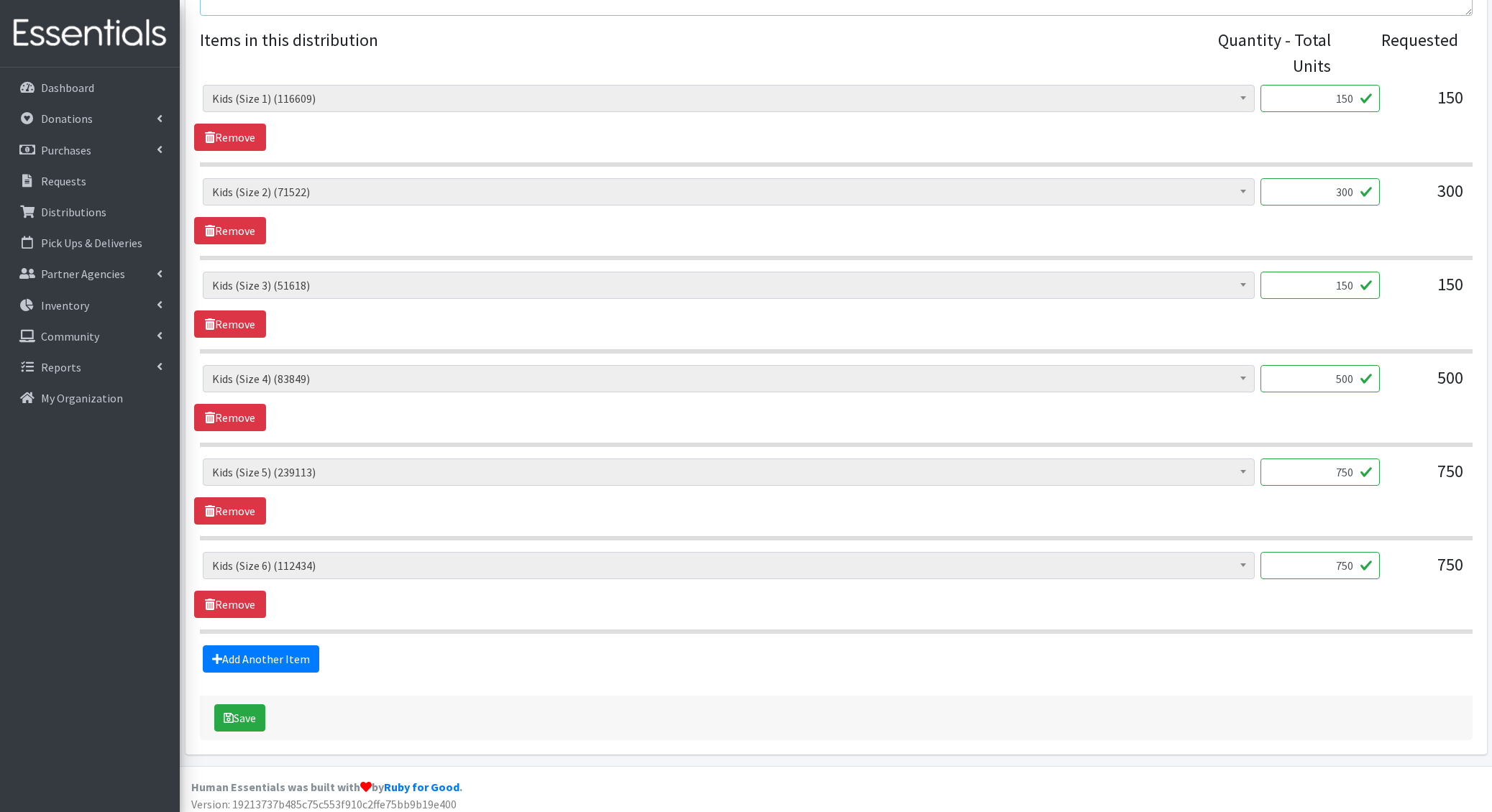
type textarea "4.35-"
click at [242, 726] on div "Save" at bounding box center [836, 718] width 1272 height 45
click at [252, 712] on button "Save" at bounding box center [239, 718] width 51 height 28
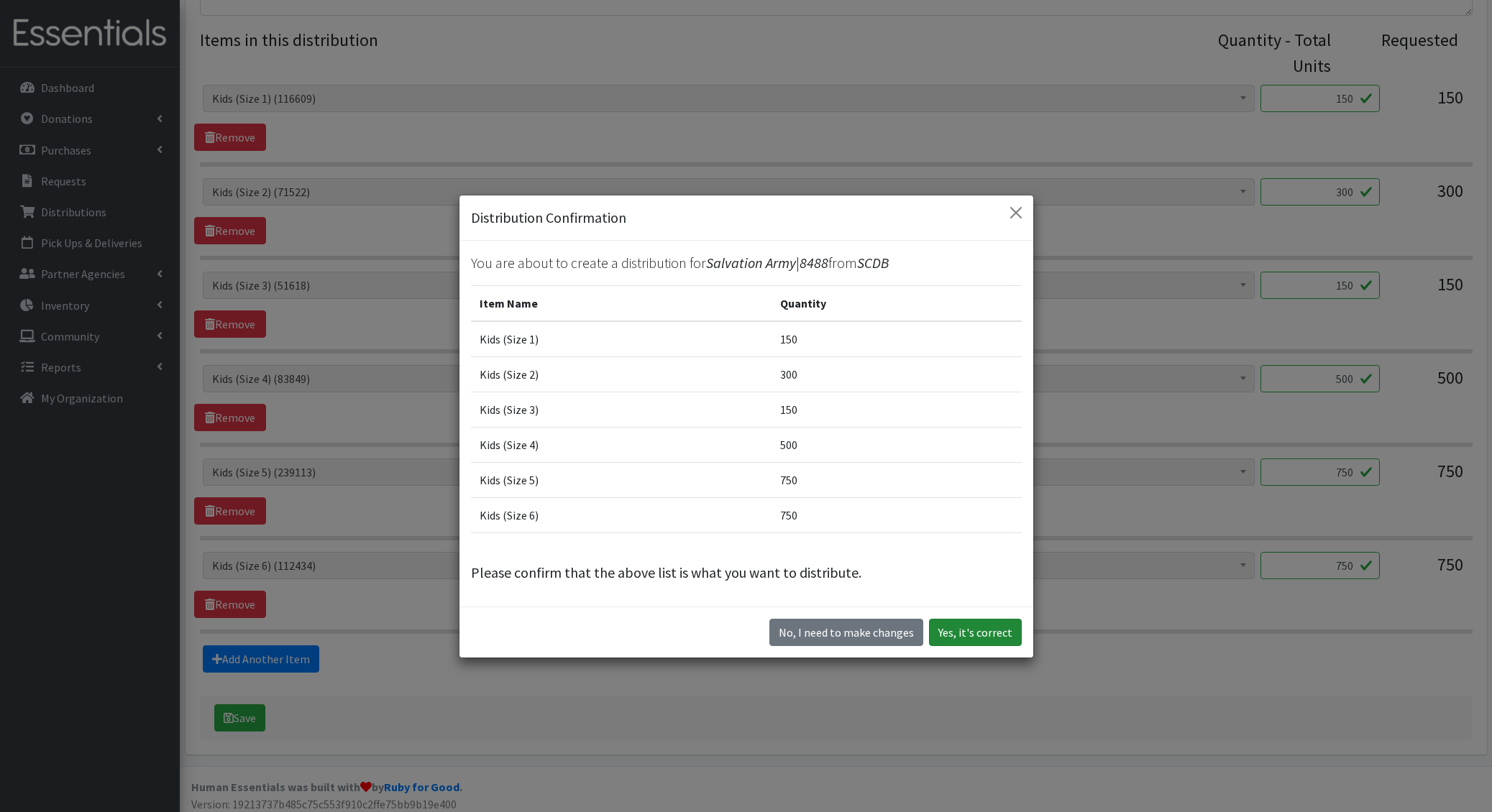
click at [974, 631] on button "Yes, it's correct" at bounding box center [975, 633] width 93 height 28
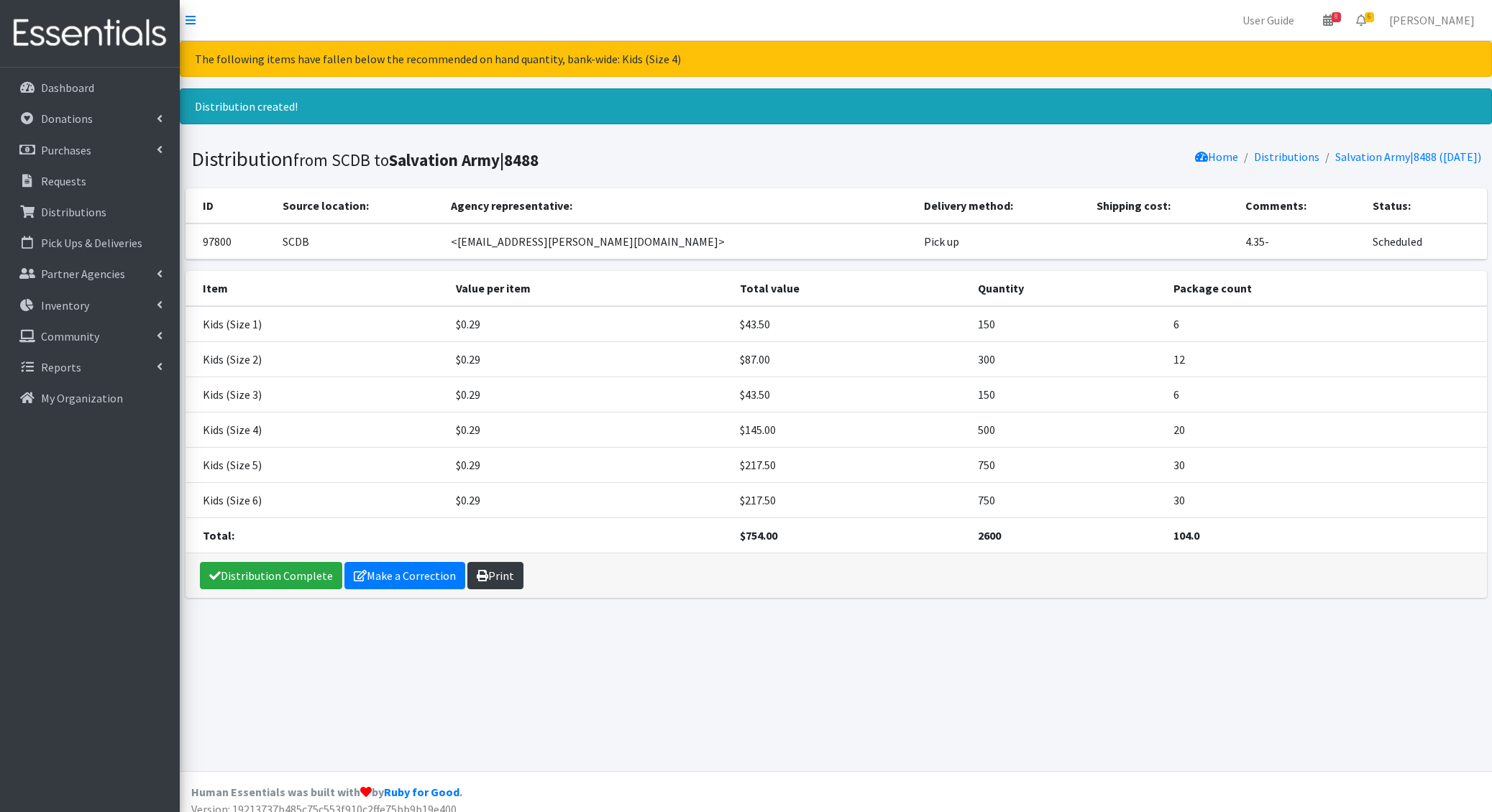
click at [489, 573] on link "Print" at bounding box center [495, 576] width 56 height 28
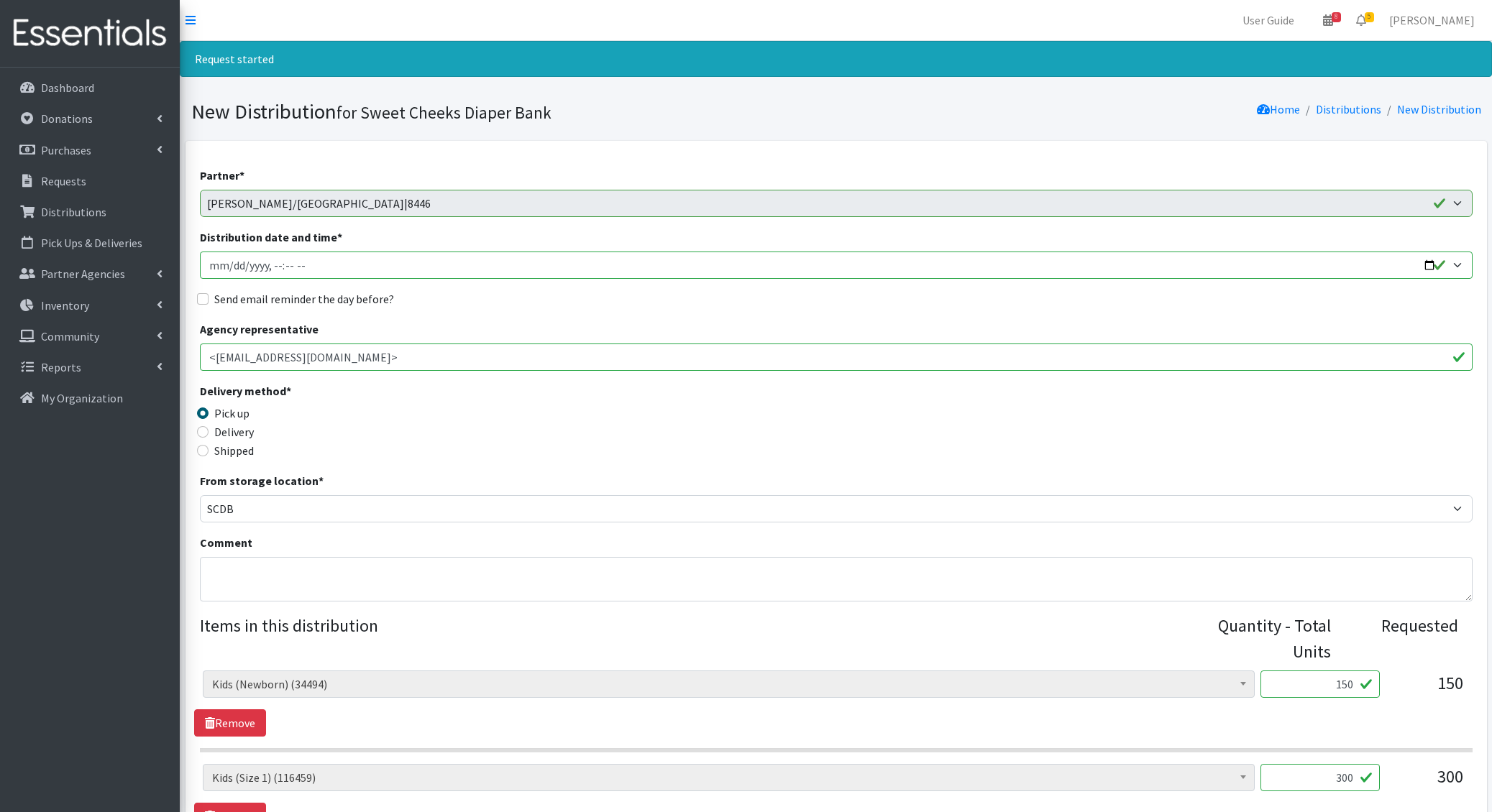
click at [231, 263] on input "Distribution date and time *" at bounding box center [836, 265] width 1272 height 28
type input "2025-10-14T22:00"
click at [197, 293] on input "Send email reminder the day before?" at bounding box center [203, 299] width 11 height 11
checkbox input "true"
click at [244, 559] on textarea "Comment" at bounding box center [836, 579] width 1272 height 45
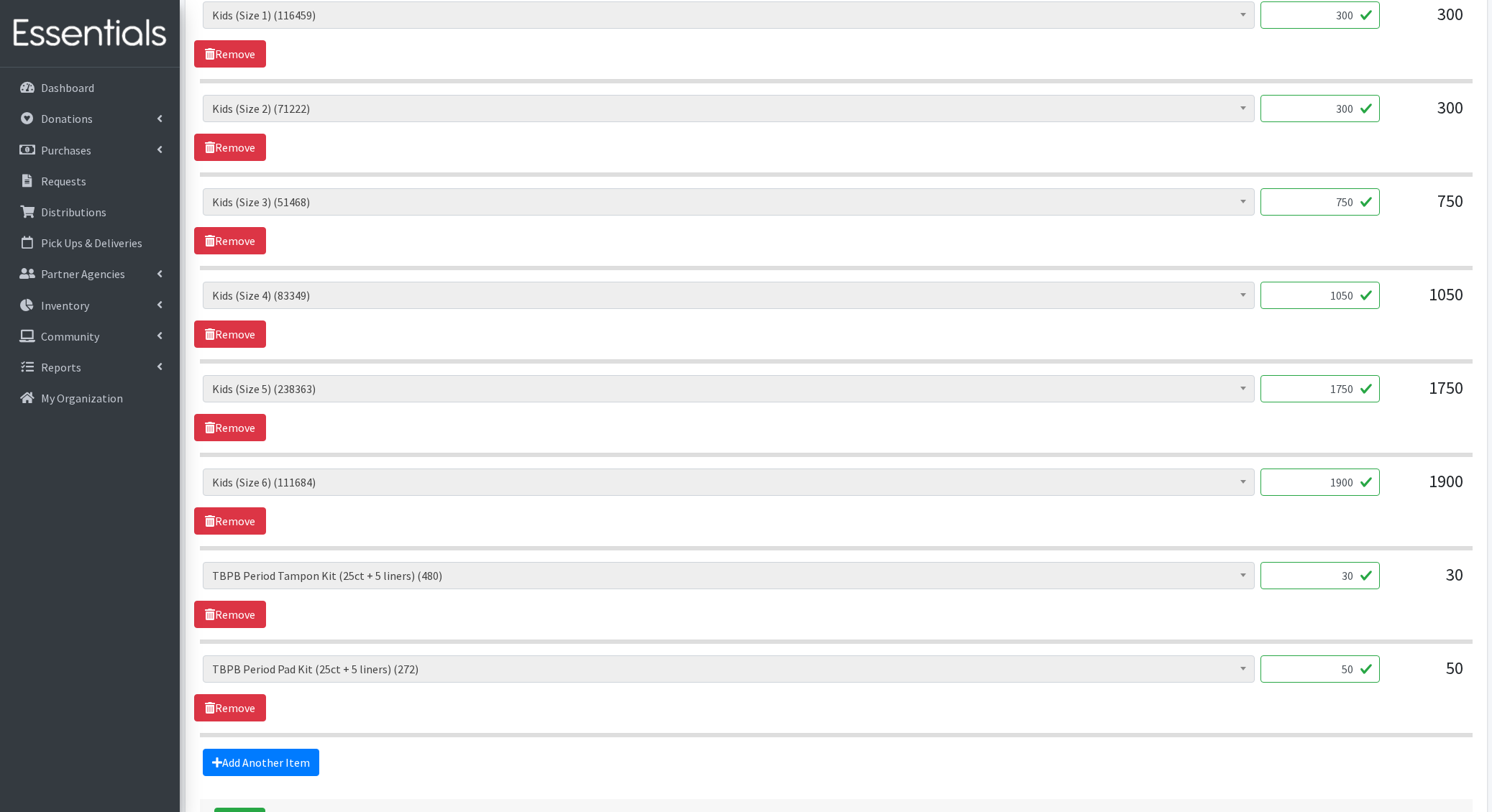
scroll to position [863, 0]
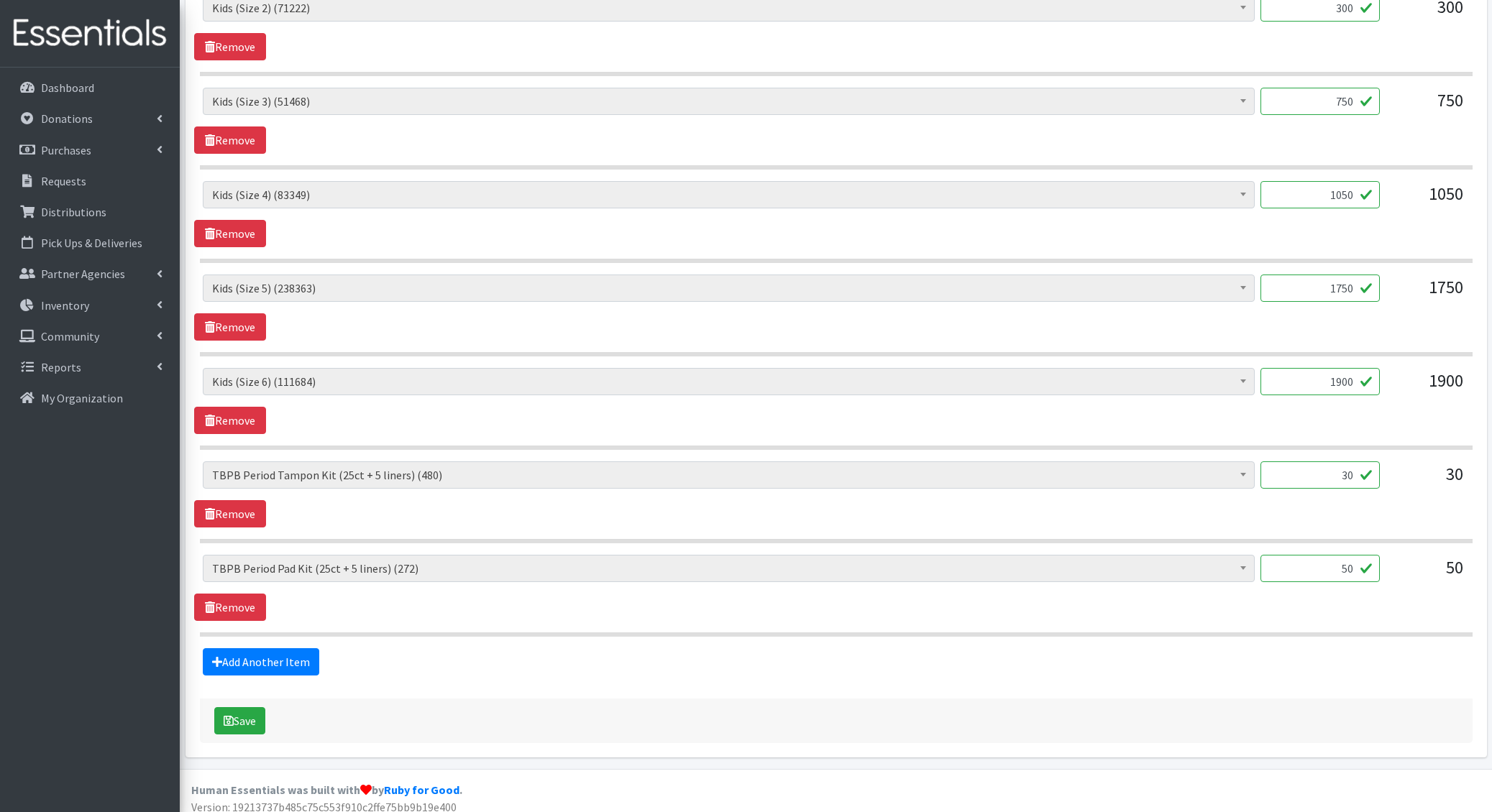
type textarea "1.21-"
click at [254, 699] on div "Save" at bounding box center [836, 721] width 1272 height 45
click at [250, 707] on button "Save" at bounding box center [239, 721] width 51 height 28
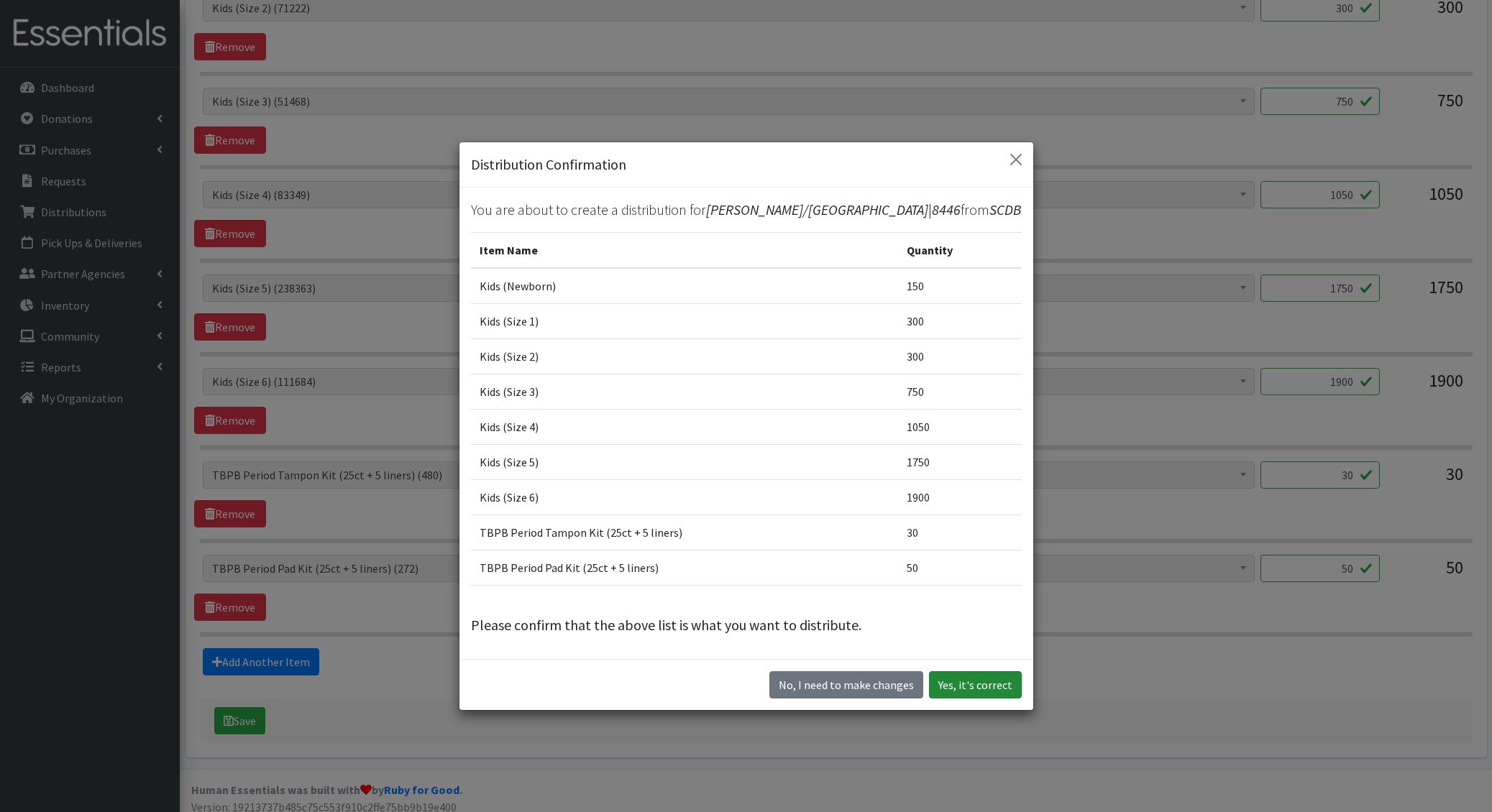
click at [982, 682] on button "Yes, it's correct" at bounding box center [975, 685] width 93 height 28
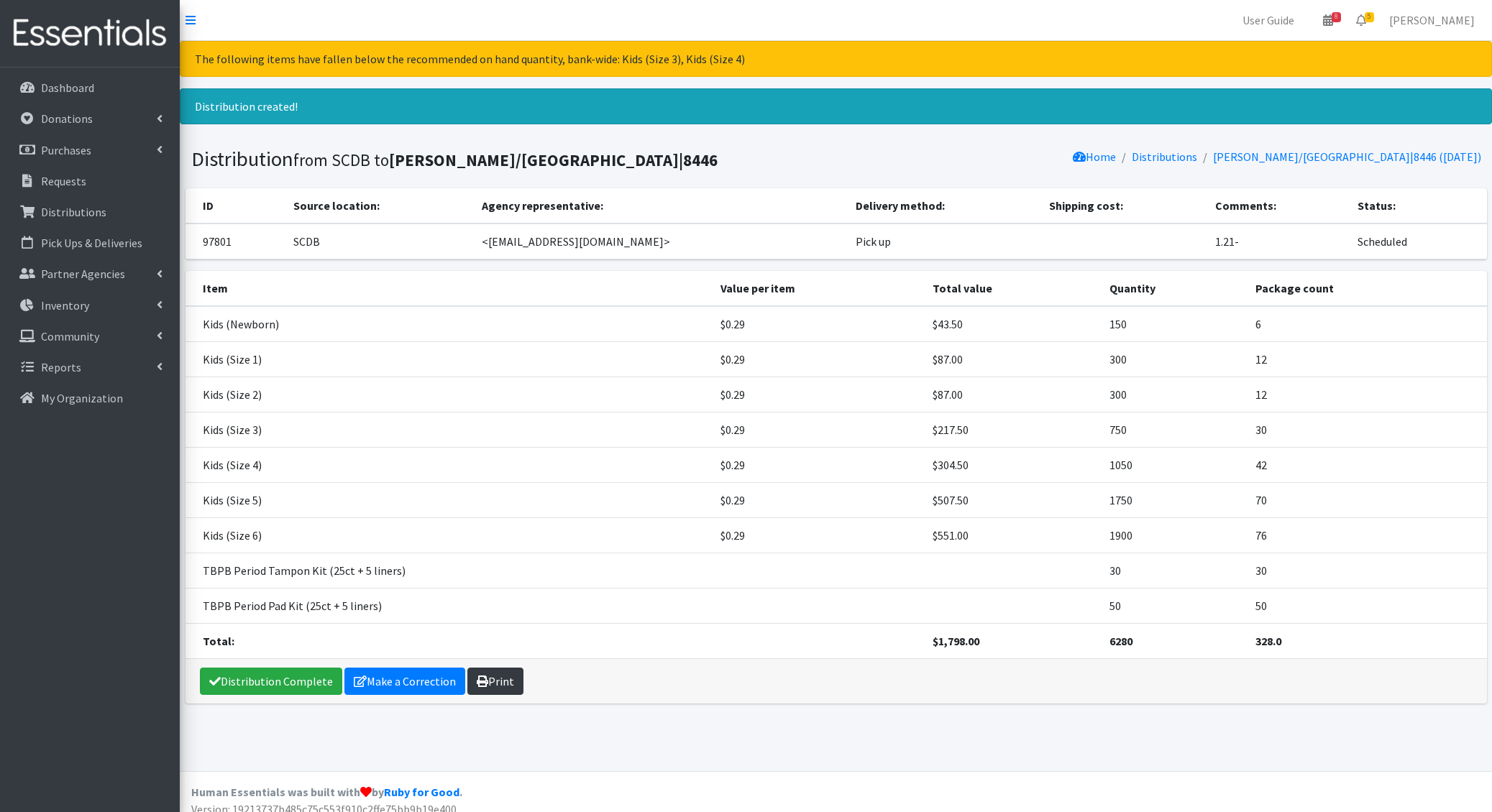
click at [482, 675] on icon at bounding box center [483, 681] width 11 height 11
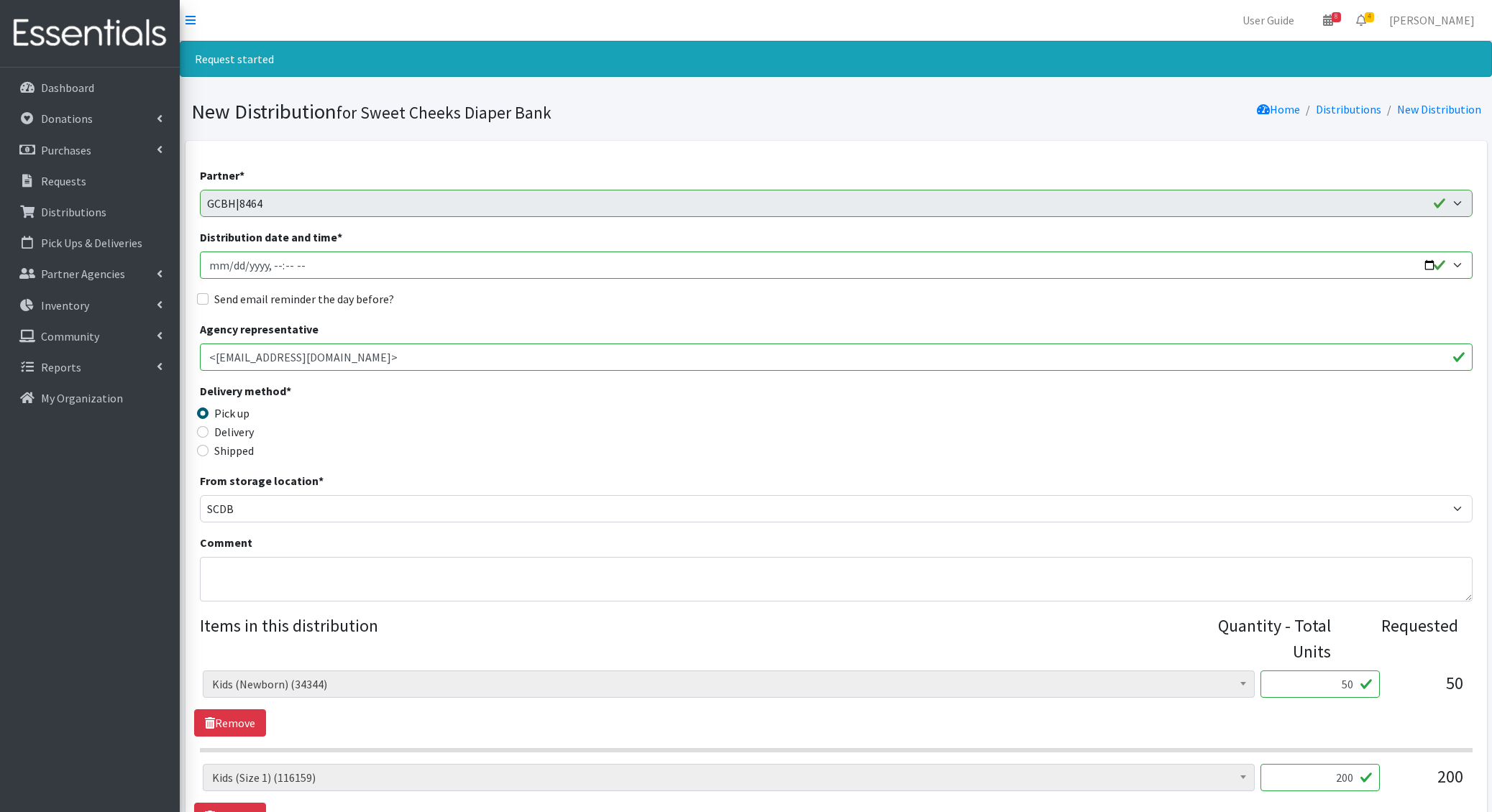
click at [230, 264] on input "Distribution date and time *" at bounding box center [836, 265] width 1272 height 28
type input "[DATE]T22:00"
click at [197, 293] on input "Send email reminder the day before?" at bounding box center [203, 299] width 11 height 11
checkbox input "true"
click at [246, 574] on textarea "Comment" at bounding box center [836, 579] width 1272 height 45
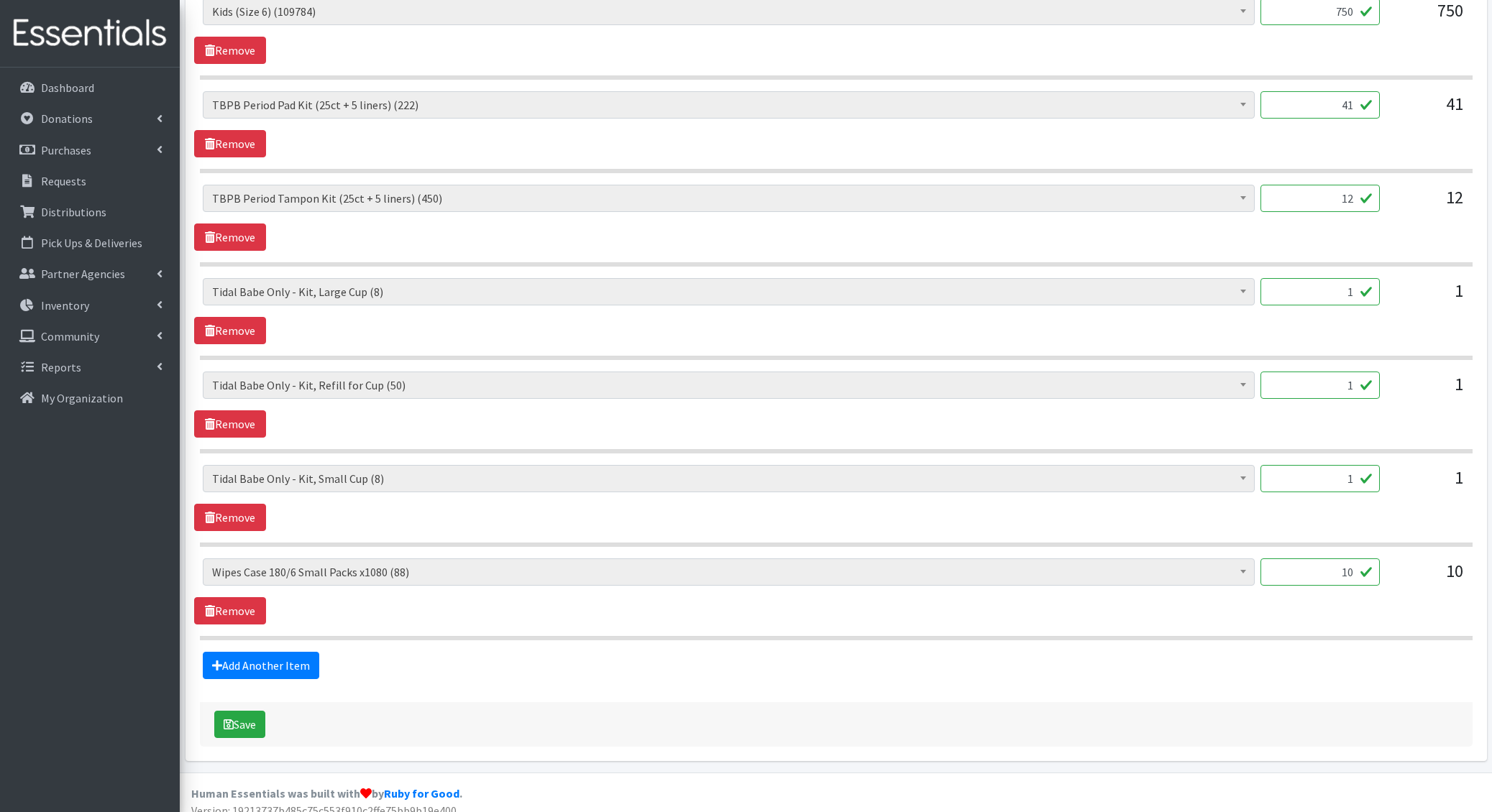
scroll to position [1234, 0]
type textarea "1.22-"
click at [237, 713] on button "Save" at bounding box center [239, 724] width 51 height 28
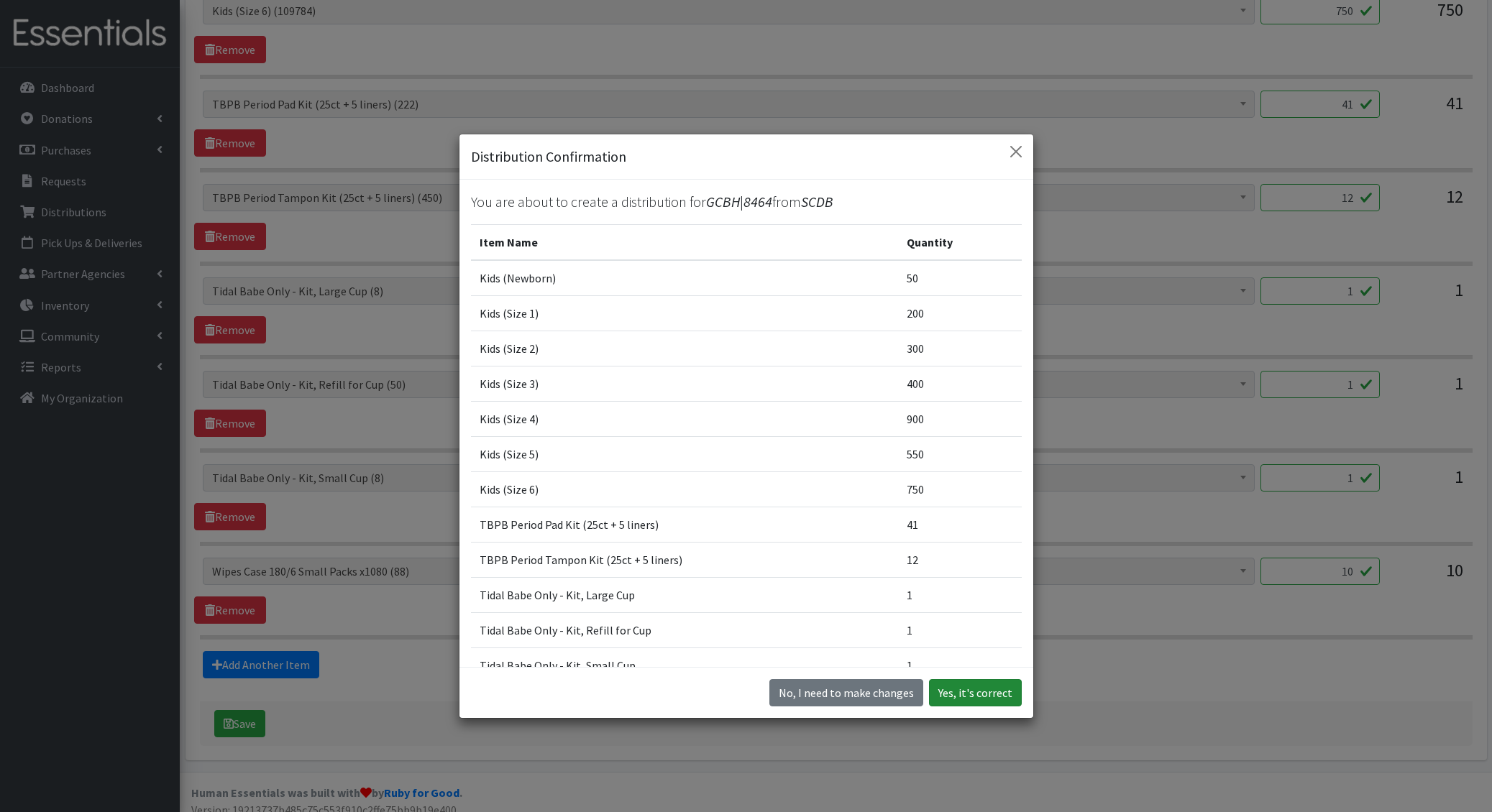
click at [965, 688] on button "Yes, it's correct" at bounding box center [975, 693] width 93 height 28
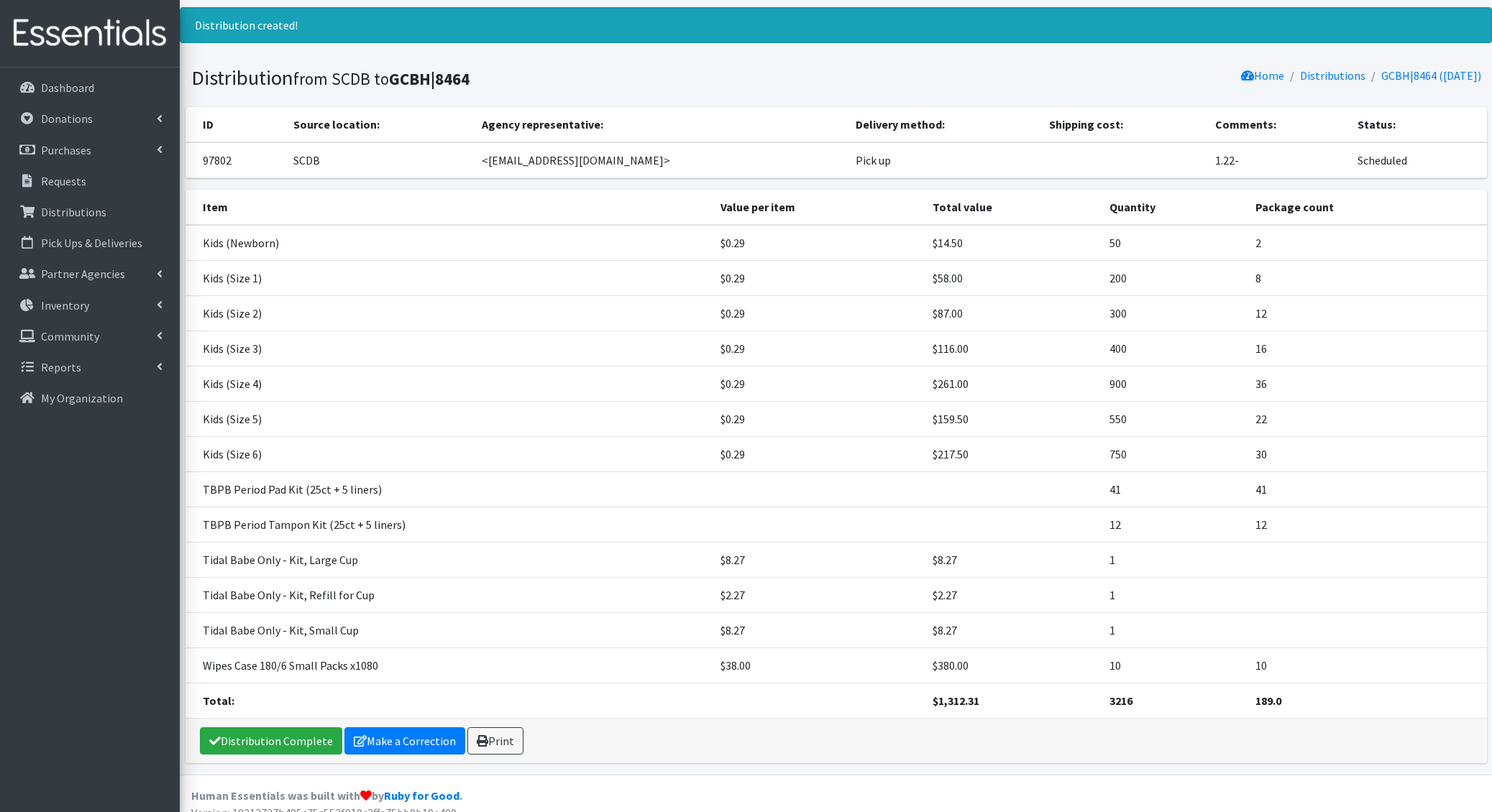
scroll to position [90, 0]
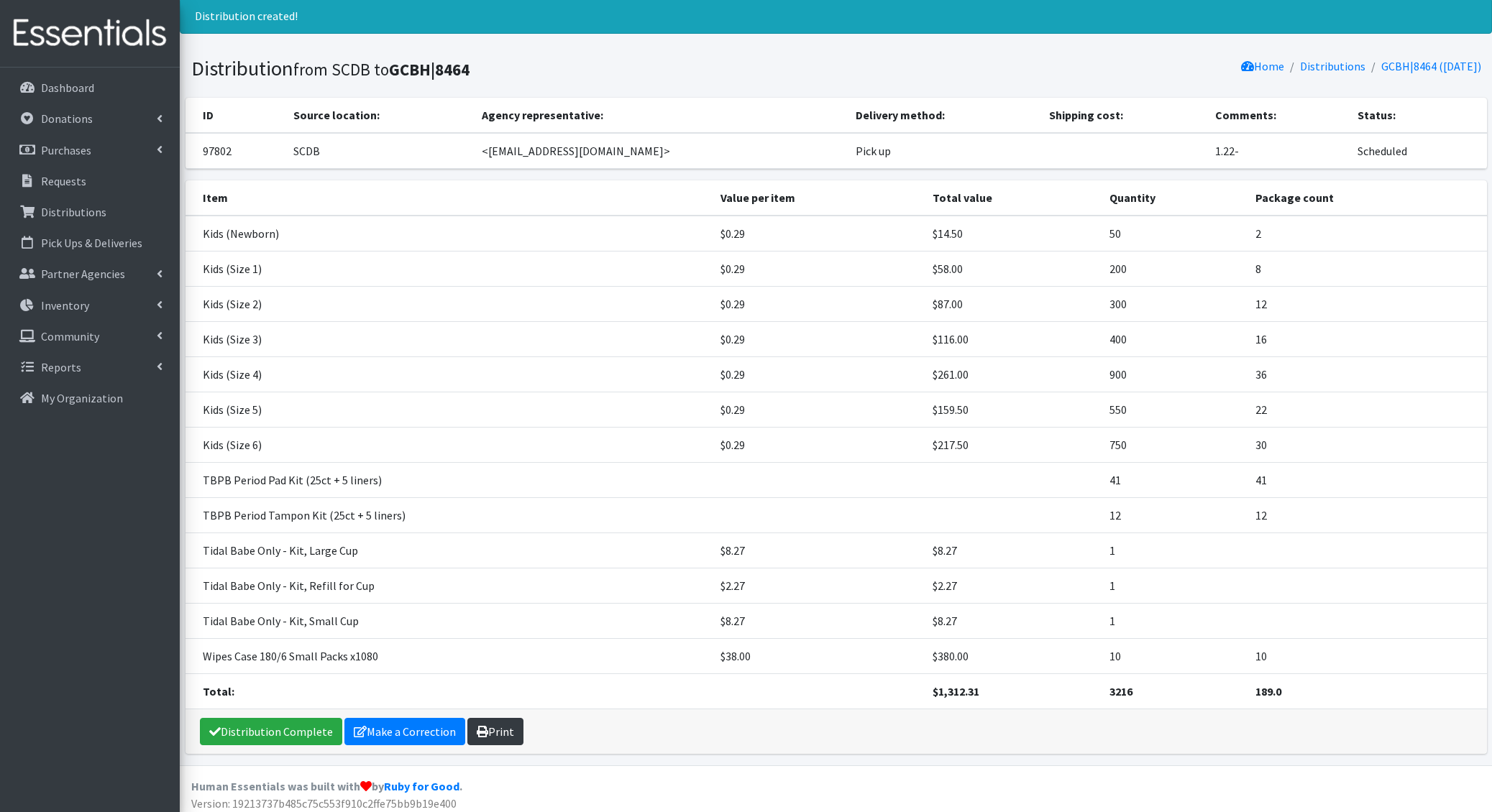
click at [489, 723] on link "Print" at bounding box center [495, 731] width 56 height 28
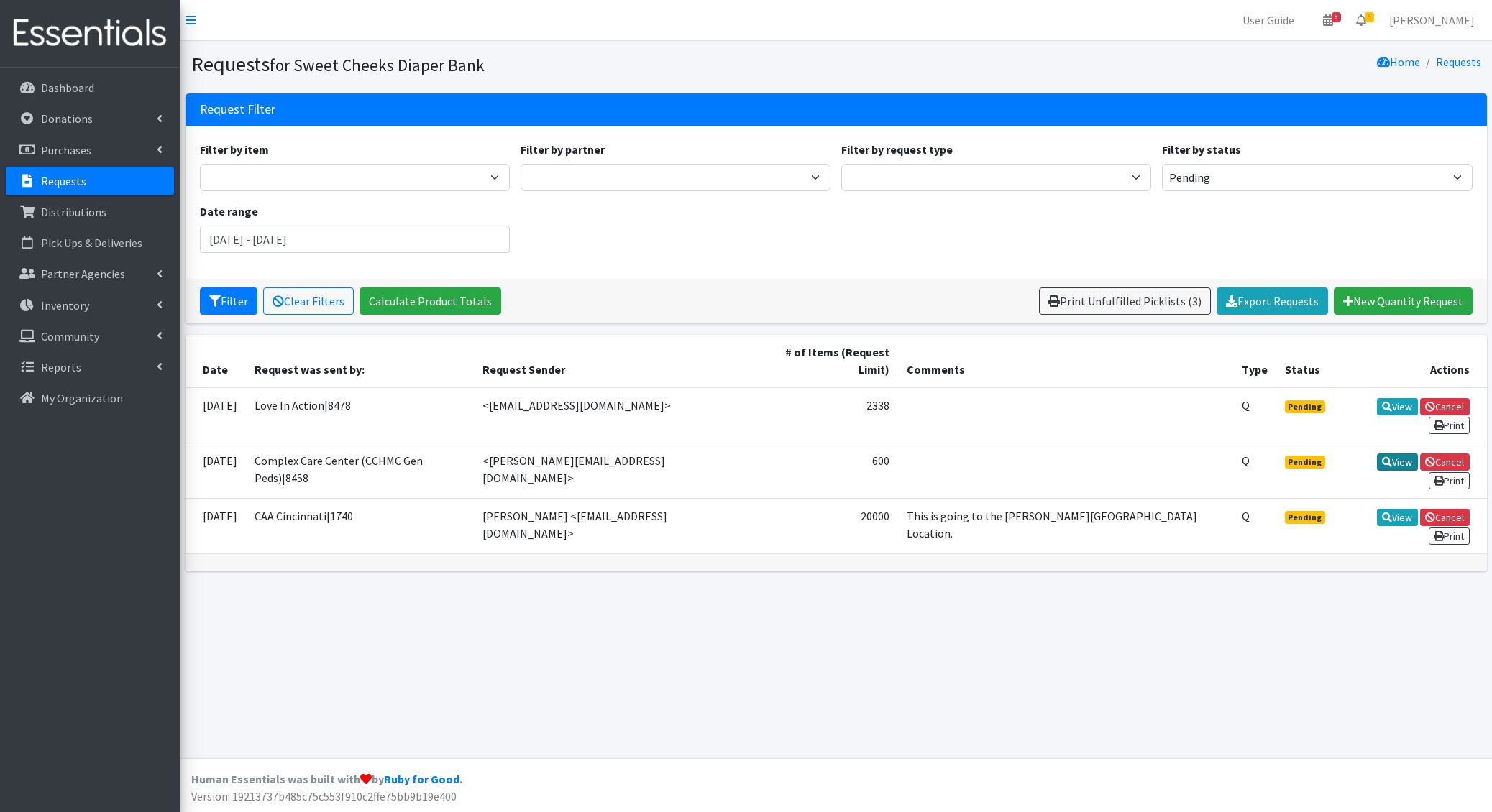
click at [1377, 453] on link "View" at bounding box center [1398, 461] width 41 height 17
click at [91, 213] on p "Distributions" at bounding box center [73, 212] width 65 height 15
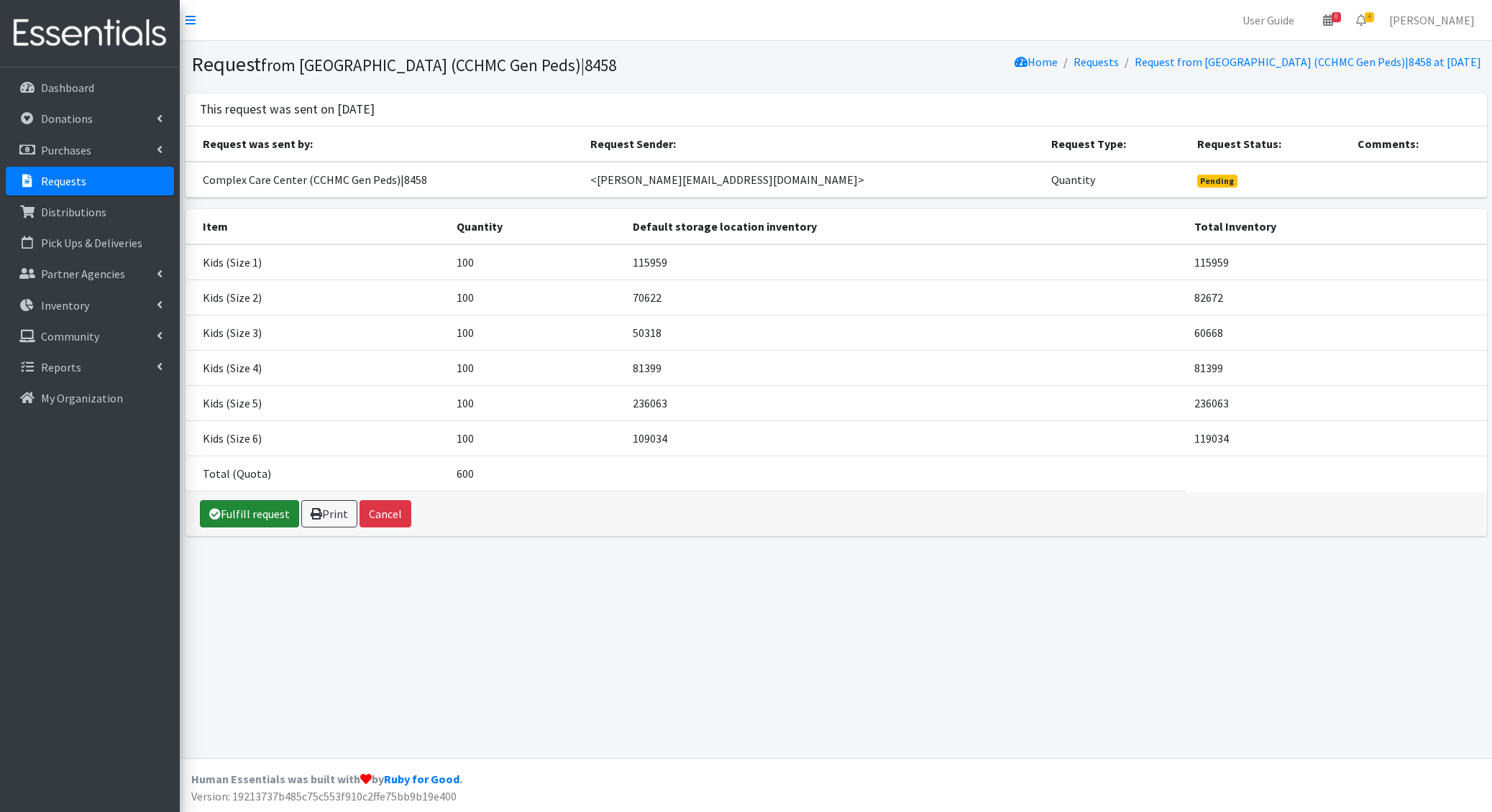
click at [266, 522] on link "Fulfill request" at bounding box center [250, 514] width 99 height 28
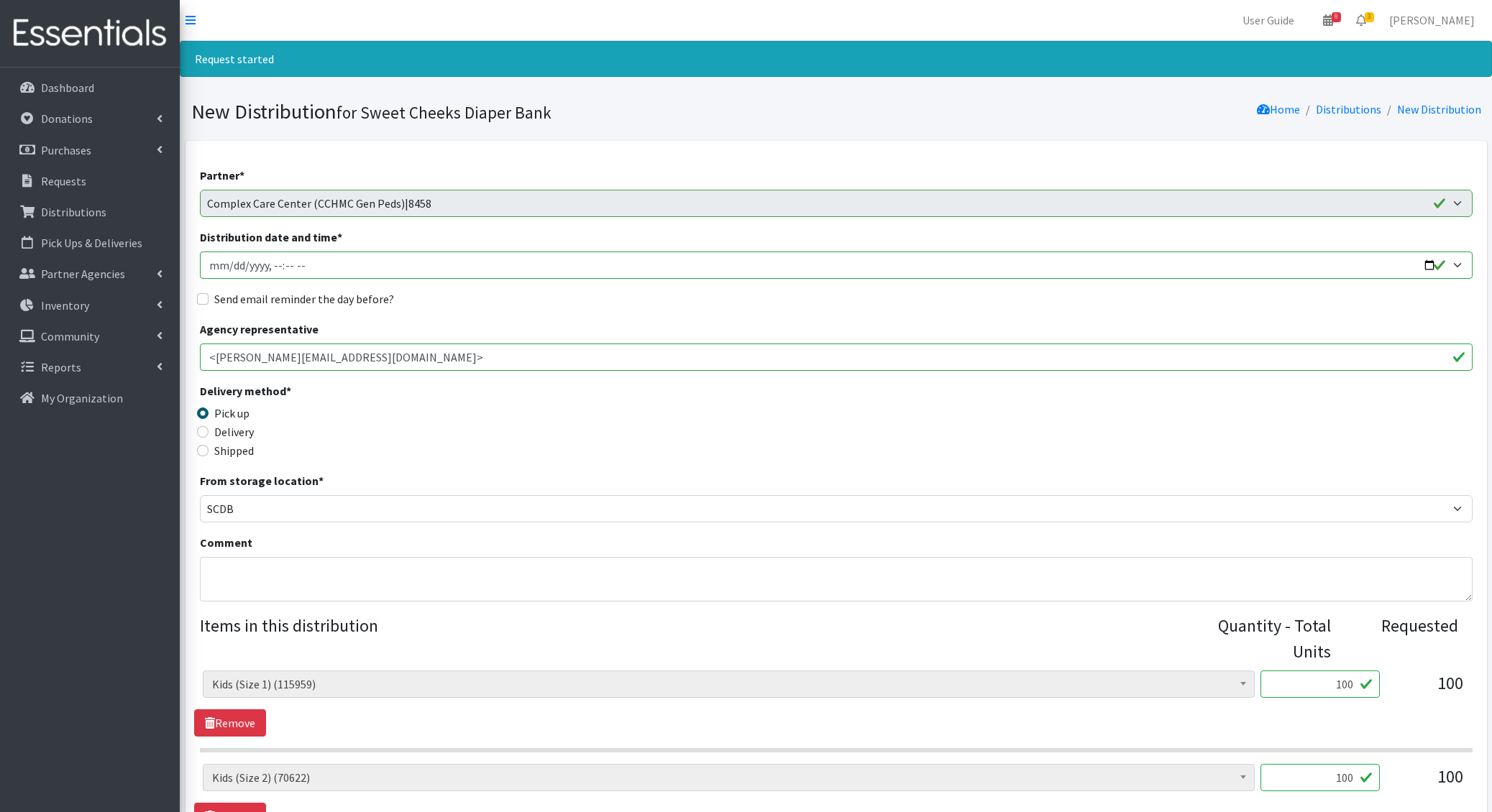
click at [227, 263] on input "Distribution date and time *" at bounding box center [836, 265] width 1272 height 28
type input "2025-10-21T11:00"
click at [197, 293] on input "Send email reminder the day before?" at bounding box center [203, 299] width 11 height 11
checkbox input "true"
click at [251, 588] on textarea "Comment" at bounding box center [836, 579] width 1272 height 45
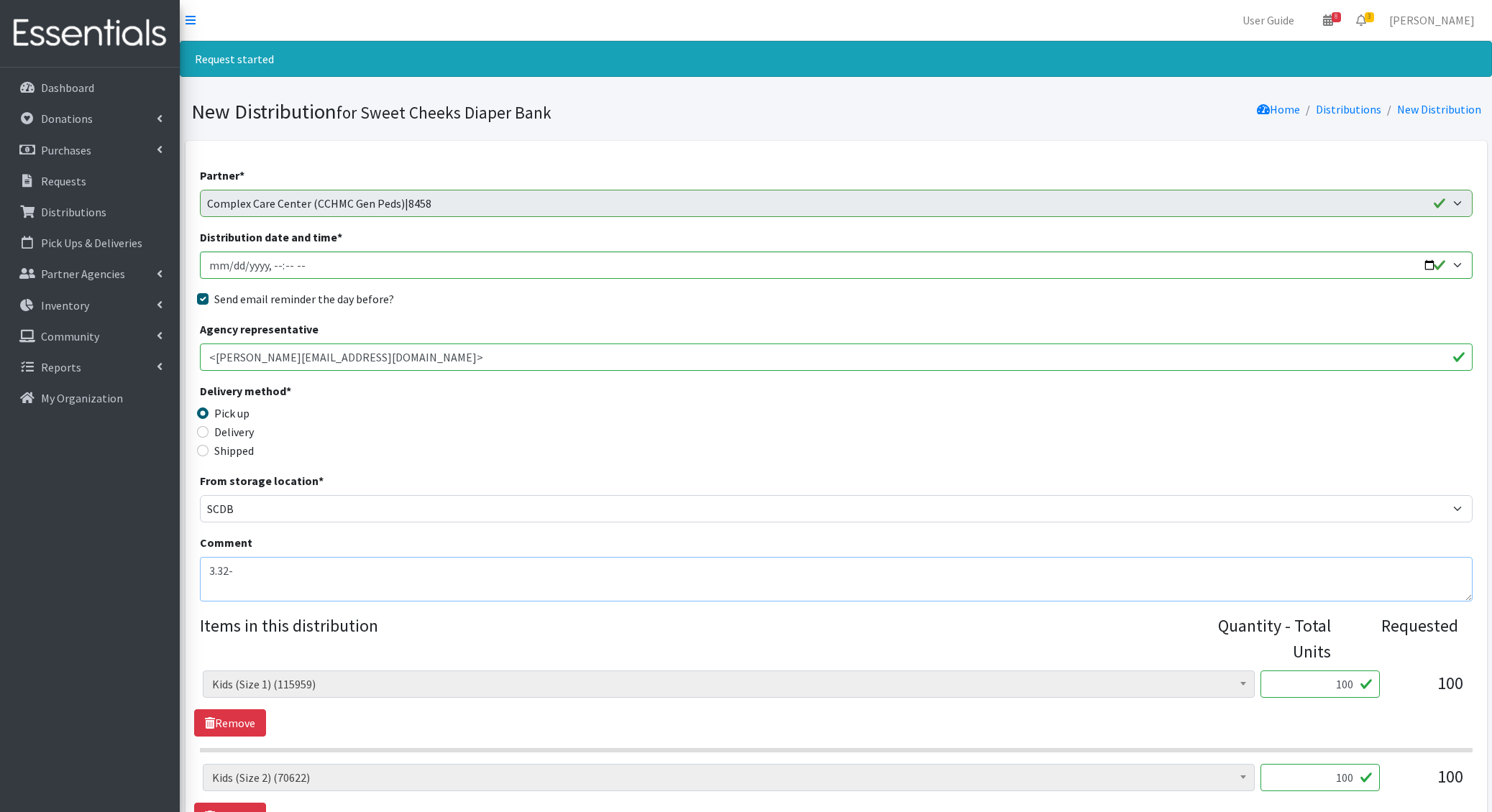
scroll to position [586, 0]
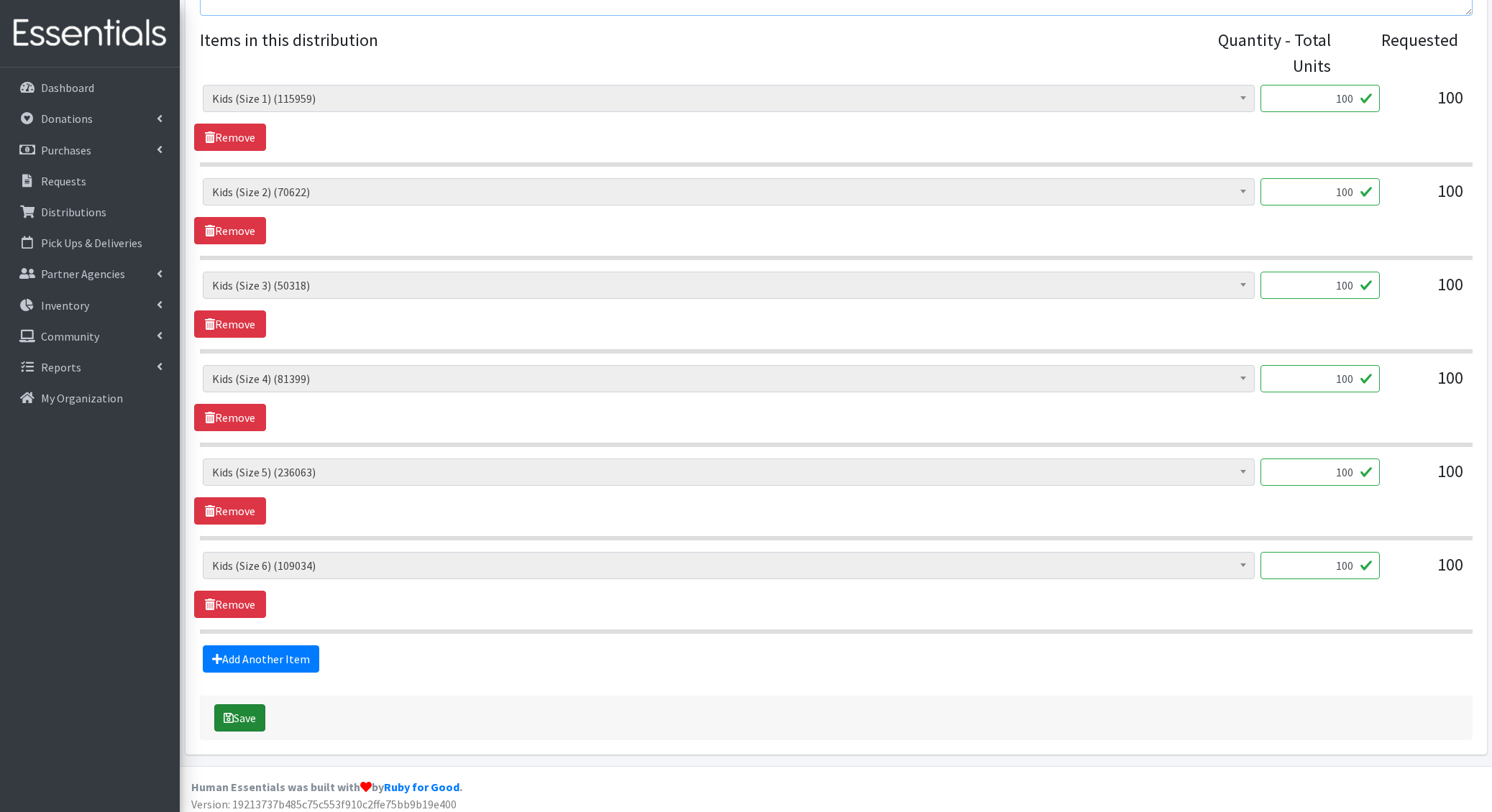
type textarea "3.32-"
click at [243, 718] on button "Save" at bounding box center [239, 718] width 51 height 28
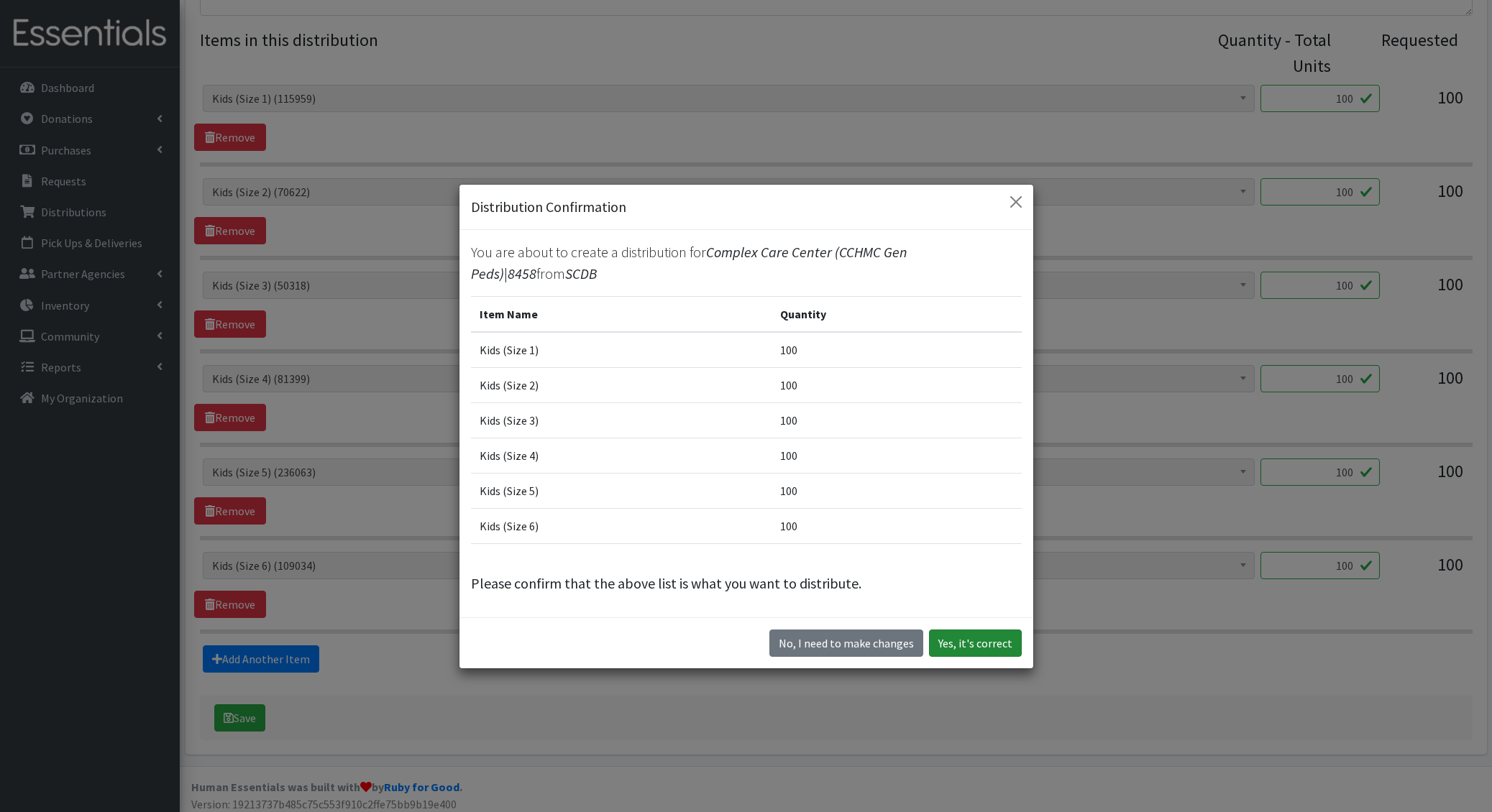
click at [965, 643] on button "Yes, it's correct" at bounding box center [975, 644] width 93 height 28
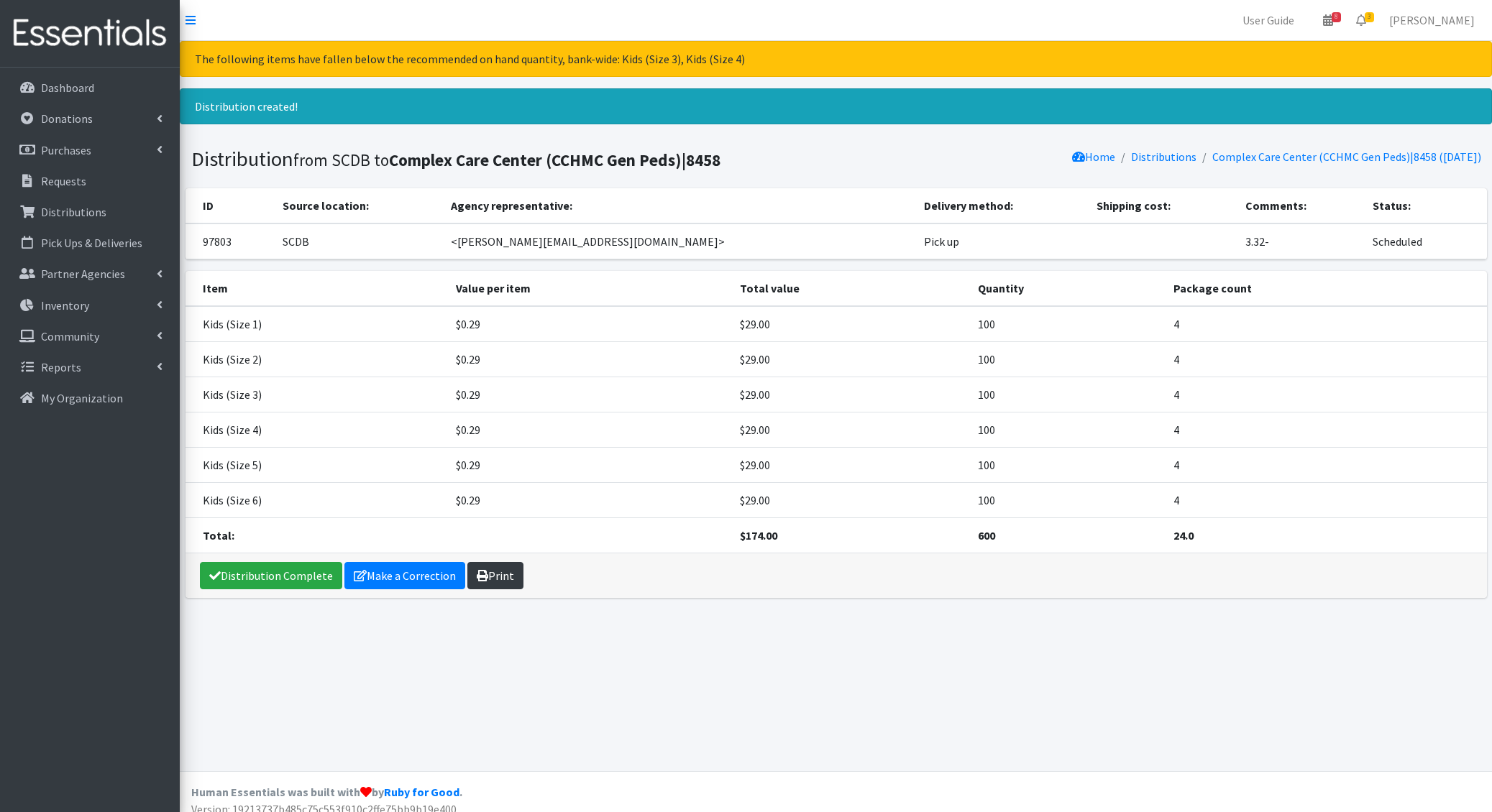
click at [504, 570] on link "Print" at bounding box center [495, 576] width 56 height 28
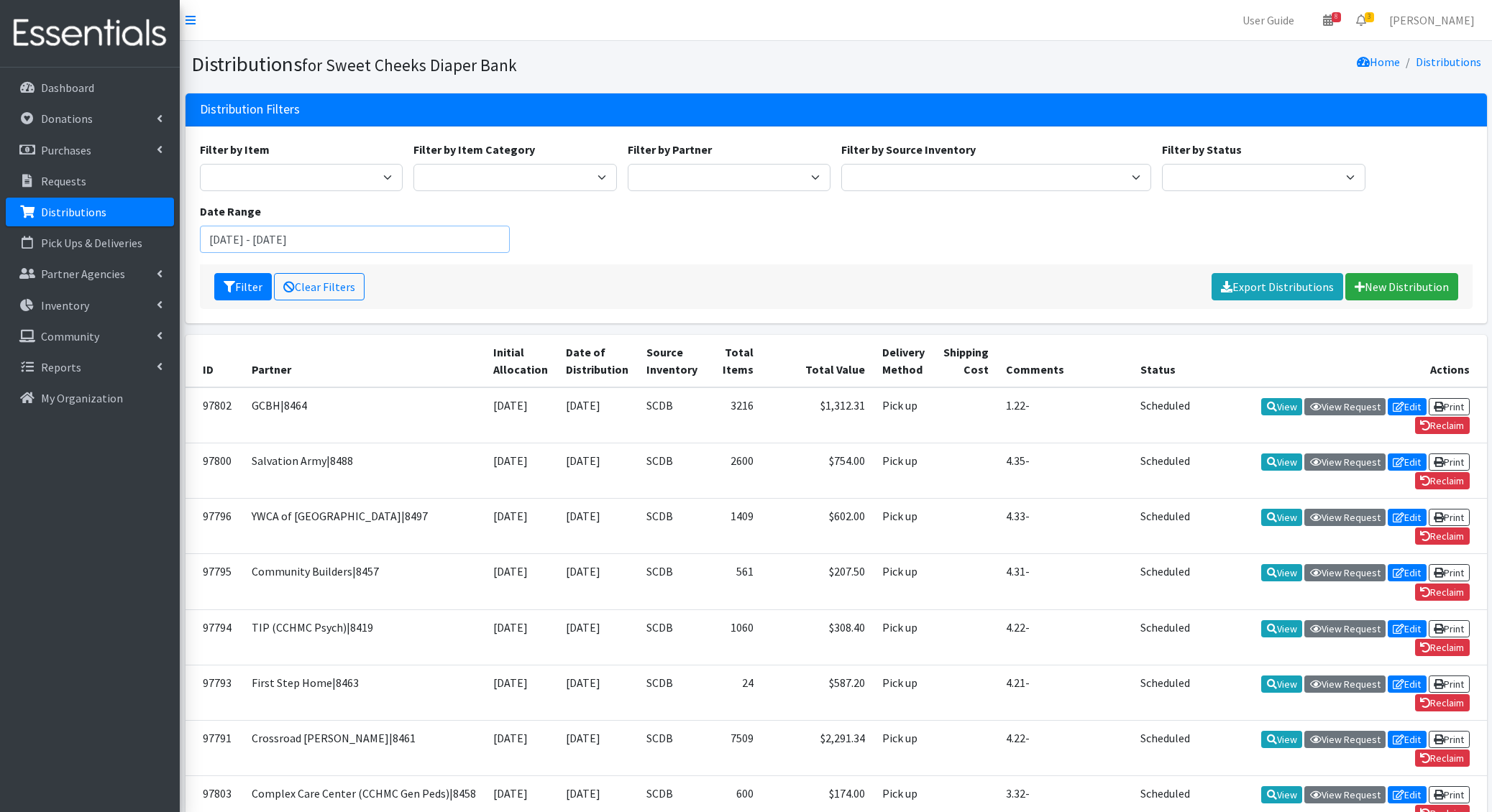
click at [443, 240] on input "August 7, 2025 - November 7, 2025" at bounding box center [355, 239] width 310 height 28
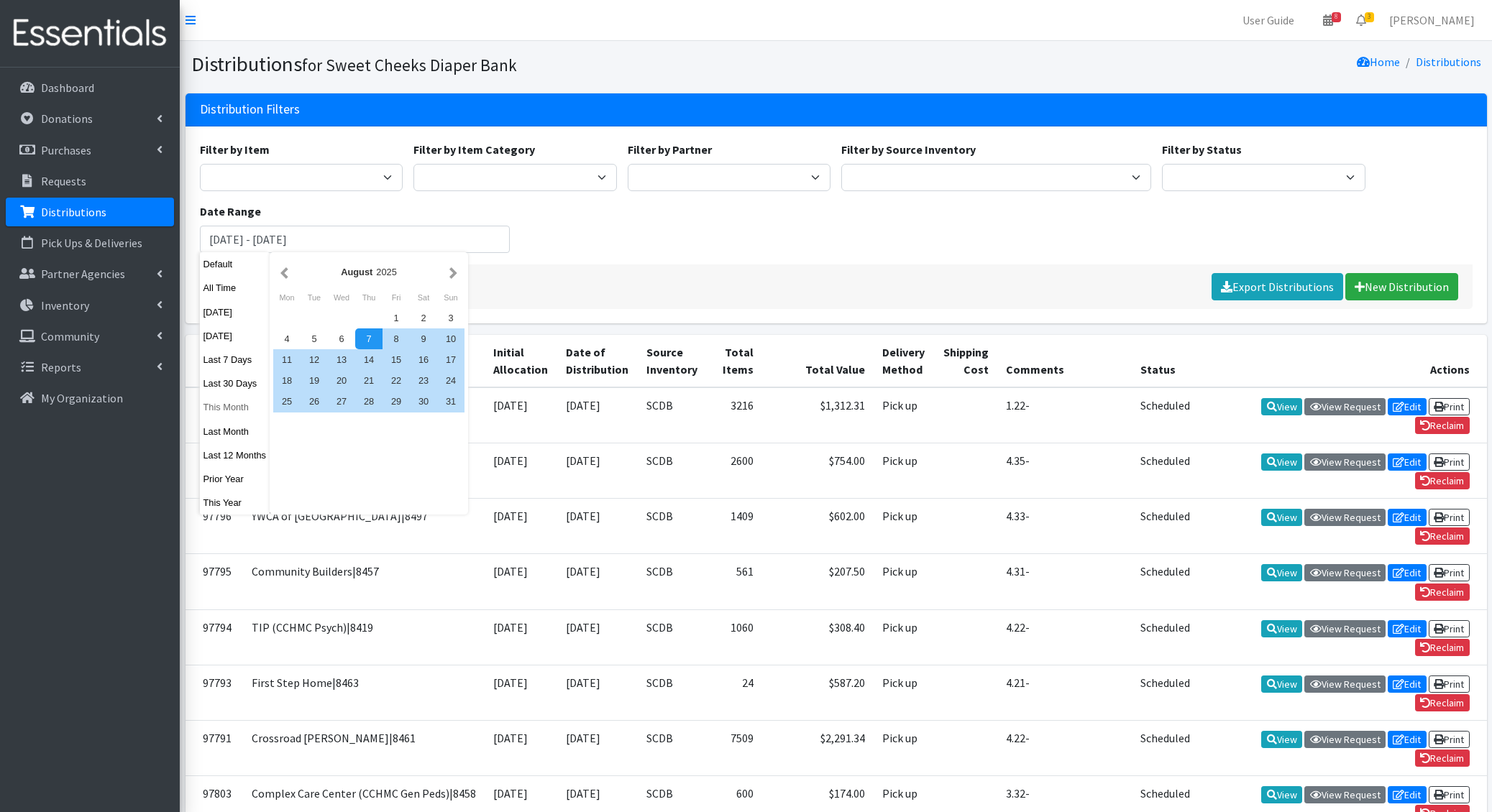
click at [230, 416] on button "This Month" at bounding box center [235, 408] width 71 height 21
type input "[DATE] - [DATE]"
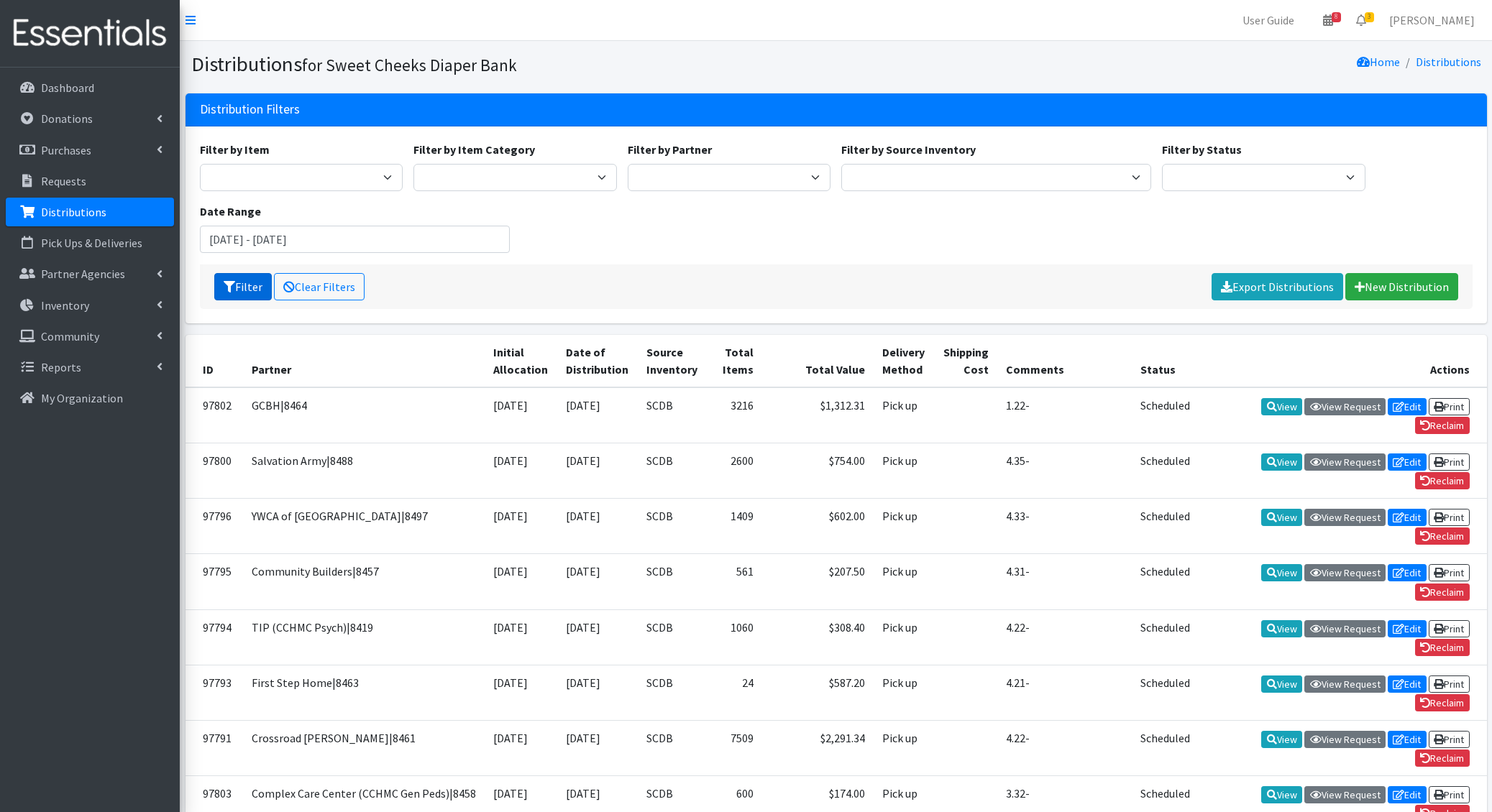
click at [256, 278] on button "Filter" at bounding box center [243, 287] width 58 height 28
click at [596, 312] on div "Filter by Item Adult Briefs - Generic Large Adult Briefs - Generic Medium Adult…" at bounding box center [836, 225] width 1302 height 197
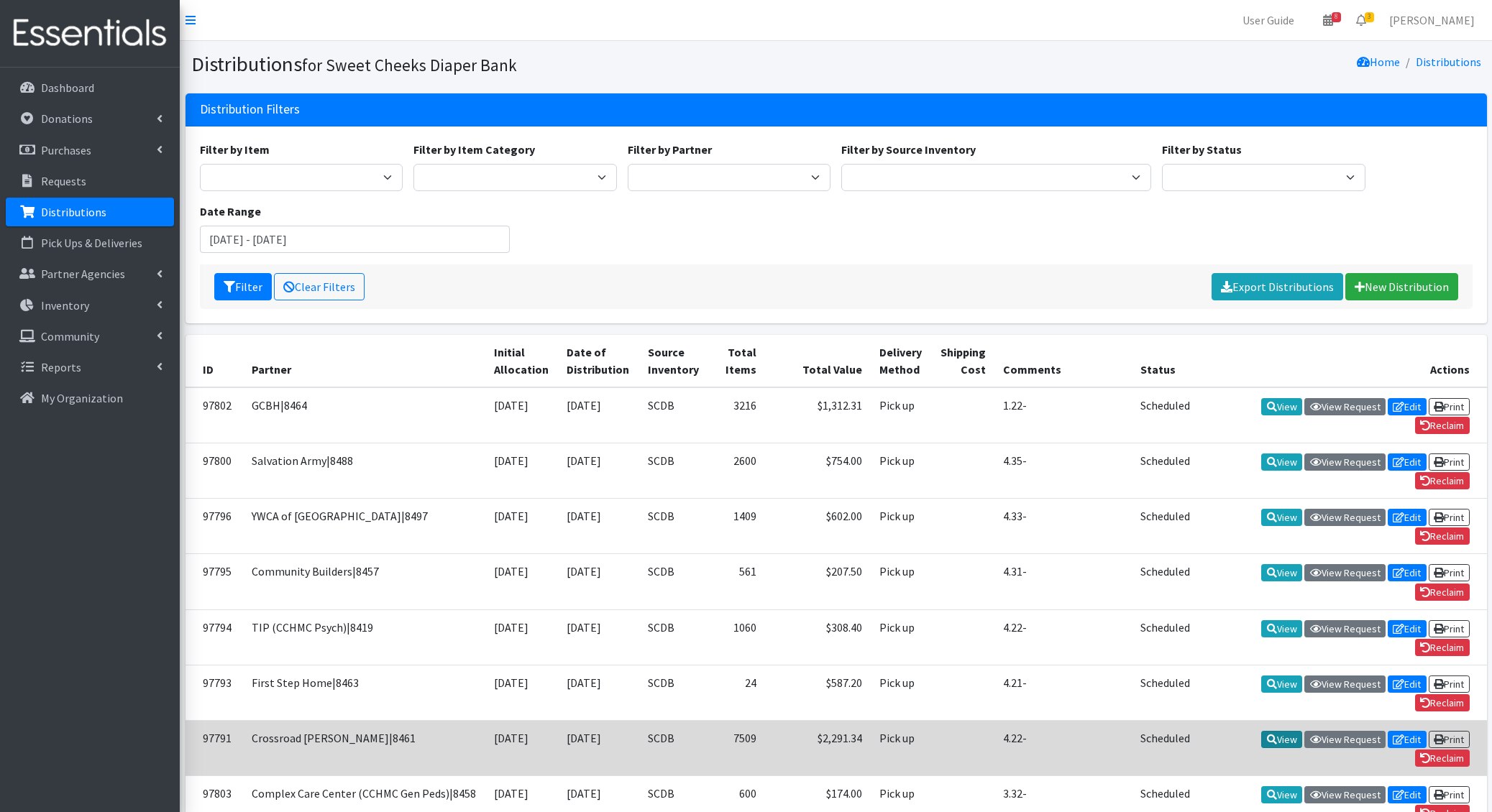
click at [1283, 731] on link "View" at bounding box center [1281, 739] width 41 height 17
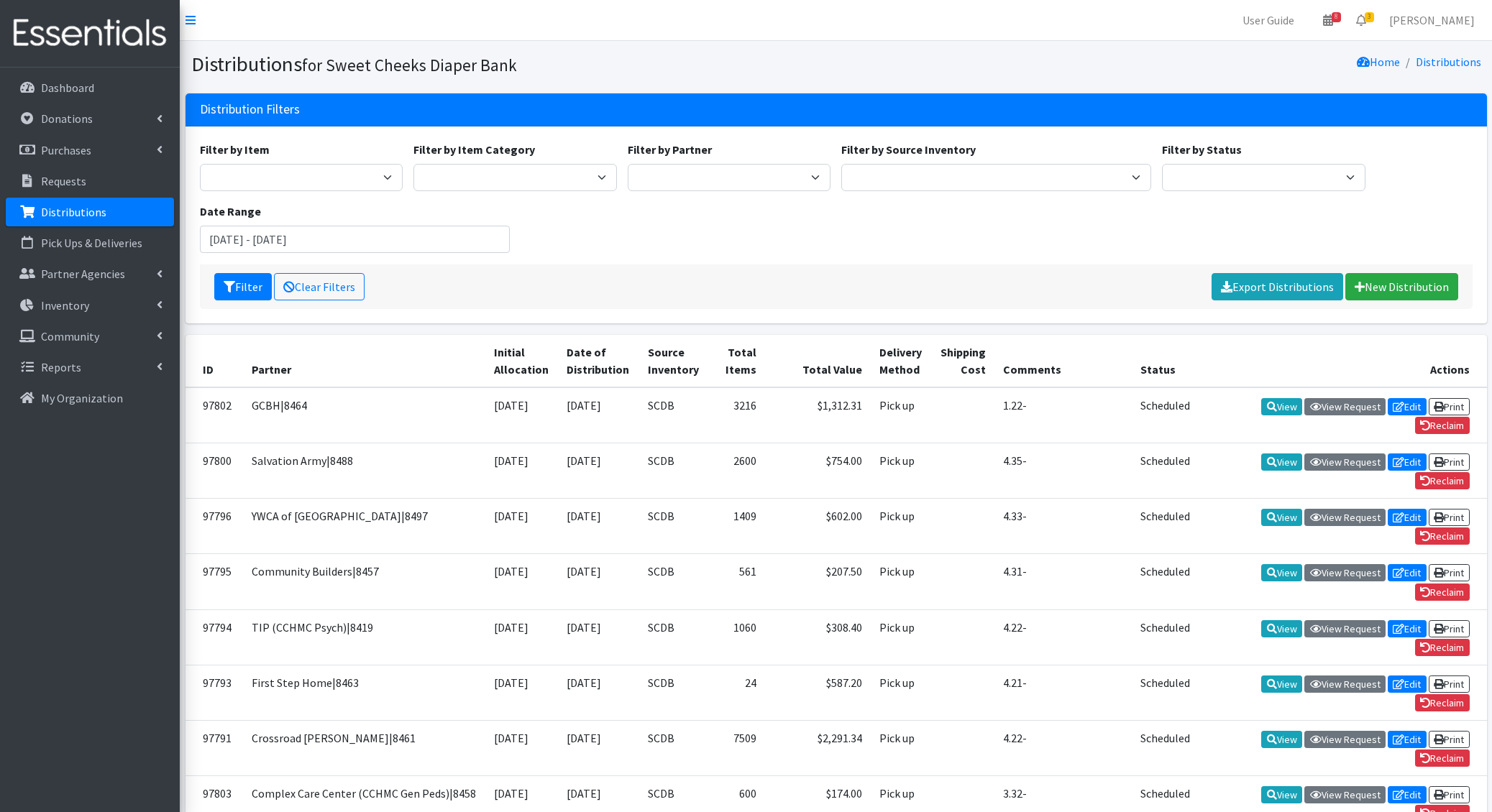
click at [558, 275] on div "Filter Clear Filters Export Distributions New Distribution" at bounding box center [836, 286] width 1272 height 45
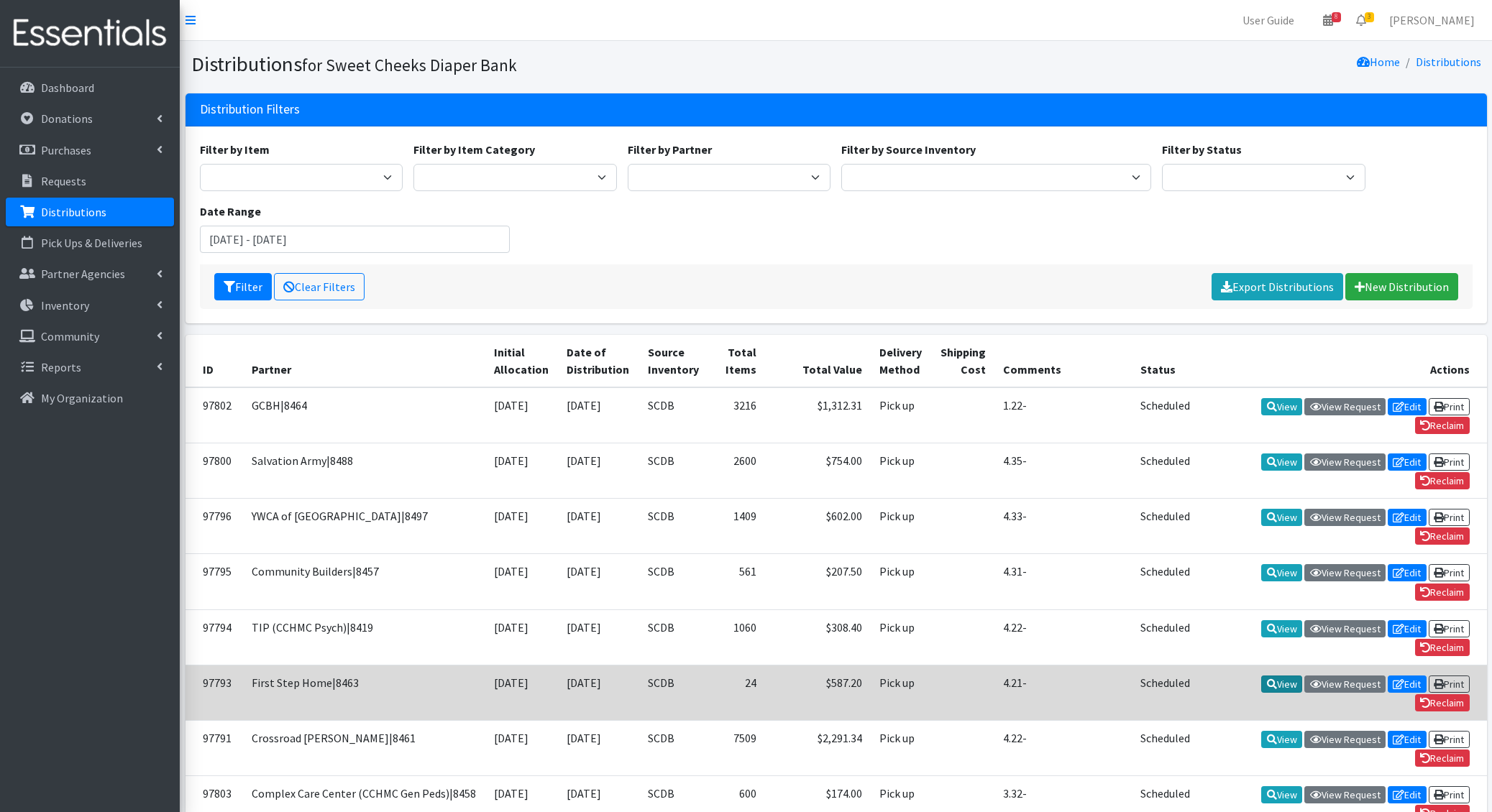
click at [1289, 678] on link "View" at bounding box center [1281, 683] width 41 height 17
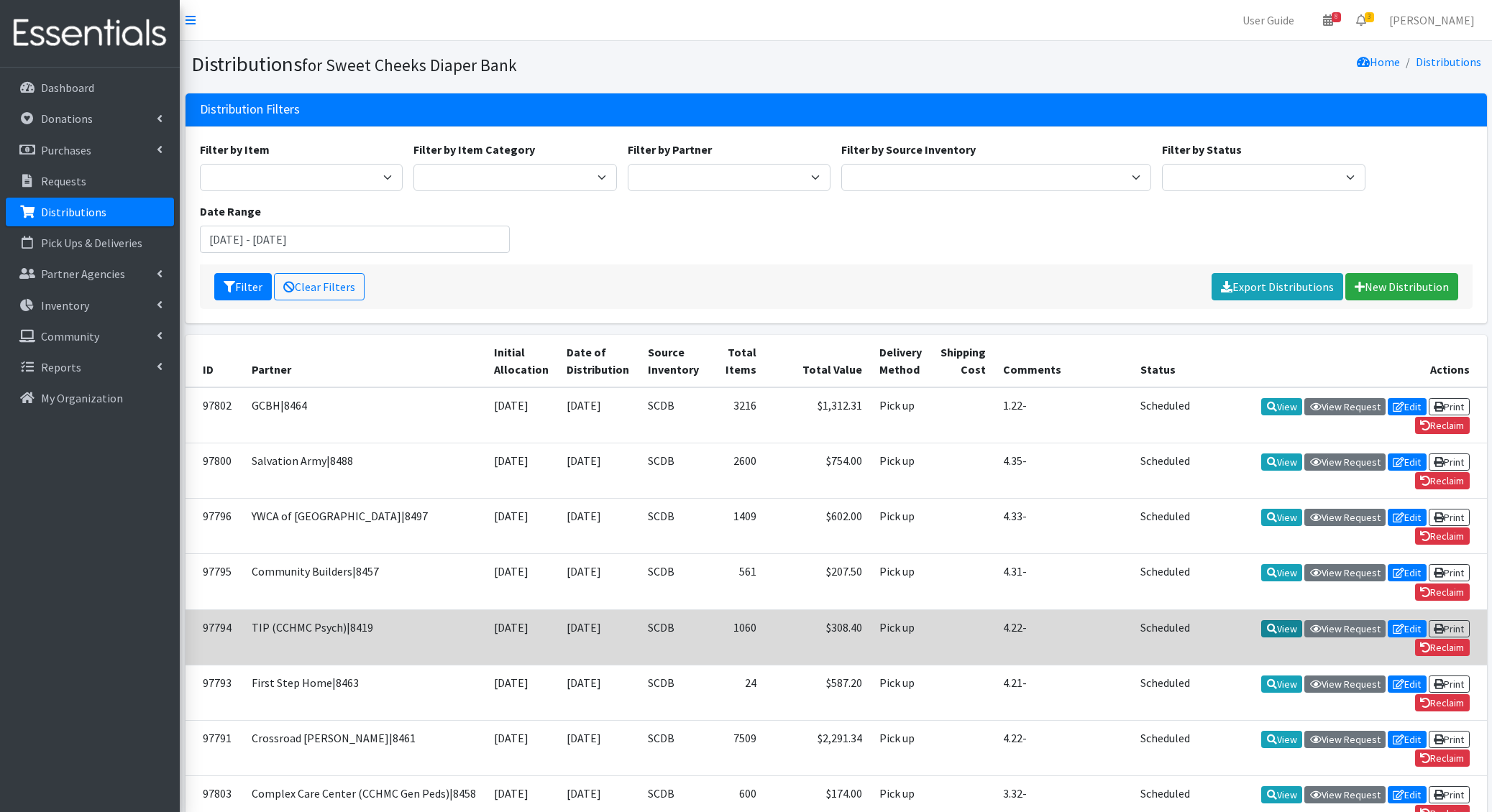
click at [1269, 624] on icon at bounding box center [1271, 629] width 10 height 10
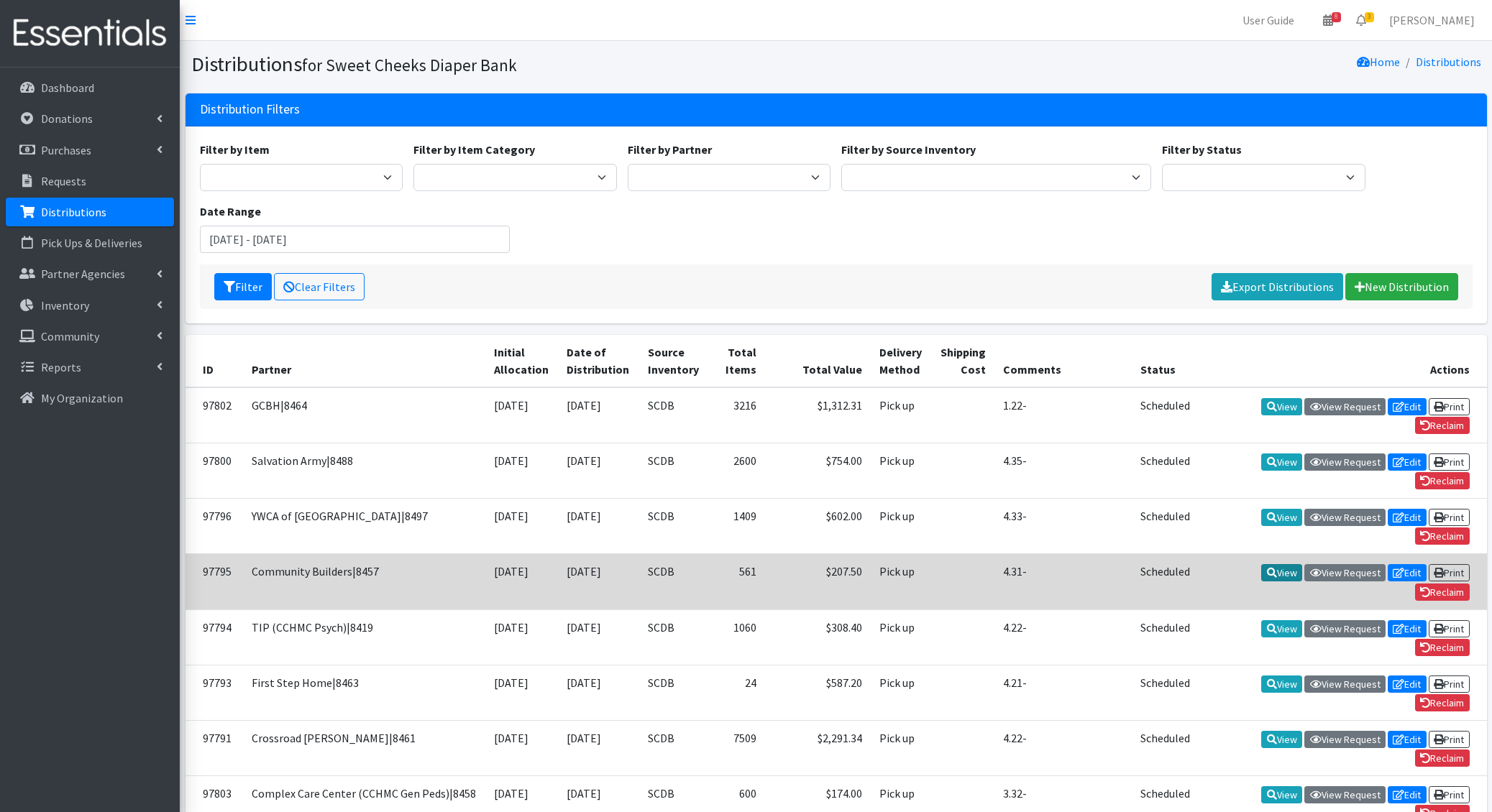
click at [1267, 570] on icon at bounding box center [1271, 573] width 10 height 10
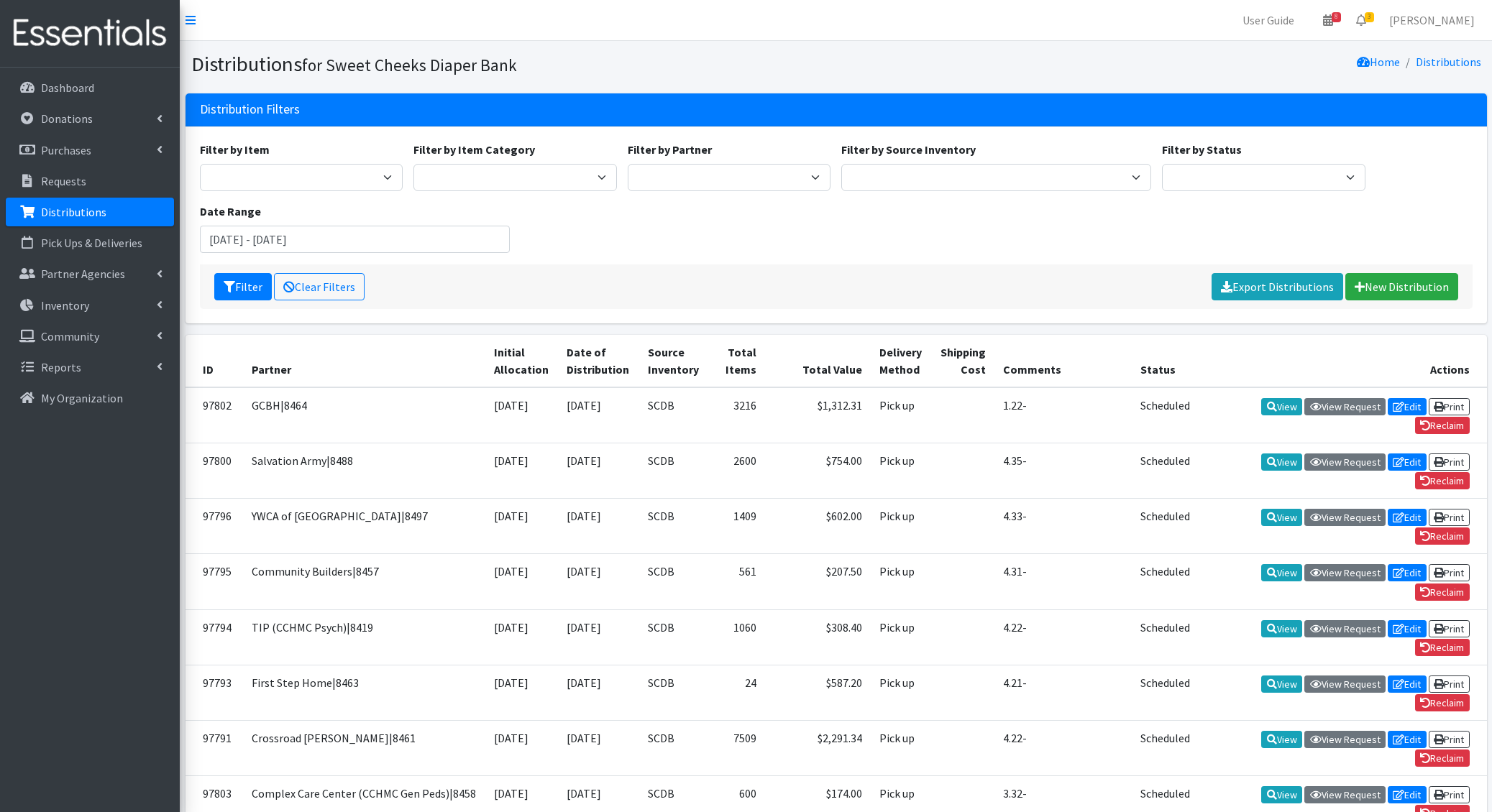
click at [564, 278] on div "Filter Clear Filters Export Distributions New Distribution" at bounding box center [836, 286] width 1272 height 45
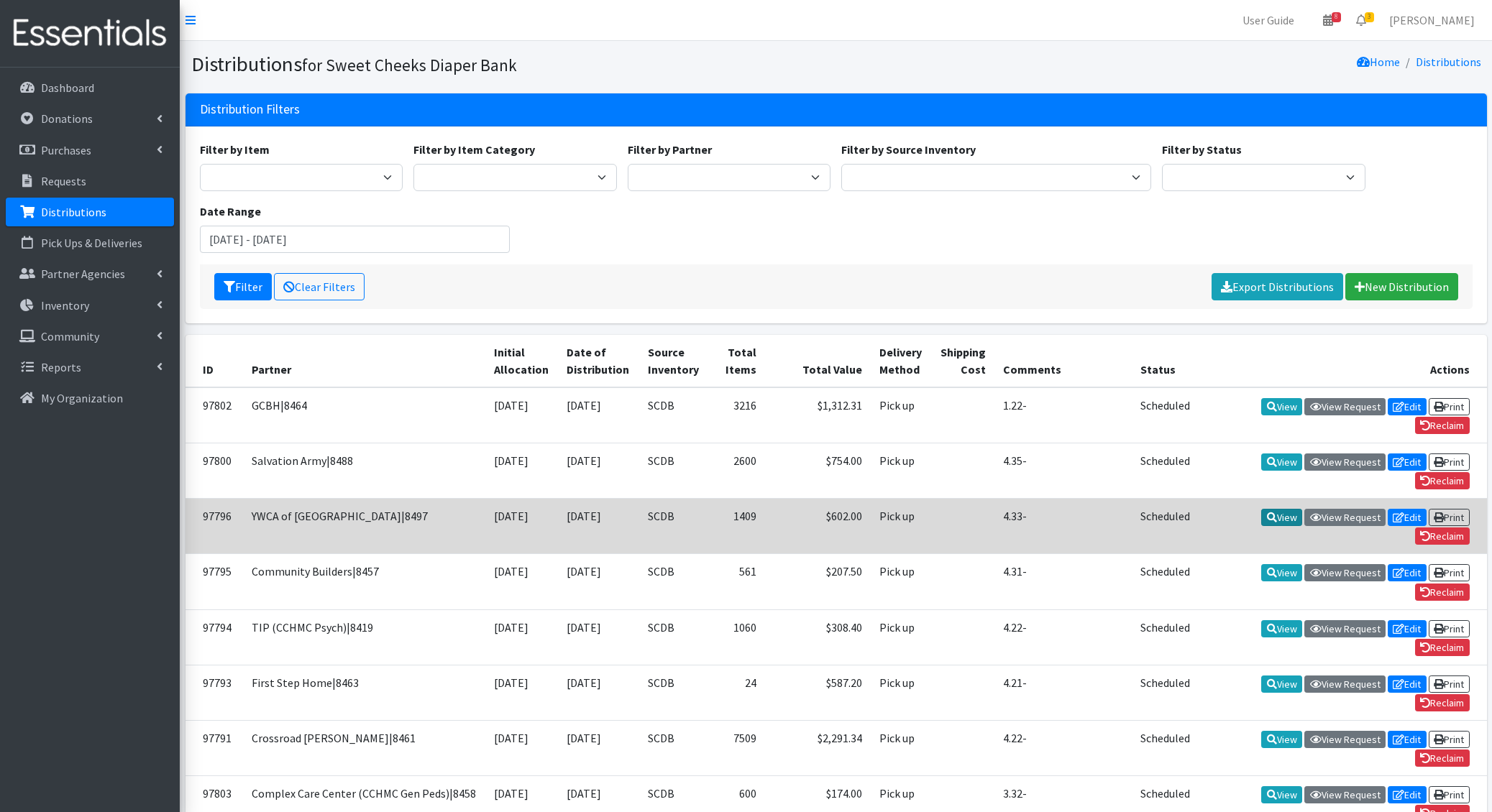
click at [1282, 515] on link "View" at bounding box center [1281, 517] width 41 height 17
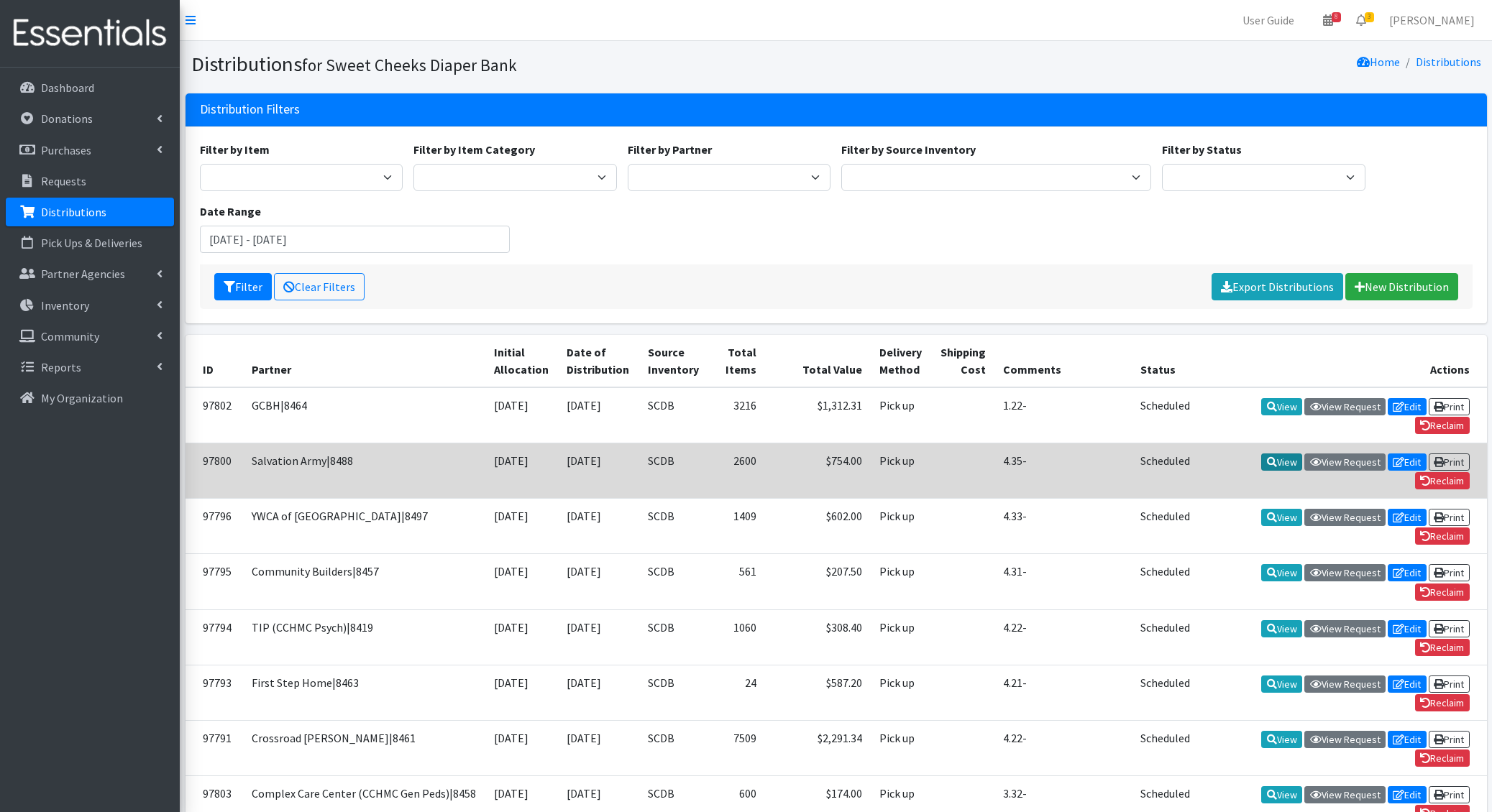
click at [1274, 464] on link "View" at bounding box center [1281, 461] width 41 height 17
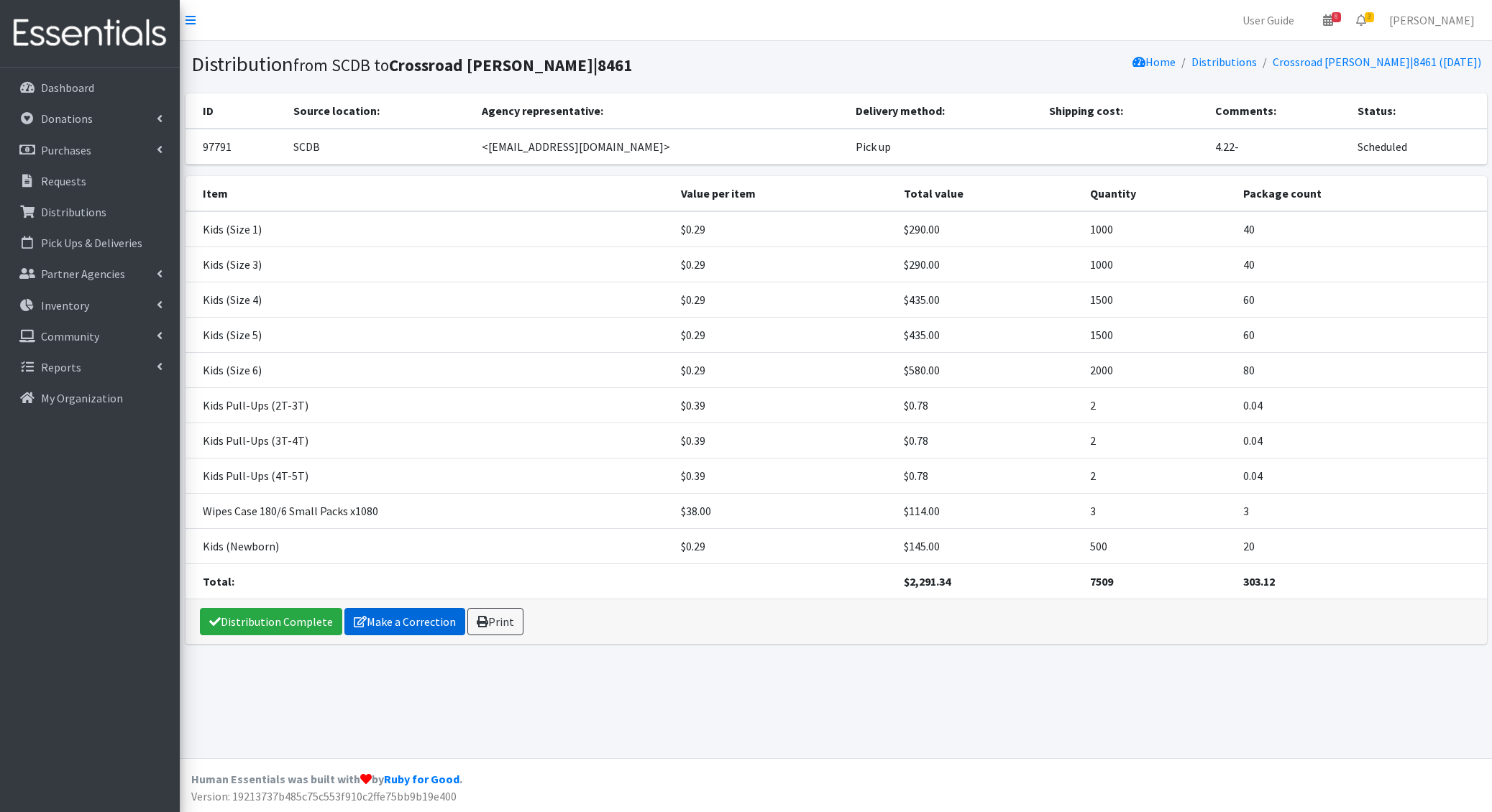
click at [363, 613] on link "Make a Correction" at bounding box center [405, 622] width 120 height 28
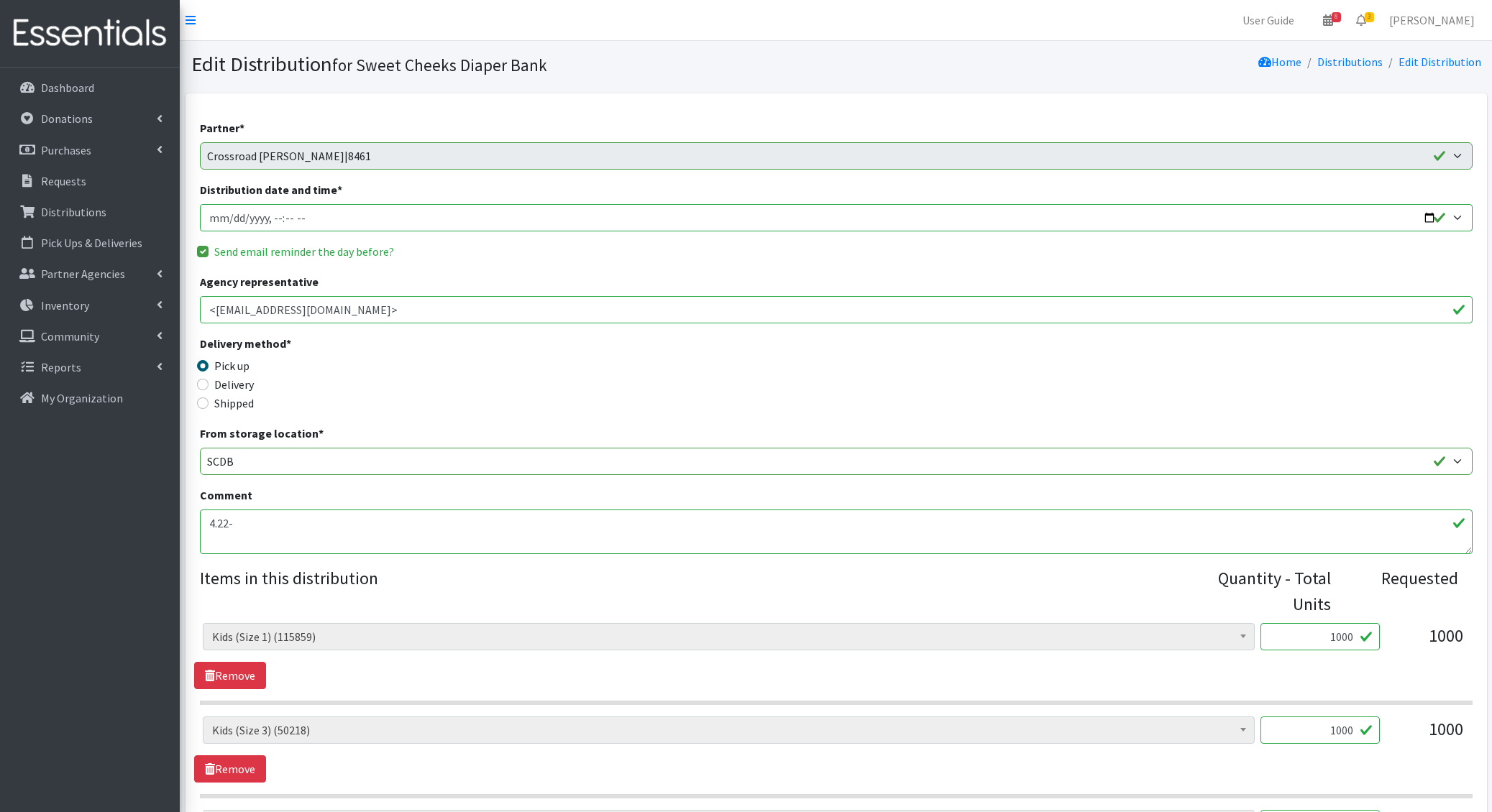
click at [229, 220] on input "Distribution date and time *" at bounding box center [836, 218] width 1272 height 28
type input "[DATE]T12:00"
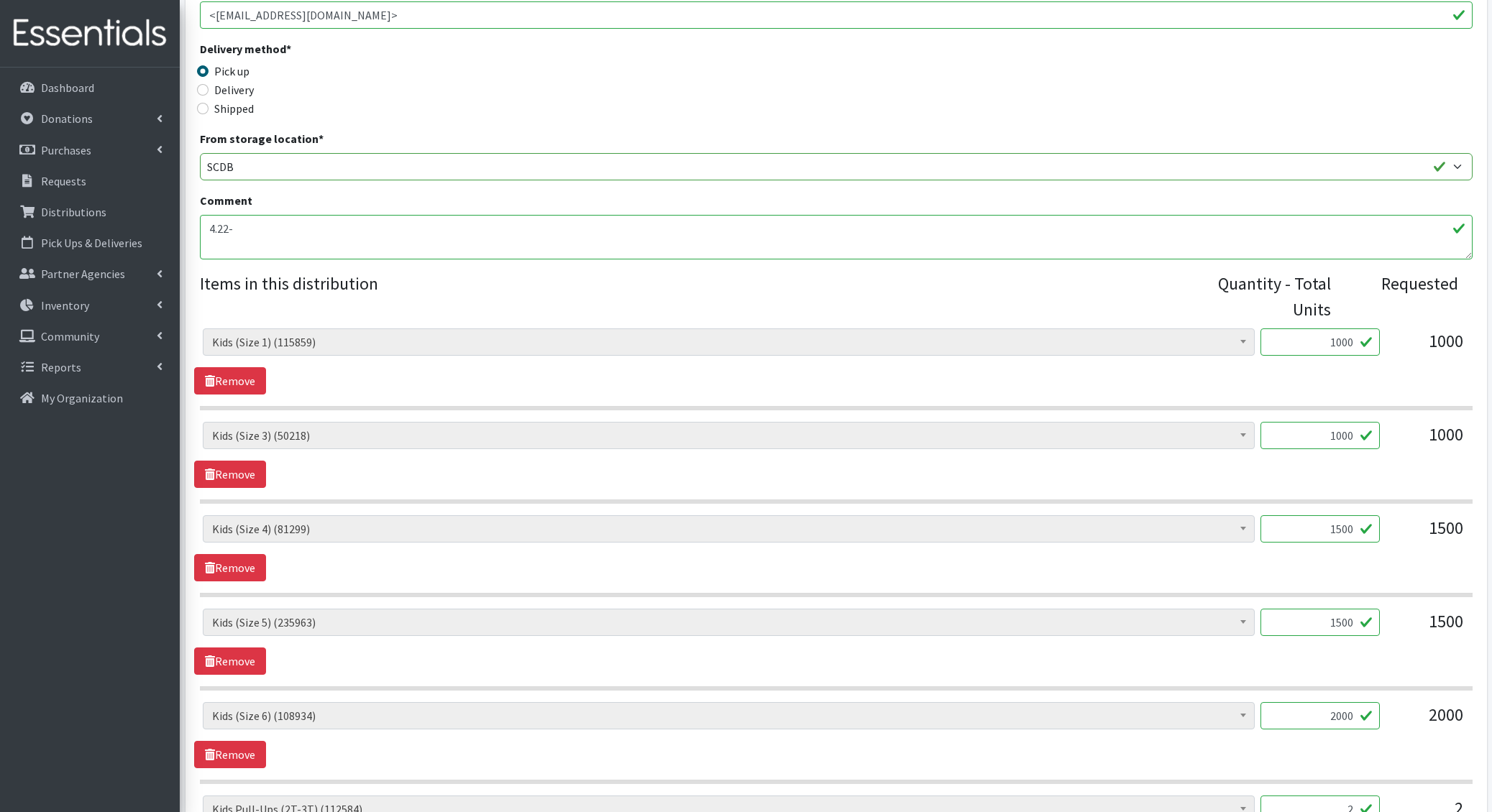
scroll to position [909, 0]
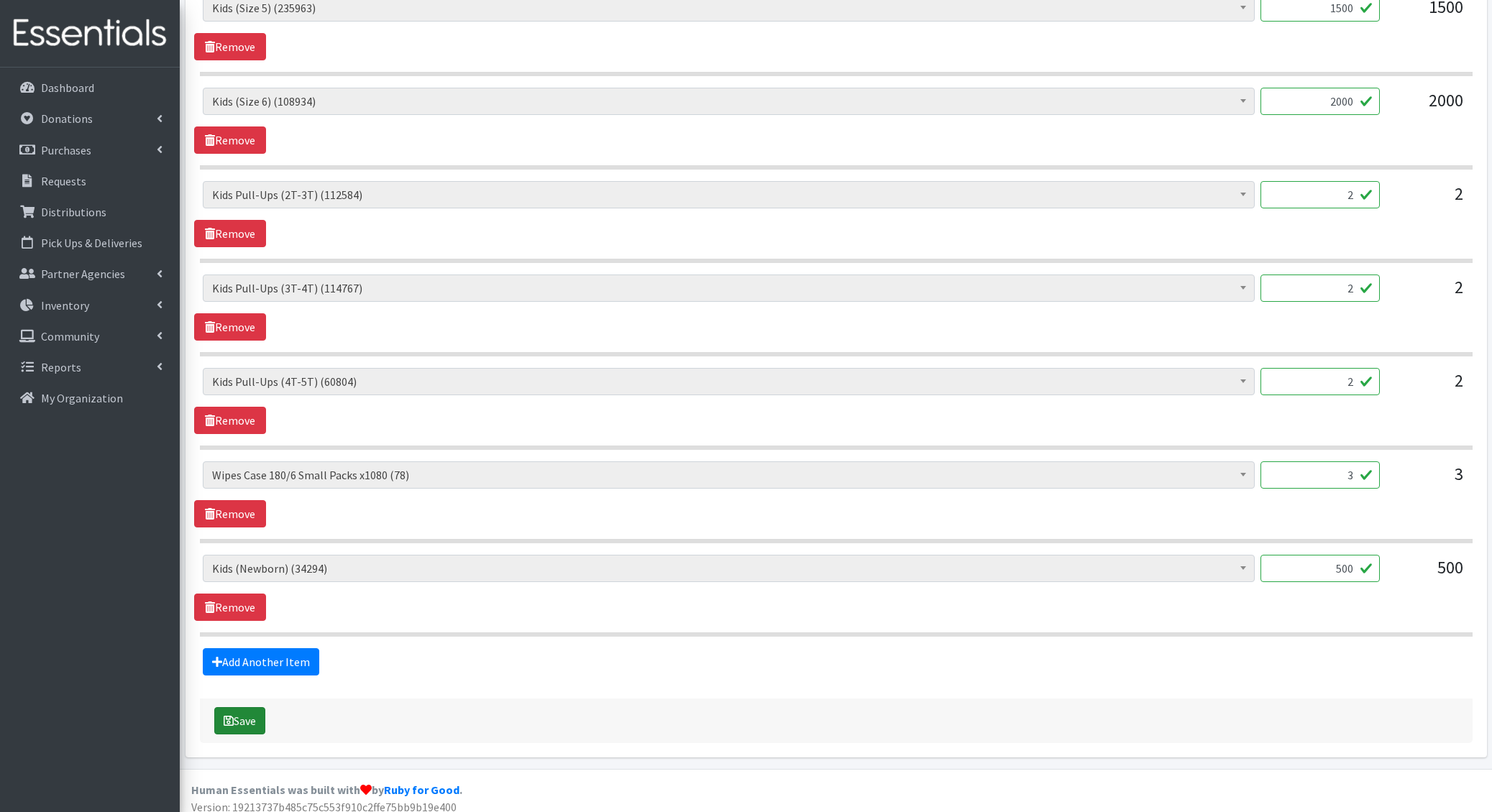
click at [238, 718] on button "Save" at bounding box center [239, 721] width 51 height 28
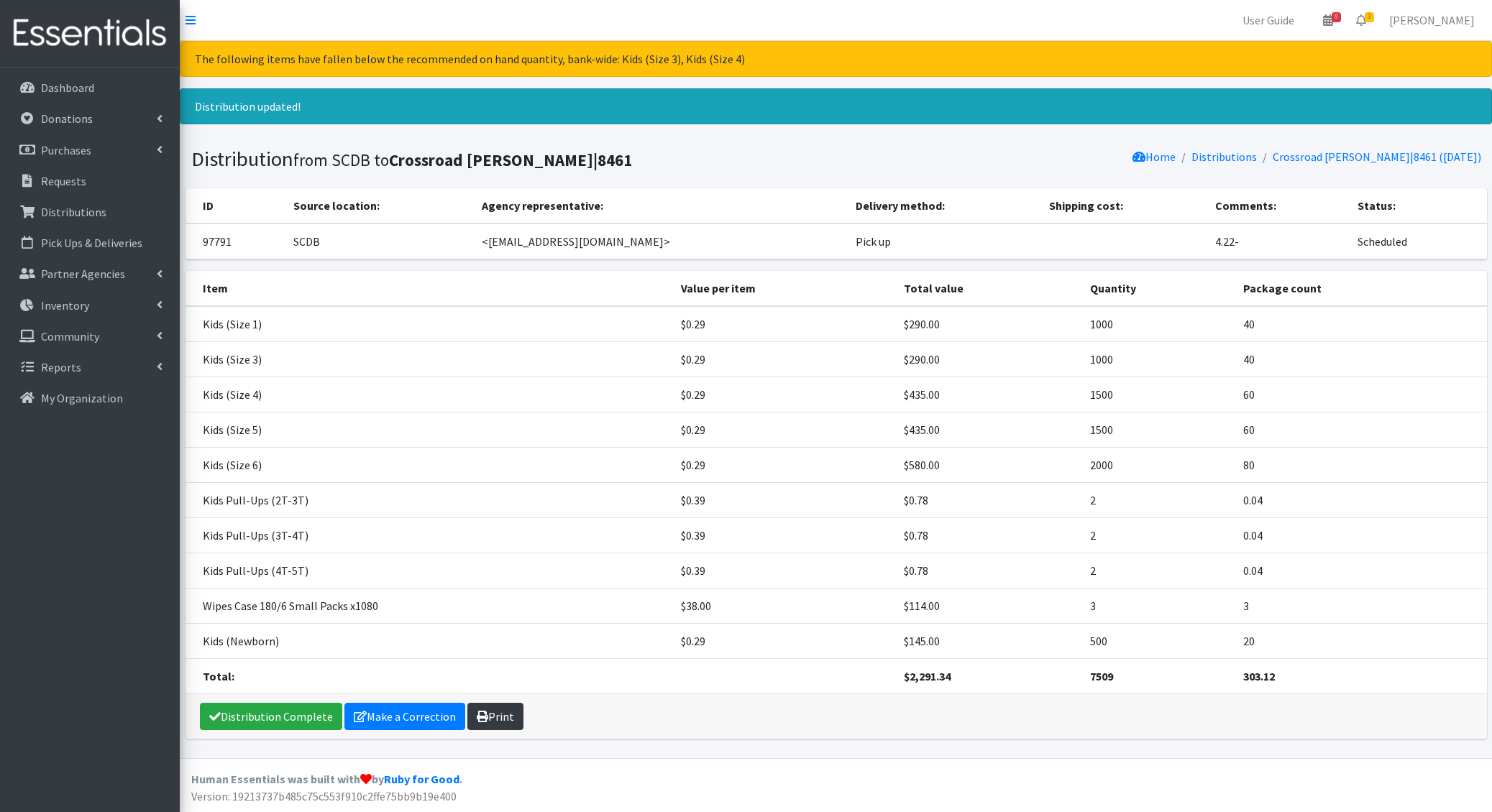
click at [498, 709] on link "Print" at bounding box center [495, 717] width 56 height 28
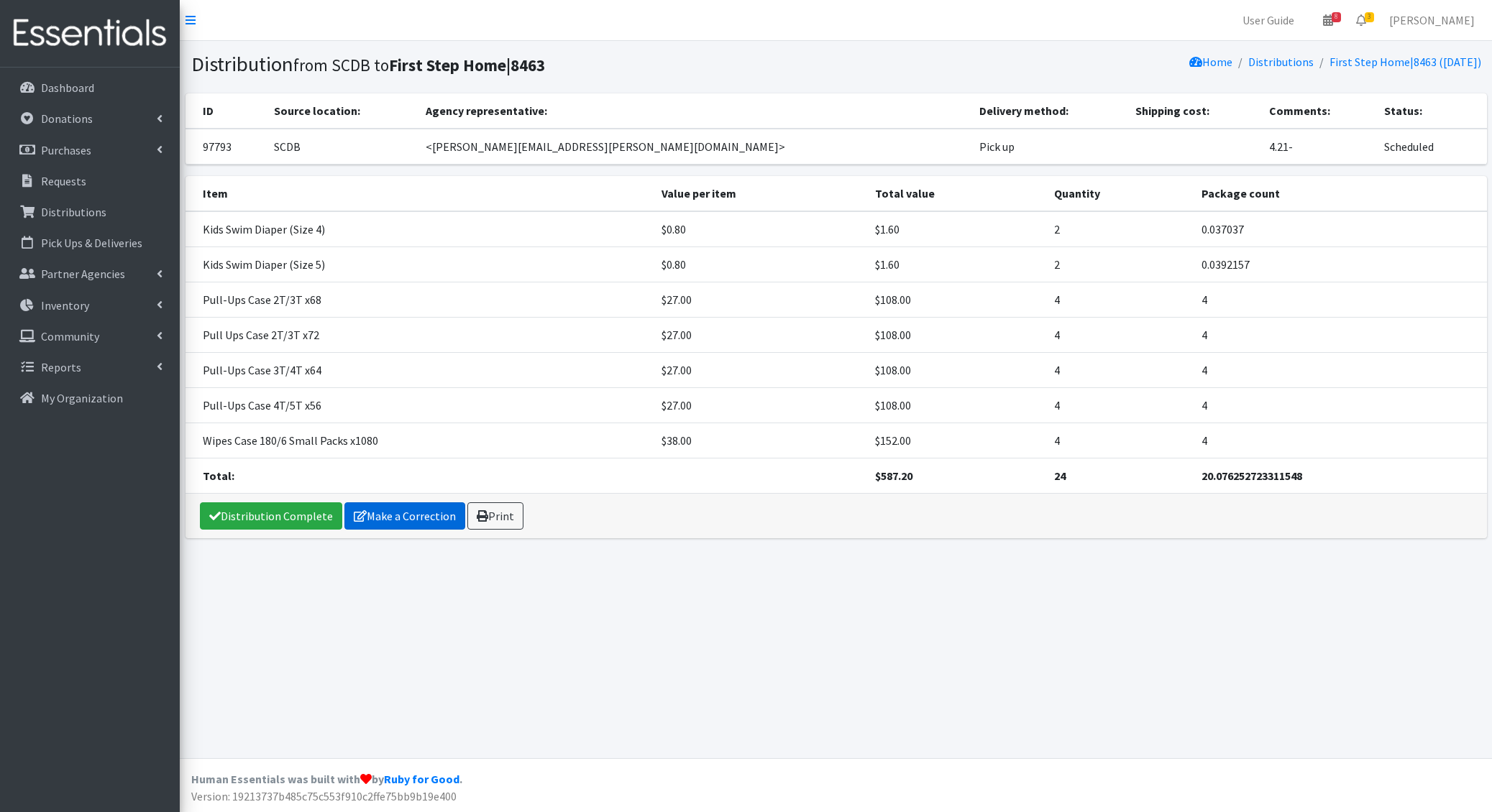
click at [437, 513] on link "Make a Correction" at bounding box center [405, 516] width 120 height 28
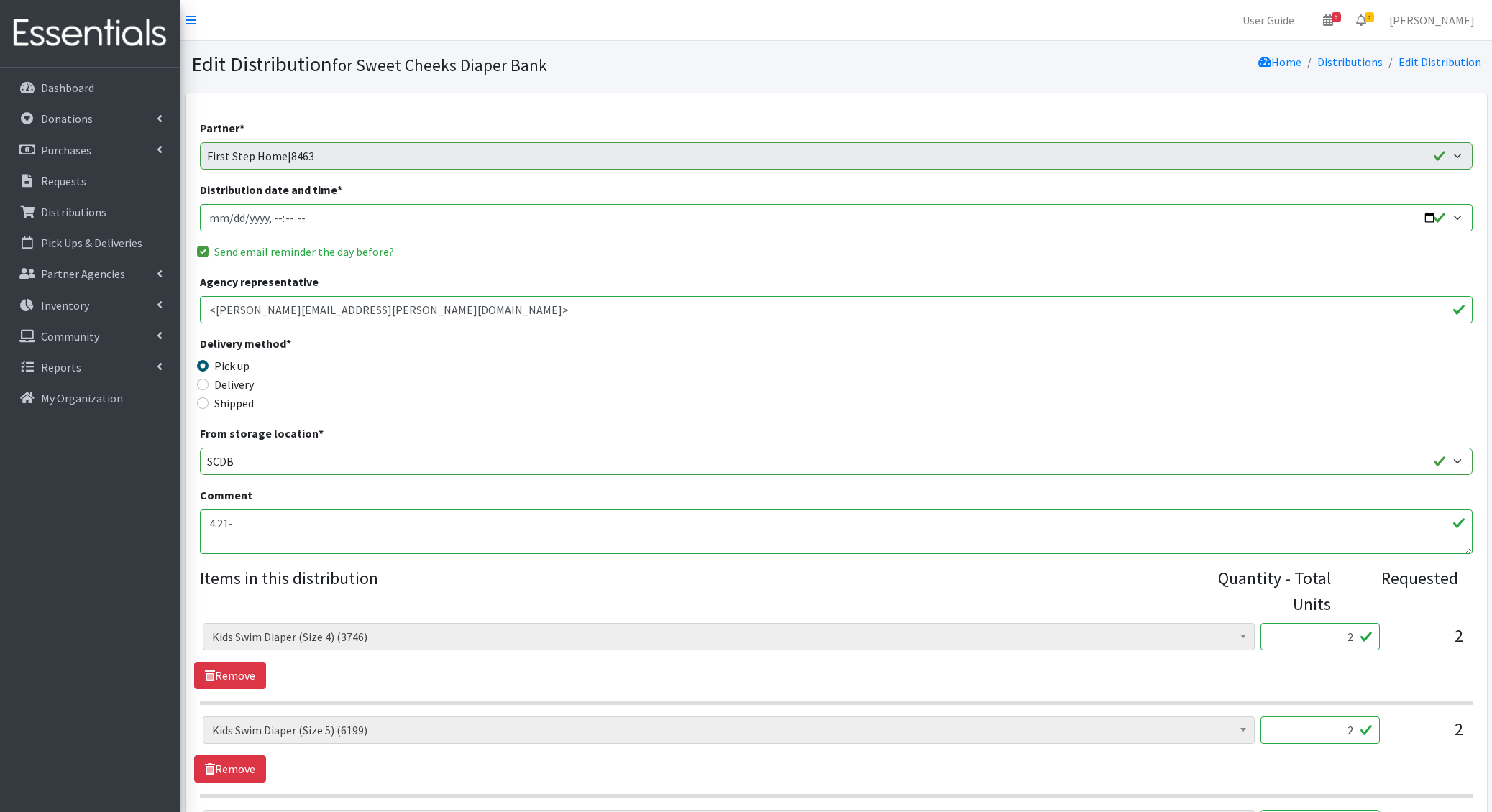
click at [229, 220] on input "Distribution date and time *" at bounding box center [836, 218] width 1272 height 28
type input "[DATE]T13:00"
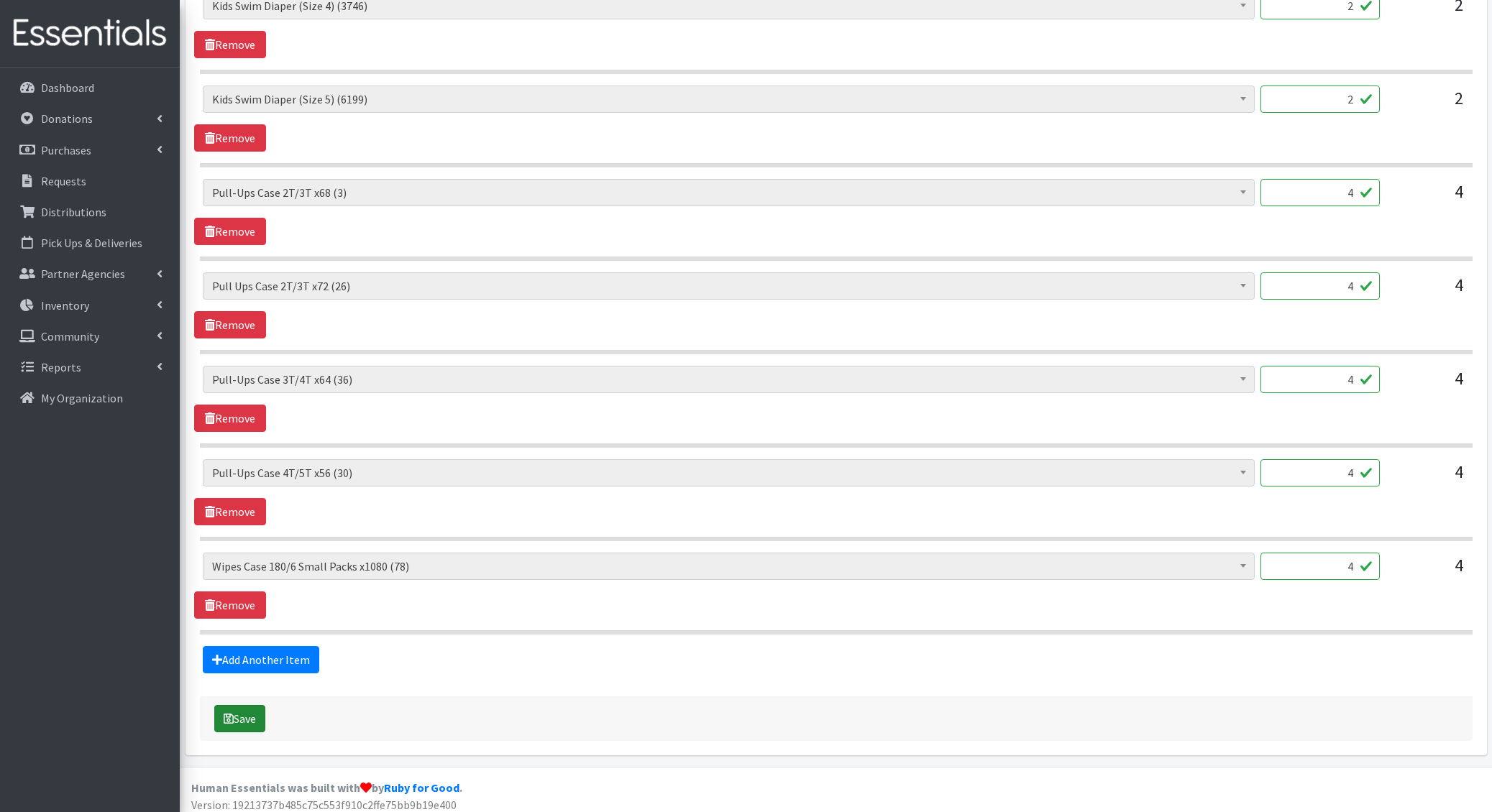
click at [237, 709] on button "Save" at bounding box center [239, 719] width 51 height 28
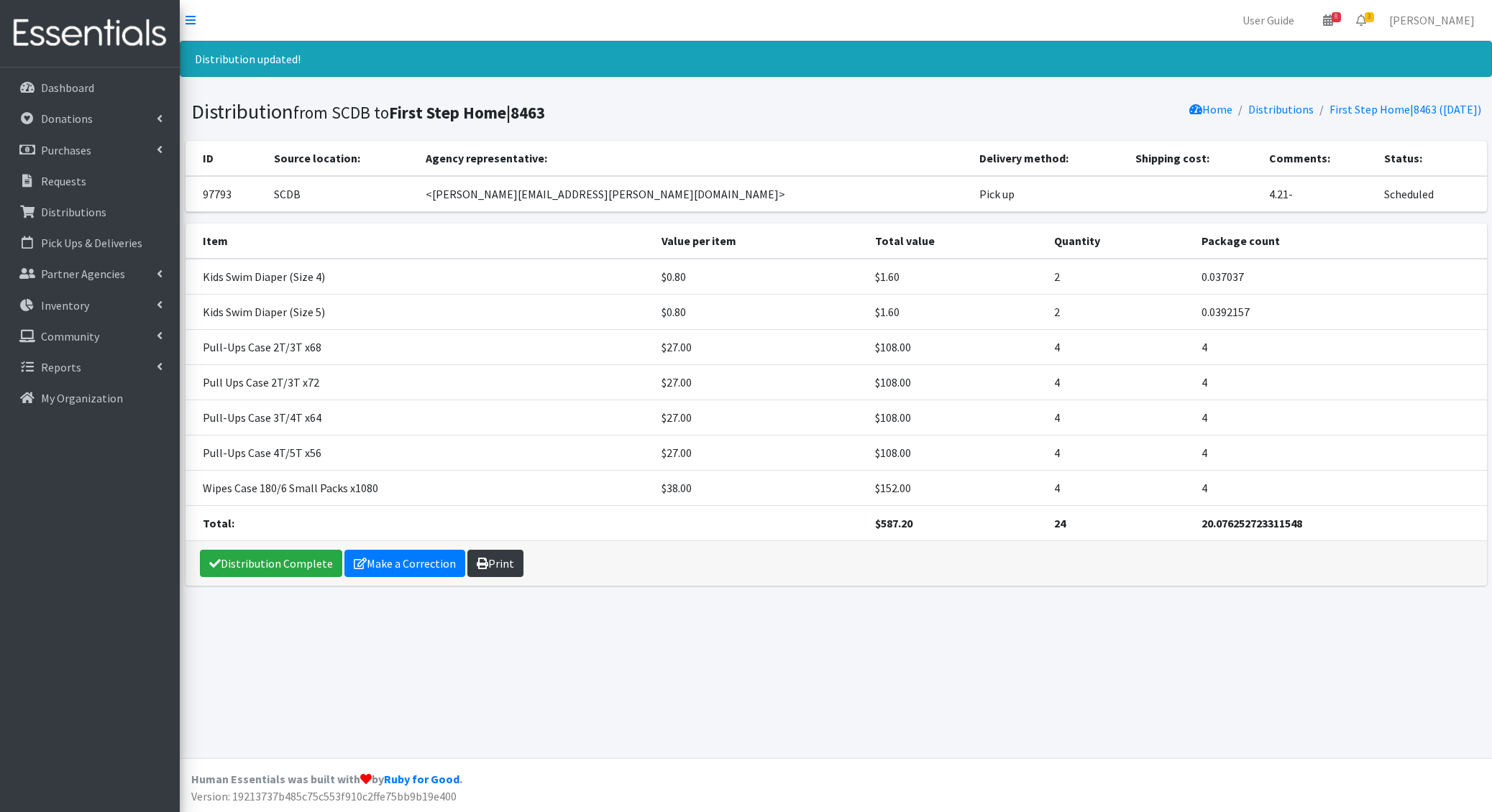
click at [500, 559] on link "Print" at bounding box center [495, 564] width 56 height 28
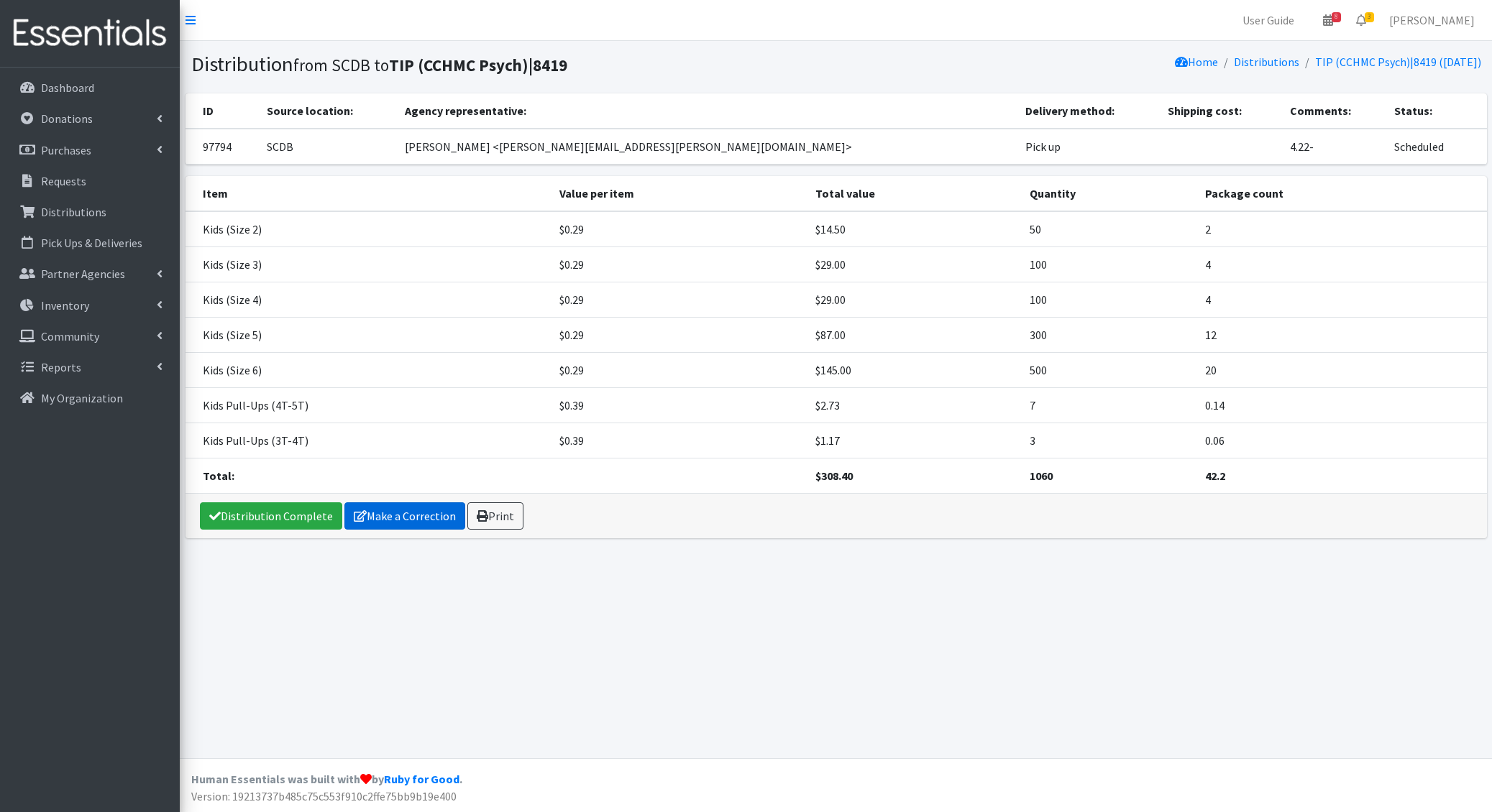
click at [440, 510] on link "Make a Correction" at bounding box center [405, 516] width 120 height 28
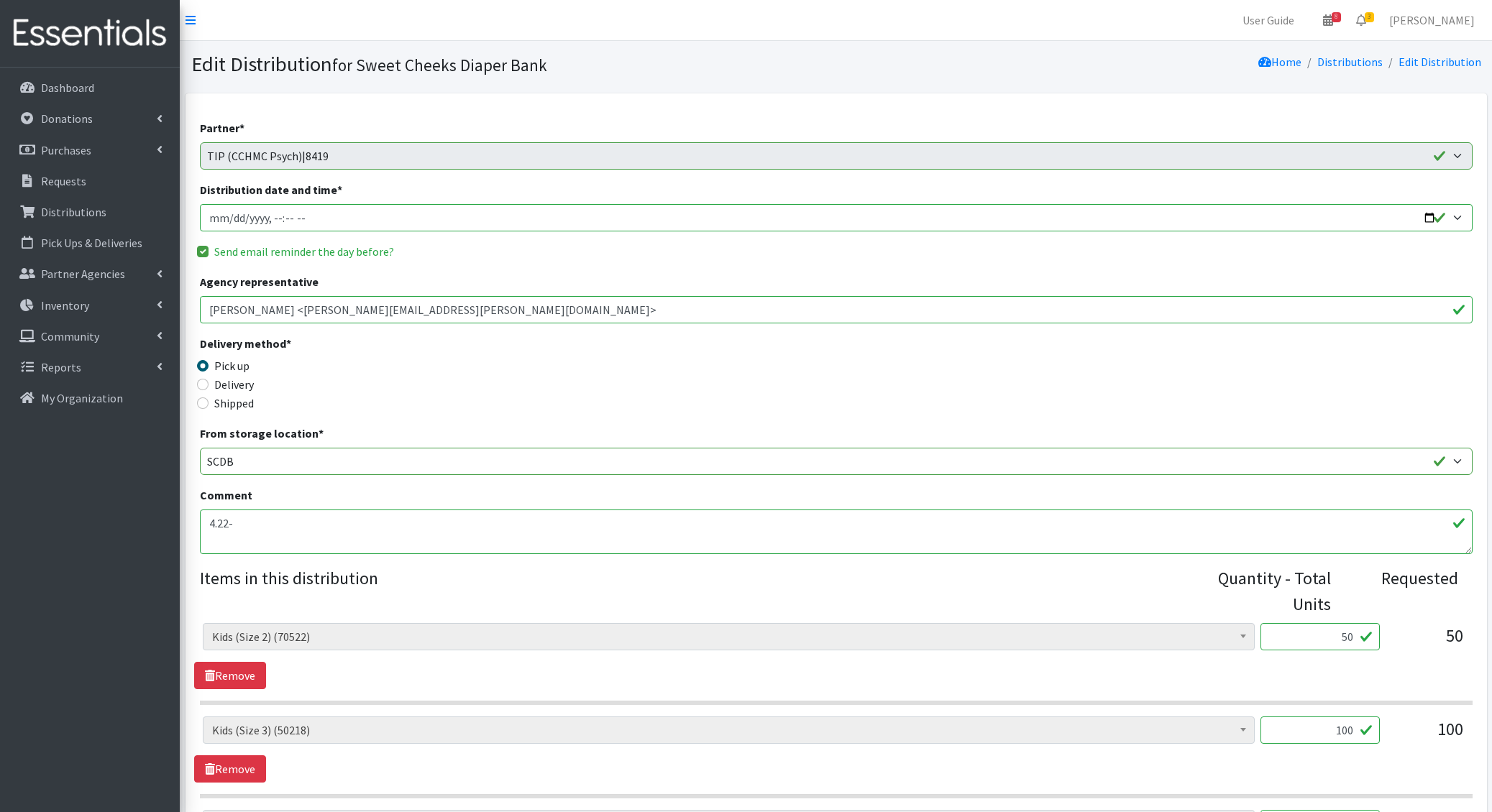
click at [225, 218] on input "Distribution date and time *" at bounding box center [836, 218] width 1272 height 28
type input "2025-10-16T13:00"
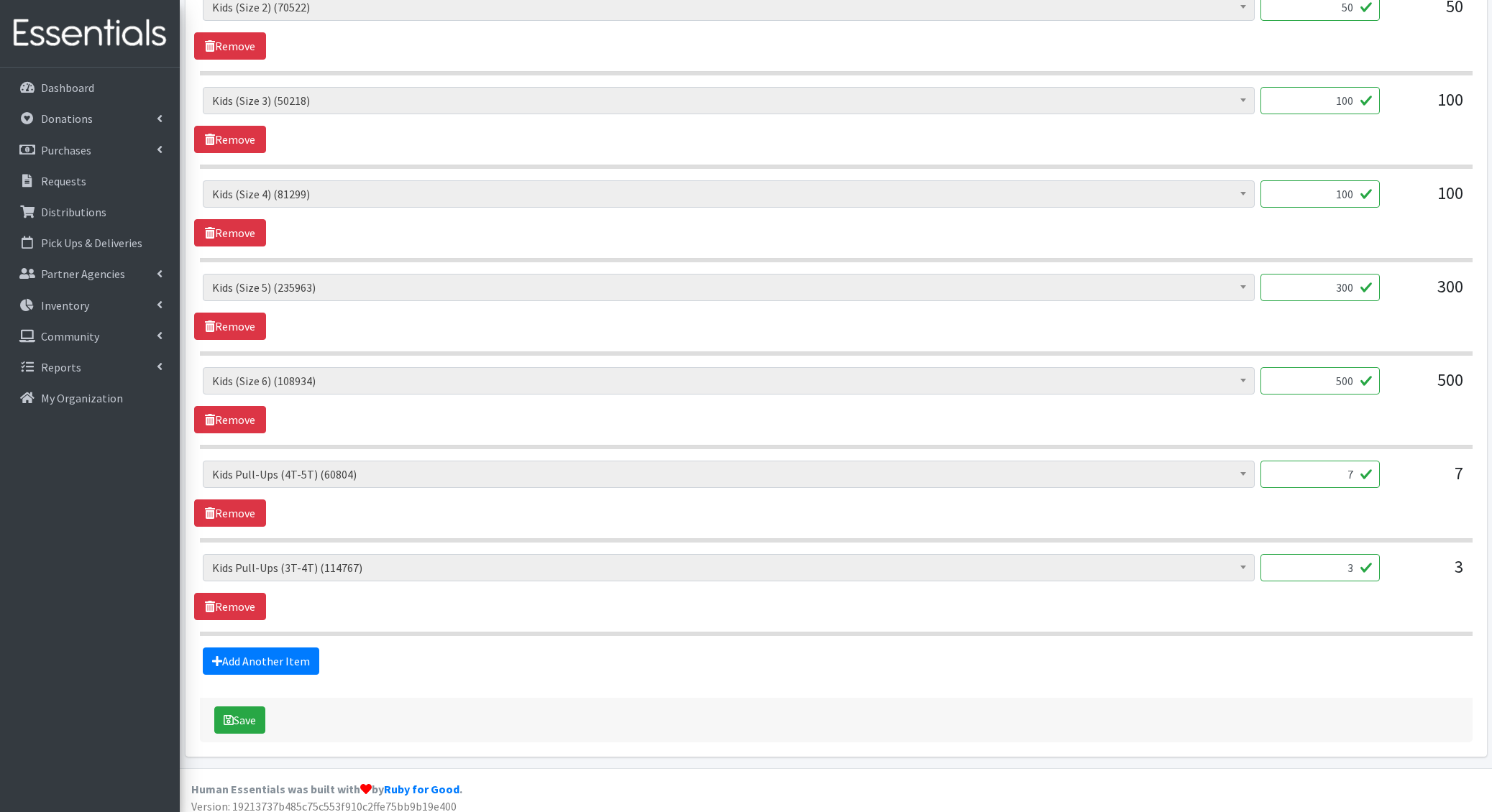
scroll to position [631, 0]
click at [252, 705] on button "Save" at bounding box center [239, 719] width 51 height 28
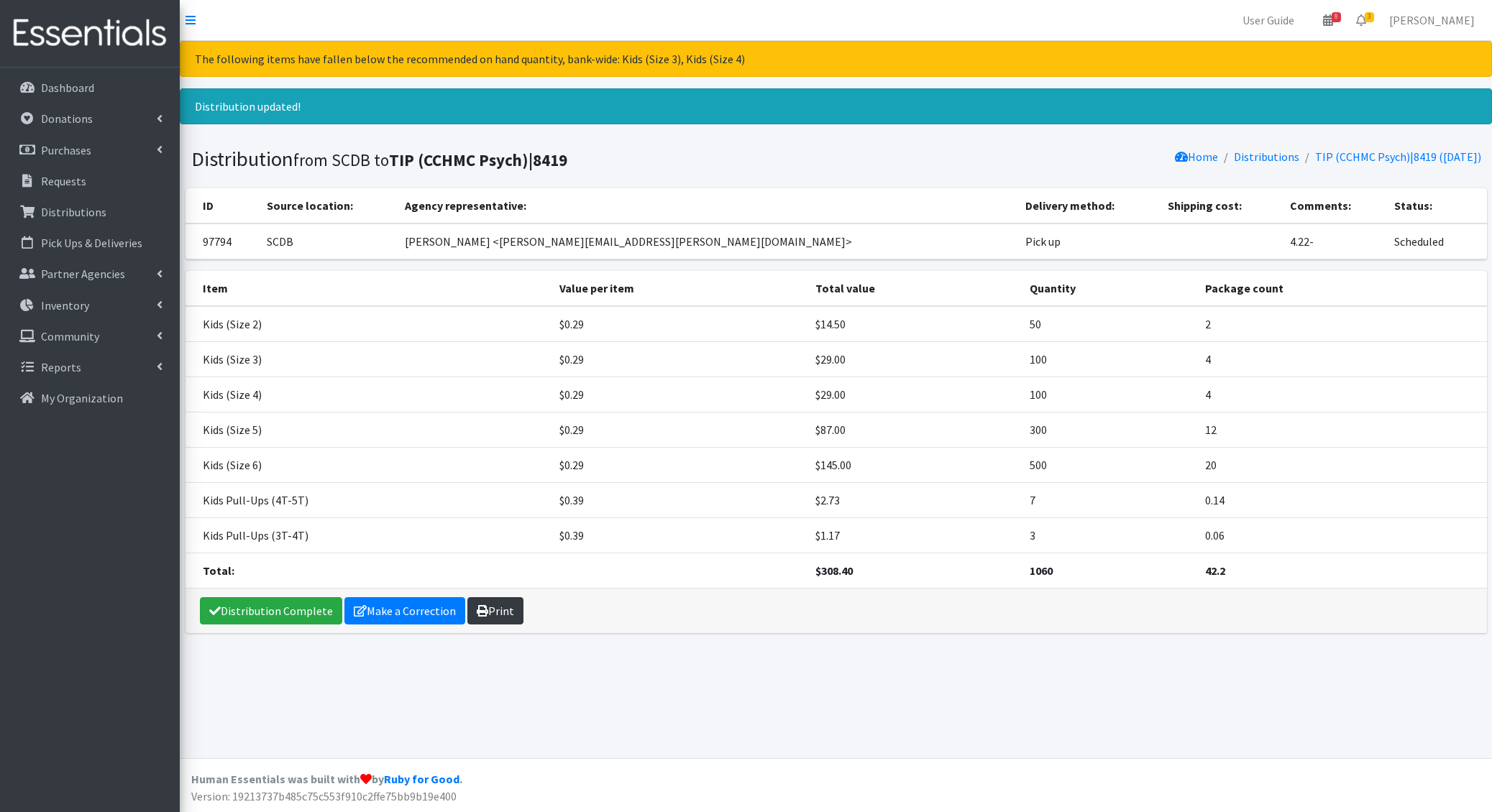
click at [483, 597] on link "Print" at bounding box center [495, 611] width 56 height 28
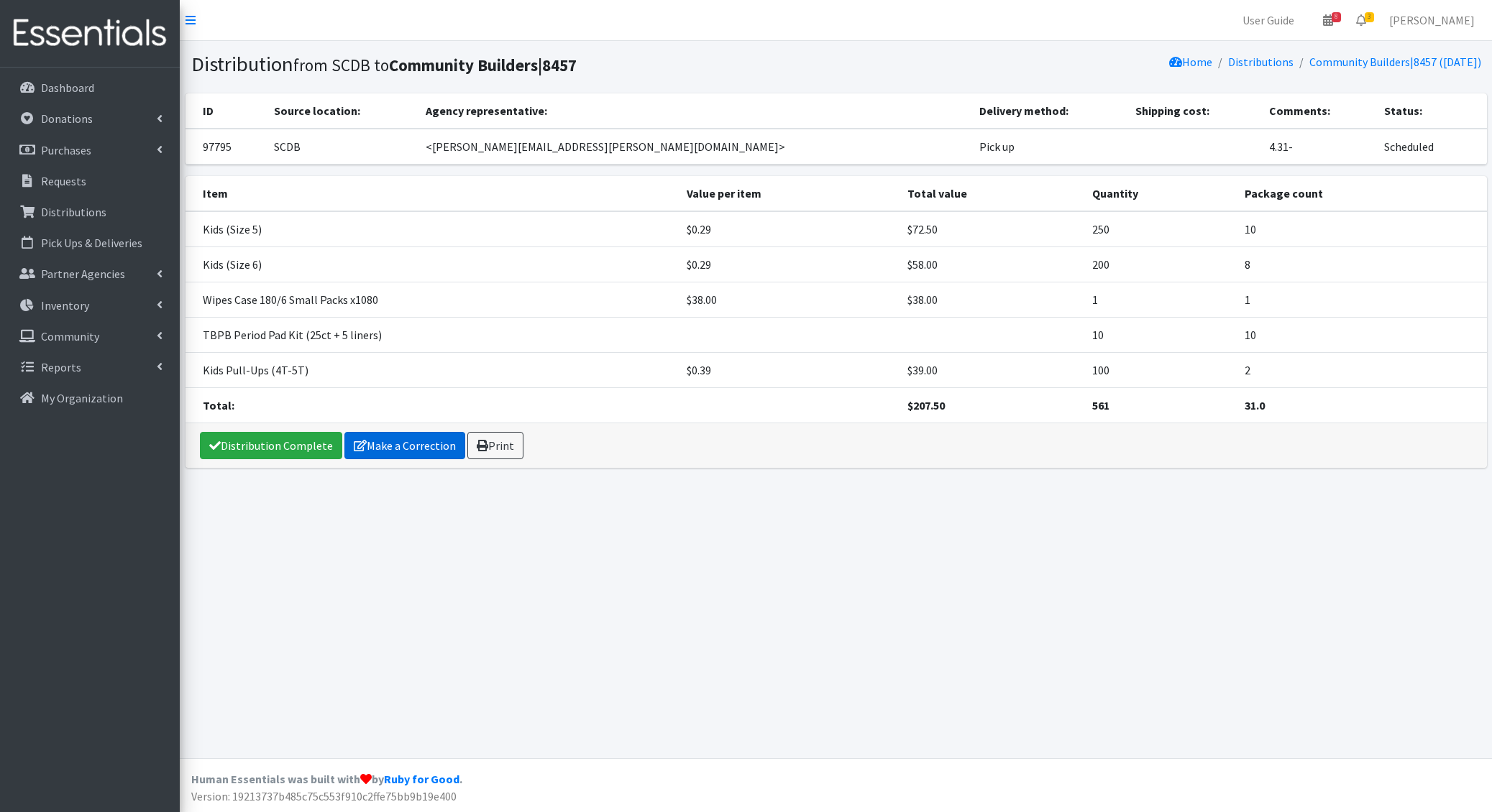
click at [385, 444] on link "Make a Correction" at bounding box center [405, 446] width 120 height 28
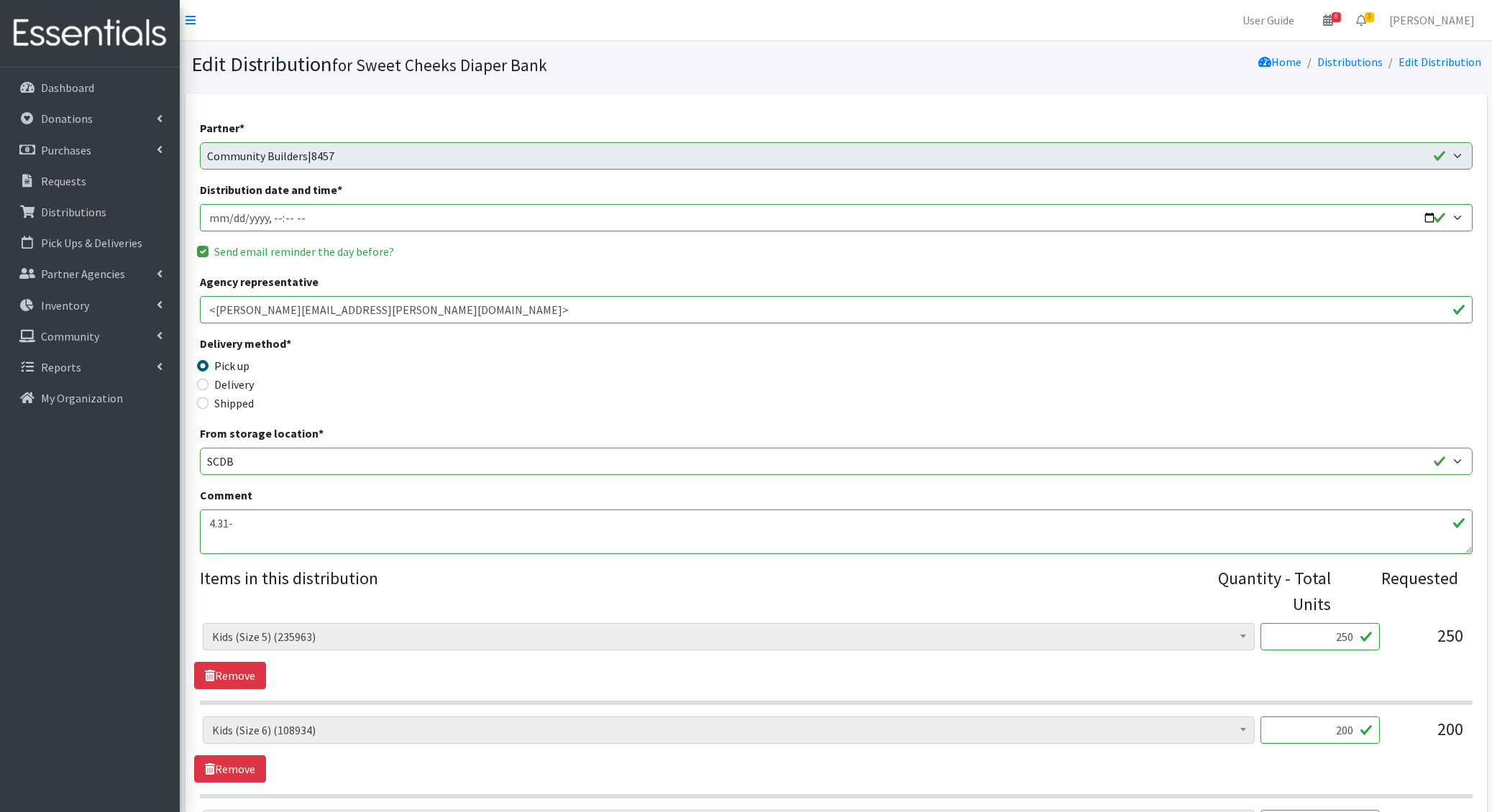
click at [232, 219] on input "Distribution date and time *" at bounding box center [836, 218] width 1272 height 28
type input "[DATE]T14:00"
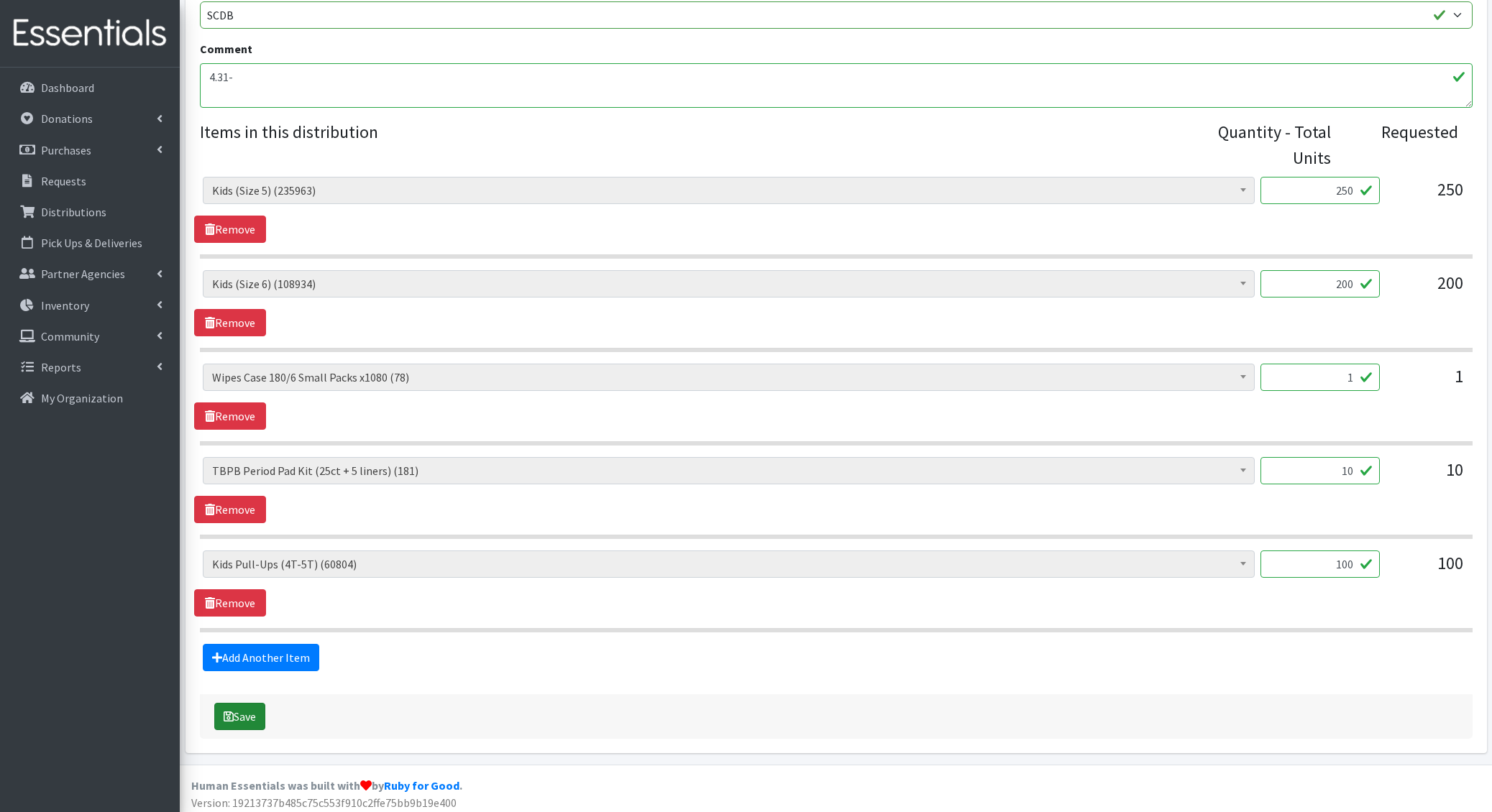
click at [225, 713] on icon "submit" at bounding box center [229, 717] width 10 height 11
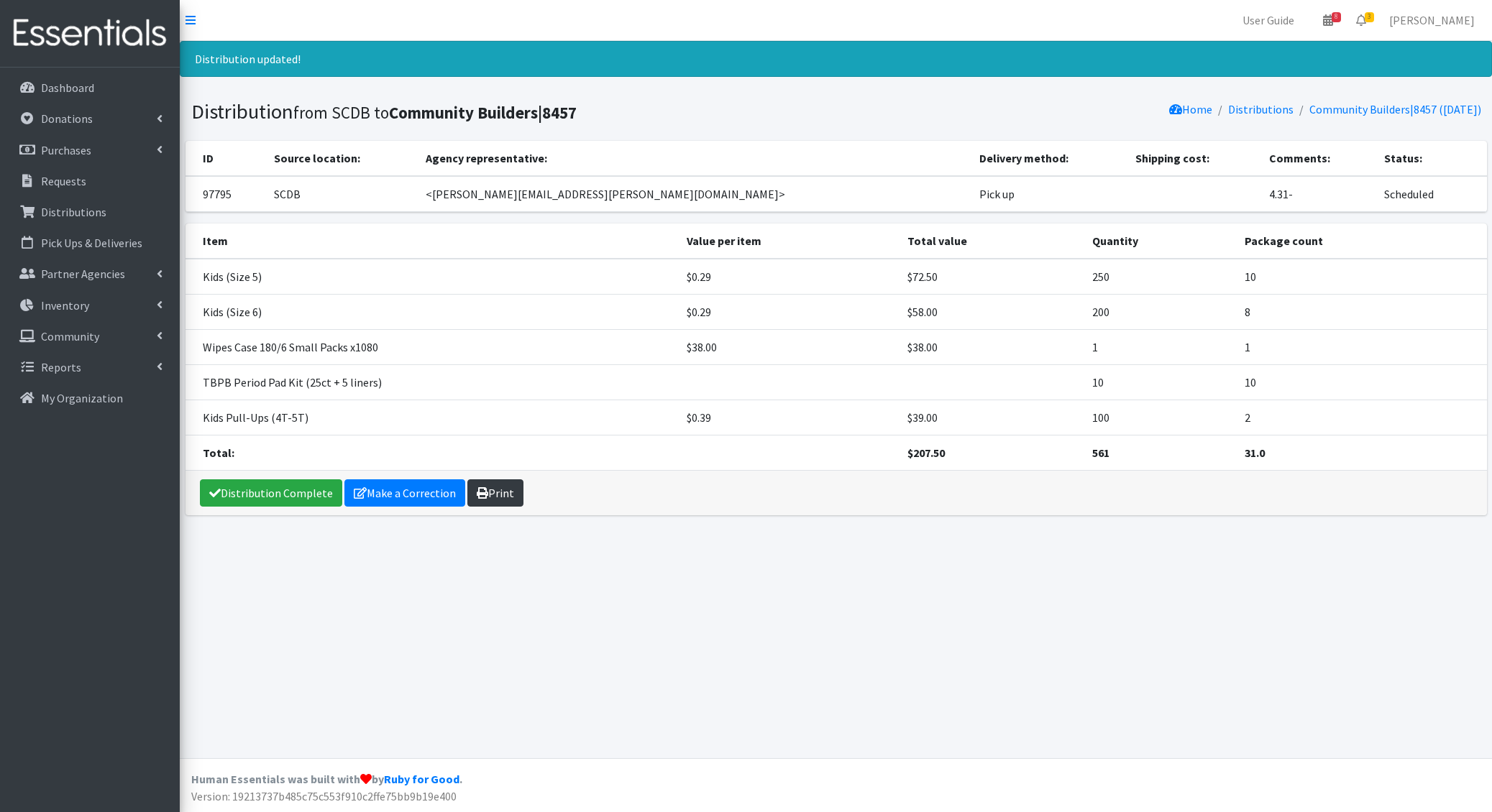
click at [508, 490] on link "Print" at bounding box center [495, 493] width 56 height 28
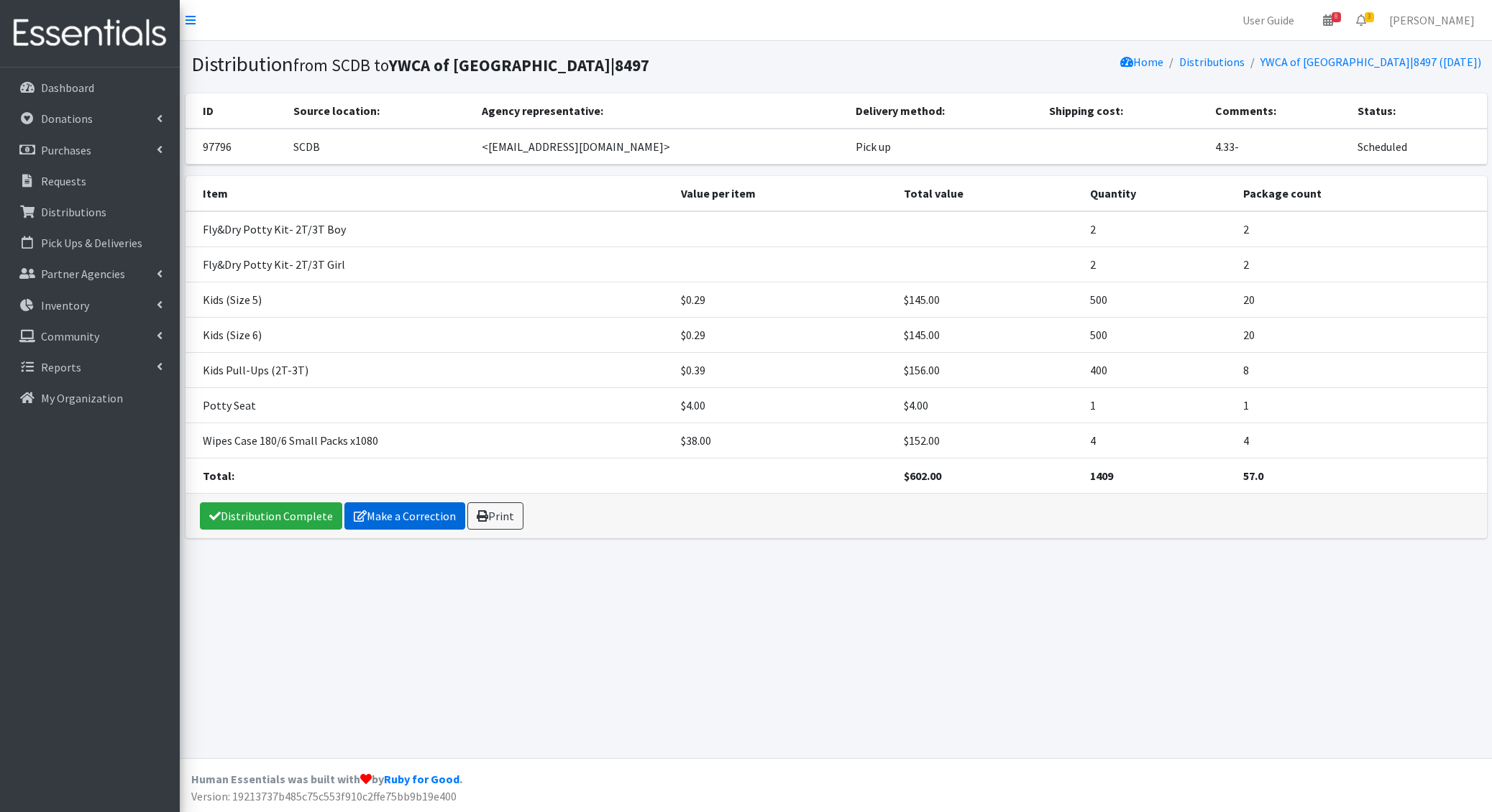
click at [370, 520] on link "Make a Correction" at bounding box center [405, 516] width 120 height 28
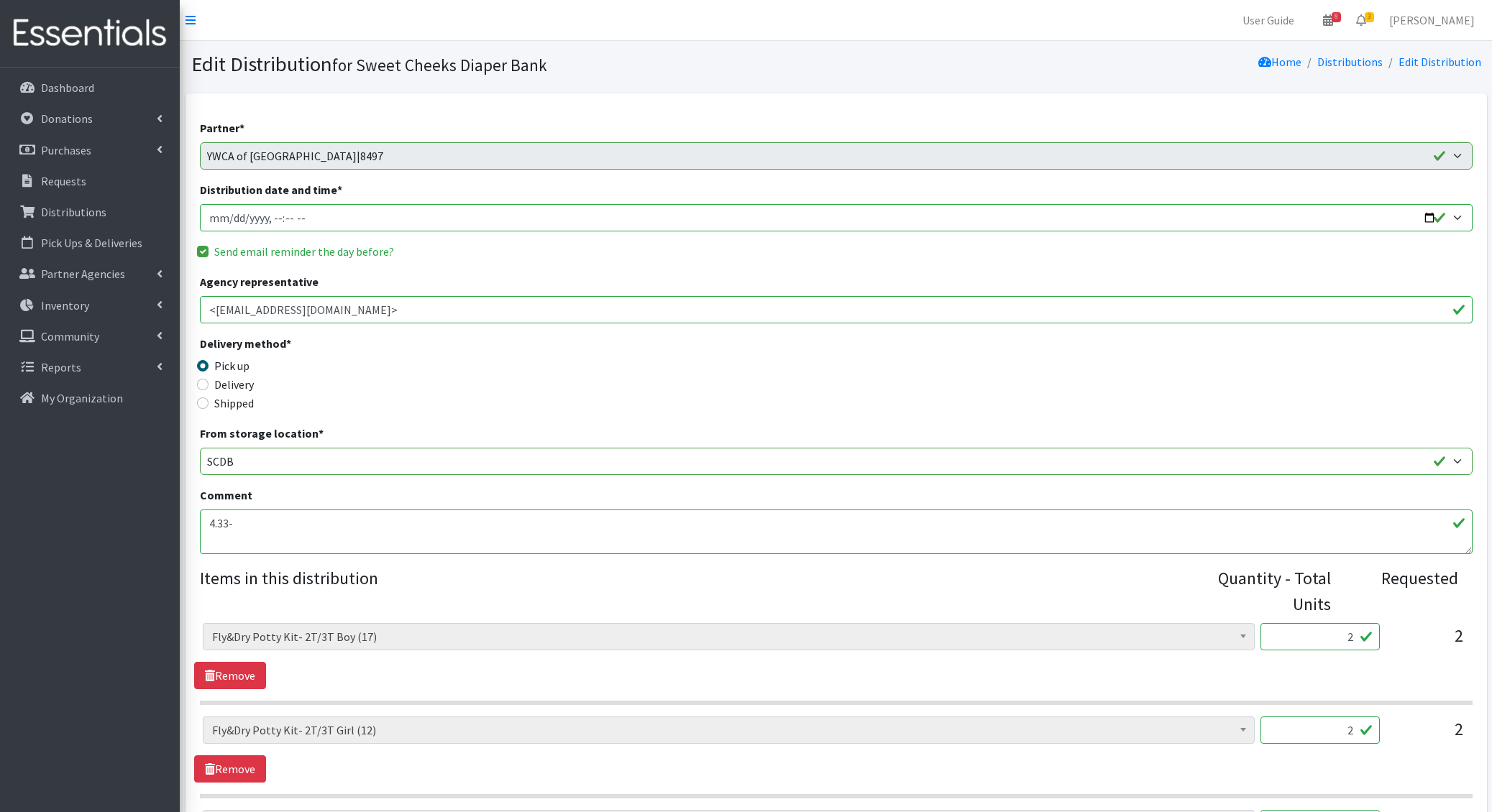
click at [231, 215] on input "Distribution date and time *" at bounding box center [836, 218] width 1272 height 28
type input "2025-10-16T14:00"
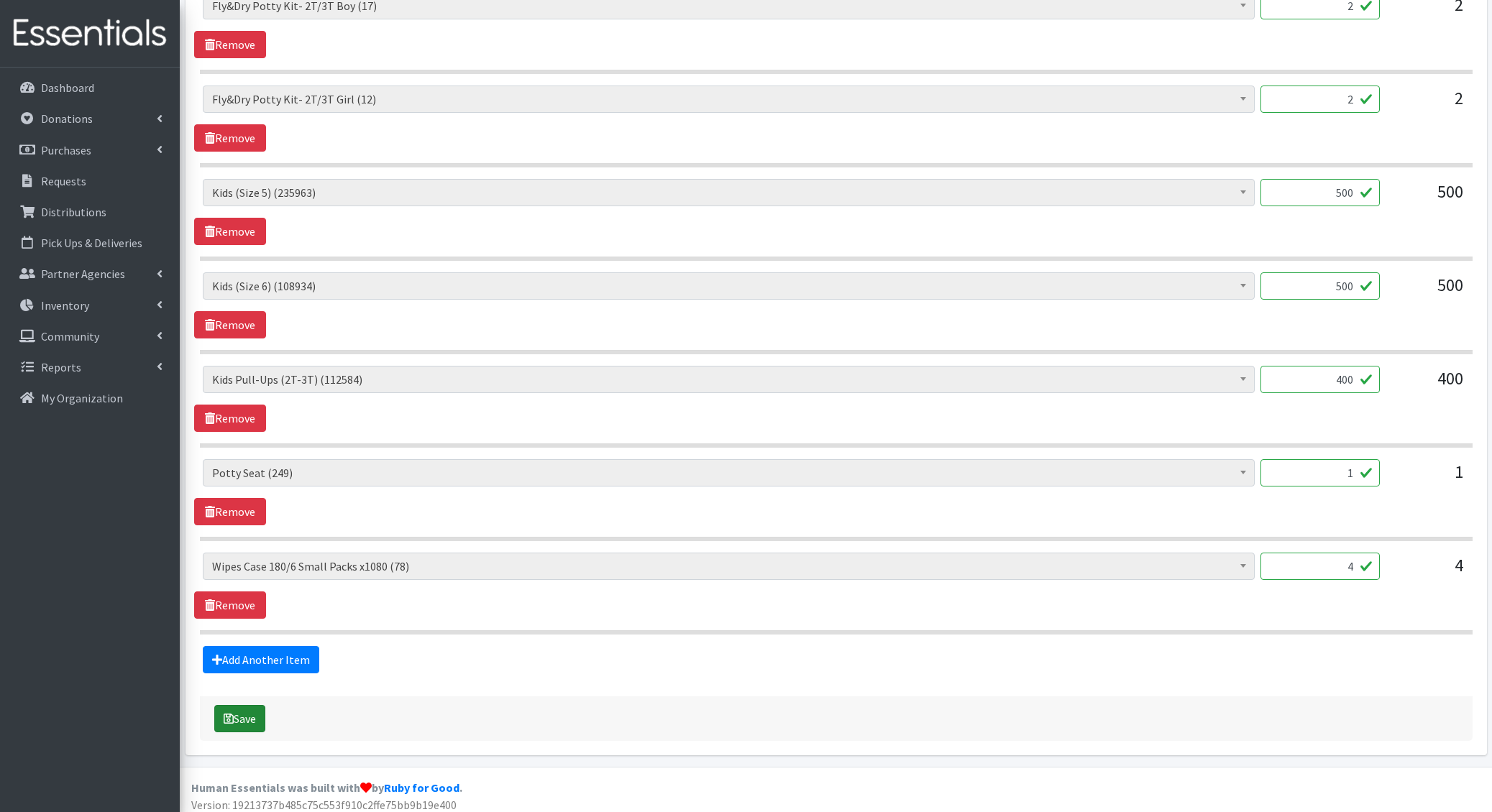
click at [235, 708] on button "Save" at bounding box center [239, 719] width 51 height 28
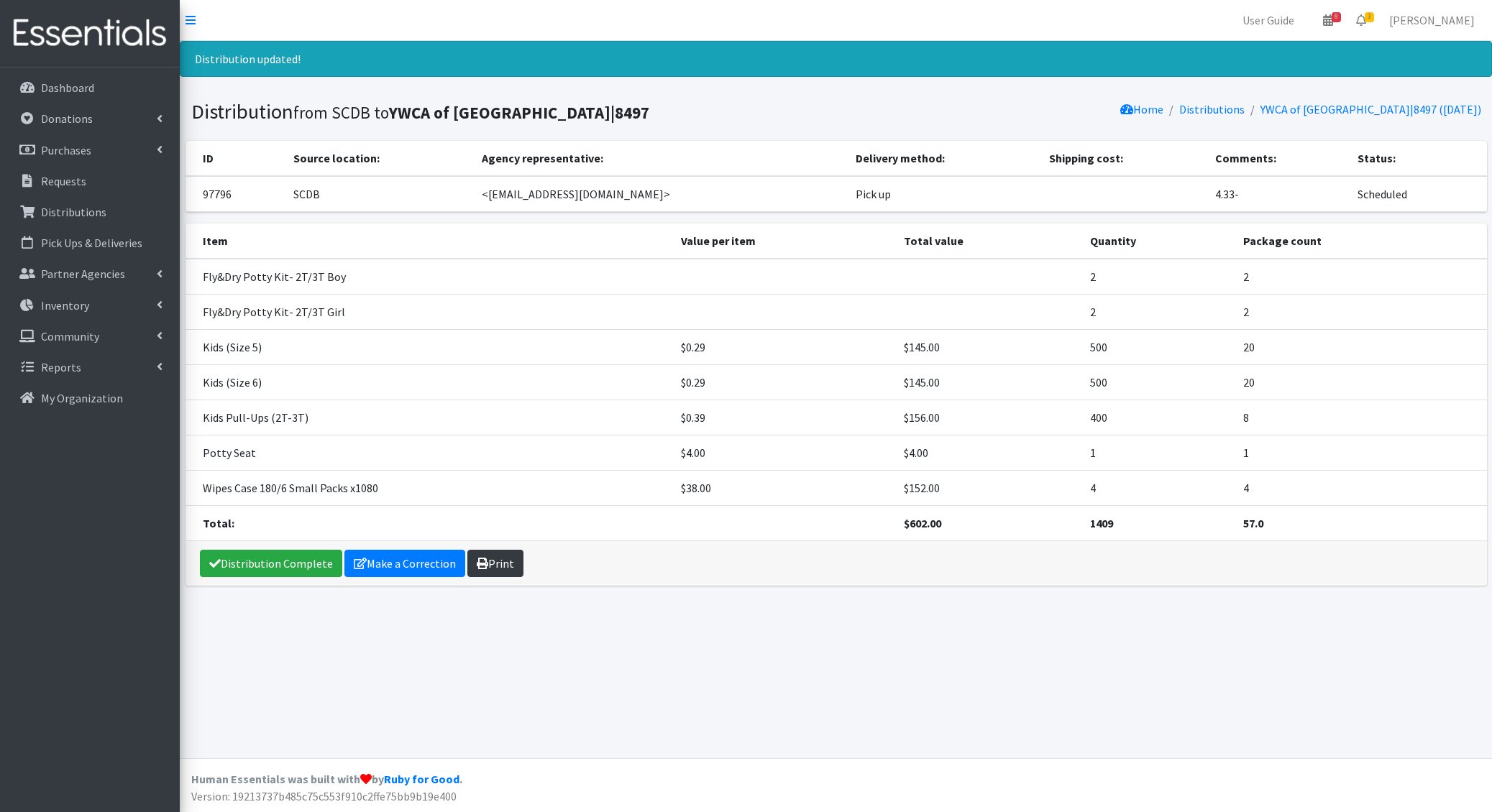
click at [498, 564] on link "Print" at bounding box center [495, 564] width 56 height 28
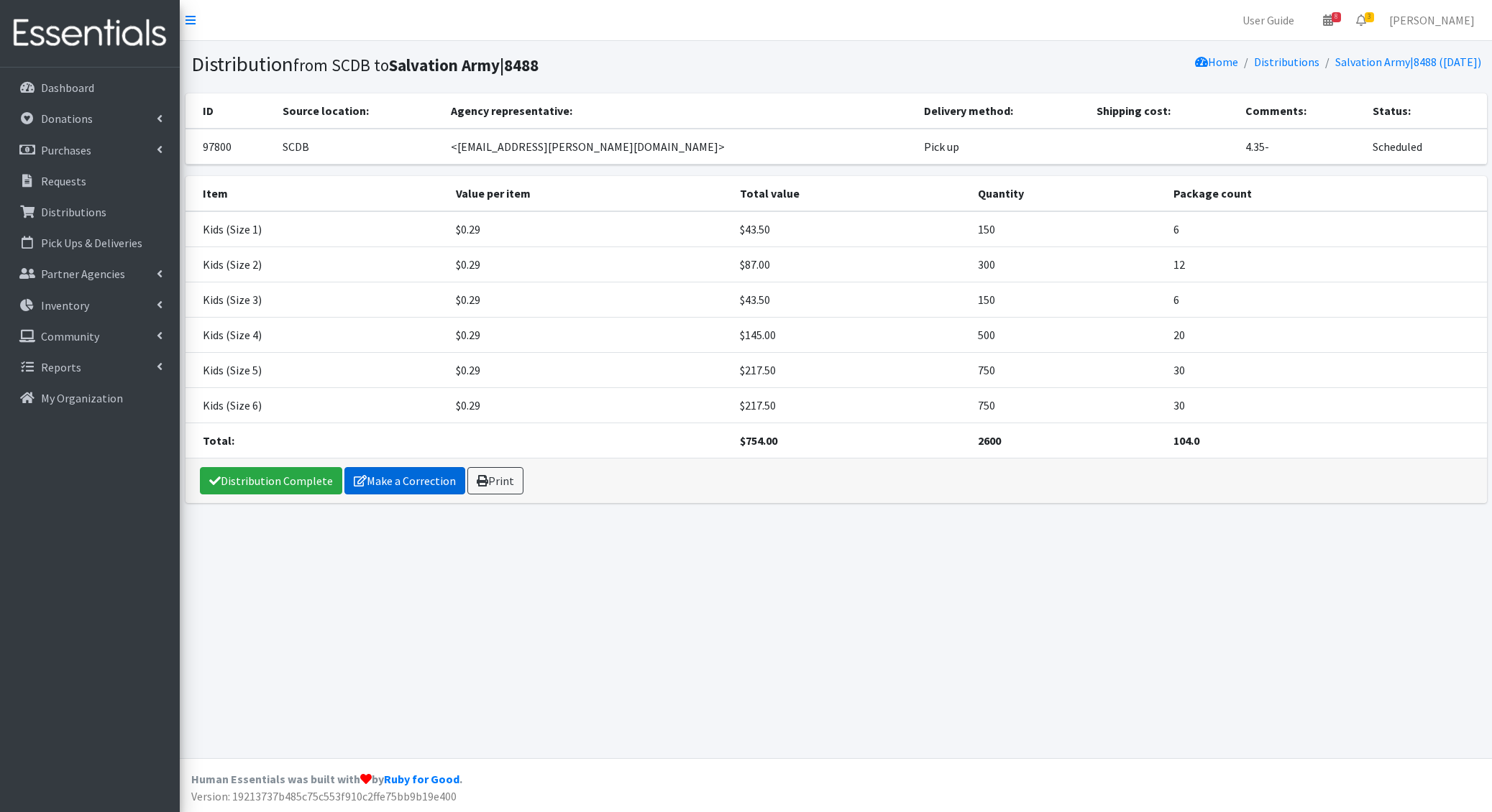
click at [372, 470] on link "Make a Correction" at bounding box center [405, 481] width 120 height 28
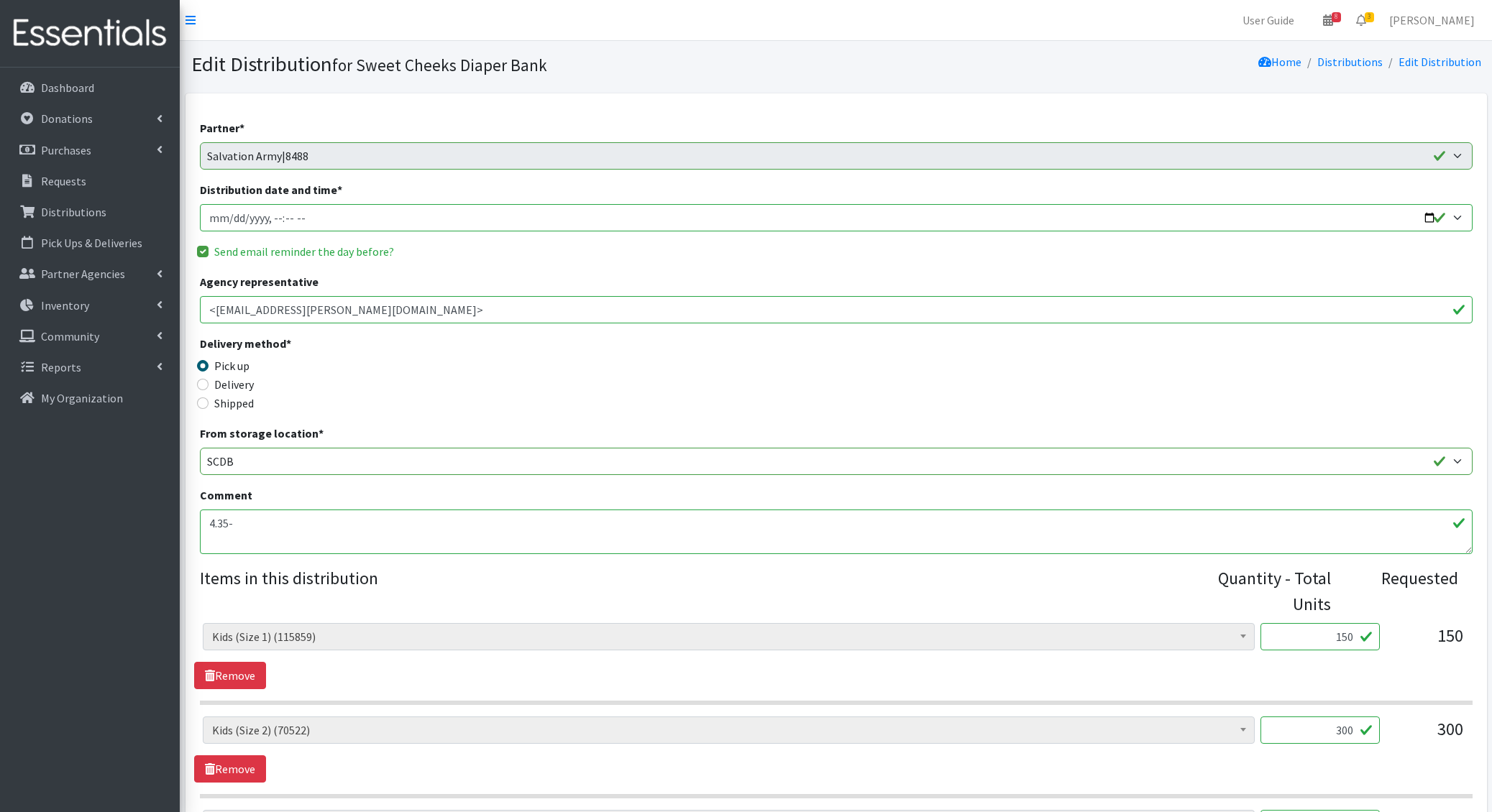
click at [229, 219] on input "Distribution date and time *" at bounding box center [836, 218] width 1272 height 28
type input "2025-10-16T14:00"
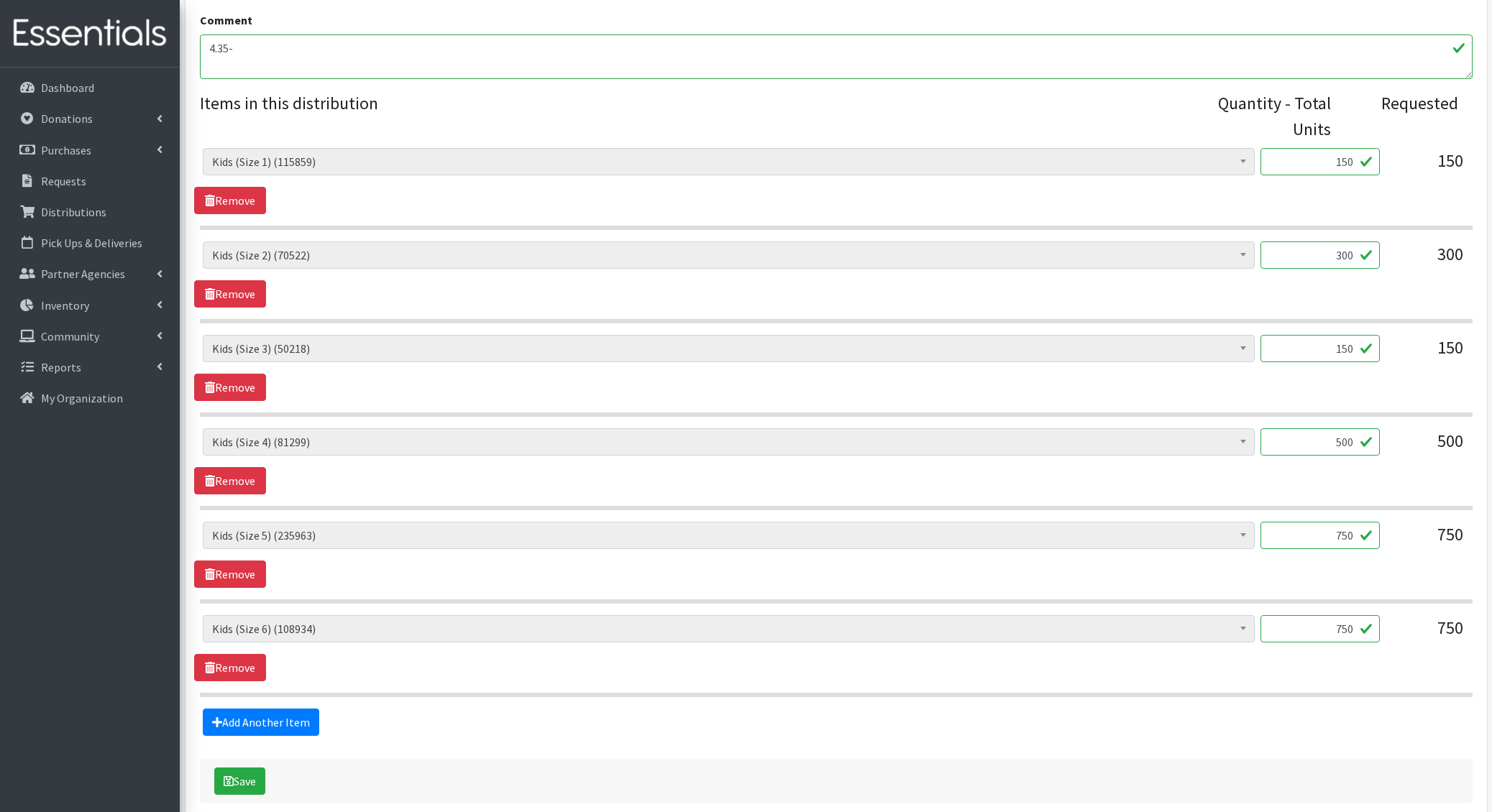
scroll to position [539, 0]
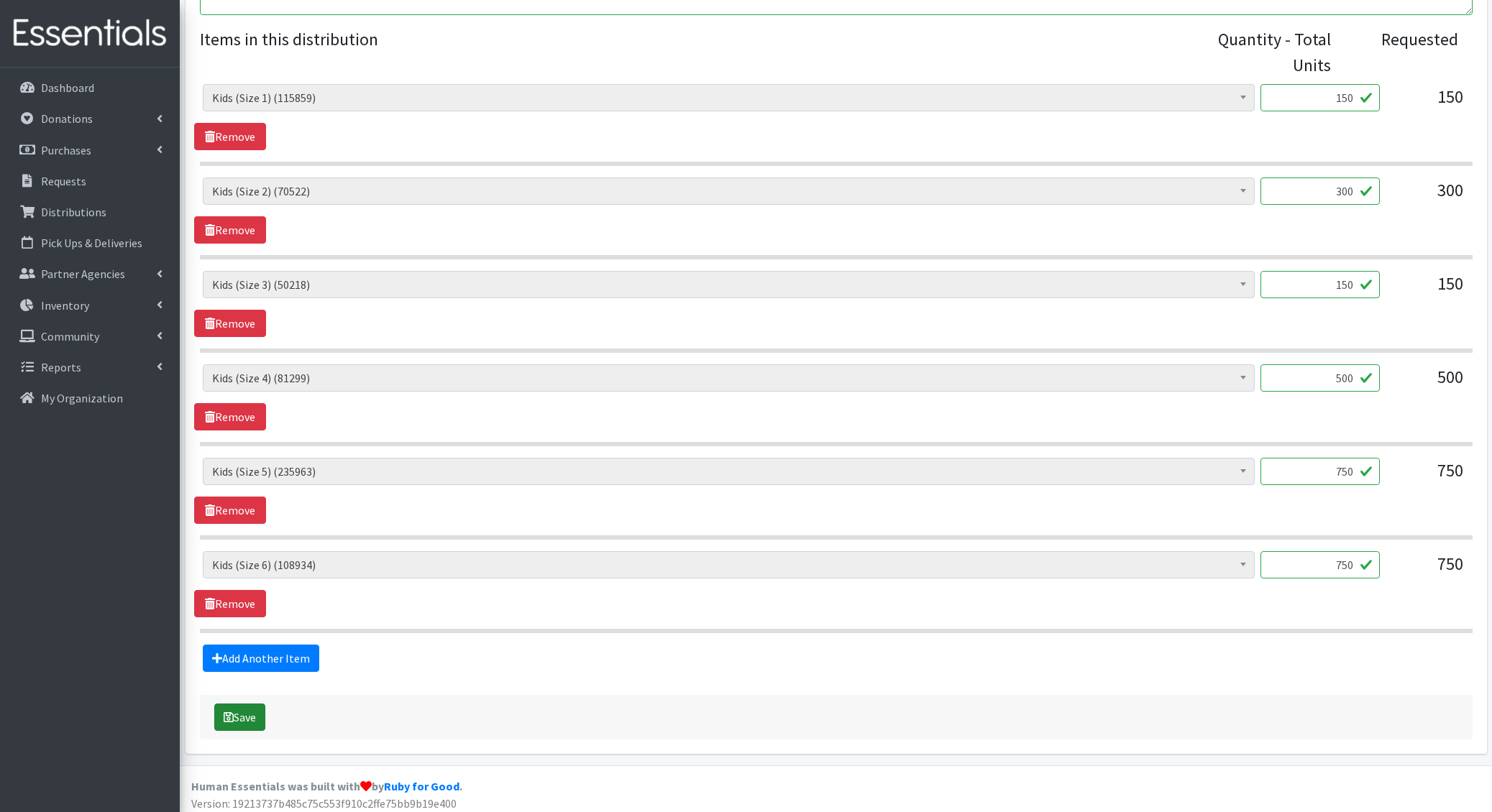
click at [249, 709] on button "Save" at bounding box center [239, 718] width 51 height 28
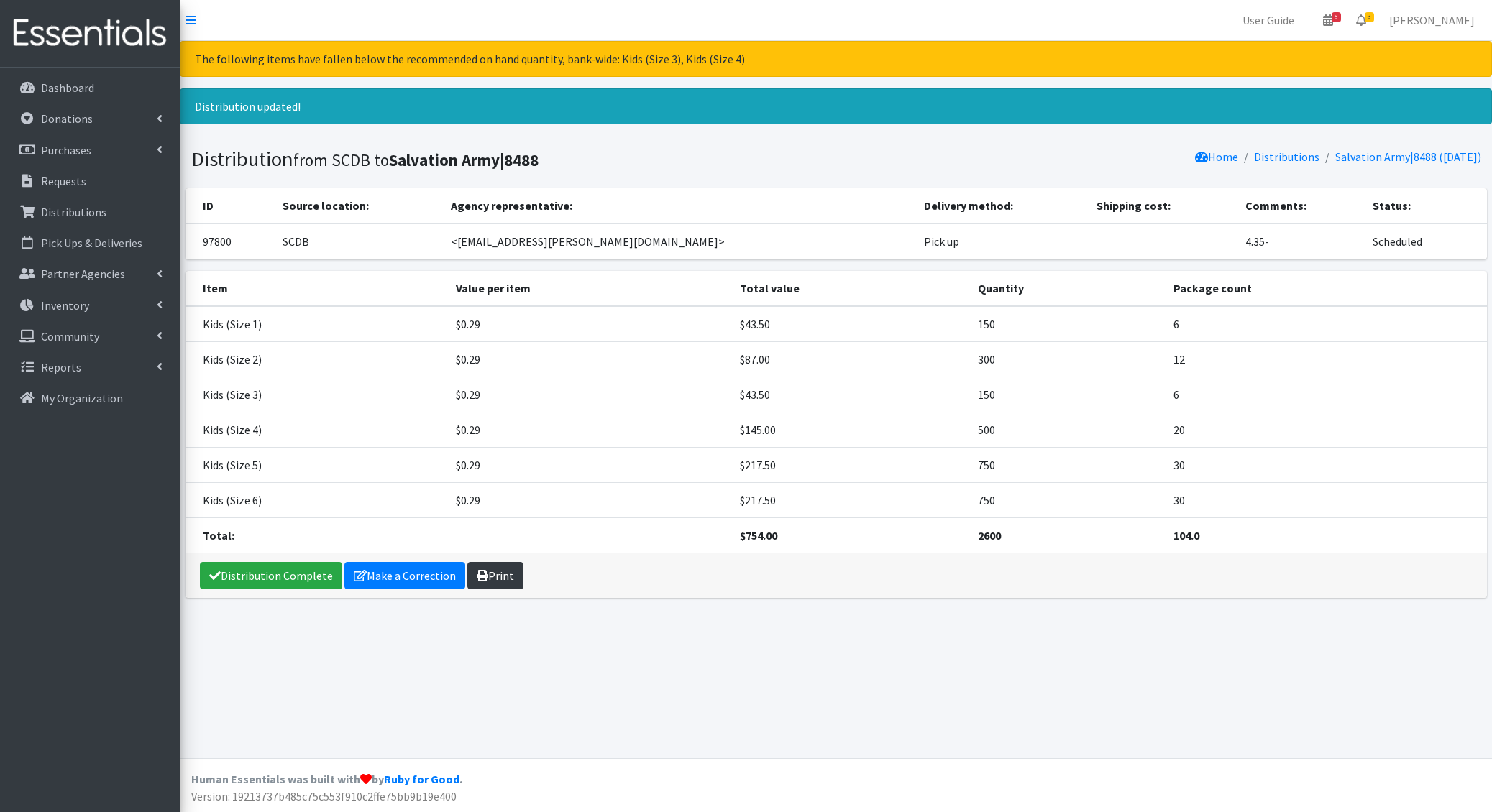
click at [486, 574] on link "Print" at bounding box center [495, 576] width 56 height 28
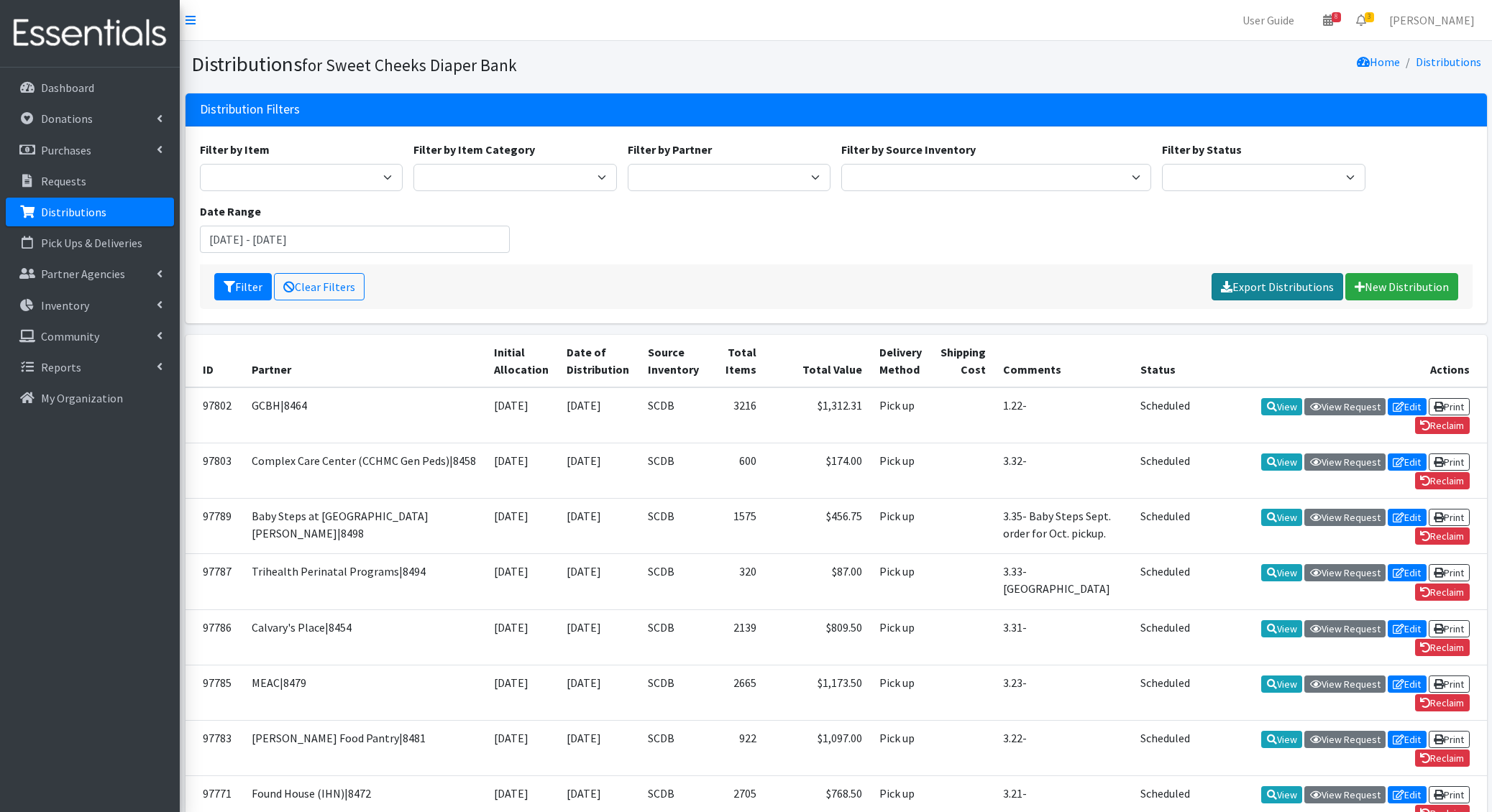
click at [1275, 282] on link "Export Distributions" at bounding box center [1277, 287] width 132 height 28
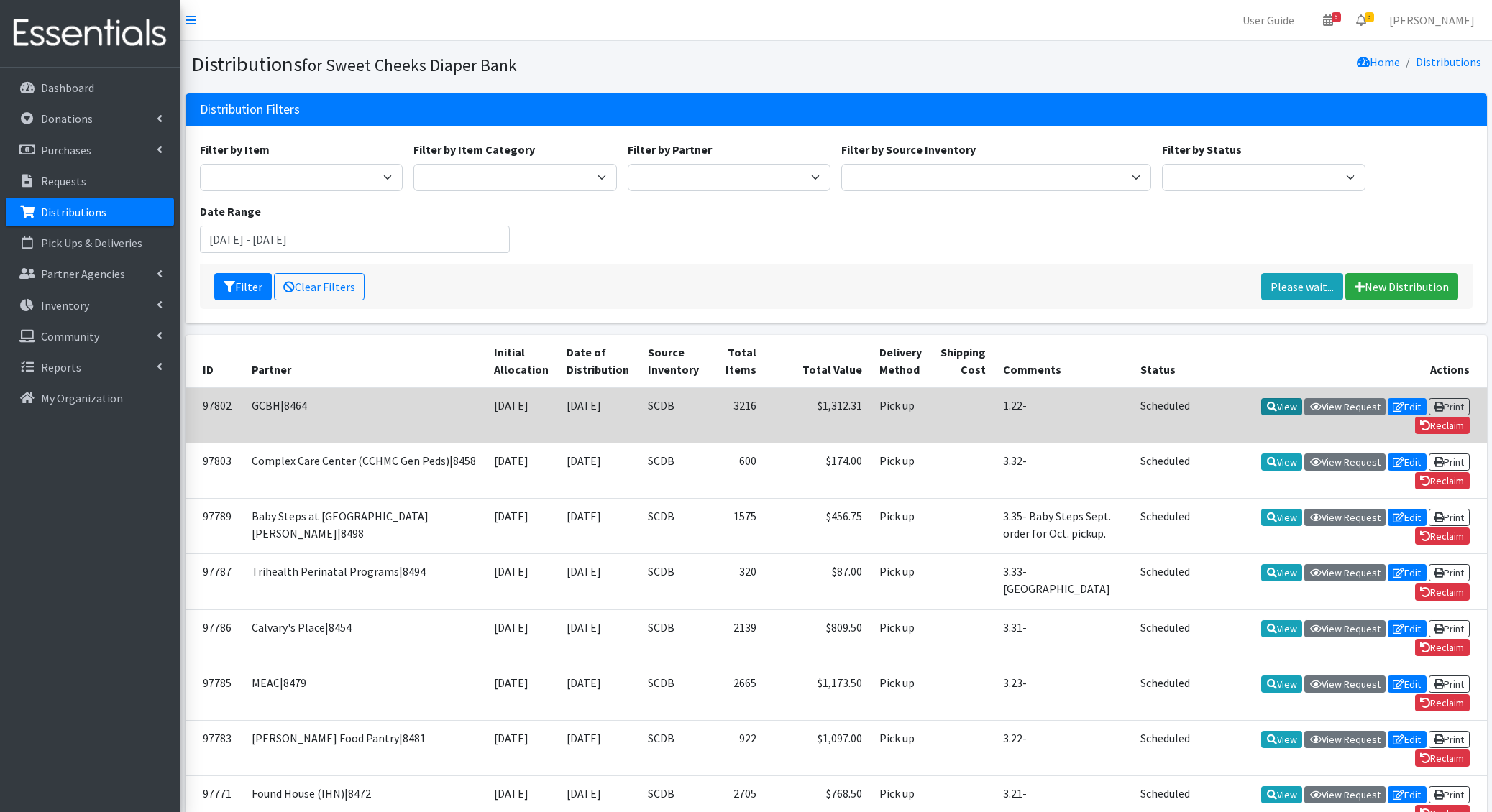
click at [1283, 399] on link "View" at bounding box center [1281, 406] width 41 height 17
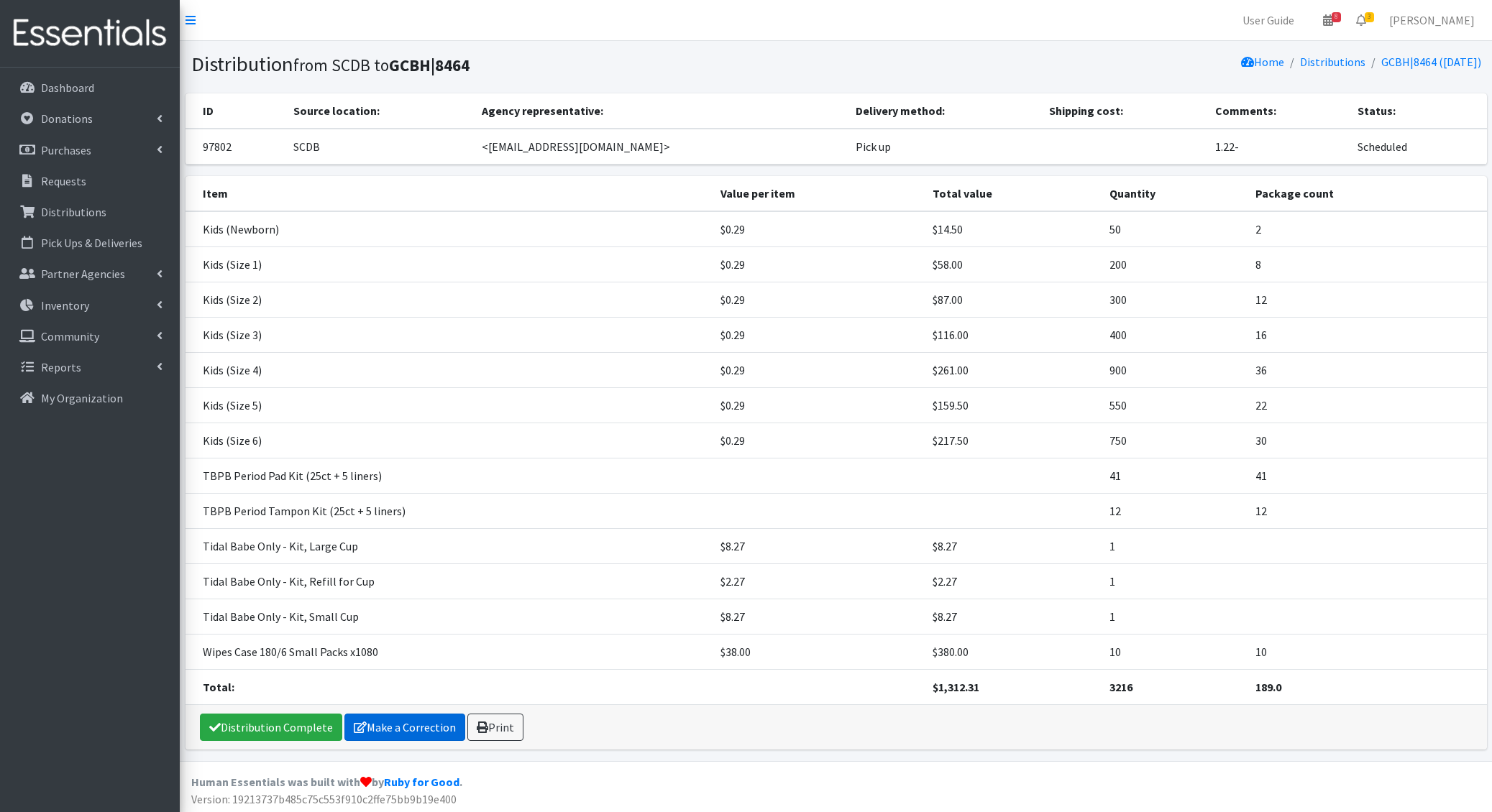
click at [394, 721] on link "Make a Correction" at bounding box center [405, 727] width 120 height 28
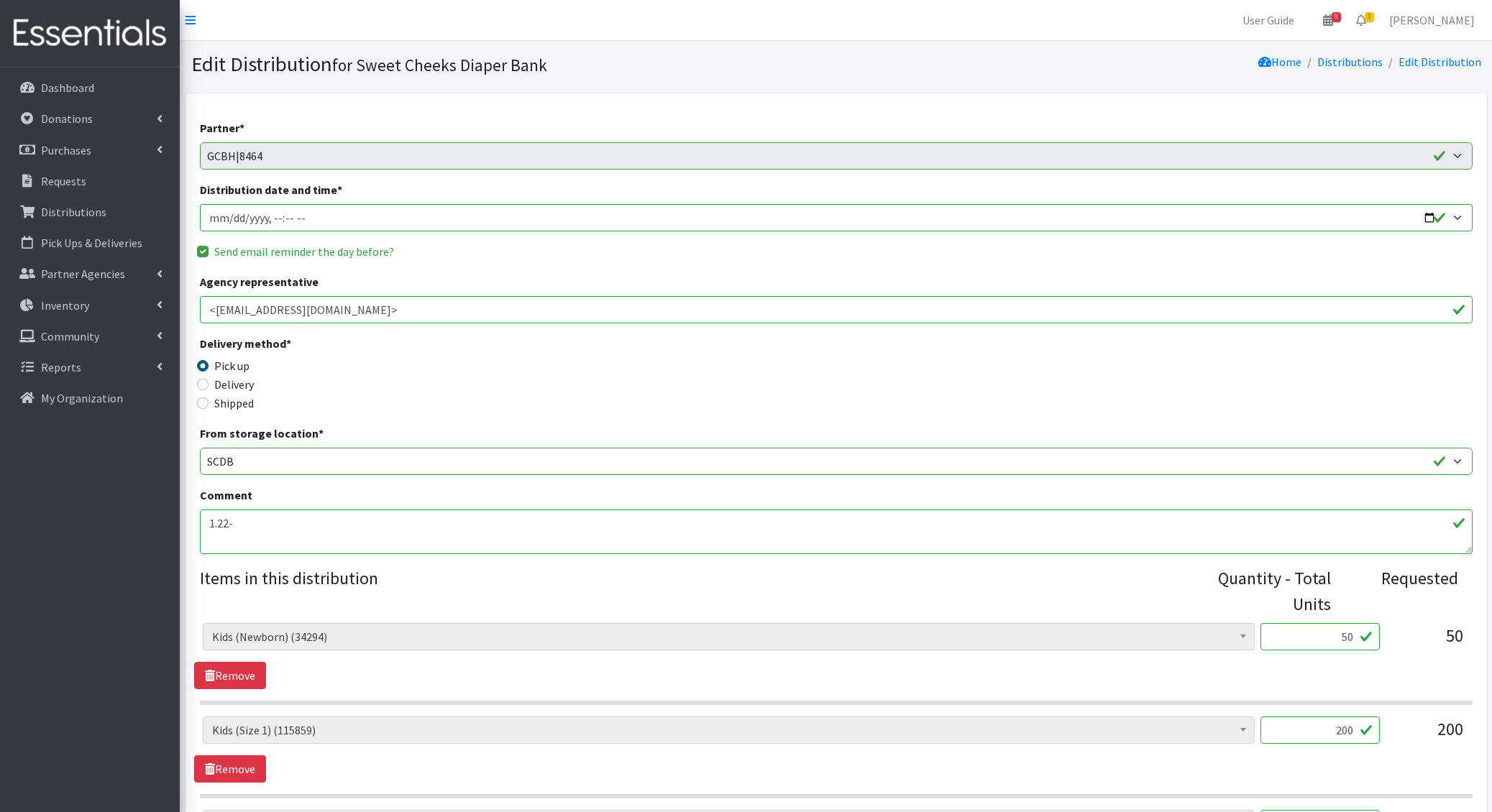
click at [229, 220] on input "Distribution date and time *" at bounding box center [836, 218] width 1272 height 28
type input "2025-10-14T22:00"
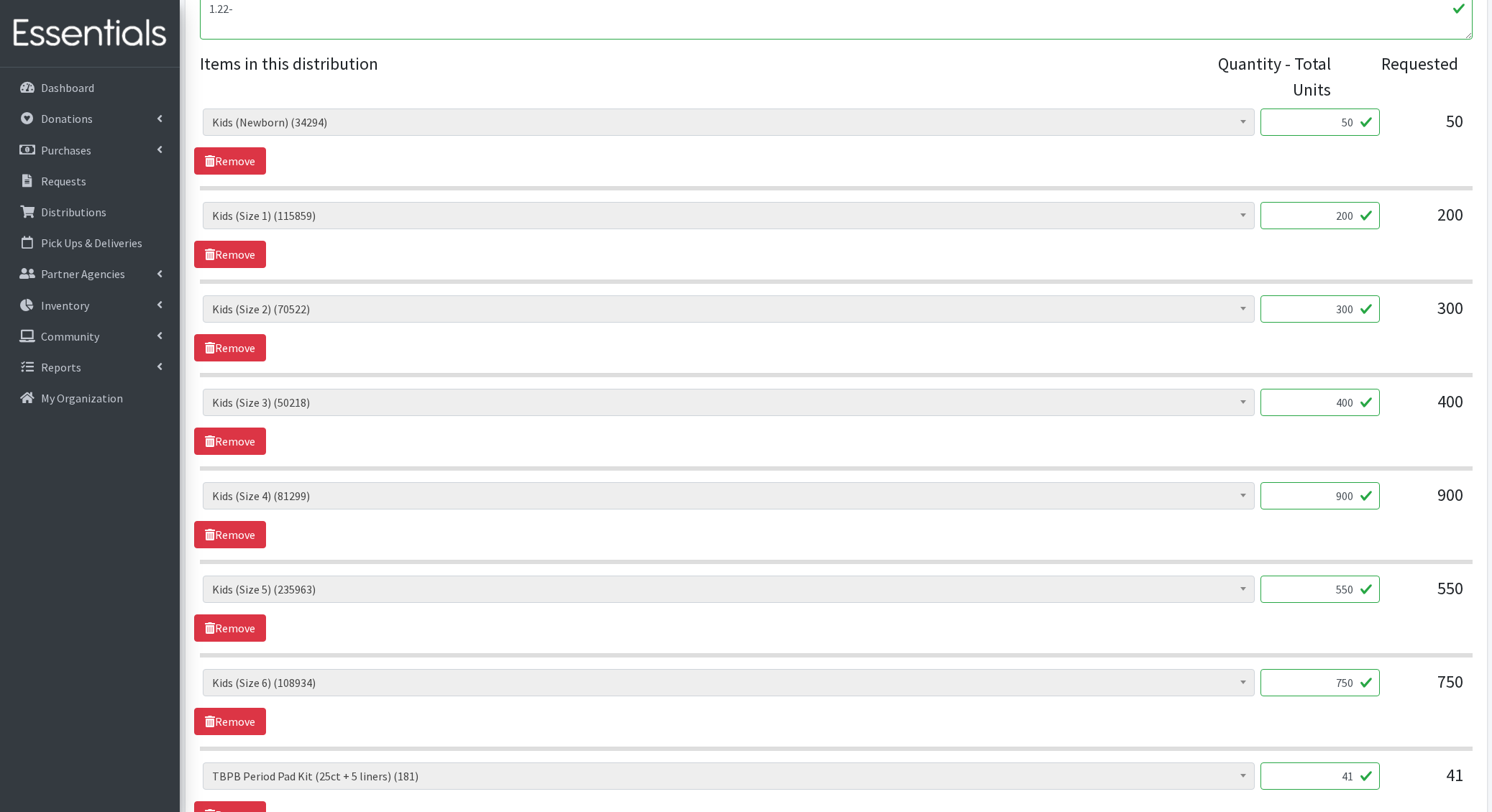
scroll to position [1186, 0]
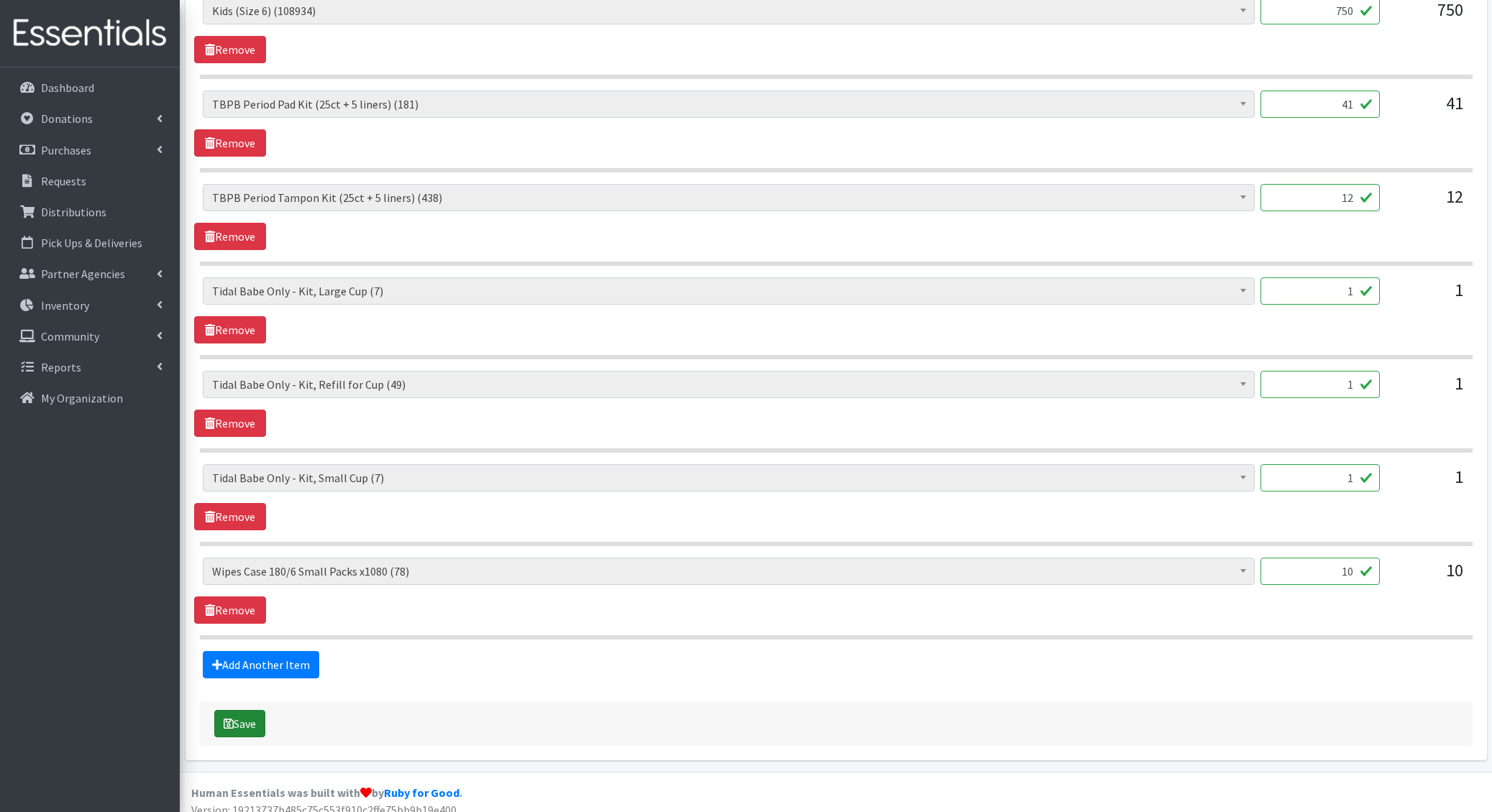
click at [254, 710] on button "Save" at bounding box center [239, 724] width 51 height 28
click at [260, 710] on button "Save" at bounding box center [239, 724] width 51 height 28
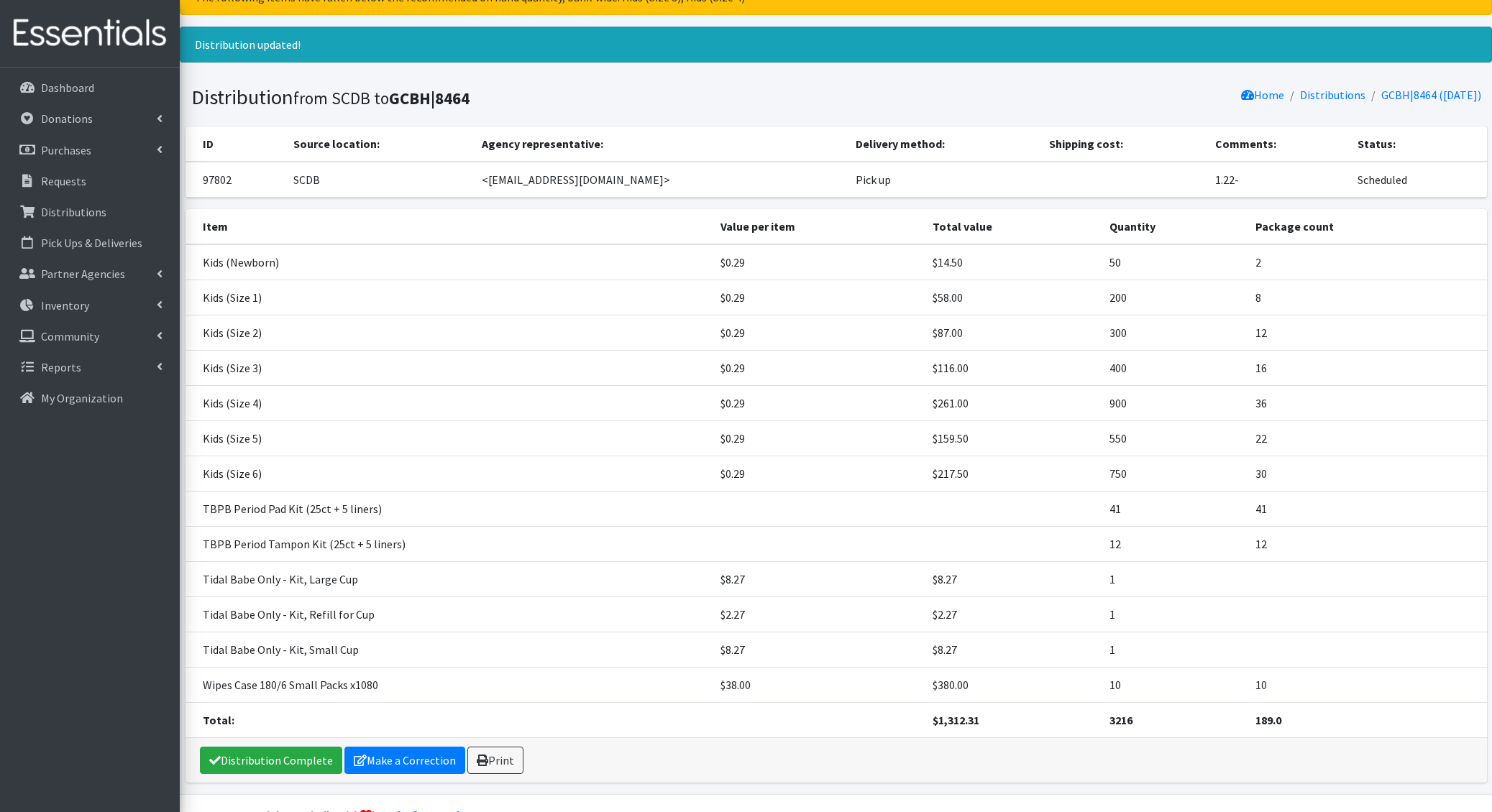
scroll to position [90, 0]
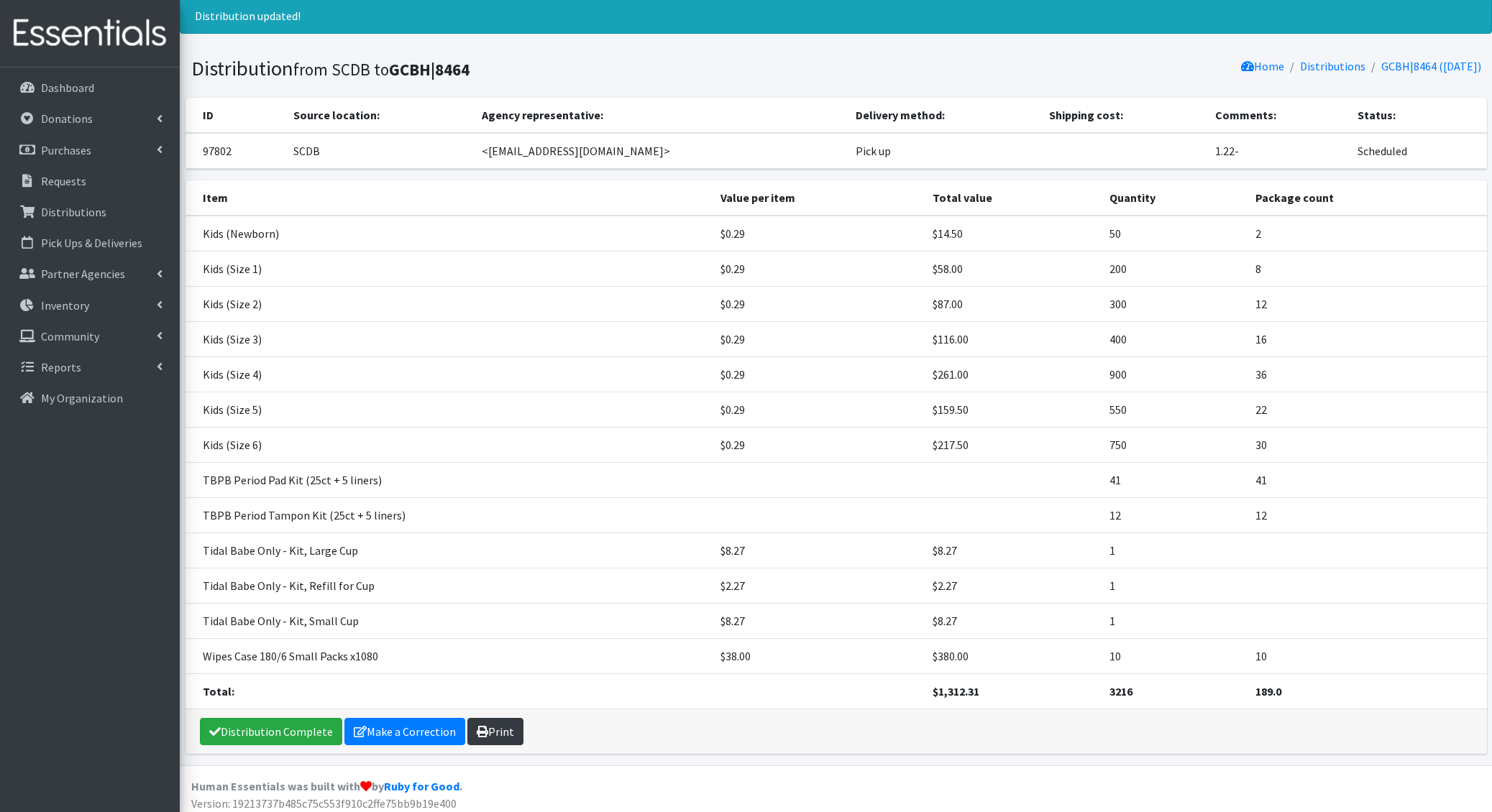
click at [499, 719] on link "Print" at bounding box center [495, 731] width 56 height 28
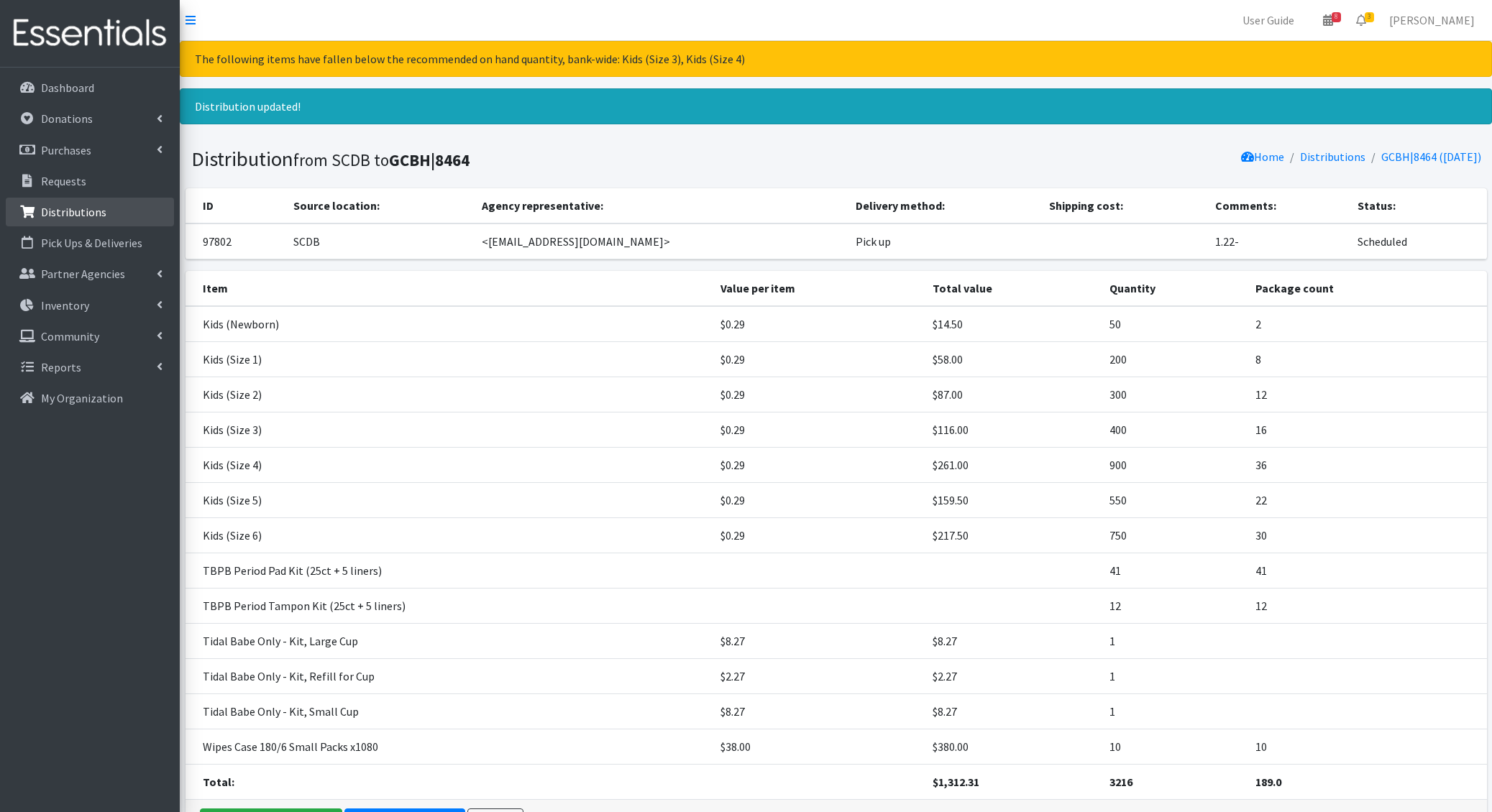
click at [90, 209] on p "Distributions" at bounding box center [73, 212] width 65 height 15
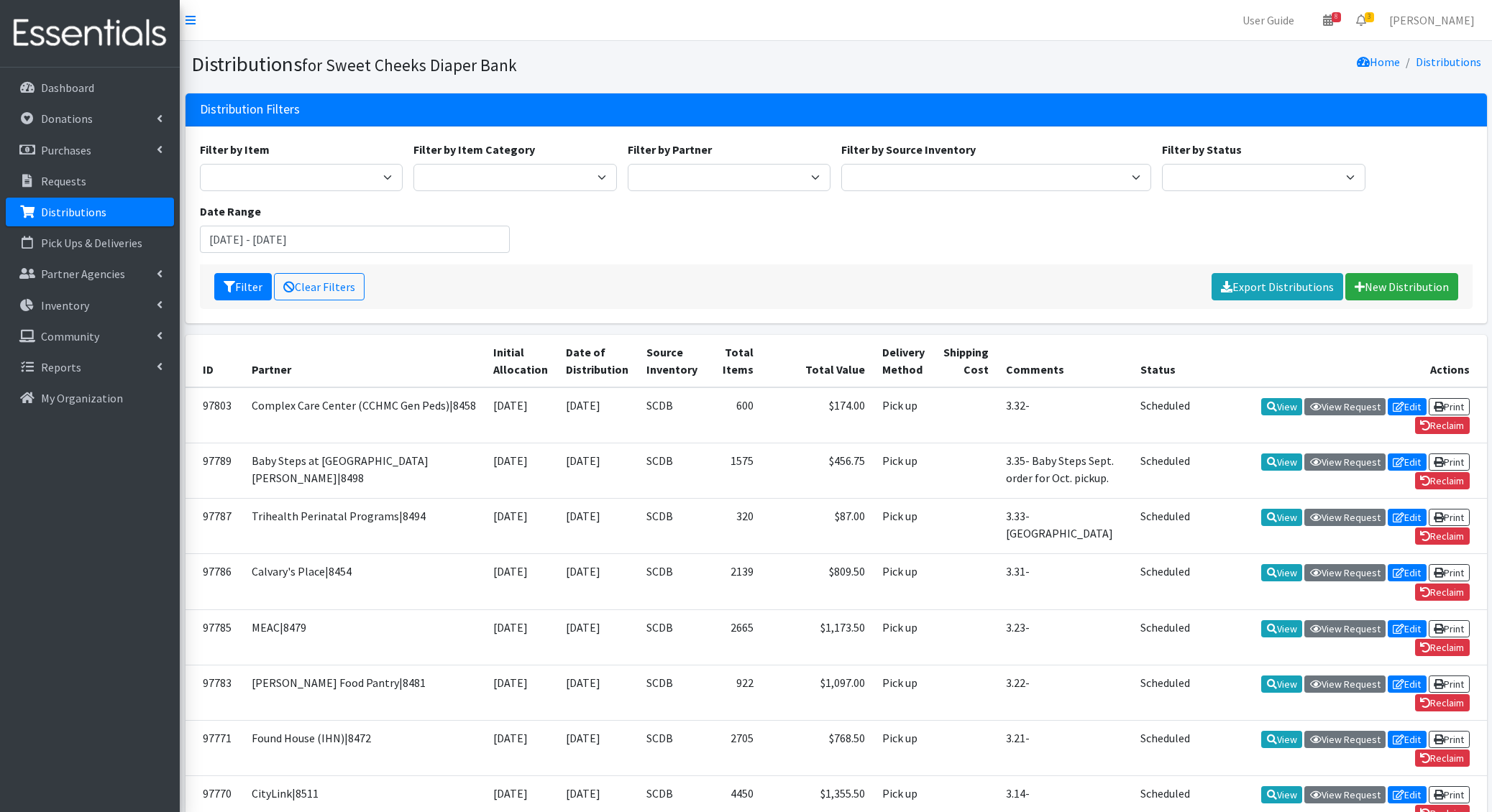
scroll to position [699, 0]
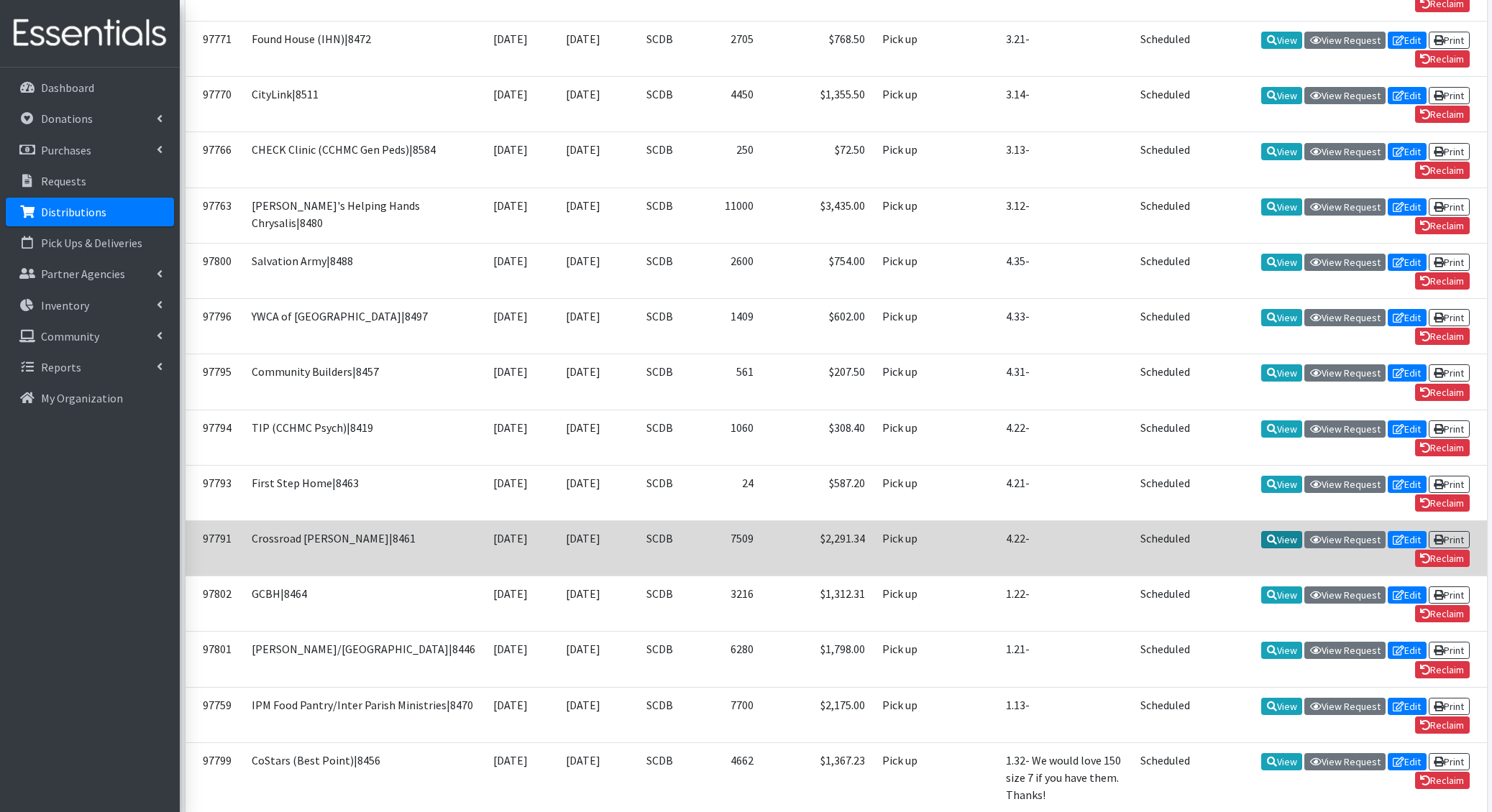
click at [1282, 531] on link "View" at bounding box center [1281, 539] width 41 height 17
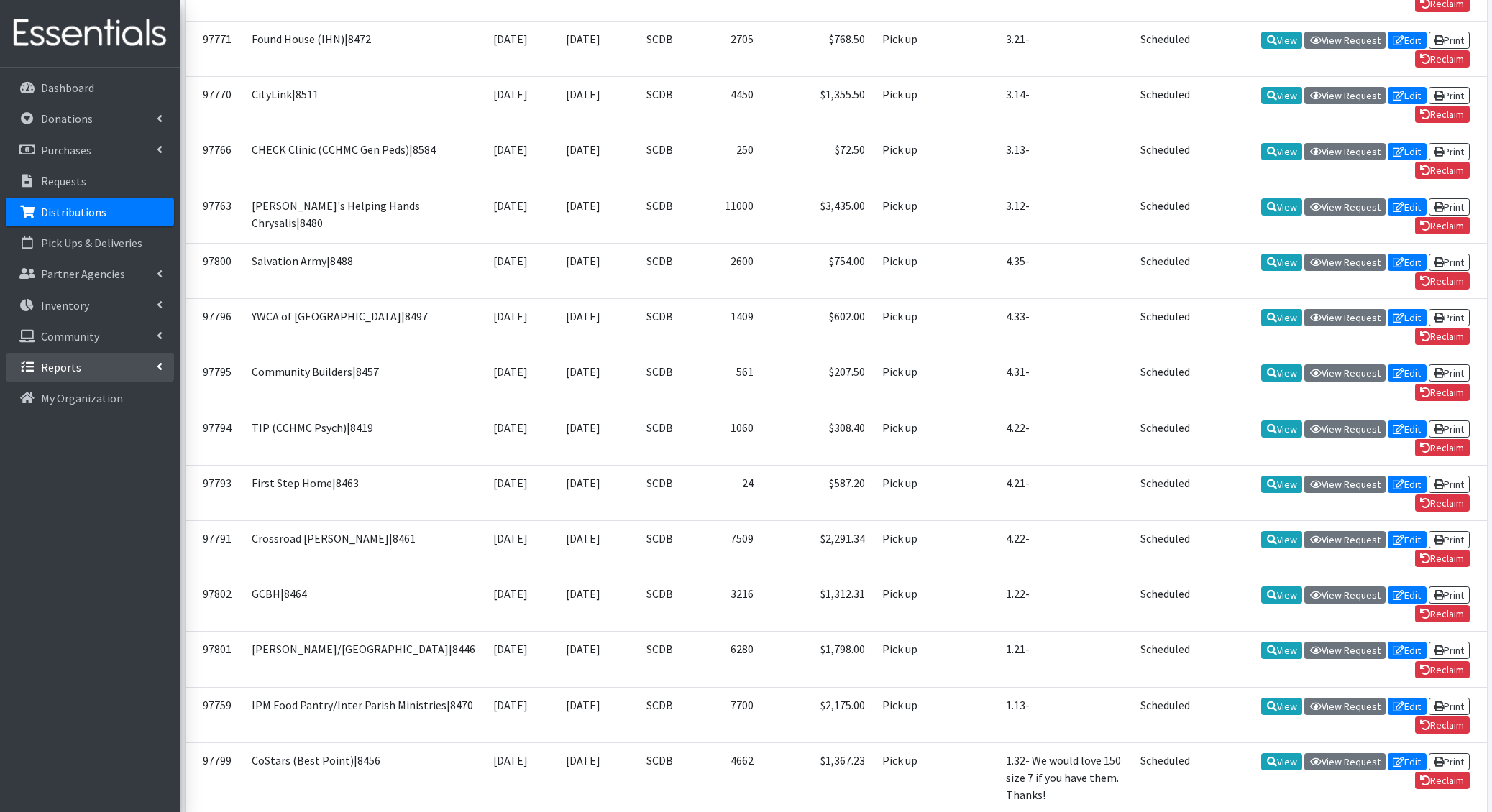
scroll to position [1146, 0]
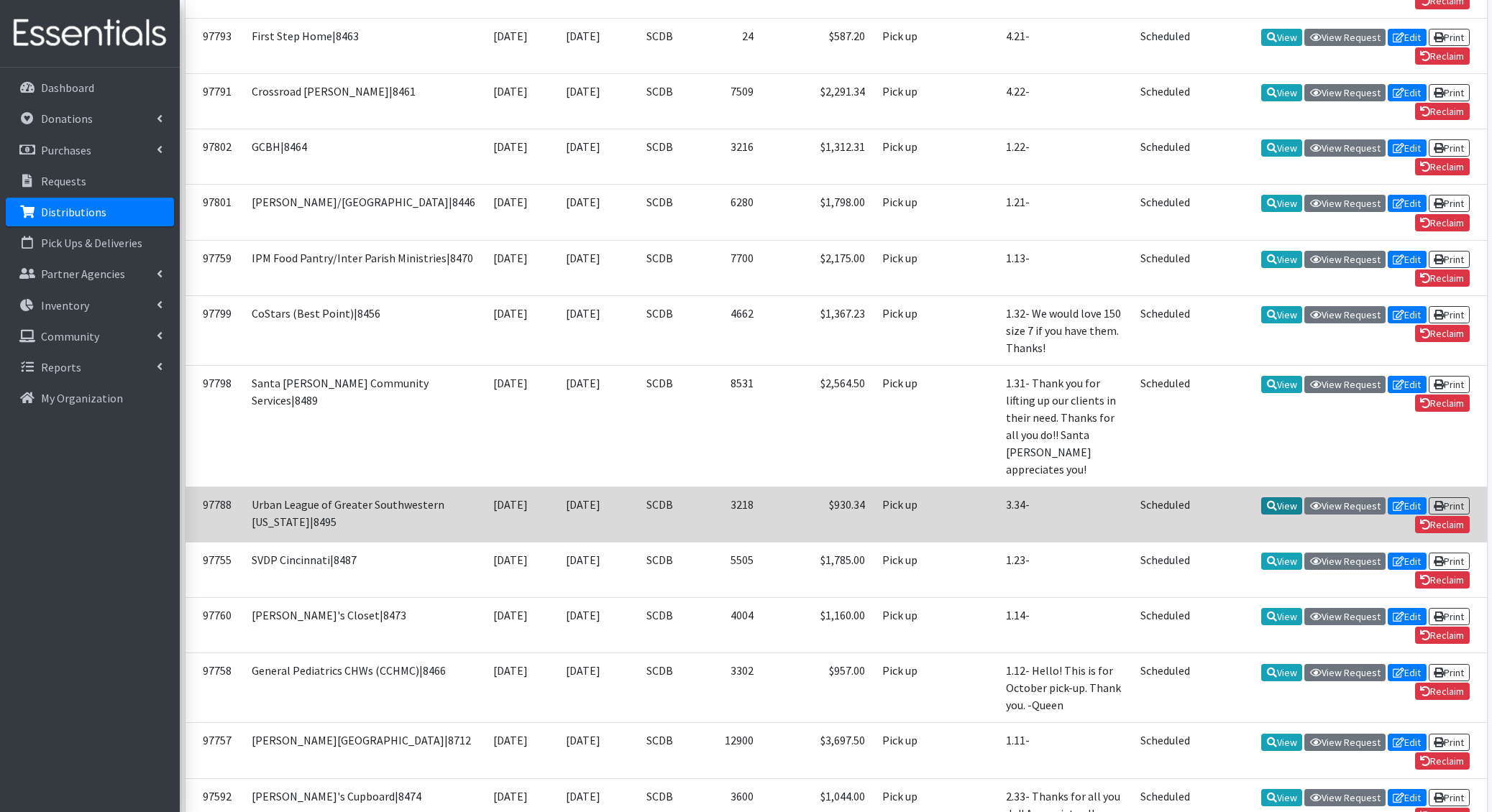
click at [1276, 497] on link "View" at bounding box center [1281, 505] width 41 height 17
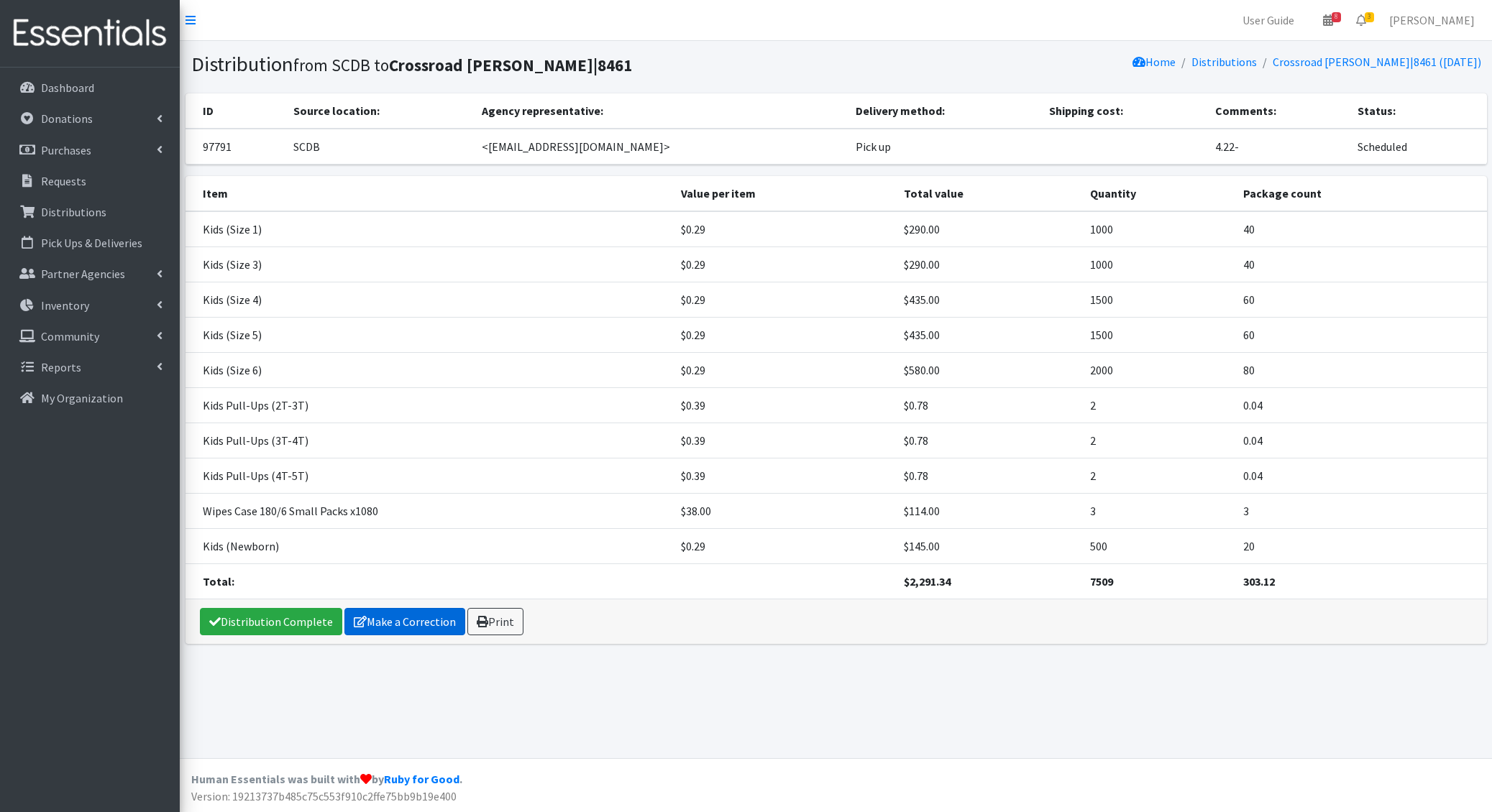
click at [391, 614] on link "Make a Correction" at bounding box center [405, 622] width 120 height 28
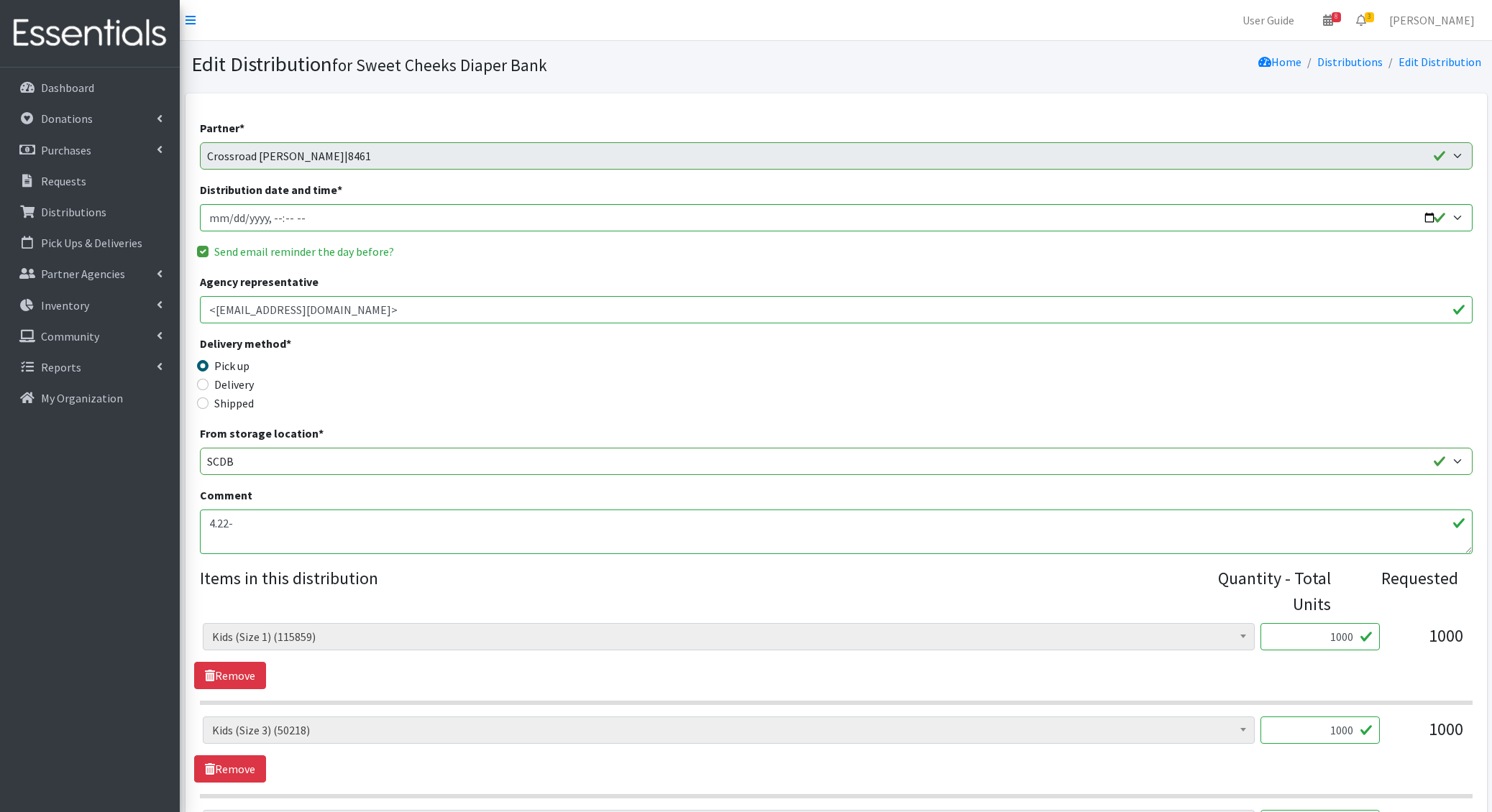
click at [221, 525] on textarea "4.22-" at bounding box center [836, 531] width 1272 height 45
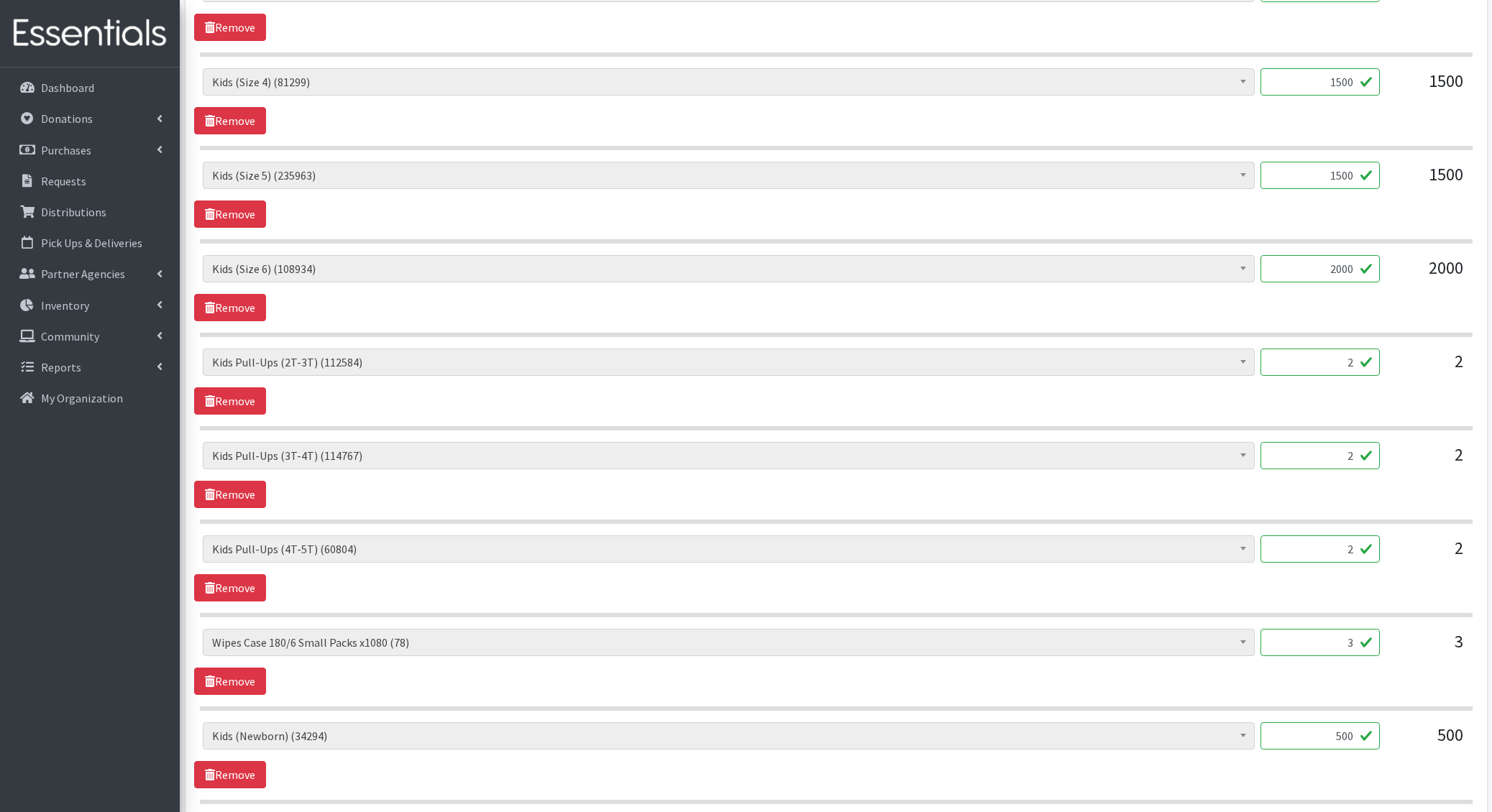
scroll to position [909, 0]
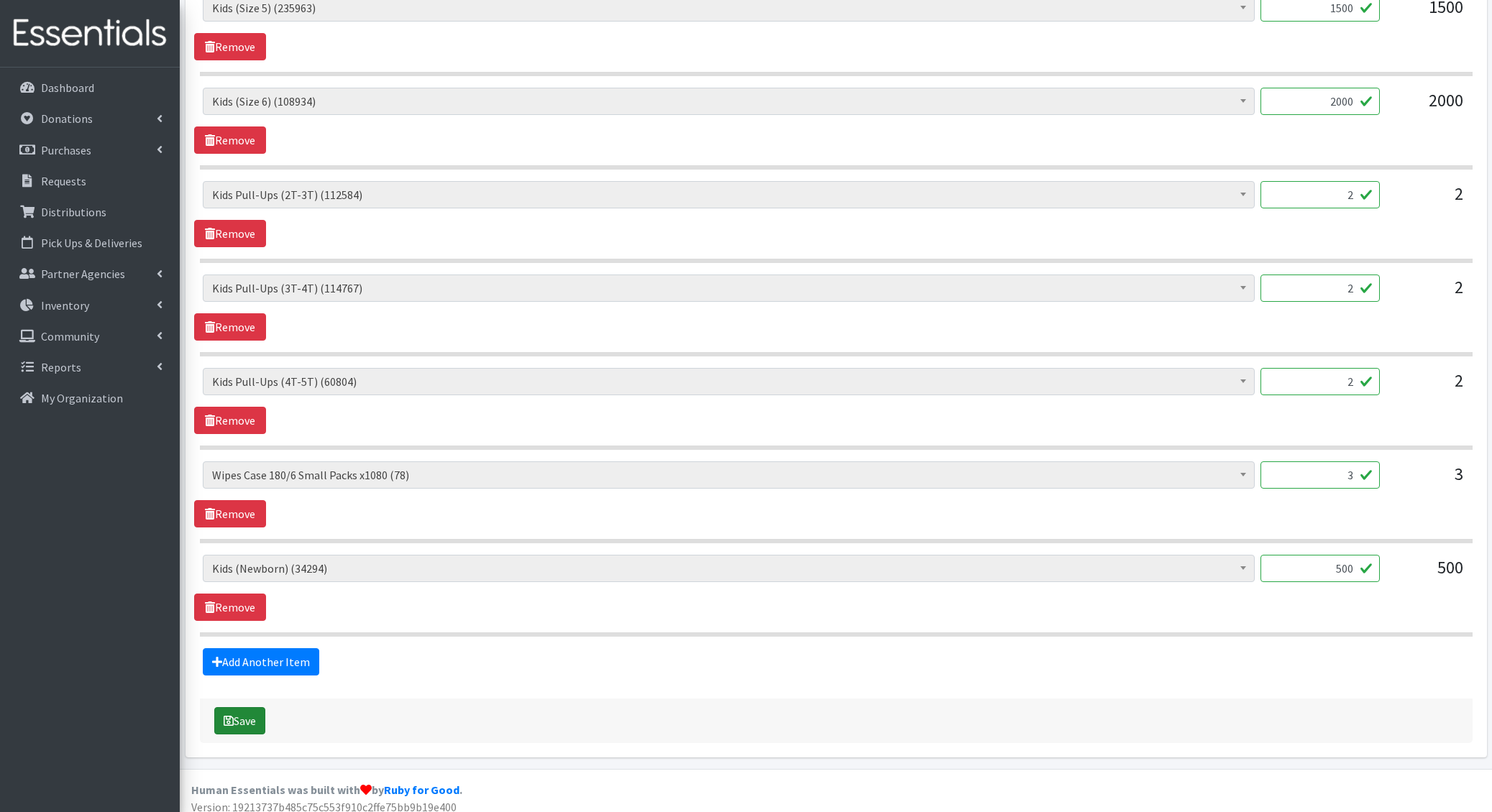
type textarea "4.12-"
click at [247, 707] on button "Save" at bounding box center [239, 721] width 51 height 28
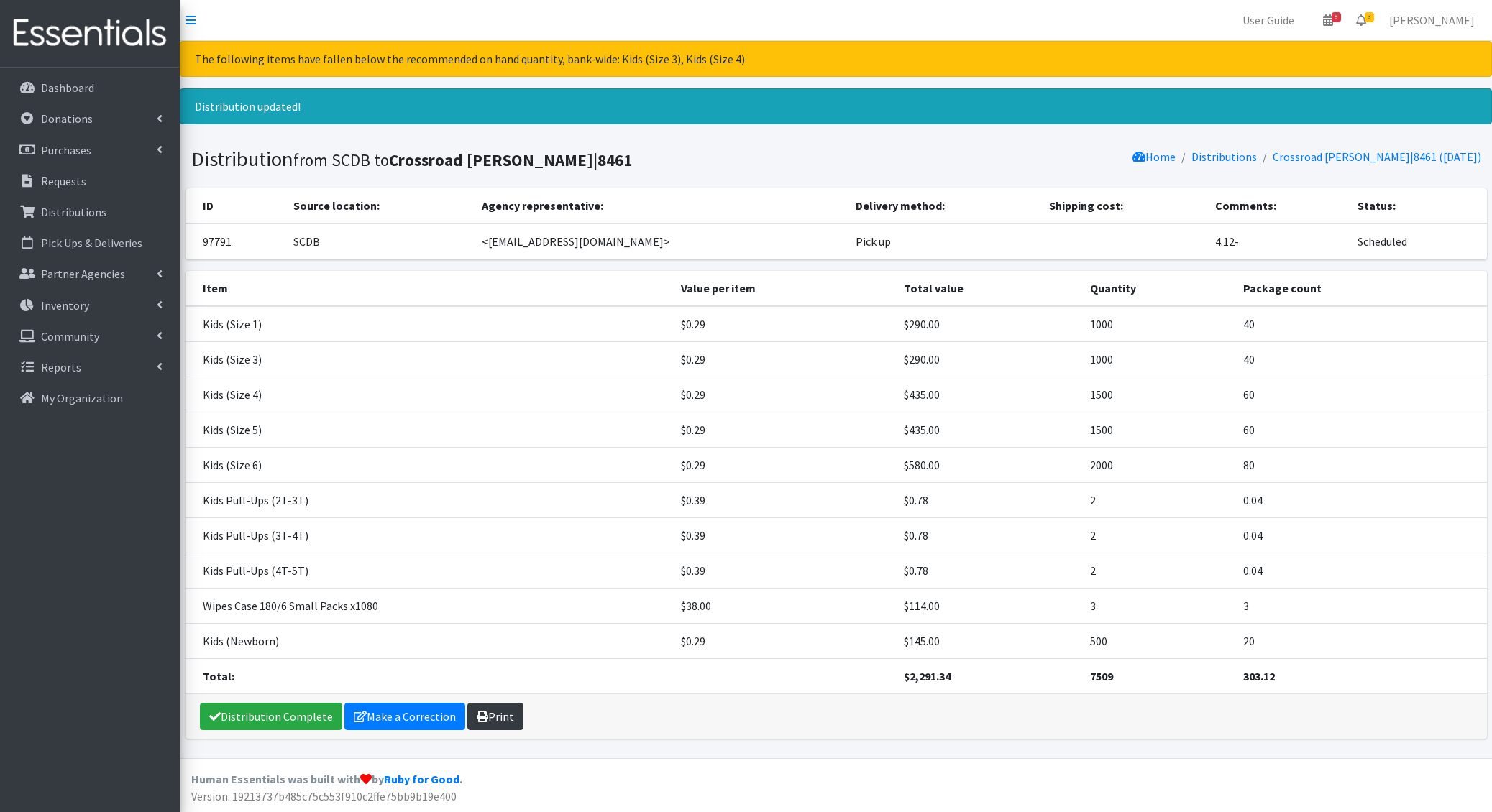
click at [476, 718] on link "Print" at bounding box center [495, 717] width 56 height 28
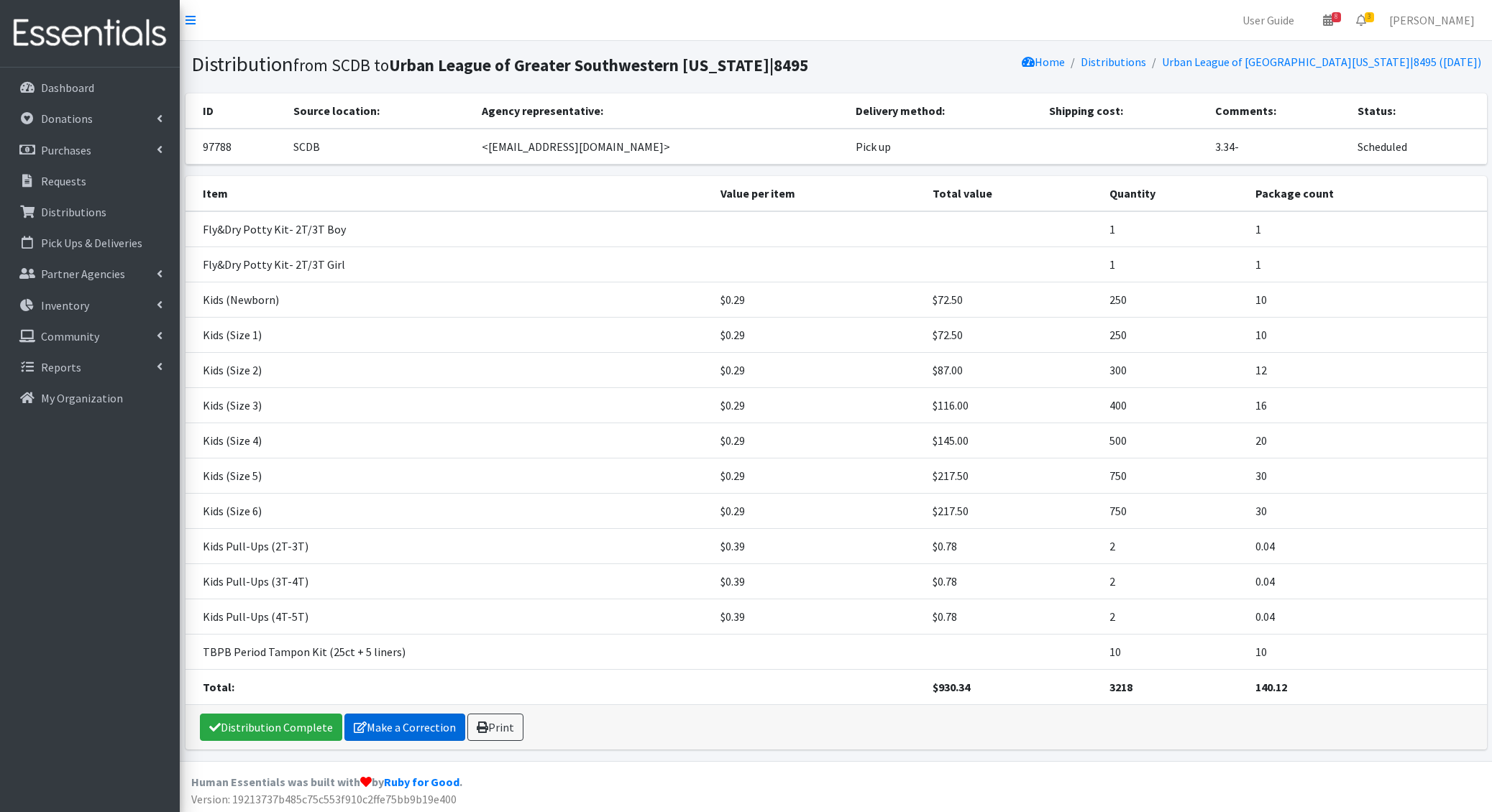
click at [402, 725] on link "Make a Correction" at bounding box center [405, 727] width 120 height 28
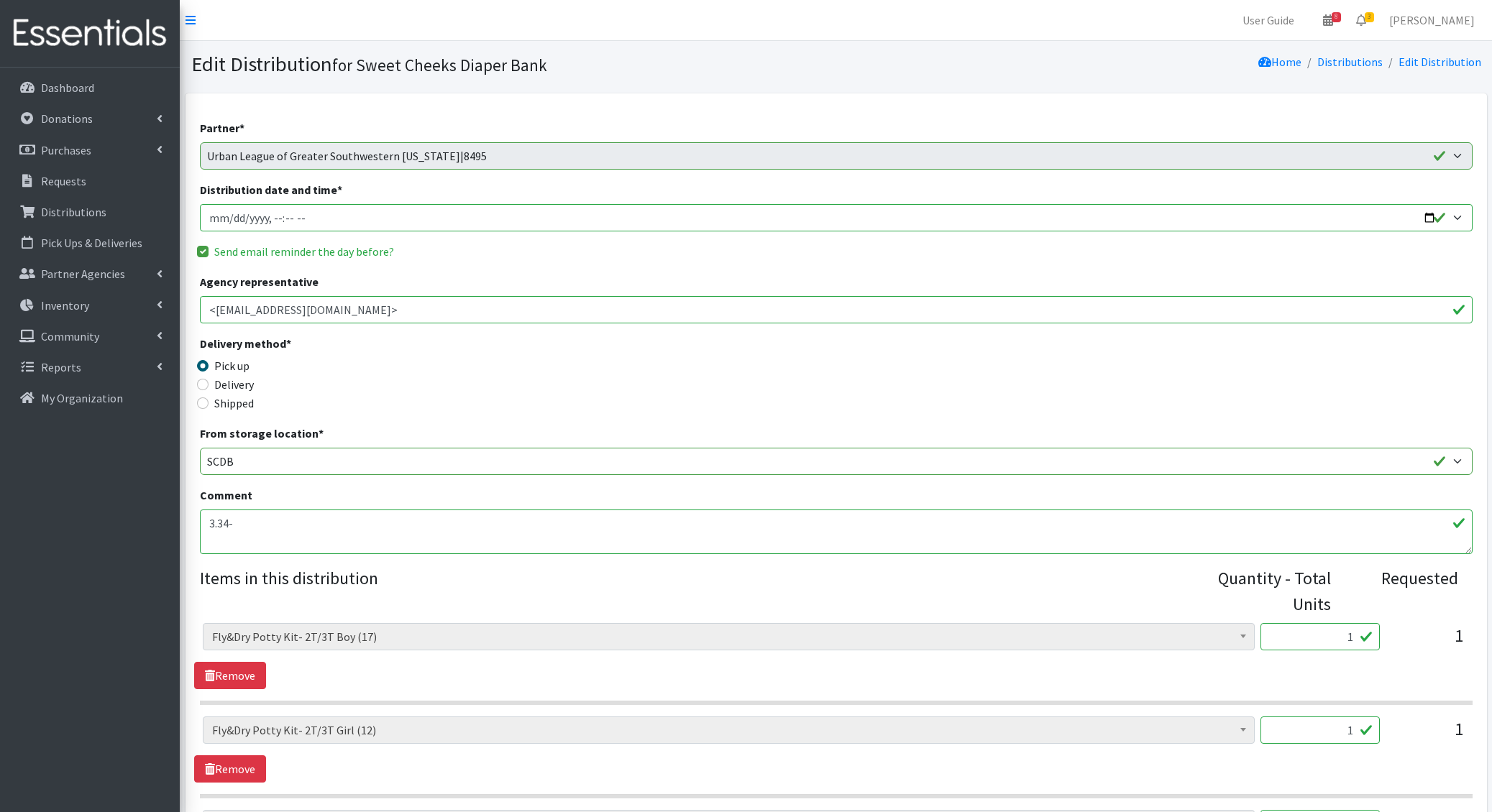
click at [234, 214] on input "Distribution date and time *" at bounding box center [836, 218] width 1272 height 28
type input "[DATE]T11:00"
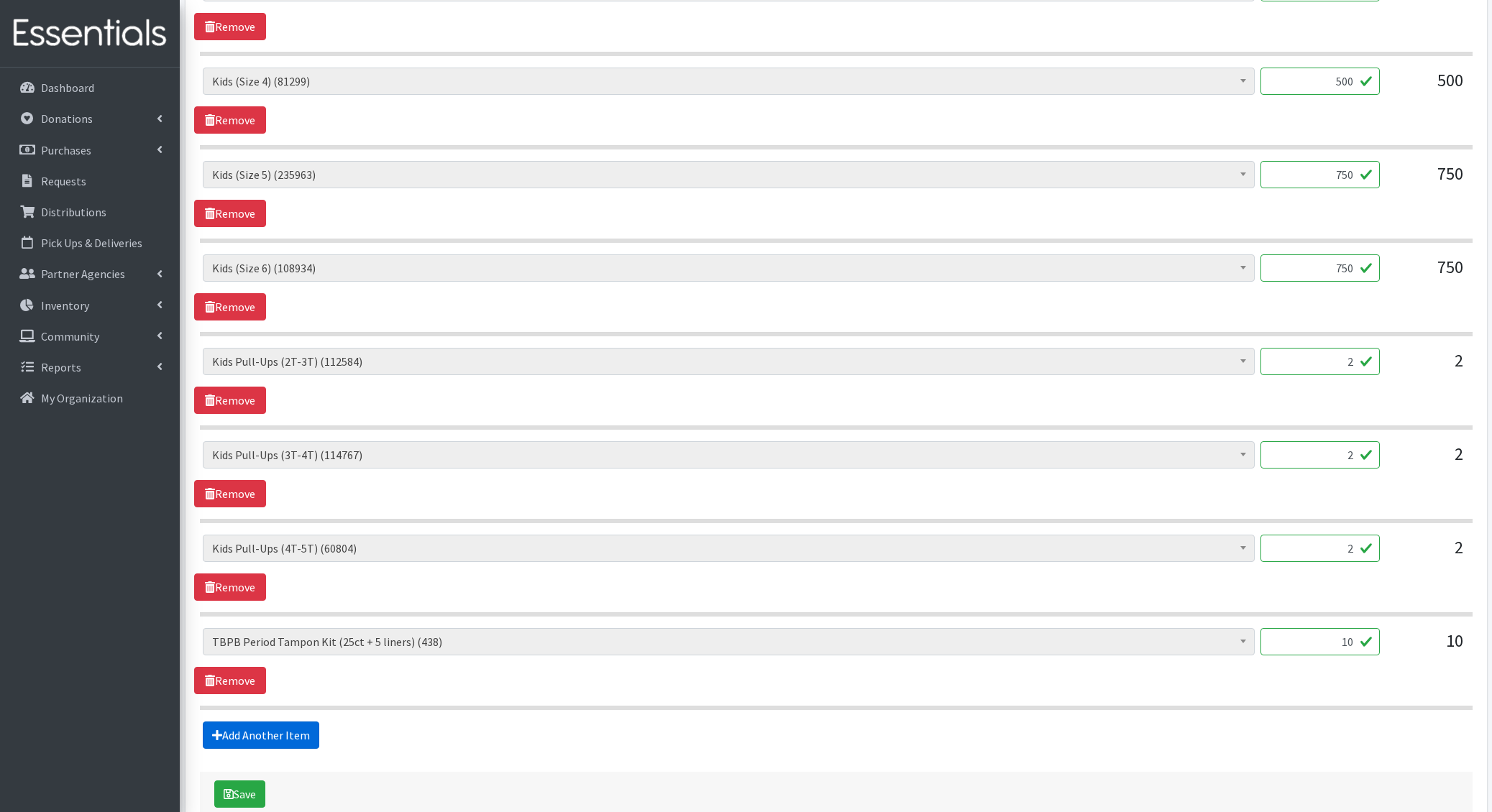
scroll to position [1186, 0]
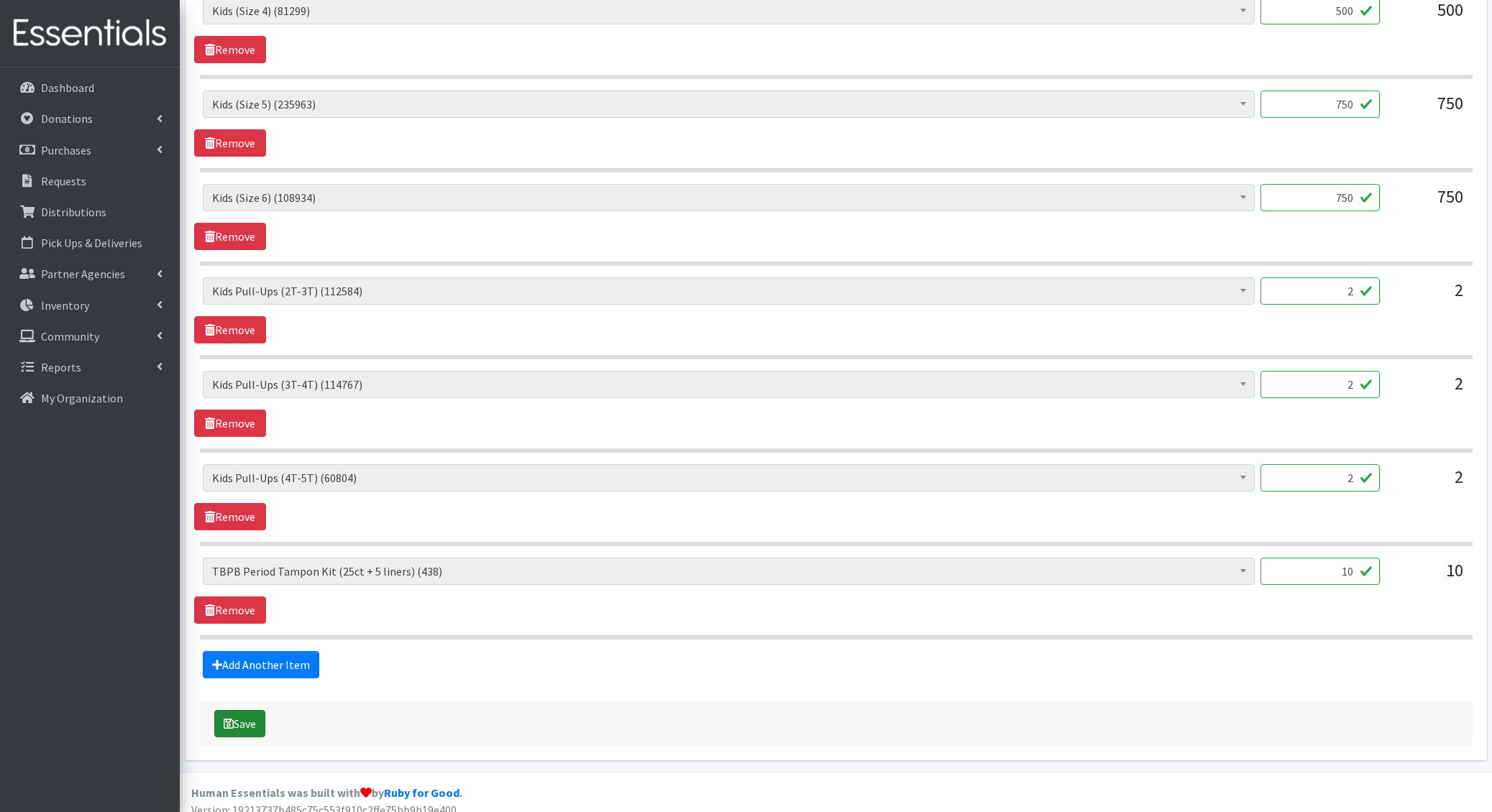
click at [241, 712] on button "Save" at bounding box center [239, 724] width 51 height 28
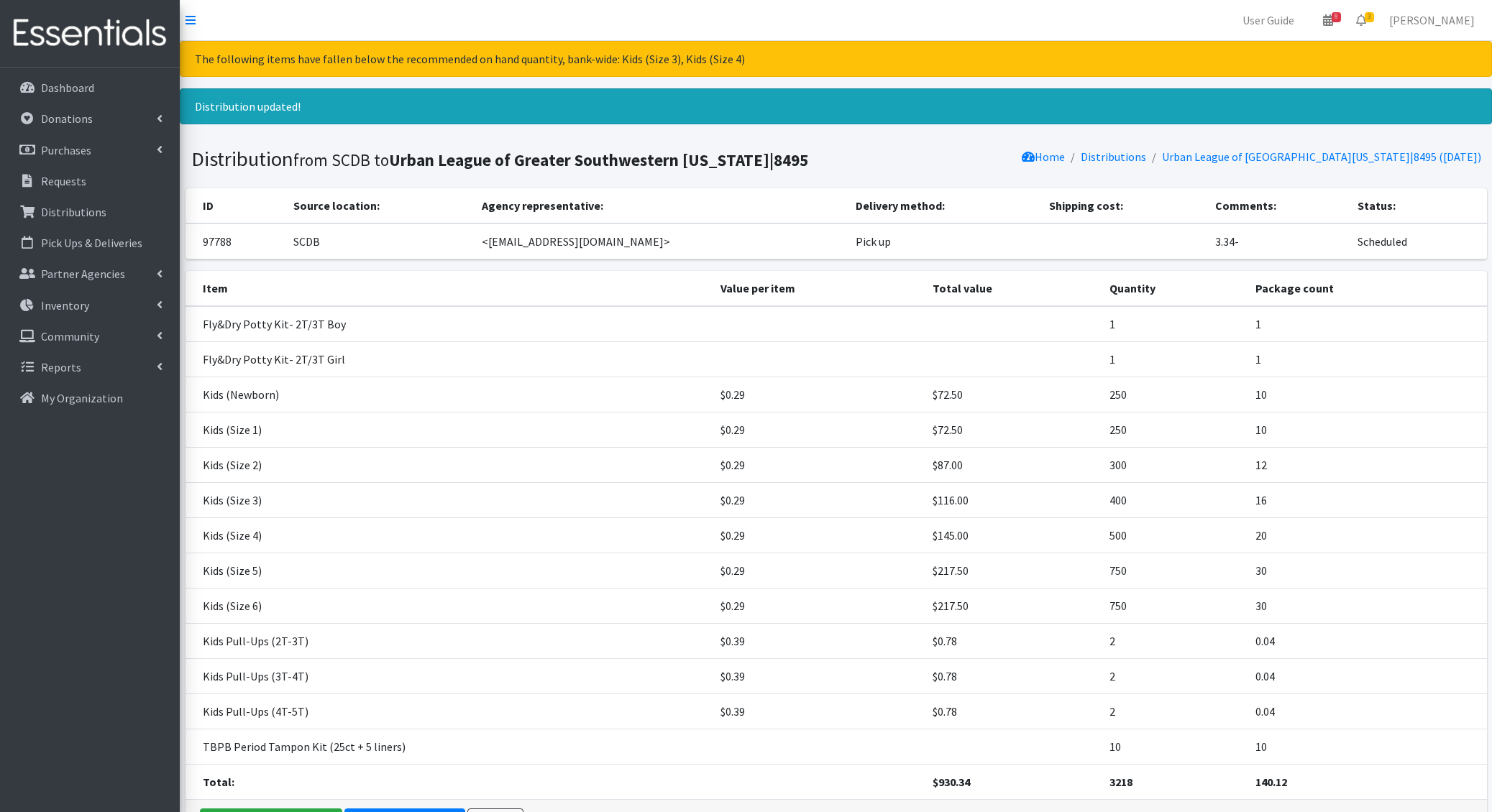
scroll to position [90, 0]
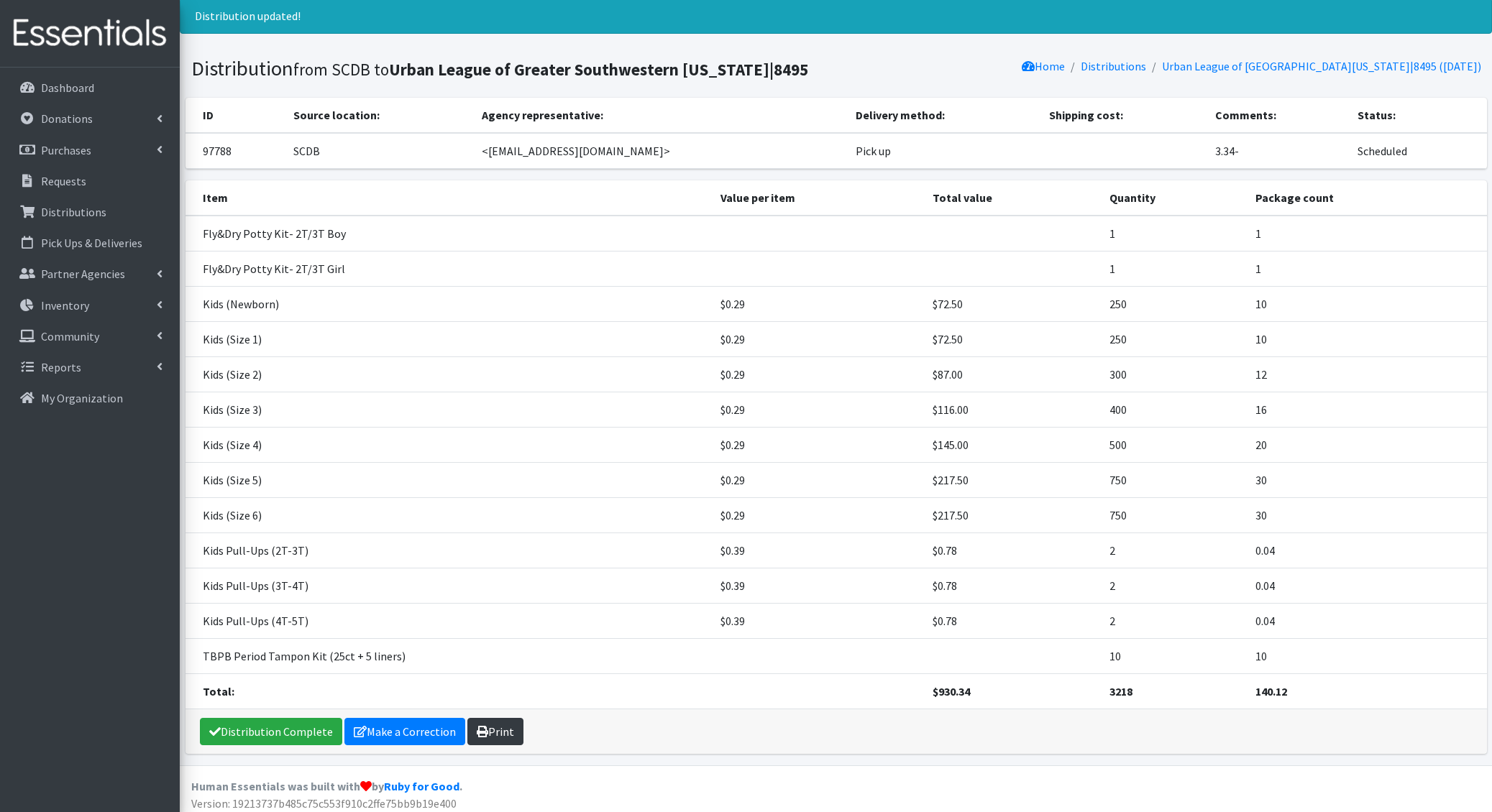
click at [488, 725] on link "Print" at bounding box center [495, 731] width 56 height 28
